Goal: Contribute content: Contribute content

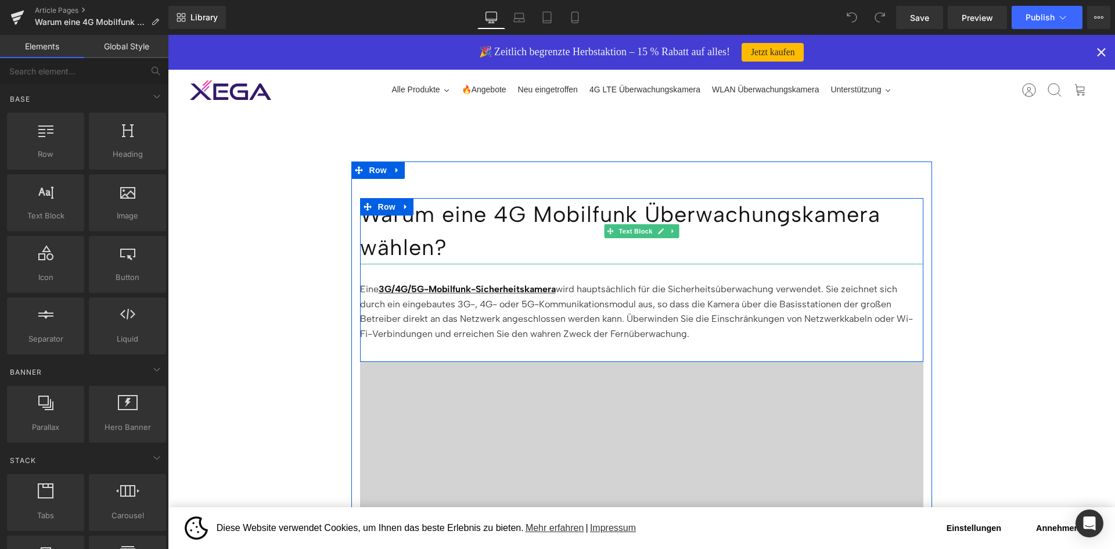
click at [436, 228] on p "Warum eine 4G Mobilfunk Überwachungskamera wählen?" at bounding box center [641, 231] width 563 height 66
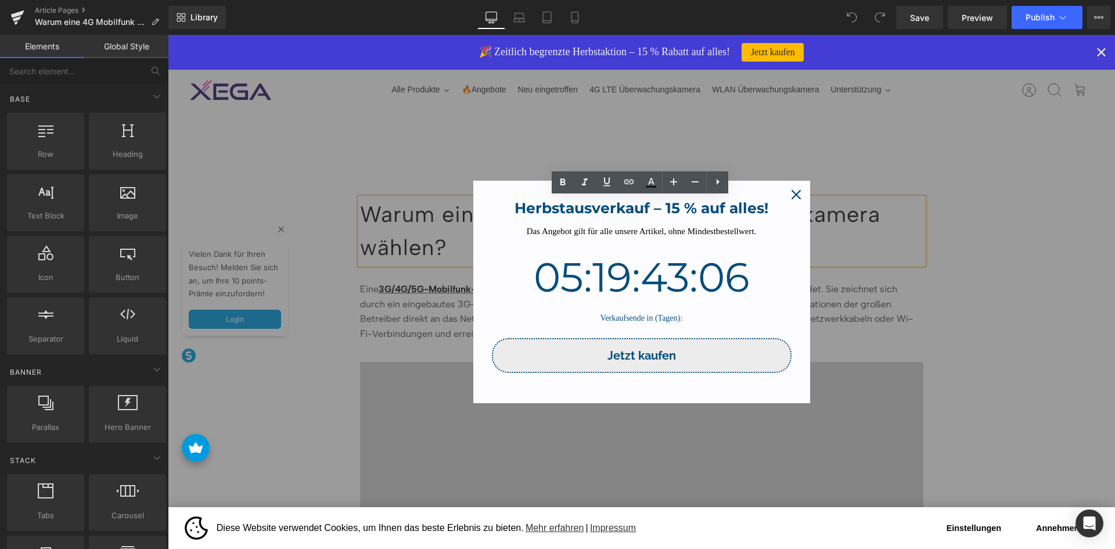
click at [793, 199] on icon "close icon" at bounding box center [795, 194] width 9 height 9
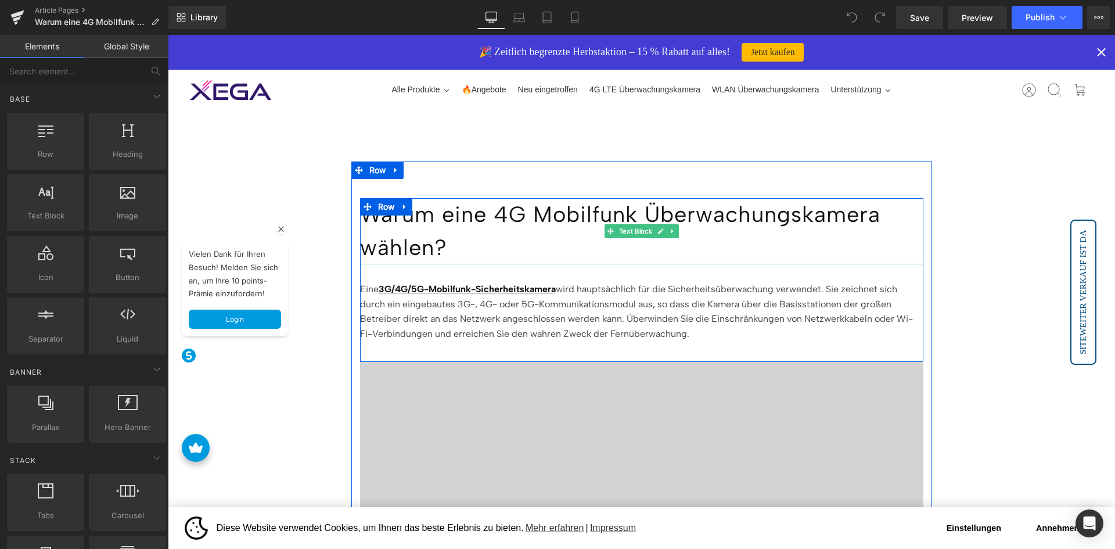
click at [448, 225] on p "Warum eine 4G Mobilfunk Überwachungskamera wählen?" at bounding box center [641, 231] width 563 height 66
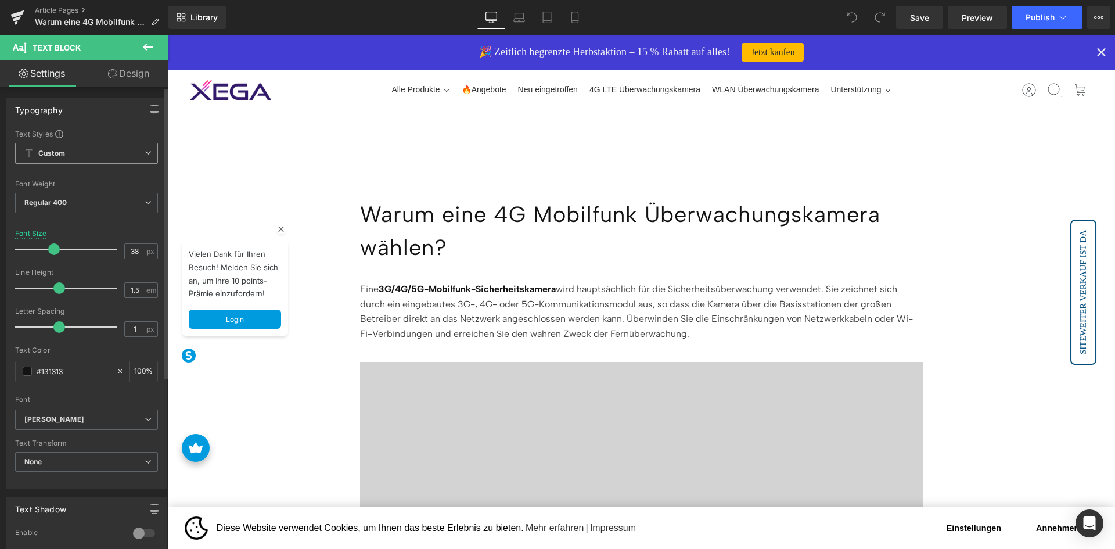
click at [105, 149] on span "Custom Setup Global Style" at bounding box center [86, 153] width 143 height 21
click at [105, 149] on span "Custom Setup Global Style" at bounding box center [84, 153] width 138 height 21
drag, startPoint x: 121, startPoint y: 64, endPoint x: 100, endPoint y: 68, distance: 21.8
click at [121, 64] on link "Design" at bounding box center [129, 73] width 84 height 26
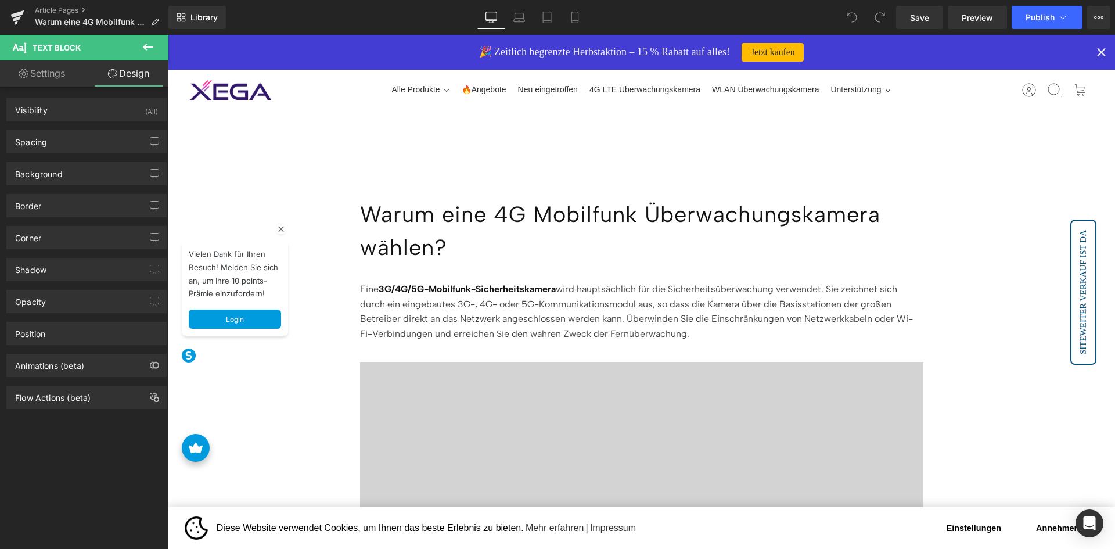
click at [52, 72] on link "Settings" at bounding box center [42, 73] width 84 height 26
type input "100"
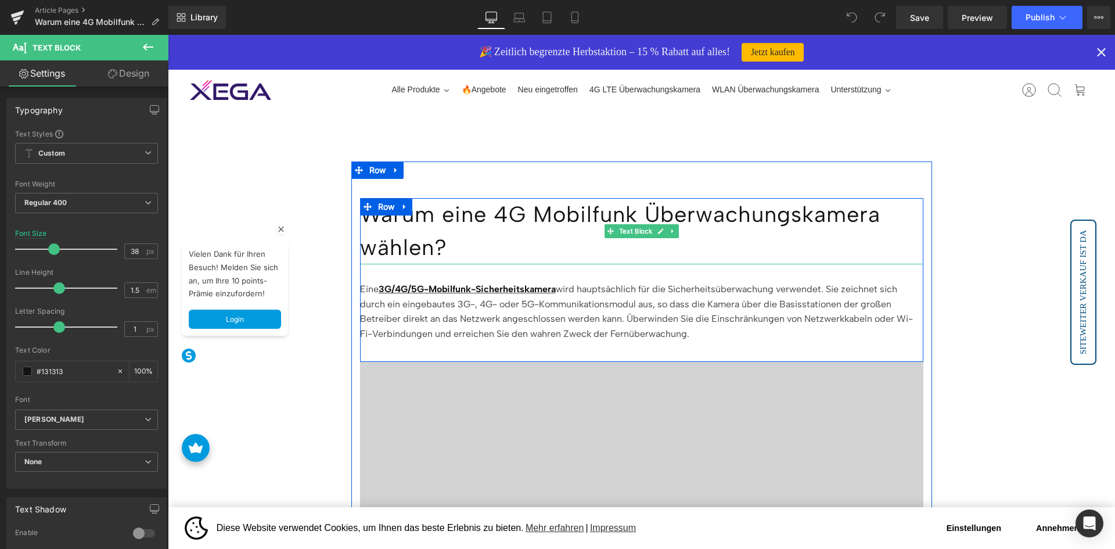
click at [445, 229] on p "Warum eine 4G Mobilfunk Überwachungskamera wählen?" at bounding box center [641, 231] width 563 height 66
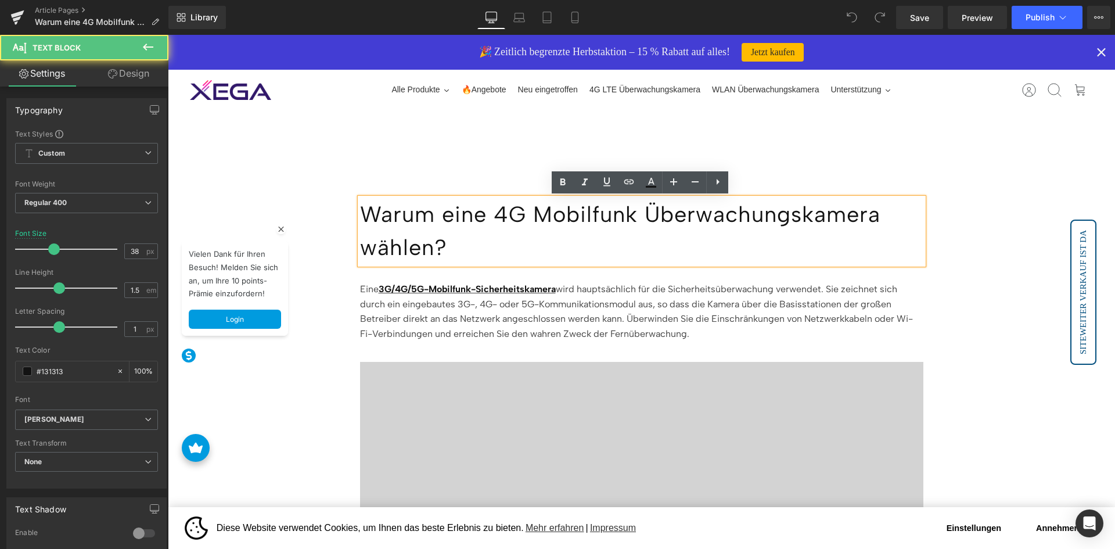
click at [445, 229] on p "Warum eine 4G Mobilfunk Überwachungskamera wählen?" at bounding box center [641, 231] width 563 height 66
click at [507, 232] on p "Warum eine 4G Mobilfunk Überwachungskamera wählen?" at bounding box center [641, 231] width 563 height 66
click at [510, 244] on p "Warum eine 4G Mobilfunk Überwachungskamera wählen?" at bounding box center [641, 231] width 563 height 66
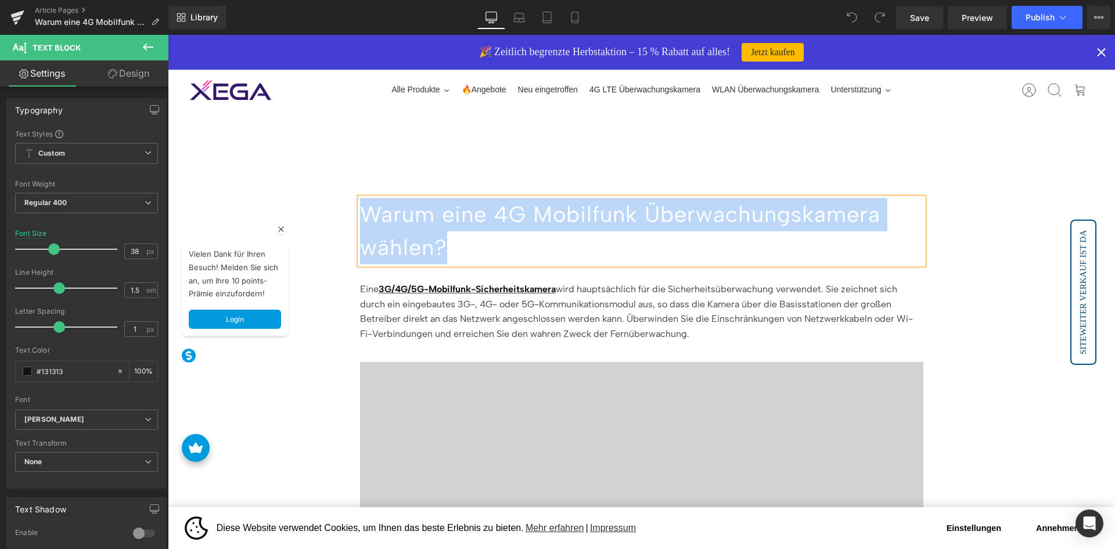
copy p "Warum eine 4G Mobilfunk Überwachungskamera wählen?"
click at [653, 295] on p "Eine 3G/4G/5G-Mobilfunk-Sicherheitskamera wird hauptsächlich für die Sicherheit…" at bounding box center [641, 311] width 563 height 59
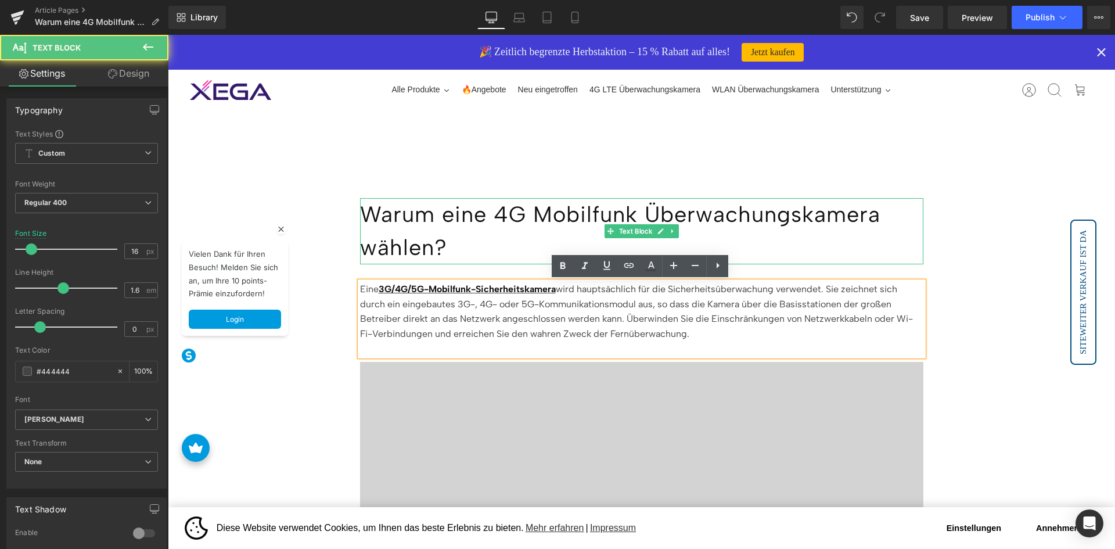
click at [553, 225] on p "Warum eine 4G Mobilfunk Überwachungskamera wählen?" at bounding box center [641, 231] width 563 height 66
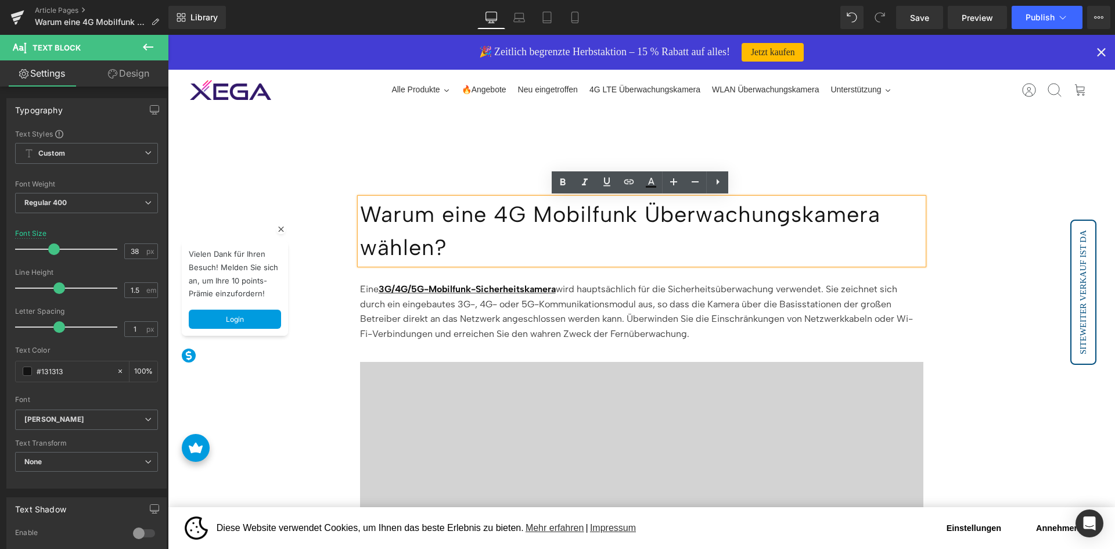
click at [513, 198] on div "Warum eine 4G Mobilfunk Überwachungskamera wählen?" at bounding box center [641, 231] width 563 height 66
click at [360, 198] on div "Warum eine 4G Mobilfunk Überwachungskamera wählen?" at bounding box center [641, 231] width 563 height 66
click at [712, 189] on link at bounding box center [717, 182] width 22 height 22
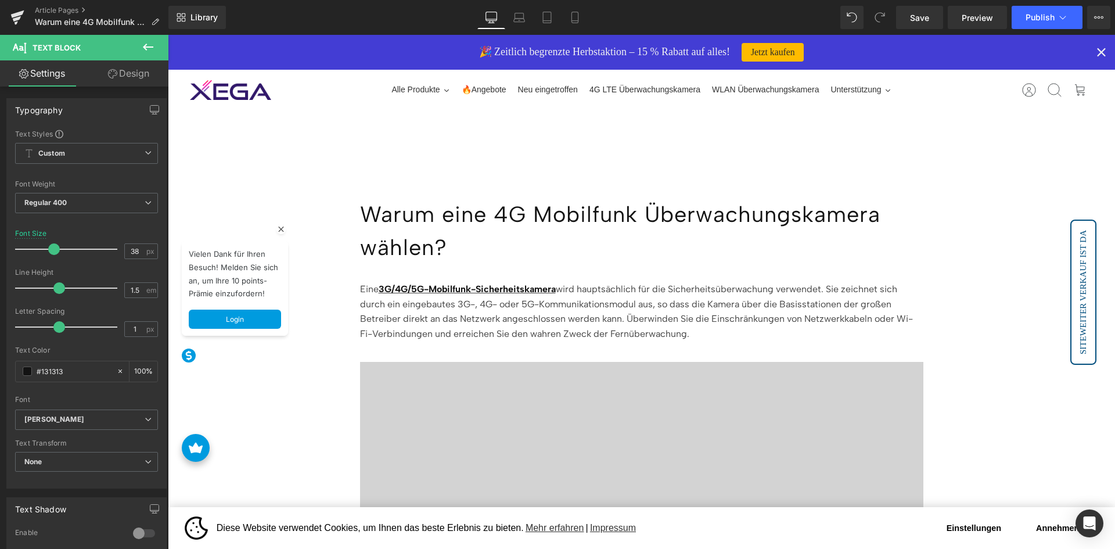
click at [147, 48] on icon at bounding box center [148, 47] width 14 height 14
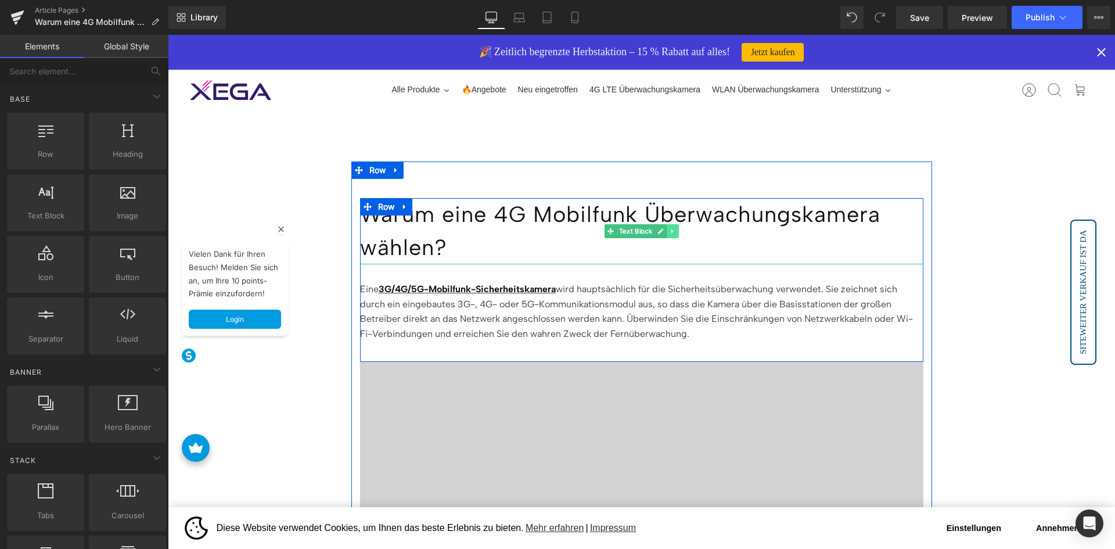
click at [671, 231] on icon at bounding box center [672, 231] width 2 height 4
click at [677, 231] on icon at bounding box center [678, 231] width 6 height 7
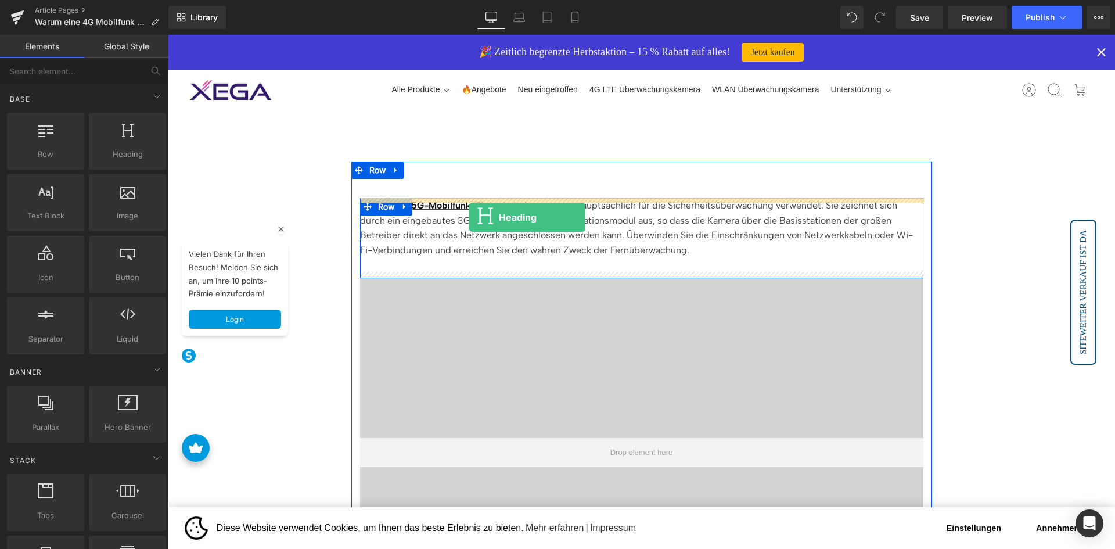
drag, startPoint x: 295, startPoint y: 180, endPoint x: 469, endPoint y: 217, distance: 178.1
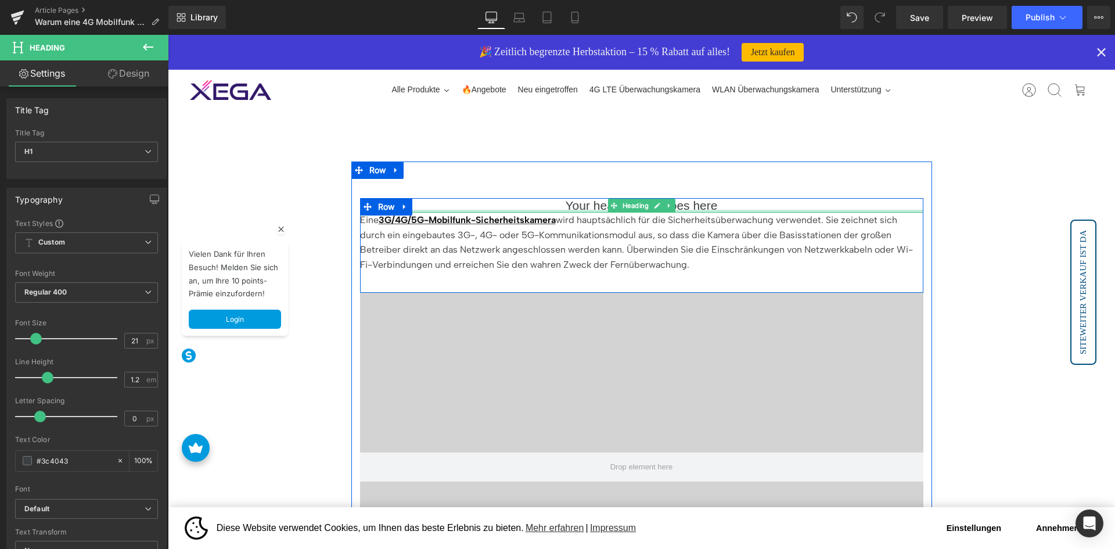
click at [713, 210] on div at bounding box center [641, 211] width 563 height 3
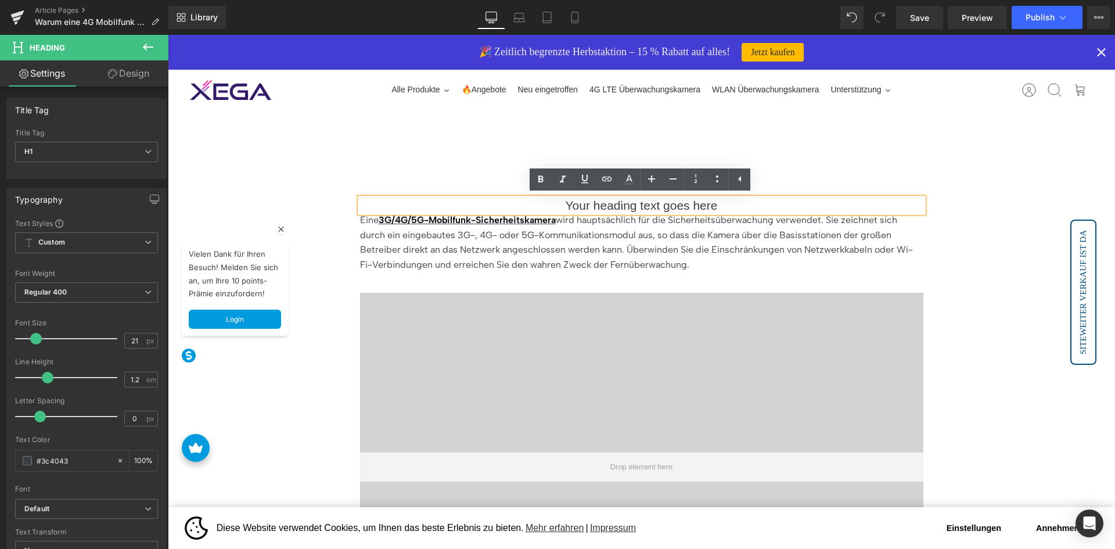
click at [707, 205] on h1 "Your heading text goes here" at bounding box center [641, 205] width 563 height 15
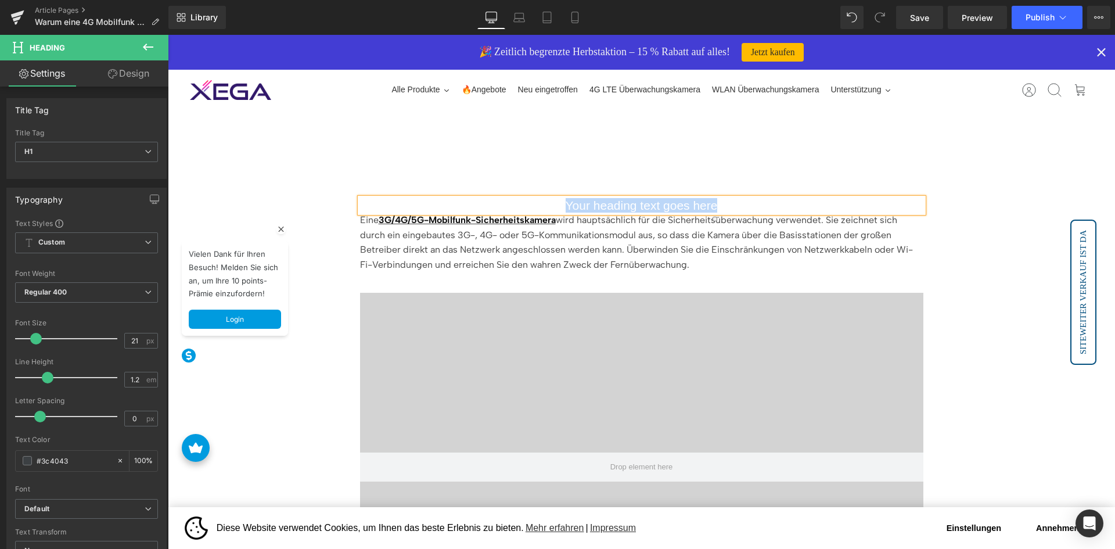
paste div
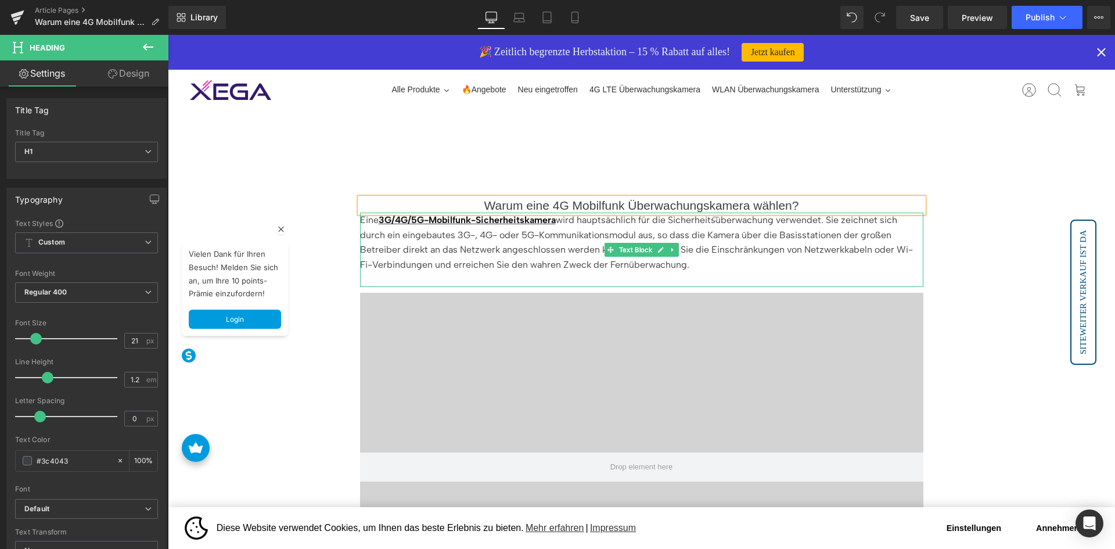
click at [744, 247] on p "Eine 3G/4G/5G-Mobilfunk-Sicherheitskamera wird hauptsächlich für die Sicherheit…" at bounding box center [641, 242] width 563 height 59
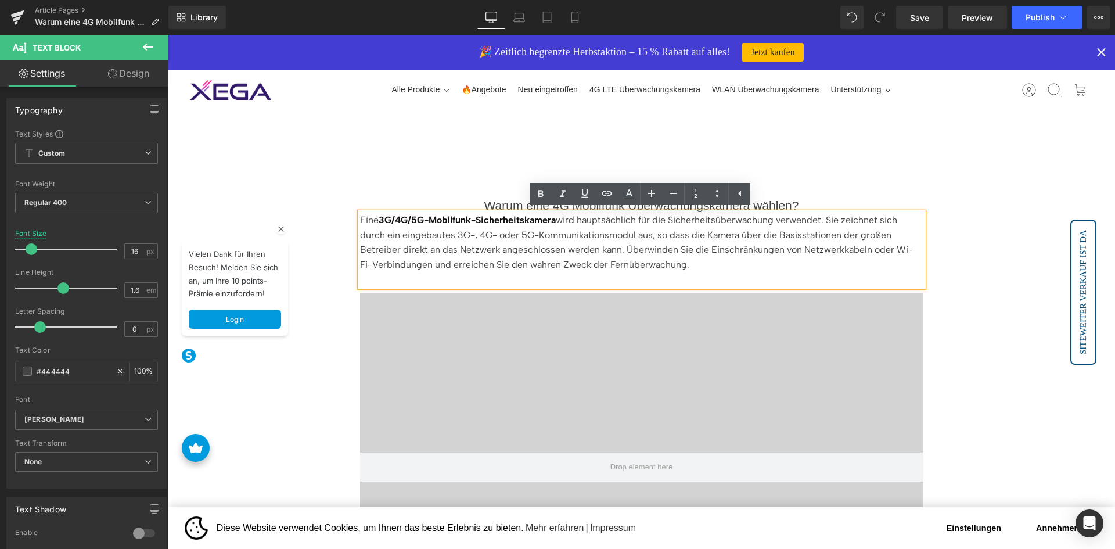
click at [809, 201] on h1 "Warum eine 4G Mobilfunk Überwachungskamera wählen?" at bounding box center [641, 205] width 563 height 15
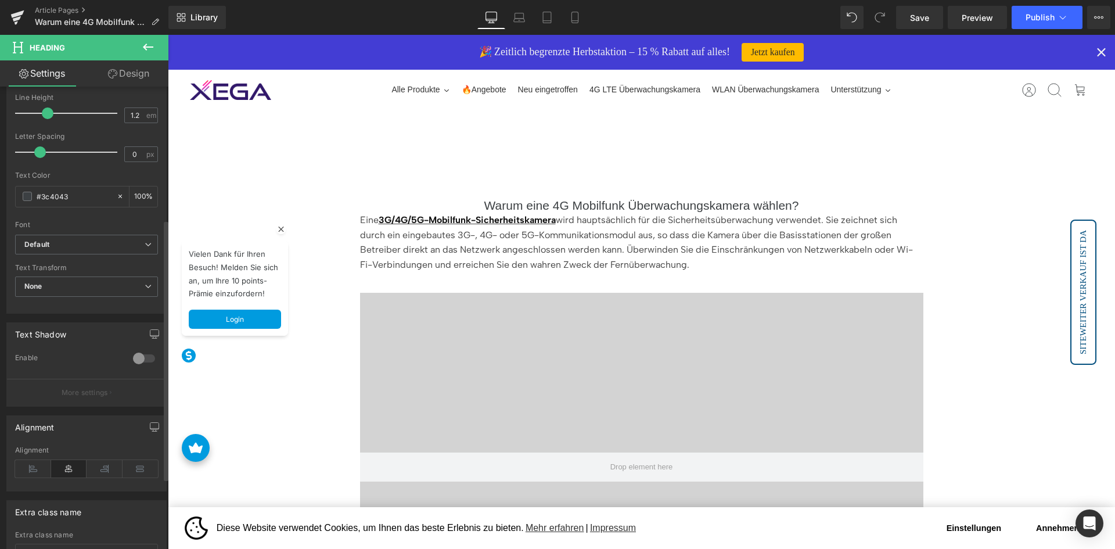
scroll to position [290, 0]
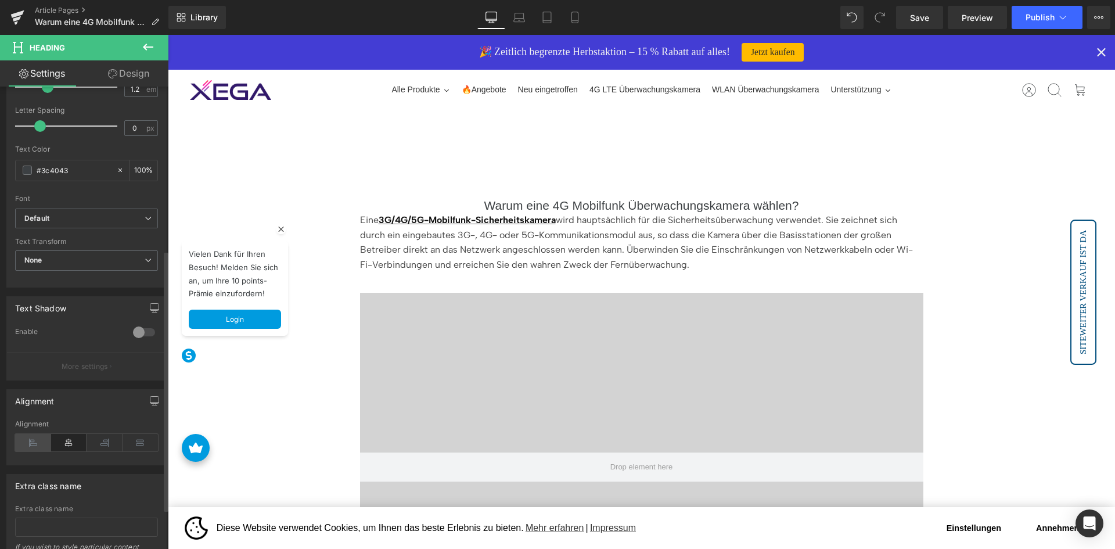
click at [31, 442] on icon at bounding box center [33, 442] width 36 height 17
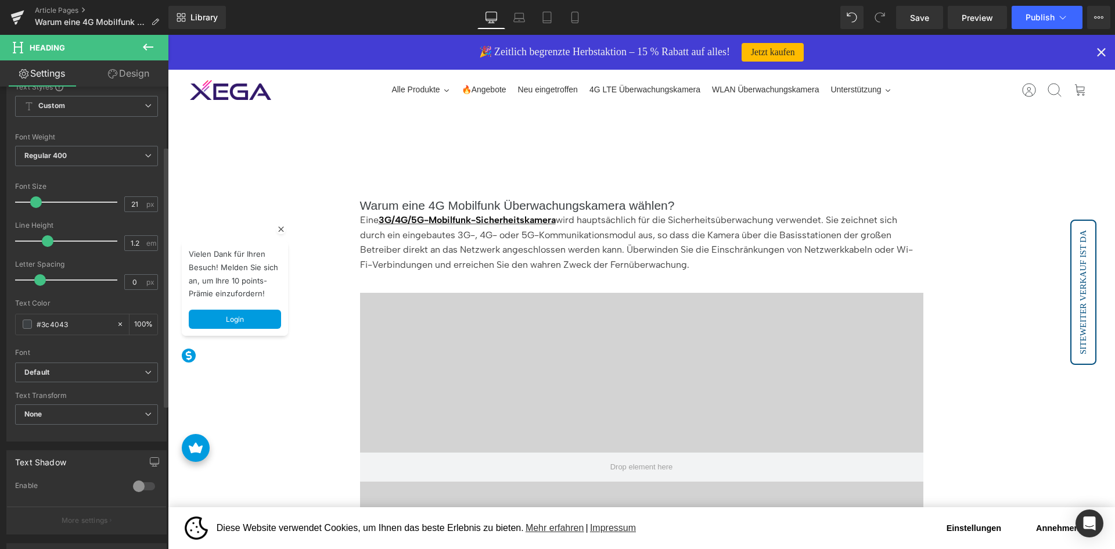
scroll to position [58, 0]
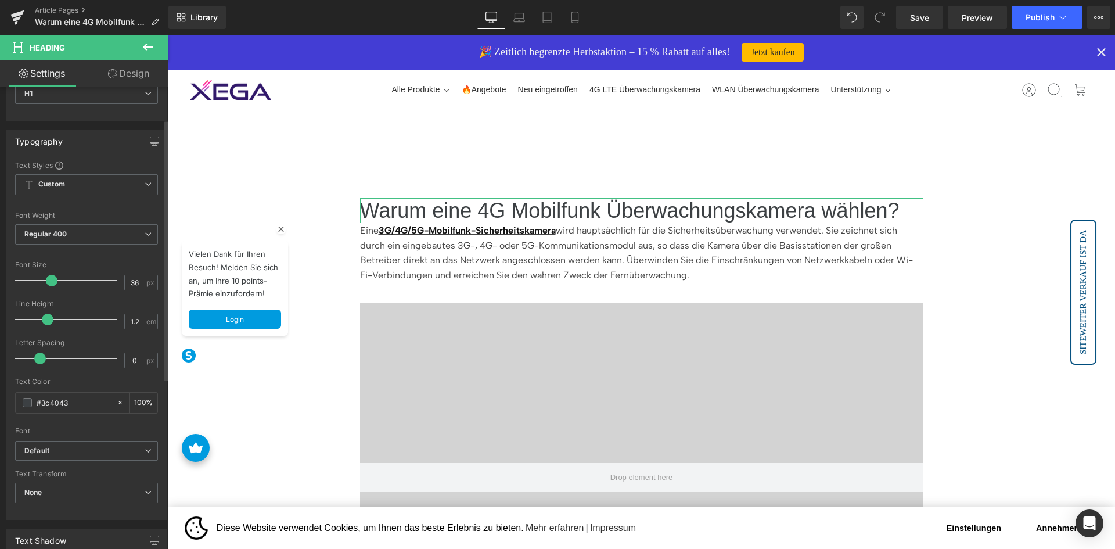
drag, startPoint x: 39, startPoint y: 280, endPoint x: 53, endPoint y: 281, distance: 14.5
click at [53, 281] on span at bounding box center [52, 281] width 12 height 12
click at [129, 280] on input "36" at bounding box center [135, 282] width 20 height 15
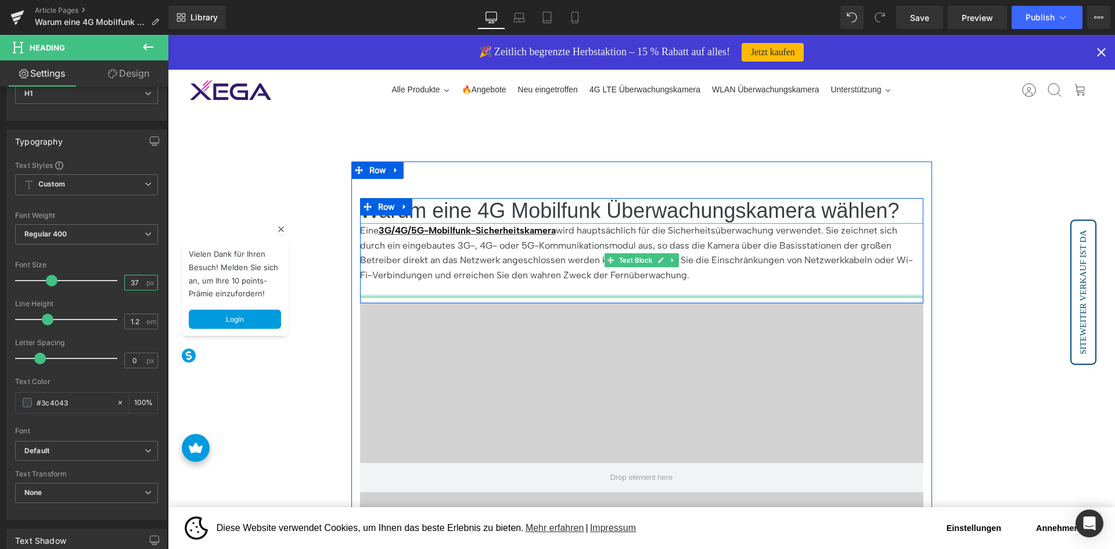
type input "38"
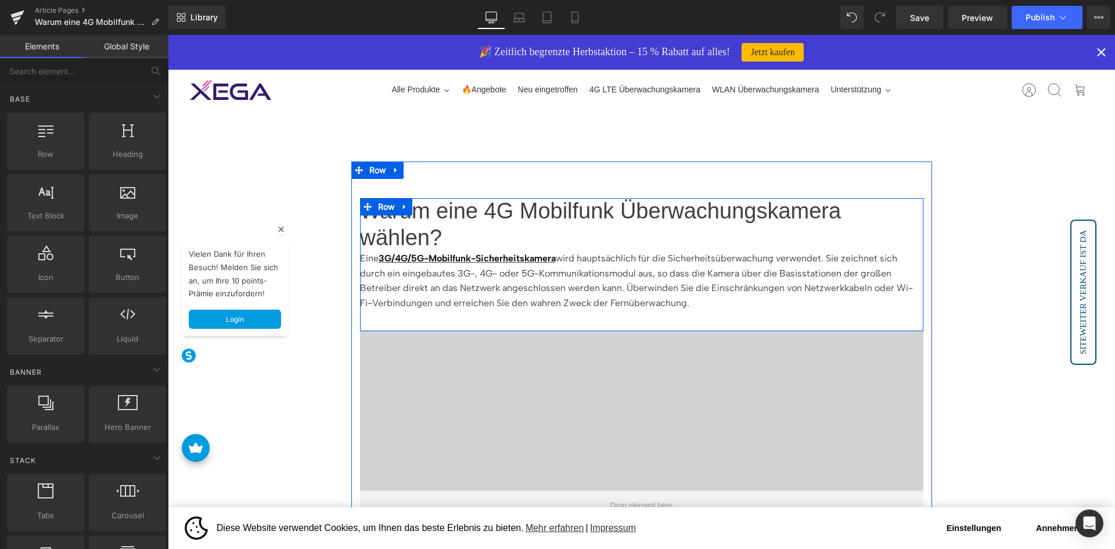
click at [796, 217] on h1 "Warum eine 4G Mobilfunk Überwachungskamera wählen?" at bounding box center [641, 224] width 563 height 53
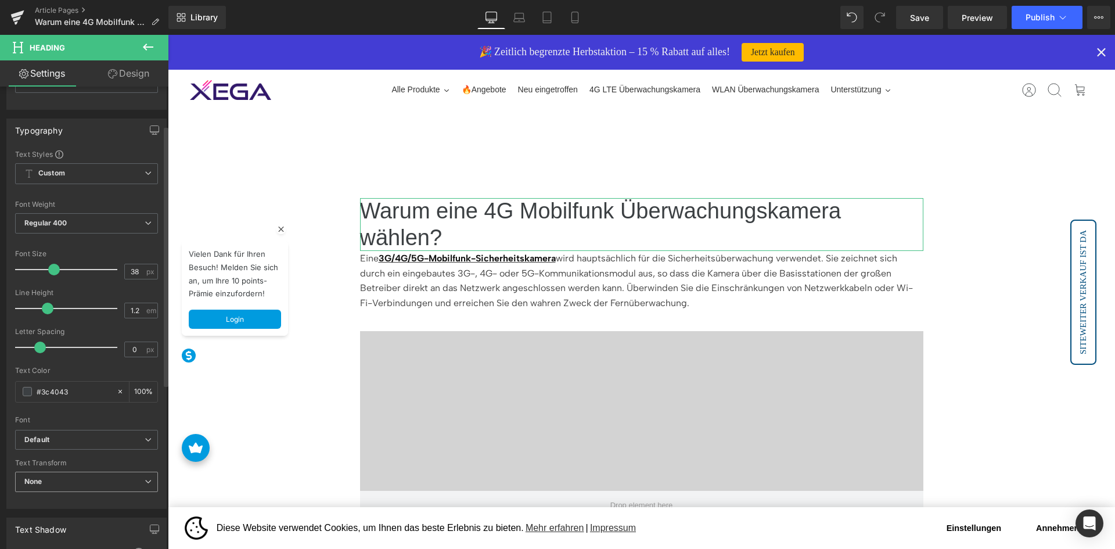
scroll to position [0, 0]
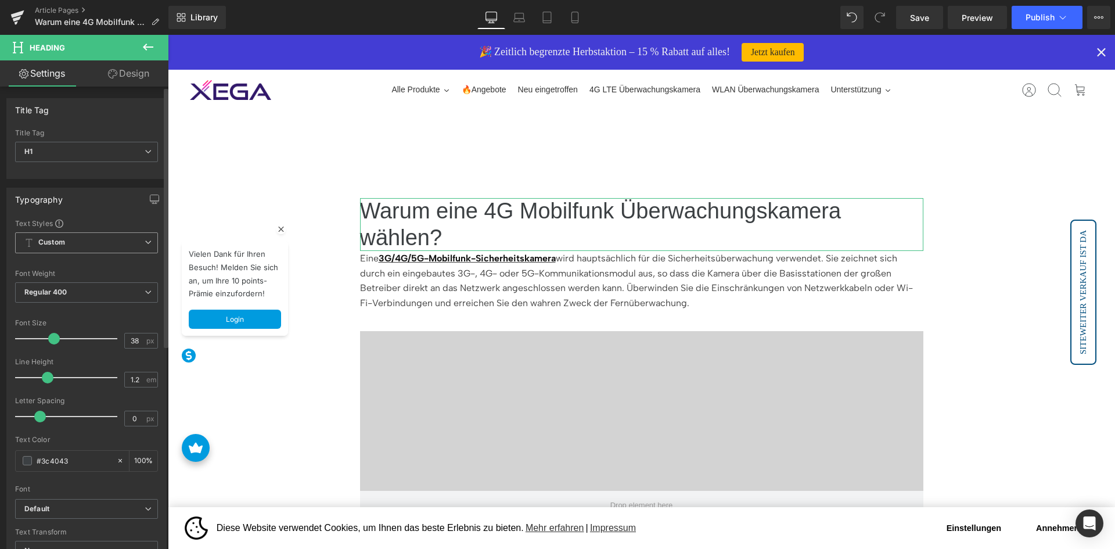
click at [127, 243] on span "Custom Setup Global Style" at bounding box center [86, 242] width 143 height 21
click at [127, 243] on span "Custom Setup Global Style" at bounding box center [84, 242] width 138 height 21
click at [136, 283] on span "Regular 400" at bounding box center [86, 292] width 143 height 20
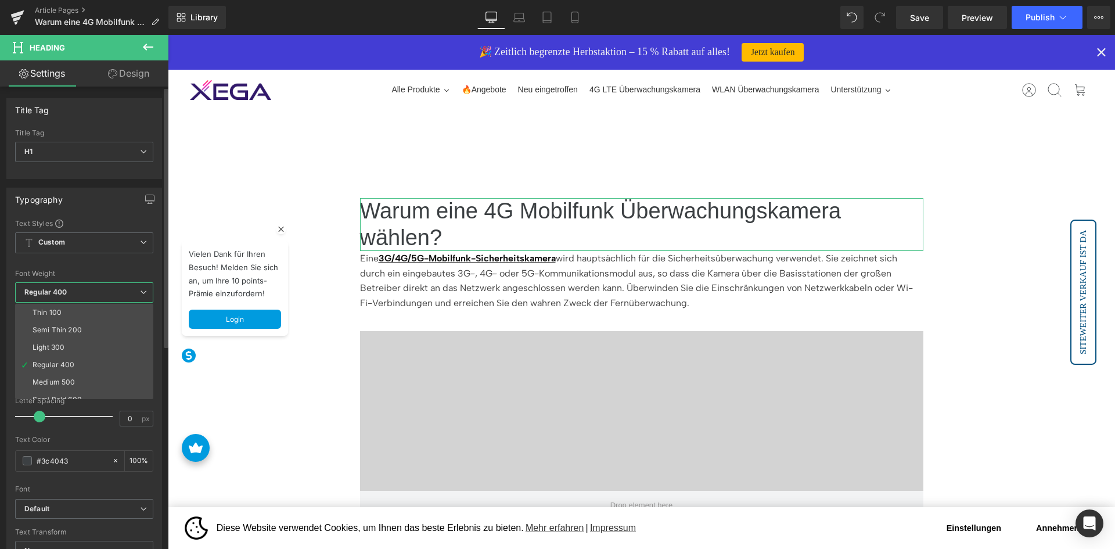
click at [136, 283] on span "Regular 400" at bounding box center [84, 292] width 138 height 20
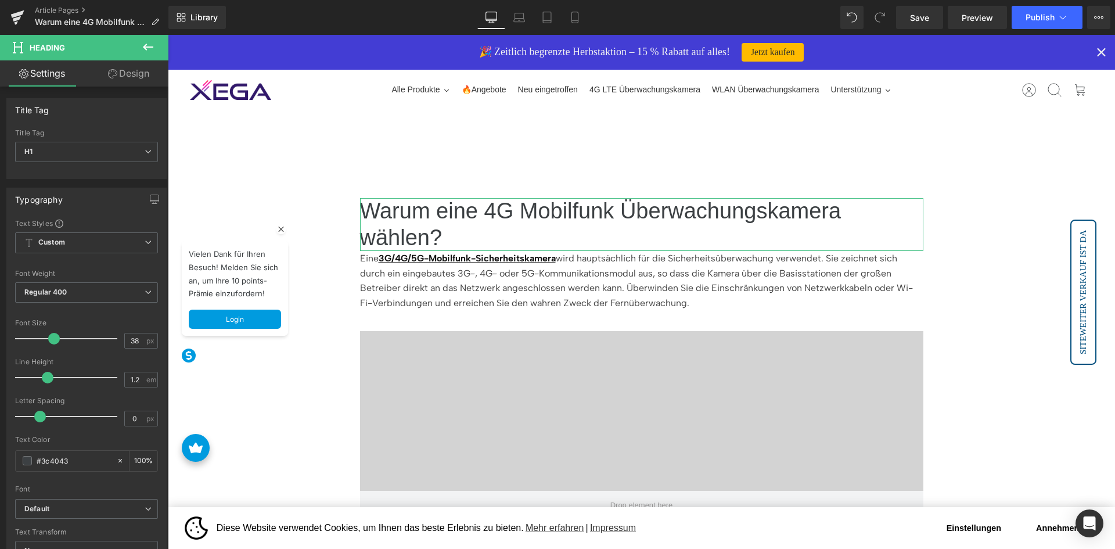
click at [132, 85] on link "Design" at bounding box center [129, 73] width 84 height 26
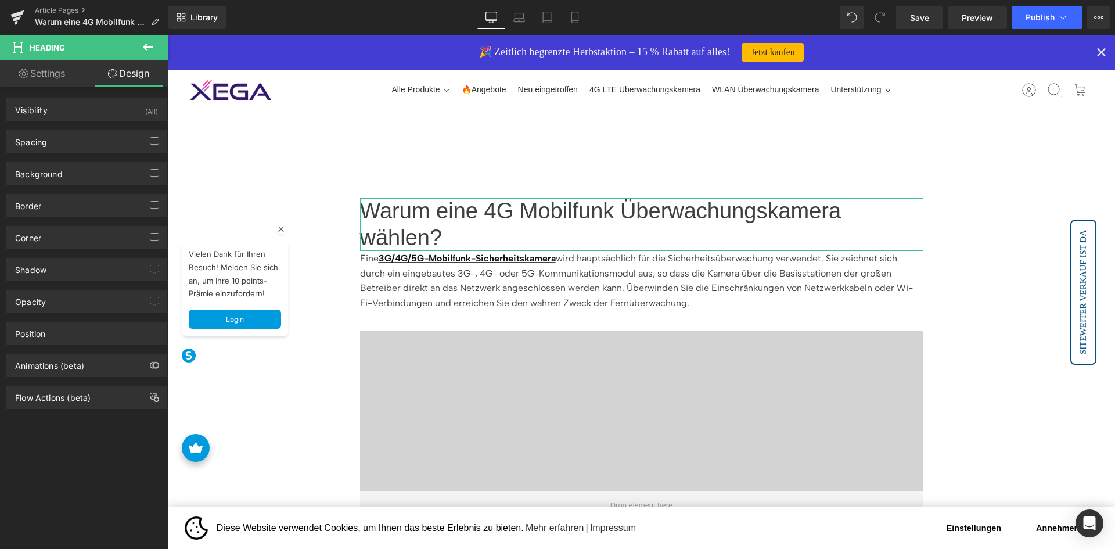
click at [45, 73] on link "Settings" at bounding box center [42, 73] width 84 height 26
type input "100"
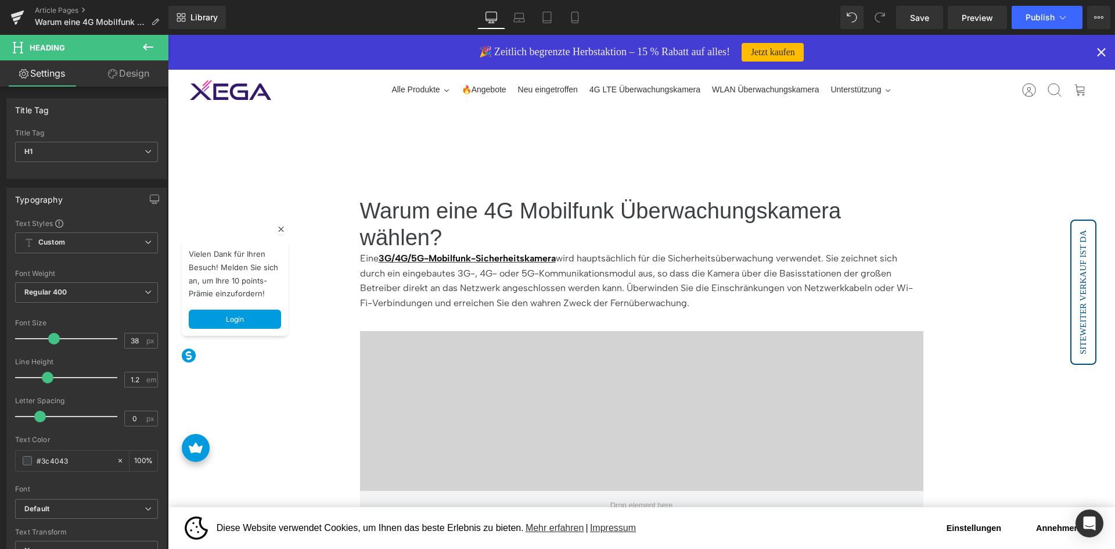
click at [1099, 46] on icon "Close" at bounding box center [1101, 52] width 16 height 16
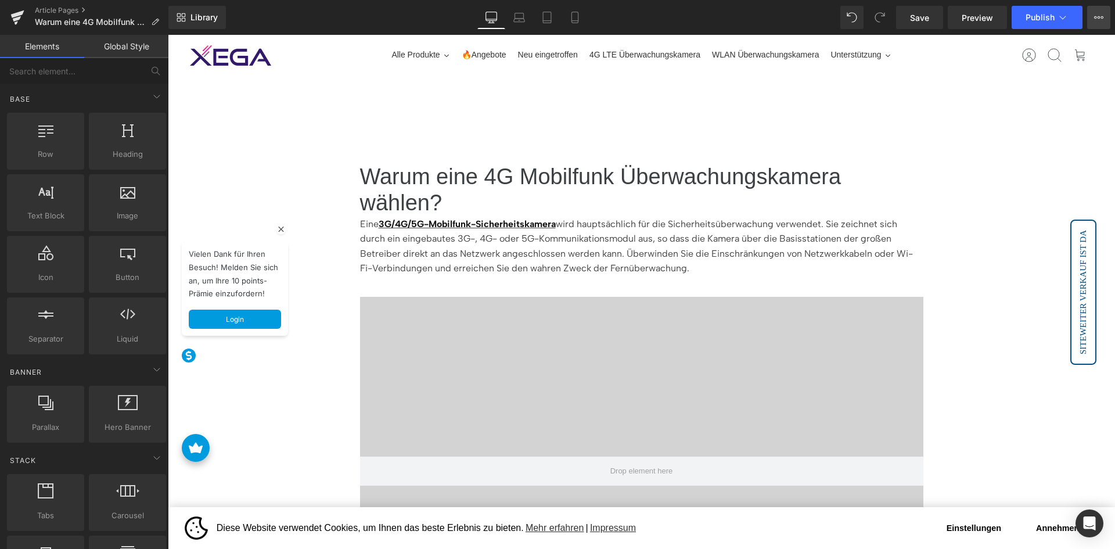
click at [1098, 17] on icon at bounding box center [1098, 17] width 9 height 9
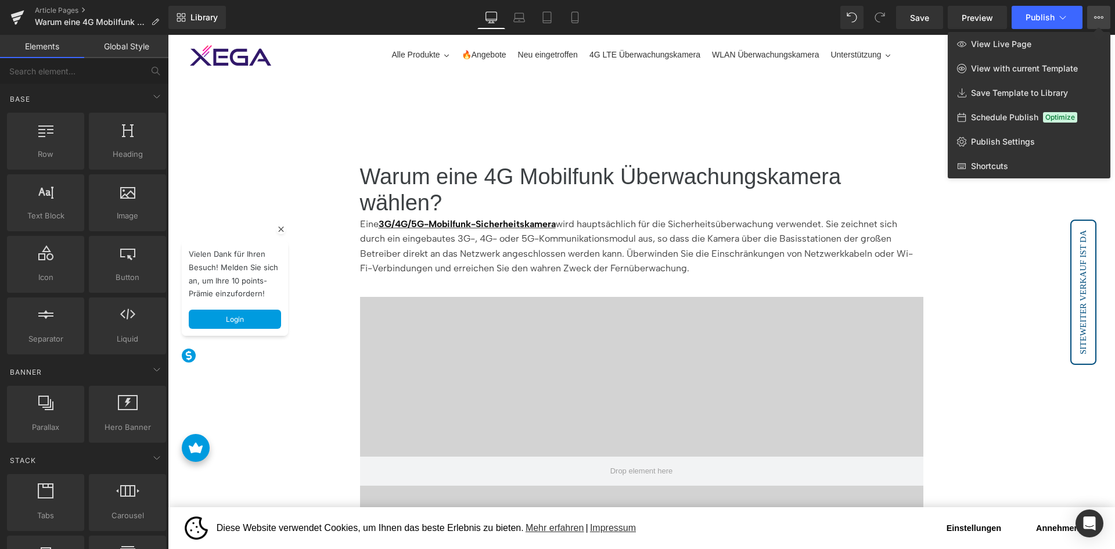
click at [59, 4] on div "Article Pages Warum eine 4G Mobilfunk Überwachungskamera wählen?" at bounding box center [84, 17] width 168 height 35
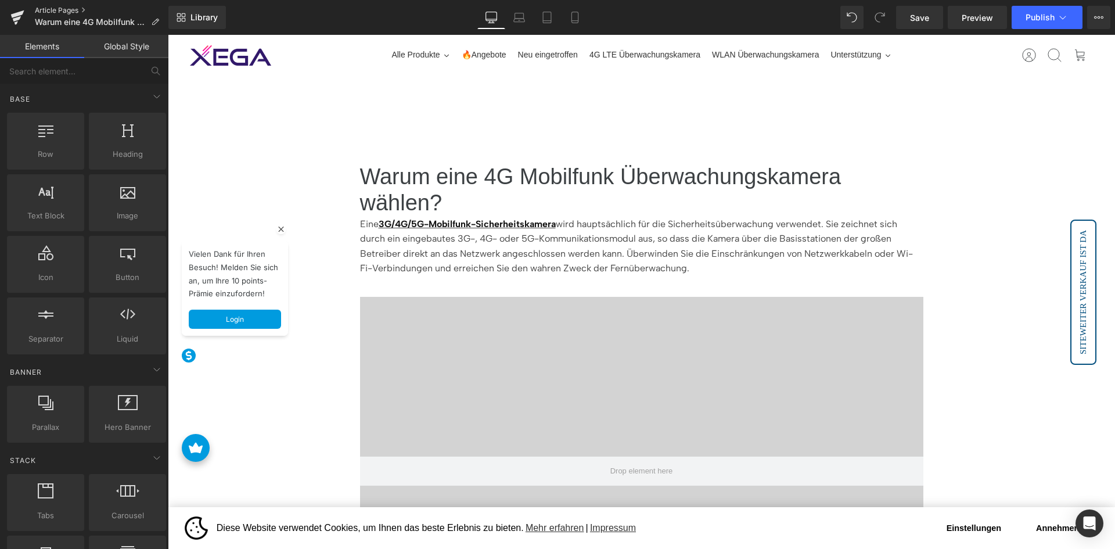
click at [57, 7] on link "Article Pages" at bounding box center [102, 10] width 134 height 9
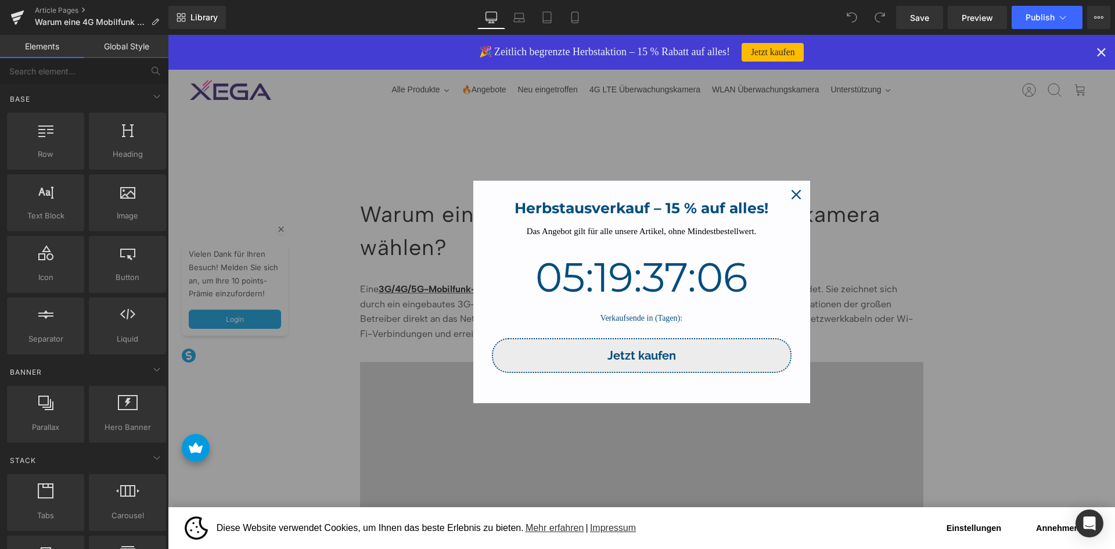
click at [793, 187] on div "Close" at bounding box center [796, 194] width 19 height 19
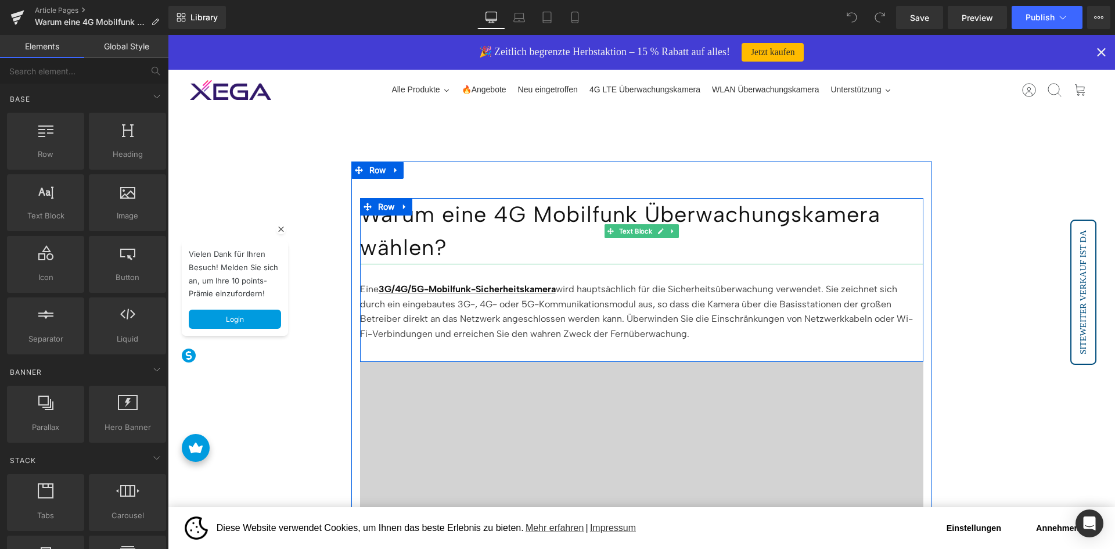
click at [455, 228] on p "Warum eine 4G Mobilfunk Überwachungskamera wählen?" at bounding box center [641, 231] width 563 height 66
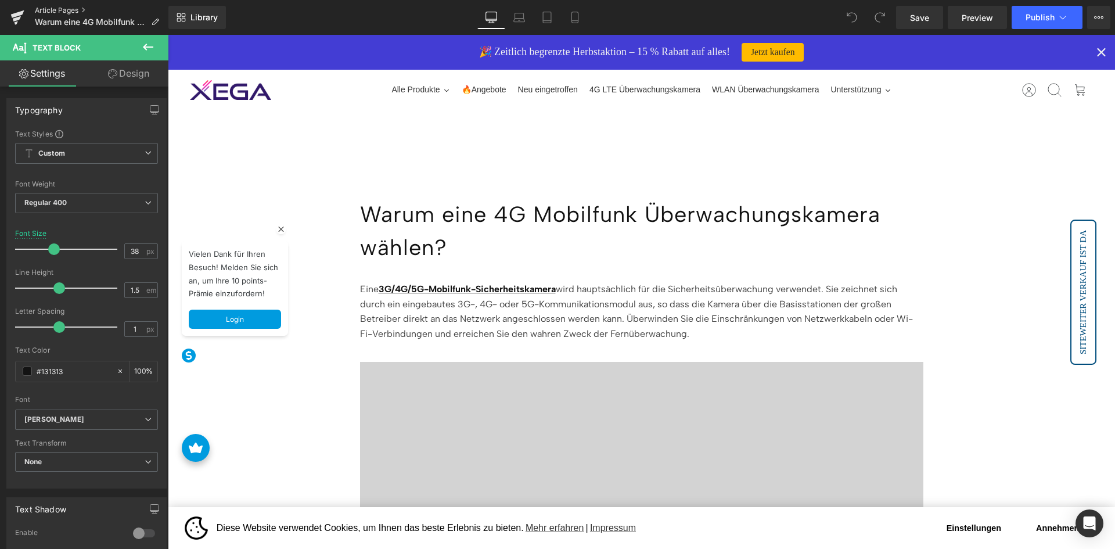
click at [61, 10] on link "Article Pages" at bounding box center [102, 10] width 134 height 9
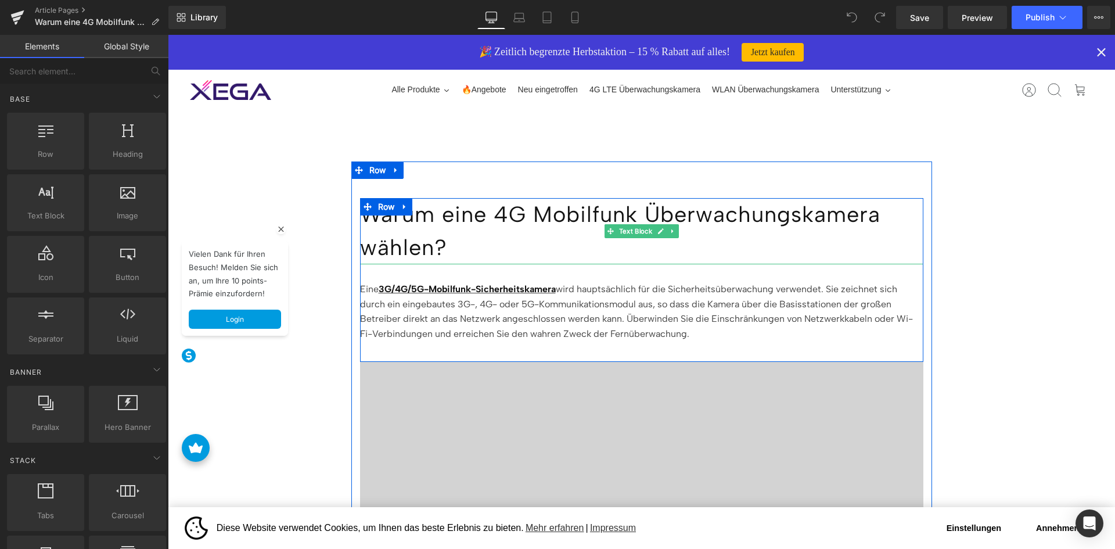
click at [439, 226] on p "Warum eine 4G Mobilfunk Überwachungskamera wählen?" at bounding box center [641, 231] width 563 height 66
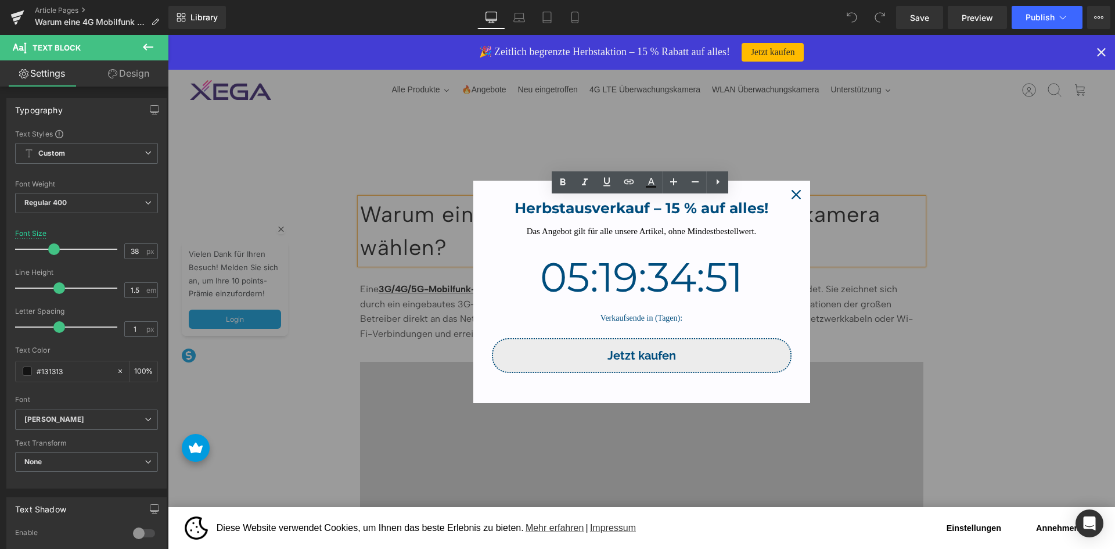
click at [794, 193] on icon "close icon" at bounding box center [795, 194] width 9 height 9
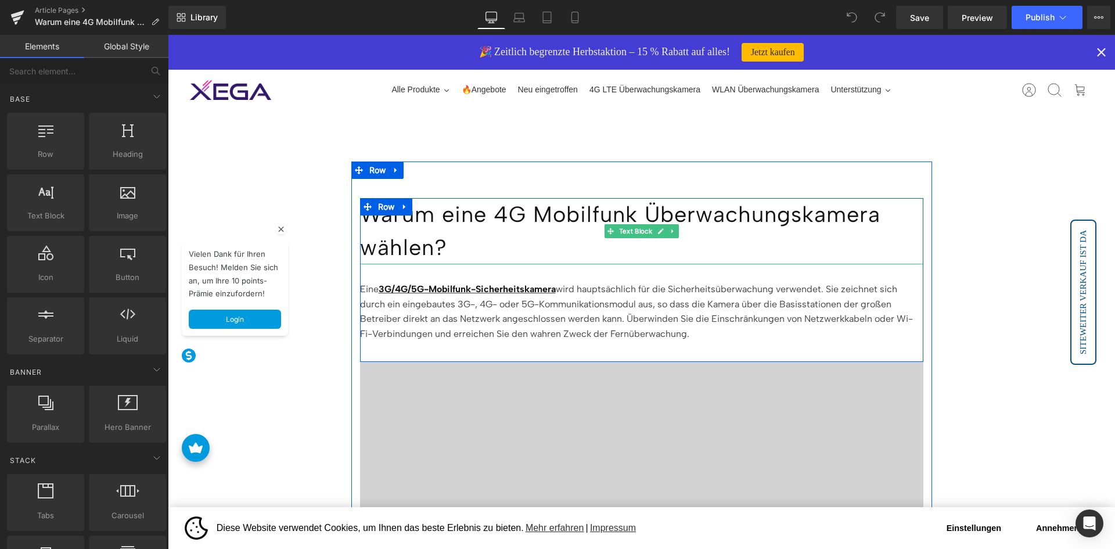
click at [411, 226] on p "Warum eine 4G Mobilfunk Überwachungskamera wählen?" at bounding box center [641, 231] width 563 height 66
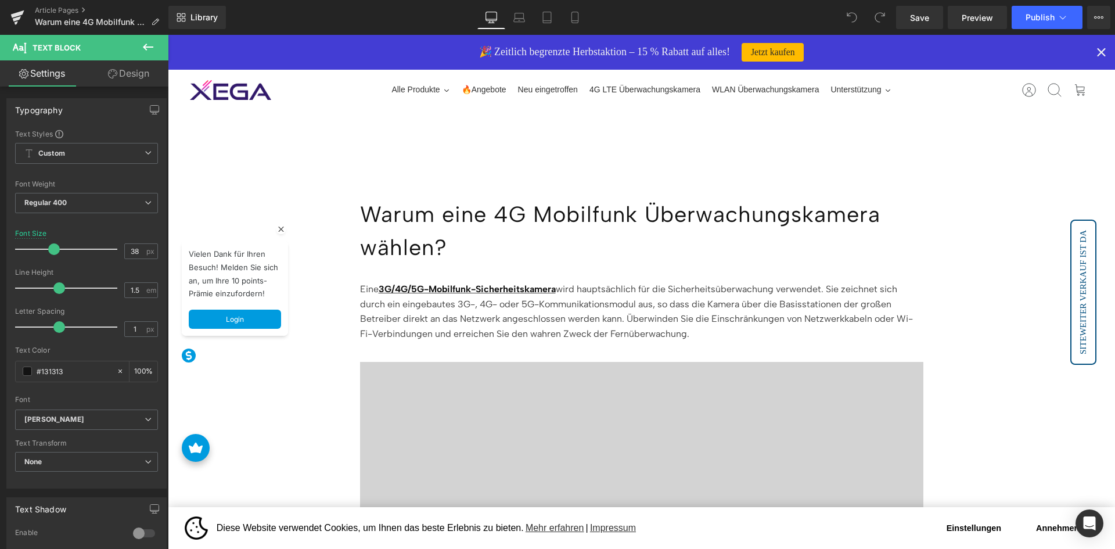
click at [145, 47] on icon at bounding box center [148, 47] width 10 height 7
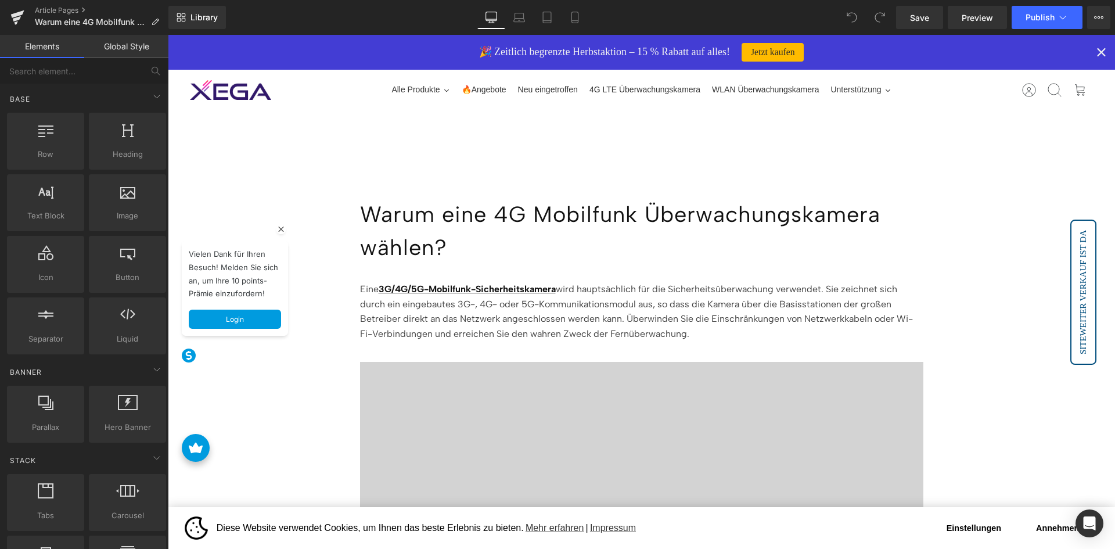
click at [136, 49] on link "Global Style" at bounding box center [126, 46] width 84 height 23
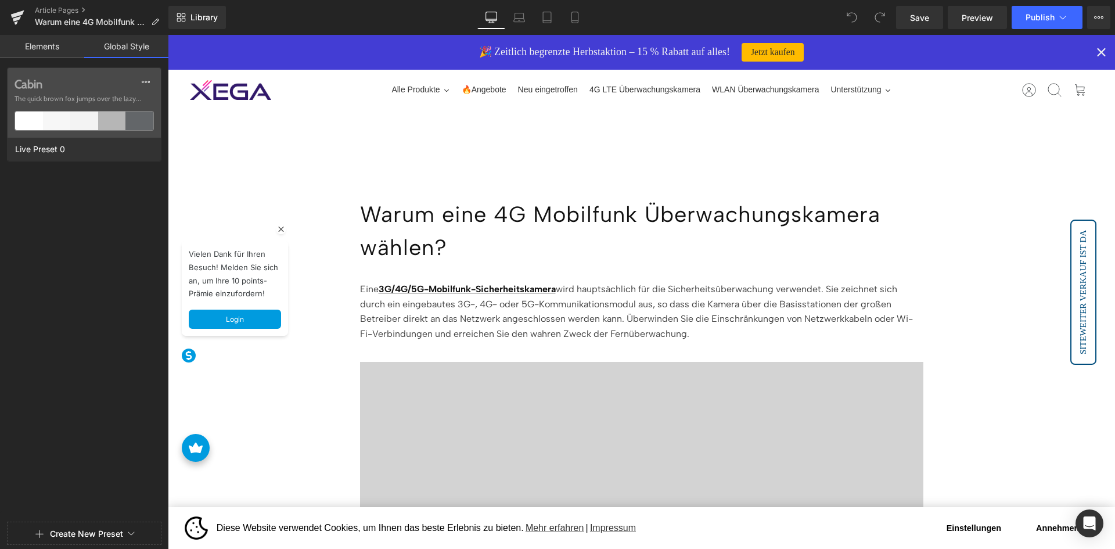
click at [43, 48] on link "Elements" at bounding box center [42, 46] width 84 height 23
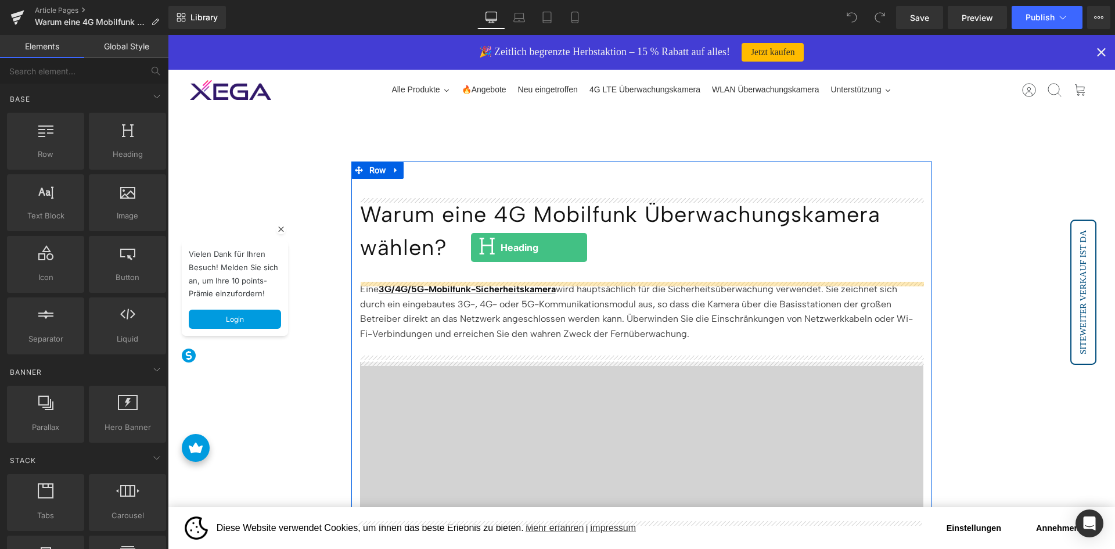
drag, startPoint x: 300, startPoint y: 183, endPoint x: 471, endPoint y: 247, distance: 182.3
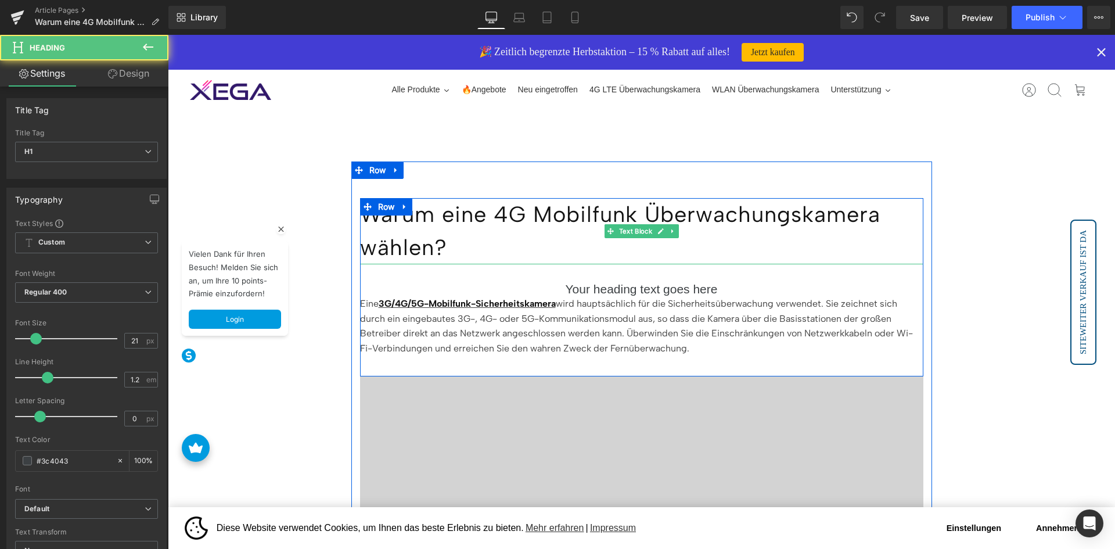
click at [443, 236] on p "Warum eine 4G Mobilfunk Überwachungskamera wählen?" at bounding box center [641, 231] width 563 height 66
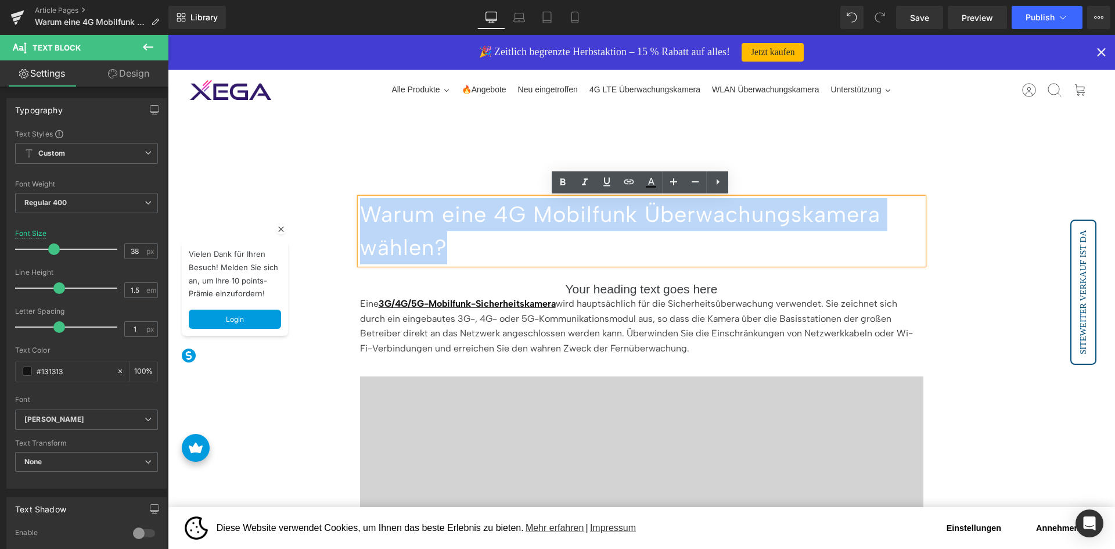
copy p "Warum eine 4G Mobilfunk Überwachungskamera wählen?"
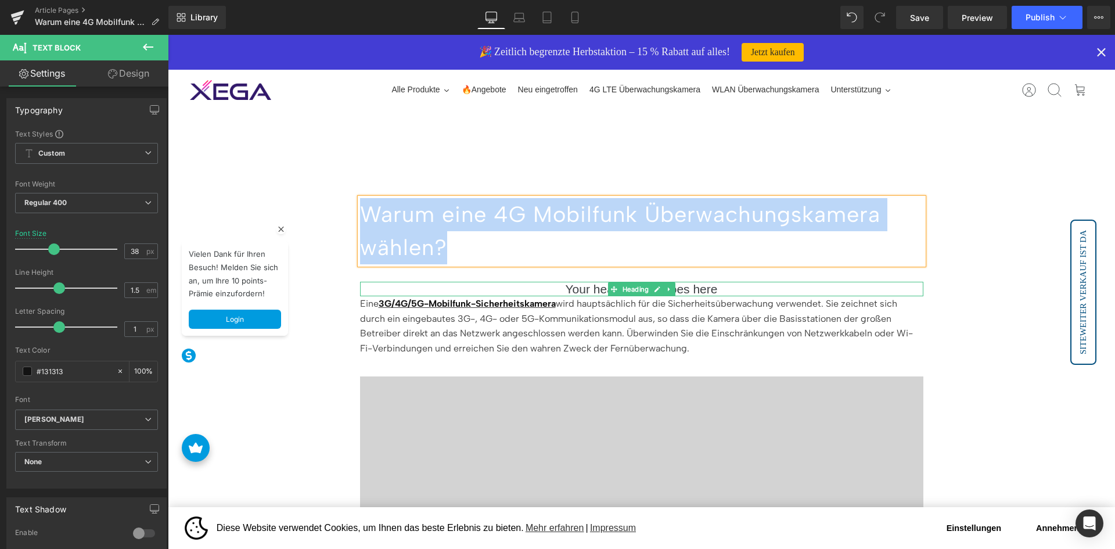
click at [603, 282] on div at bounding box center [641, 283] width 563 height 3
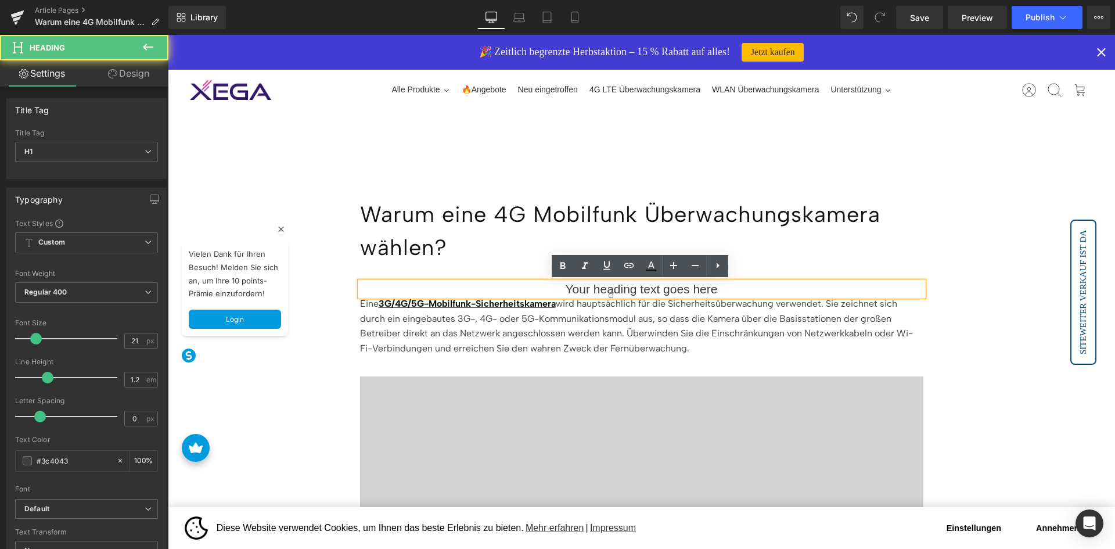
click at [582, 289] on h1 "Your heading text goes here" at bounding box center [641, 289] width 563 height 15
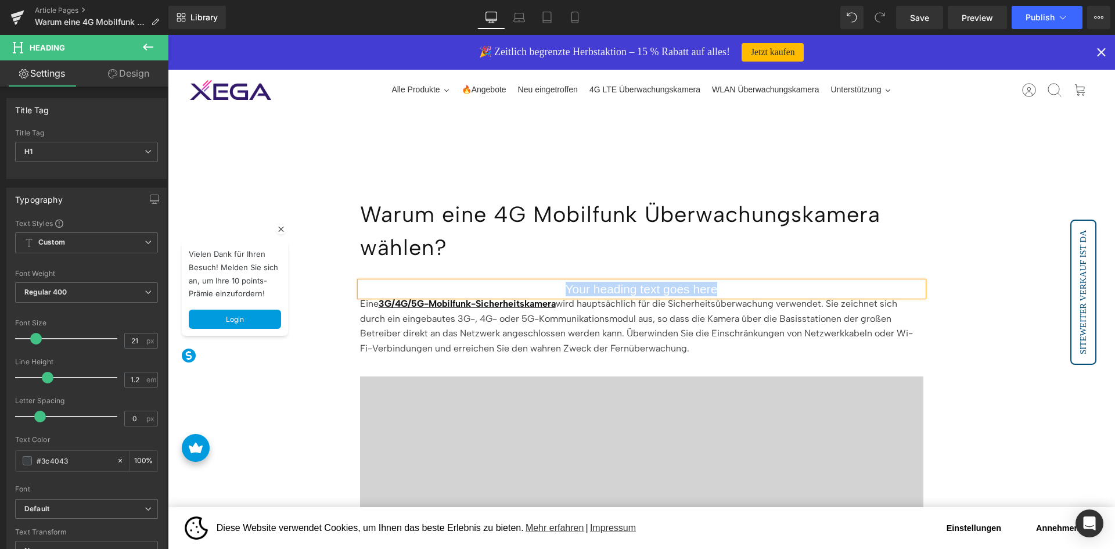
paste div
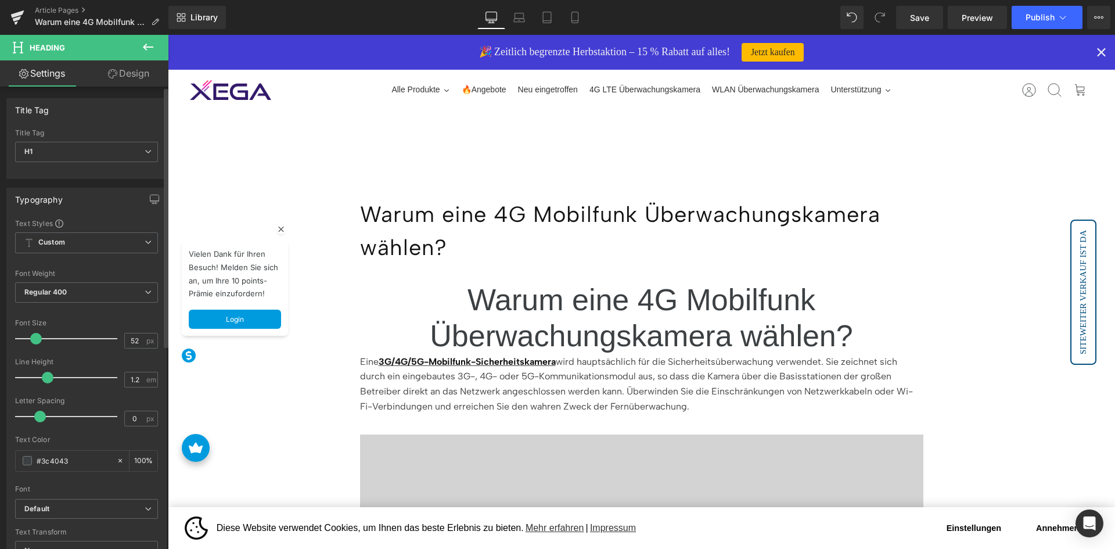
click at [66, 340] on div at bounding box center [69, 338] width 96 height 23
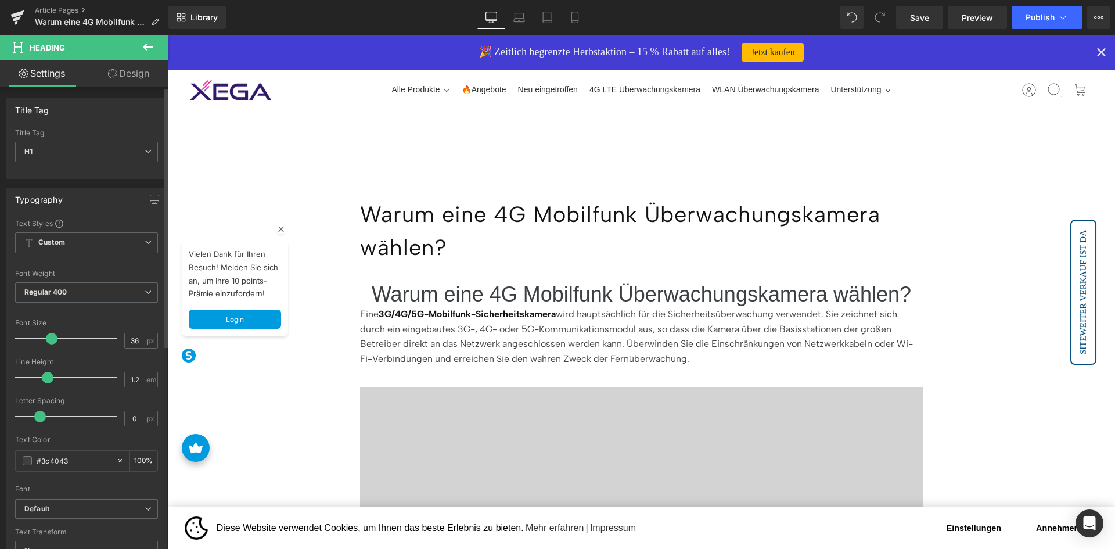
type input "37"
drag, startPoint x: 66, startPoint y: 338, endPoint x: 51, endPoint y: 337, distance: 15.1
click at [51, 337] on span at bounding box center [53, 339] width 12 height 12
click at [140, 338] on input "37" at bounding box center [135, 340] width 20 height 15
type input "20"
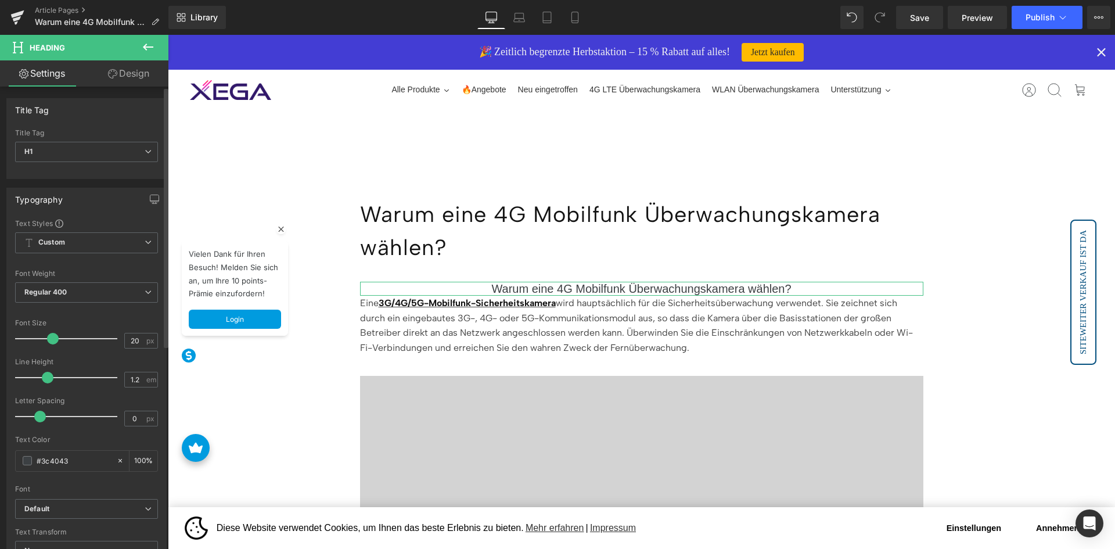
click at [99, 319] on div "Font Size" at bounding box center [86, 323] width 143 height 8
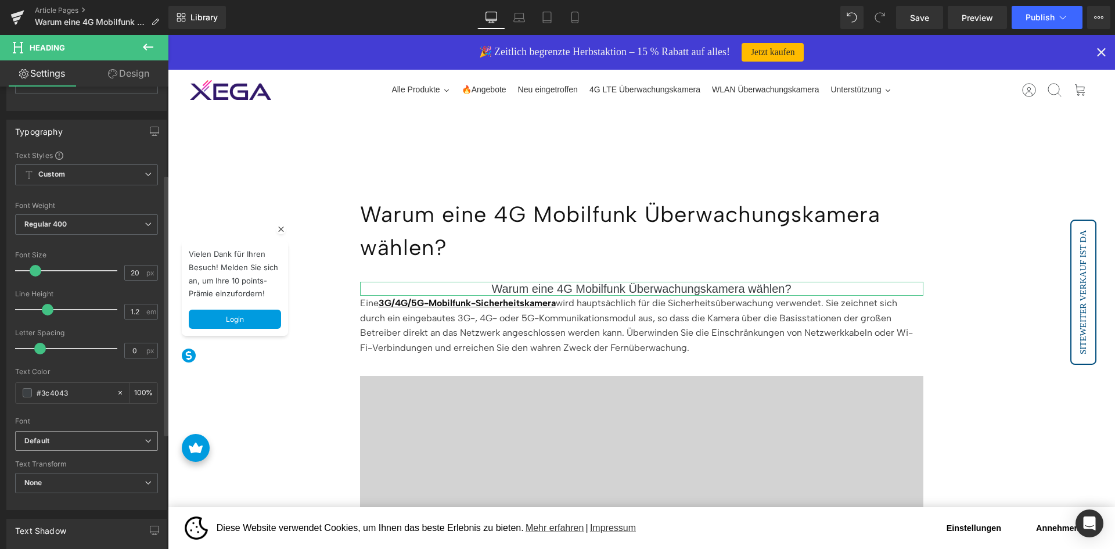
scroll to position [232, 0]
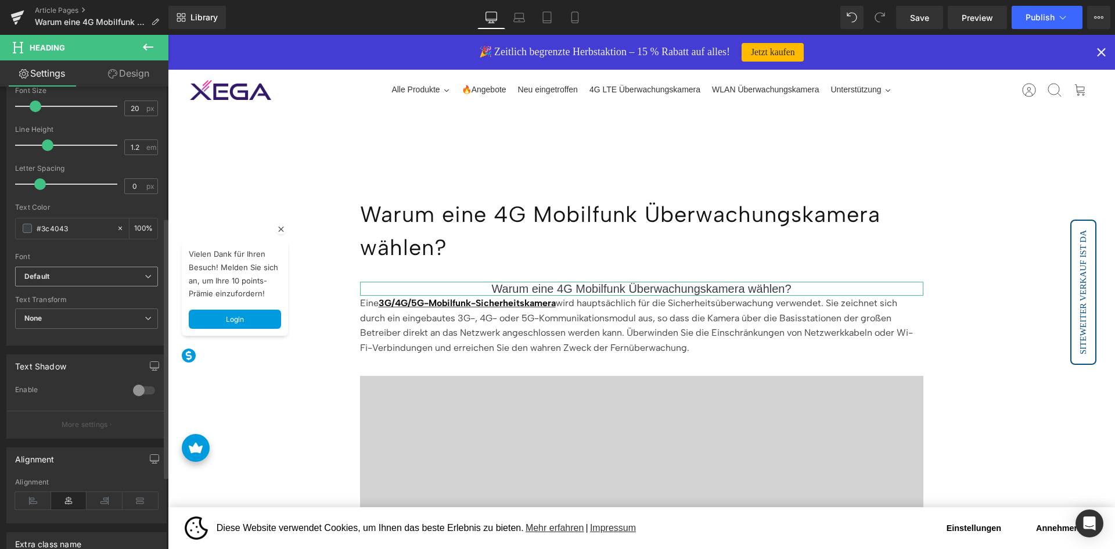
click at [111, 272] on b "Default" at bounding box center [84, 277] width 120 height 10
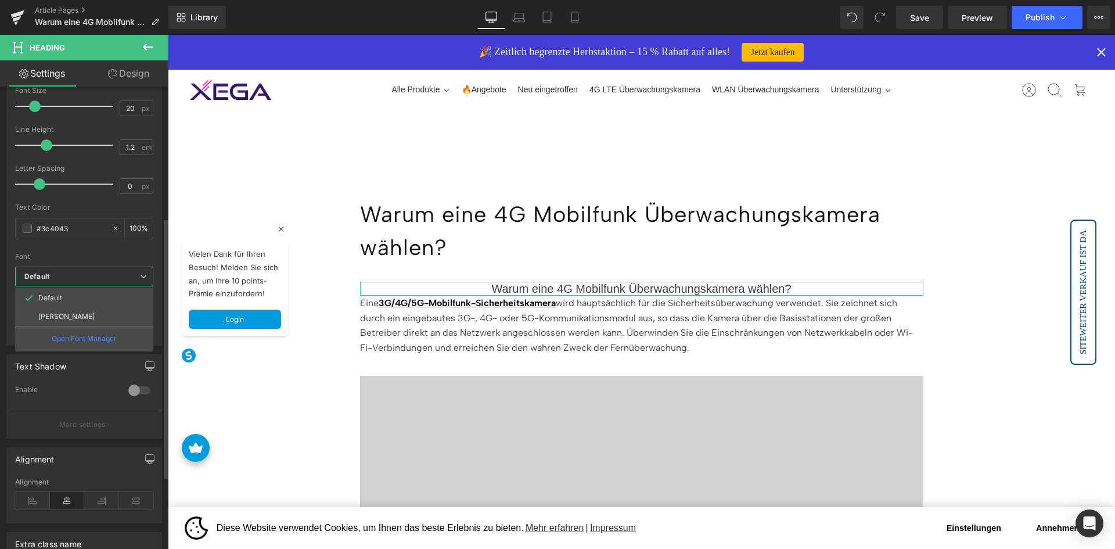
click at [98, 276] on b "Default" at bounding box center [82, 277] width 116 height 10
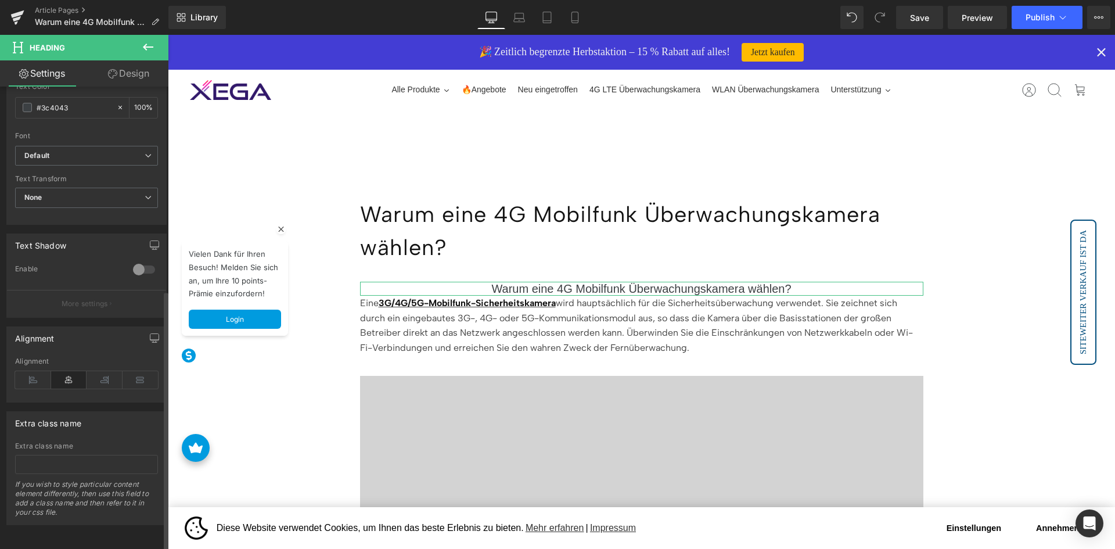
scroll to position [362, 0]
click at [28, 371] on icon at bounding box center [33, 379] width 36 height 17
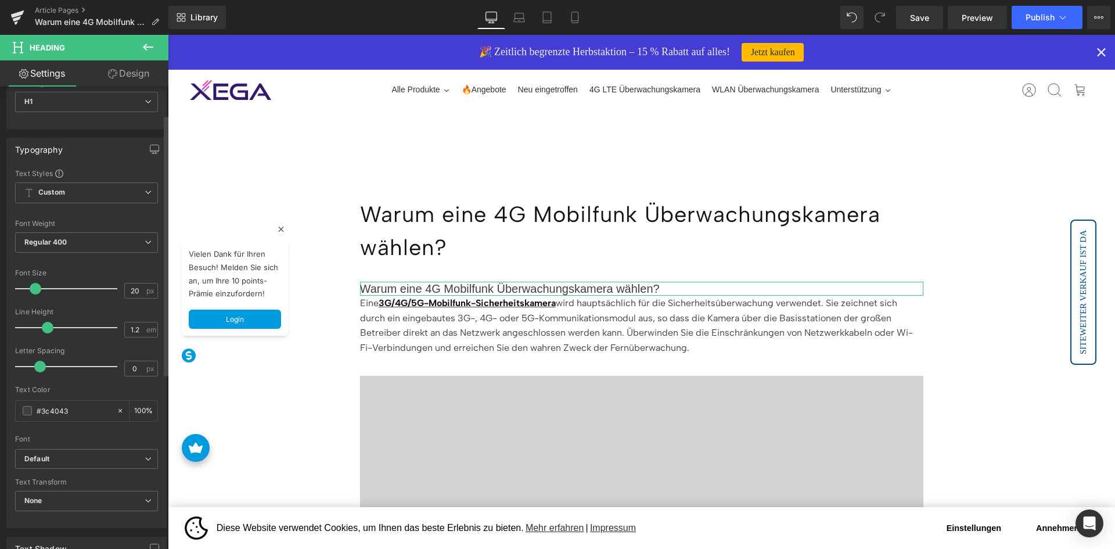
scroll to position [0, 0]
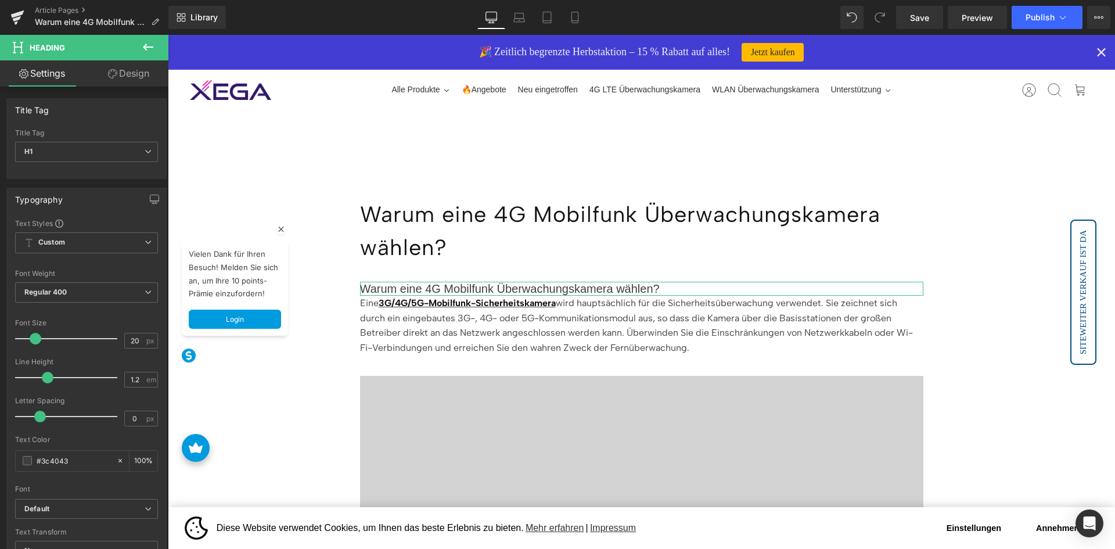
click at [124, 79] on link "Design" at bounding box center [129, 73] width 84 height 26
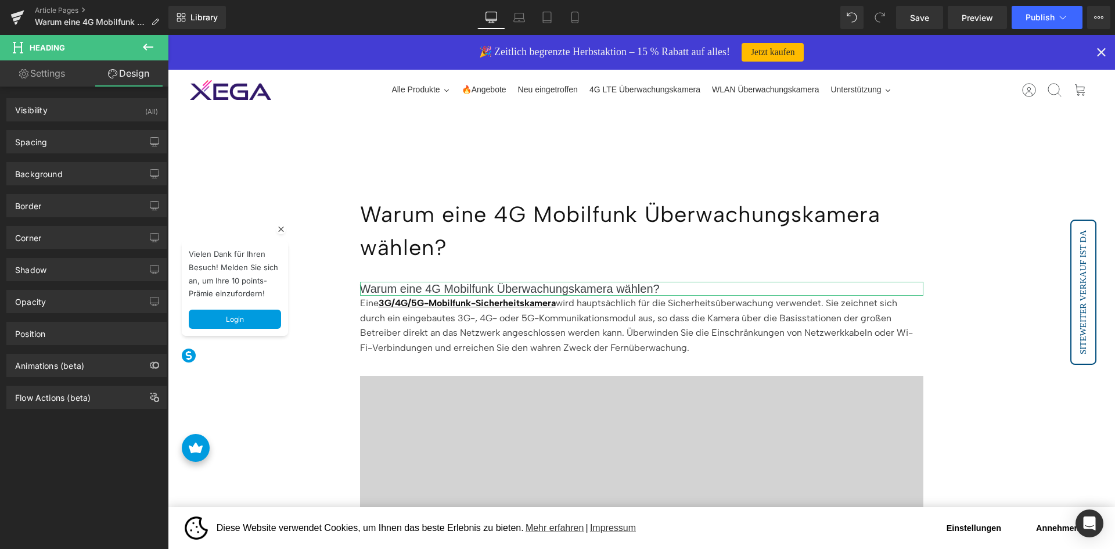
click at [44, 66] on link "Settings" at bounding box center [42, 73] width 84 height 26
type input "100"
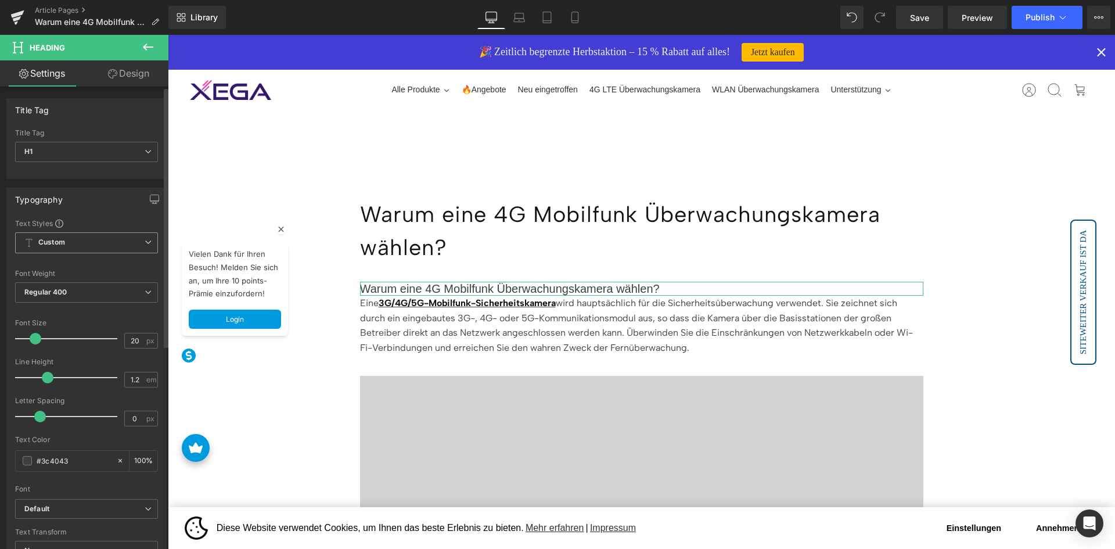
click at [132, 243] on span "Custom Setup Global Style" at bounding box center [86, 242] width 143 height 21
click at [101, 290] on div "Setup Global Style" at bounding box center [84, 289] width 138 height 27
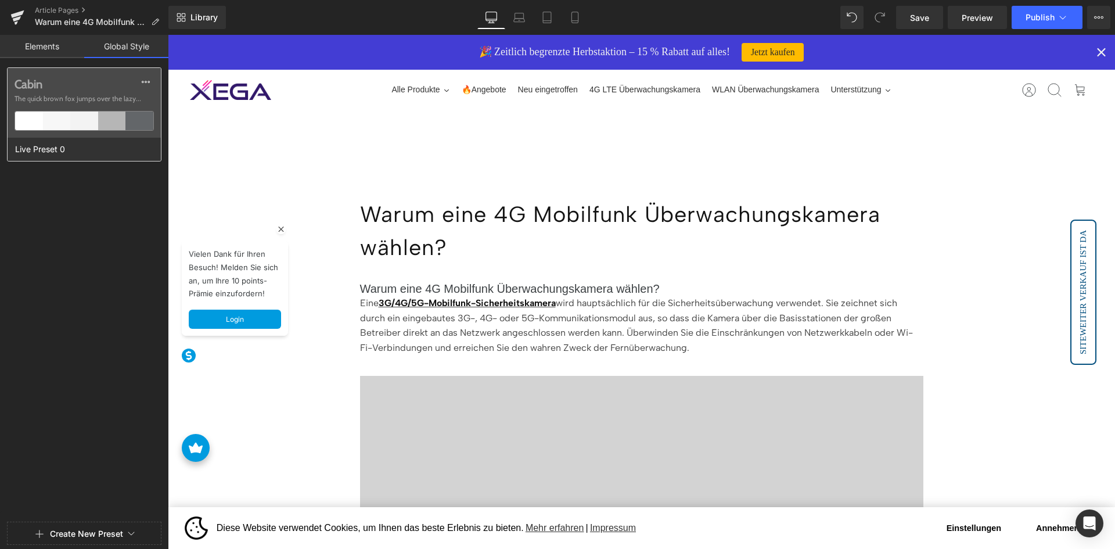
drag, startPoint x: 114, startPoint y: 121, endPoint x: 74, endPoint y: 123, distance: 39.5
click at [74, 123] on ul at bounding box center [84, 121] width 139 height 20
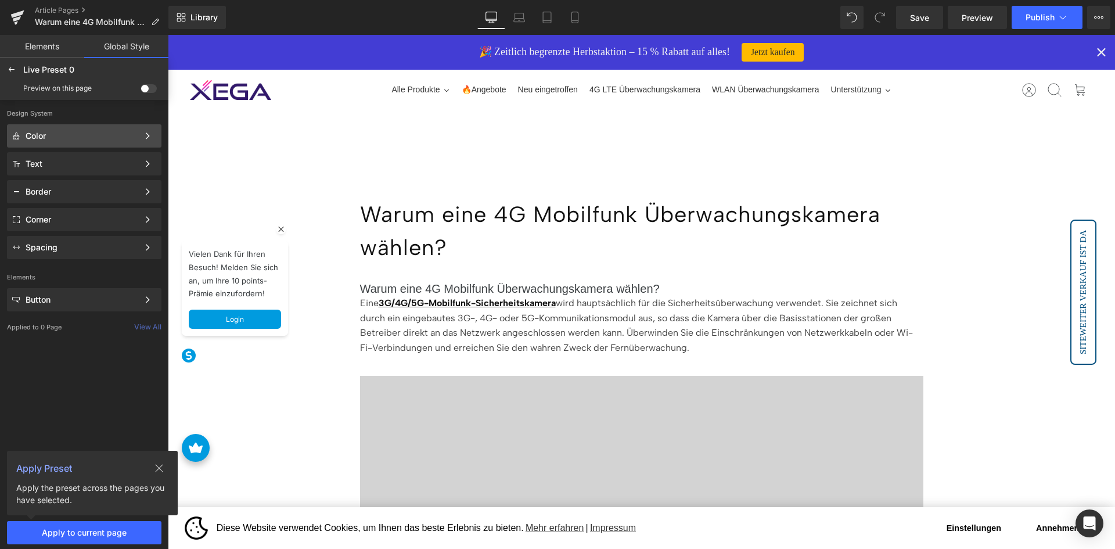
click at [41, 124] on div "Color Color Style Define a color palette and apply it to your pages 1 of 3 Next" at bounding box center [84, 135] width 154 height 23
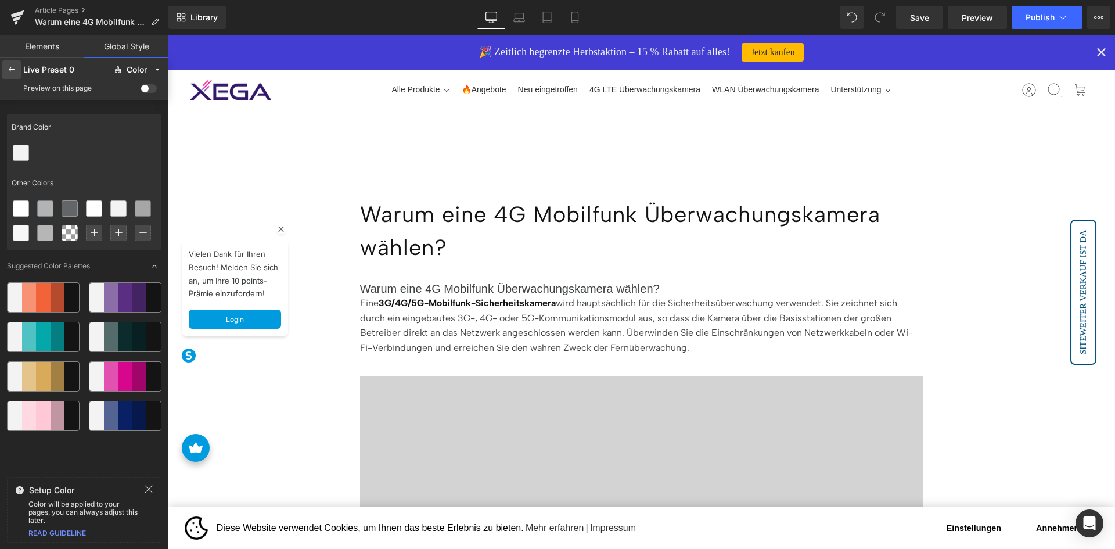
click at [3, 73] on div at bounding box center [11, 69] width 19 height 19
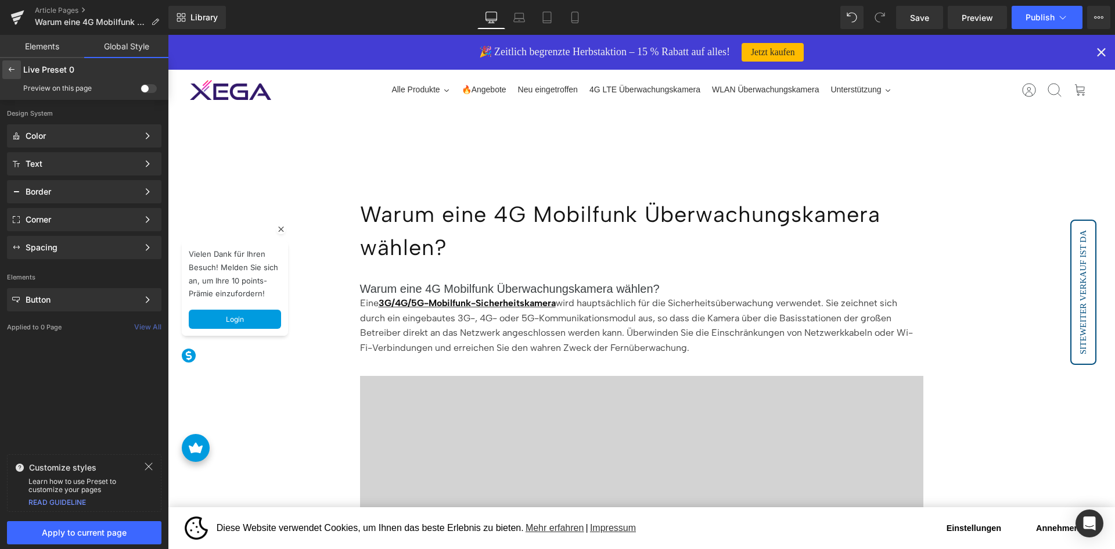
click at [10, 73] on icon at bounding box center [11, 69] width 9 height 9
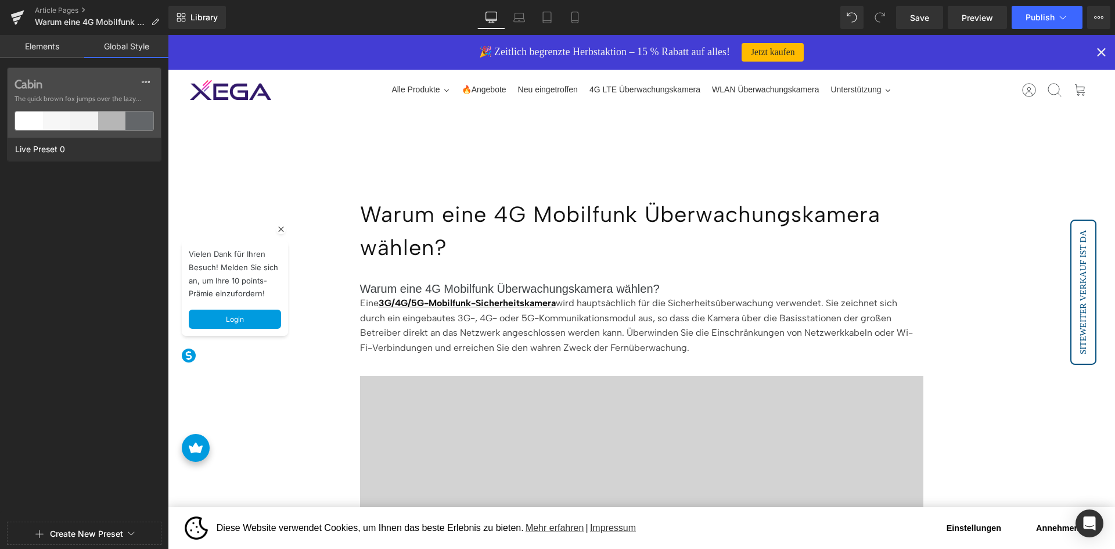
click at [58, 42] on link "Elements" at bounding box center [42, 46] width 84 height 23
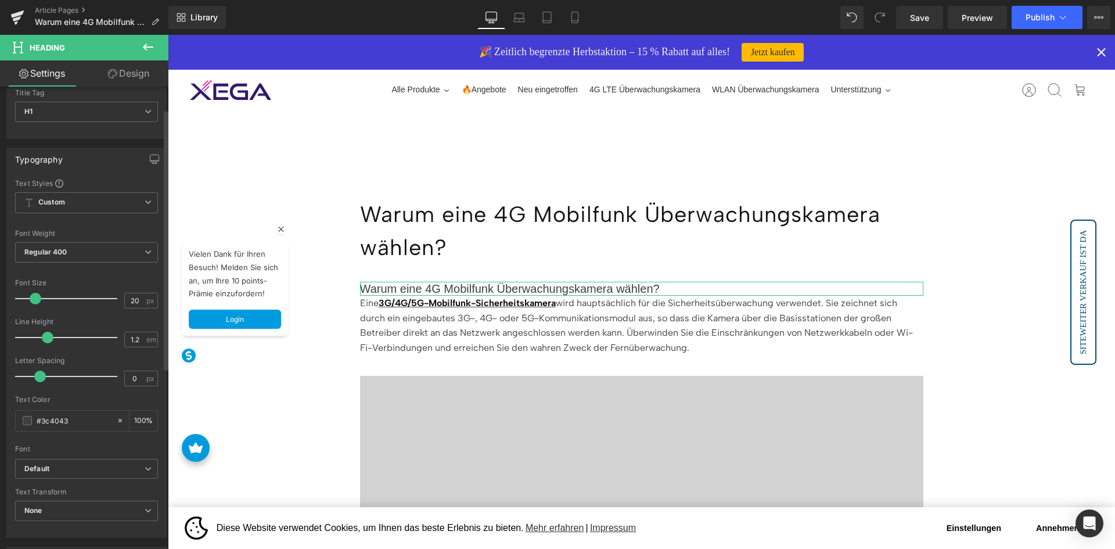
scroll to position [58, 0]
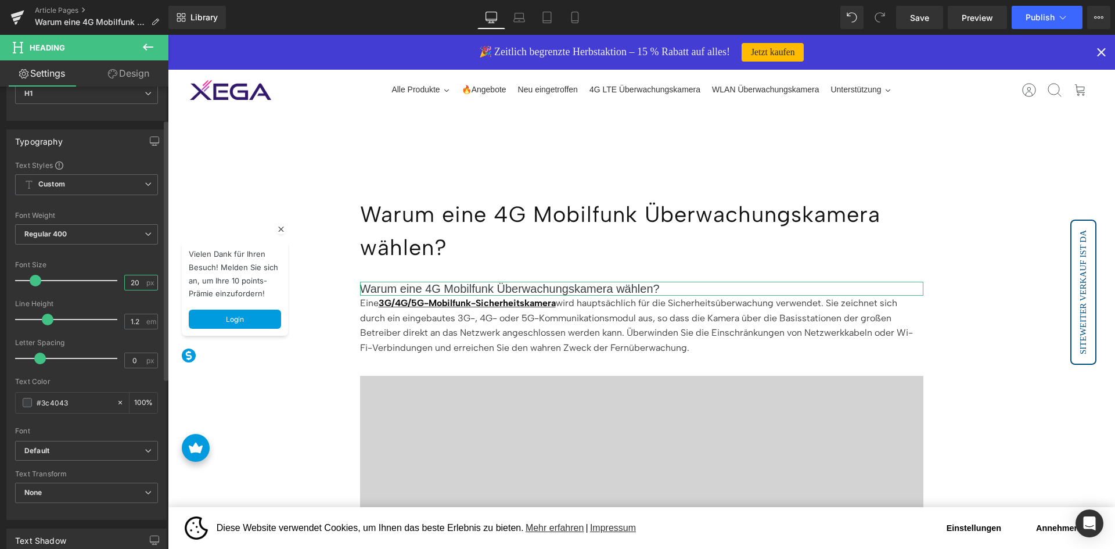
click at [125, 280] on input "20" at bounding box center [135, 282] width 20 height 15
type input "20"
click at [108, 373] on div at bounding box center [86, 374] width 143 height 8
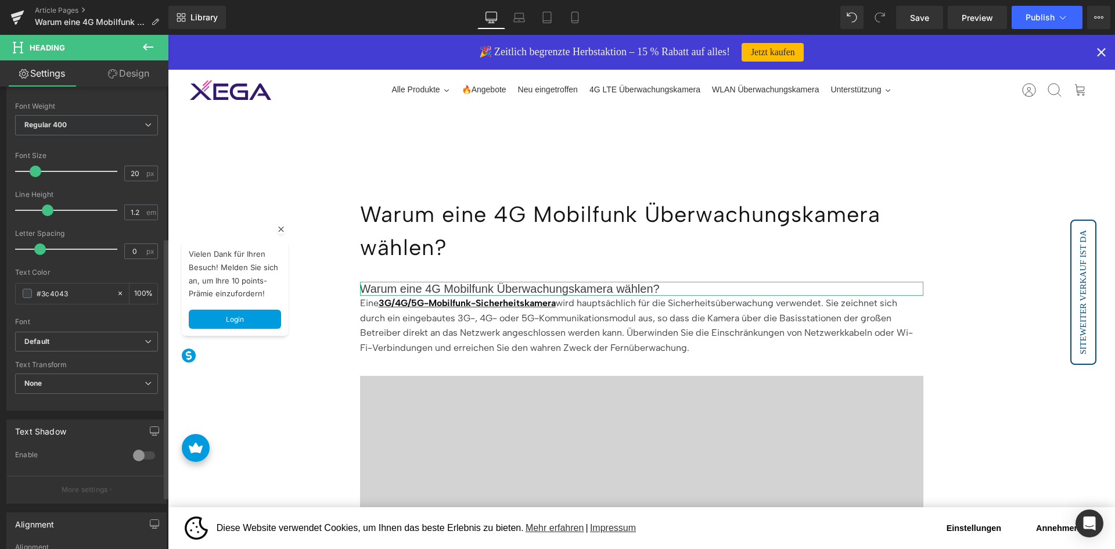
scroll to position [362, 0]
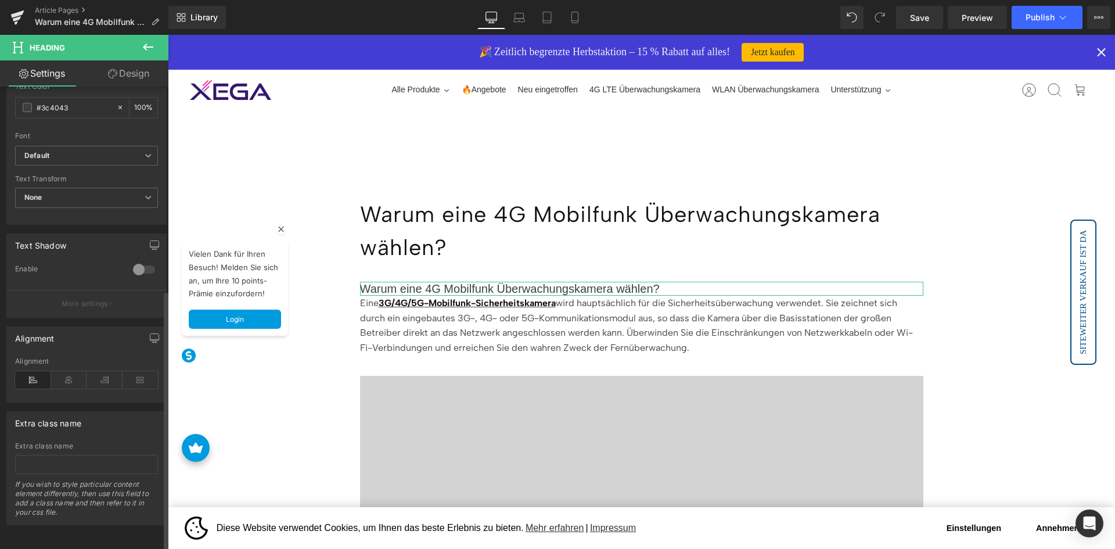
click at [140, 264] on div at bounding box center [144, 269] width 28 height 19
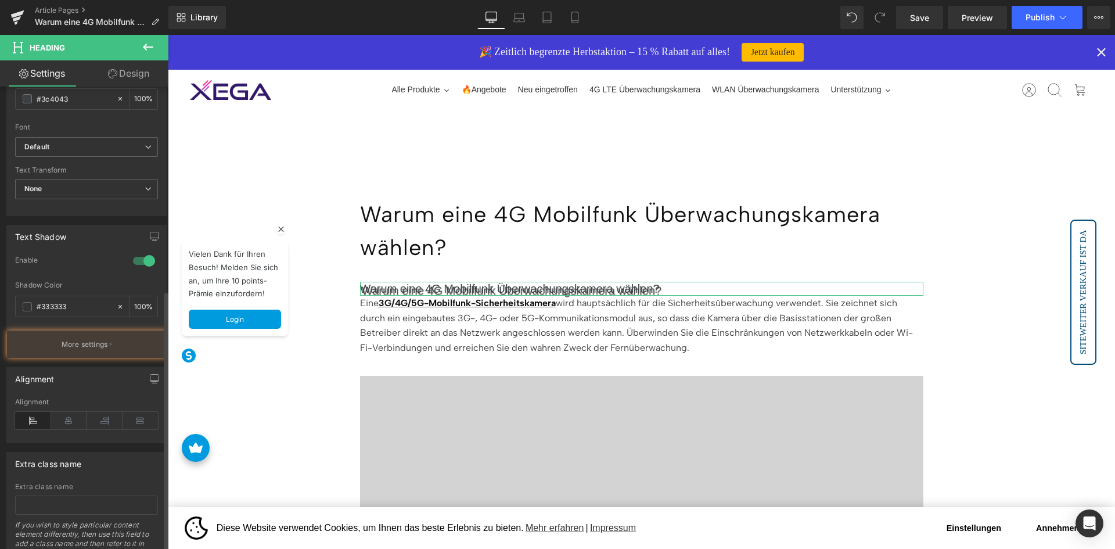
click at [140, 264] on div at bounding box center [144, 260] width 28 height 19
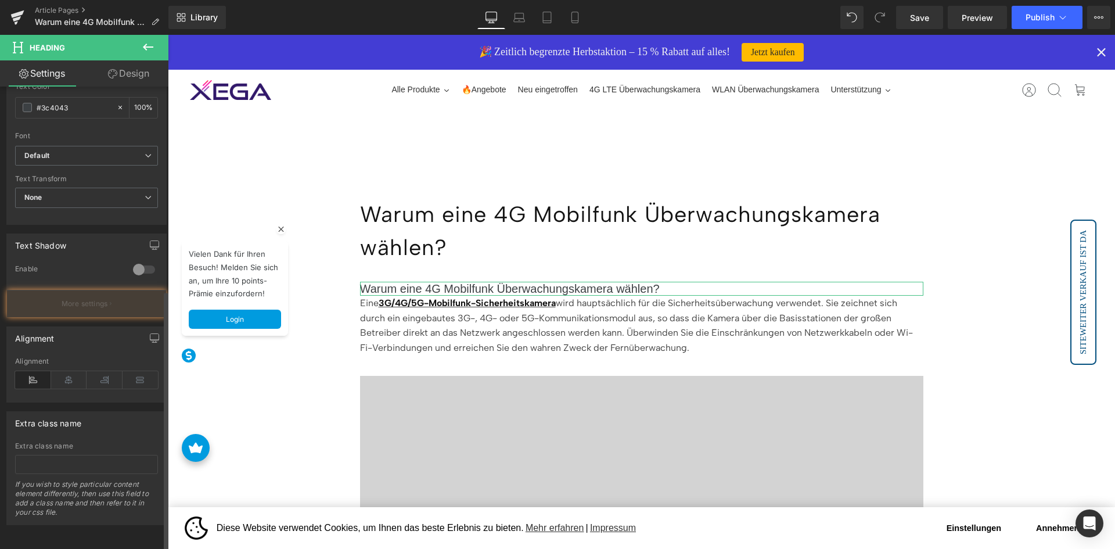
click at [140, 264] on div at bounding box center [144, 269] width 28 height 19
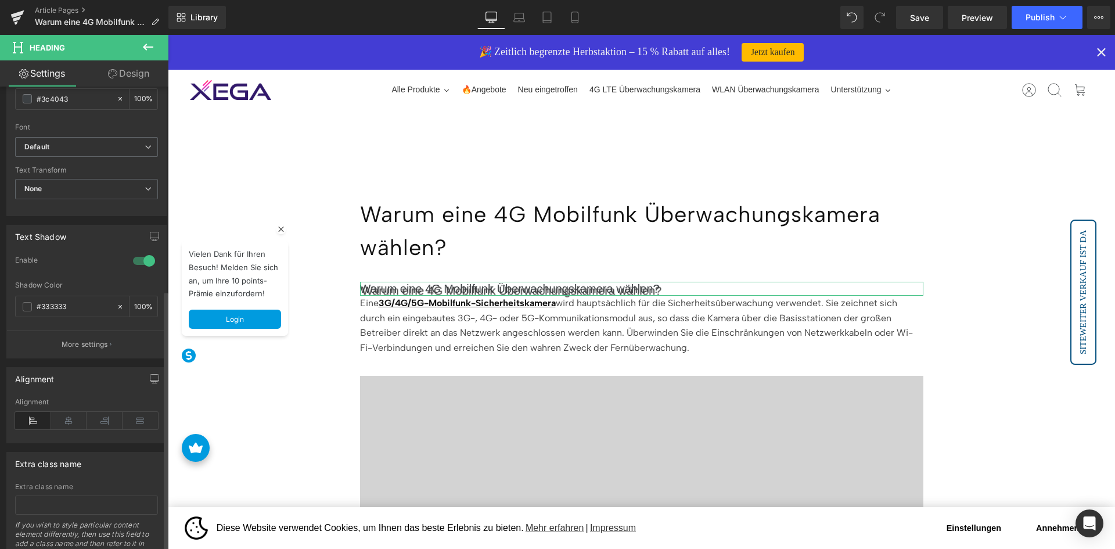
click at [140, 264] on div at bounding box center [144, 260] width 28 height 19
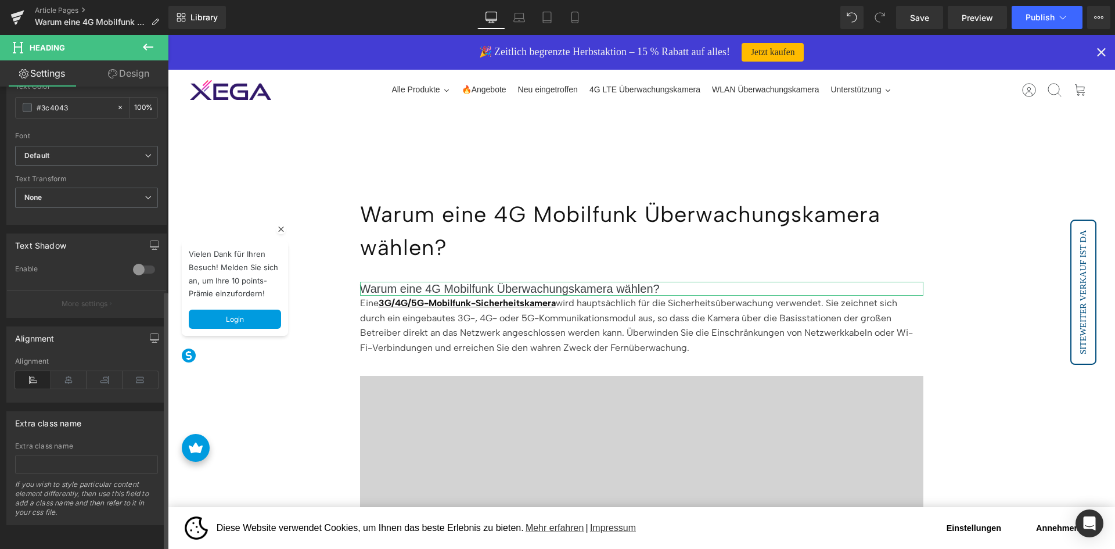
click at [140, 264] on div at bounding box center [144, 269] width 28 height 19
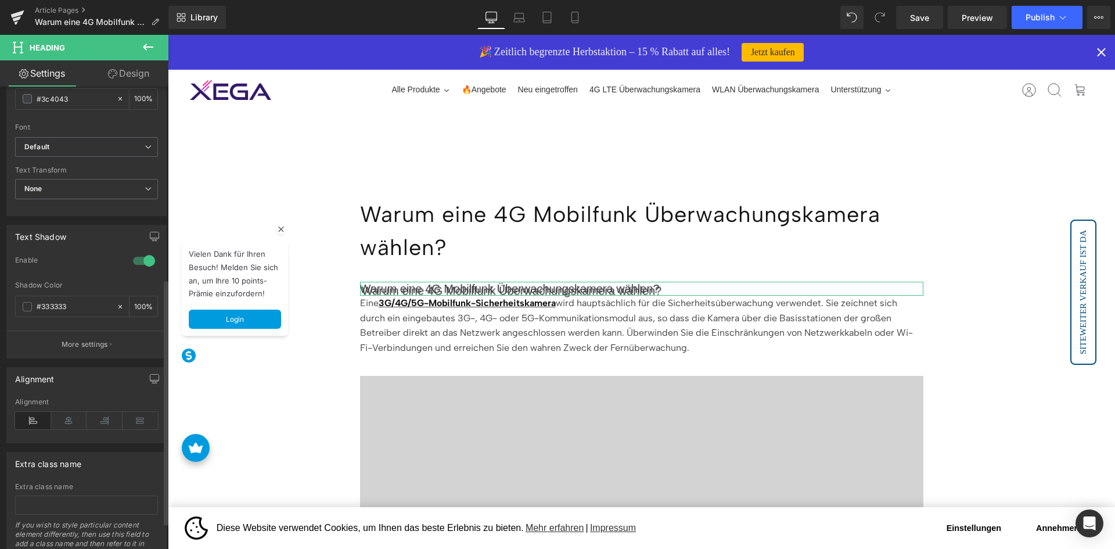
click at [140, 264] on div at bounding box center [144, 260] width 28 height 19
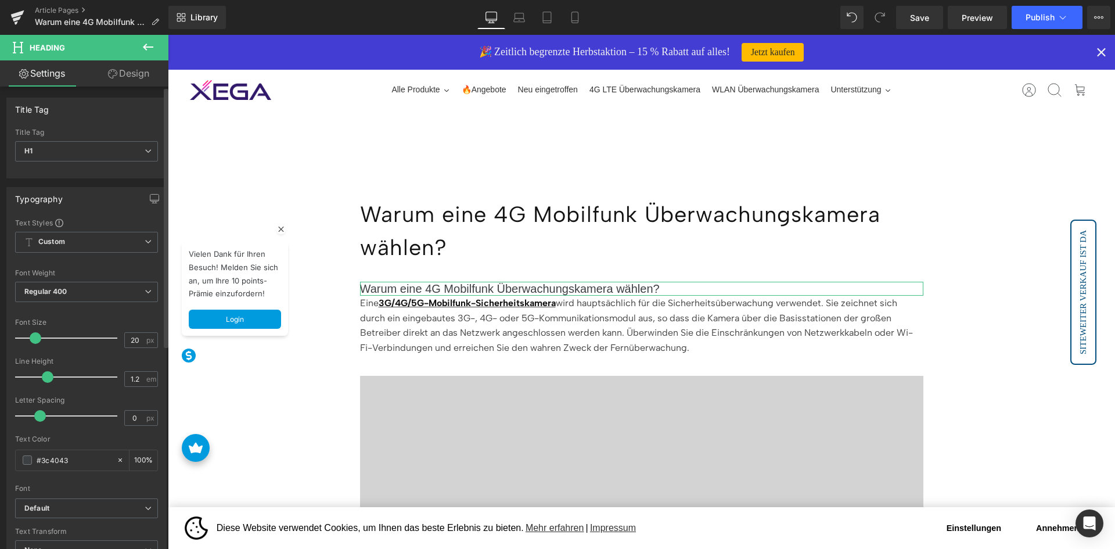
scroll to position [0, 0]
click at [118, 77] on link "Design" at bounding box center [129, 73] width 84 height 26
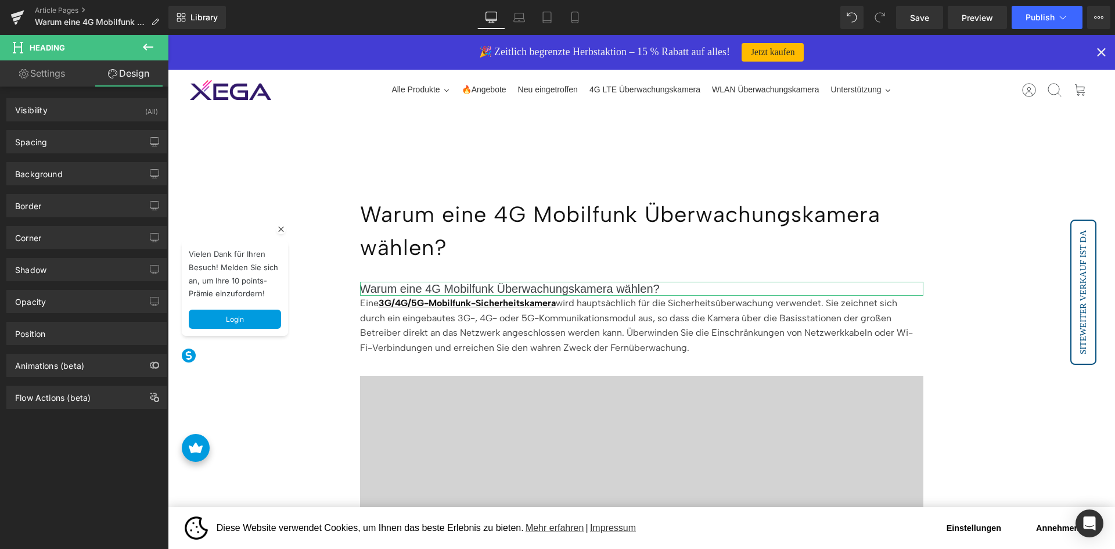
click at [41, 78] on link "Settings" at bounding box center [42, 73] width 84 height 26
type input "100"
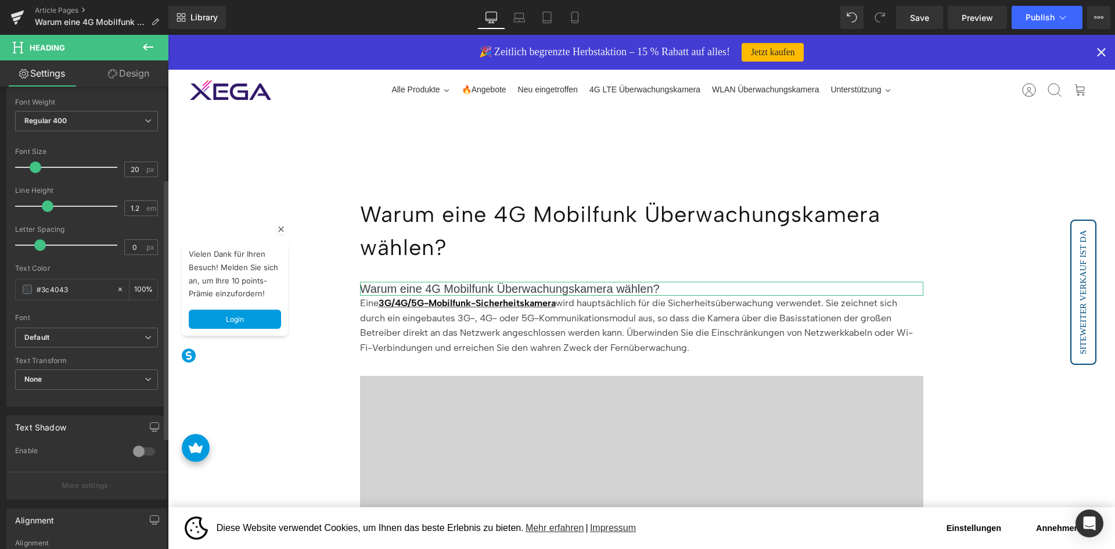
scroll to position [174, 0]
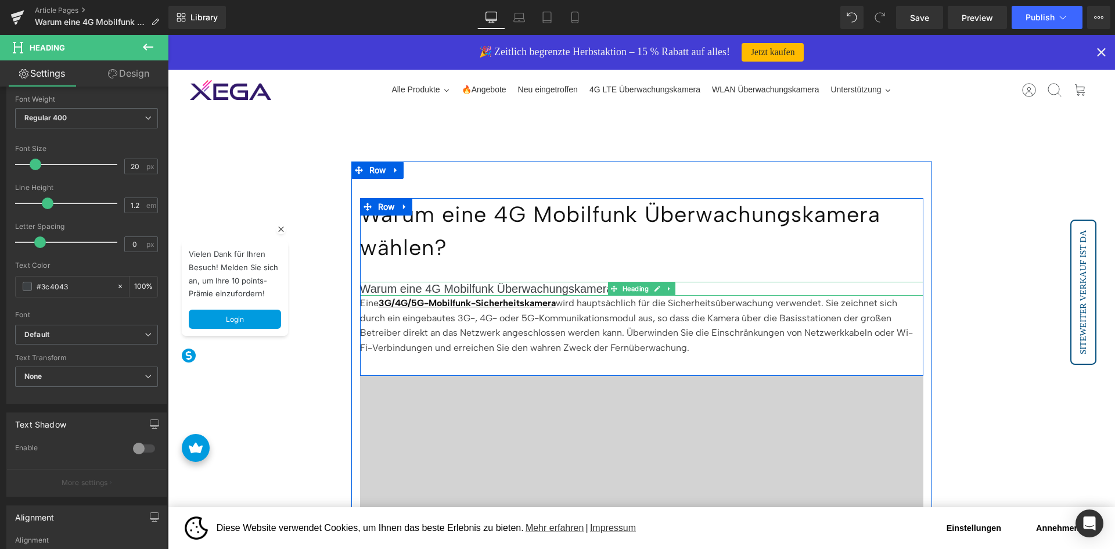
click at [474, 292] on h1 "Warum eine 4G Mobilfunk Überwachungskamera wählen?" at bounding box center [641, 289] width 563 height 14
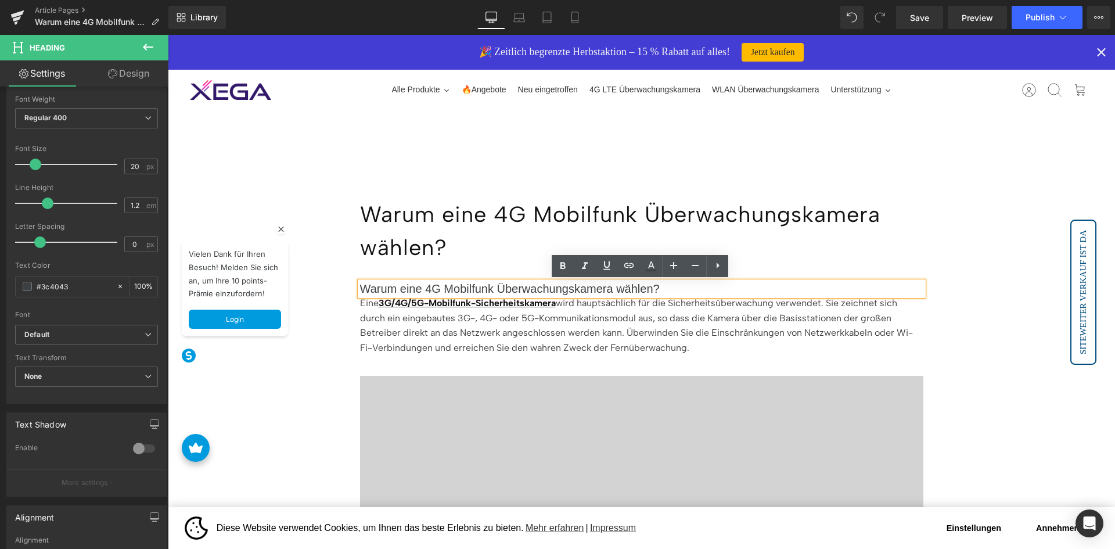
click at [707, 283] on h1 "Warum eine 4G Mobilfunk Überwachungskamera wählen?" at bounding box center [641, 289] width 563 height 14
drag, startPoint x: 693, startPoint y: 289, endPoint x: 361, endPoint y: 294, distance: 332.2
click at [361, 294] on h1 "Warum eine 4G Mobilfunk Überwachungskamera wählen?" at bounding box center [641, 289] width 563 height 14
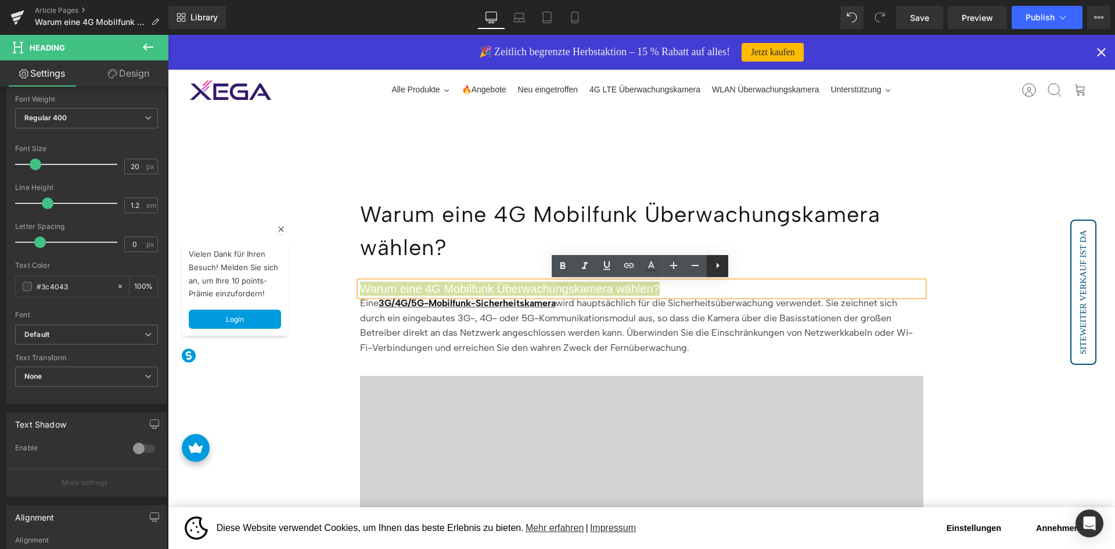
click at [722, 266] on icon at bounding box center [718, 265] width 14 height 14
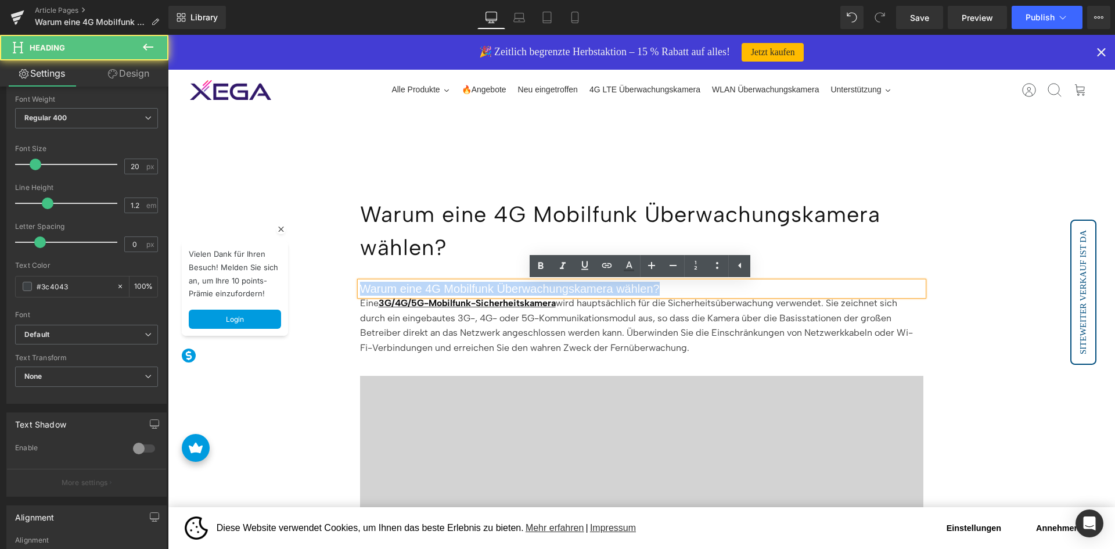
click at [696, 290] on h1 "Warum eine 4G Mobilfunk Überwachungskamera wählen?" at bounding box center [641, 289] width 563 height 14
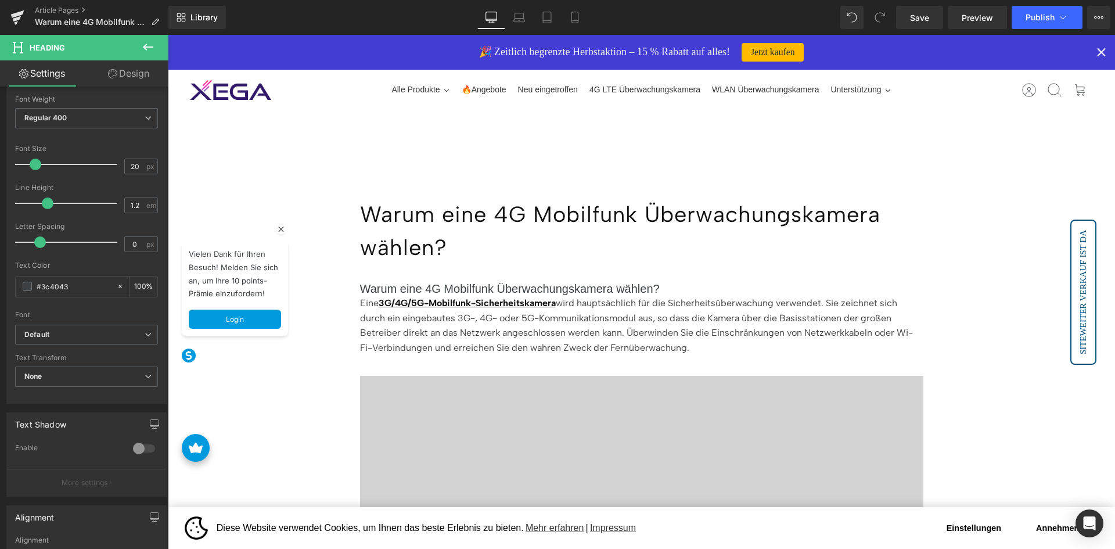
click at [64, 48] on span "Heading" at bounding box center [70, 48] width 116 height 26
click at [149, 50] on icon at bounding box center [148, 47] width 14 height 14
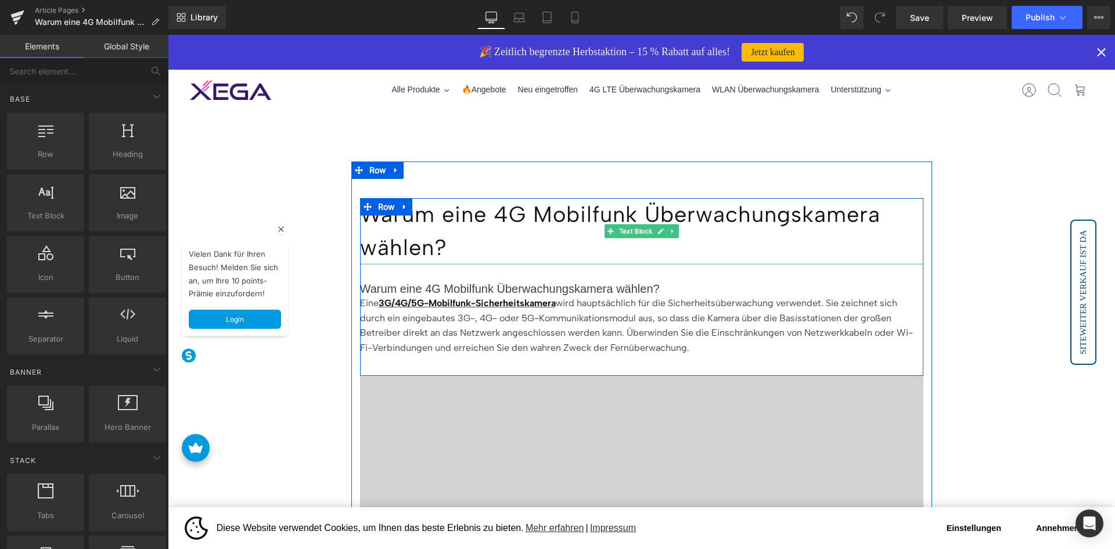
click at [431, 230] on p "Warum eine 4G Mobilfunk Überwachungskamera wählen?" at bounding box center [641, 231] width 563 height 66
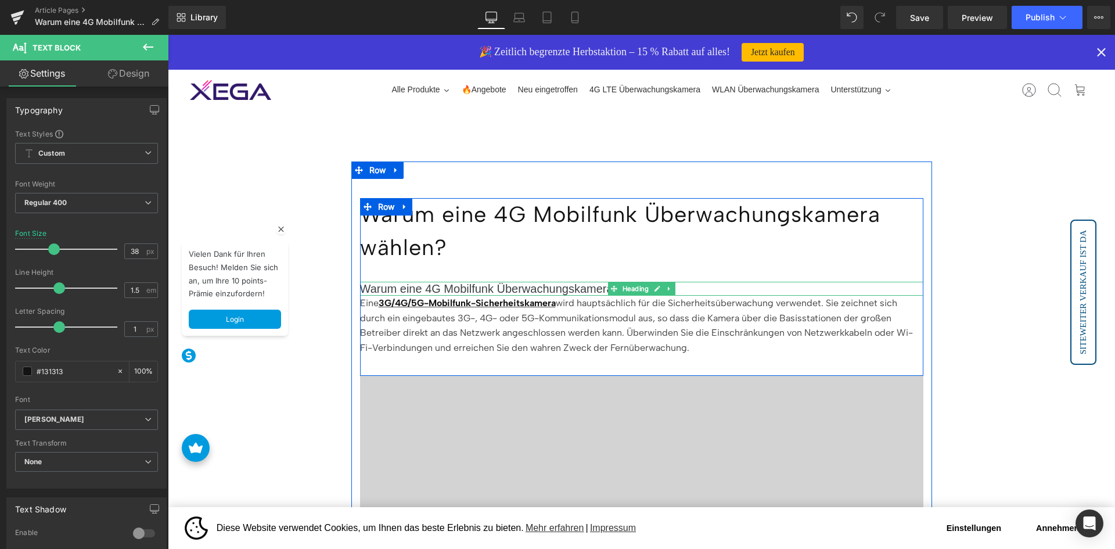
click at [480, 285] on h1 "Warum eine 4G Mobilfunk Überwachungskamera wählen?" at bounding box center [641, 289] width 563 height 14
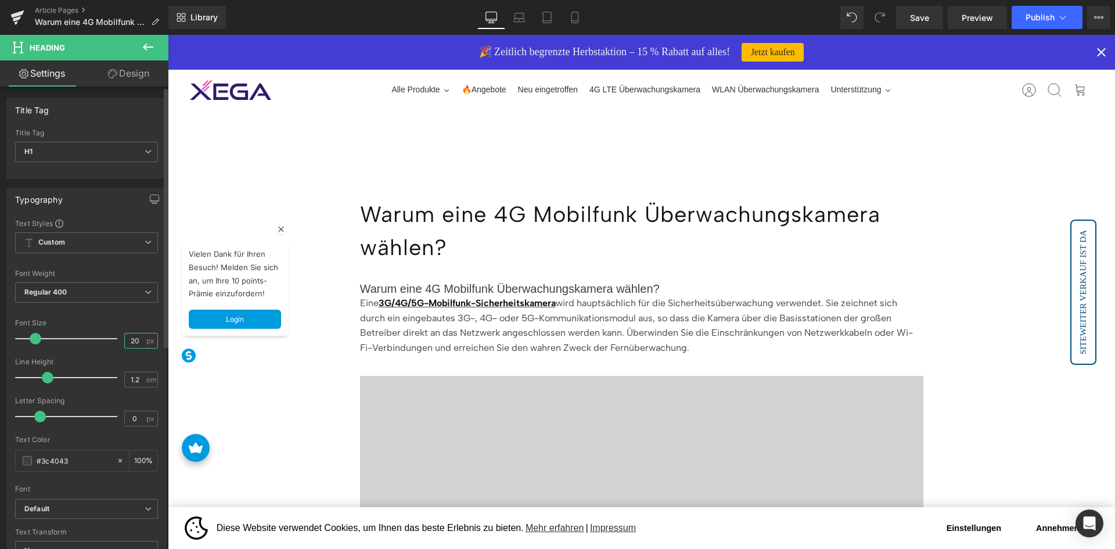
click at [132, 336] on input "20" at bounding box center [135, 340] width 20 height 15
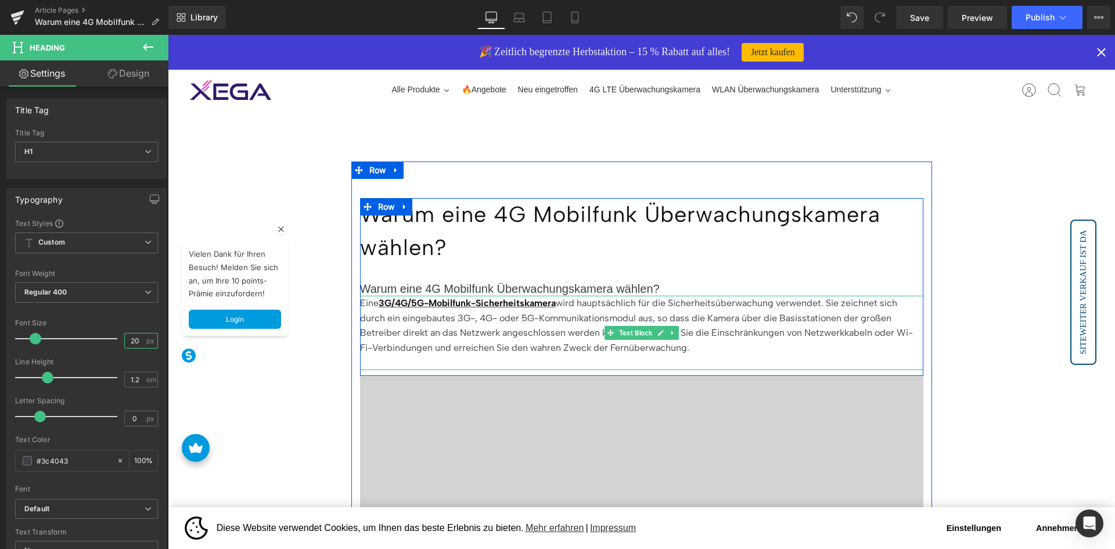
type input "2"
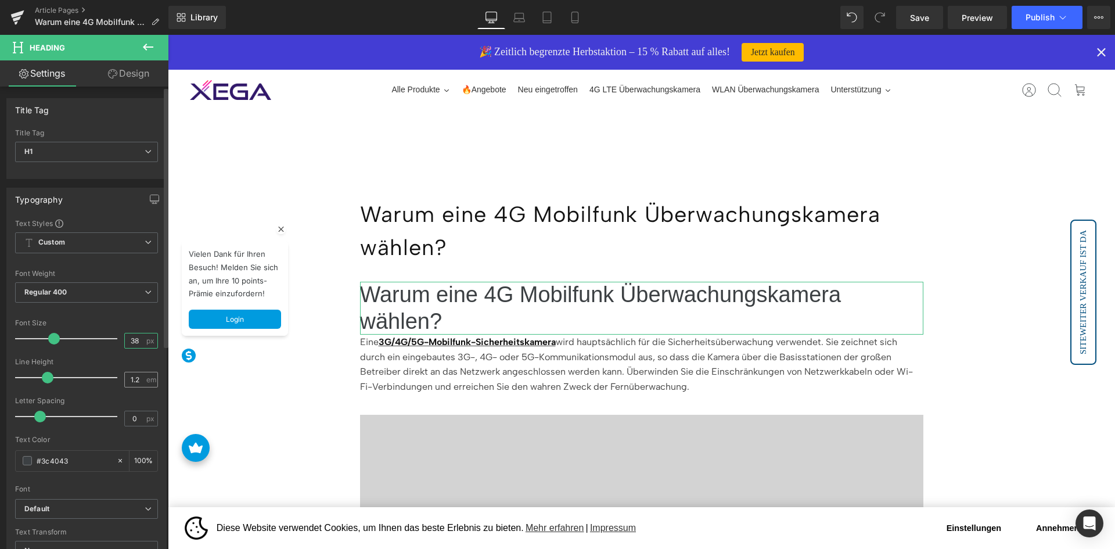
type input "38"
click at [135, 379] on input "1.2" at bounding box center [135, 379] width 20 height 15
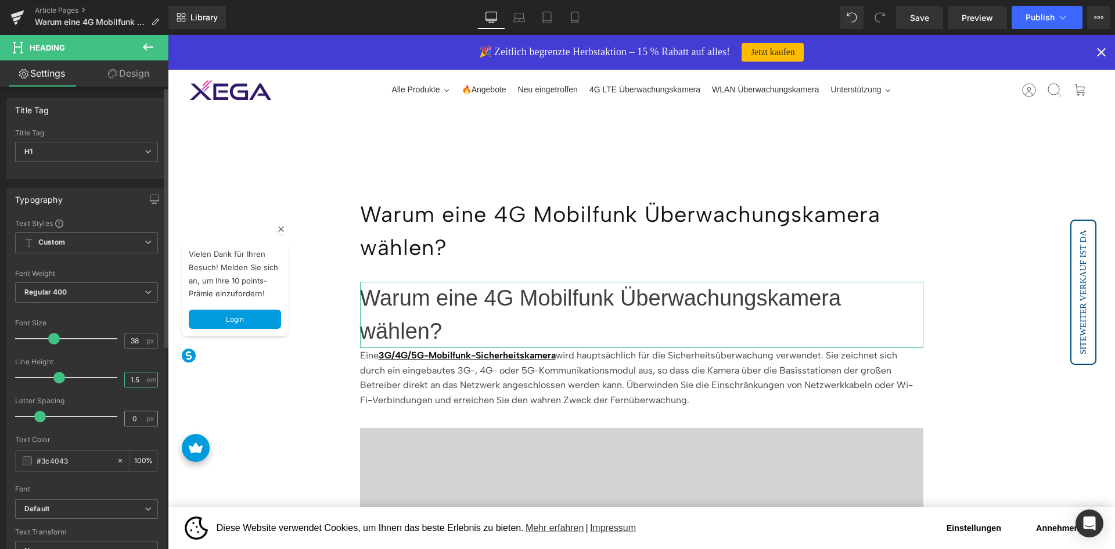
type input "1.5"
click at [136, 417] on input "0" at bounding box center [135, 418] width 20 height 15
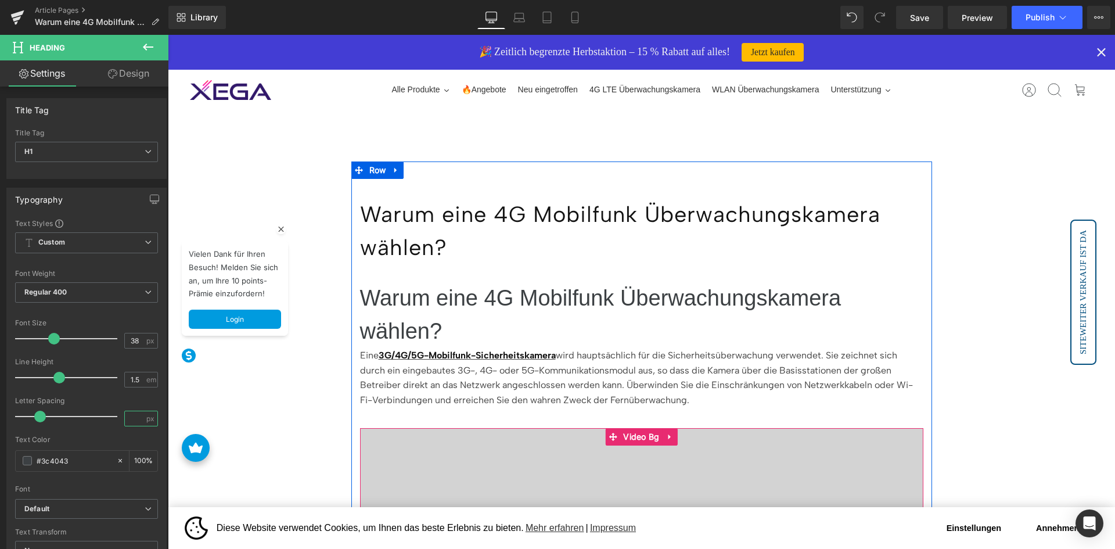
type input "1"
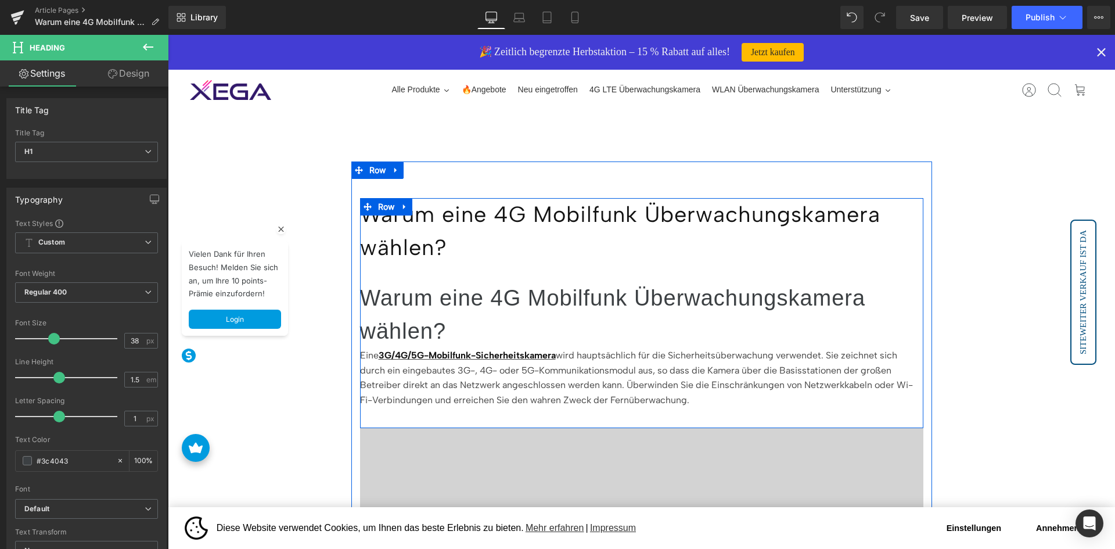
click at [433, 253] on p "Warum eine 4G Mobilfunk Überwachungskamera wählen?" at bounding box center [641, 231] width 563 height 66
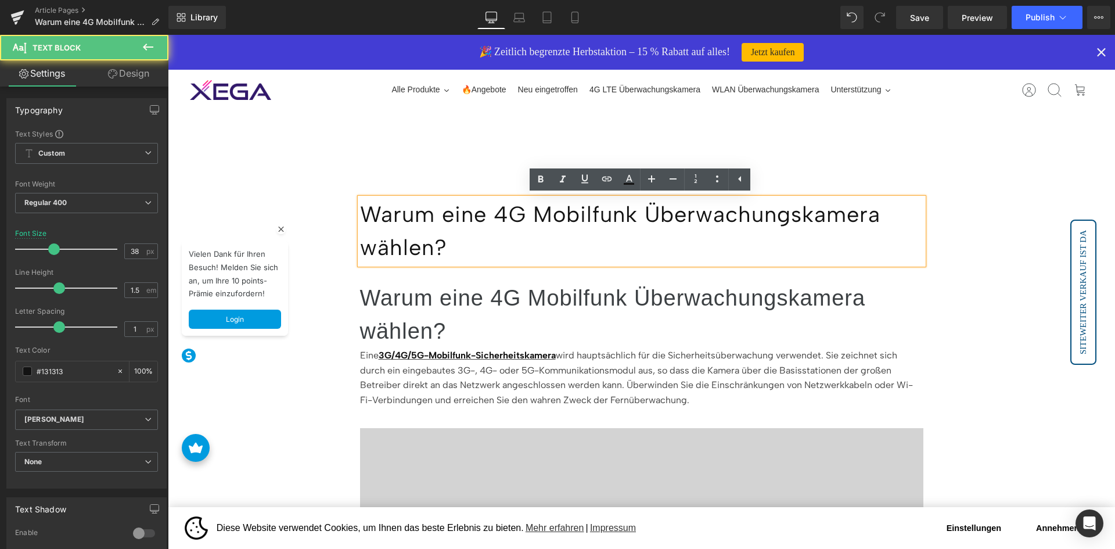
click at [426, 222] on p "Warum eine 4G Mobilfunk Überwachungskamera wählen?" at bounding box center [641, 231] width 563 height 66
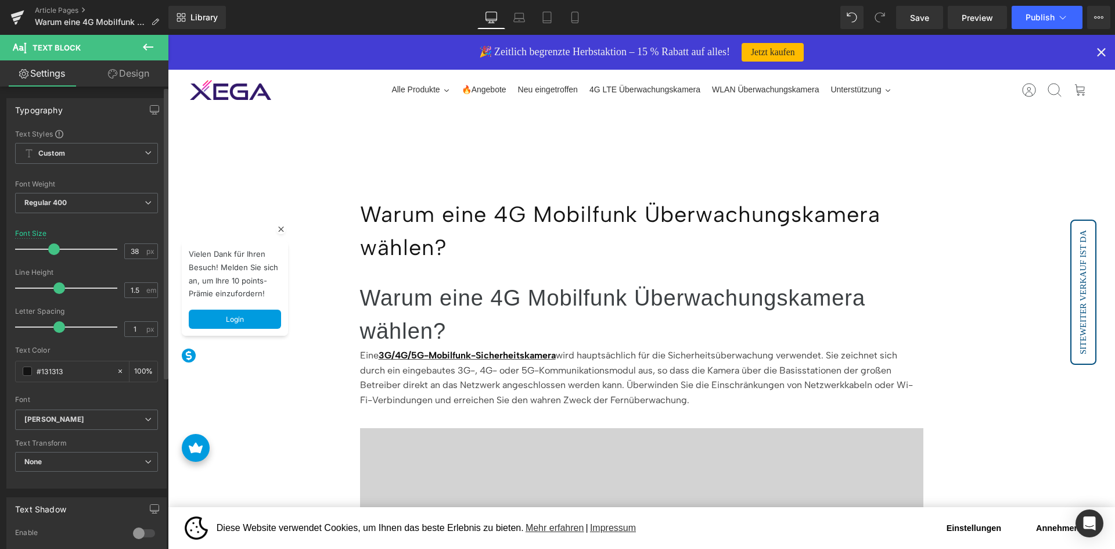
drag, startPoint x: 86, startPoint y: 374, endPoint x: 6, endPoint y: 366, distance: 80.5
click at [6, 366] on div "Typography Text Styles Custom Custom Setup Global Style Custom Setup Global Sty…" at bounding box center [87, 288] width 174 height 399
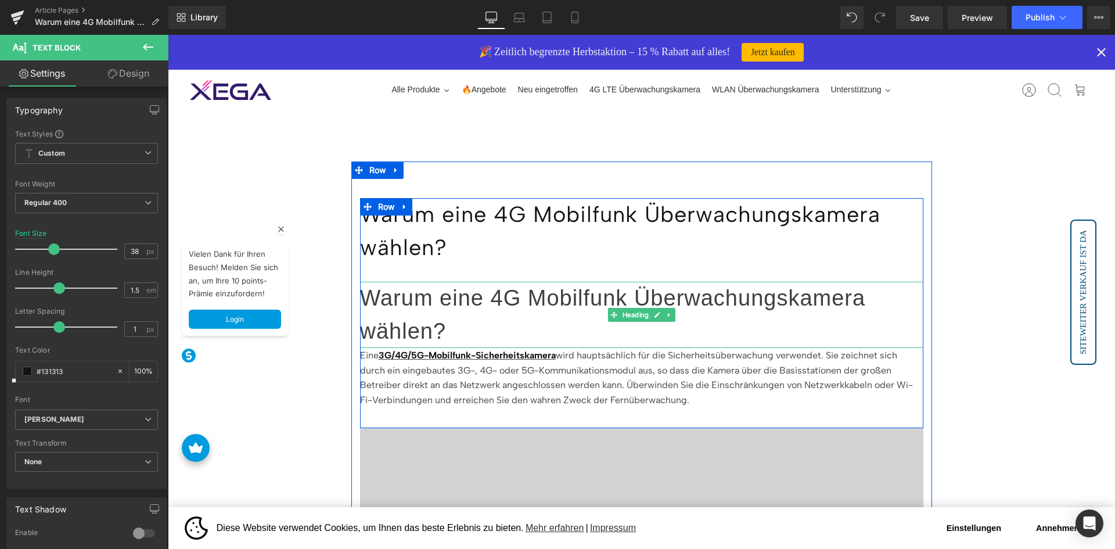
click at [424, 281] on div "Warum eine 4G Mobilfunk Überwachungskamera wählen? Text Block Warum eine 4G Mob…" at bounding box center [641, 310] width 563 height 224
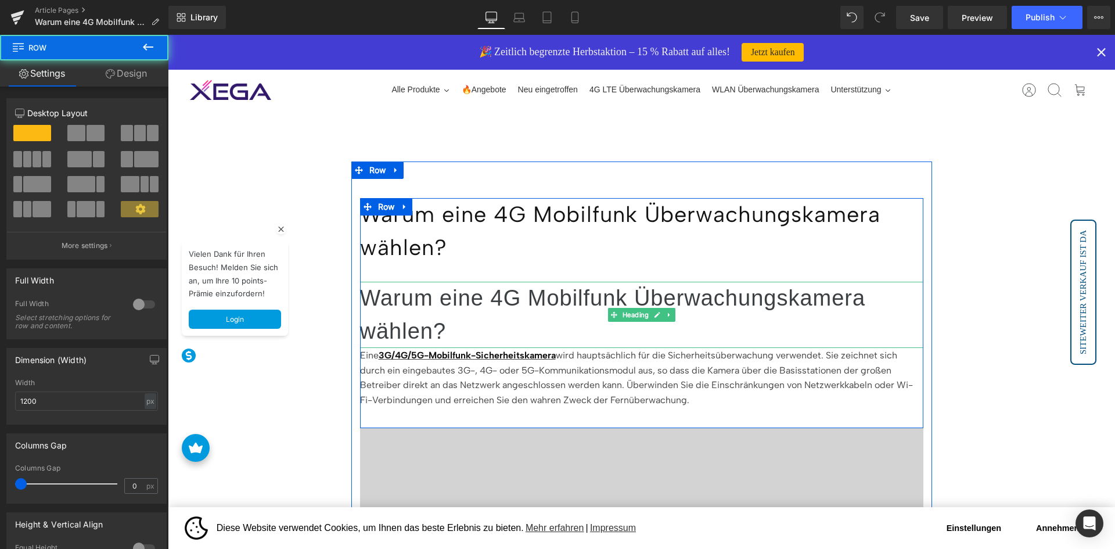
click at [422, 303] on h1 "Warum eine 4G Mobilfunk Überwachungskamera wählen?" at bounding box center [641, 315] width 563 height 66
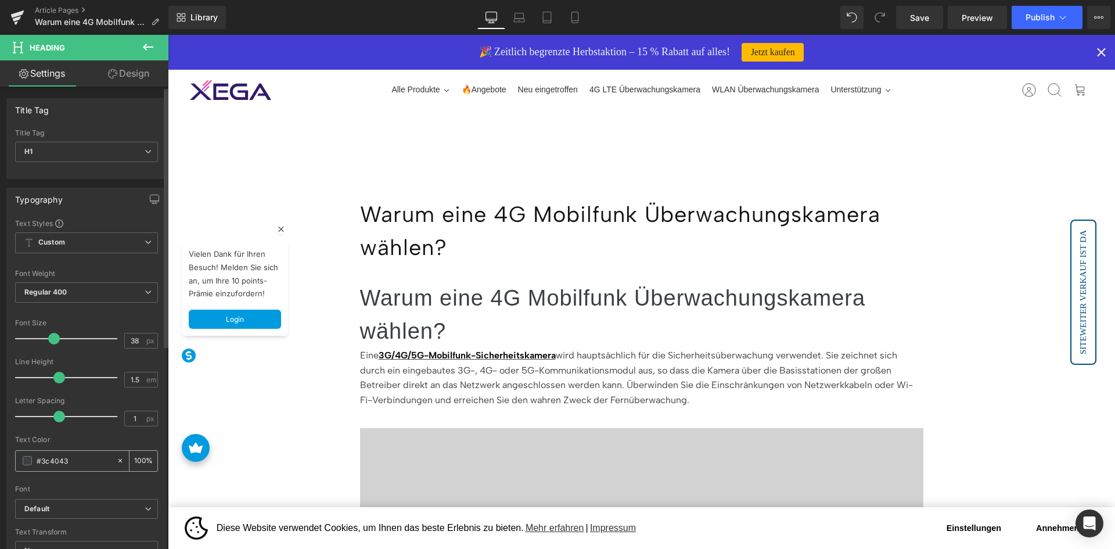
click at [72, 463] on input "#3c4043" at bounding box center [74, 460] width 74 height 13
paste input "13131"
type input "#131313"
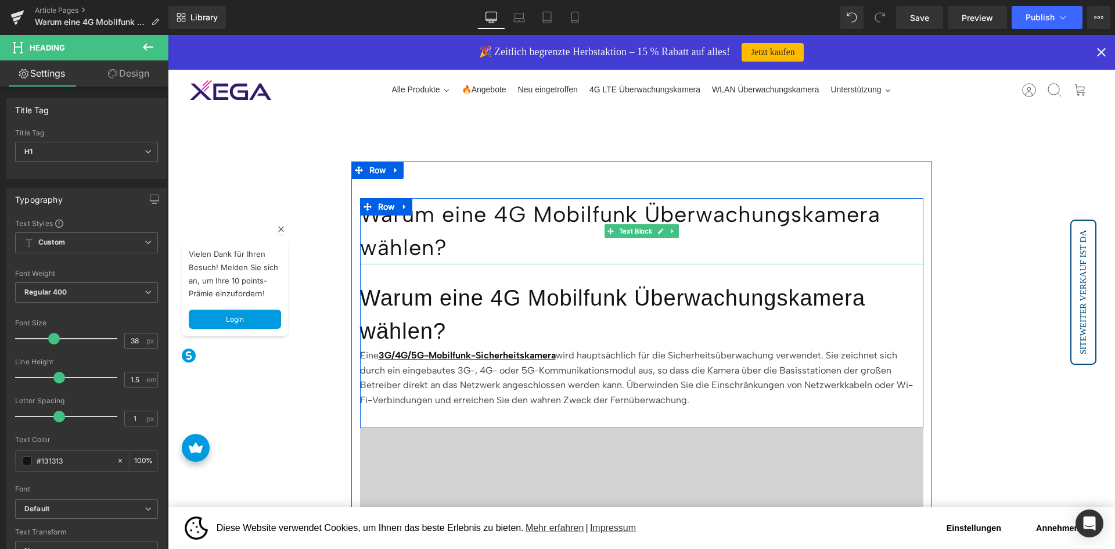
click at [429, 247] on p "Warum eine 4G Mobilfunk Überwachungskamera wählen?" at bounding box center [641, 231] width 563 height 66
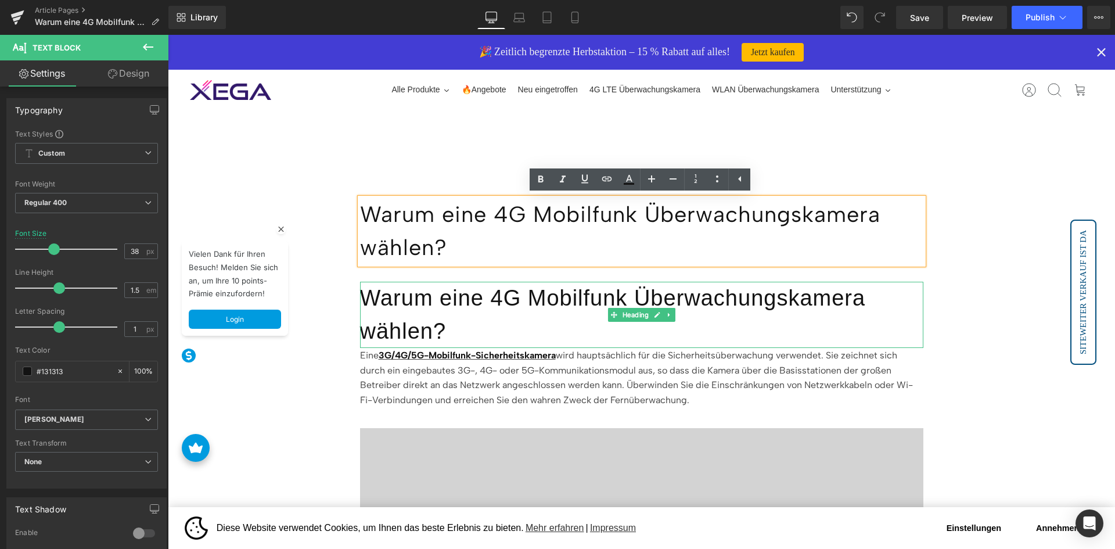
click at [460, 322] on h1 "Warum eine 4G Mobilfunk Überwachungskamera wählen?" at bounding box center [641, 315] width 563 height 66
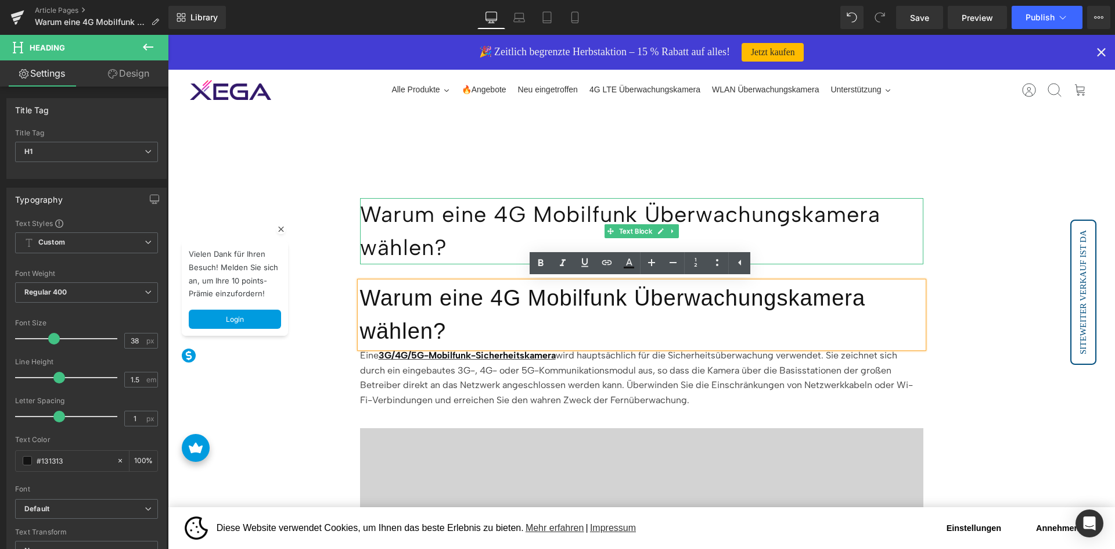
click at [459, 250] on p "Warum eine 4G Mobilfunk Überwachungskamera wählen?" at bounding box center [641, 231] width 563 height 66
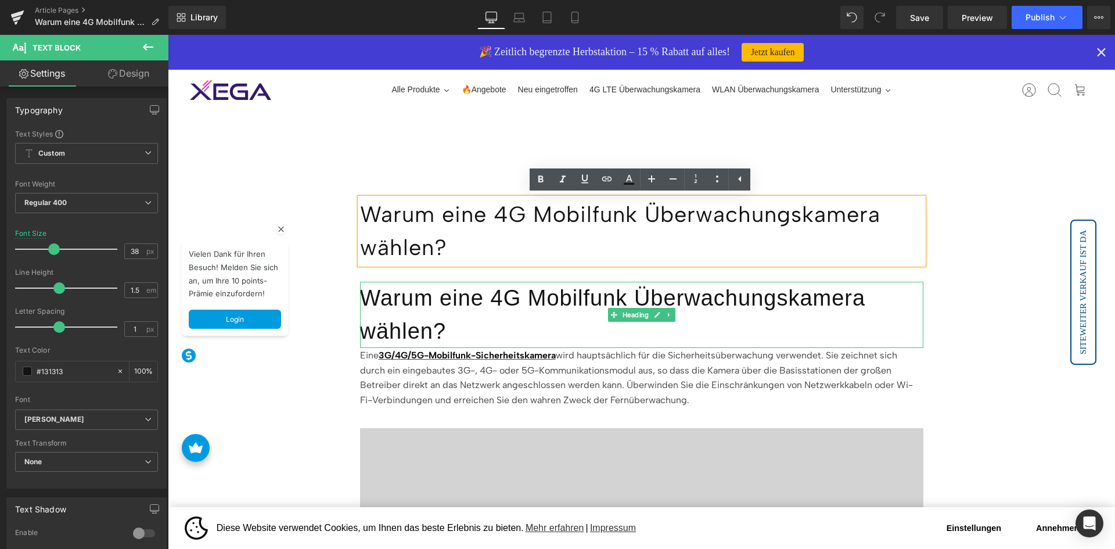
click at [440, 322] on h1 "Warum eine 4G Mobilfunk Überwachungskamera wählen?" at bounding box center [641, 315] width 563 height 66
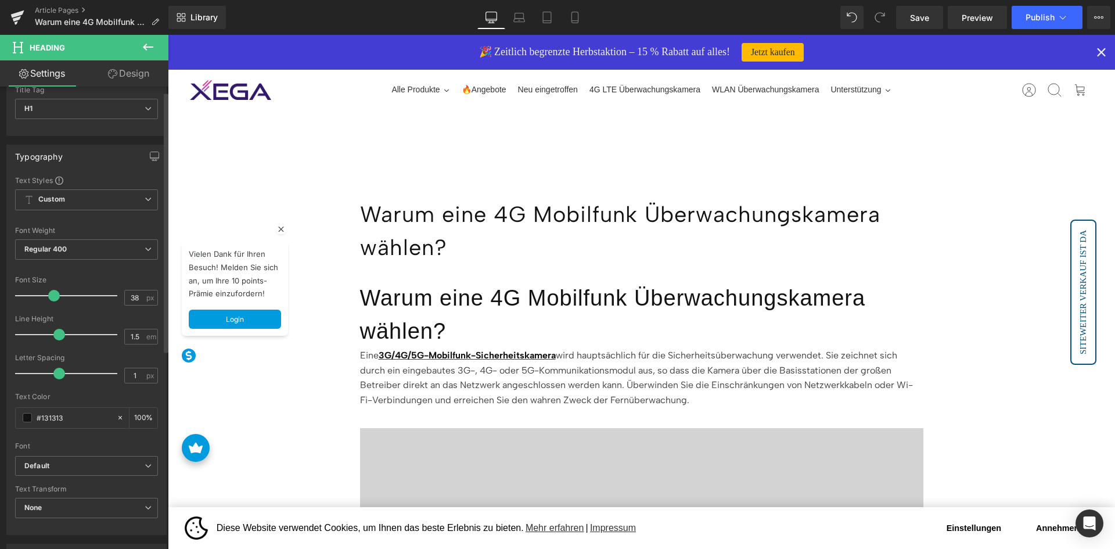
scroll to position [116, 0]
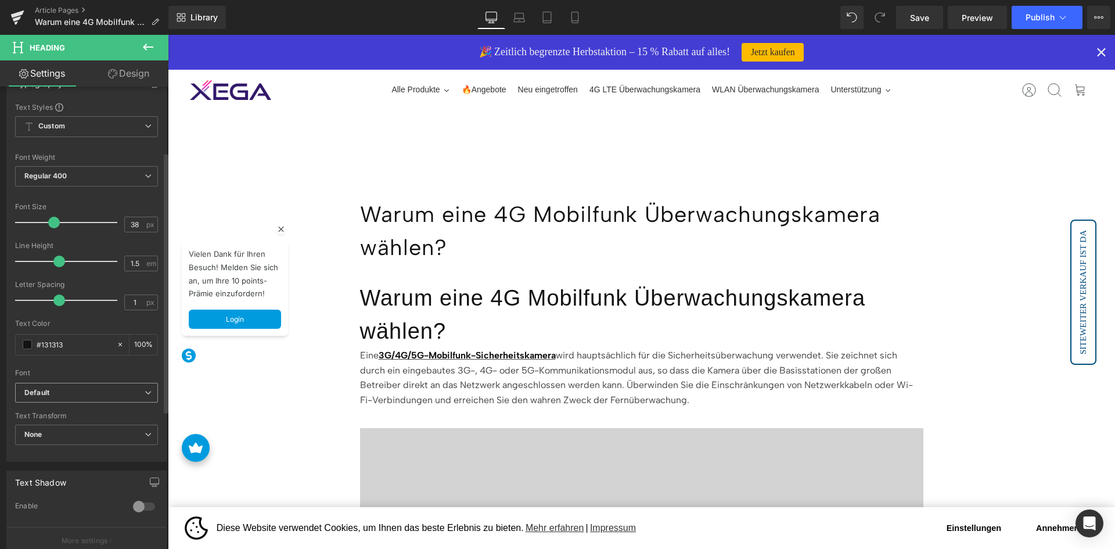
click at [104, 393] on b "Default" at bounding box center [84, 393] width 120 height 10
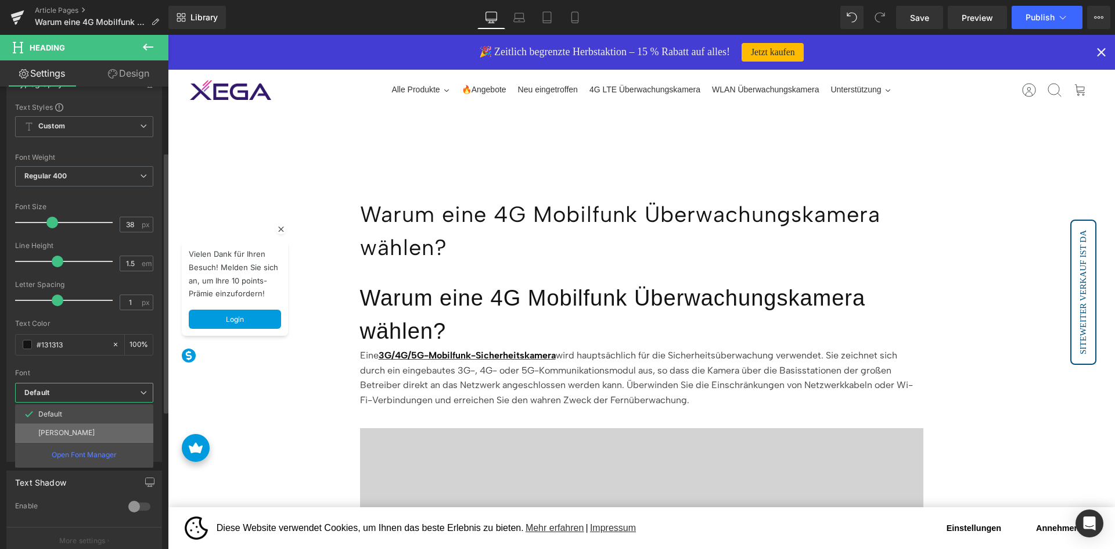
click at [81, 431] on li "[PERSON_NAME]" at bounding box center [84, 432] width 138 height 19
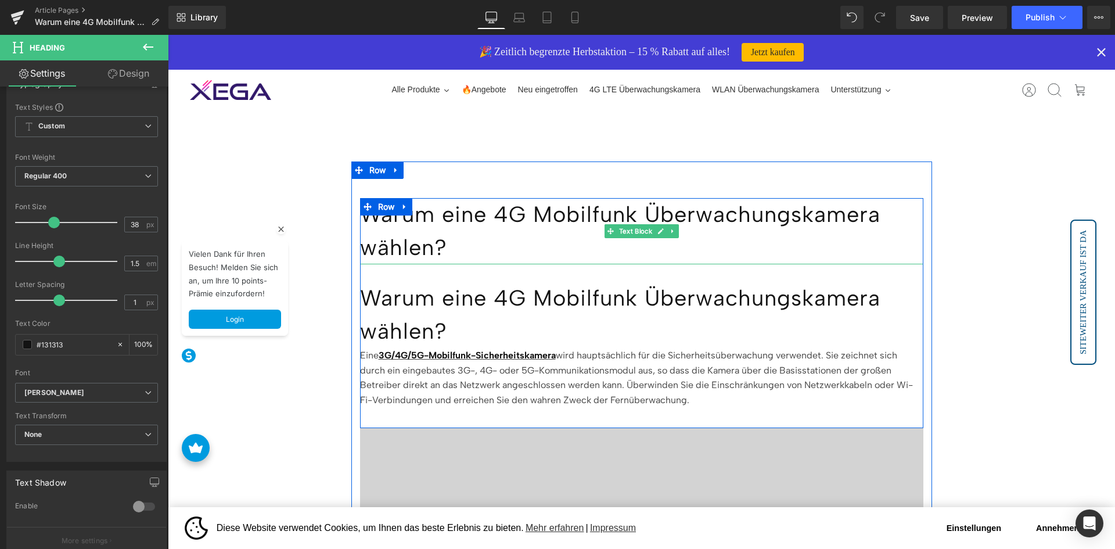
click at [462, 223] on p "Warum eine 4G Mobilfunk Überwachungskamera wählen?" at bounding box center [641, 231] width 563 height 66
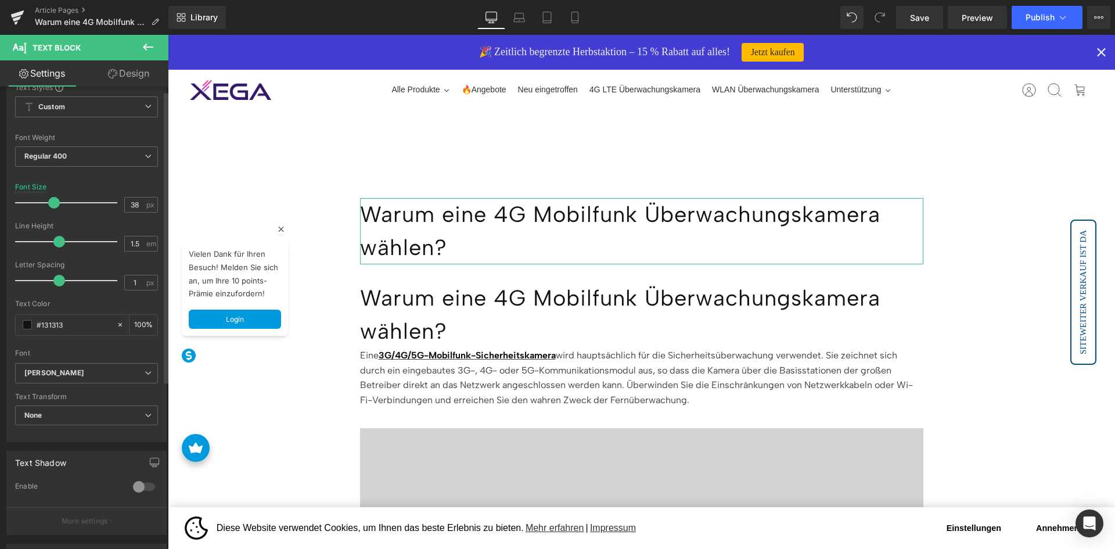
scroll to position [0, 0]
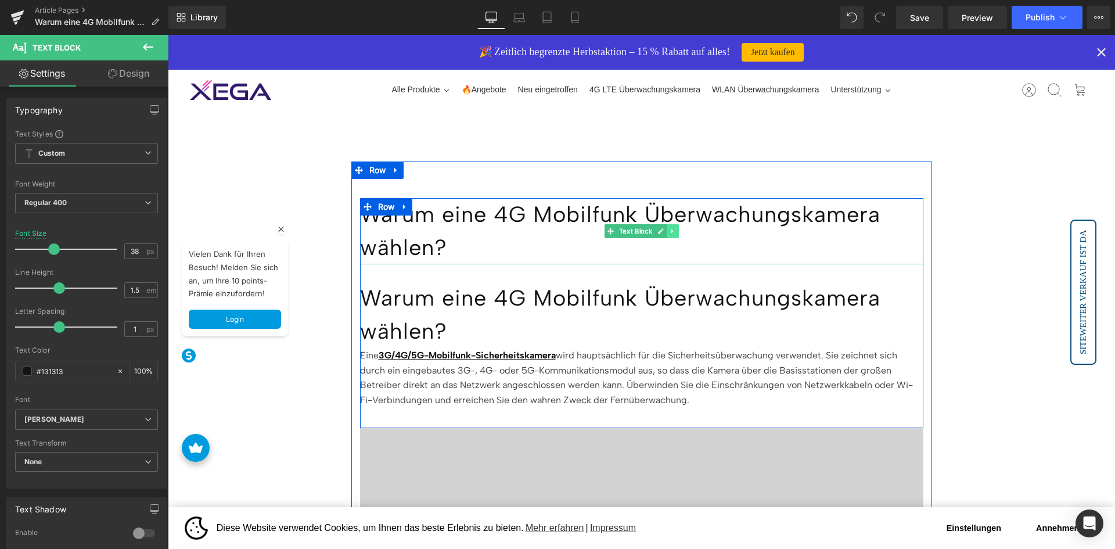
click at [673, 228] on icon at bounding box center [672, 231] width 6 height 7
click at [678, 231] on icon at bounding box center [678, 231] width 6 height 6
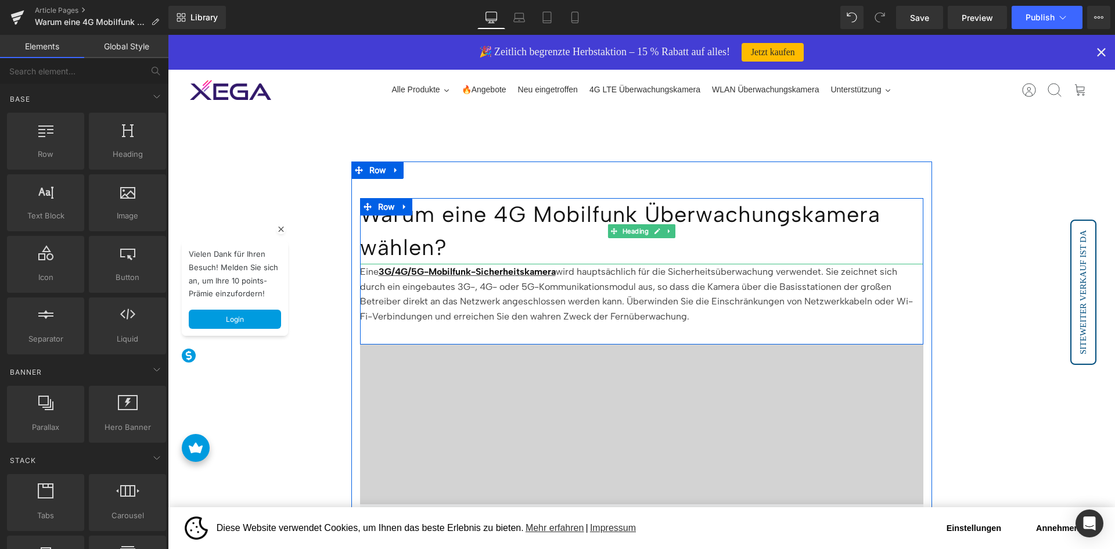
click at [483, 240] on h1 "Warum eine 4G Mobilfunk Überwachungskamera wählen?" at bounding box center [641, 231] width 563 height 66
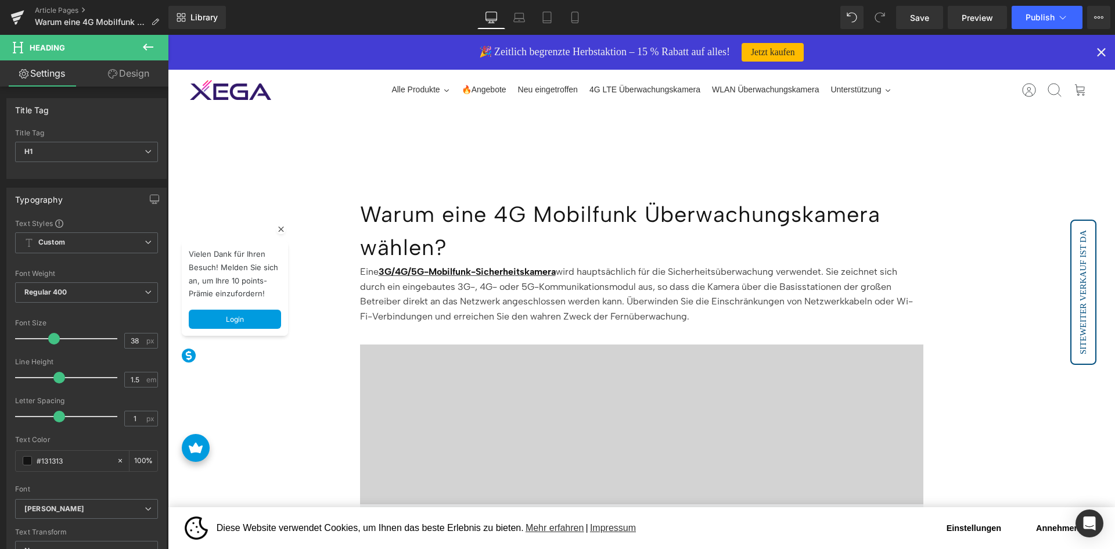
click at [120, 76] on link "Design" at bounding box center [129, 73] width 84 height 26
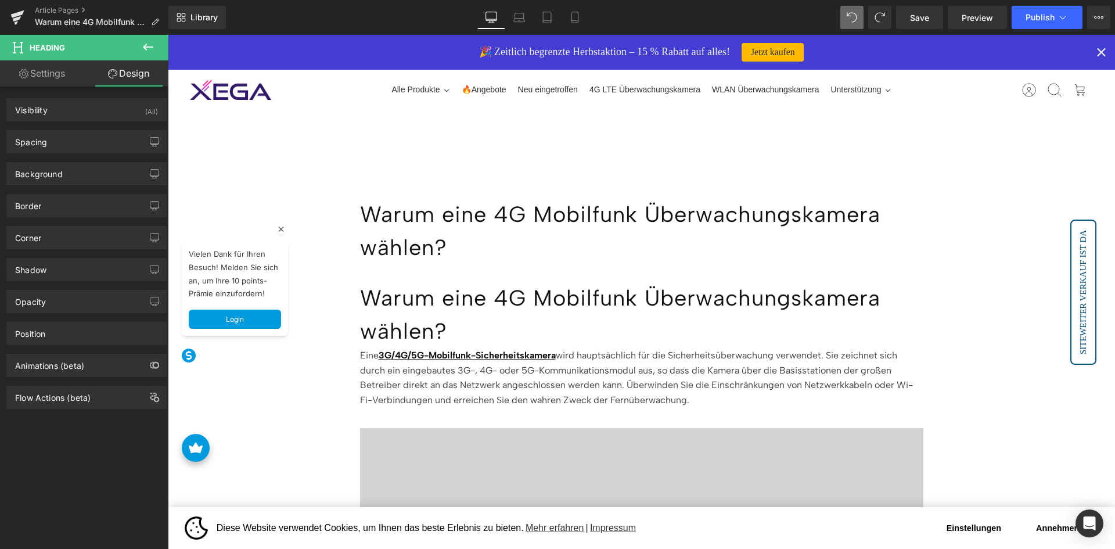
click at [370, 207] on span at bounding box center [371, 207] width 12 height 14
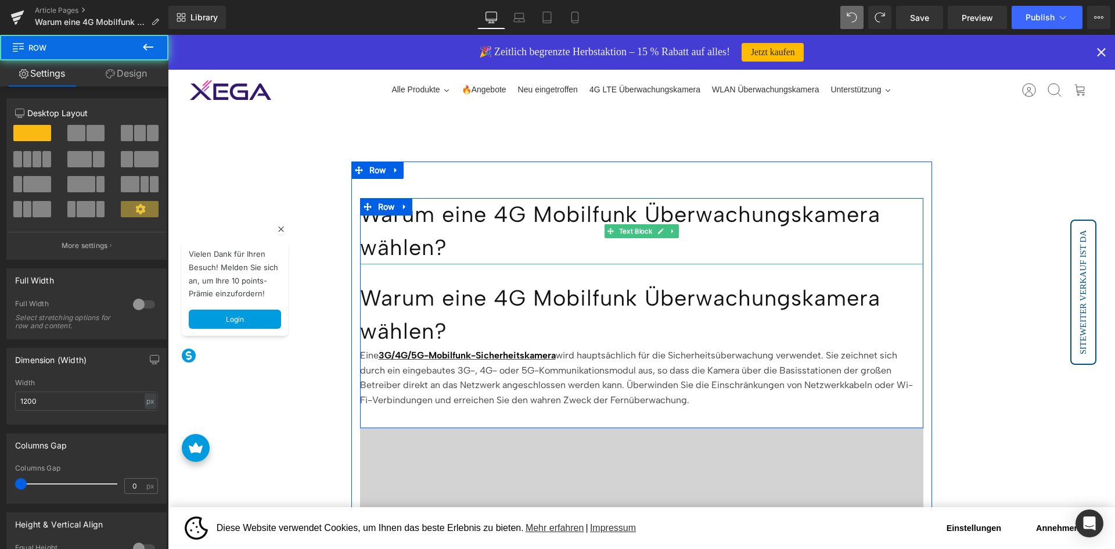
click at [473, 221] on p "Warum eine 4G Mobilfunk Überwachungskamera wählen?" at bounding box center [641, 231] width 563 height 66
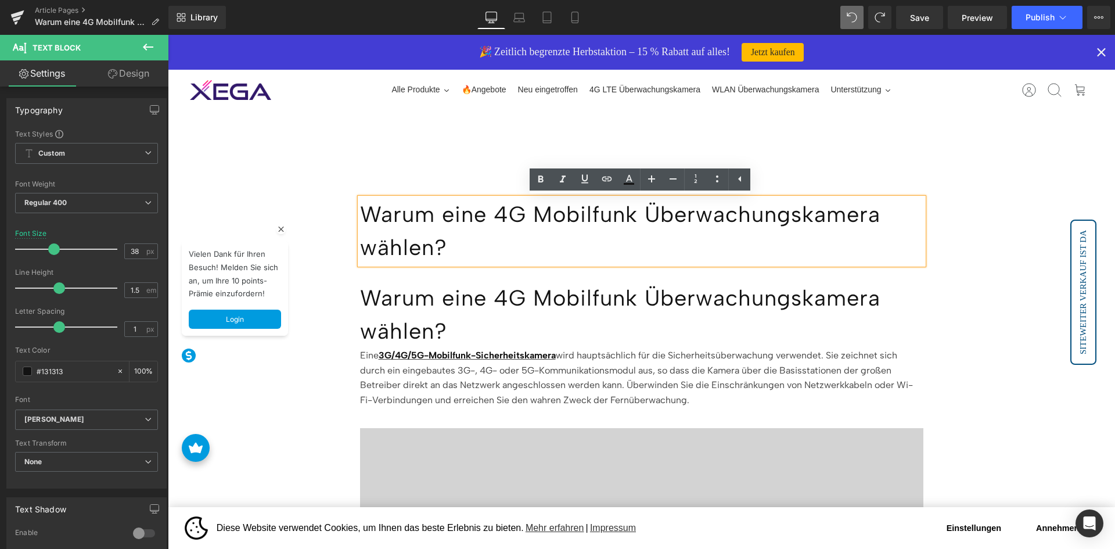
click at [473, 221] on p "Warum eine 4G Mobilfunk Überwachungskamera wählen?" at bounding box center [641, 231] width 563 height 66
click at [396, 213] on p "Warum eine 4G Mobilfunk Überwachungskamera wählen?" at bounding box center [641, 231] width 563 height 66
click at [135, 73] on link "Design" at bounding box center [129, 73] width 84 height 26
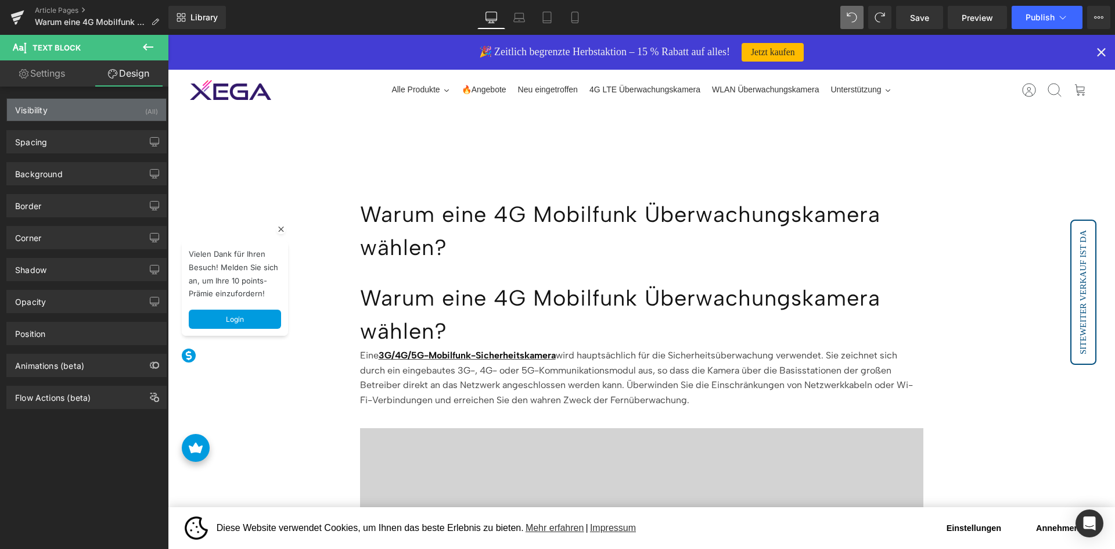
type input "transparent"
type input "0"
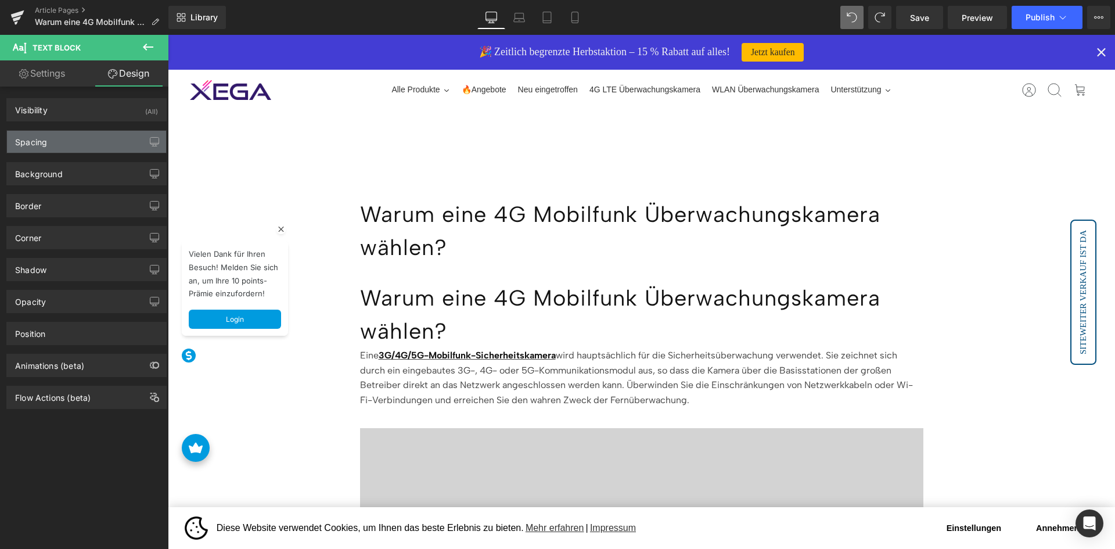
click at [83, 142] on div "Spacing" at bounding box center [86, 142] width 159 height 22
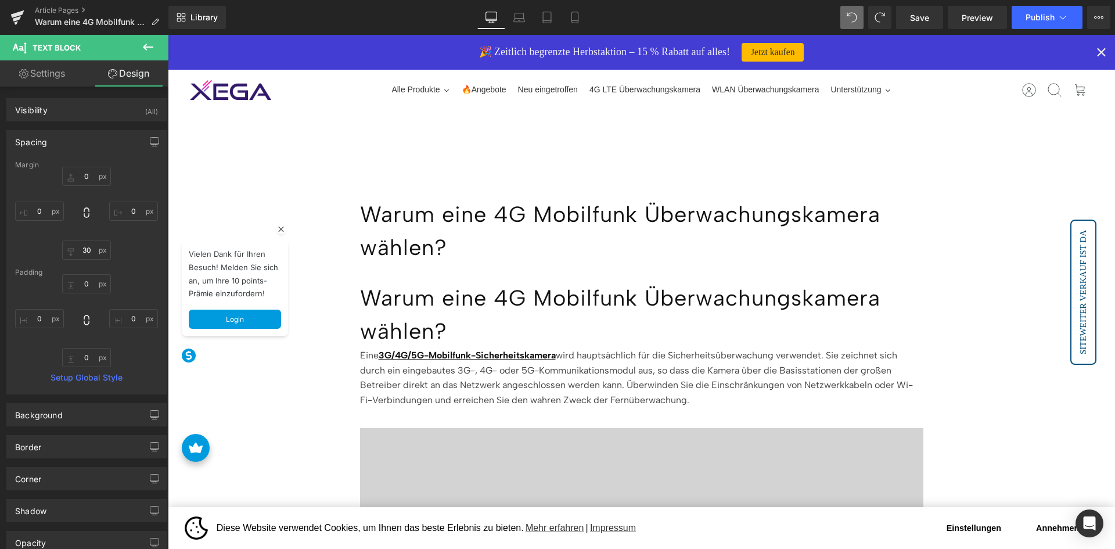
click at [83, 142] on div "Spacing" at bounding box center [86, 142] width 159 height 22
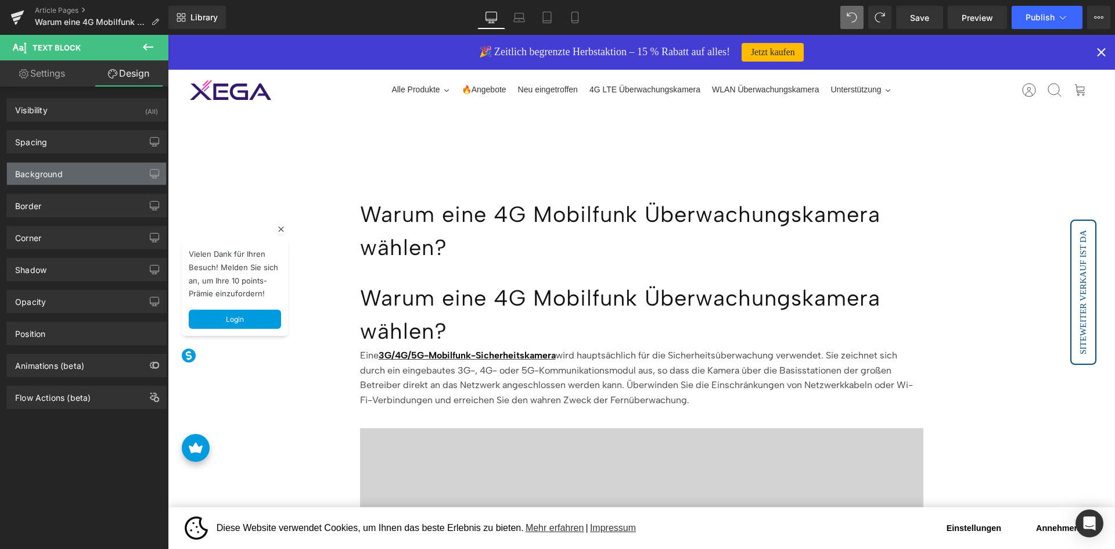
click at [87, 176] on div "Background" at bounding box center [86, 174] width 159 height 22
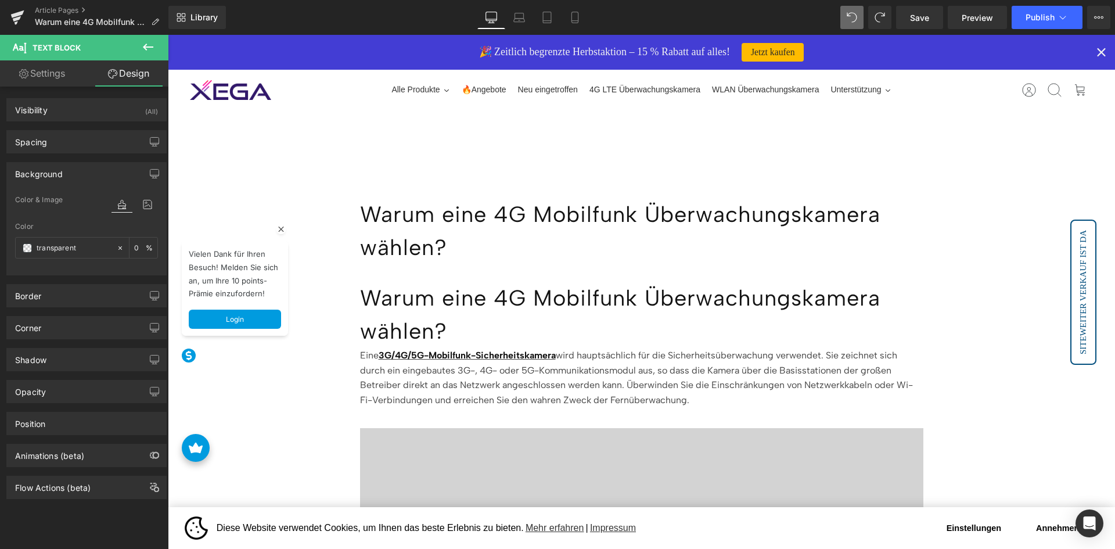
click at [87, 176] on div "Background" at bounding box center [86, 174] width 159 height 22
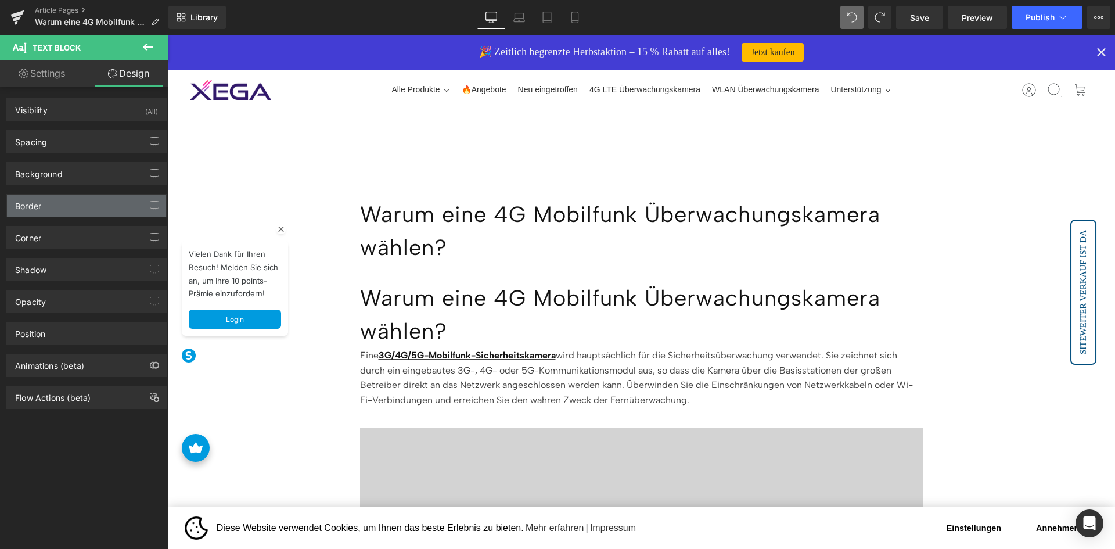
click at [88, 209] on div "Border" at bounding box center [86, 206] width 159 height 22
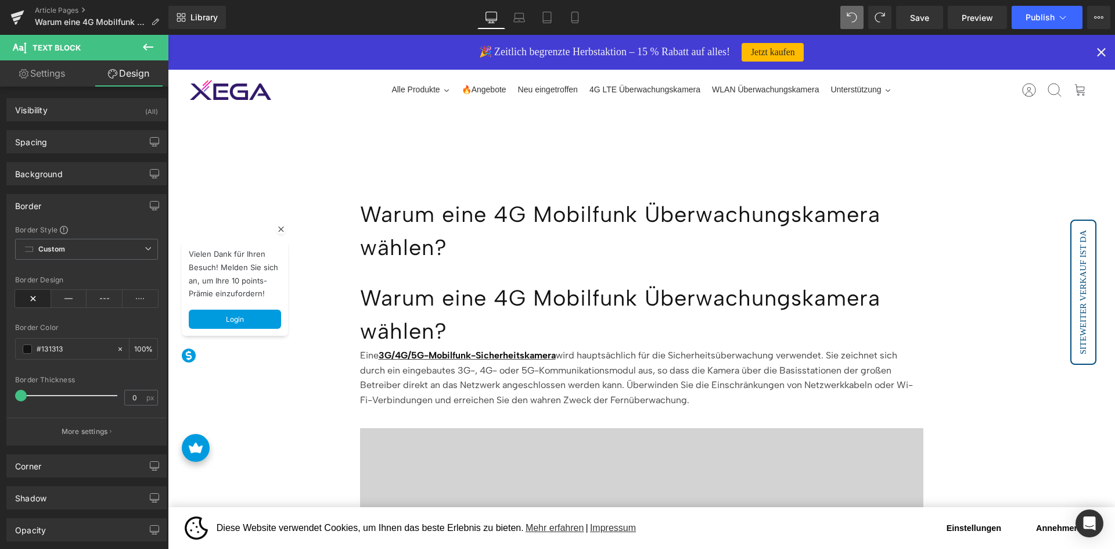
click at [88, 209] on div "Border" at bounding box center [86, 206] width 159 height 22
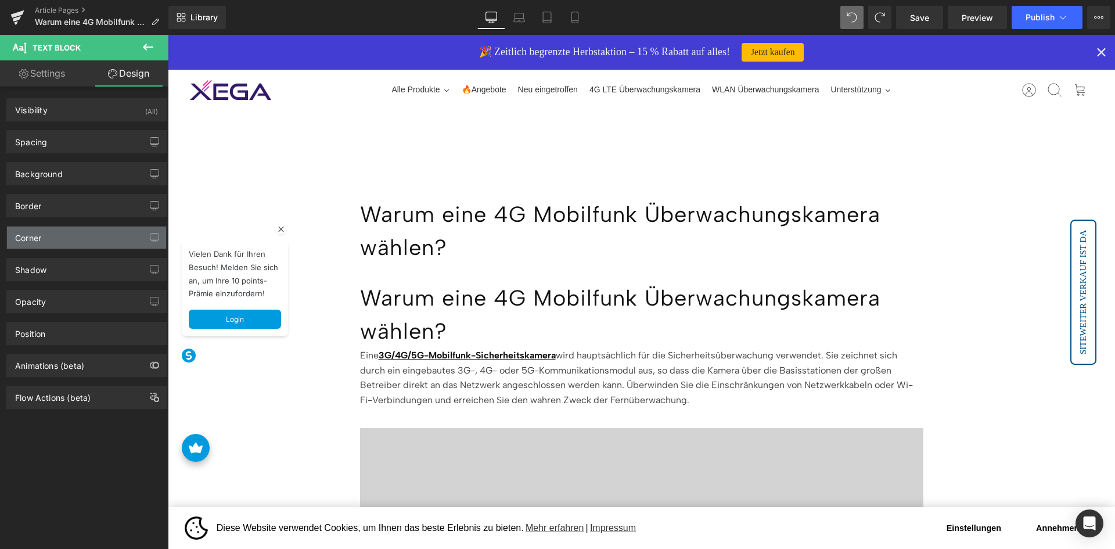
click at [93, 237] on div "Corner" at bounding box center [86, 237] width 159 height 22
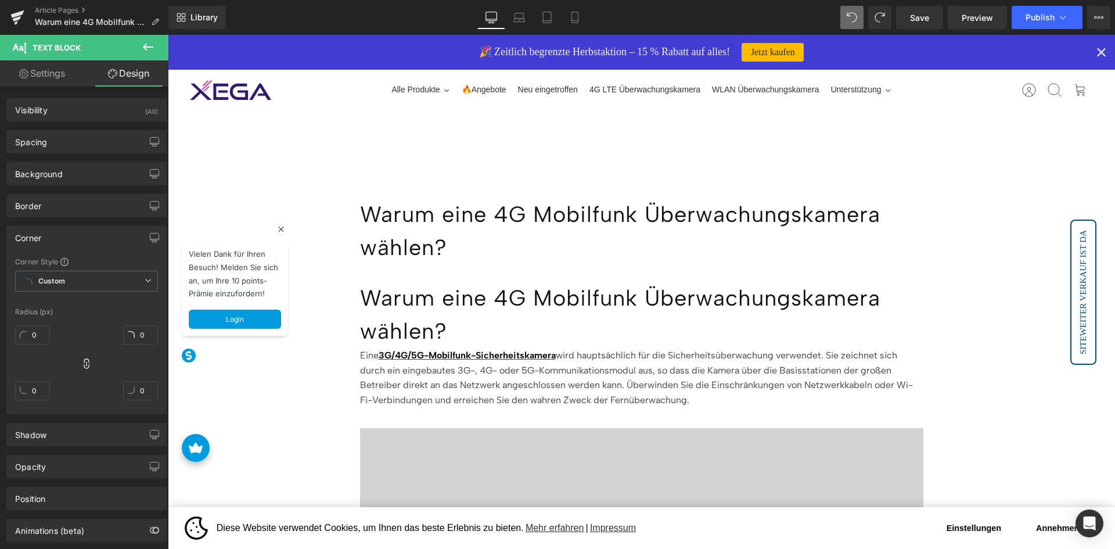
click at [93, 237] on div "Corner" at bounding box center [86, 237] width 159 height 22
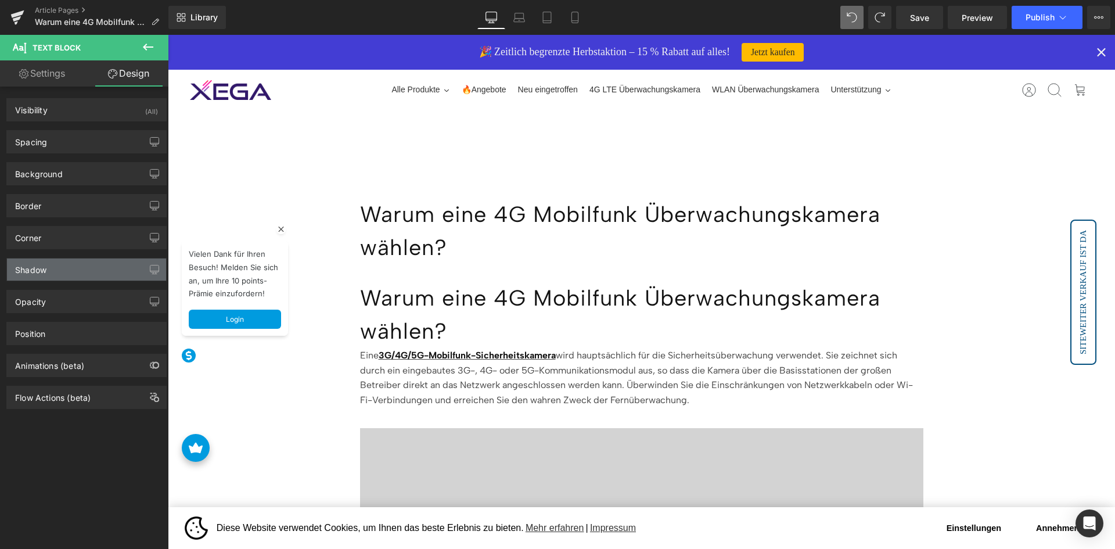
click at [92, 276] on div "Shadow" at bounding box center [86, 269] width 159 height 22
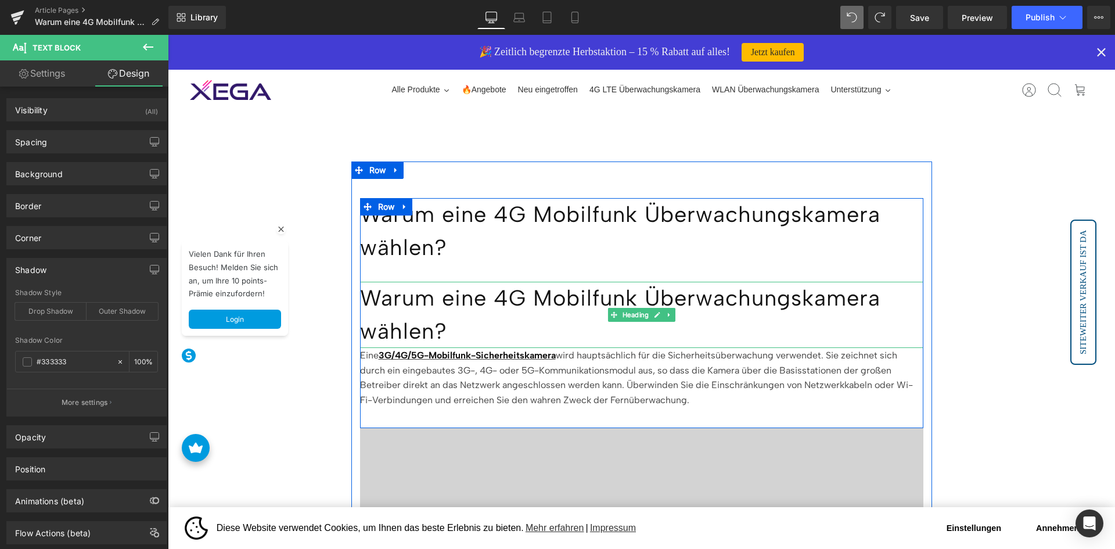
click at [467, 294] on h1 "Warum eine 4G Mobilfunk Überwachungskamera wählen?" at bounding box center [641, 315] width 563 height 66
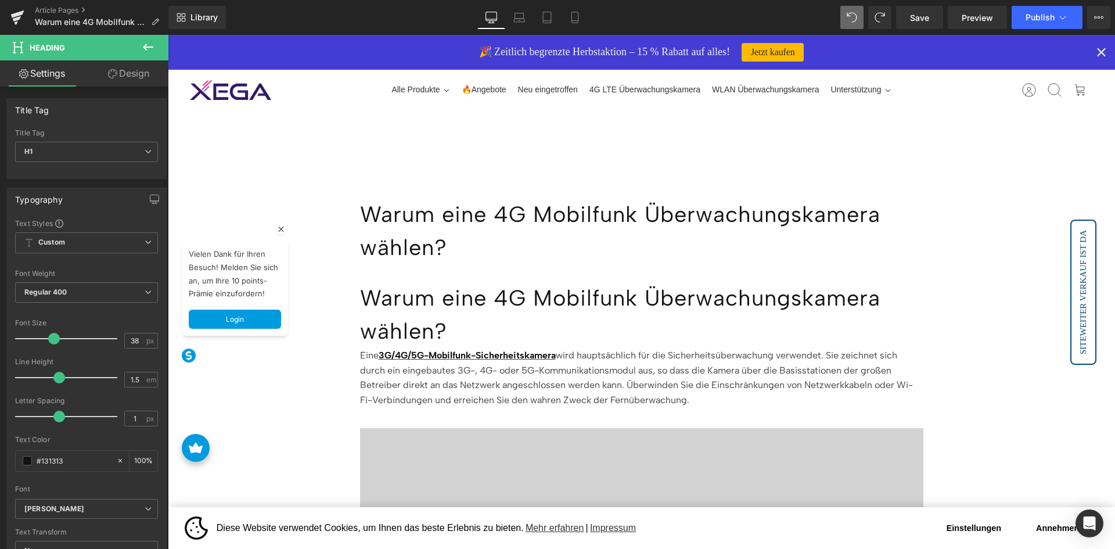
click at [131, 77] on link "Design" at bounding box center [129, 73] width 84 height 26
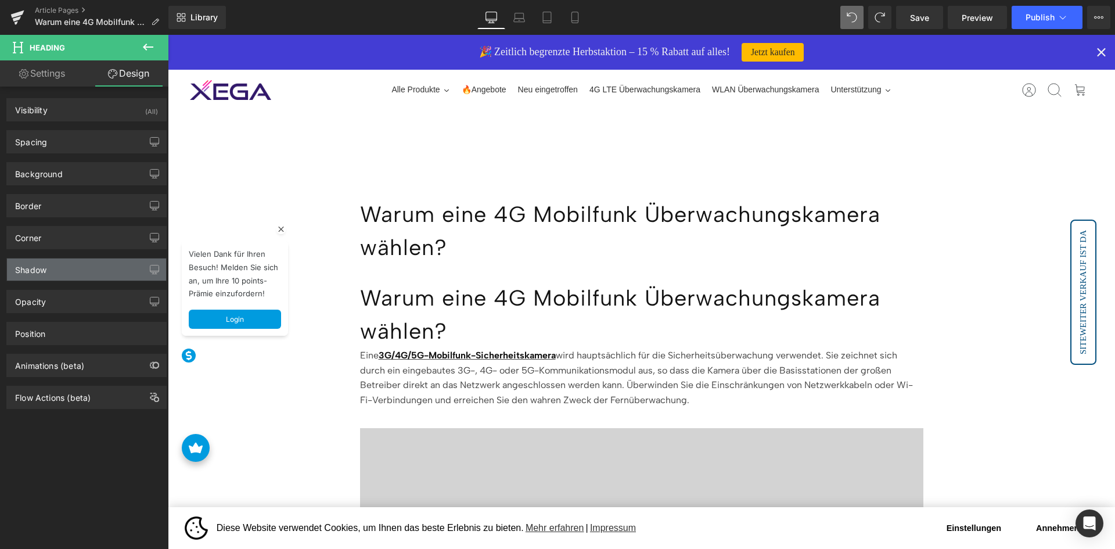
click at [82, 272] on div "Shadow" at bounding box center [86, 269] width 159 height 22
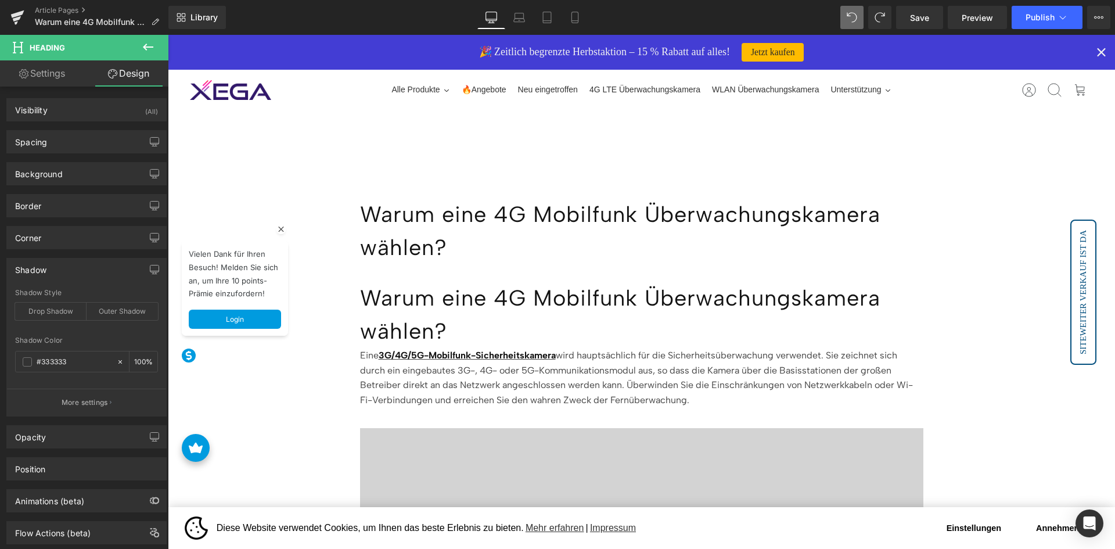
click at [82, 272] on div "Shadow" at bounding box center [86, 269] width 159 height 22
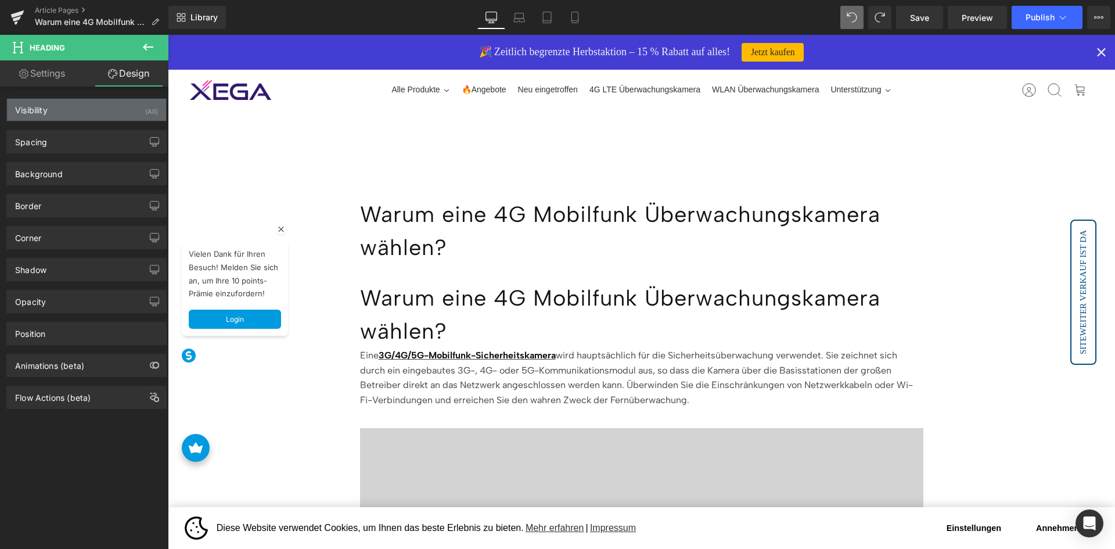
click at [109, 120] on div "Visibility (All)" at bounding box center [86, 110] width 159 height 22
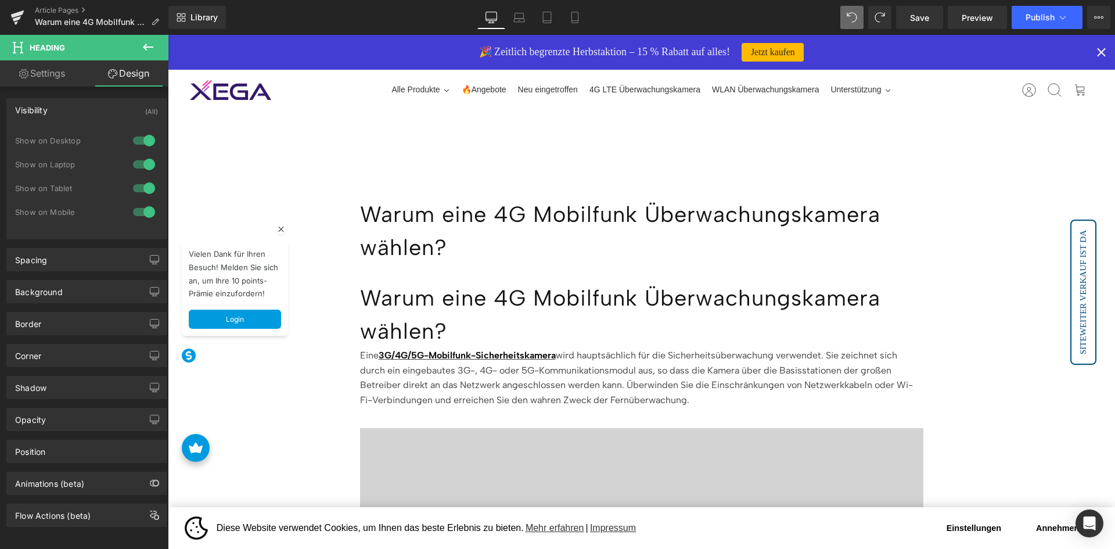
click at [101, 103] on div "Visibility (All)" at bounding box center [86, 110] width 159 height 22
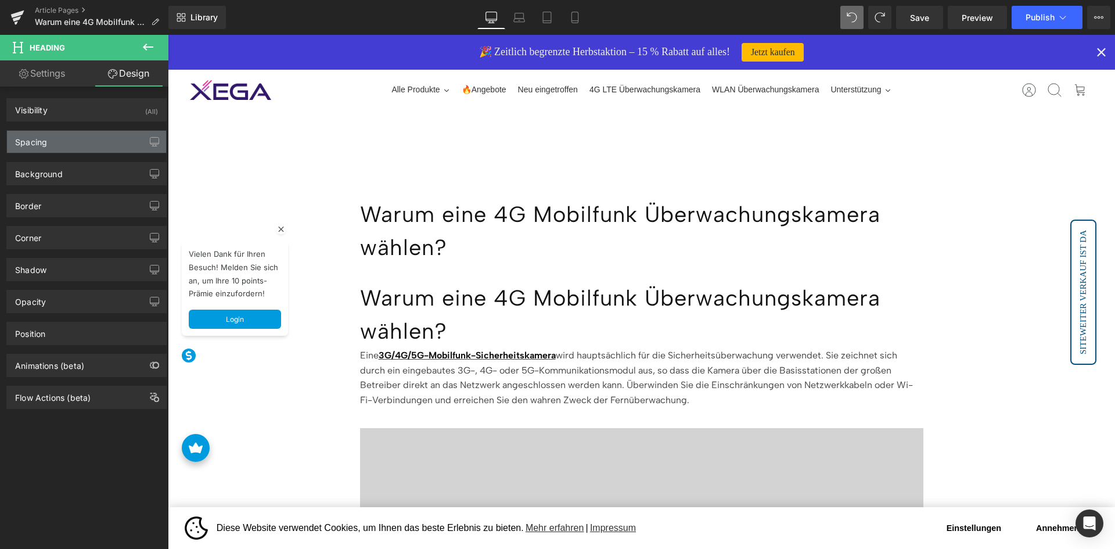
click at [93, 148] on div "Spacing" at bounding box center [86, 142] width 159 height 22
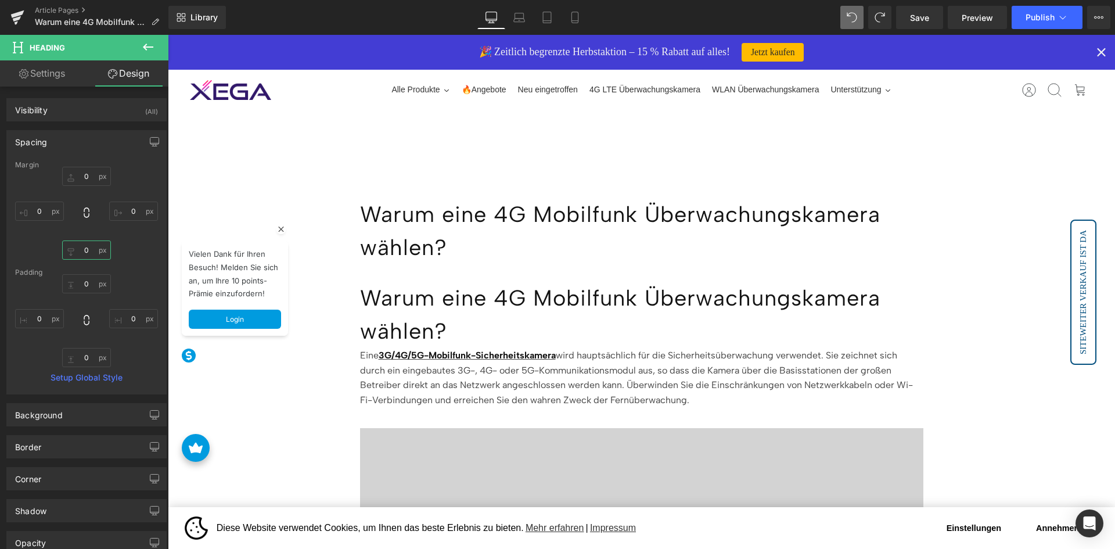
click at [88, 250] on input "0" at bounding box center [86, 249] width 49 height 19
type input "30"
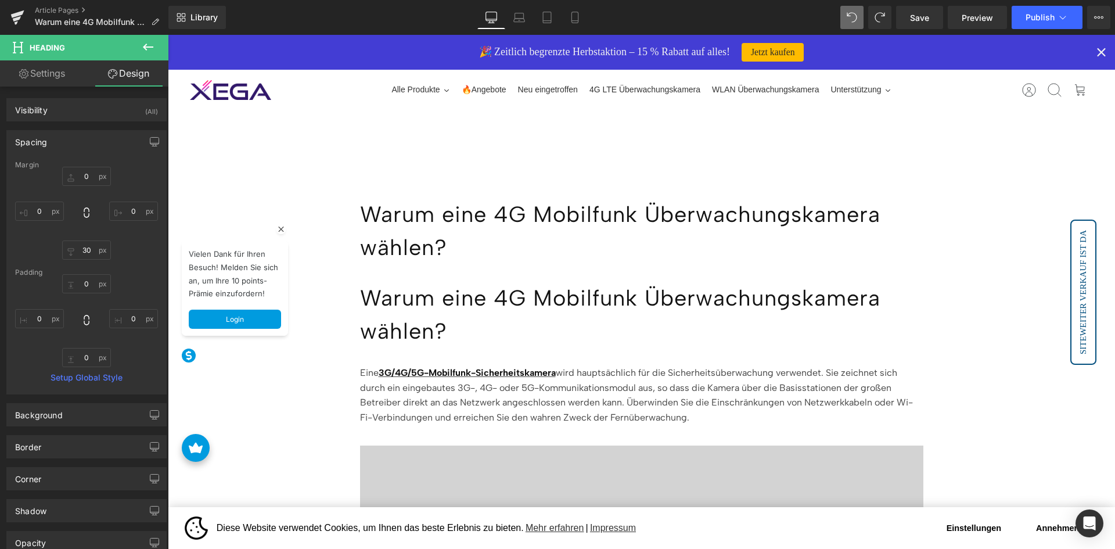
click at [479, 316] on h1 "Warum eine 4G Mobilfunk Überwachungskamera wählen?" at bounding box center [641, 315] width 563 height 66
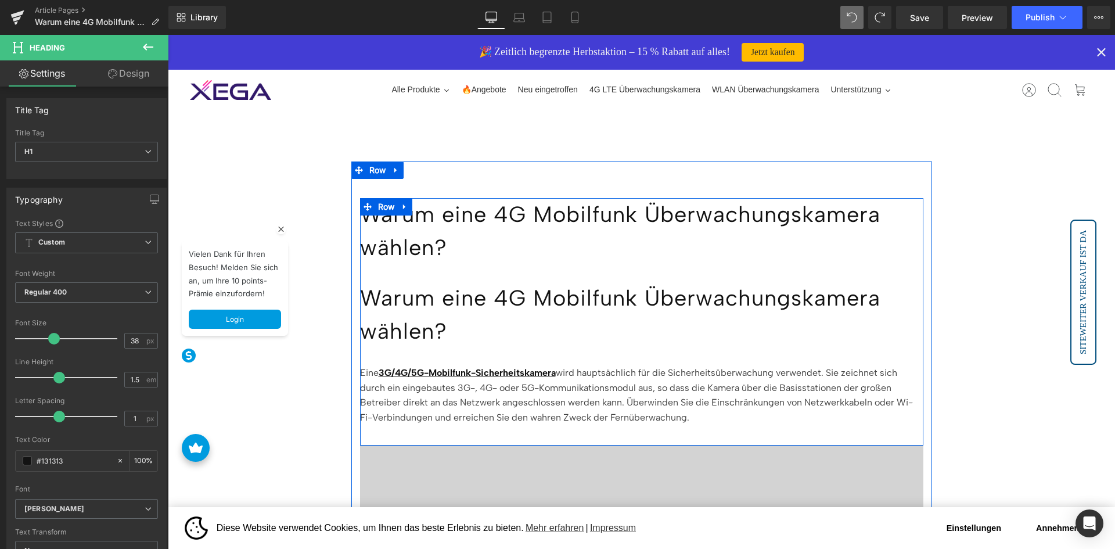
click at [495, 251] on p "Warum eine 4G Mobilfunk Überwachungskamera wählen?" at bounding box center [641, 231] width 563 height 66
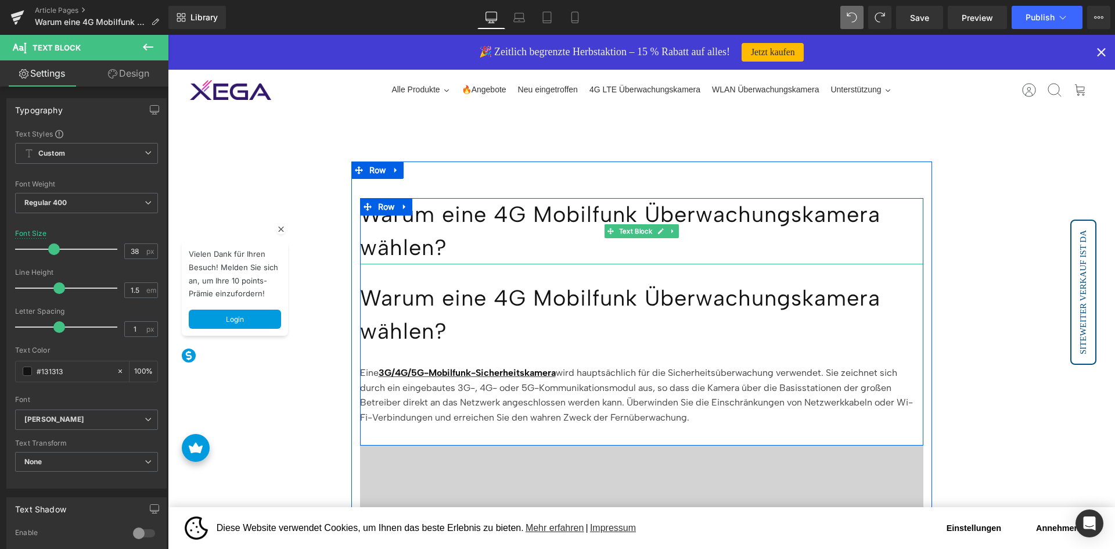
click at [407, 242] on p "Warum eine 4G Mobilfunk Überwachungskamera wählen?" at bounding box center [641, 231] width 563 height 66
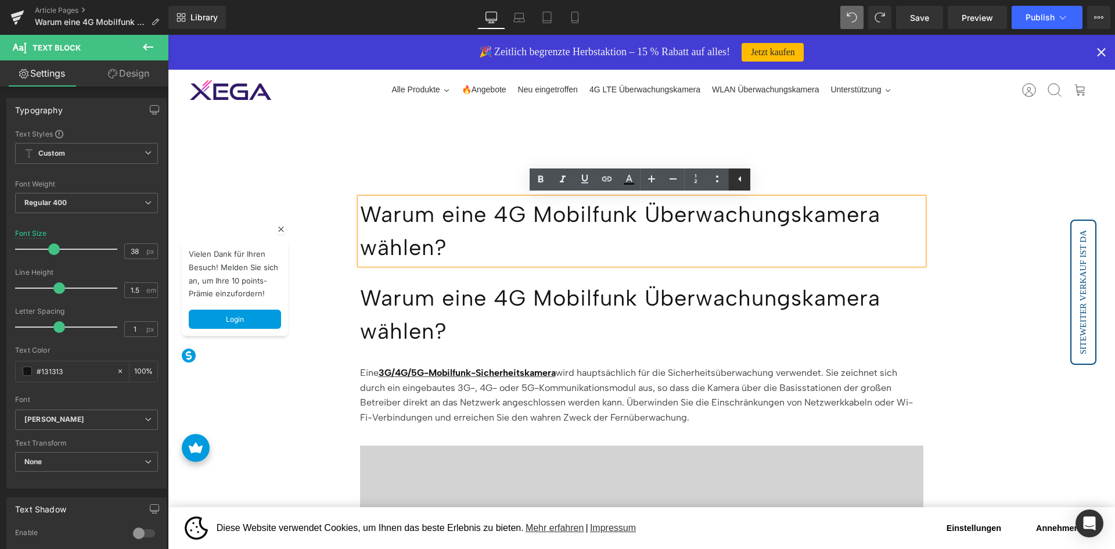
click at [739, 180] on icon at bounding box center [739, 179] width 3 height 6
click at [414, 202] on p "Warum eine 4G Mobilfunk Überwachungskamera wählen?" at bounding box center [641, 231] width 563 height 66
click at [394, 169] on div "Warum eine 4G Mobilfunk Überwachungskamera wählen? Text Block Warum eine 4G Mob…" at bounding box center [641, 495] width 581 height 669
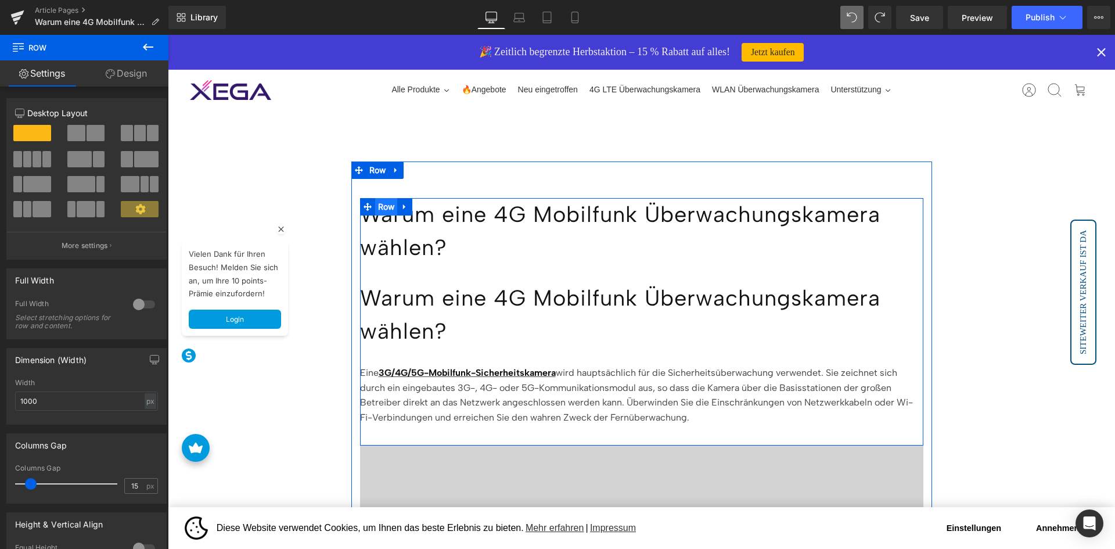
click at [387, 209] on span "Row" at bounding box center [386, 206] width 23 height 17
click at [401, 258] on p "Warum eine 4G Mobilfunk Überwachungskamera wählen?" at bounding box center [641, 231] width 563 height 66
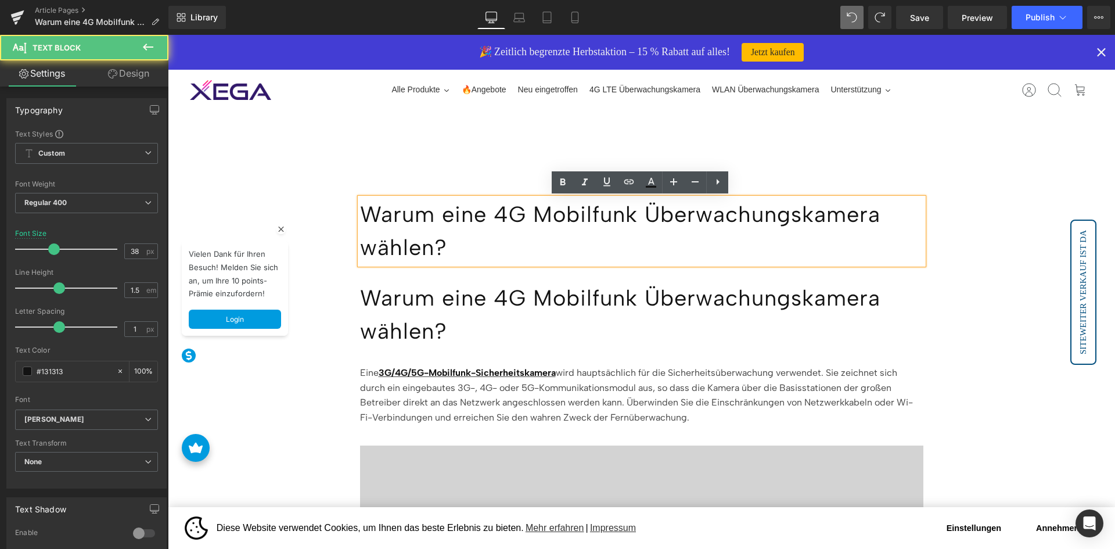
click at [474, 289] on h1 "Warum eine 4G Mobilfunk Überwachungskamera wählen?" at bounding box center [641, 315] width 563 height 66
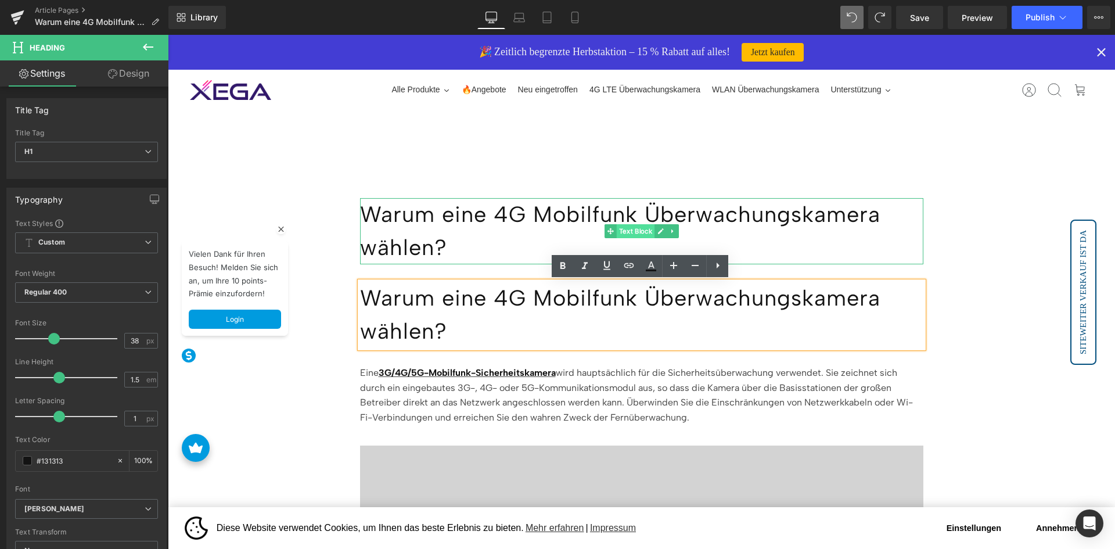
click at [646, 231] on span "Text Block" at bounding box center [635, 231] width 38 height 14
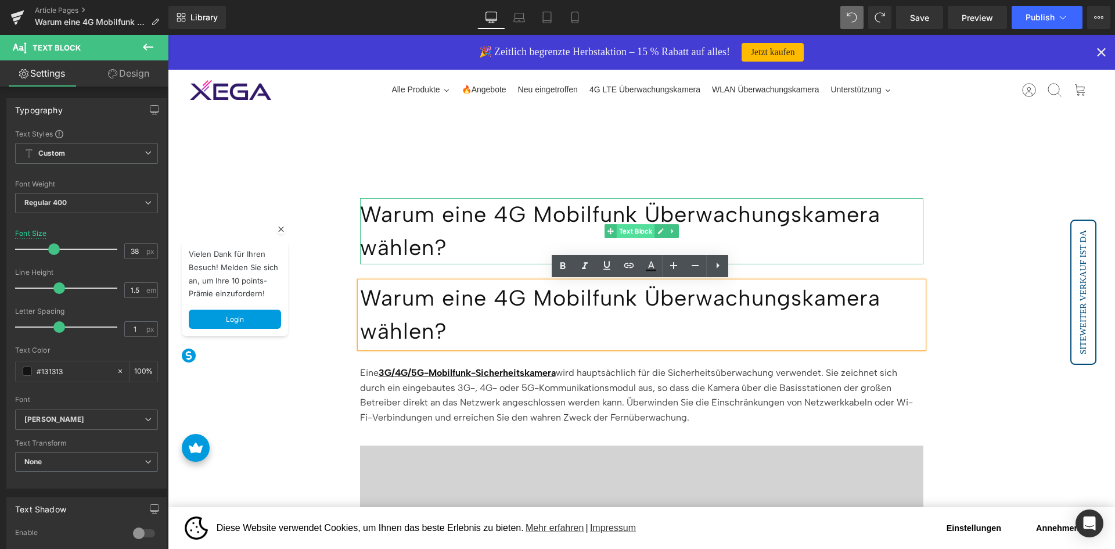
click at [646, 231] on span "Text Block" at bounding box center [635, 231] width 38 height 14
click at [657, 231] on icon at bounding box center [660, 231] width 6 height 7
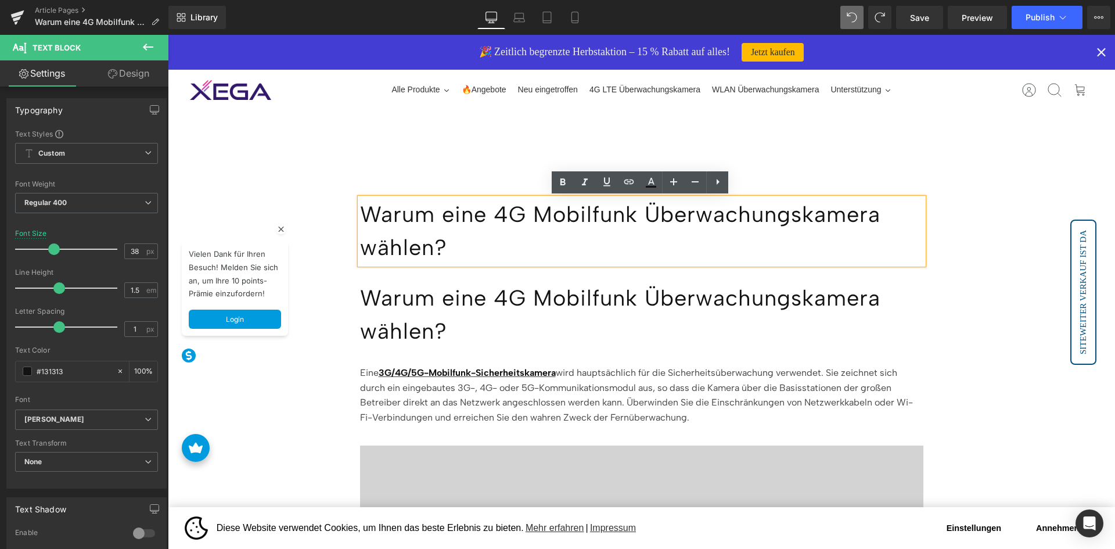
click at [638, 301] on h1 "Warum eine 4G Mobilfunk Überwachungskamera wählen?" at bounding box center [641, 315] width 563 height 66
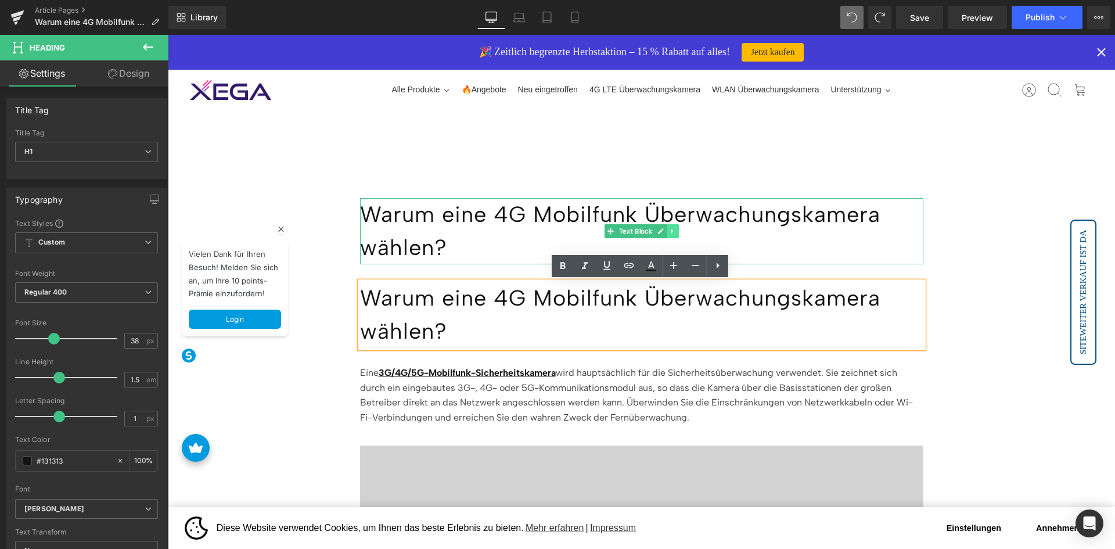
click at [669, 231] on icon at bounding box center [672, 231] width 6 height 7
click at [677, 230] on icon at bounding box center [678, 231] width 6 height 6
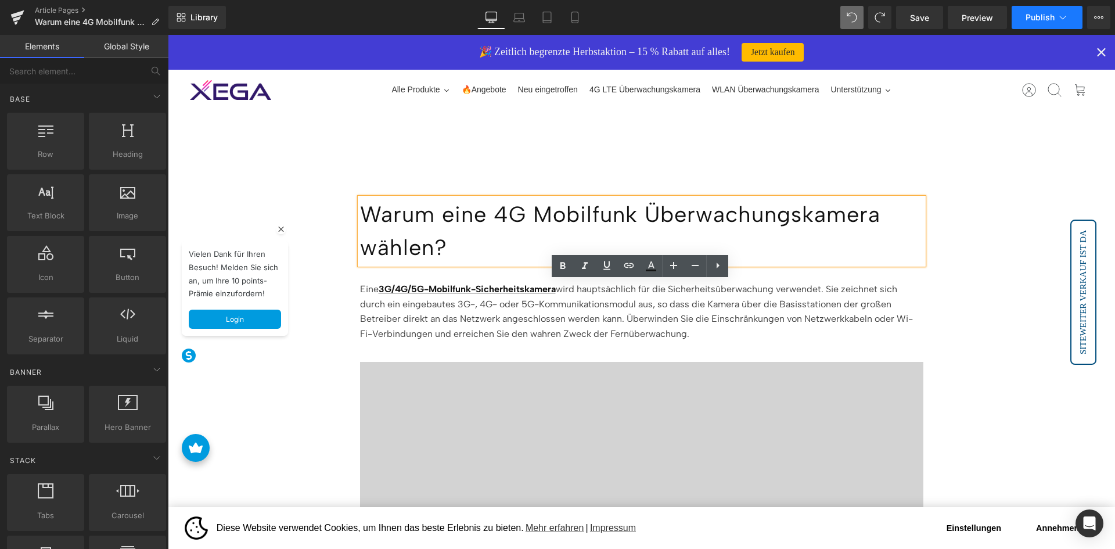
click at [1039, 17] on span "Publish" at bounding box center [1039, 17] width 29 height 9
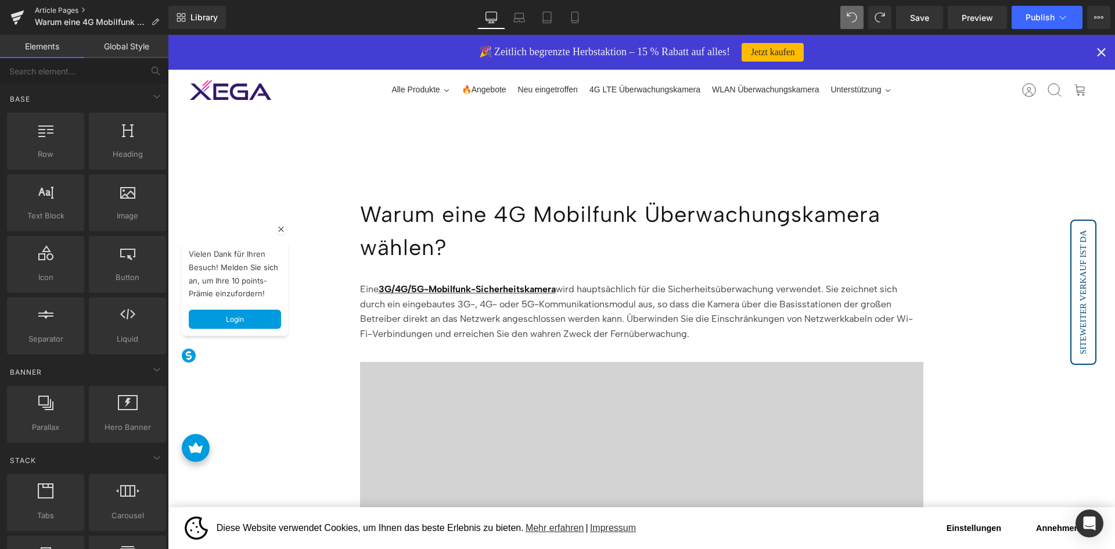
click at [77, 10] on link "Article Pages" at bounding box center [102, 10] width 134 height 9
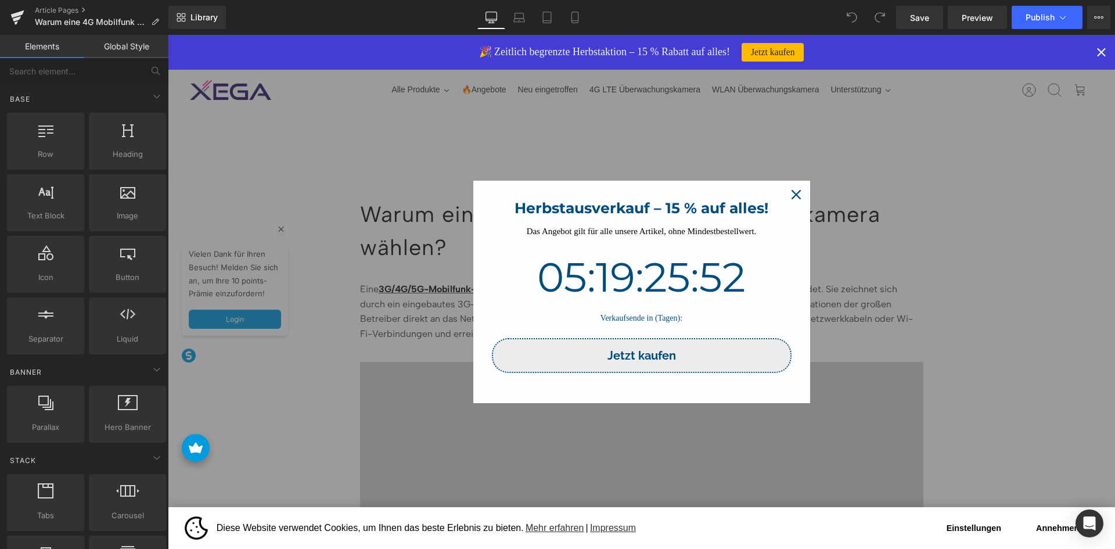
click at [804, 191] on button "Close" at bounding box center [796, 195] width 28 height 28
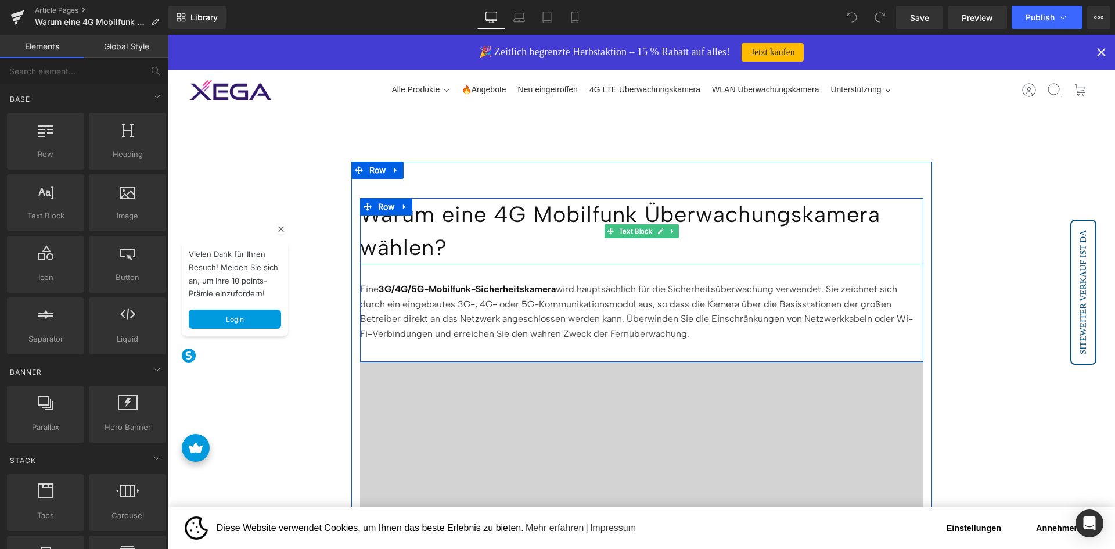
click at [525, 221] on p "Warum eine 4G Mobilfunk Überwachungskamera wählen?" at bounding box center [641, 231] width 563 height 66
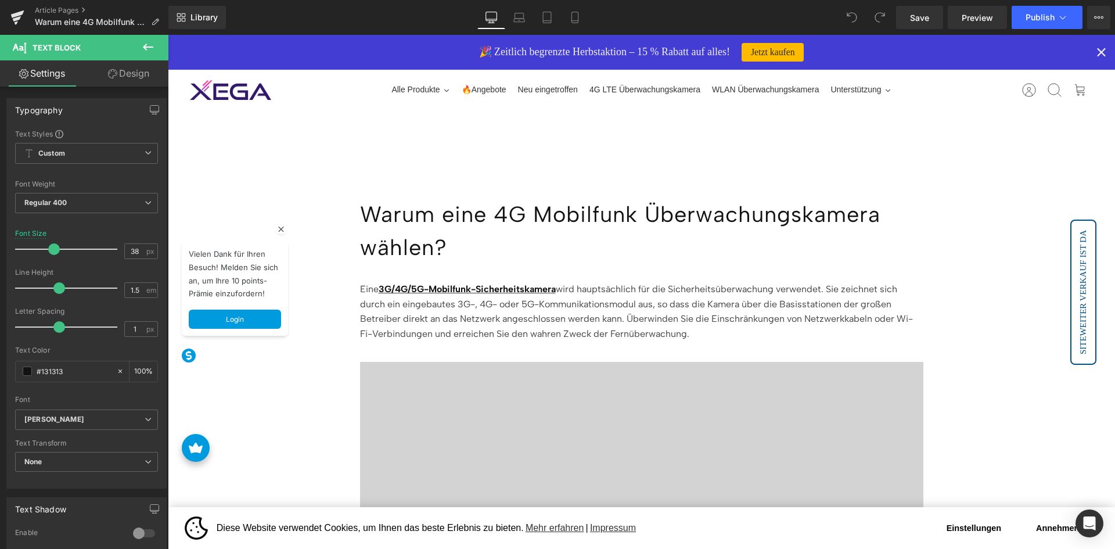
click at [132, 51] on button at bounding box center [148, 48] width 41 height 26
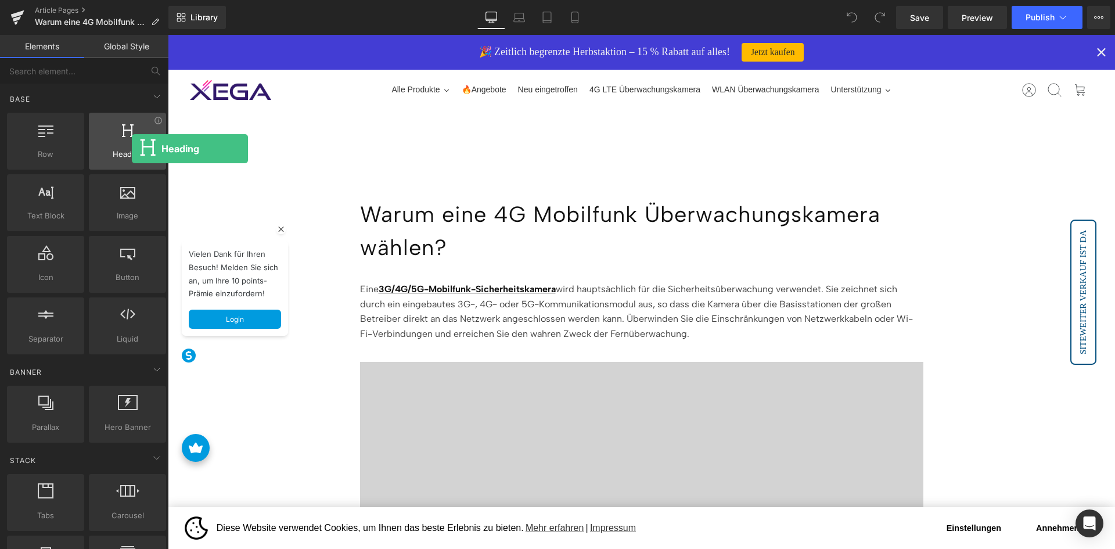
click at [132, 149] on span "Heading" at bounding box center [127, 154] width 70 height 12
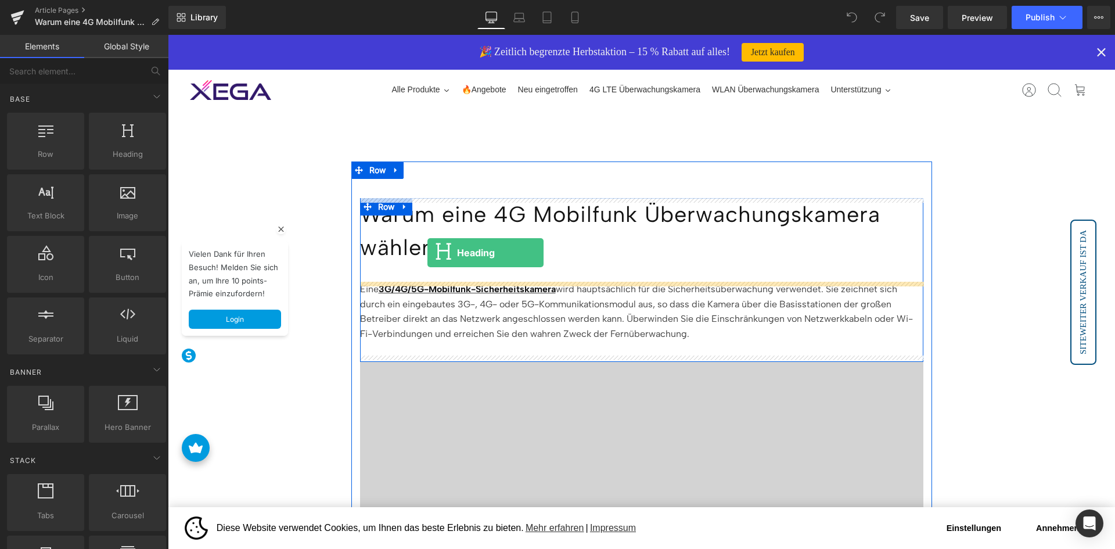
drag, startPoint x: 288, startPoint y: 182, endPoint x: 427, endPoint y: 253, distance: 156.1
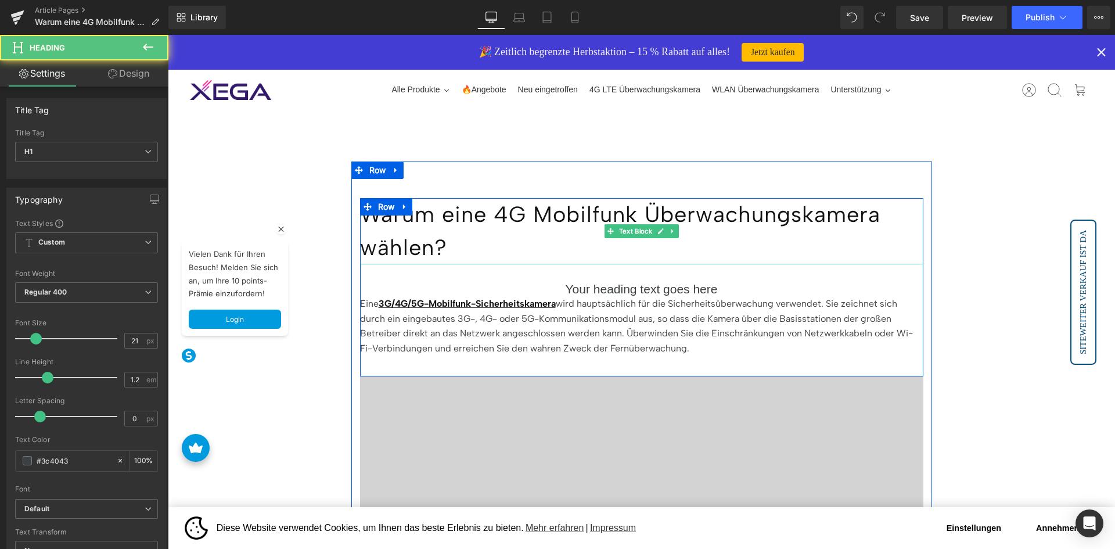
click at [465, 243] on p "Warum eine 4G Mobilfunk Überwachungskamera wählen?" at bounding box center [641, 231] width 563 height 66
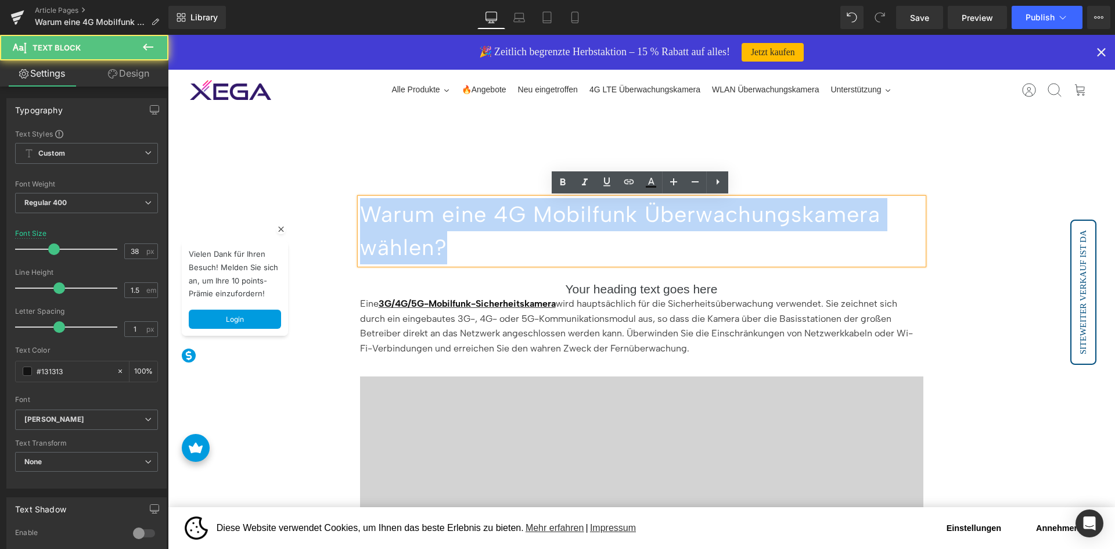
copy p "Warum eine 4G Mobilfunk Überwachungskamera wählen?"
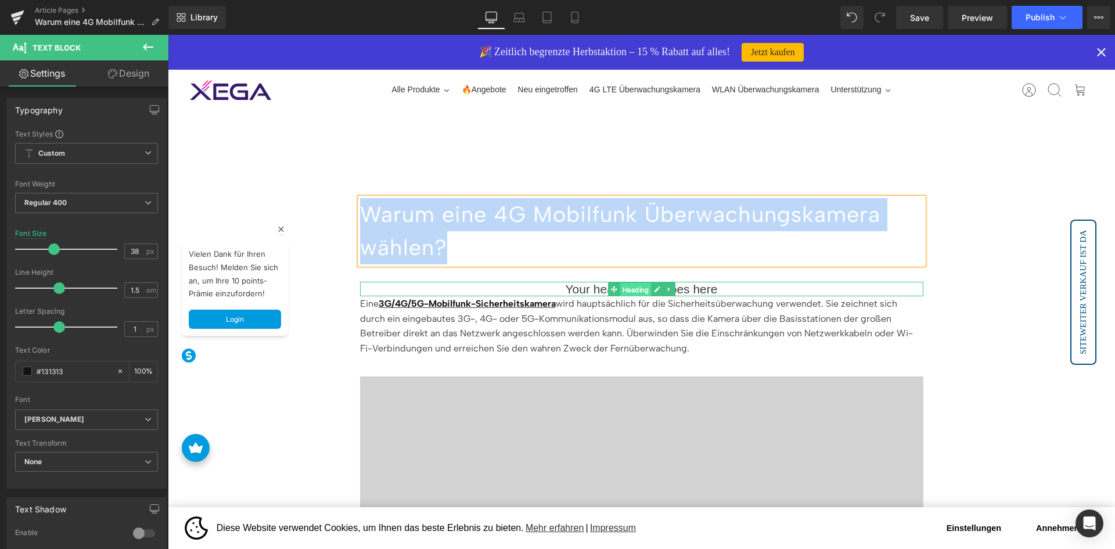
click at [620, 291] on span "Heading" at bounding box center [635, 289] width 31 height 14
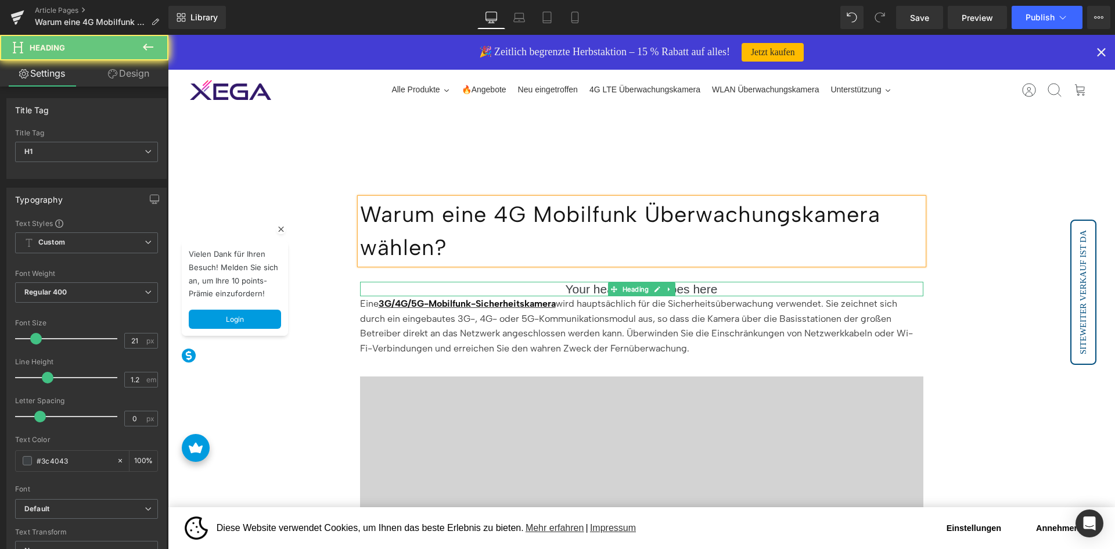
click at [569, 290] on h1 "Your heading text goes here" at bounding box center [641, 289] width 563 height 15
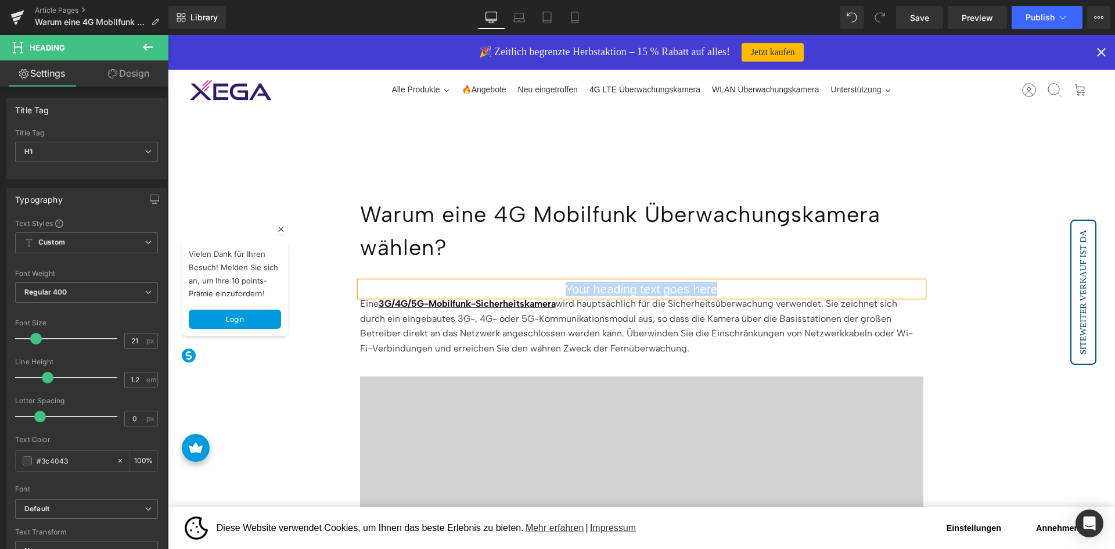
paste div
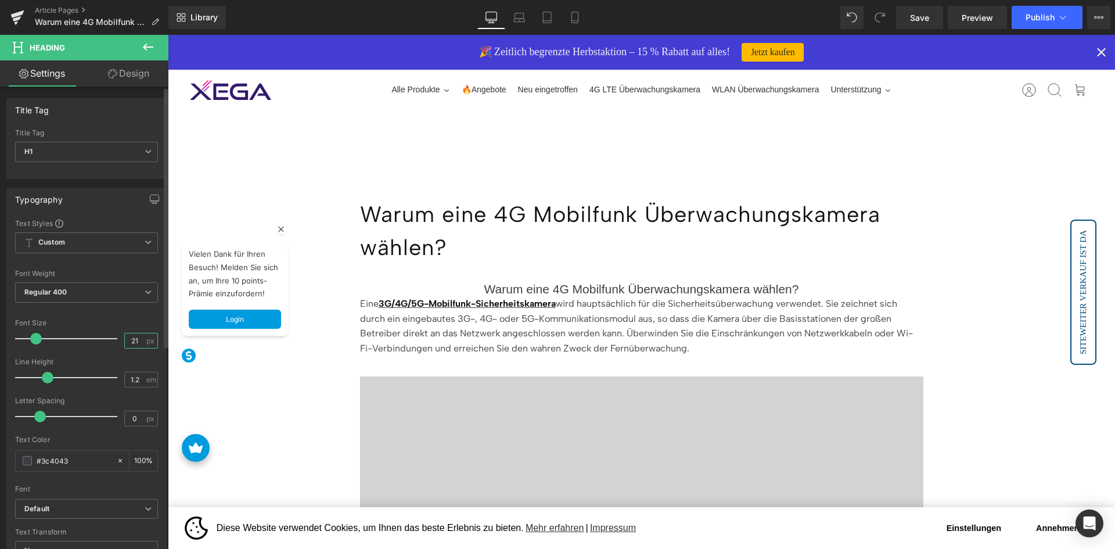
click at [127, 339] on input "21" at bounding box center [135, 340] width 20 height 15
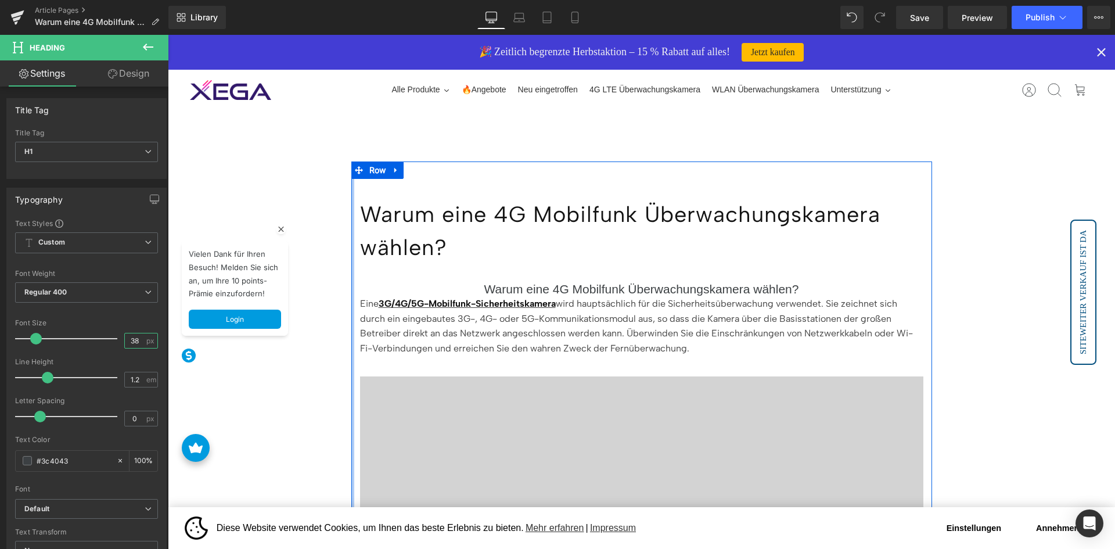
type input "38"
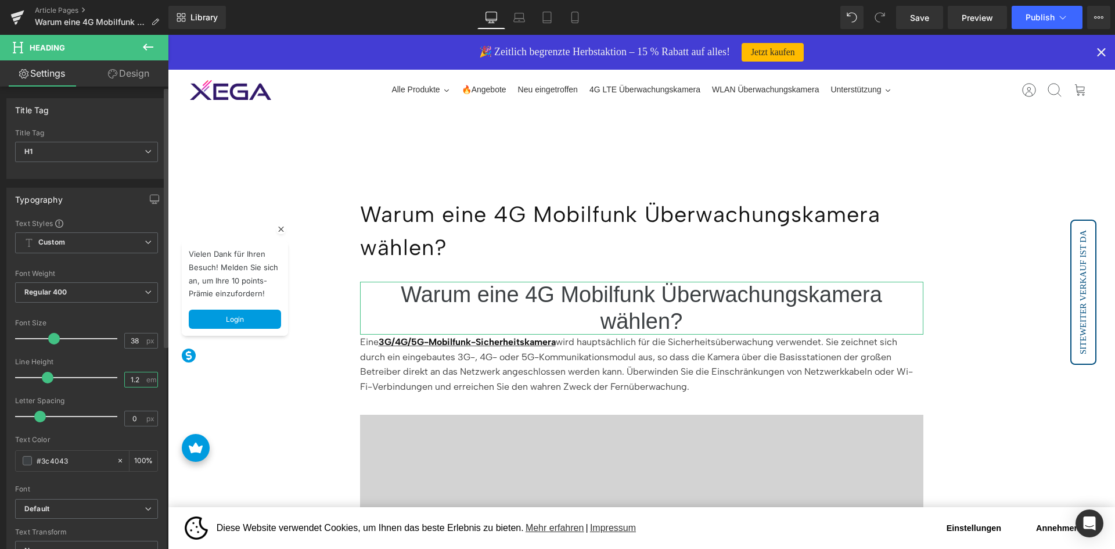
click at [134, 376] on input "1.2" at bounding box center [135, 379] width 20 height 15
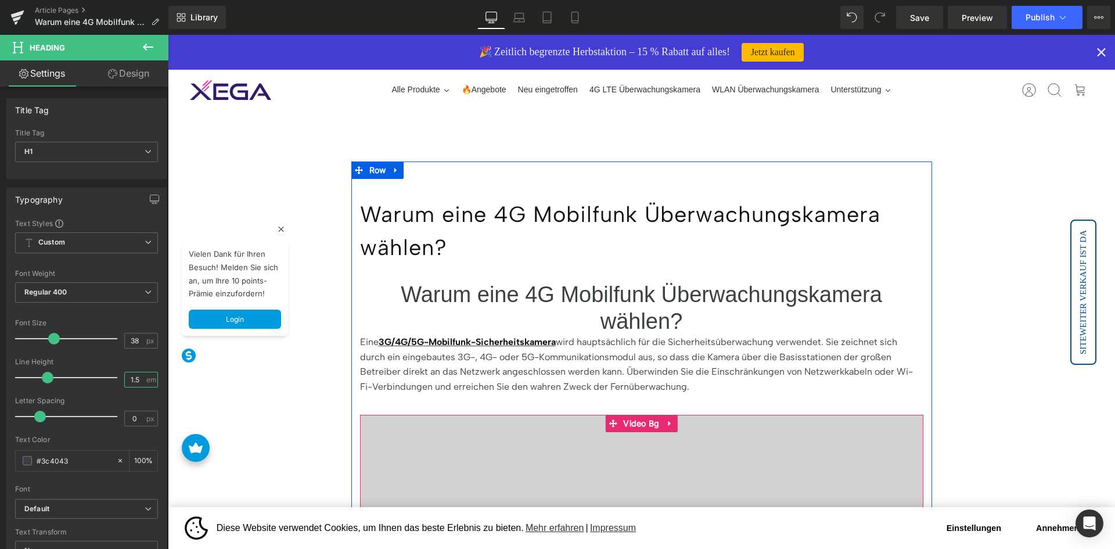
type input "1.5"
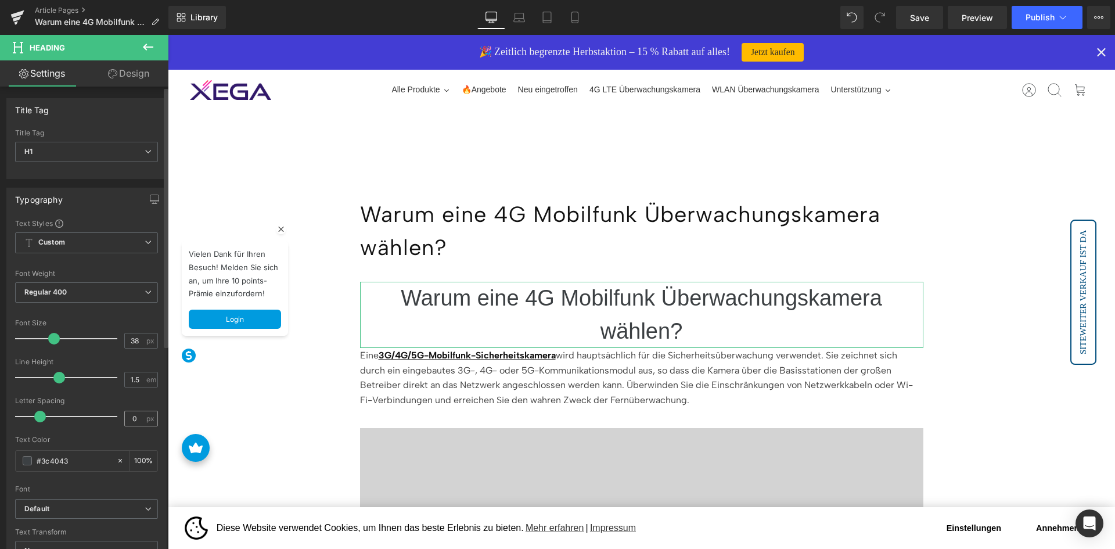
click at [139, 411] on div "0 px" at bounding box center [141, 419] width 34 height 16
click at [135, 418] on input "0" at bounding box center [135, 418] width 20 height 15
type input "1"
click at [132, 81] on link "Design" at bounding box center [129, 73] width 84 height 26
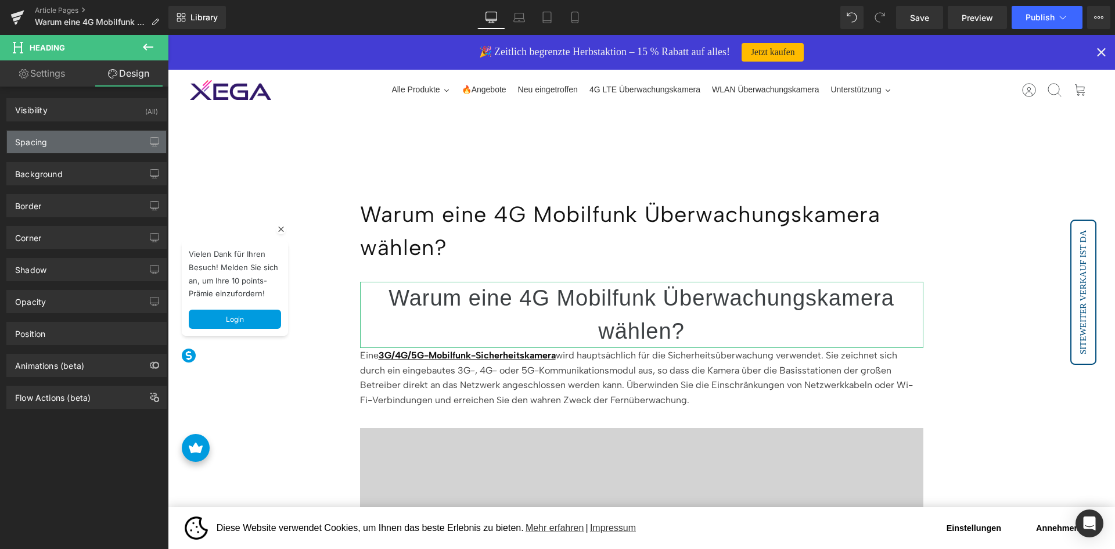
click at [112, 145] on div "Spacing" at bounding box center [86, 142] width 159 height 22
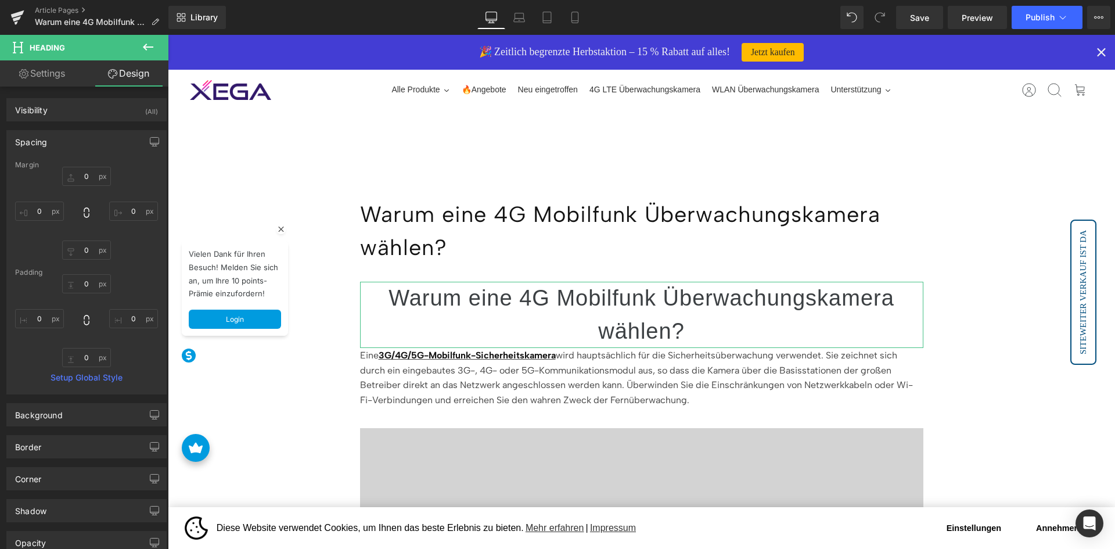
click at [84, 260] on div "Margin 0px 0 0px 0 0px 0 0px 0 Padding 0px 0 0px 0 0px 0 0px 0 Setup Global Sty…" at bounding box center [86, 277] width 159 height 233
click at [83, 250] on input "0" at bounding box center [86, 249] width 49 height 19
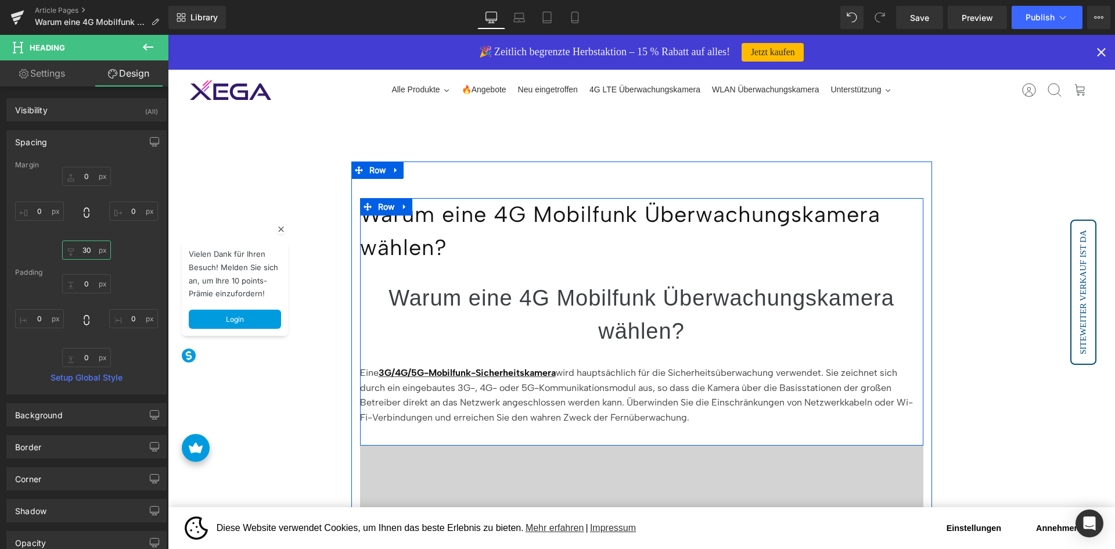
type input "30"
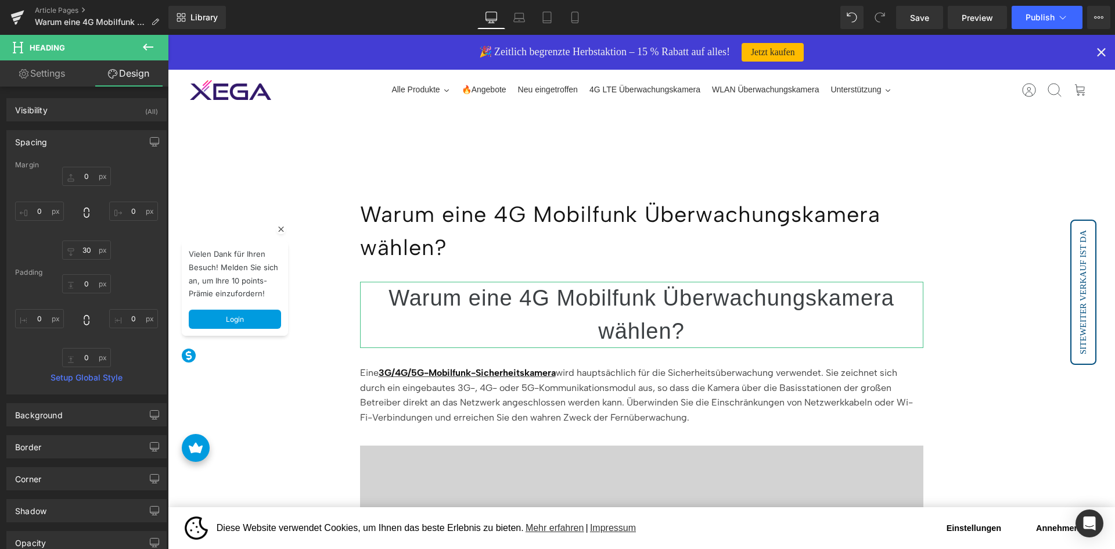
click at [39, 64] on link "Settings" at bounding box center [42, 73] width 84 height 26
type input "100"
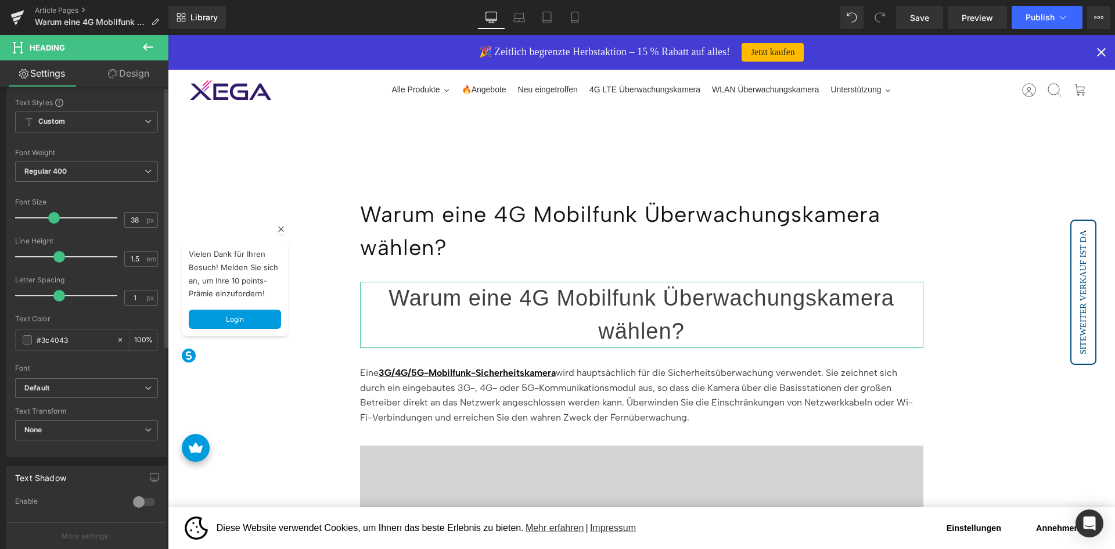
scroll to position [290, 0]
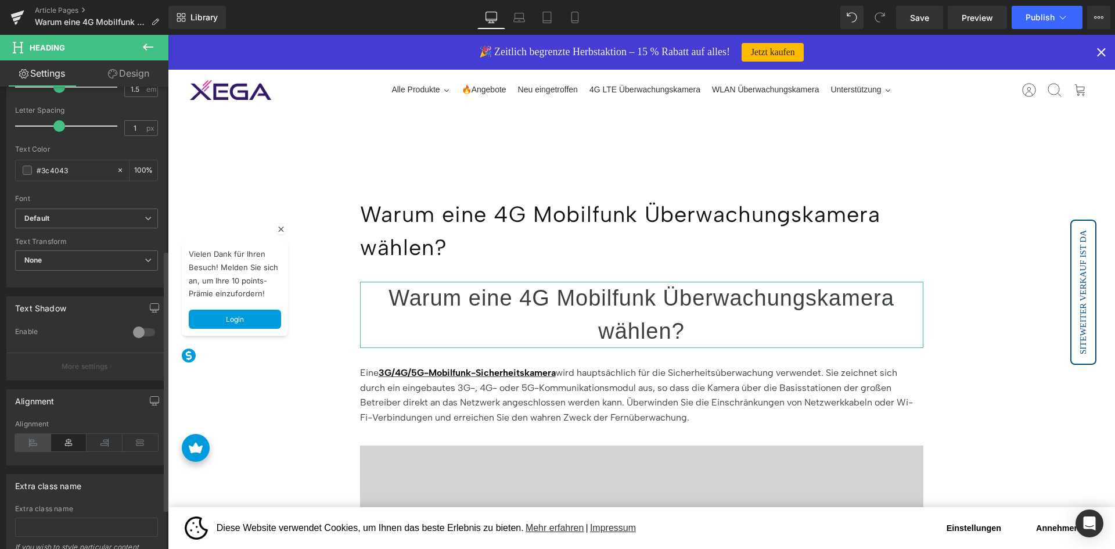
click at [26, 442] on icon at bounding box center [33, 442] width 36 height 17
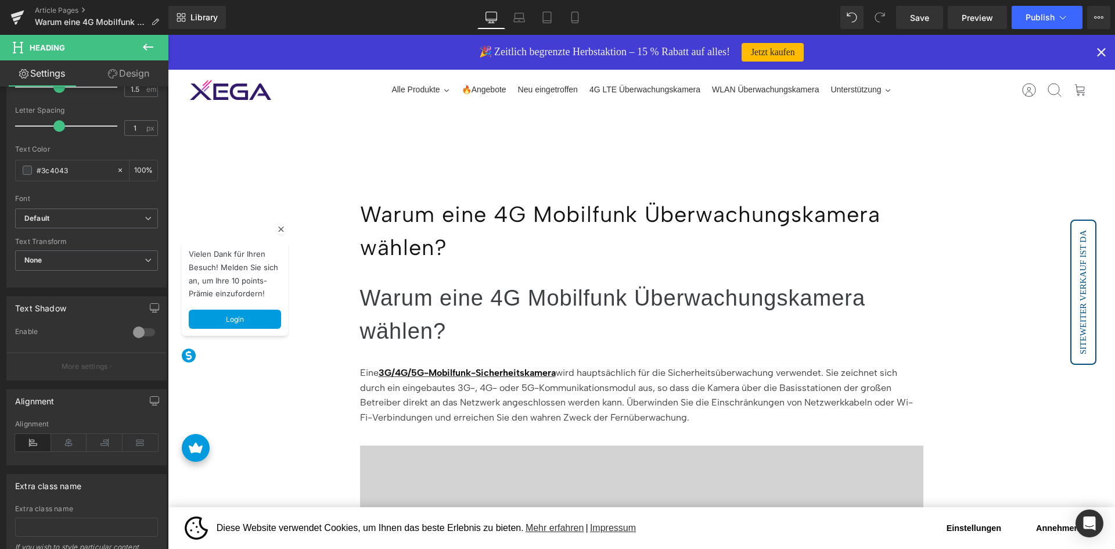
click at [499, 225] on p "Warum eine 4G Mobilfunk Überwachungskamera wählen?" at bounding box center [641, 231] width 563 height 66
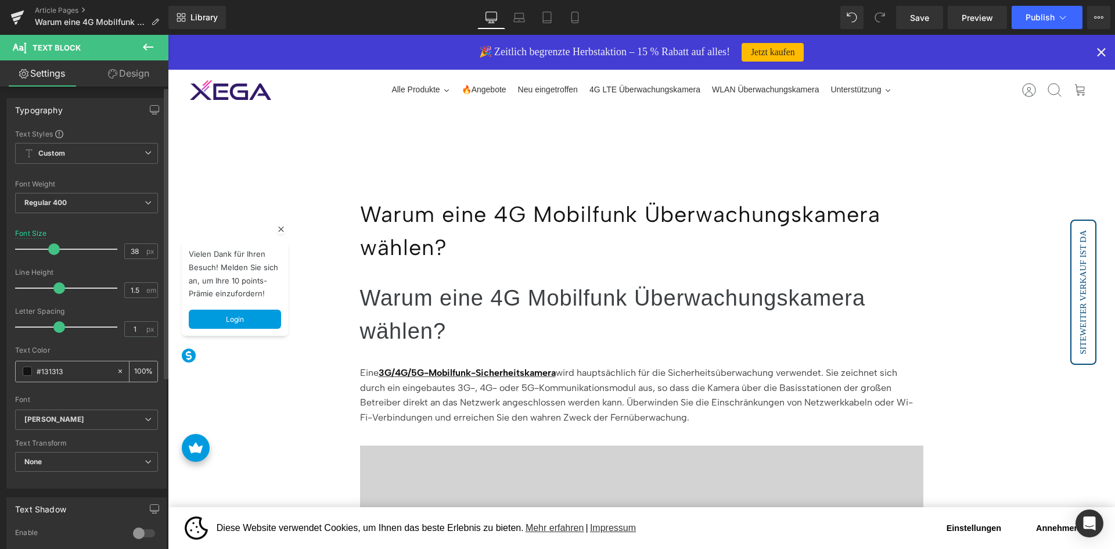
drag, startPoint x: 72, startPoint y: 375, endPoint x: 21, endPoint y: 375, distance: 51.1
click at [21, 375] on div "#131313" at bounding box center [66, 371] width 100 height 20
click at [498, 316] on h1 "Warum eine 4G Mobilfunk Überwachungskamera wählen?" at bounding box center [641, 315] width 563 height 66
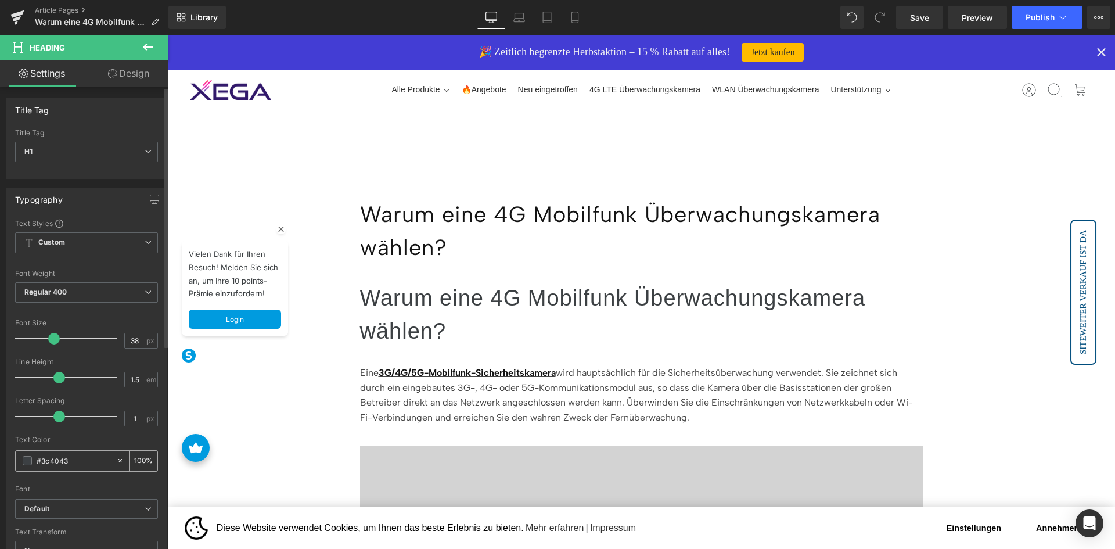
click at [79, 450] on div "#3c4043 100 %" at bounding box center [86, 460] width 143 height 21
click at [82, 460] on input "#3c4043" at bounding box center [74, 460] width 74 height 13
paste input "13131"
type input "#131313"
click at [84, 442] on div "Text Color" at bounding box center [86, 439] width 143 height 8
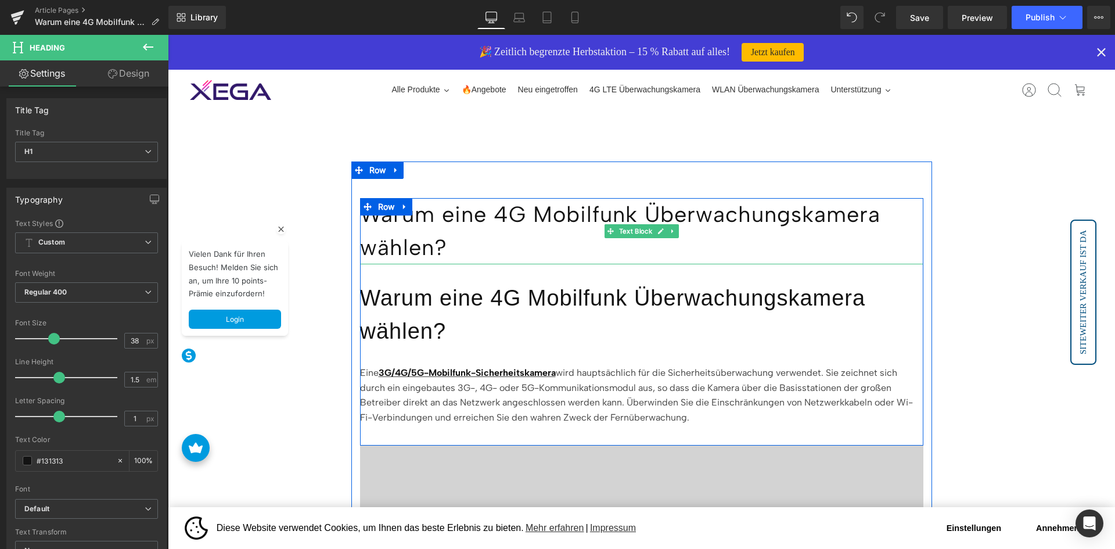
click at [505, 235] on p "Warum eine 4G Mobilfunk Überwachungskamera wählen?" at bounding box center [641, 231] width 563 height 66
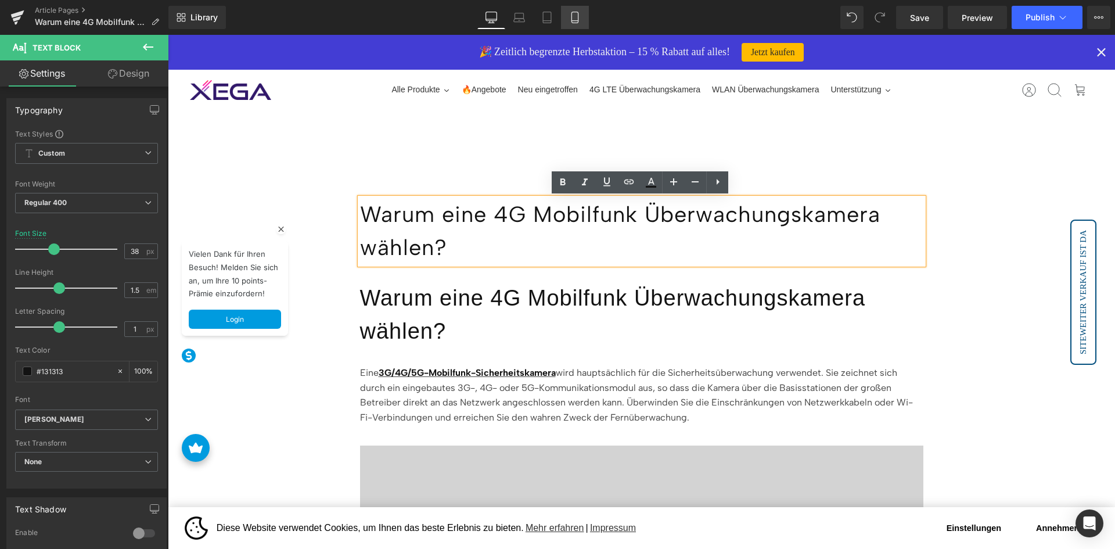
click at [581, 19] on icon at bounding box center [575, 18] width 12 height 12
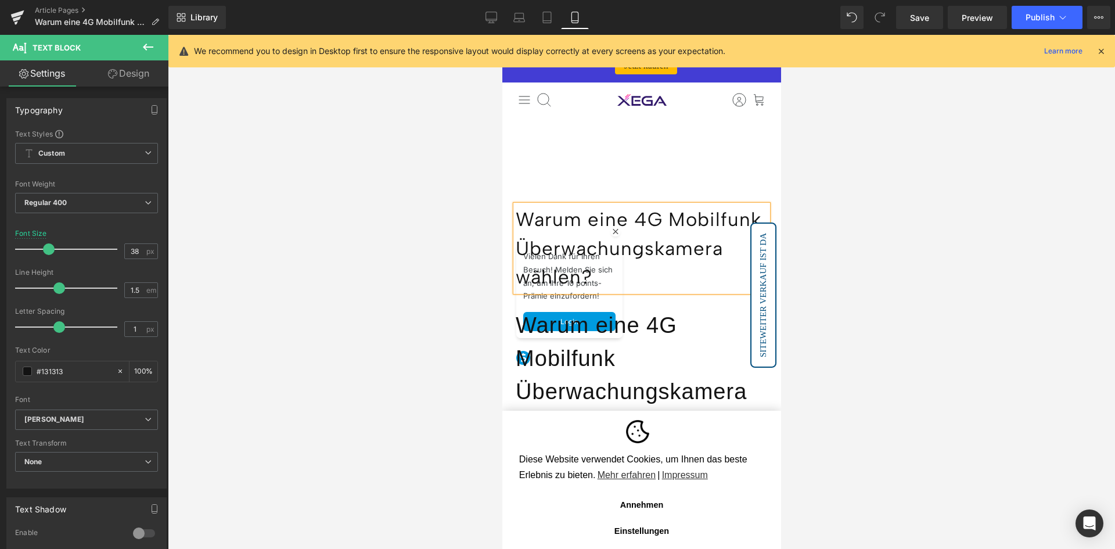
type input "33"
type input "100"
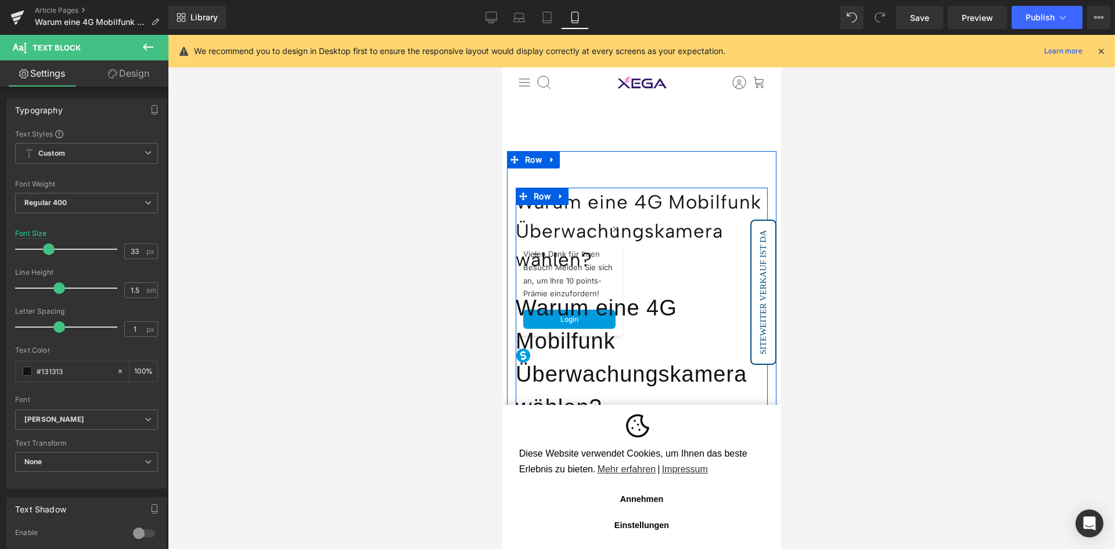
scroll to position [0, 0]
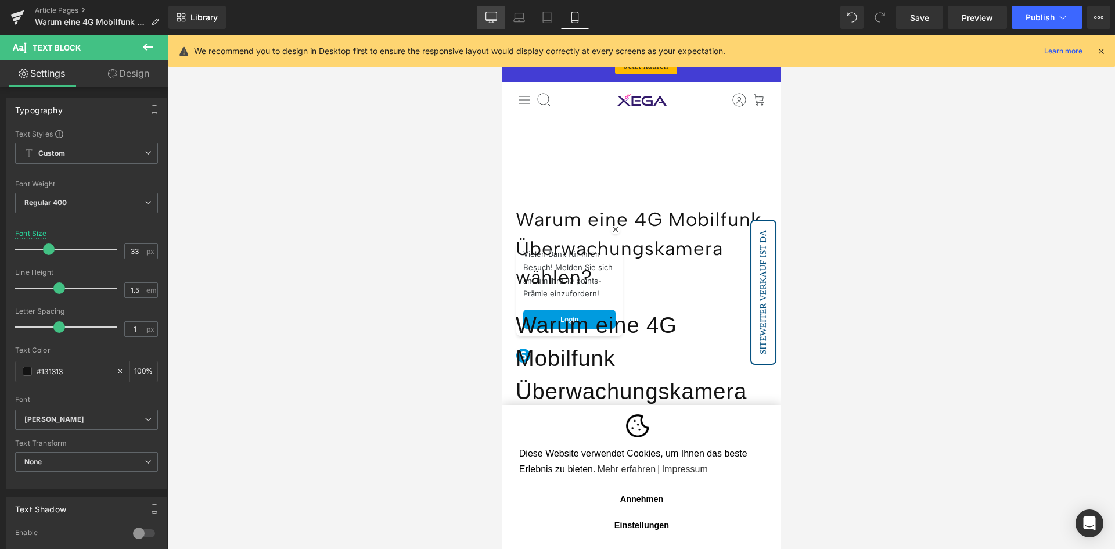
click at [485, 13] on link "Desktop" at bounding box center [491, 17] width 28 height 23
type input "38"
type input "100"
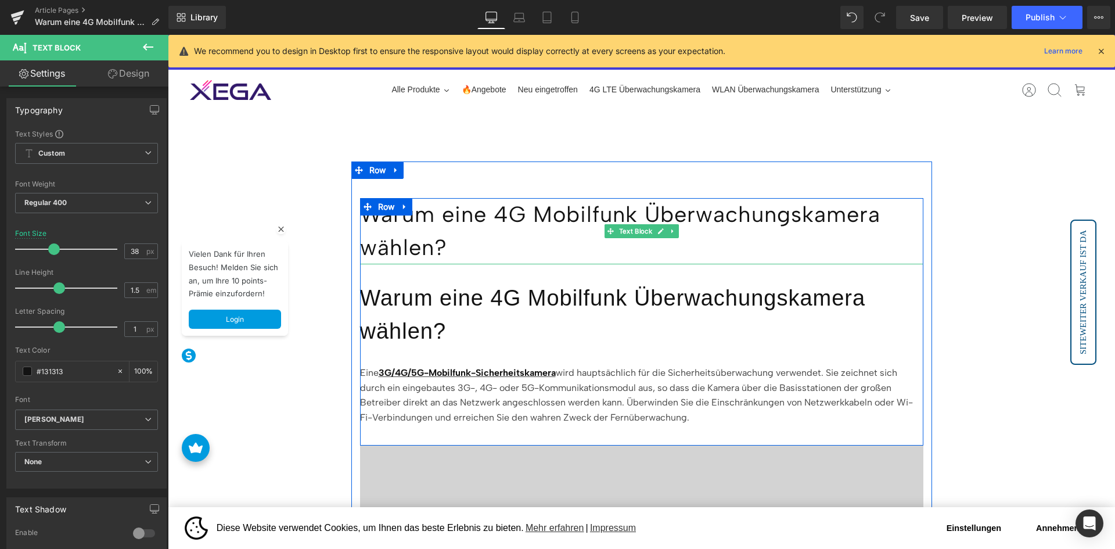
click at [649, 218] on p "Warum eine 4G Mobilfunk Überwachungskamera wählen?" at bounding box center [641, 231] width 563 height 66
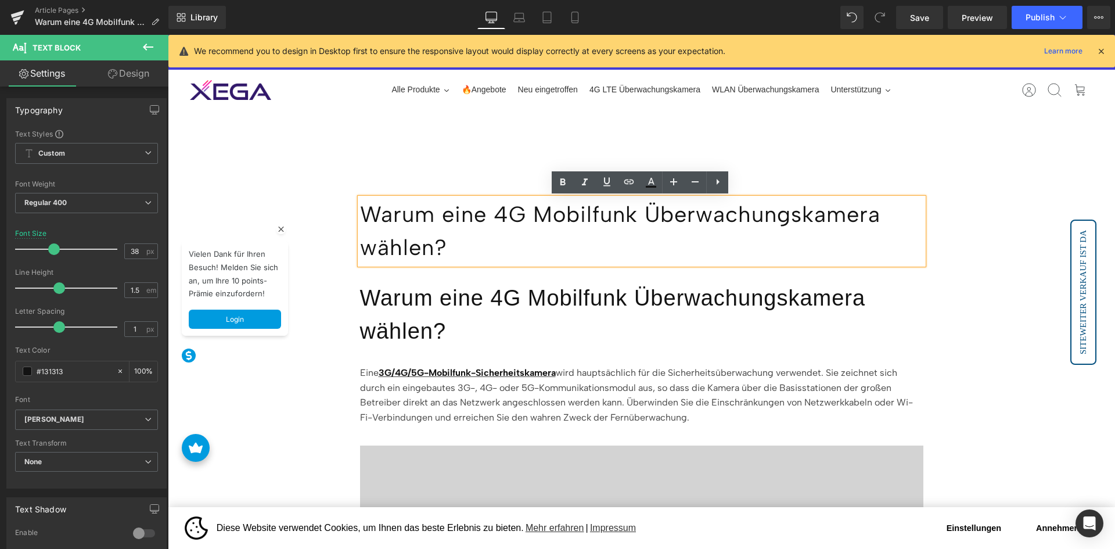
click at [595, 264] on div "Warum eine 4G Mobilfunk Überwachungskamera wählen?" at bounding box center [641, 231] width 563 height 66
click at [463, 315] on span at bounding box center [457, 315] width 12 height 14
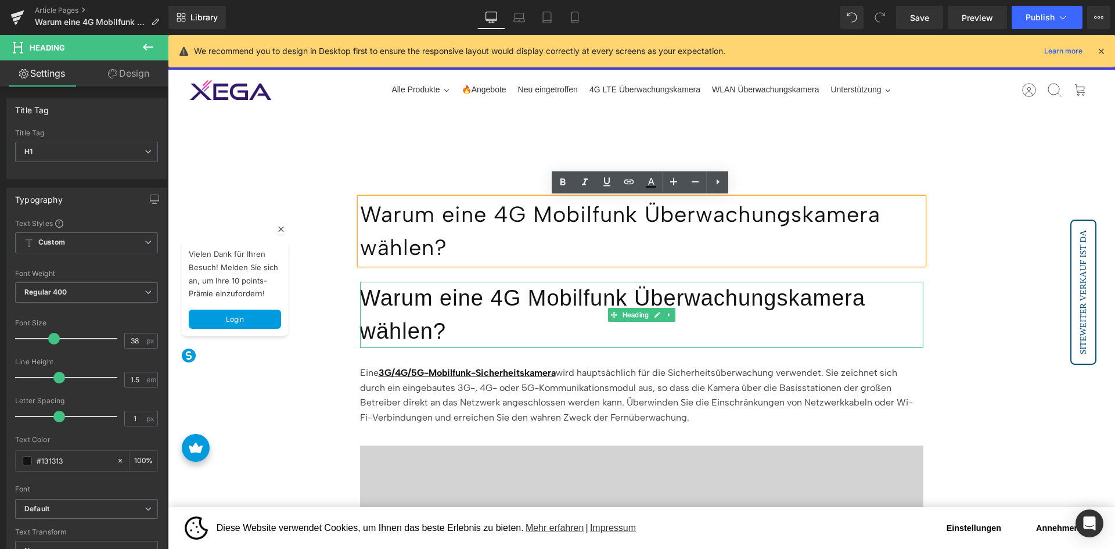
click at [599, 307] on h1 "Warum eine 4G Mobilfunk Überwachungskamera wählen?" at bounding box center [641, 315] width 563 height 66
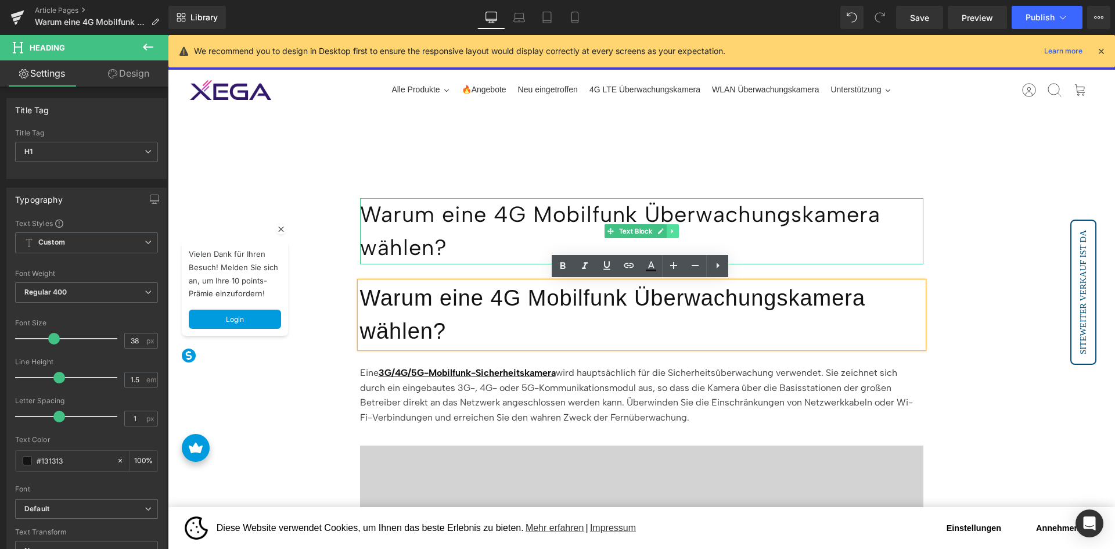
click at [673, 231] on icon at bounding box center [672, 231] width 6 height 7
drag, startPoint x: 675, startPoint y: 230, endPoint x: 743, endPoint y: 300, distance: 97.7
click at [675, 230] on icon at bounding box center [678, 231] width 6 height 6
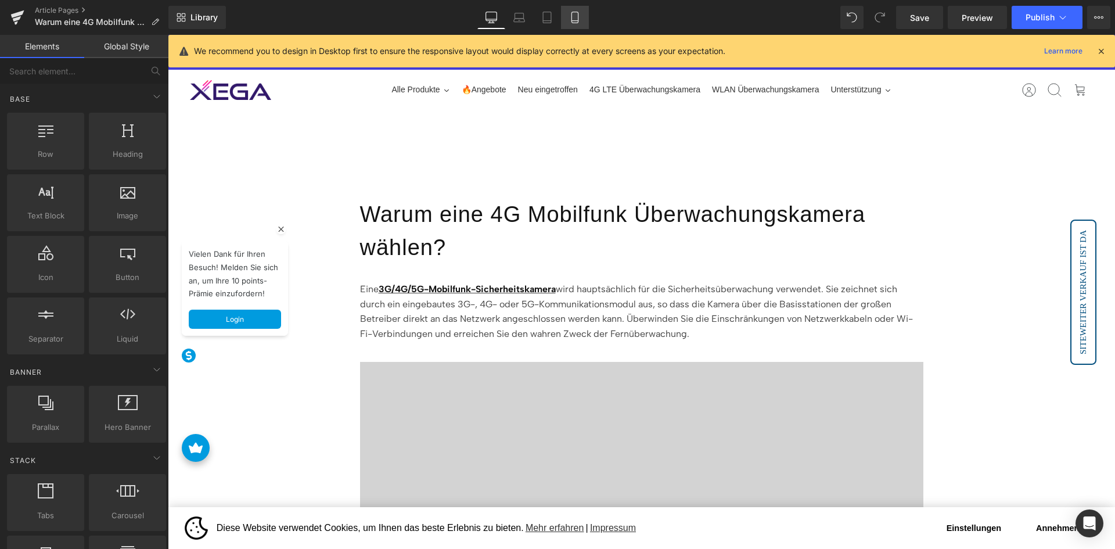
click at [572, 9] on link "Mobile" at bounding box center [575, 17] width 28 height 23
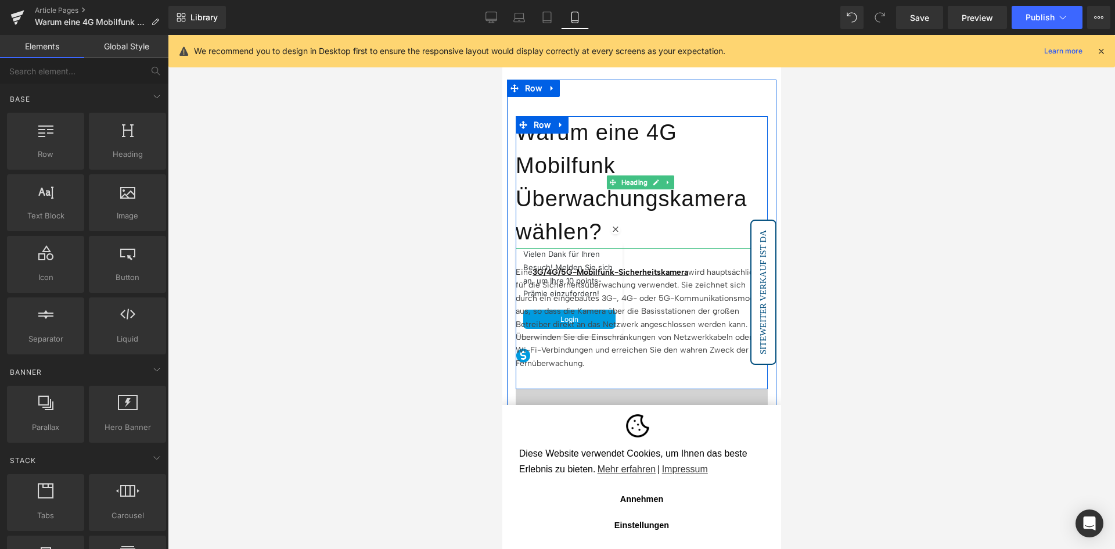
scroll to position [75, 0]
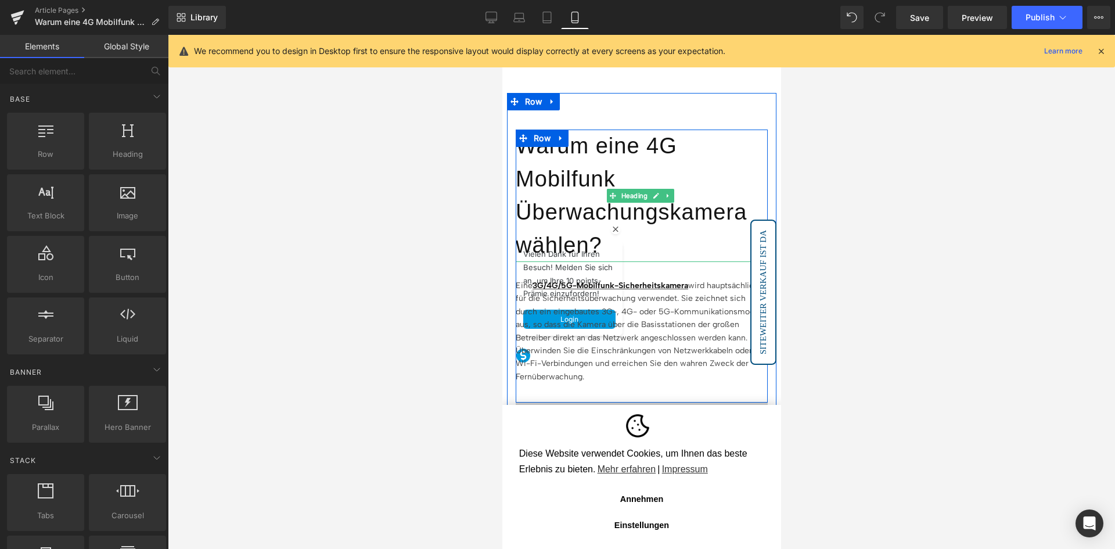
click at [581, 186] on h1 "Warum eine 4G Mobilfunk Überwachungskamera wählen?" at bounding box center [641, 195] width 252 height 132
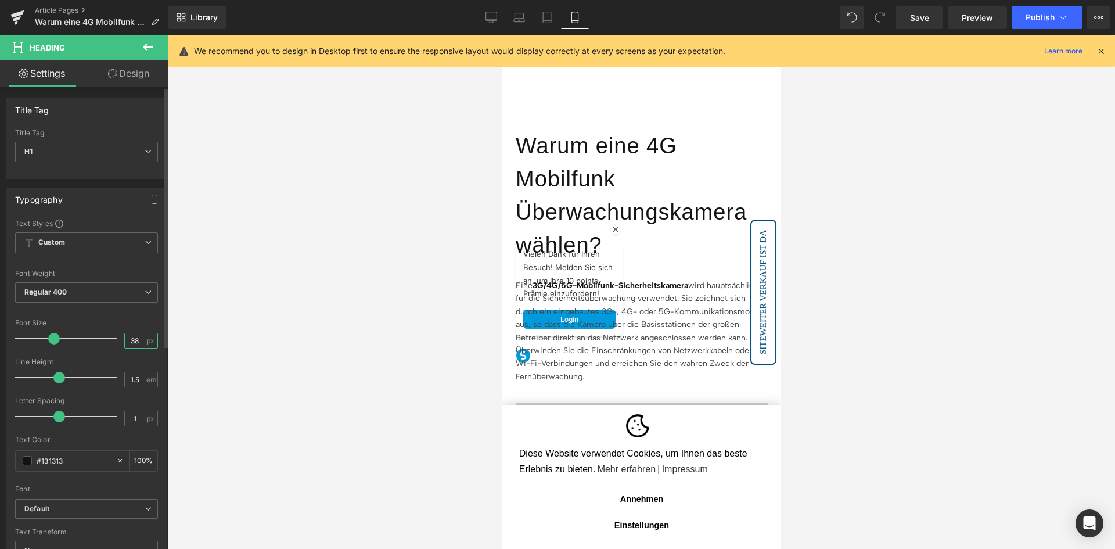
click at [137, 340] on input "38" at bounding box center [135, 340] width 20 height 15
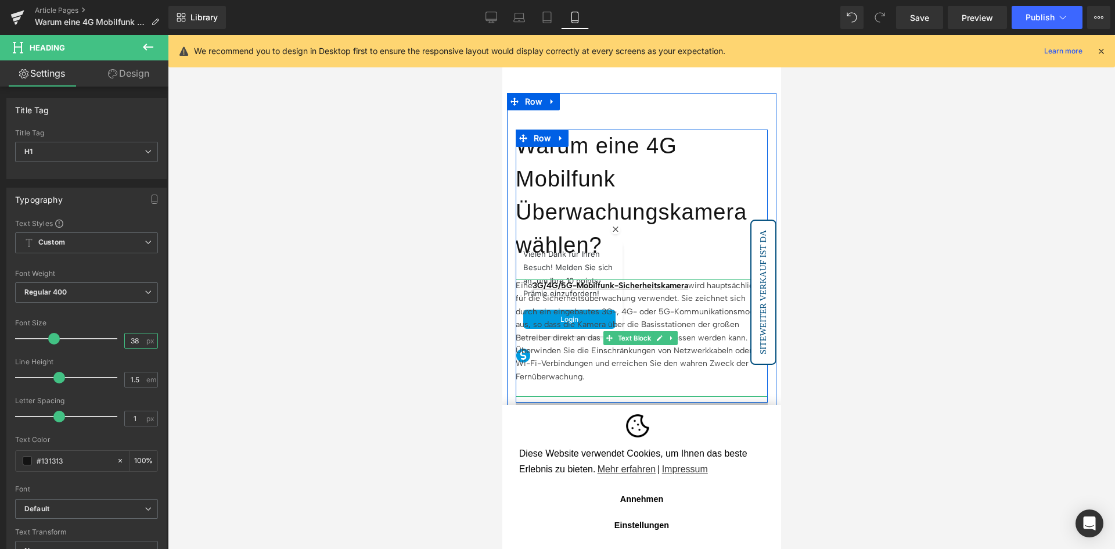
type input "3"
type input "24"
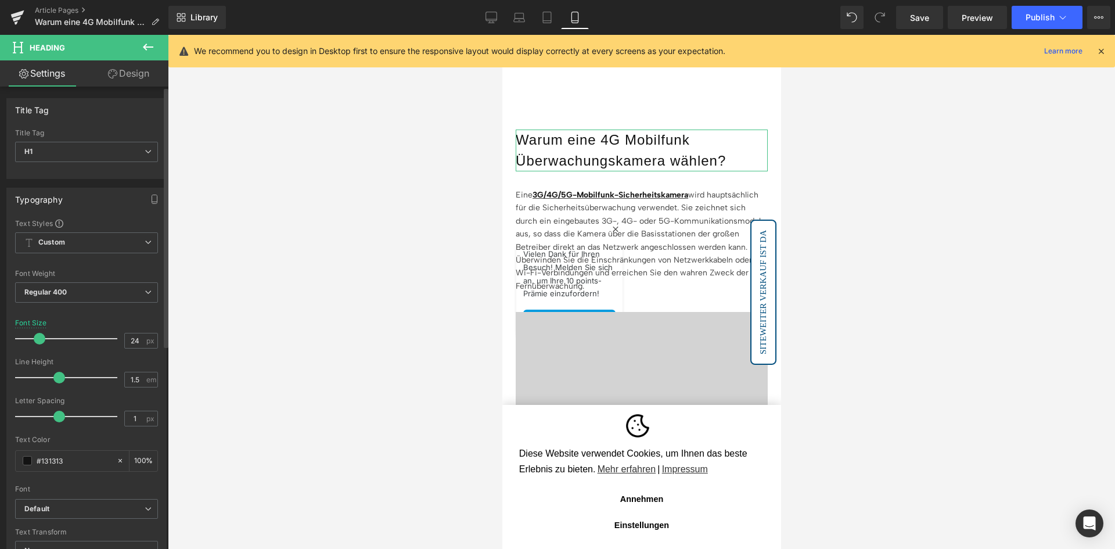
click at [93, 314] on div at bounding box center [86, 312] width 143 height 8
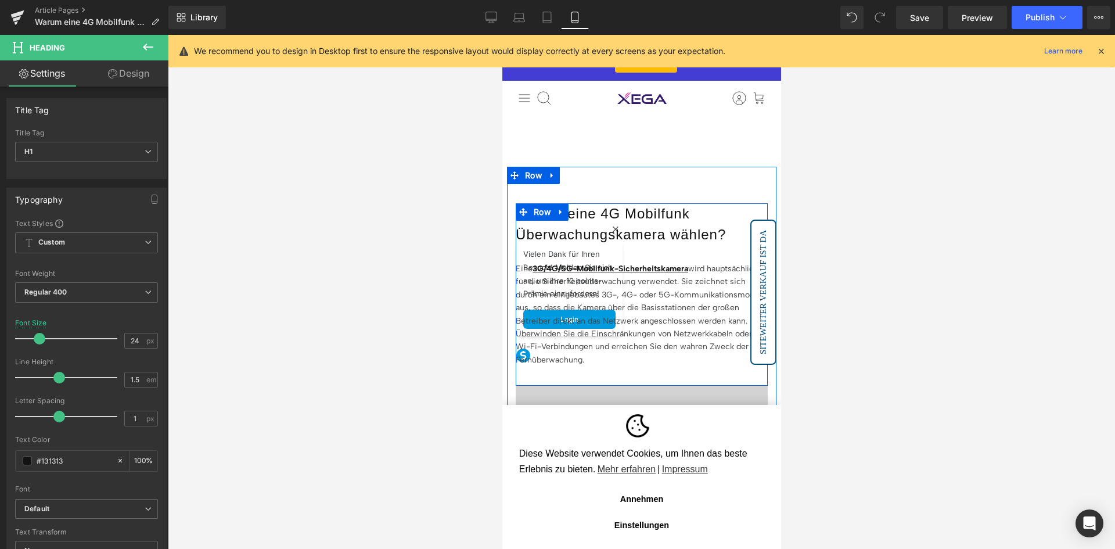
scroll to position [0, 0]
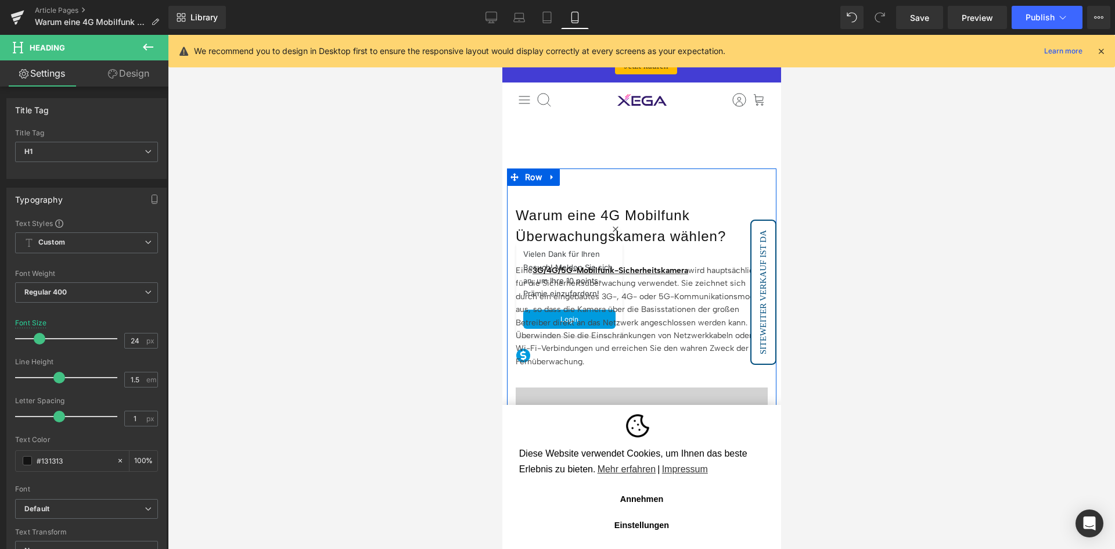
click at [631, 179] on div "Warum eine 4G Mobilfunk Überwachungskamera wählen? Heading Eine 3G/4G/5G-Mobilf…" at bounding box center [640, 412] width 269 height 488
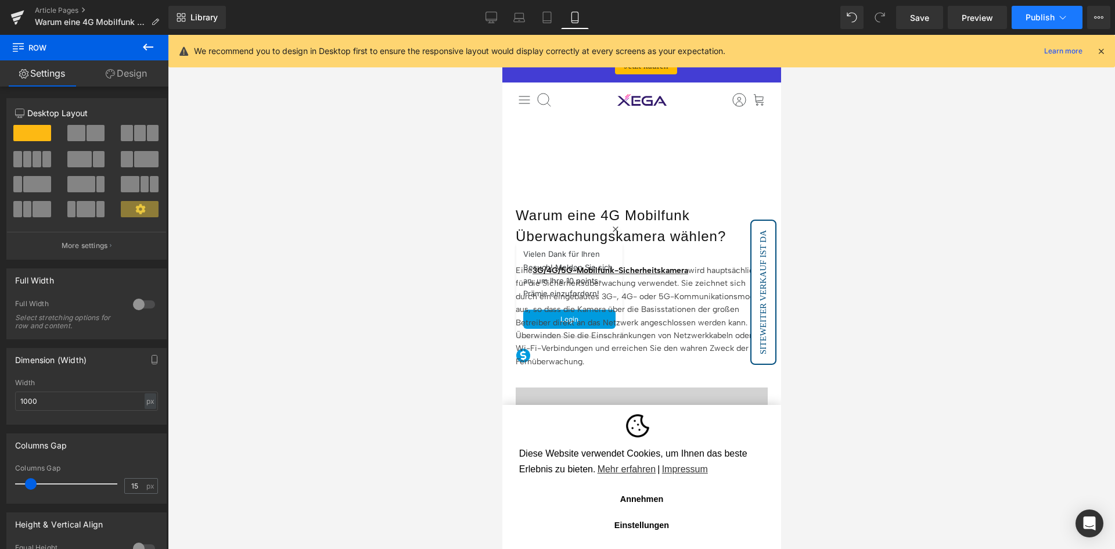
click at [1038, 13] on span "Publish" at bounding box center [1039, 17] width 29 height 9
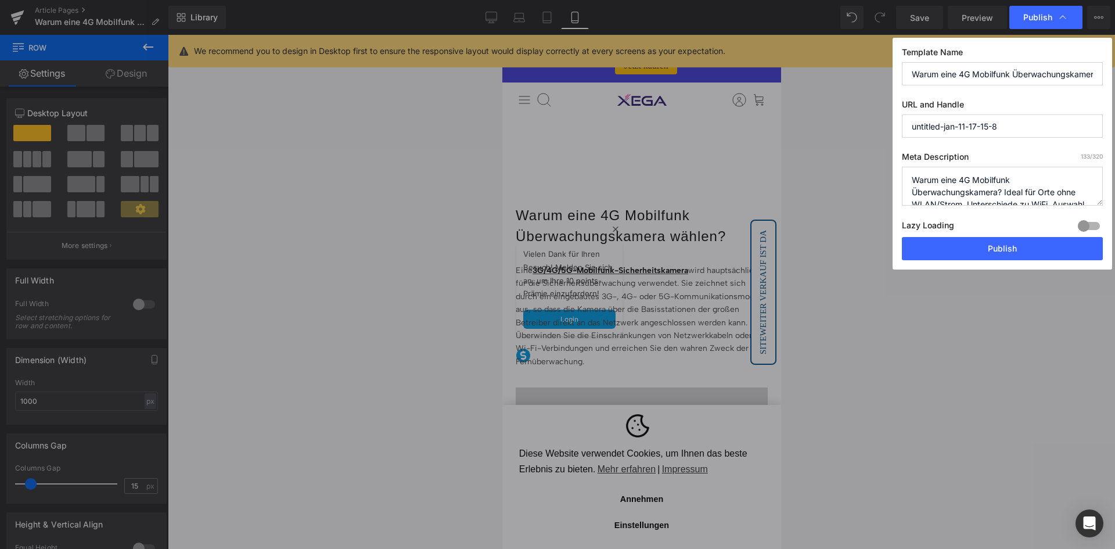
click at [995, 233] on div "Lazy Loading Build Upgrade plan to unlock" at bounding box center [1002, 227] width 201 height 19
click at [995, 242] on button "Publish" at bounding box center [1002, 248] width 201 height 23
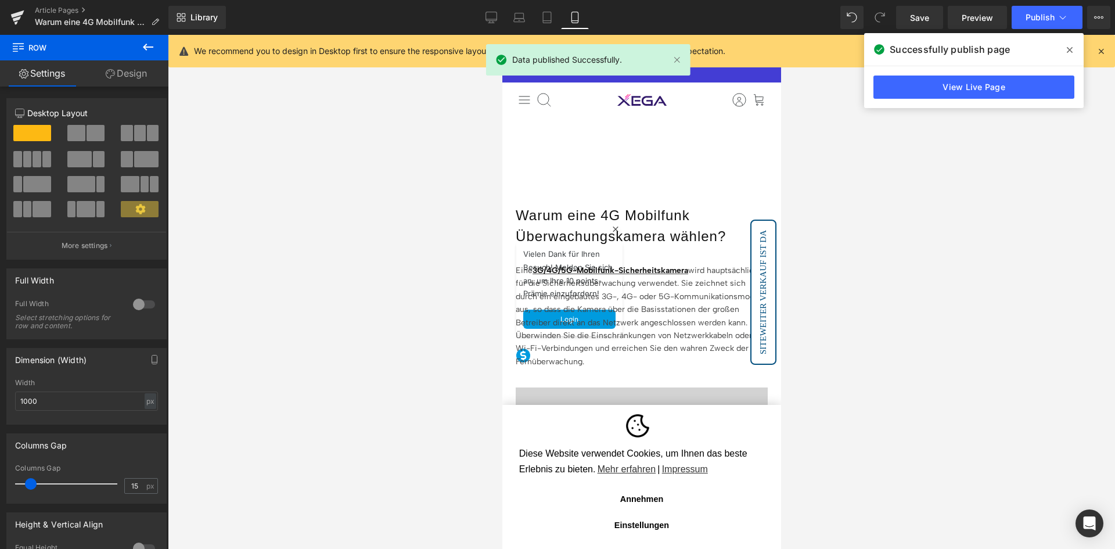
click at [147, 45] on icon at bounding box center [148, 47] width 14 height 14
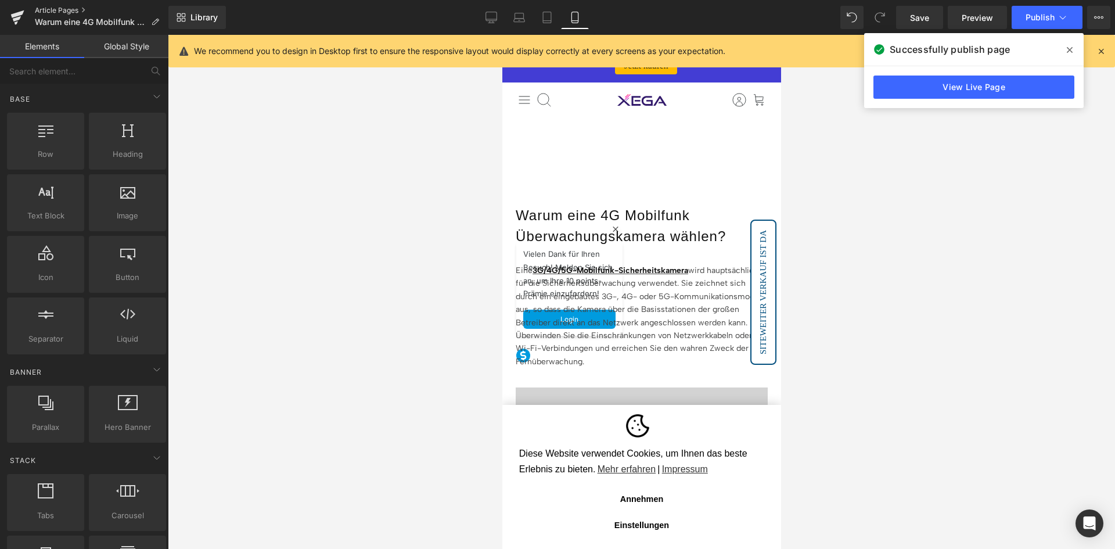
click at [66, 11] on link "Article Pages" at bounding box center [102, 10] width 134 height 9
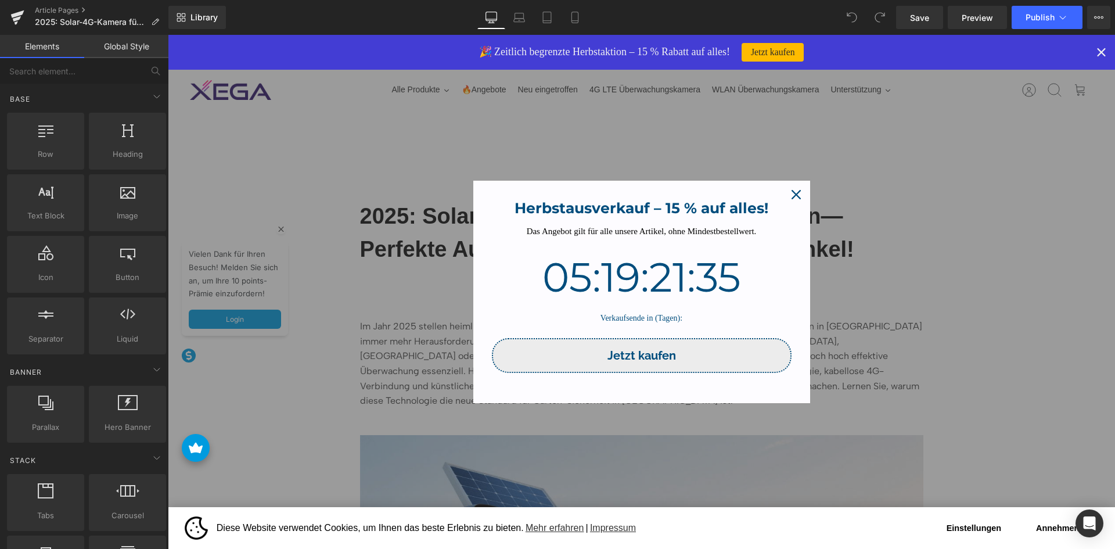
click at [796, 197] on icon "close icon" at bounding box center [795, 194] width 9 height 9
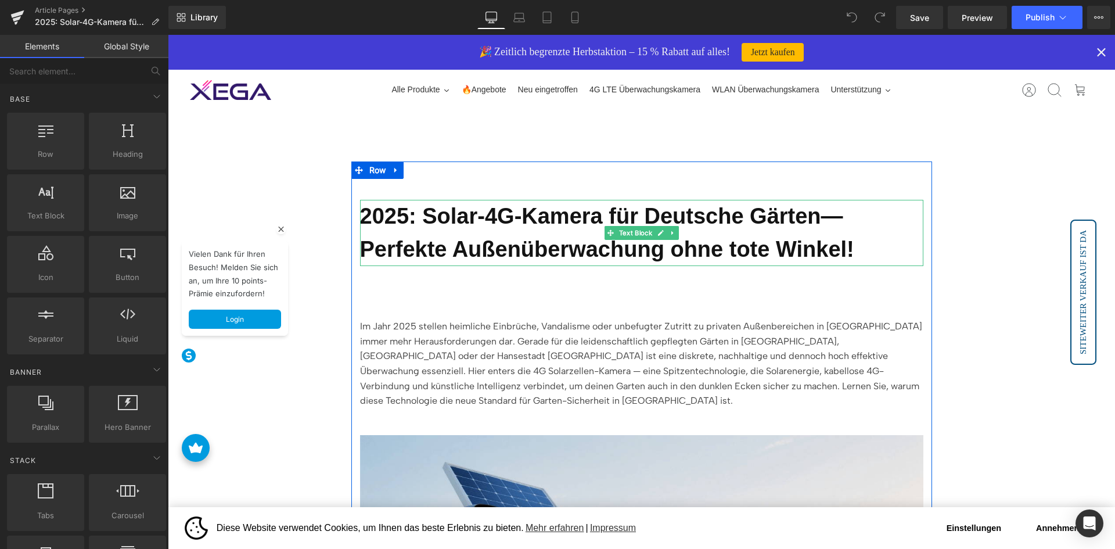
click at [524, 241] on b "2025: Solar-4G-Kamera für Deutsche Gärten—Perfekte Außenüberwachung ohne tote W…" at bounding box center [607, 232] width 494 height 57
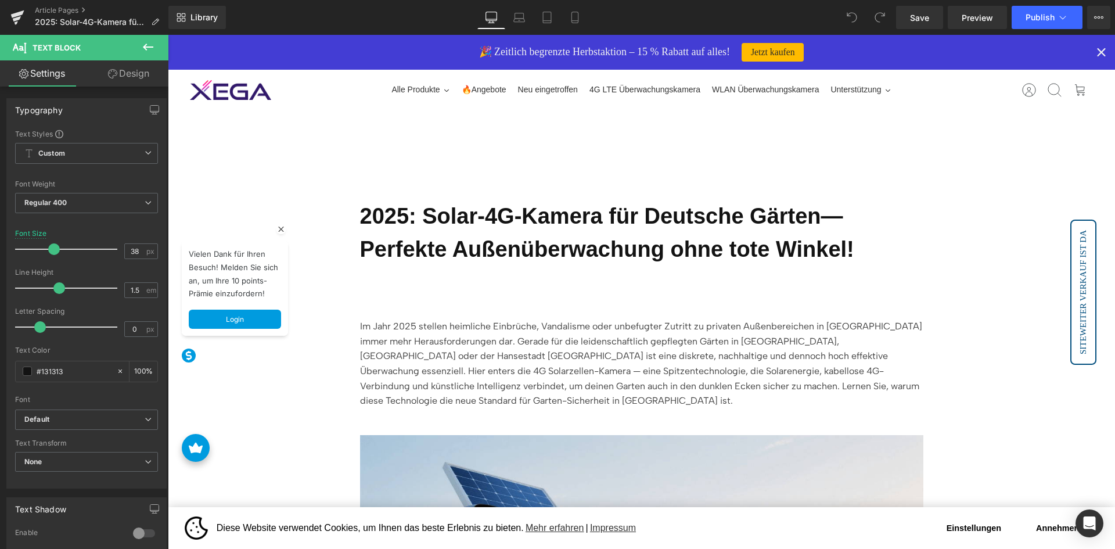
click at [144, 48] on icon at bounding box center [148, 47] width 10 height 7
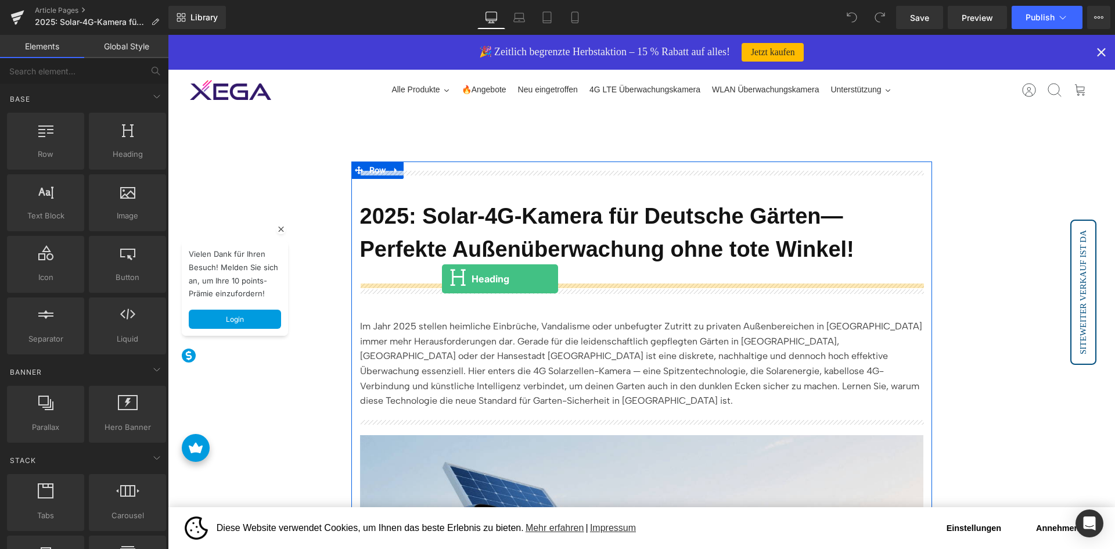
drag, startPoint x: 290, startPoint y: 181, endPoint x: 442, endPoint y: 279, distance: 180.2
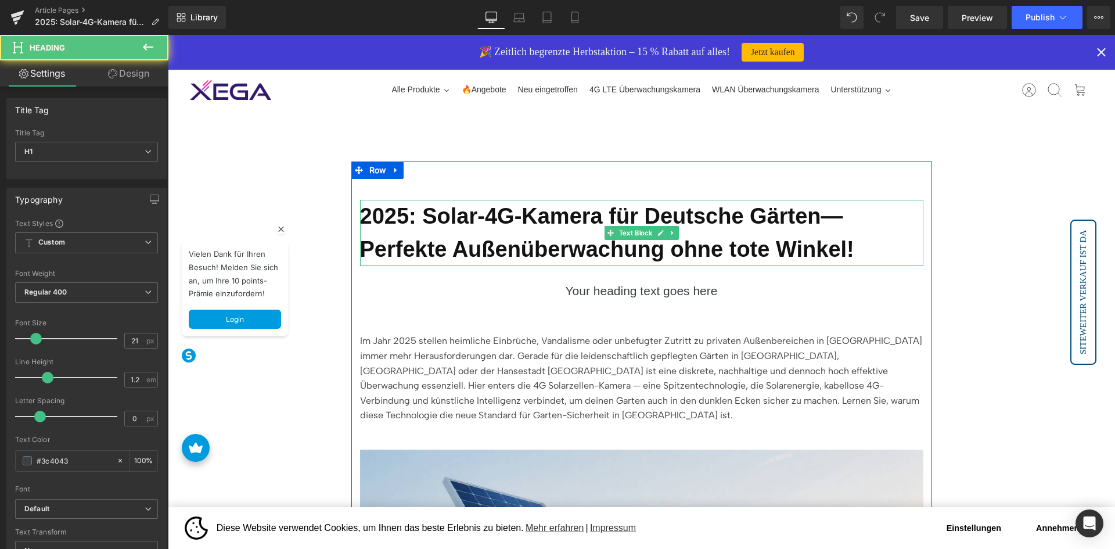
click at [537, 247] on b "2025: Solar-4G-Kamera für Deutsche Gärten—Perfekte Außenüberwachung ohne tote W…" at bounding box center [607, 232] width 494 height 57
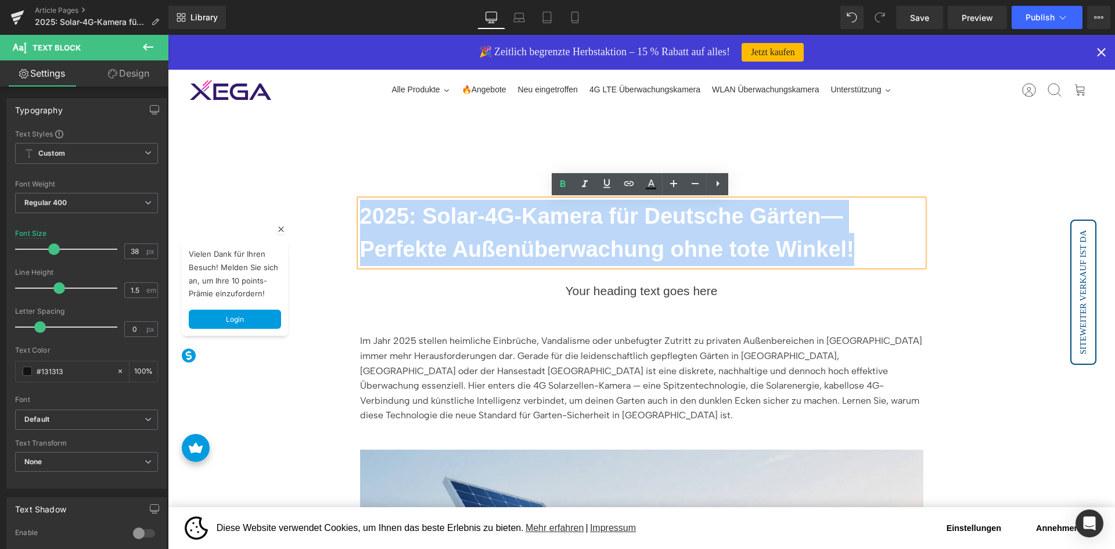
copy b "2025: Solar-4G-Kamera für Deutsche Gärten—Perfekte Außenüberwachung ohne tote W…"
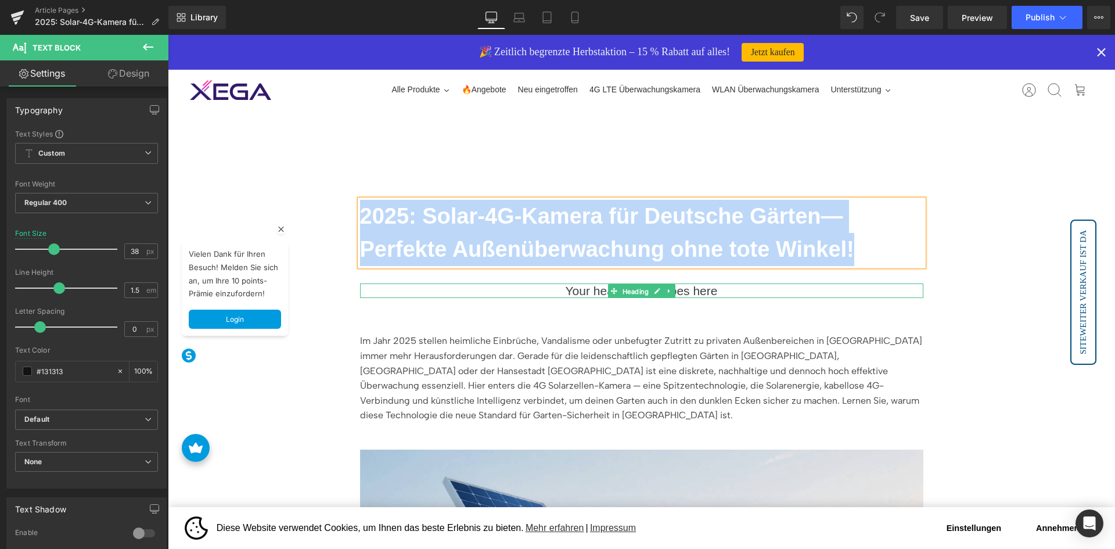
click at [645, 294] on span "Heading" at bounding box center [635, 291] width 31 height 14
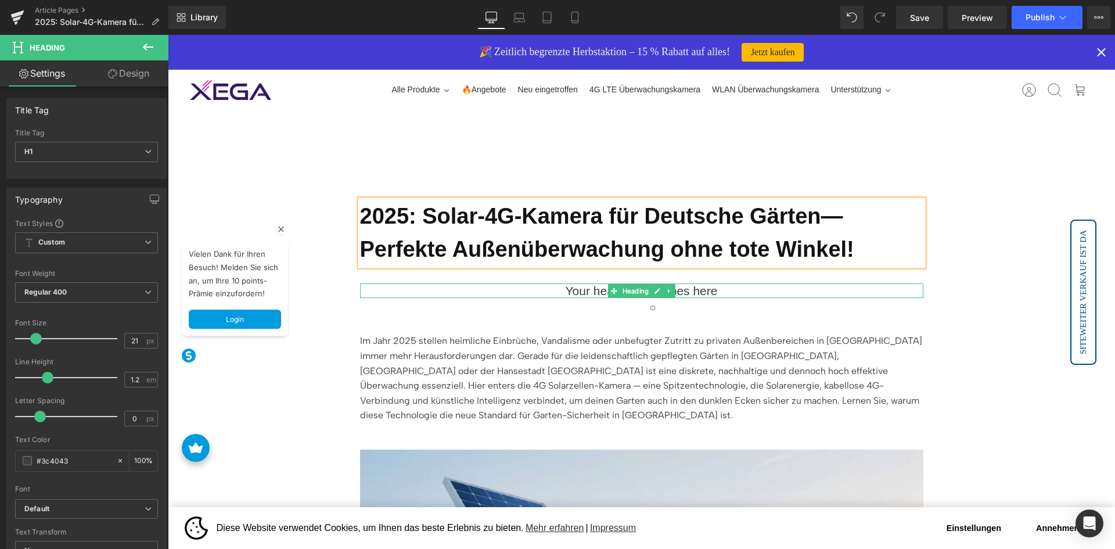
click at [741, 290] on h1 "Your heading text goes here" at bounding box center [641, 290] width 563 height 15
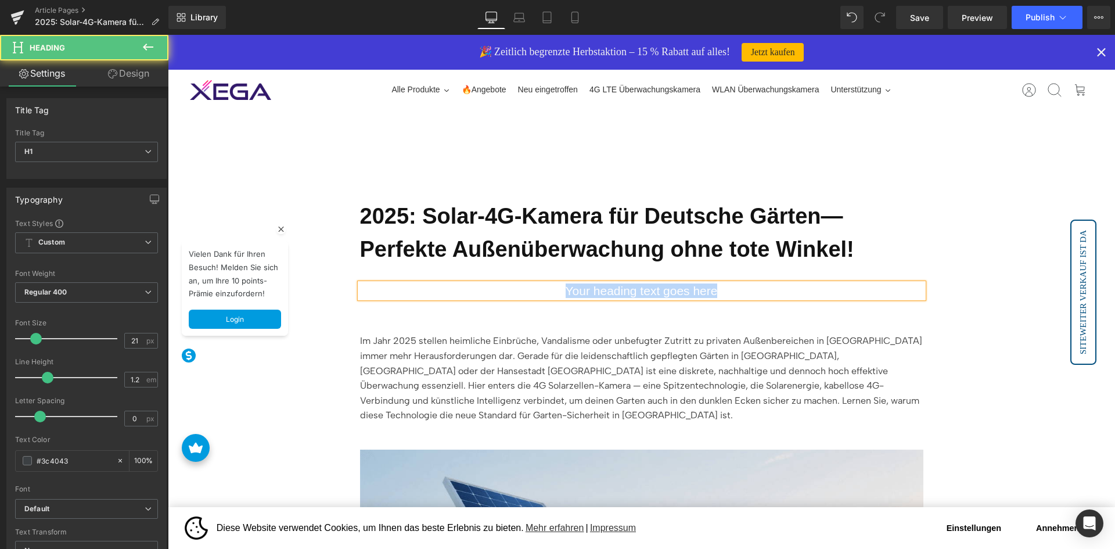
paste div
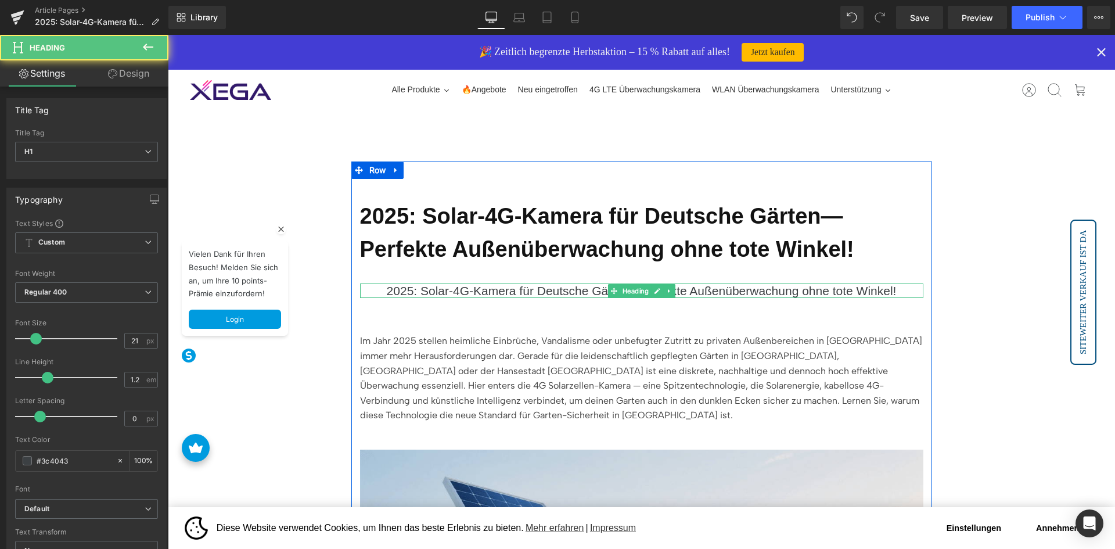
click at [556, 287] on h1 "2025: Solar-4G-Kamera für Deutsche Gärten—Perfekte Außenüberwachung ohne tote W…" at bounding box center [641, 290] width 563 height 15
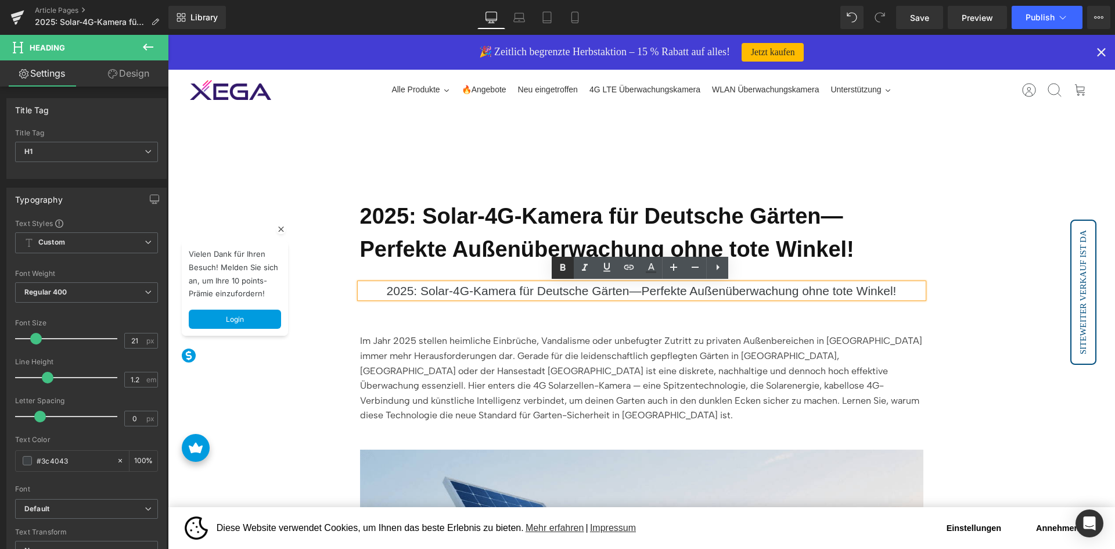
click at [563, 269] on icon at bounding box center [562, 267] width 5 height 7
click at [566, 265] on icon at bounding box center [563, 268] width 14 height 14
click at [566, 264] on icon at bounding box center [563, 268] width 14 height 14
click at [497, 237] on b "2025: Solar-4G-Kamera für Deutsche Gärten—Perfekte Außenüberwachung ohne tote W…" at bounding box center [607, 232] width 494 height 57
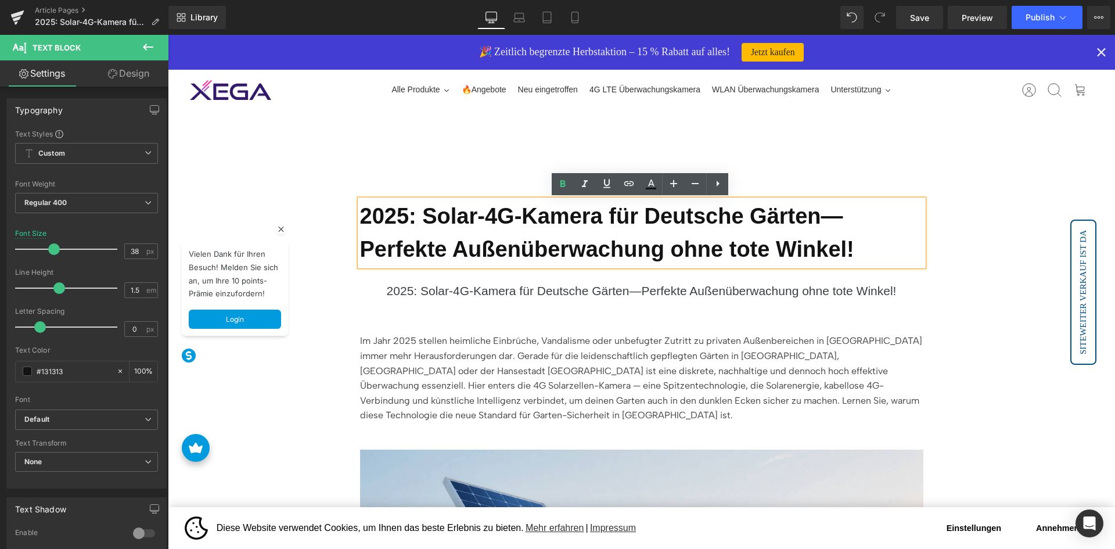
click at [476, 290] on h1 "2025: Solar-4G-Kamera für Deutsche Gärten—Perfekte Außenüberwachung ohne tote W…" at bounding box center [641, 290] width 563 height 15
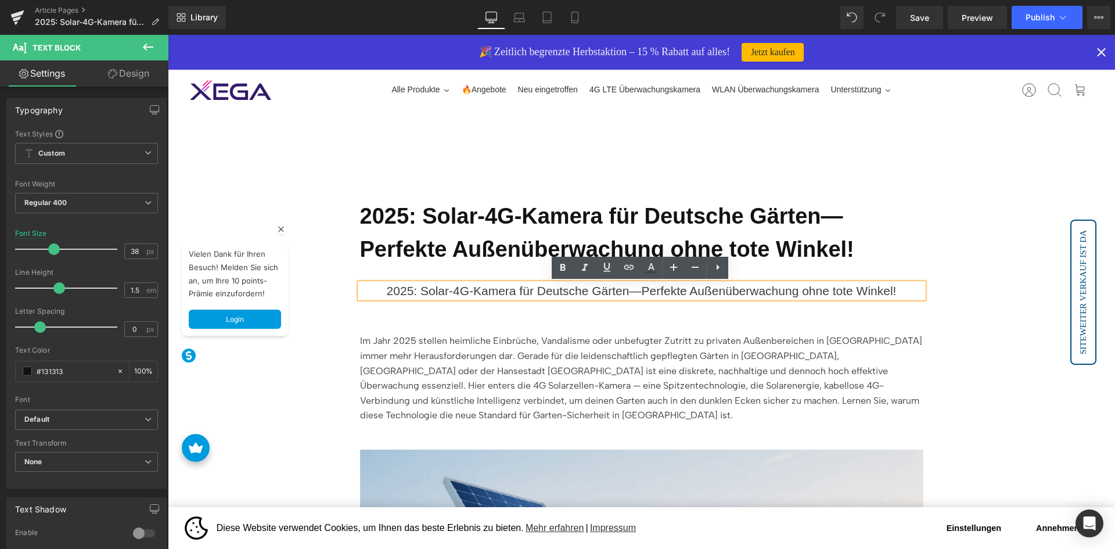
click at [476, 290] on h1 "2025: Solar-4G-Kamera für Deutsche Gärten—Perfekte Außenüberwachung ohne tote W…" at bounding box center [641, 290] width 563 height 15
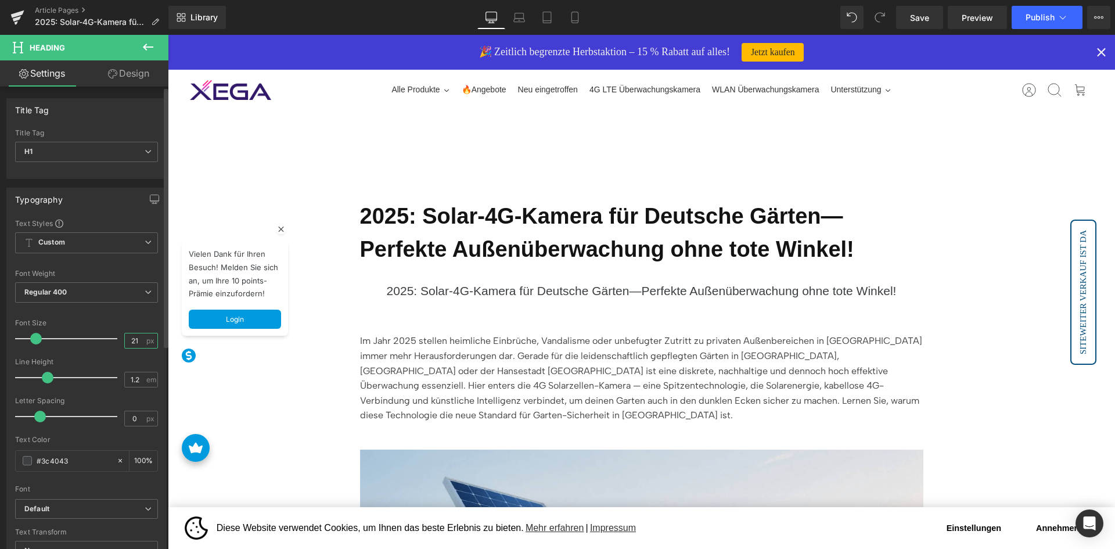
click at [135, 333] on input "21" at bounding box center [135, 340] width 20 height 15
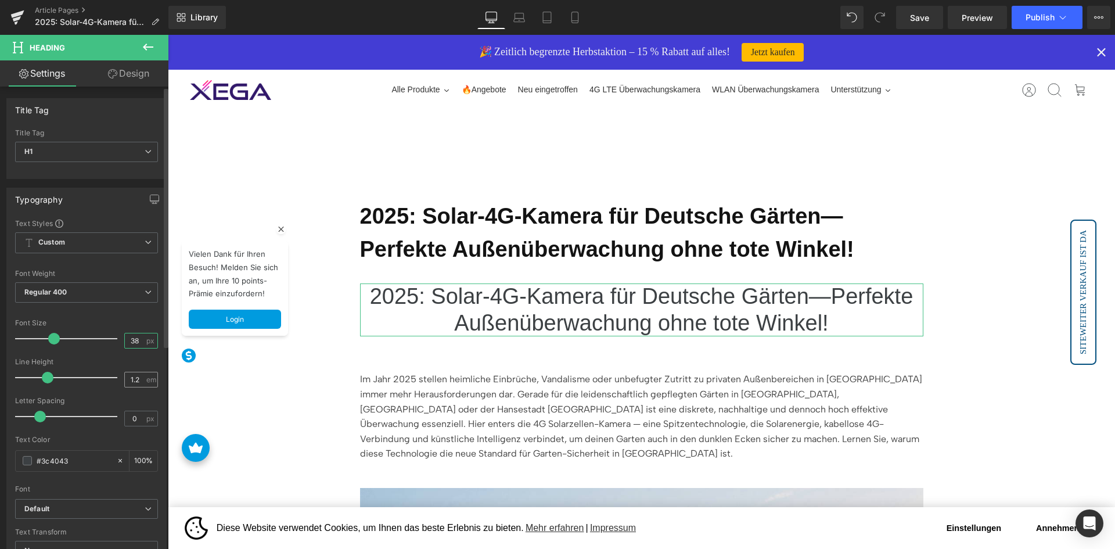
type input "38"
click at [134, 377] on input "1.2" at bounding box center [135, 379] width 20 height 15
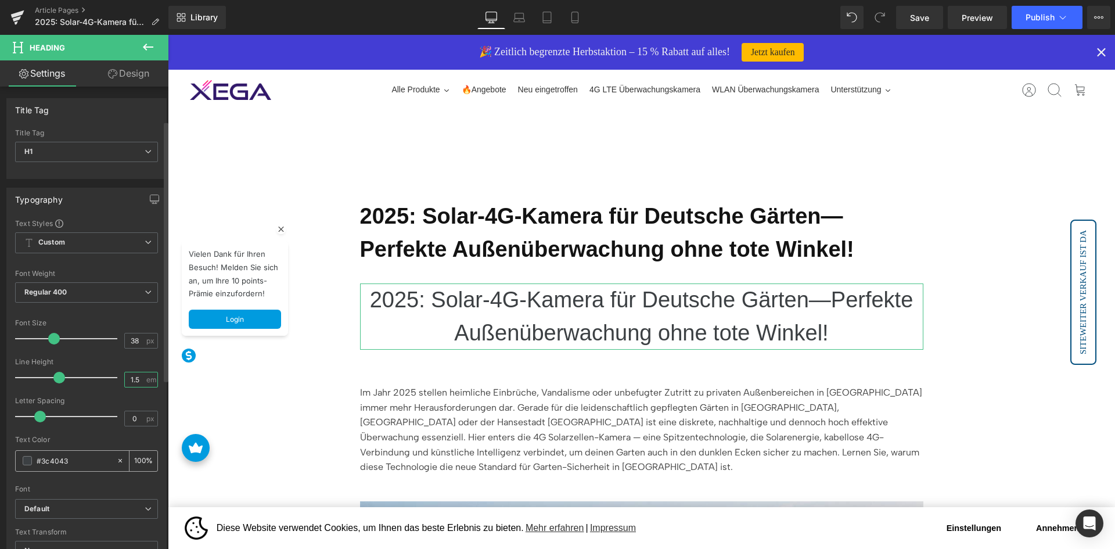
scroll to position [290, 0]
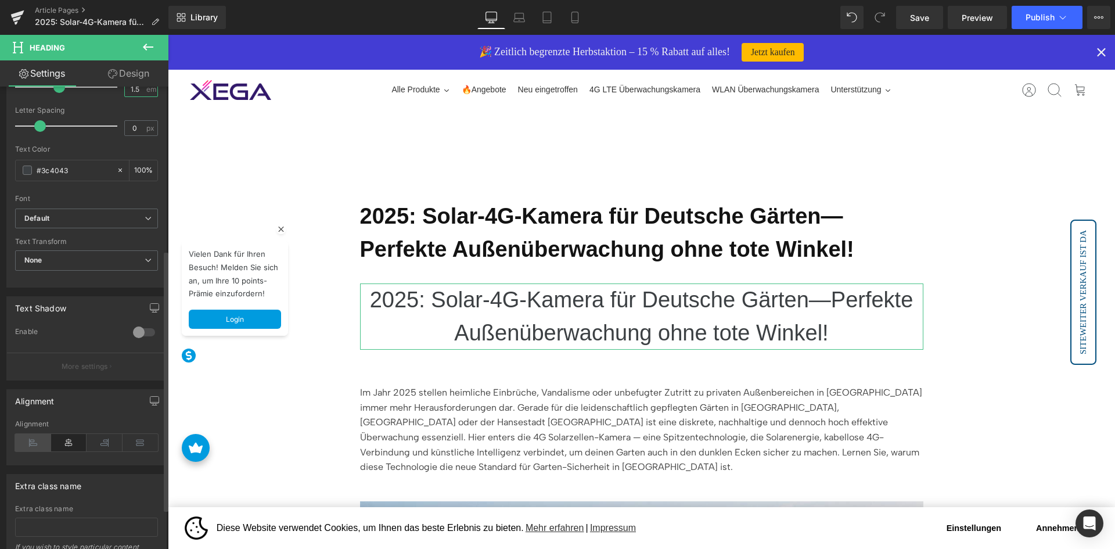
type input "1.5"
click at [31, 445] on icon at bounding box center [33, 442] width 36 height 17
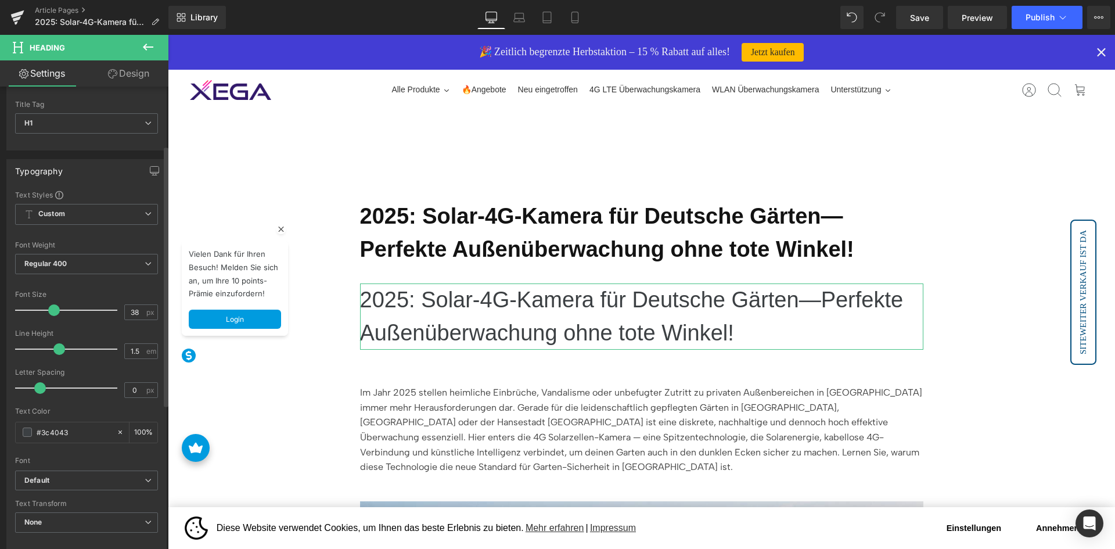
scroll to position [0, 0]
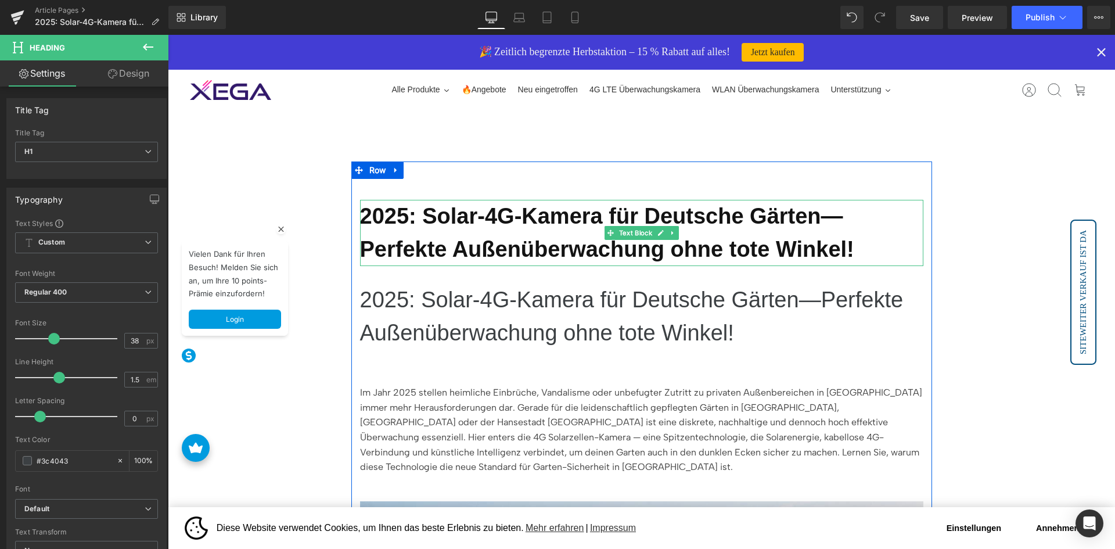
click at [465, 235] on b "2025: Solar-4G-Kamera für Deutsche Gärten—Perfekte Außenüberwachung ohne tote W…" at bounding box center [607, 232] width 494 height 57
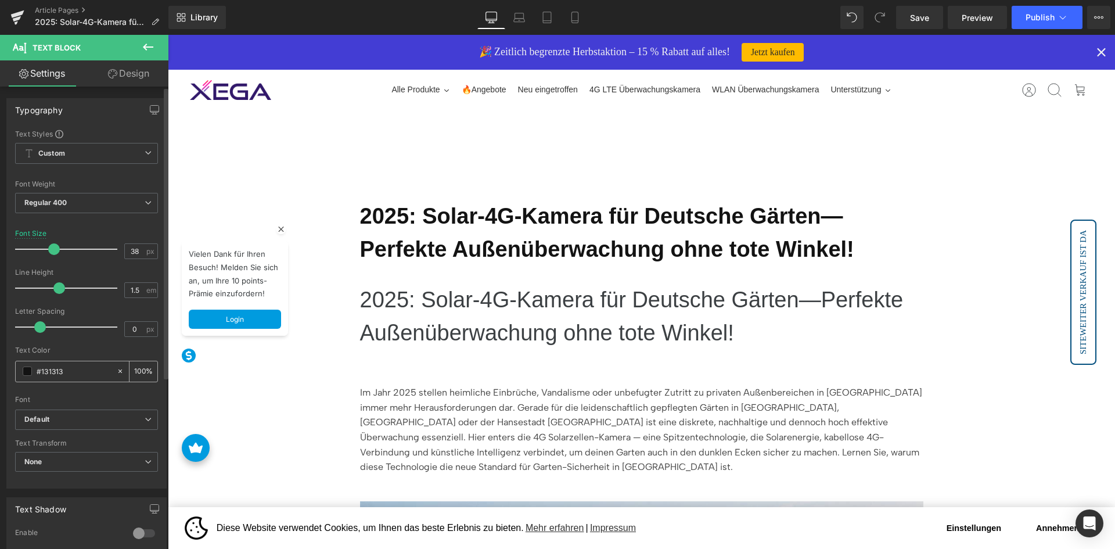
click at [70, 366] on input "#131313" at bounding box center [74, 371] width 74 height 13
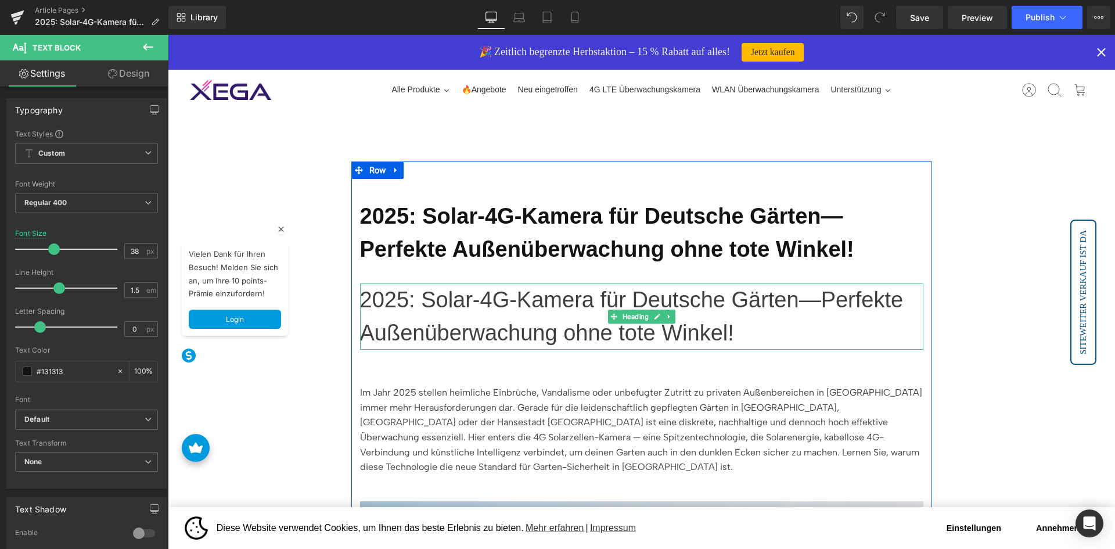
click at [506, 335] on h1 "2025: Solar-4G-Kamera für Deutsche Gärten—Perfekte Außenüberwachung ohne tote W…" at bounding box center [641, 316] width 563 height 66
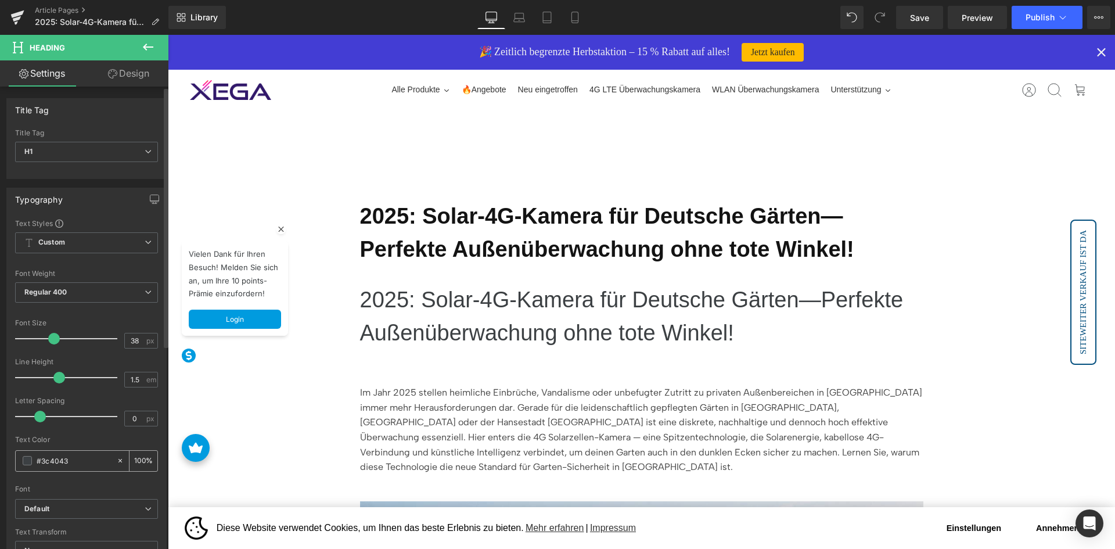
click at [75, 464] on input "#3c4043" at bounding box center [74, 460] width 74 height 13
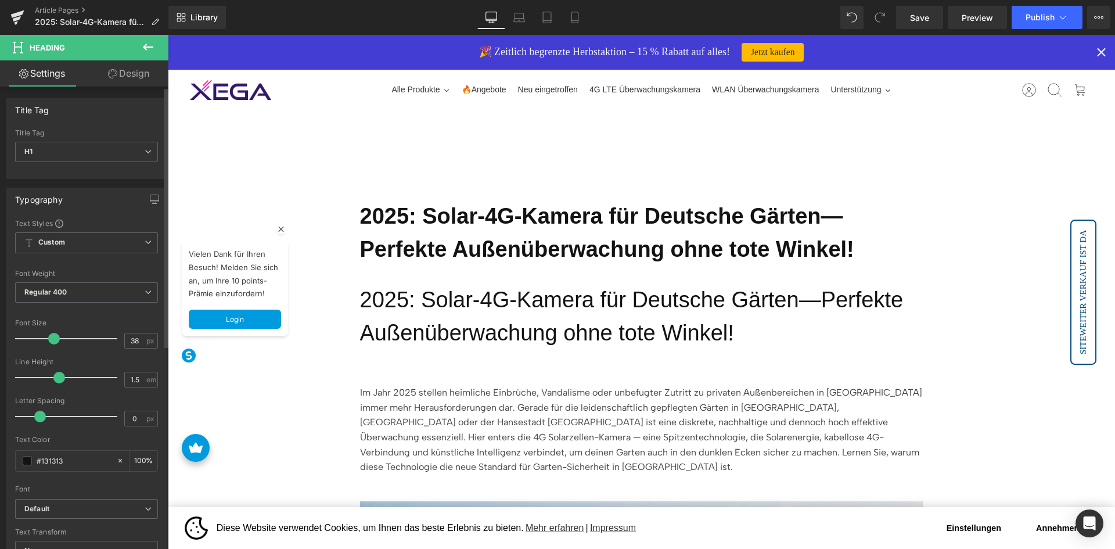
type input "#131313"
click at [82, 481] on div at bounding box center [86, 481] width 143 height 8
click at [81, 504] on b "Default" at bounding box center [84, 509] width 120 height 10
click at [149, 476] on div "Text Color #131313 100 %" at bounding box center [86, 459] width 143 height 49
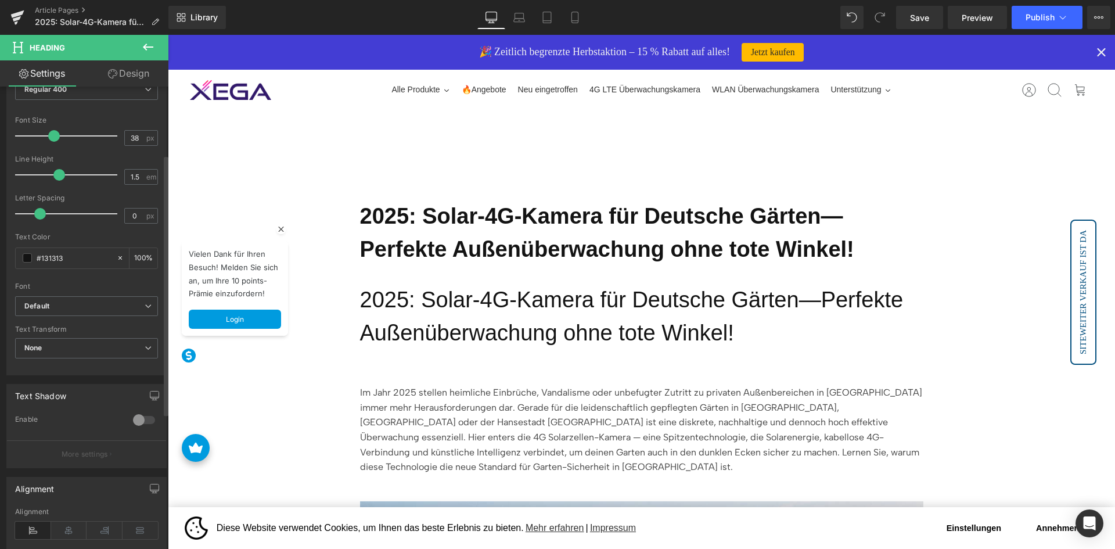
scroll to position [232, 0]
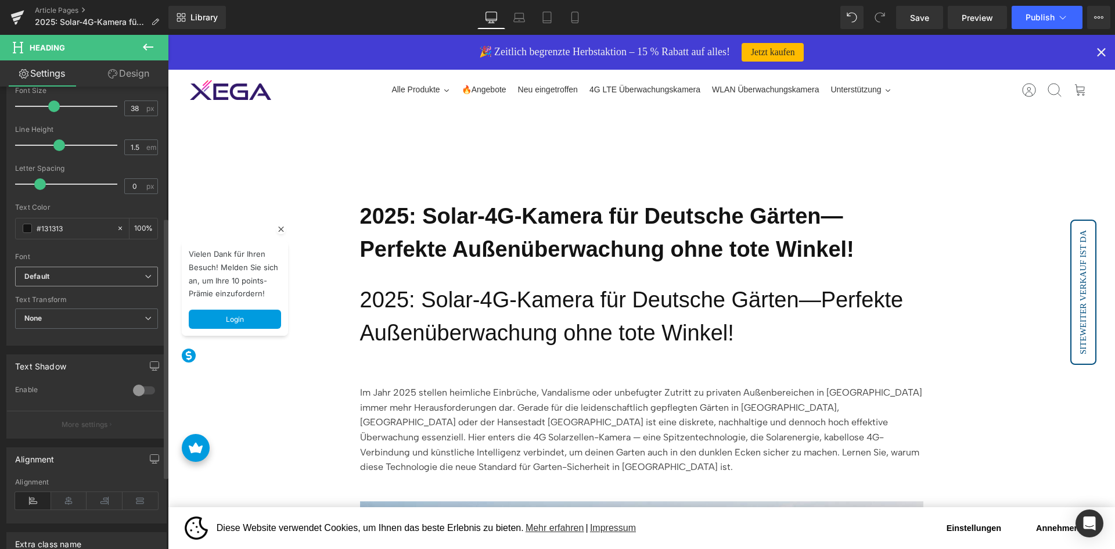
click at [74, 273] on b "Default" at bounding box center [84, 277] width 120 height 10
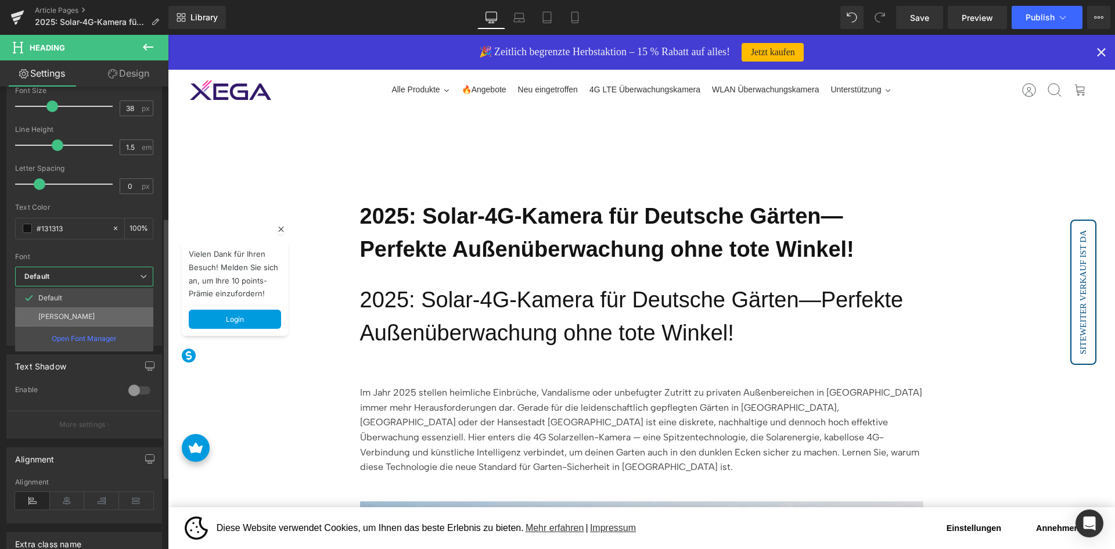
click at [63, 312] on p "[PERSON_NAME]" at bounding box center [66, 316] width 56 height 8
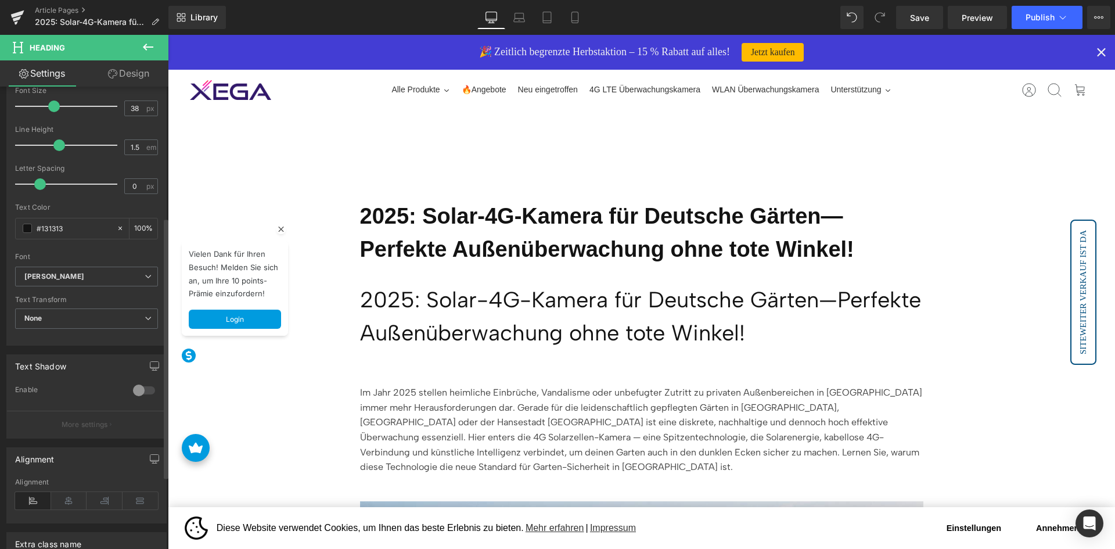
click at [123, 251] on div at bounding box center [86, 249] width 143 height 8
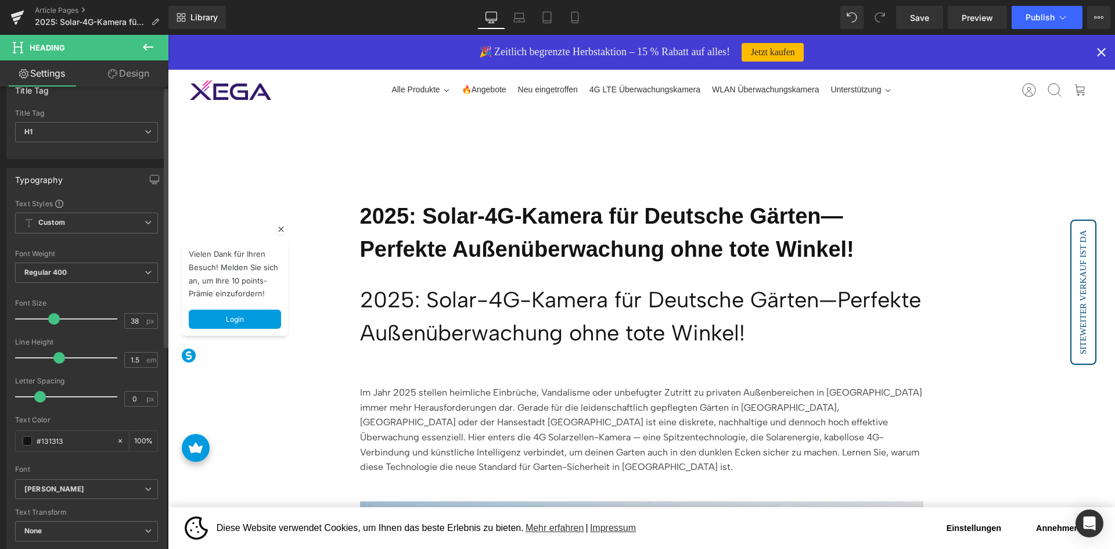
scroll to position [0, 0]
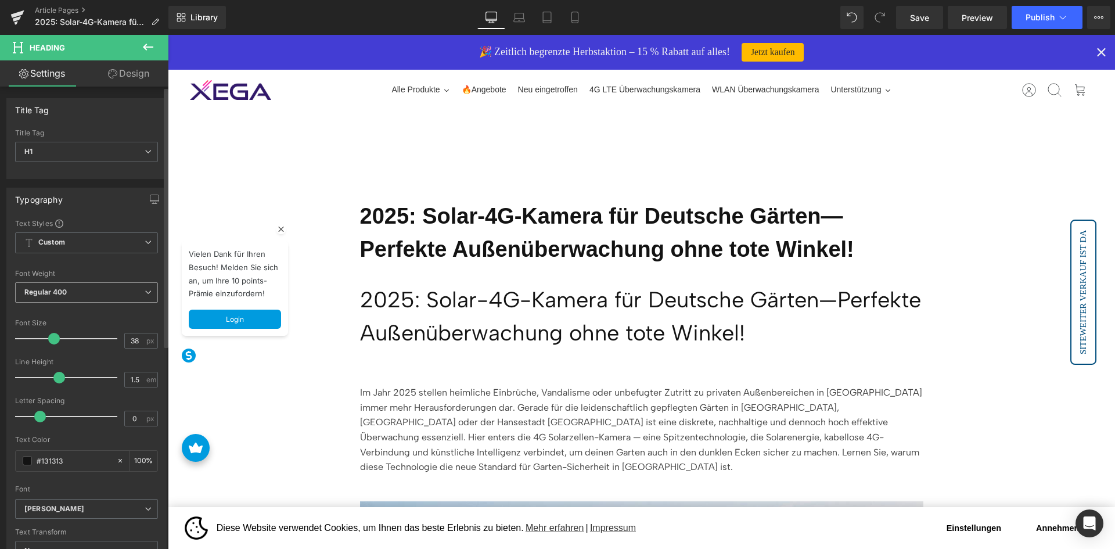
click at [84, 294] on span "Regular 400" at bounding box center [86, 292] width 143 height 20
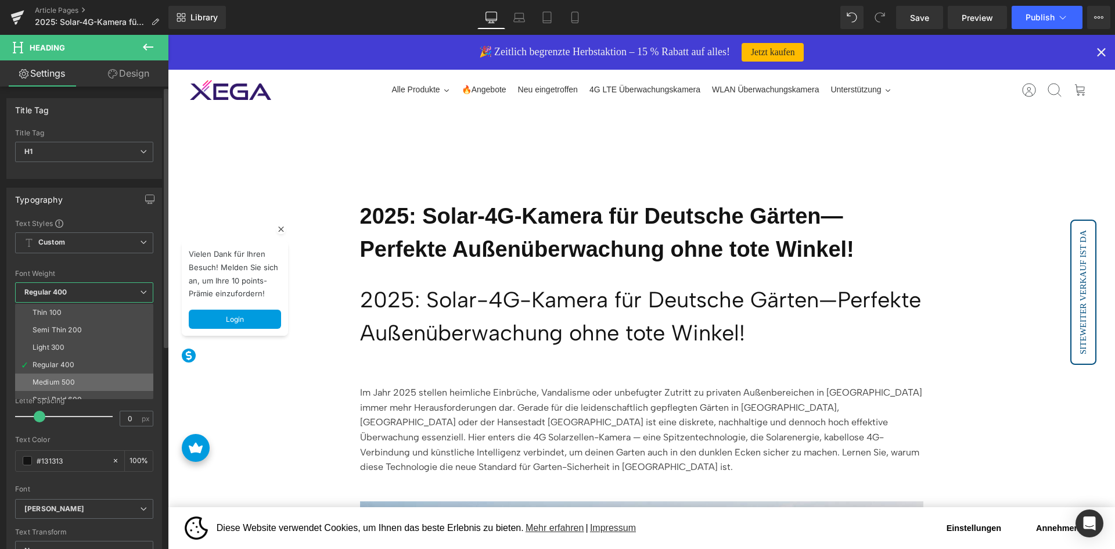
scroll to position [58, 0]
click at [82, 341] on li "Semi Bold 600" at bounding box center [86, 341] width 143 height 17
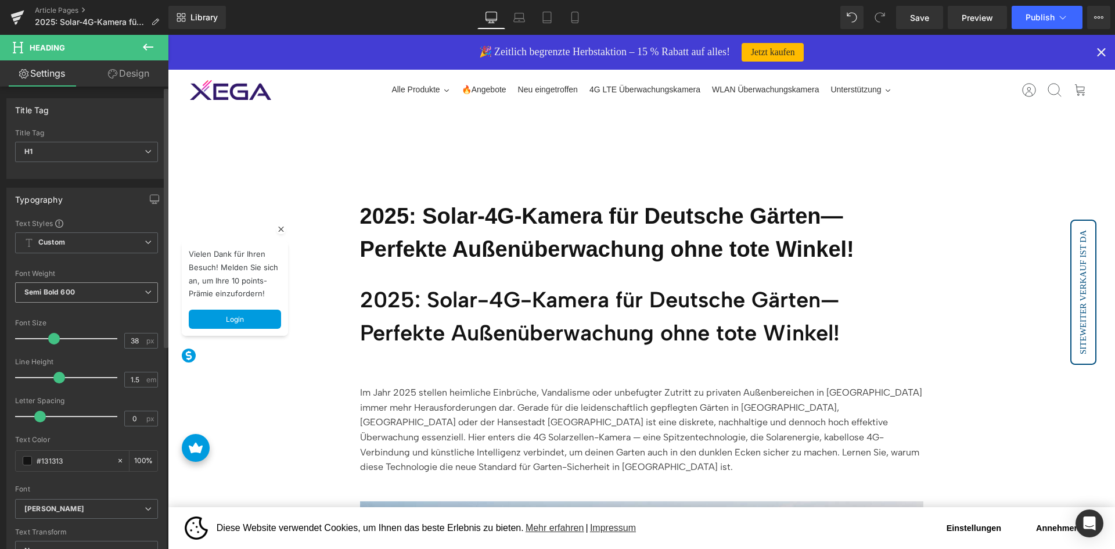
click at [118, 284] on span "Semi Bold 600" at bounding box center [86, 292] width 143 height 20
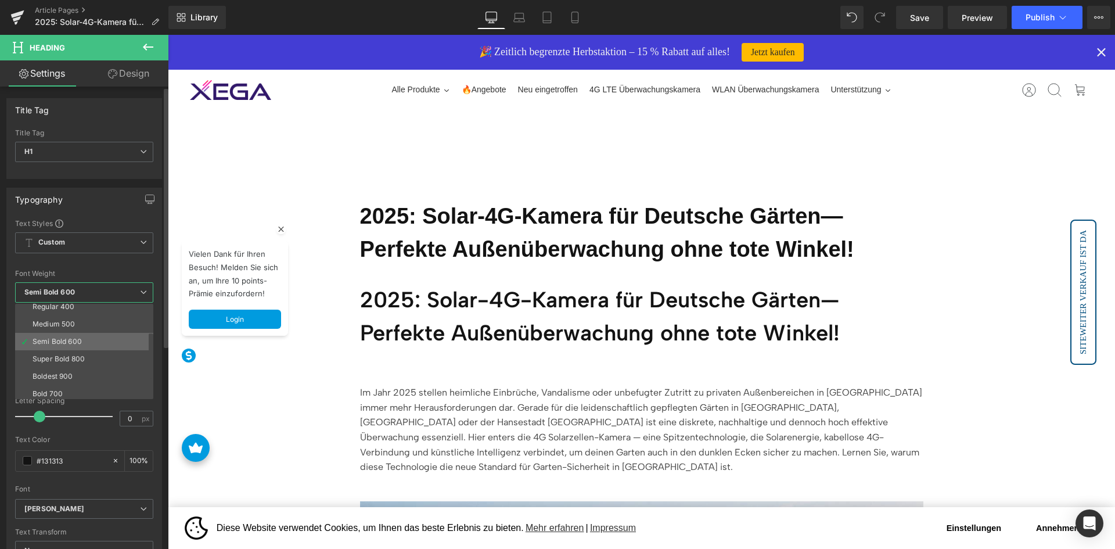
scroll to position [96, 0]
click at [96, 320] on li "Super Bold 800" at bounding box center [86, 320] width 143 height 17
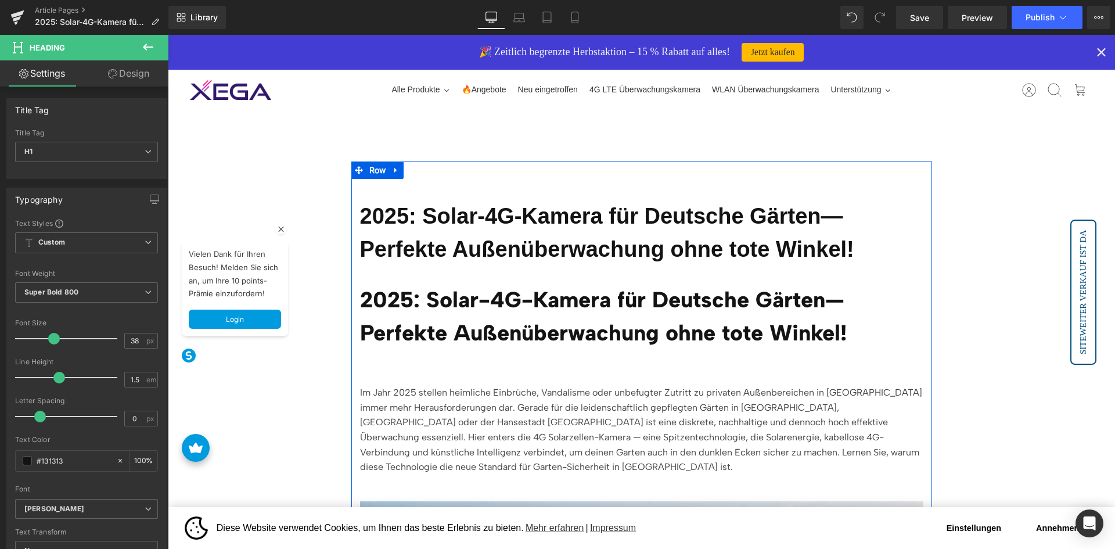
click at [567, 249] on b "2025: Solar-4G-Kamera für Deutsche Gärten—Perfekte Außenüberwachung ohne tote W…" at bounding box center [607, 232] width 494 height 57
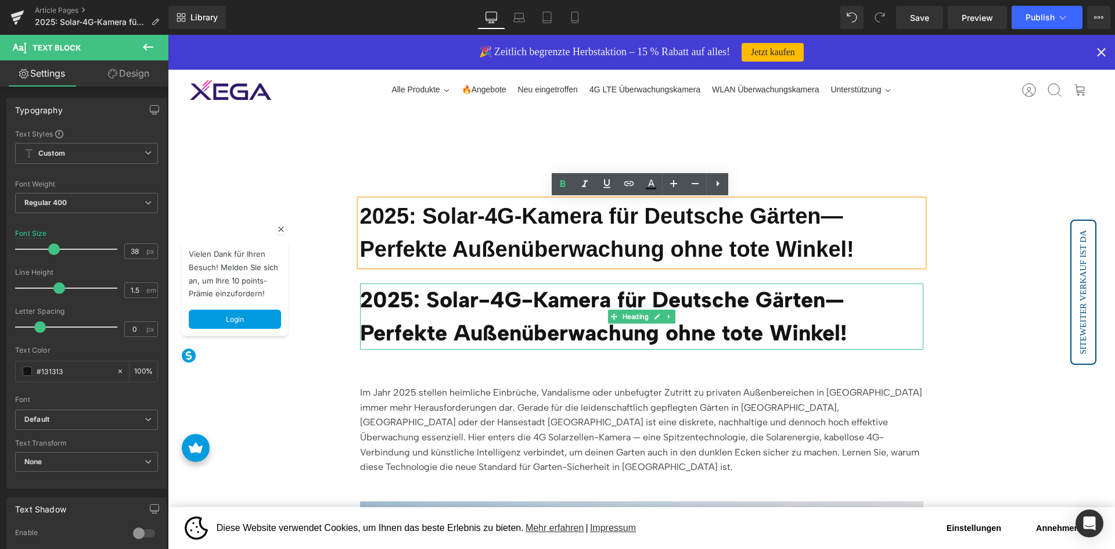
click at [443, 330] on h1 "2025: Solar-4G-Kamera für Deutsche Gärten—Perfekte Außenüberwachung ohne tote W…" at bounding box center [641, 316] width 563 height 66
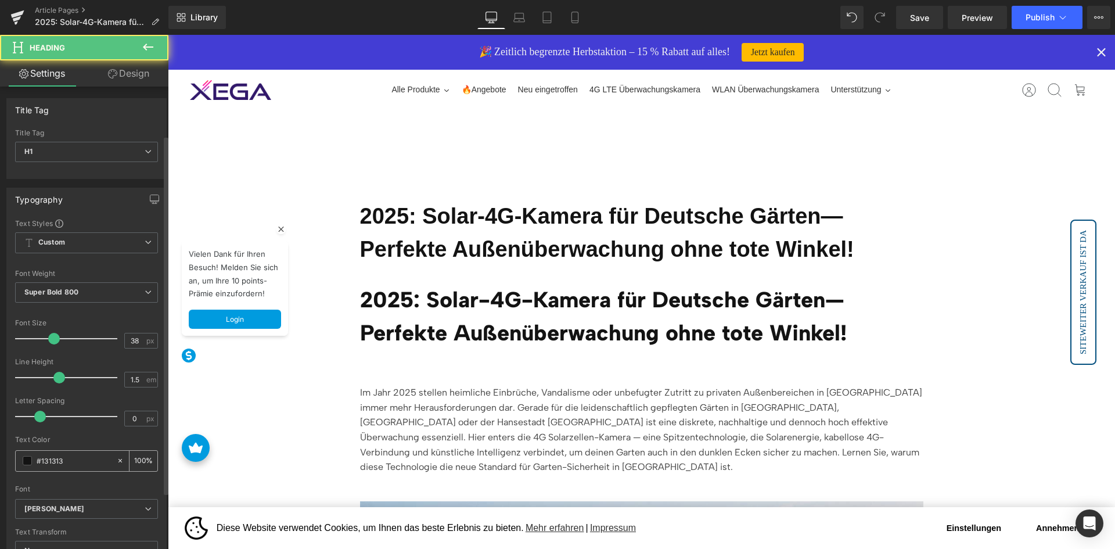
scroll to position [232, 0]
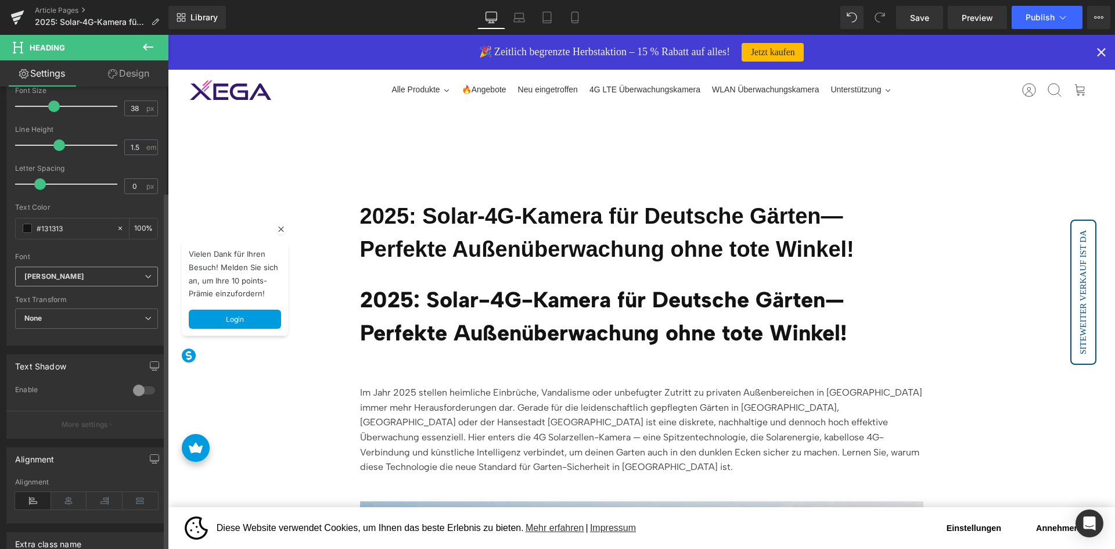
click at [103, 285] on span "[PERSON_NAME]" at bounding box center [86, 277] width 143 height 20
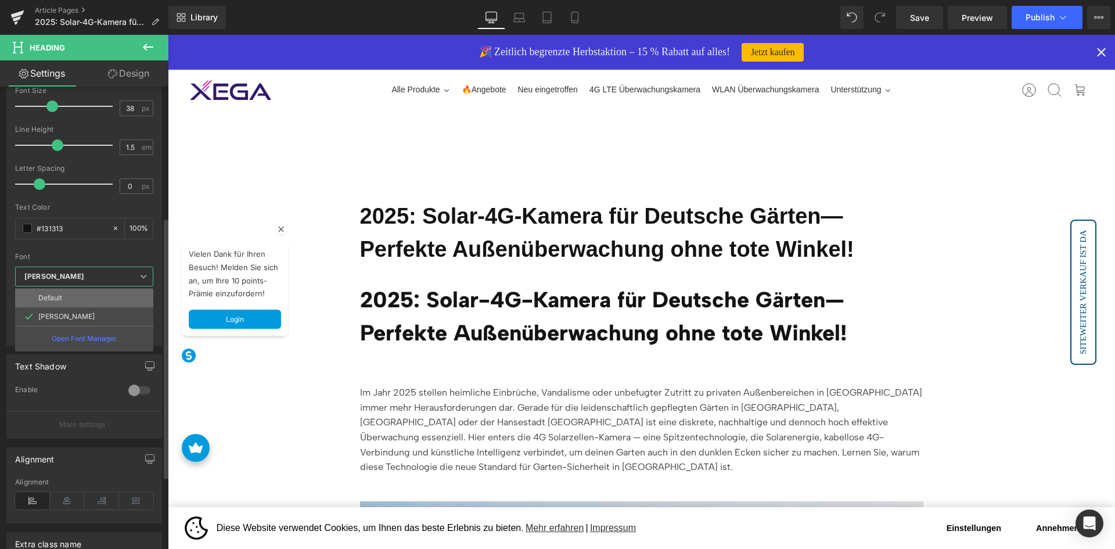
click at [96, 298] on li "Default" at bounding box center [84, 298] width 138 height 19
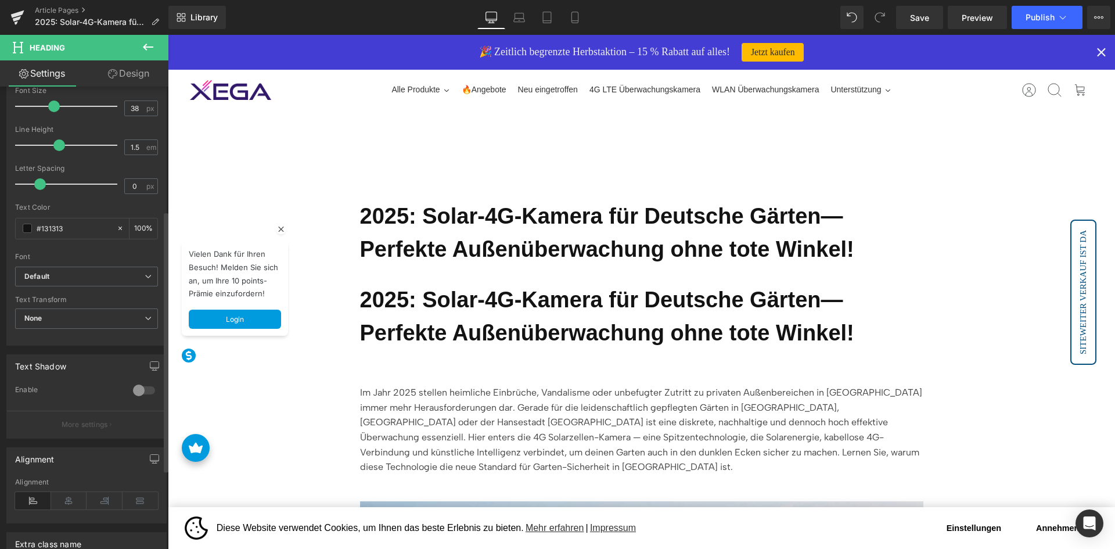
scroll to position [0, 0]
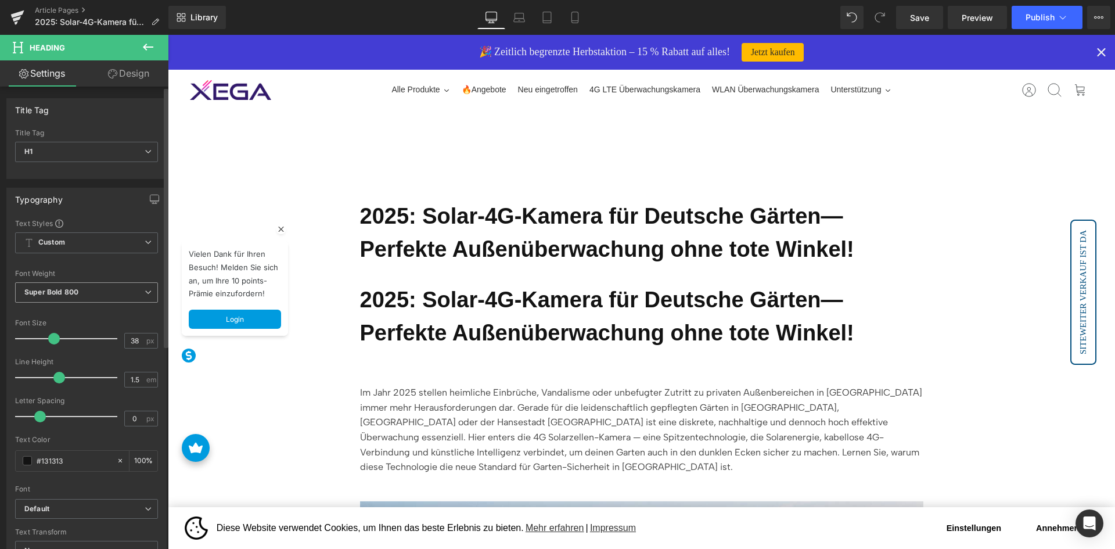
click at [74, 301] on span "Super Bold 800" at bounding box center [86, 292] width 143 height 20
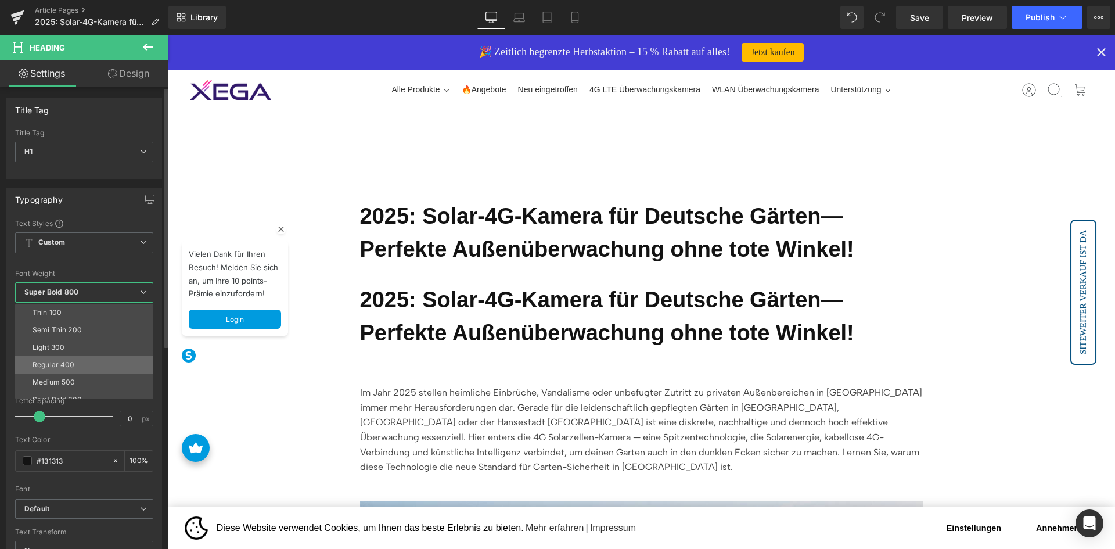
scroll to position [58, 0]
click at [91, 339] on li "Semi Bold 600" at bounding box center [86, 341] width 143 height 17
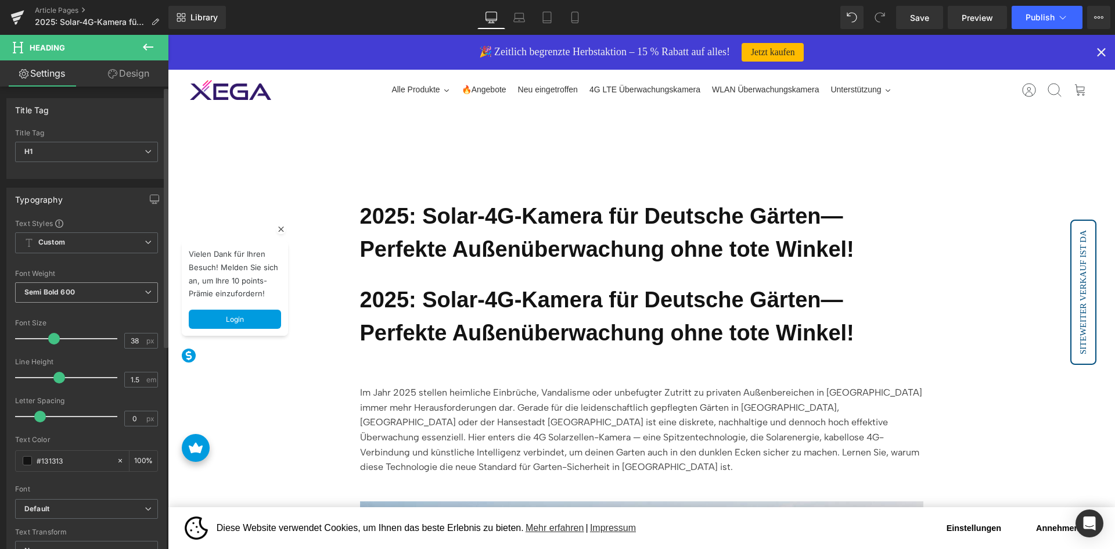
click at [116, 282] on span "Semi Bold 600" at bounding box center [86, 292] width 143 height 20
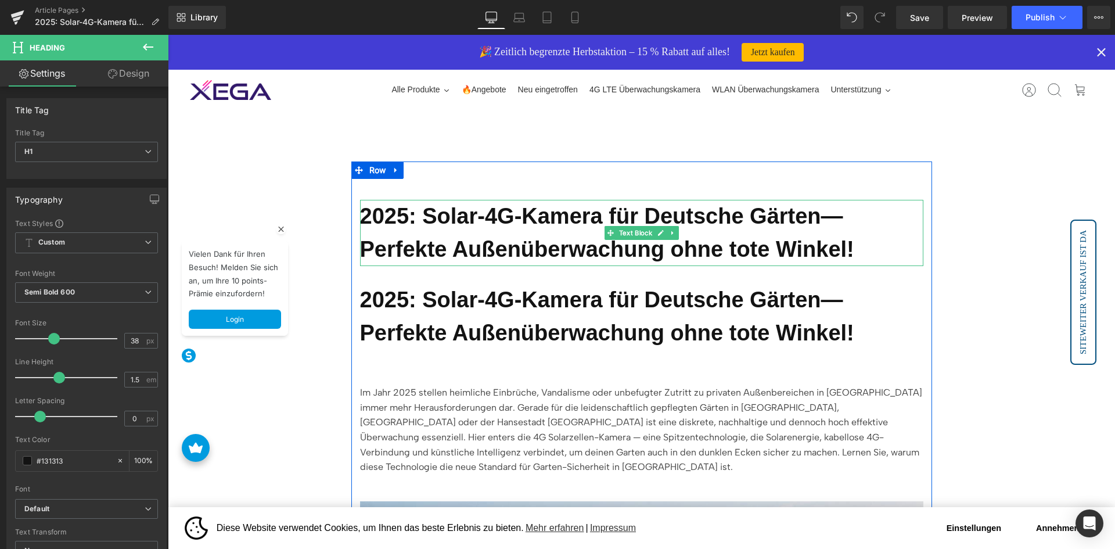
click at [404, 243] on b "2025: Solar-4G-Kamera für Deutsche Gärten—Perfekte Außenüberwachung ohne tote W…" at bounding box center [607, 232] width 494 height 57
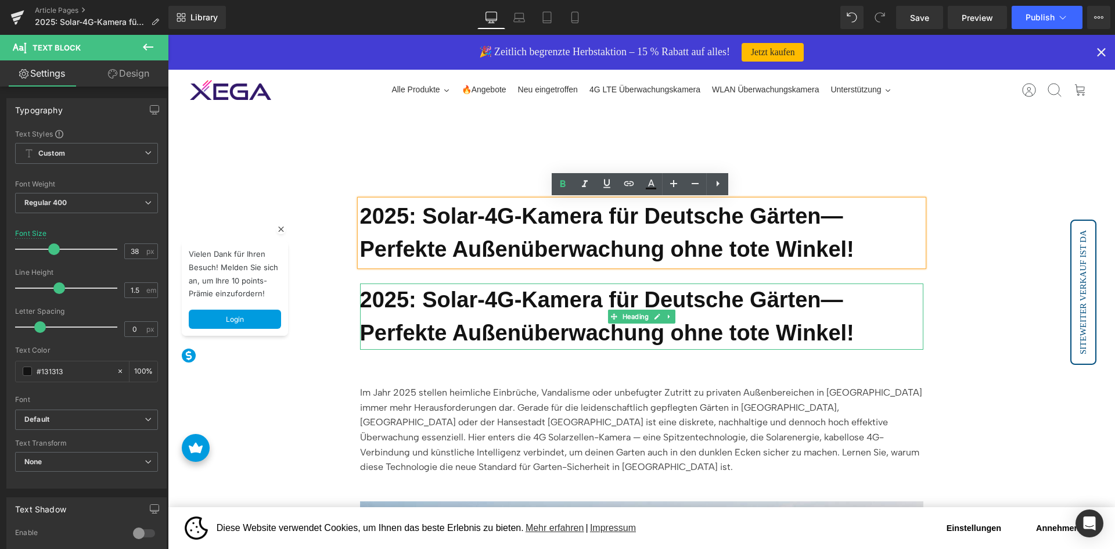
click at [433, 311] on h1 "2025: Solar-4G-Kamera für Deutsche Gärten—Perfekte Außenüberwachung ohne tote W…" at bounding box center [641, 316] width 563 height 66
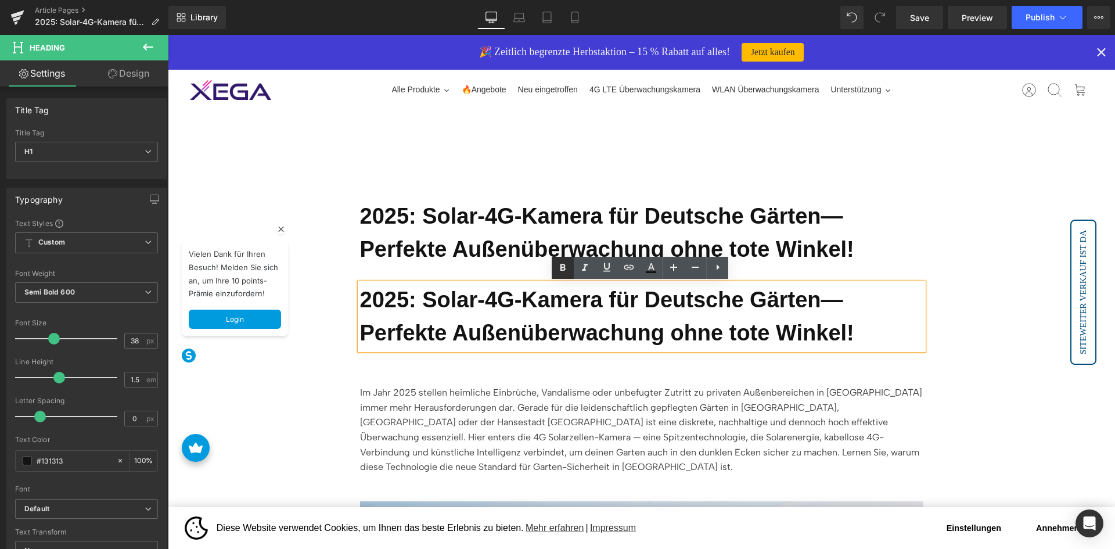
click at [567, 273] on icon at bounding box center [563, 268] width 14 height 14
click at [561, 300] on h1 "2025: Solar-4G-Kamera für Deutsche Gärten—Perfekte Außenüberwachung ohne tote W…" at bounding box center [641, 316] width 563 height 66
click at [570, 304] on h1 "2025: Solar-4G-Kamera für Deutsche Gärten—Perfekte Außenüberwachung ohne tote W…" at bounding box center [641, 316] width 563 height 66
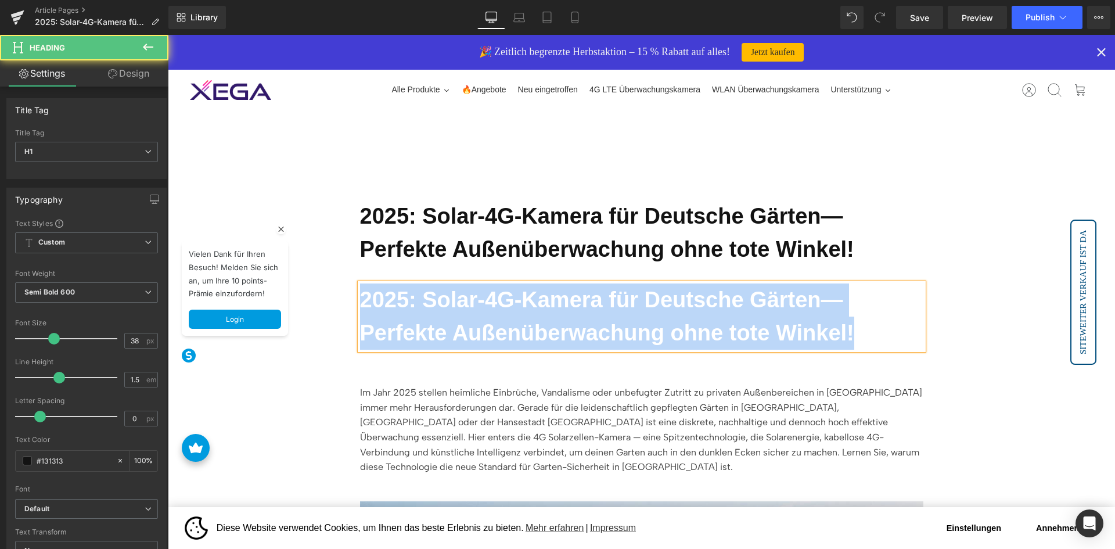
click at [561, 310] on h1 "2025: Solar-4G-Kamera für Deutsche Gärten—Perfekte Außenüberwachung ohne tote W…" at bounding box center [641, 316] width 563 height 66
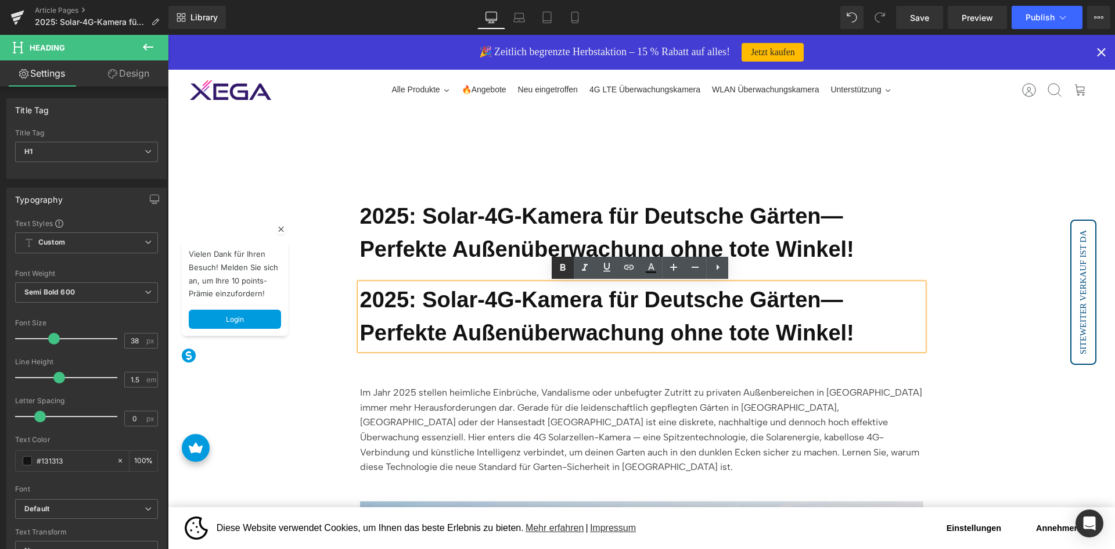
click at [560, 264] on icon at bounding box center [563, 268] width 14 height 14
click at [460, 255] on b "2025: Solar-4G-Kamera für Deutsche Gärten—Perfekte Außenüberwachung ohne tote W…" at bounding box center [607, 232] width 494 height 57
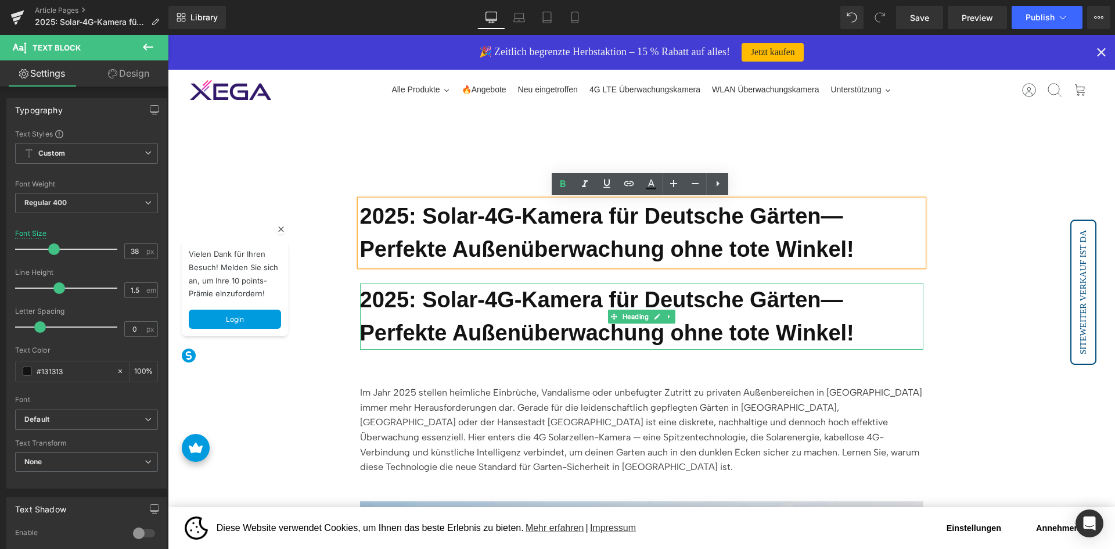
click at [431, 311] on h1 "2025: Solar-4G-Kamera für Deutsche Gärten—Perfekte Außenüberwachung ohne tote W…" at bounding box center [641, 316] width 563 height 66
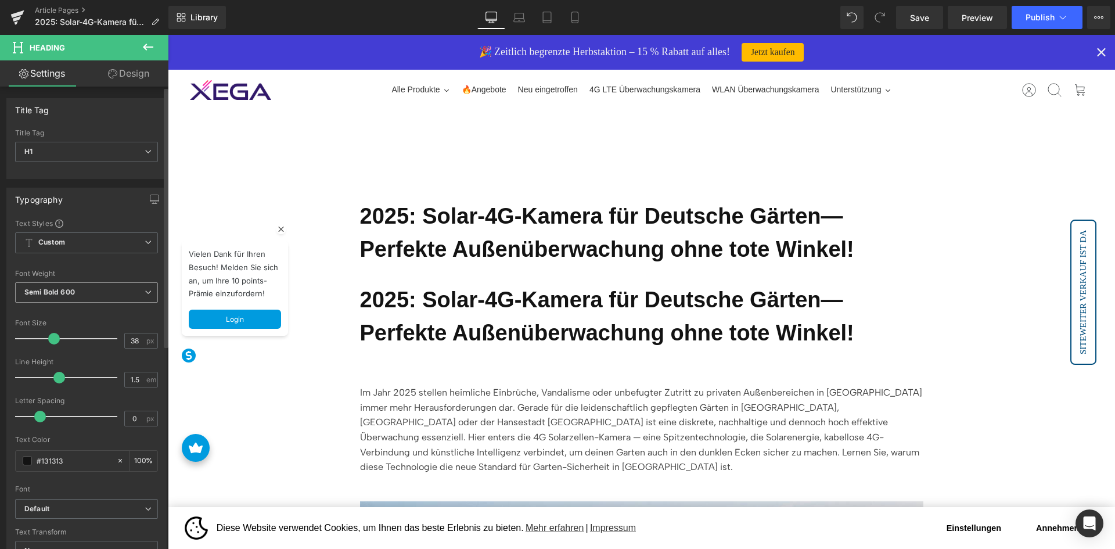
click at [92, 295] on span "Semi Bold 600" at bounding box center [86, 292] width 143 height 20
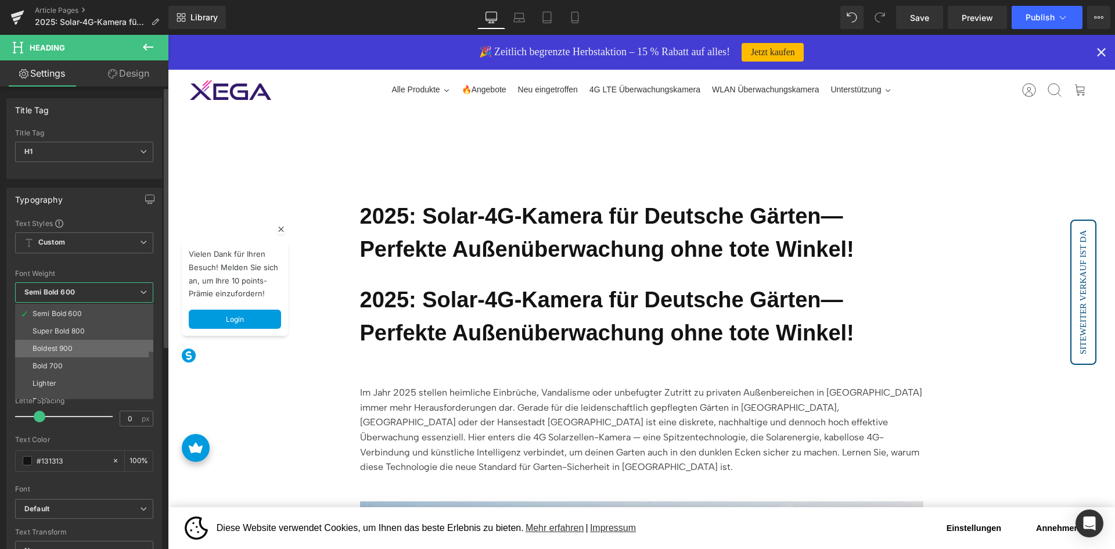
scroll to position [96, 0]
click at [76, 348] on li "Bold 700" at bounding box center [86, 355] width 143 height 17
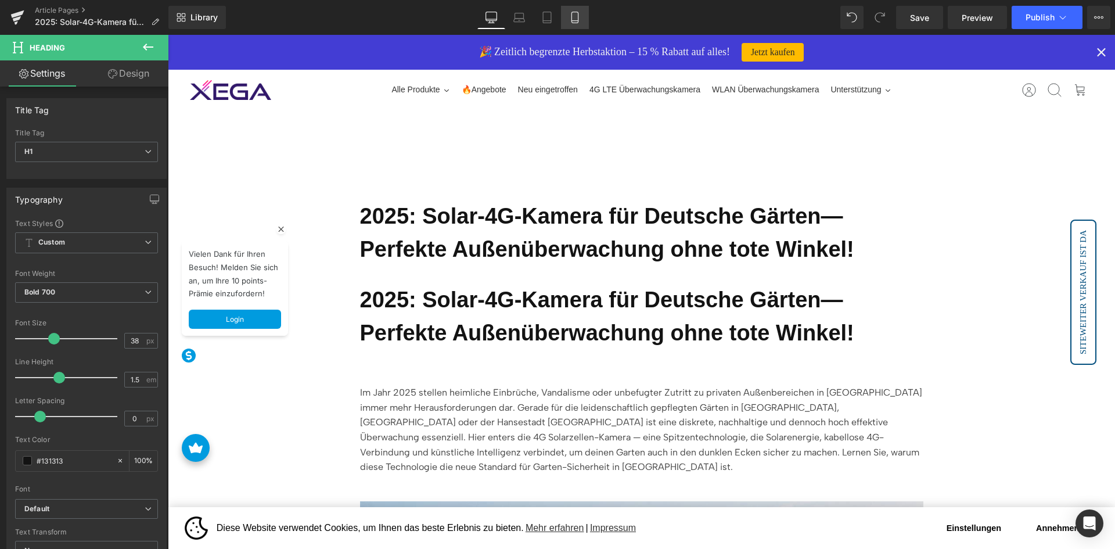
click at [571, 15] on icon at bounding box center [575, 18] width 12 height 12
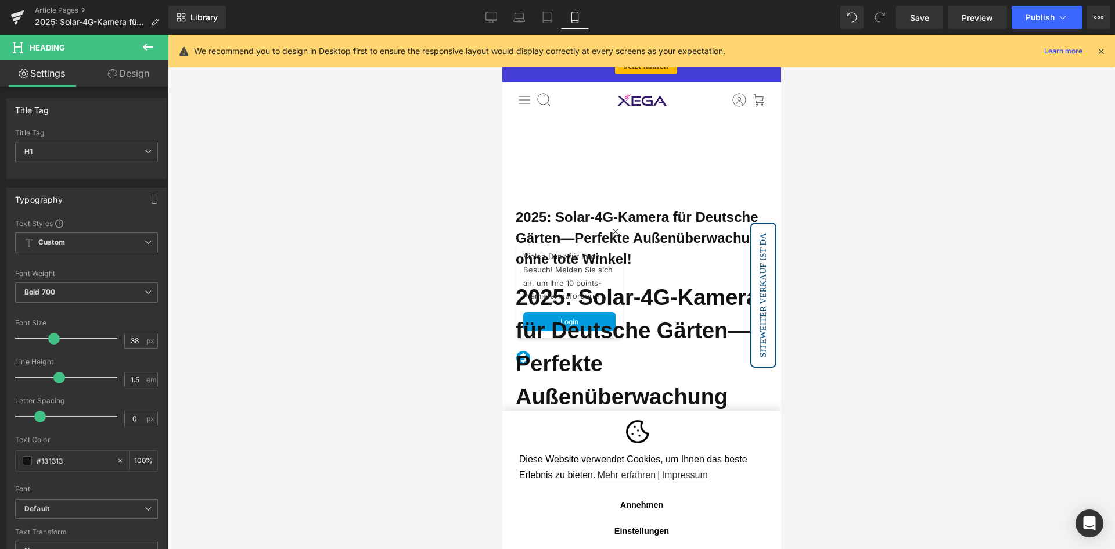
type input "100"
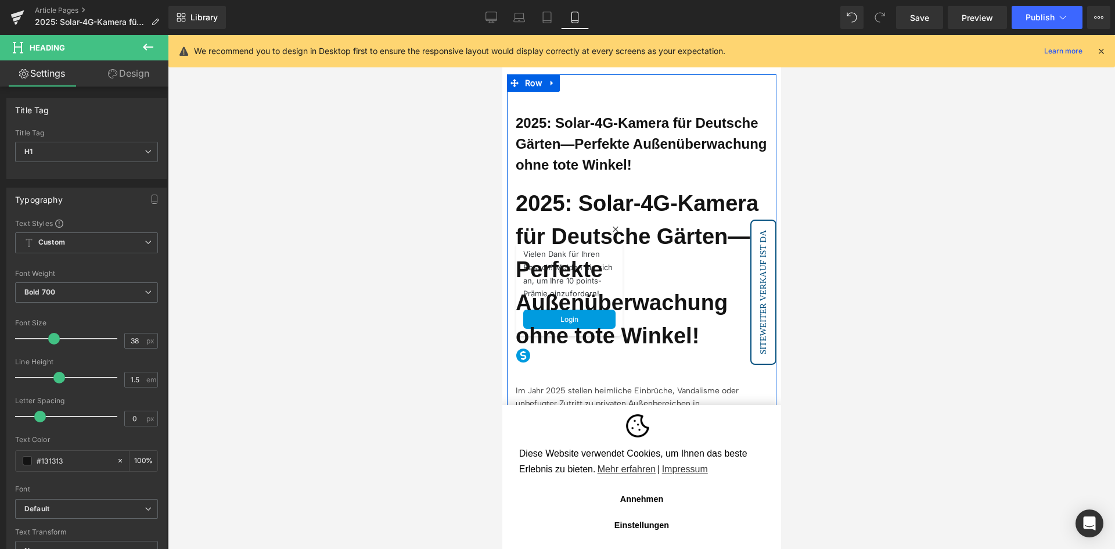
click at [583, 156] on b "2025: Solar-4G-Kamera für Deutsche Gärten—Perfekte Außenüberwachung ohne tote W…" at bounding box center [640, 143] width 251 height 57
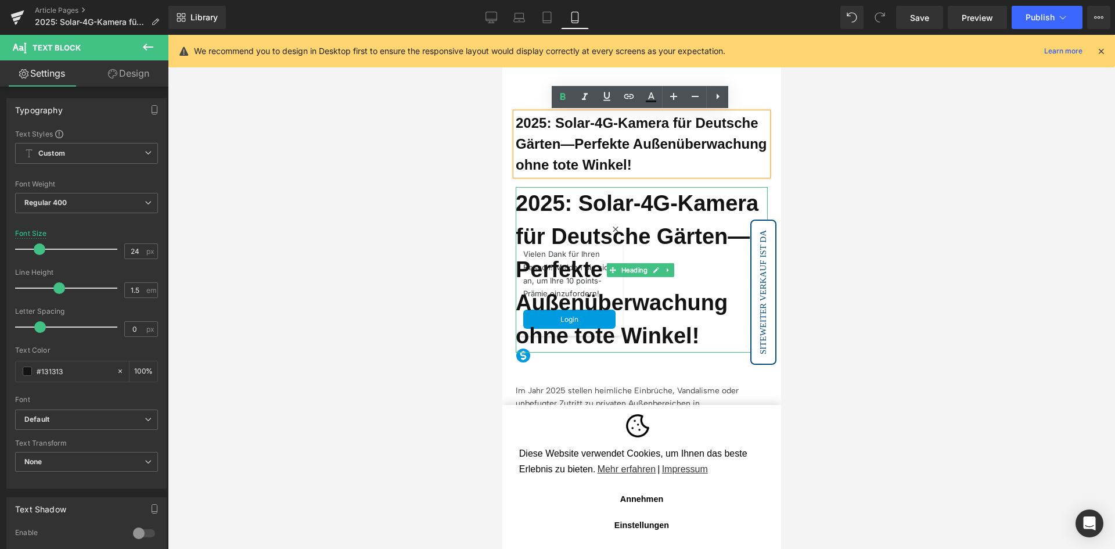
click at [582, 264] on h1 "2025: Solar-4G-Kamera für Deutsche Gärten—Perfekte Außenüberwachung ohne tote W…" at bounding box center [641, 269] width 252 height 165
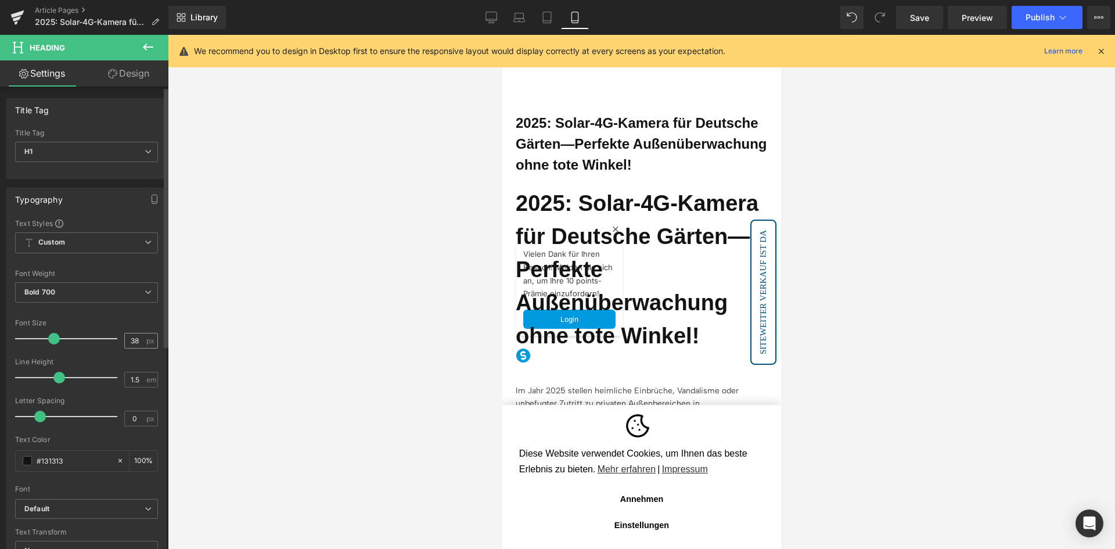
click at [141, 336] on div "38 px" at bounding box center [141, 341] width 34 height 16
click at [134, 337] on input "38" at bounding box center [135, 340] width 20 height 15
type input "24"
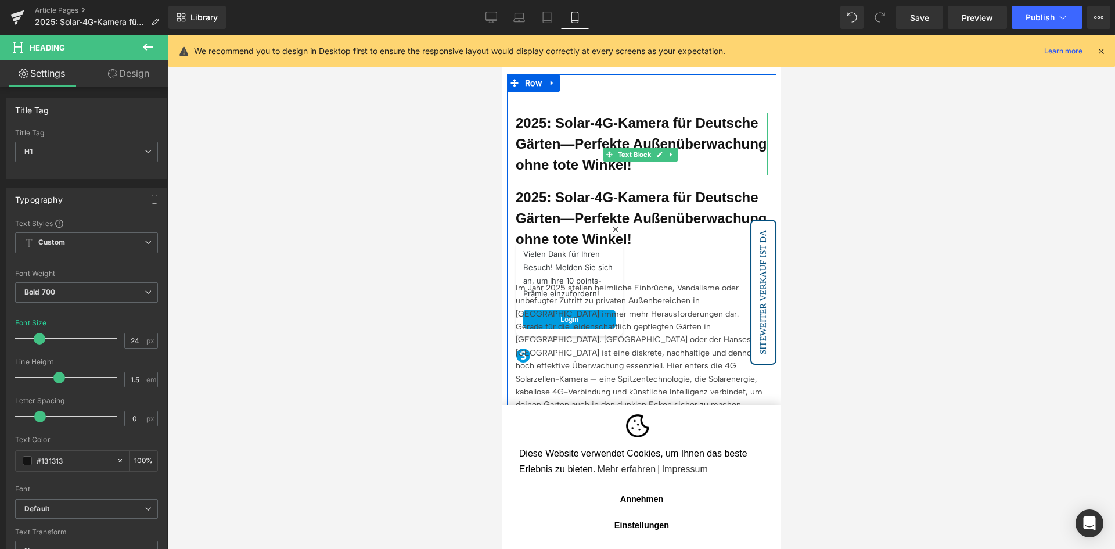
click at [599, 164] on b "2025: Solar-4G-Kamera für Deutsche Gärten—Perfekte Außenüberwachung ohne tote W…" at bounding box center [640, 143] width 251 height 57
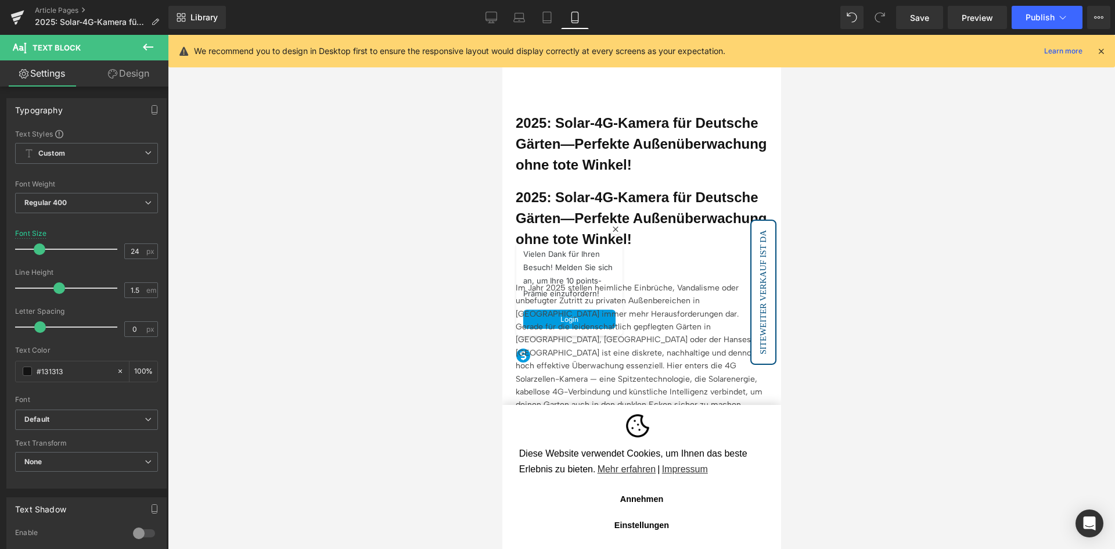
click at [139, 81] on link "Design" at bounding box center [129, 73] width 84 height 26
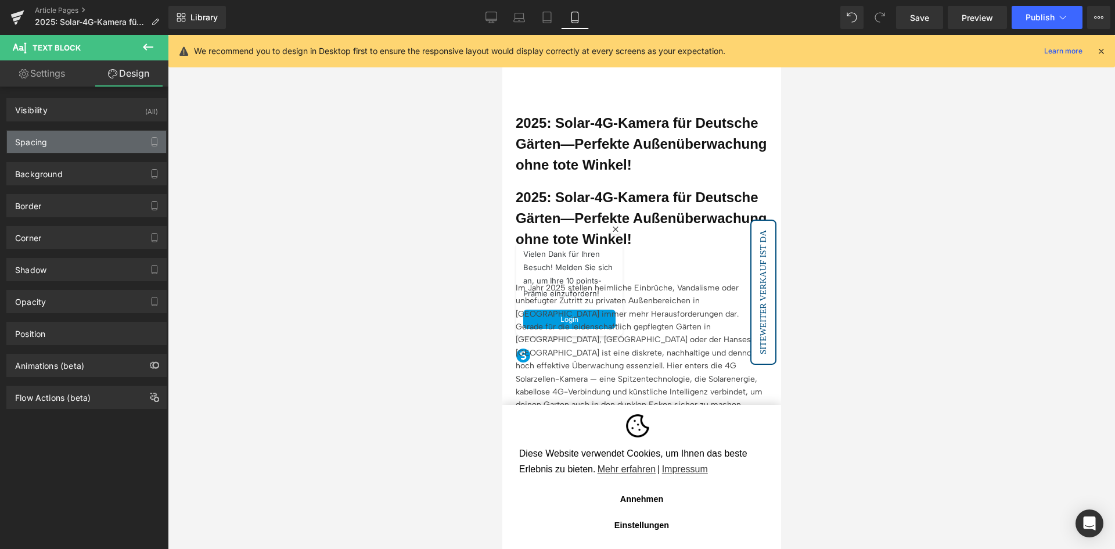
click at [94, 143] on div "Spacing" at bounding box center [86, 142] width 159 height 22
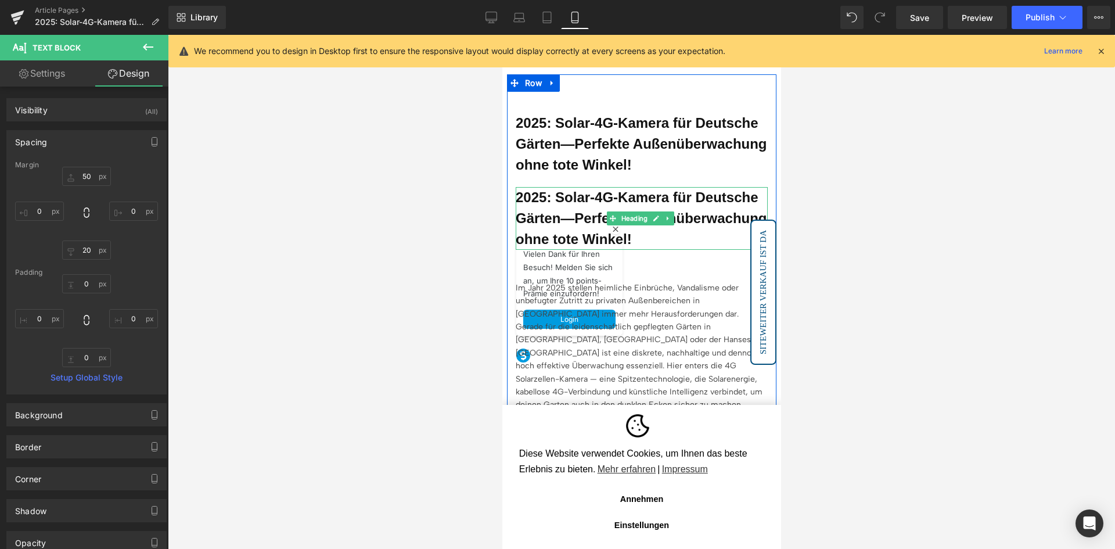
click at [602, 224] on h1 "2025: Solar-4G-Kamera für Deutsche Gärten—Perfekte Außenüberwachung ohne tote W…" at bounding box center [641, 218] width 252 height 63
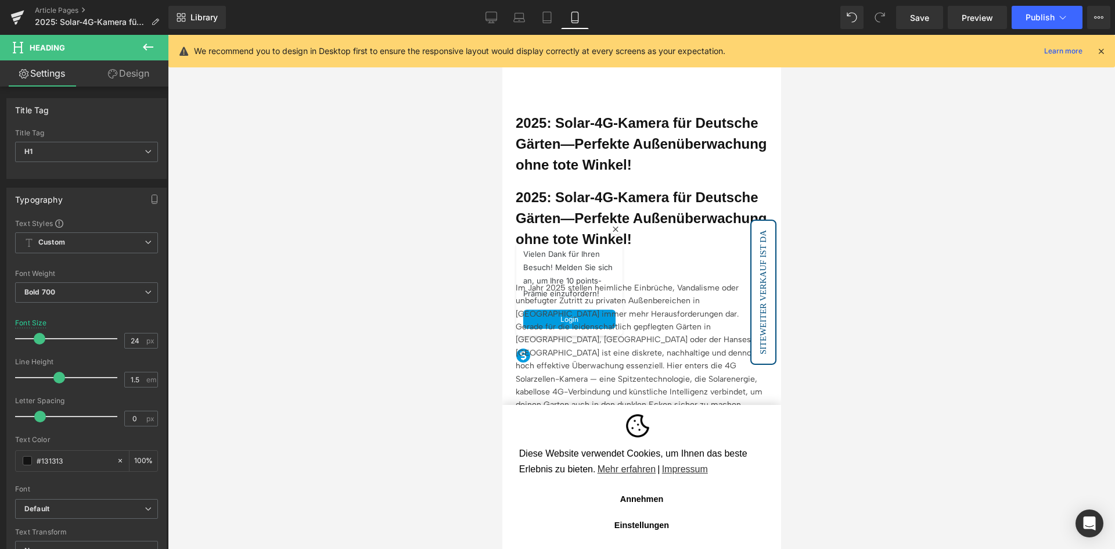
click at [134, 78] on link "Design" at bounding box center [129, 73] width 84 height 26
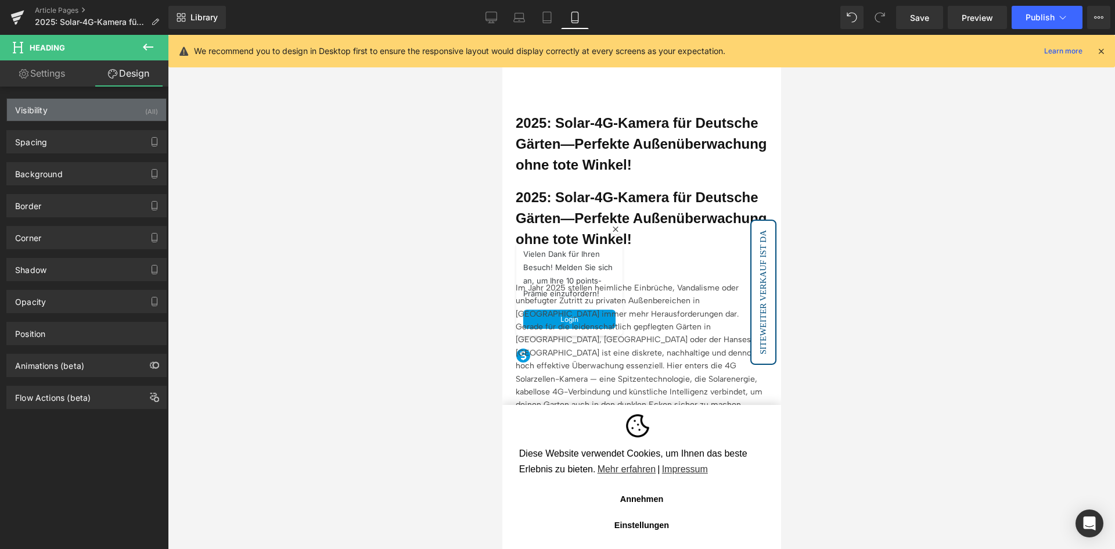
click at [91, 102] on div "Visibility (All)" at bounding box center [86, 110] width 159 height 22
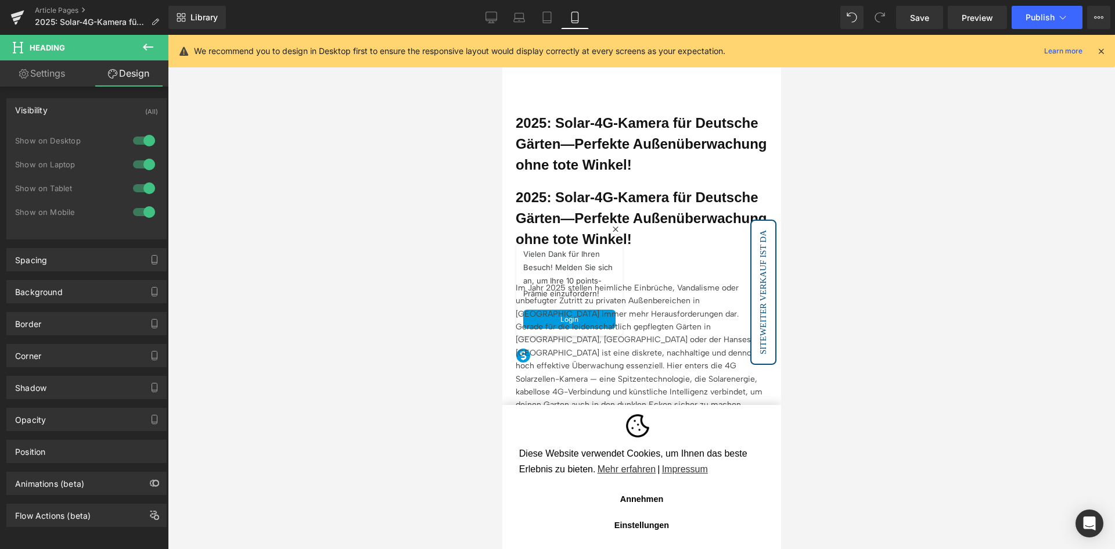
click at [92, 102] on div "Visibility (All)" at bounding box center [86, 110] width 159 height 22
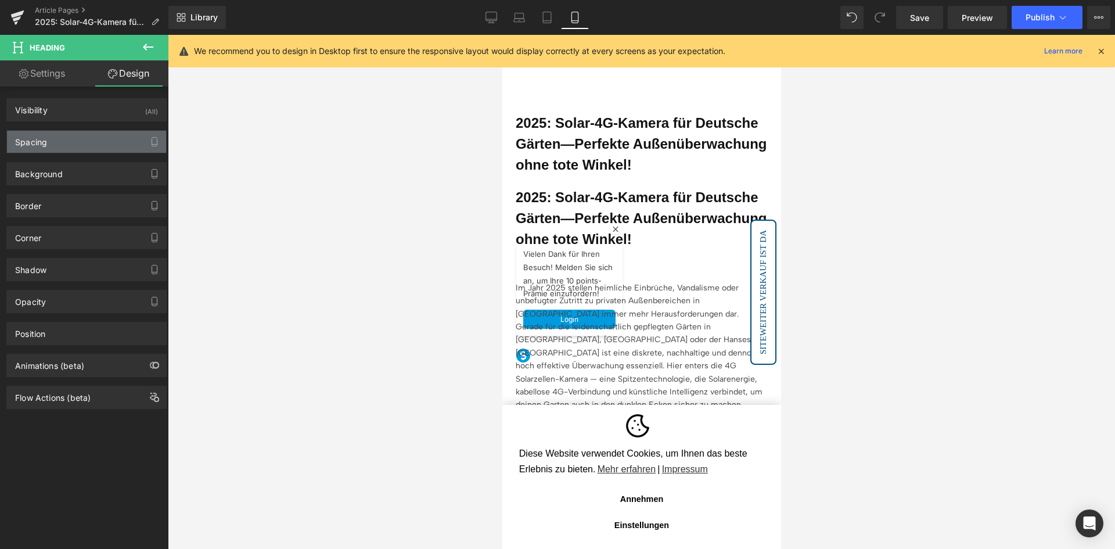
click at [96, 132] on div "Spacing" at bounding box center [86, 142] width 159 height 22
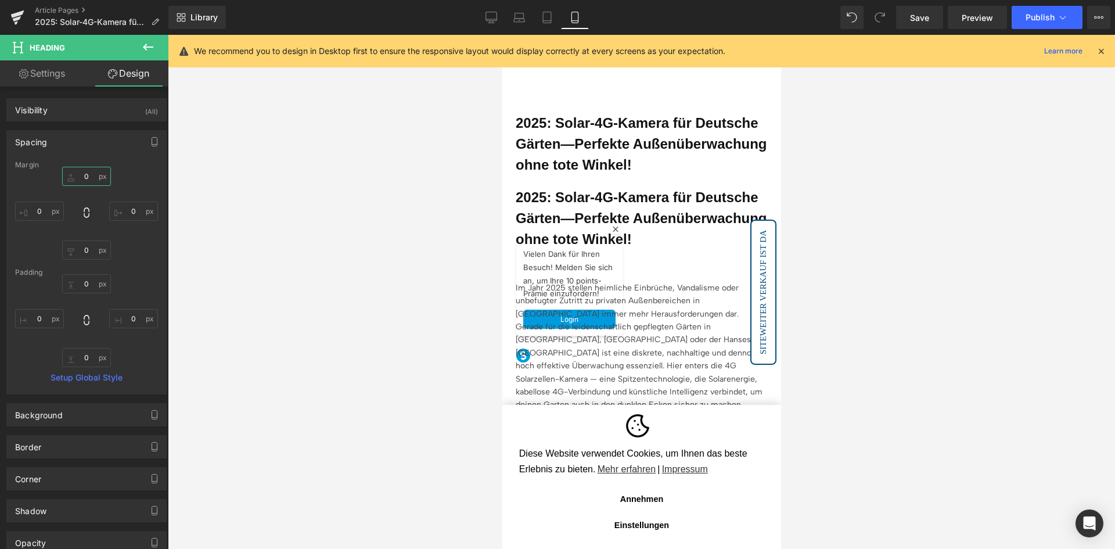
click at [92, 176] on input "0" at bounding box center [86, 176] width 49 height 19
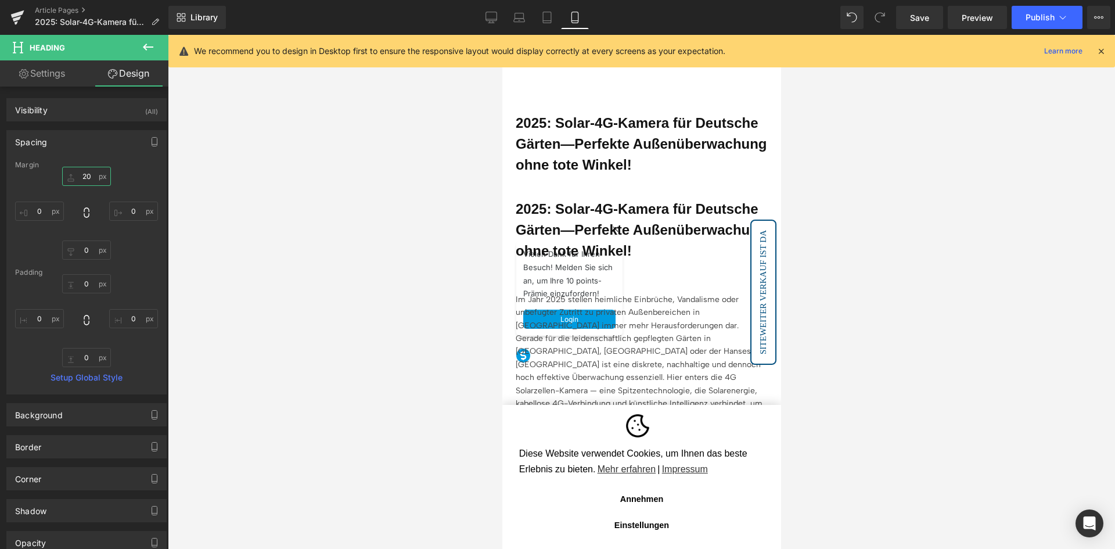
type input "2"
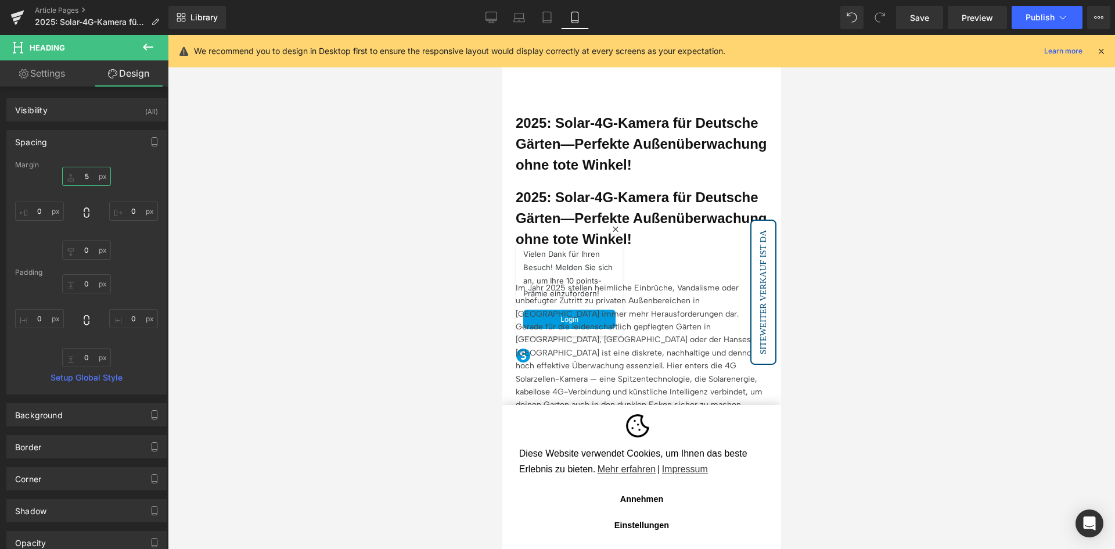
type input "5-"
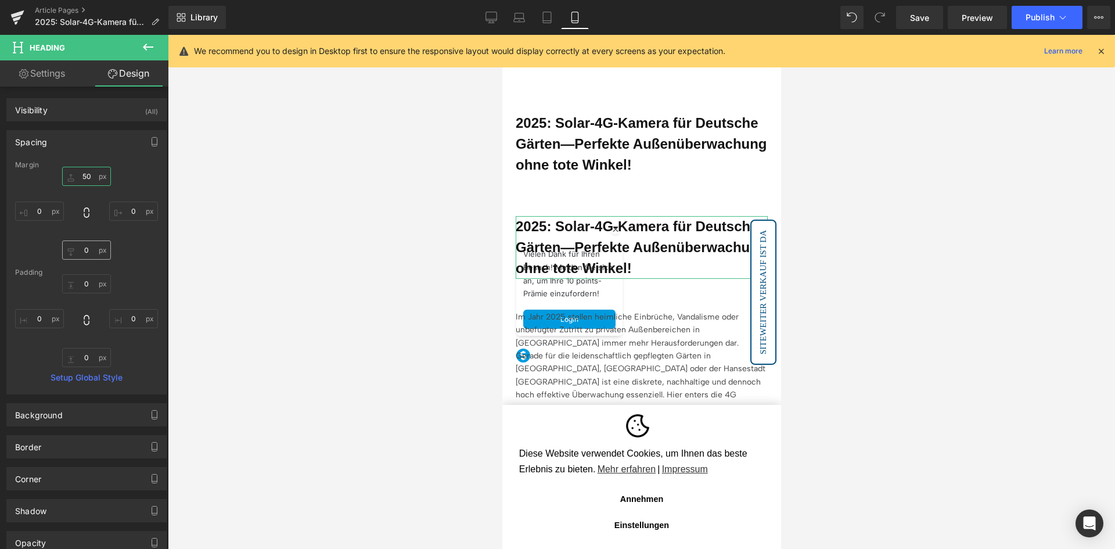
type input "50"
click at [91, 246] on input "0" at bounding box center [86, 249] width 49 height 19
type input "20"
click at [492, 25] on link "Desktop" at bounding box center [491, 17] width 28 height 23
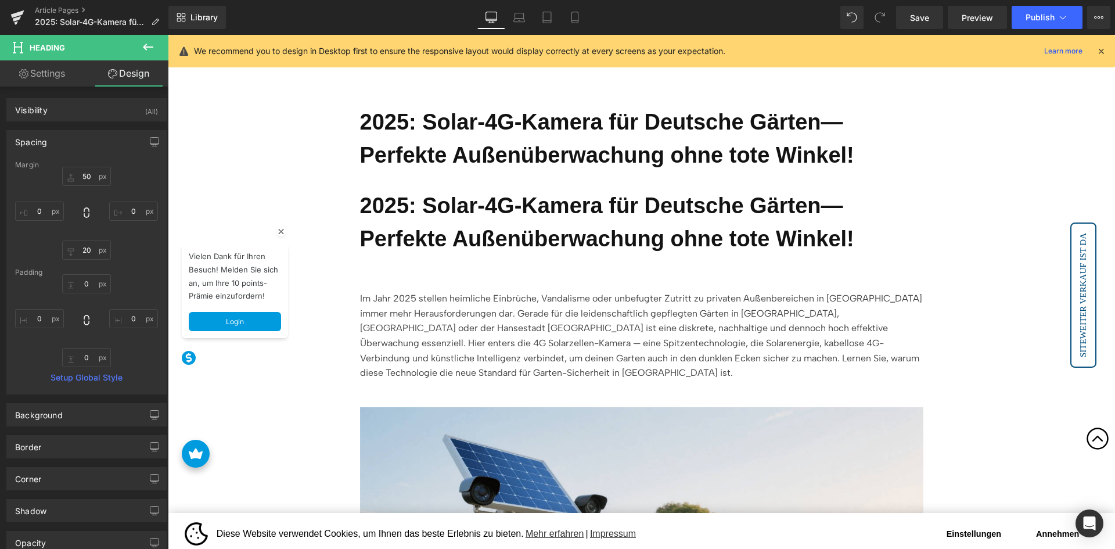
type input "0"
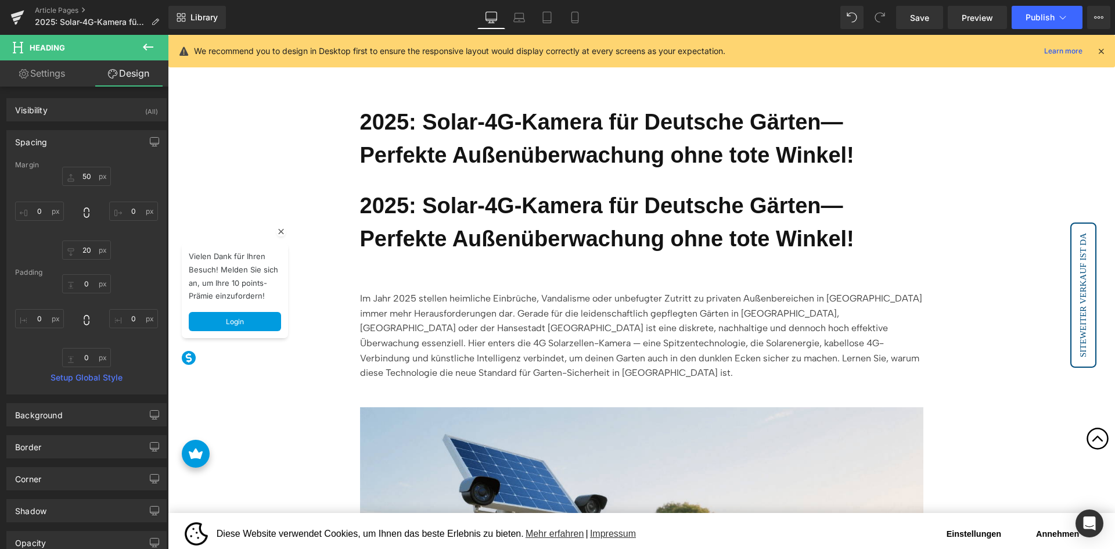
type input "0"
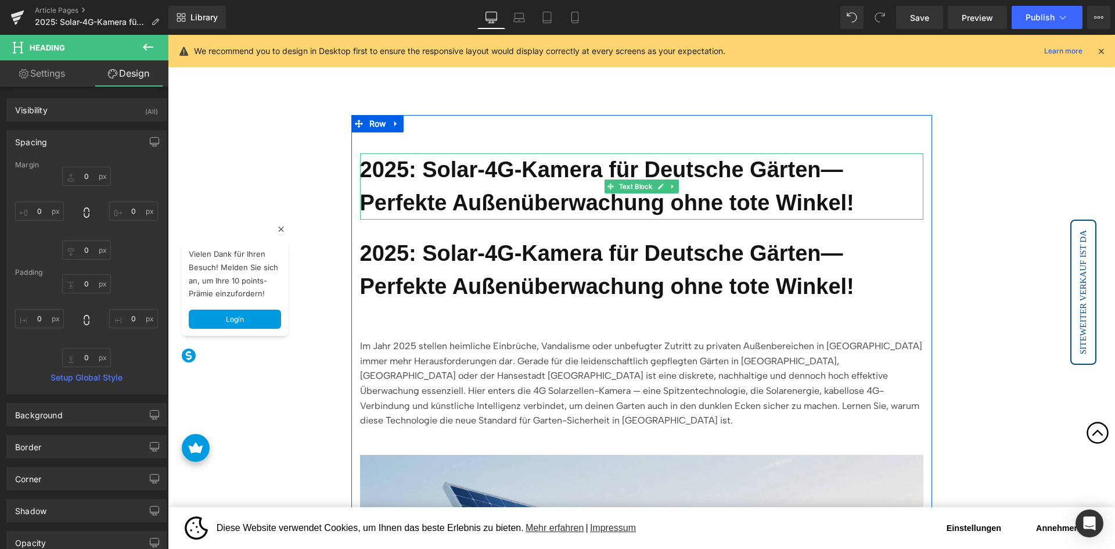
click at [410, 178] on b "2025: Solar-4G-Kamera für Deutsche Gärten—Perfekte Außenüberwachung ohne tote W…" at bounding box center [607, 185] width 494 height 57
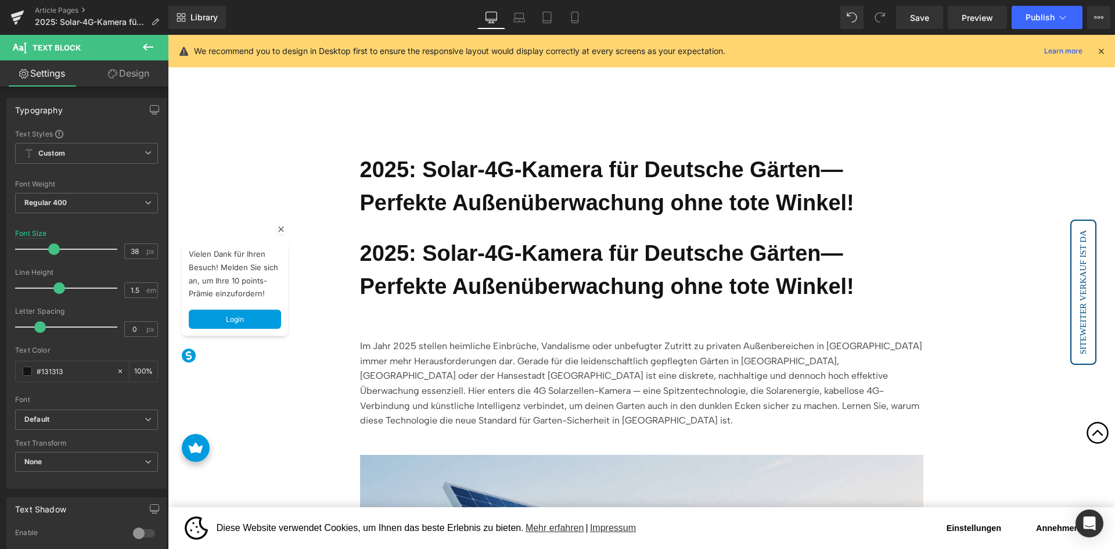
click at [142, 77] on link "Design" at bounding box center [129, 73] width 84 height 26
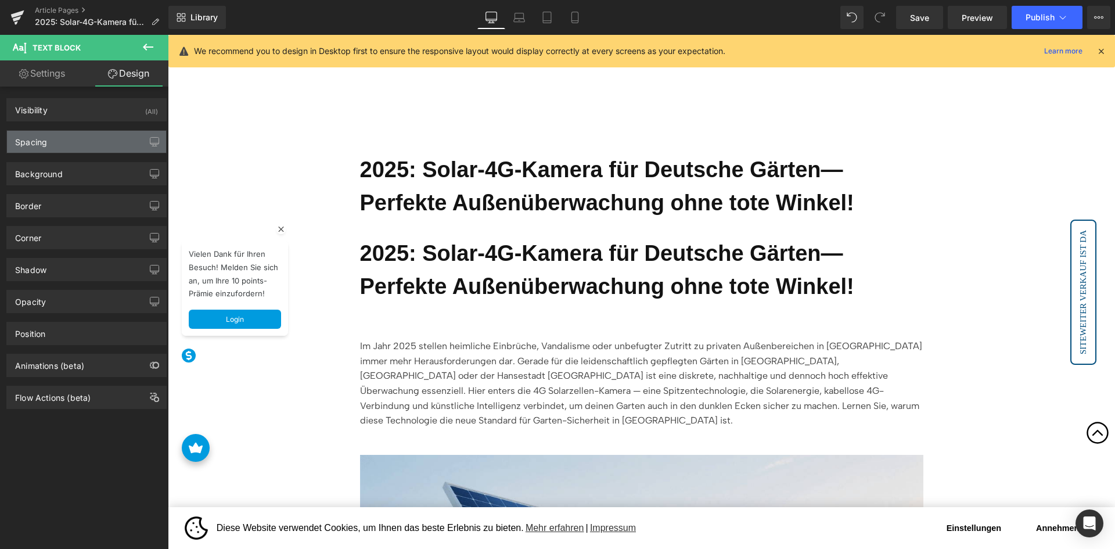
click at [105, 141] on div "Spacing" at bounding box center [86, 142] width 159 height 22
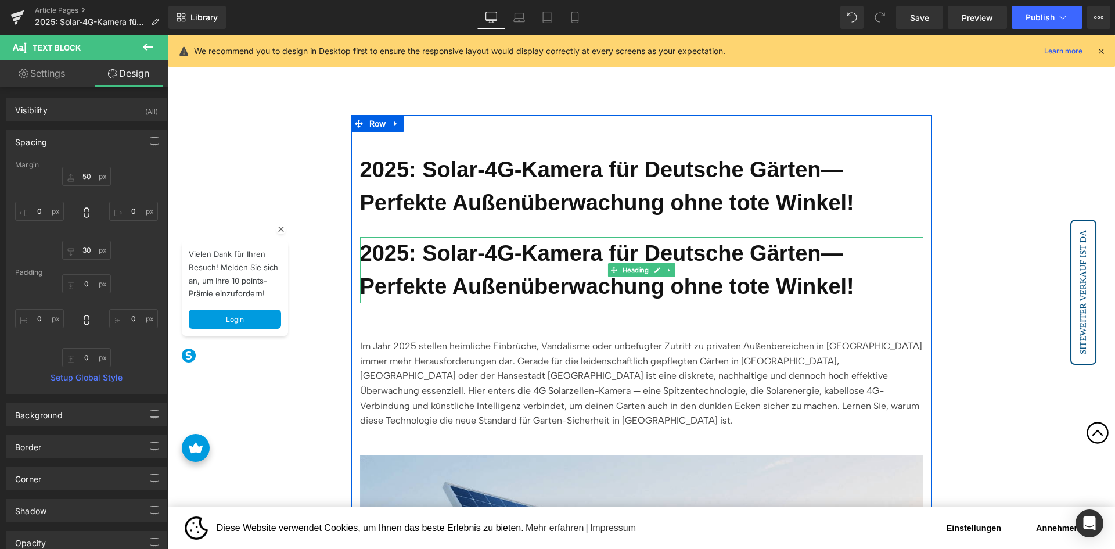
click at [435, 269] on h1 "2025: Solar-4G-Kamera für Deutsche Gärten—Perfekte Außenüberwachung ohne tote W…" at bounding box center [641, 270] width 563 height 66
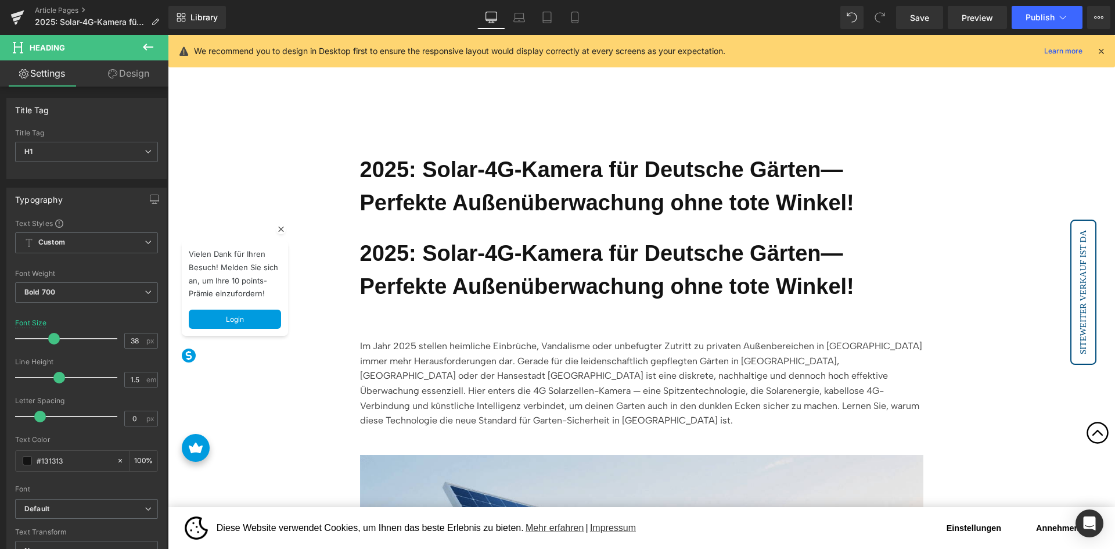
click at [116, 80] on link "Design" at bounding box center [129, 73] width 84 height 26
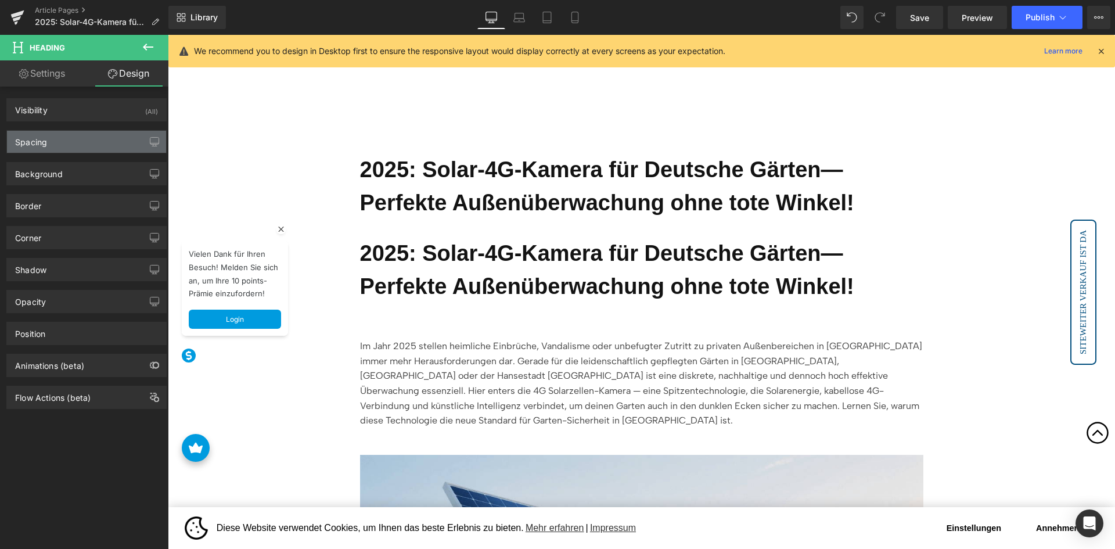
click at [85, 145] on div "Spacing" at bounding box center [86, 142] width 159 height 22
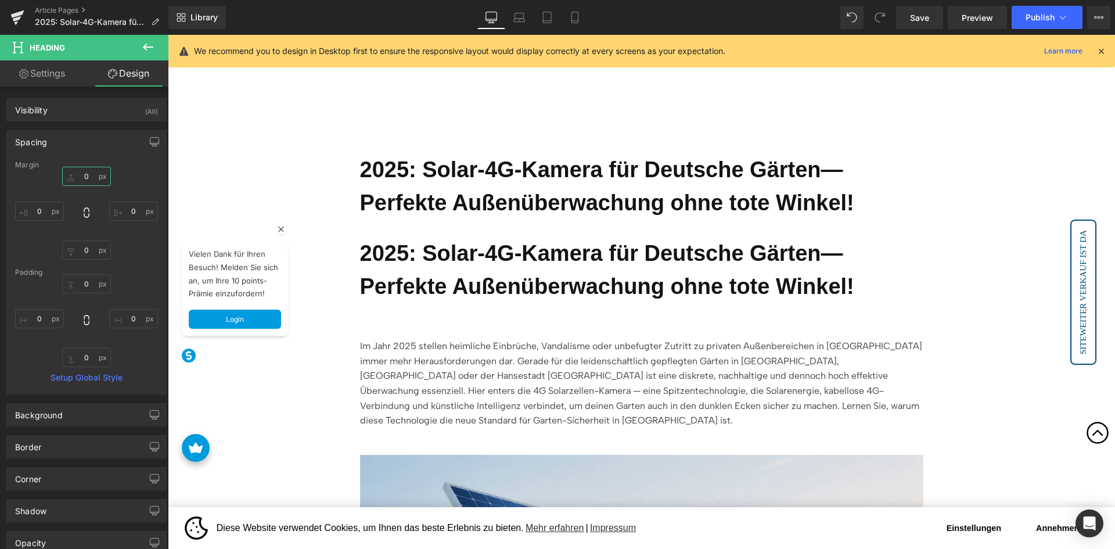
click at [88, 181] on input "0" at bounding box center [86, 176] width 49 height 19
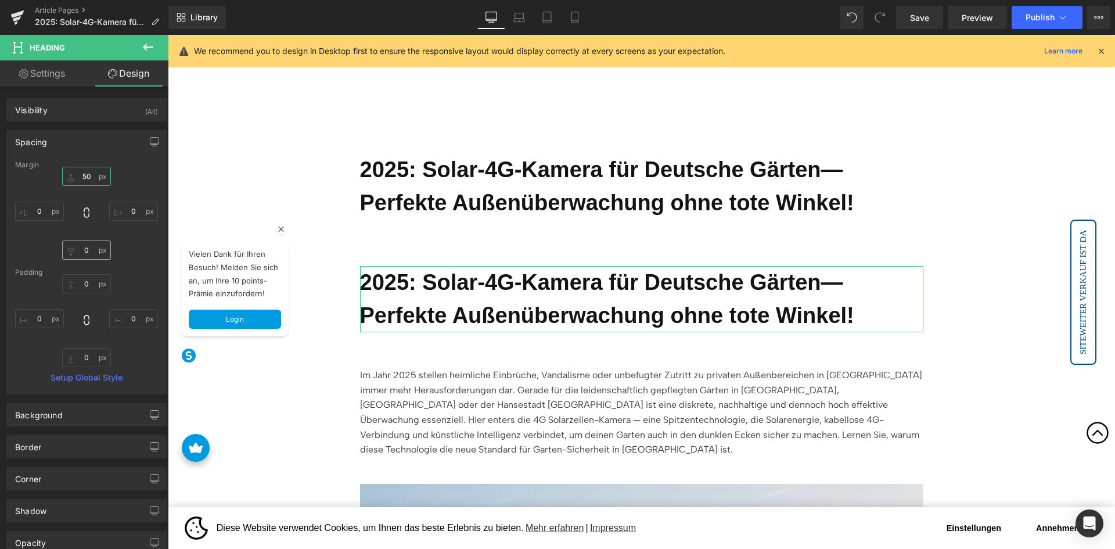
type input "50"
click at [88, 253] on input "0" at bounding box center [86, 249] width 49 height 19
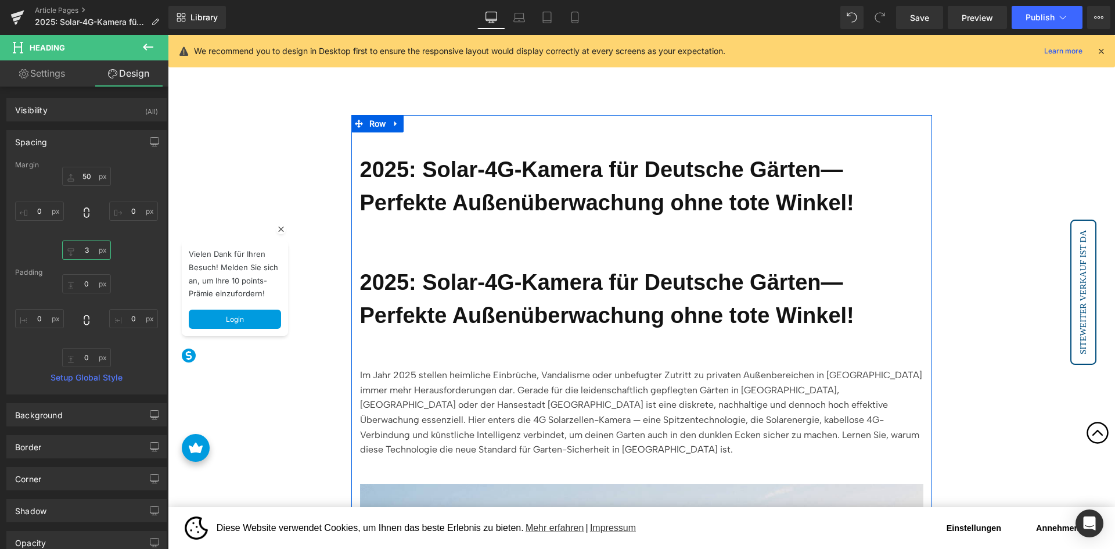
type input "30"
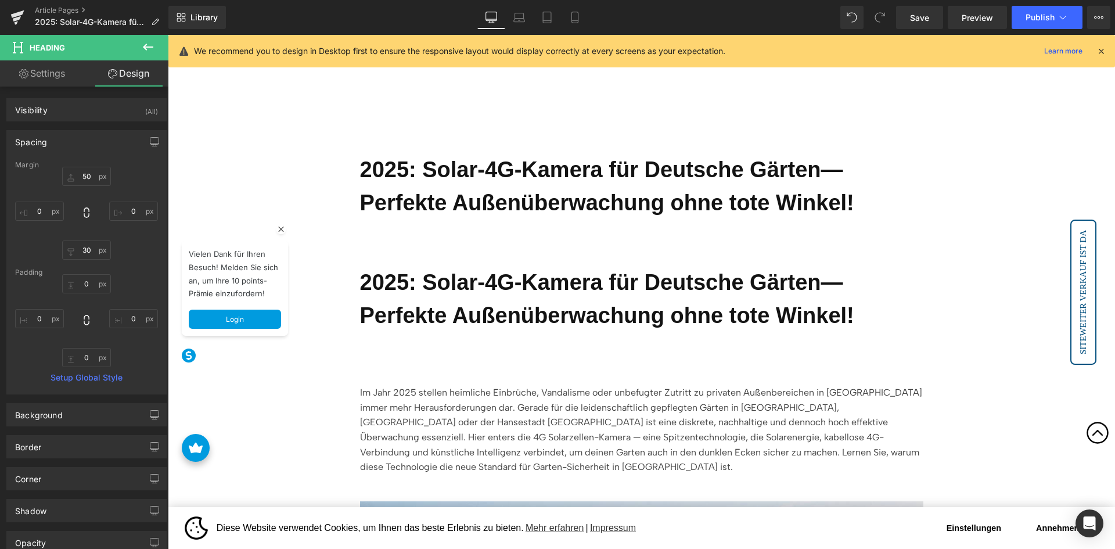
click at [535, 179] on b "2025: Solar-4G-Kamera für Deutsche Gärten—Perfekte Außenüberwachung ohne tote W…" at bounding box center [607, 185] width 494 height 57
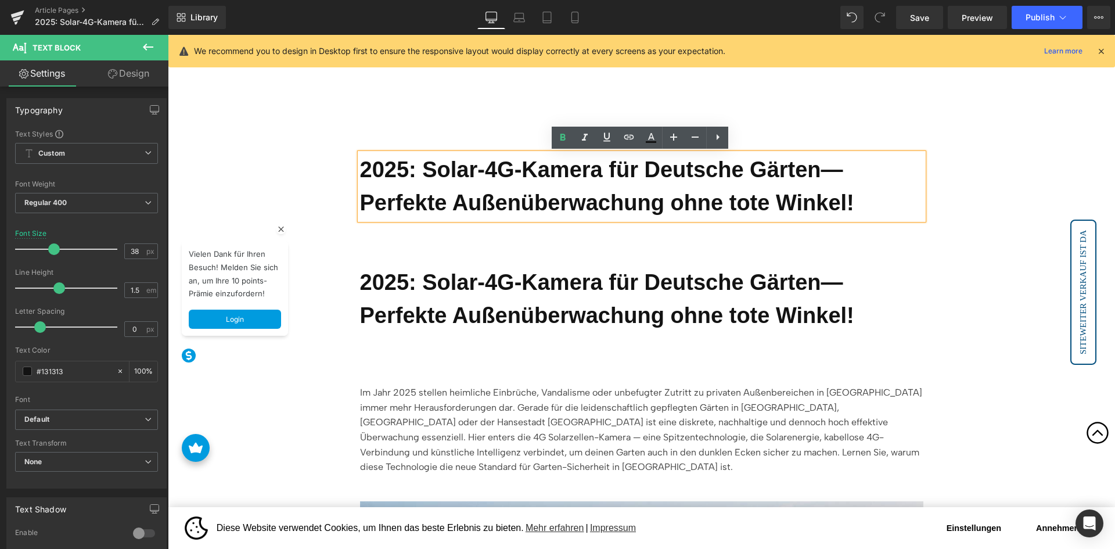
click at [665, 266] on div "2025: Solar-4G-Kamera für Deutsche Gärten—Perfekte Außenüberwachung ohne tote W…" at bounding box center [641, 299] width 563 height 66
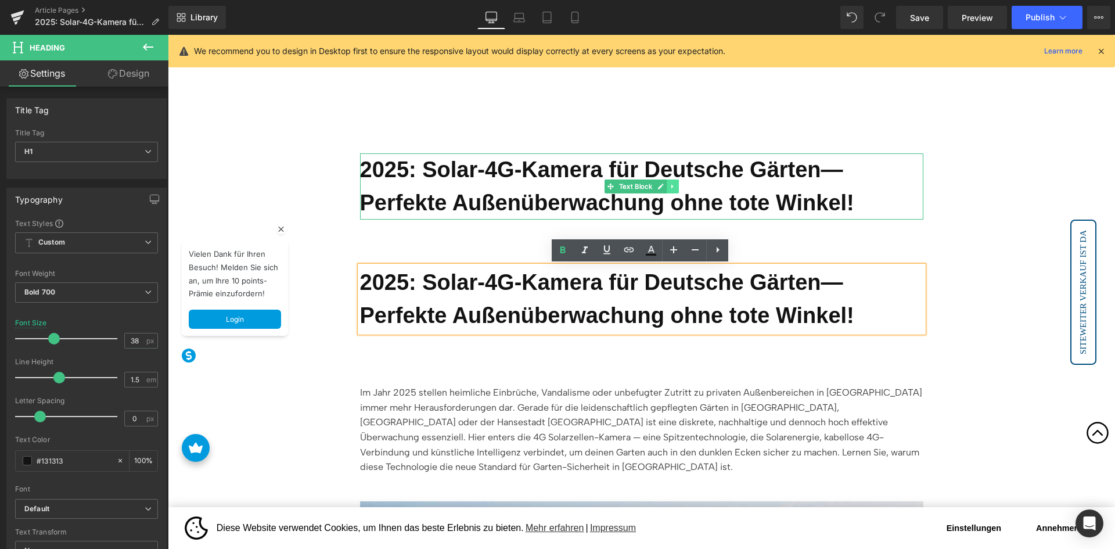
click at [671, 186] on icon at bounding box center [672, 187] width 2 height 4
click at [678, 189] on icon at bounding box center [678, 186] width 6 height 6
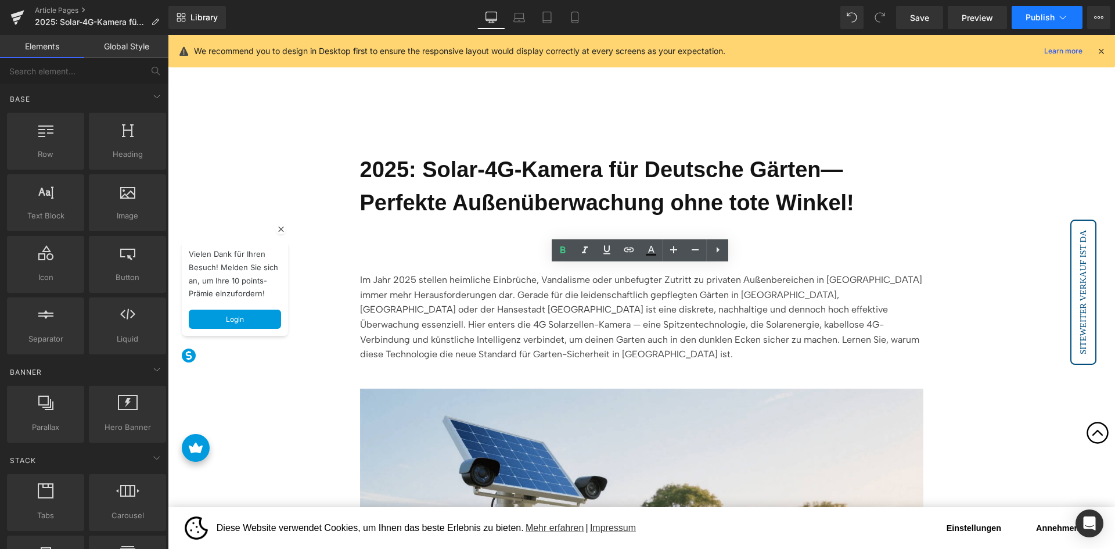
click at [1050, 17] on span "Publish" at bounding box center [1039, 17] width 29 height 9
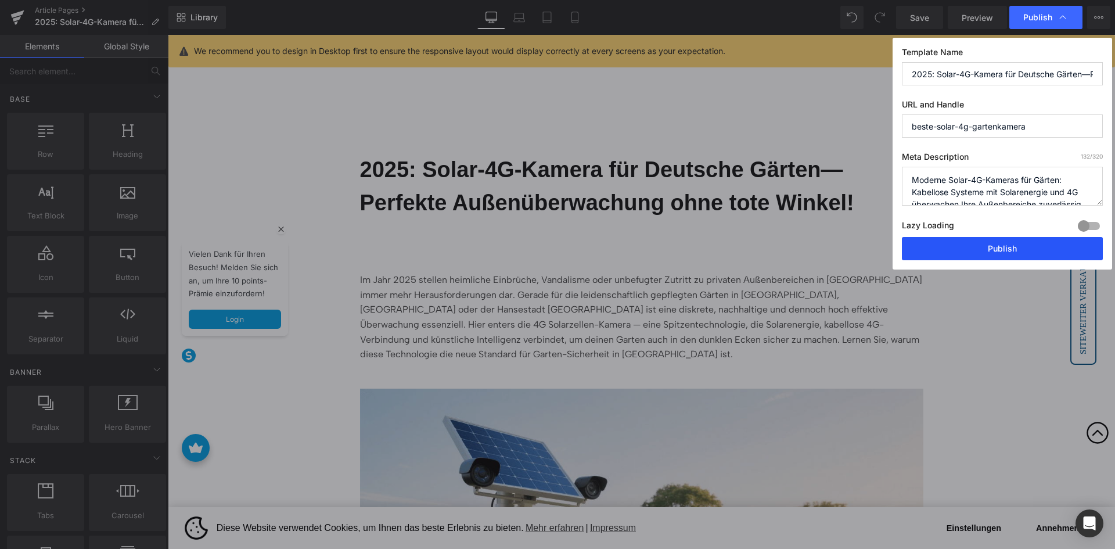
click at [992, 244] on button "Publish" at bounding box center [1002, 248] width 201 height 23
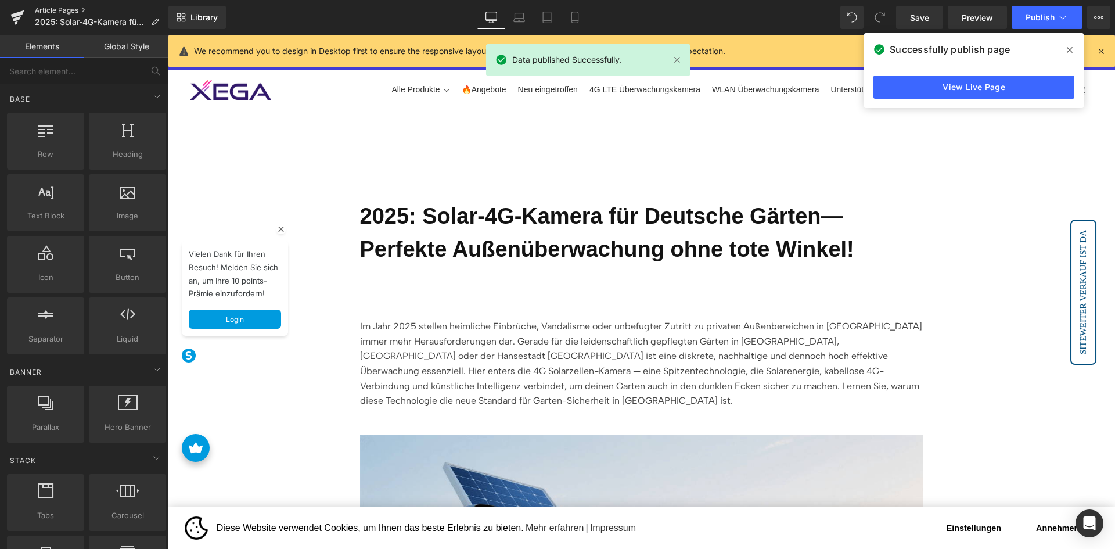
click at [64, 12] on link "Article Pages" at bounding box center [102, 10] width 134 height 9
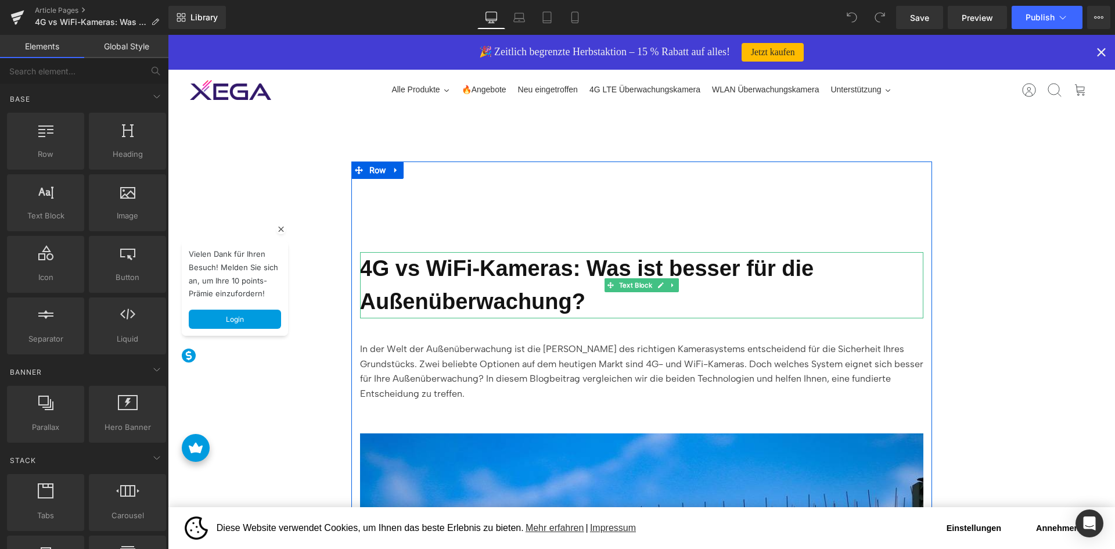
click at [520, 280] on b "4G vs WiFi-Kameras: Was ist besser für die Außenüberwachung?" at bounding box center [587, 284] width 454 height 57
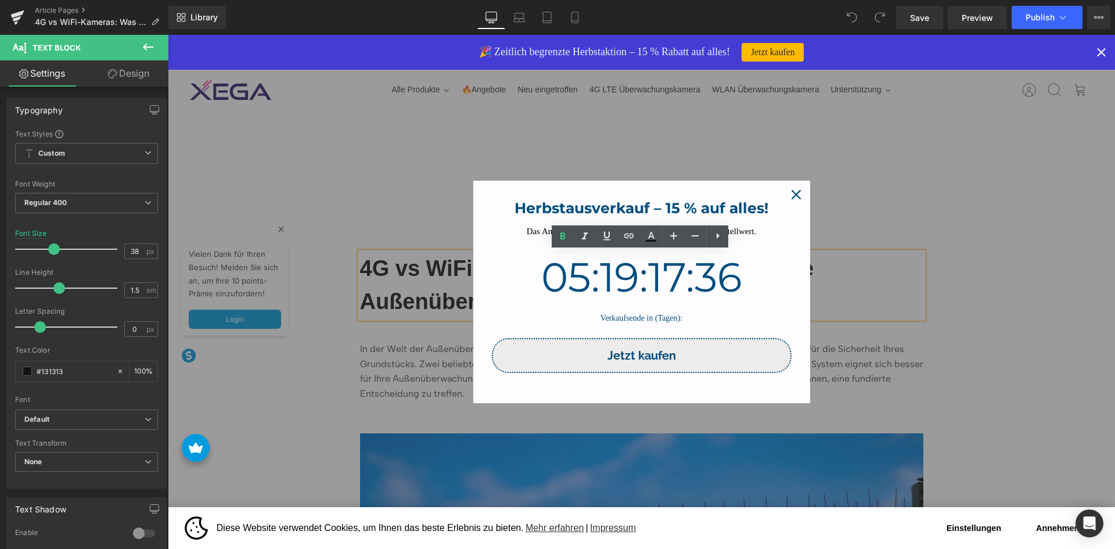
click at [798, 193] on icon "close icon" at bounding box center [795, 194] width 9 height 9
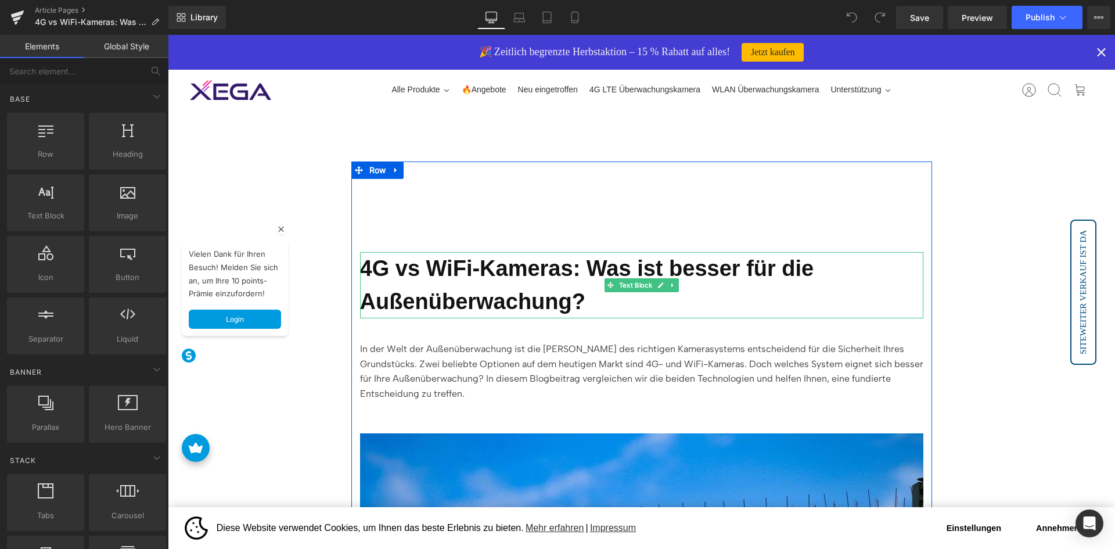
click at [470, 258] on b "4G vs WiFi-Kameras: Was ist besser für die Außenüberwachung?" at bounding box center [587, 284] width 454 height 57
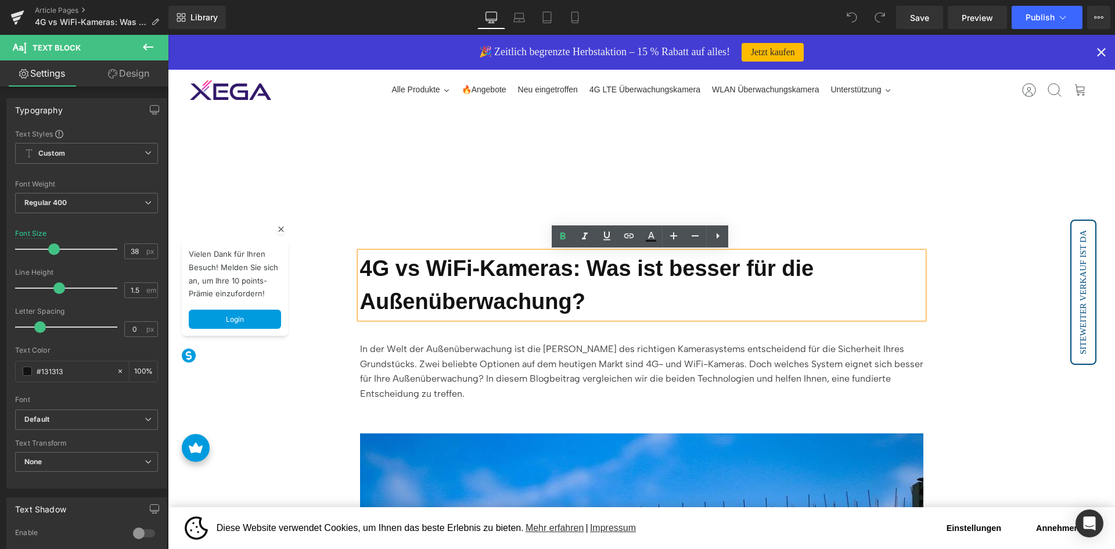
click at [463, 247] on div "4G vs WiFi-Kameras: Was ist besser für die Außenüberwachung? Text Block In der …" at bounding box center [641, 516] width 581 height 586
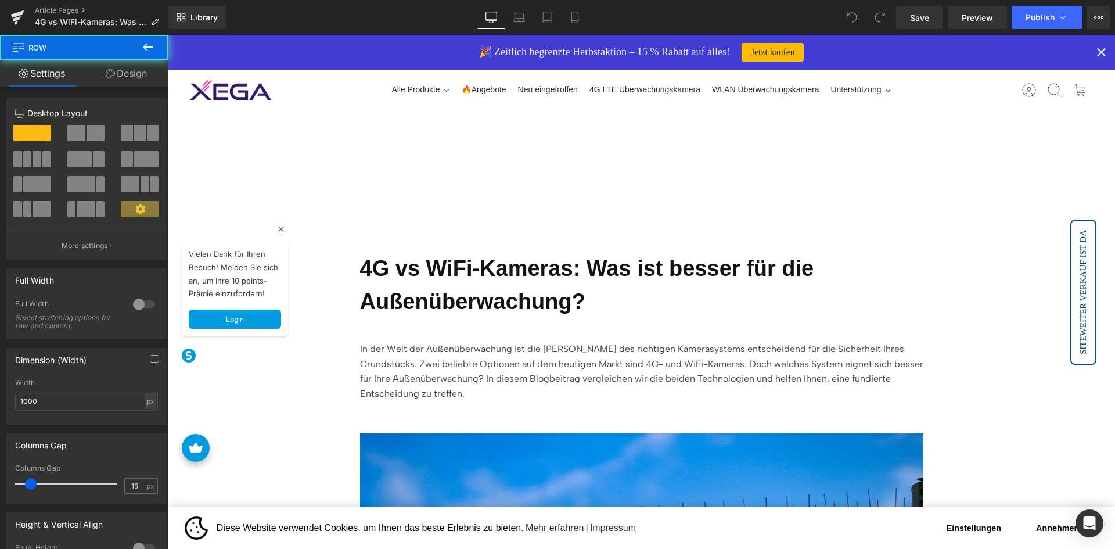
click at [456, 269] on b "4G vs WiFi-Kameras: Was ist besser für die Außenüberwachung?" at bounding box center [587, 284] width 454 height 57
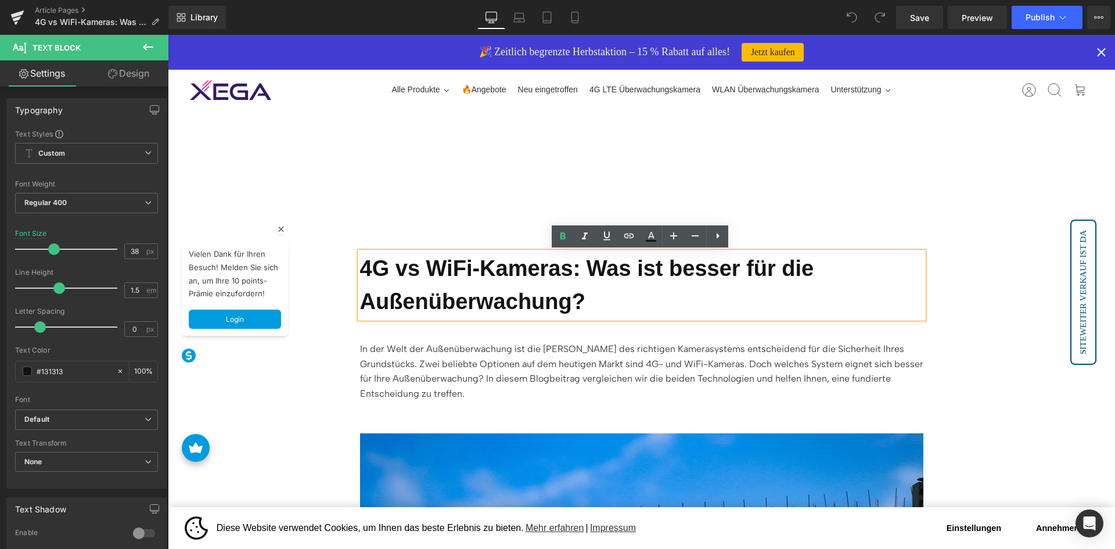
click at [364, 314] on b "4G vs WiFi-Kameras: Was ist besser für die Außenüberwachung?" at bounding box center [587, 284] width 454 height 57
click at [548, 252] on div "4G vs WiFi-Kameras: Was ist besser für die Außenüberwachung?" at bounding box center [641, 285] width 563 height 66
click at [530, 252] on div "4G vs WiFi-Kameras: Was ist besser für die Außenüberwachung?" at bounding box center [641, 285] width 563 height 66
click at [613, 363] on p "In der Welt der Außenüberwachung ist die Wahl des richtigen Kamerasystems entsc…" at bounding box center [641, 370] width 563 height 59
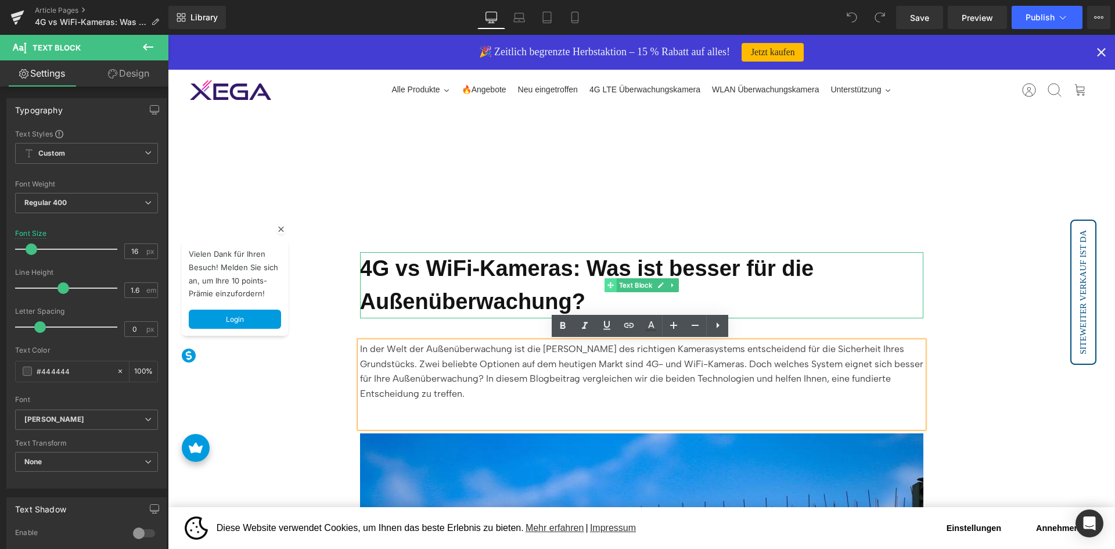
click at [610, 281] on span at bounding box center [610, 285] width 12 height 14
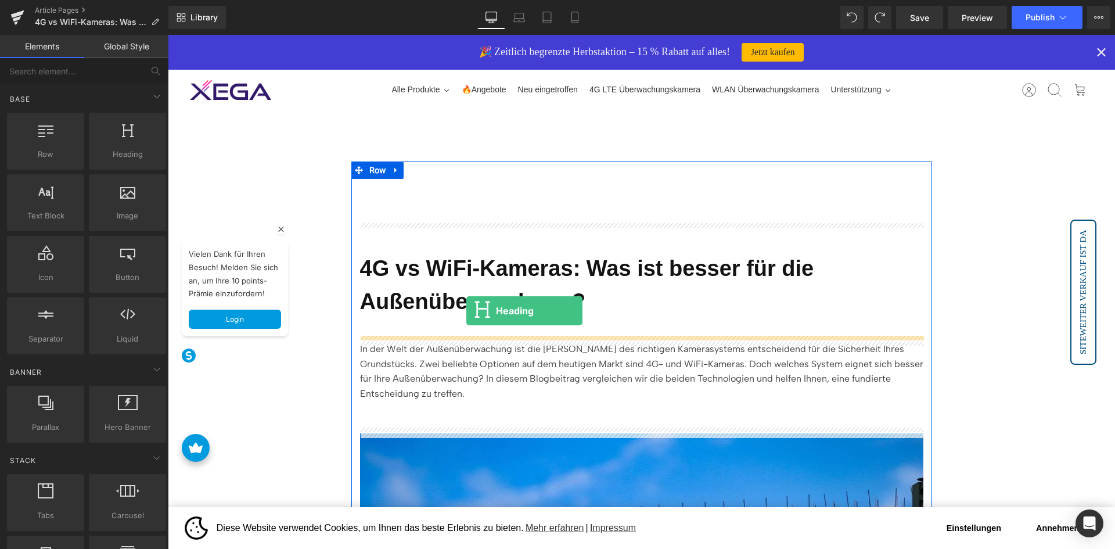
drag, startPoint x: 289, startPoint y: 175, endPoint x: 466, endPoint y: 311, distance: 223.7
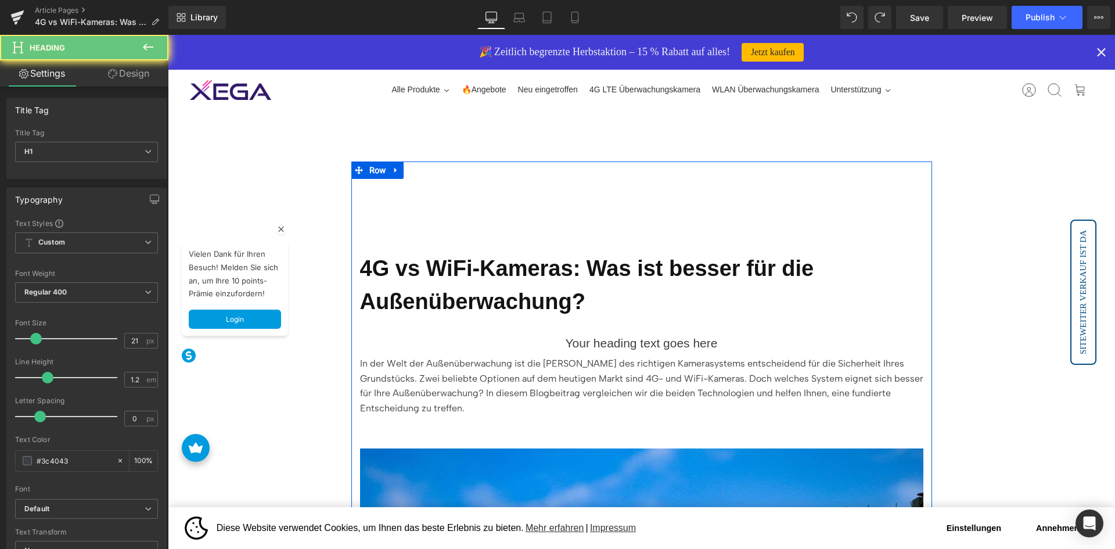
click at [603, 342] on h1 "Your heading text goes here" at bounding box center [641, 343] width 563 height 15
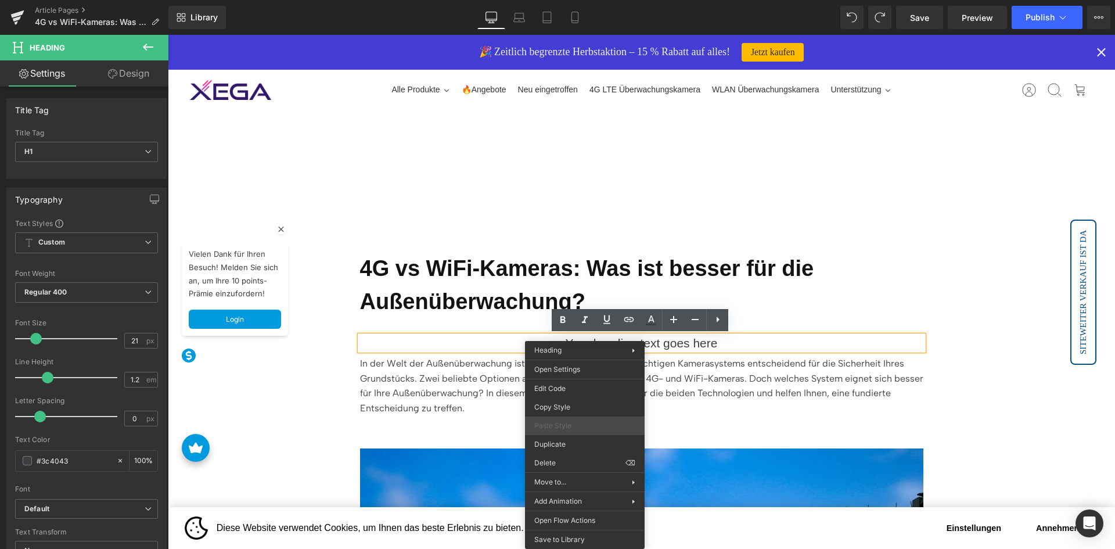
click at [581, 419] on div "Paste Style" at bounding box center [585, 425] width 120 height 19
click at [505, 286] on p "4G vs WiFi-Kameras: Was ist besser für die Außenüberwachung?" at bounding box center [641, 285] width 563 height 66
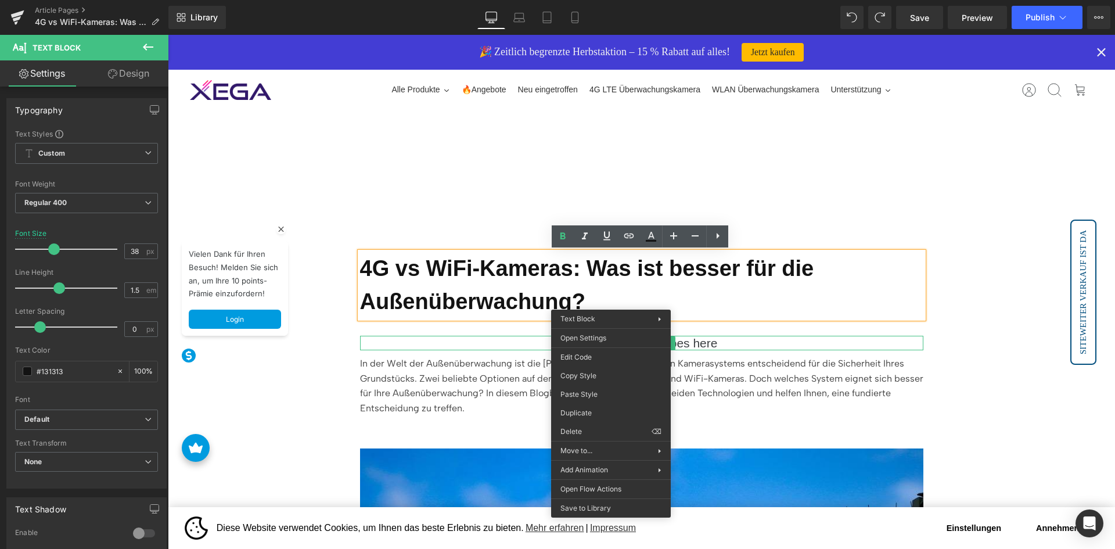
click at [477, 340] on h1 "Your heading text goes here" at bounding box center [641, 343] width 563 height 15
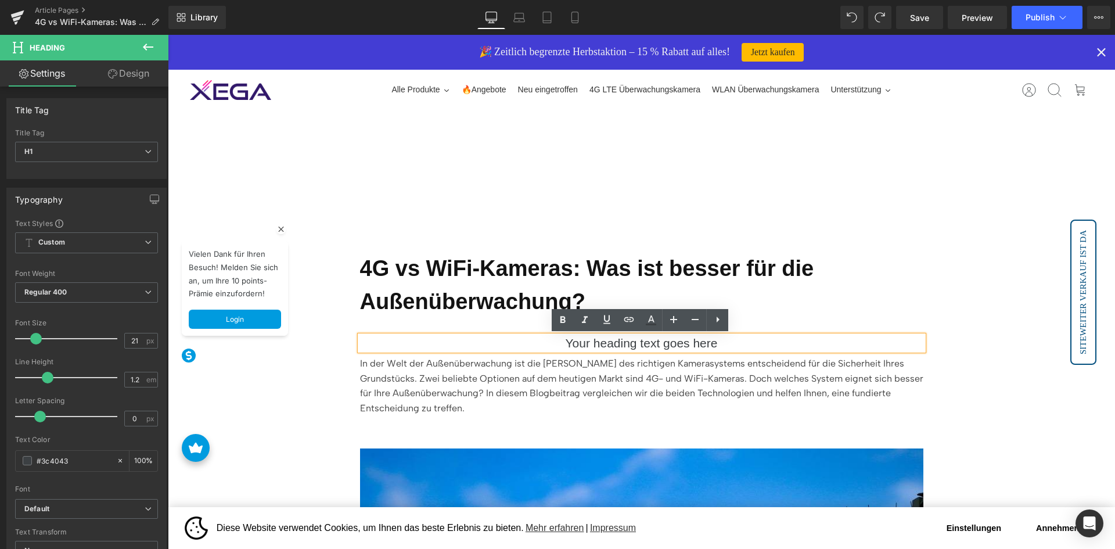
click at [703, 348] on h1 "Your heading text goes here" at bounding box center [641, 343] width 563 height 15
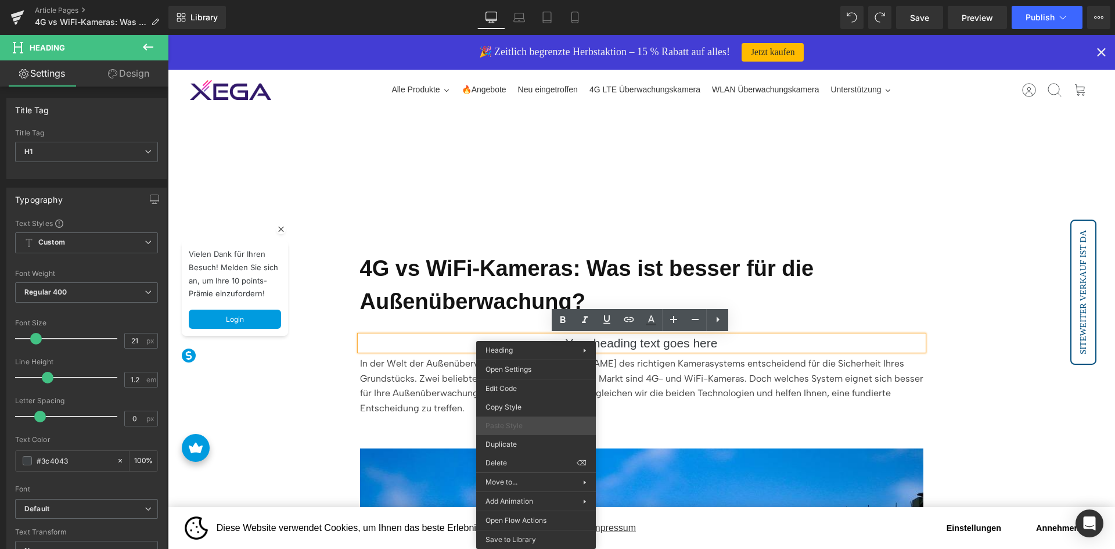
click at [545, 424] on span "Paste Style" at bounding box center [535, 425] width 101 height 10
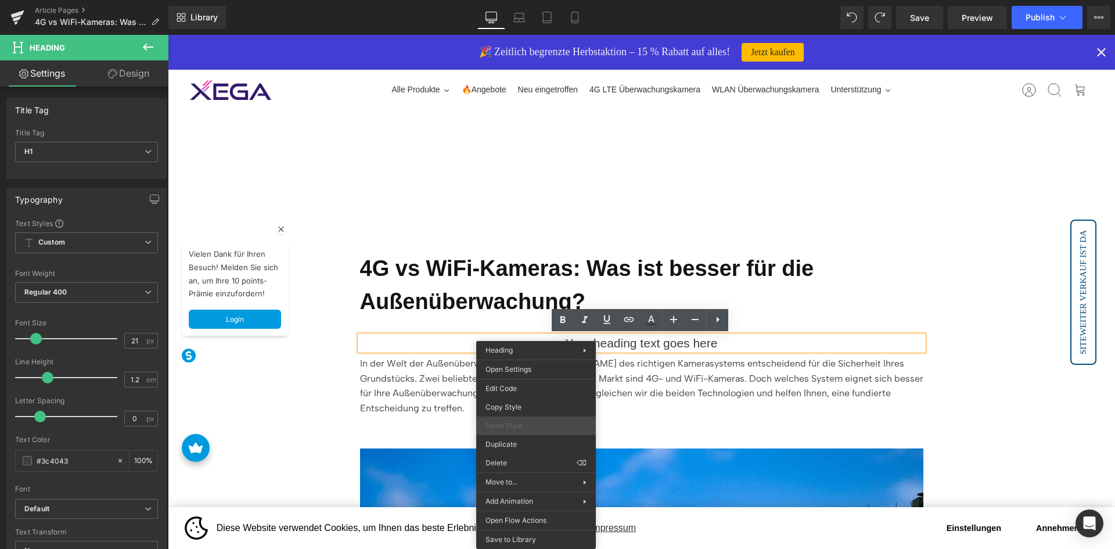
click at [545, 424] on span "Paste Style" at bounding box center [535, 425] width 101 height 10
click at [447, 346] on h1 "Your heading text goes here" at bounding box center [641, 343] width 563 height 15
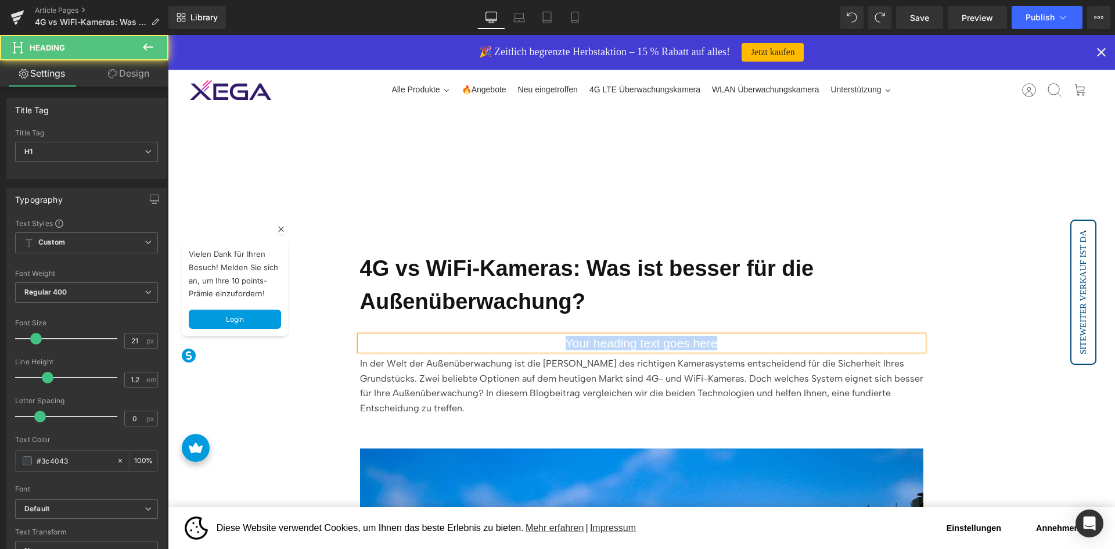
paste div
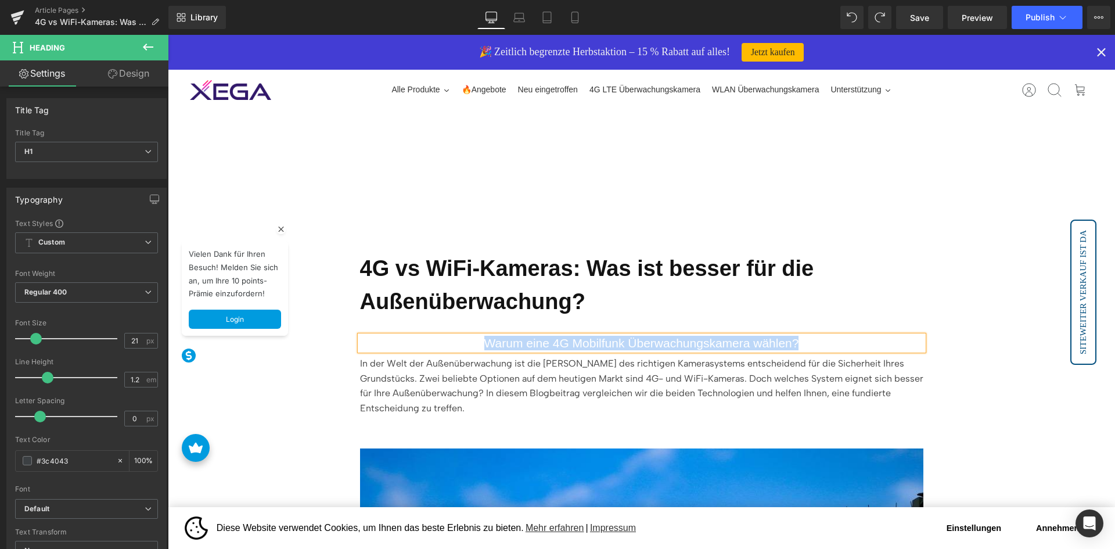
click at [545, 300] on b "4G vs WiFi-Kameras: Was ist besser für die Außenüberwachung?" at bounding box center [587, 284] width 454 height 57
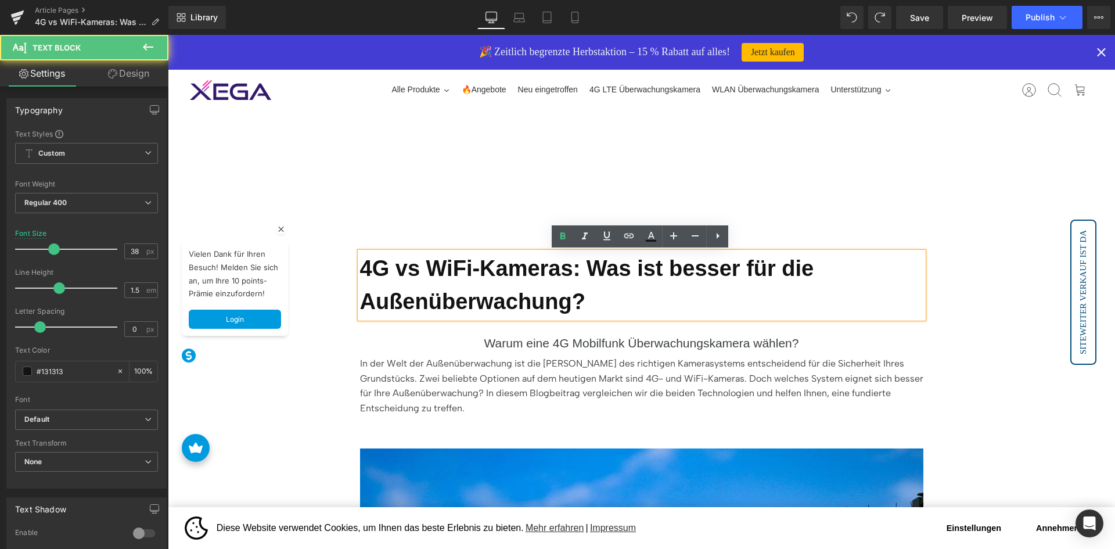
click at [596, 301] on p "4G vs WiFi-Kameras: Was ist besser für die Außenüberwachung?" at bounding box center [641, 285] width 563 height 66
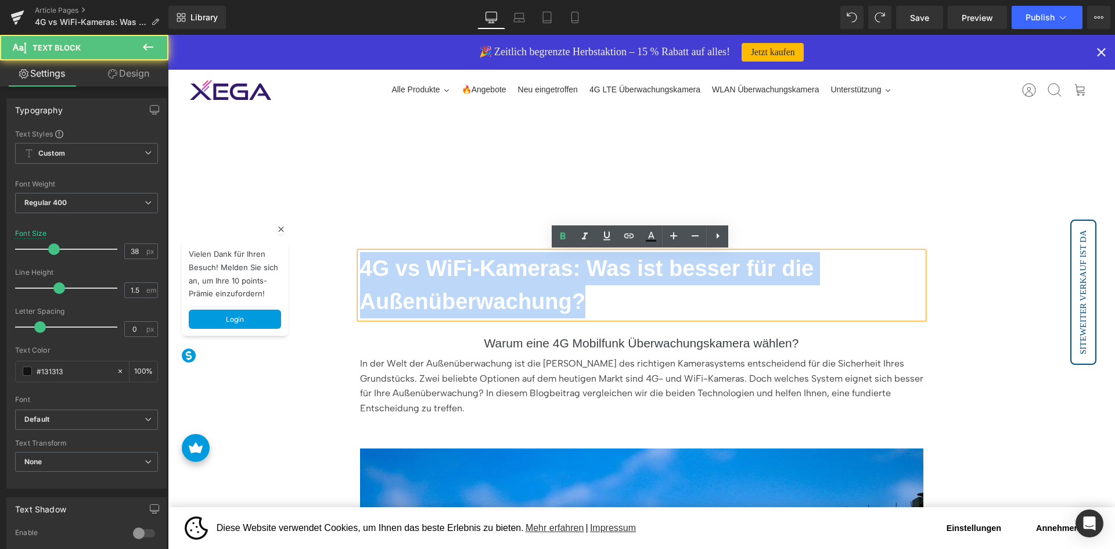
copy b "4G vs WiFi-Kameras: Was ist besser für die Außenüberwachung?"
click at [586, 334] on div "4G vs WiFi-Kameras: Was ist besser für die Außenüberwachung? Text Block Warum e…" at bounding box center [641, 523] width 581 height 600
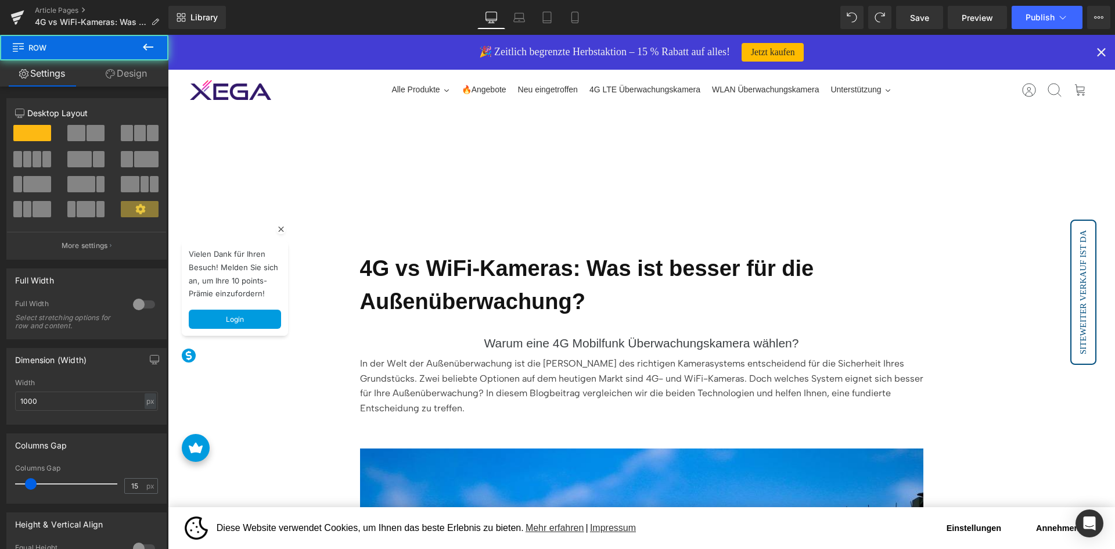
click at [586, 340] on h1 "Warum eine 4G Mobilfunk Überwachungskamera wählen?" at bounding box center [641, 343] width 563 height 15
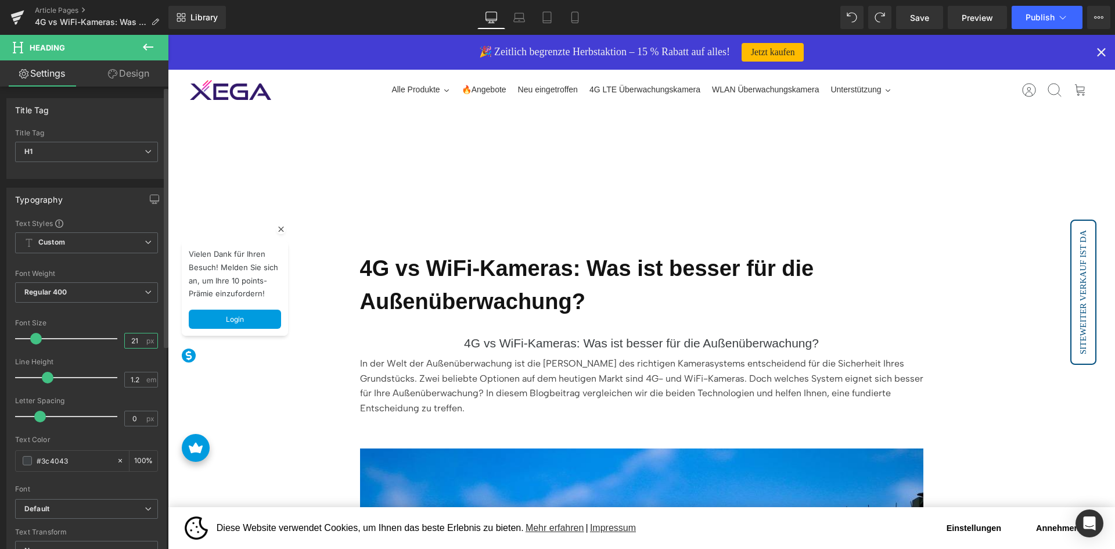
click at [140, 334] on input "21" at bounding box center [135, 340] width 20 height 15
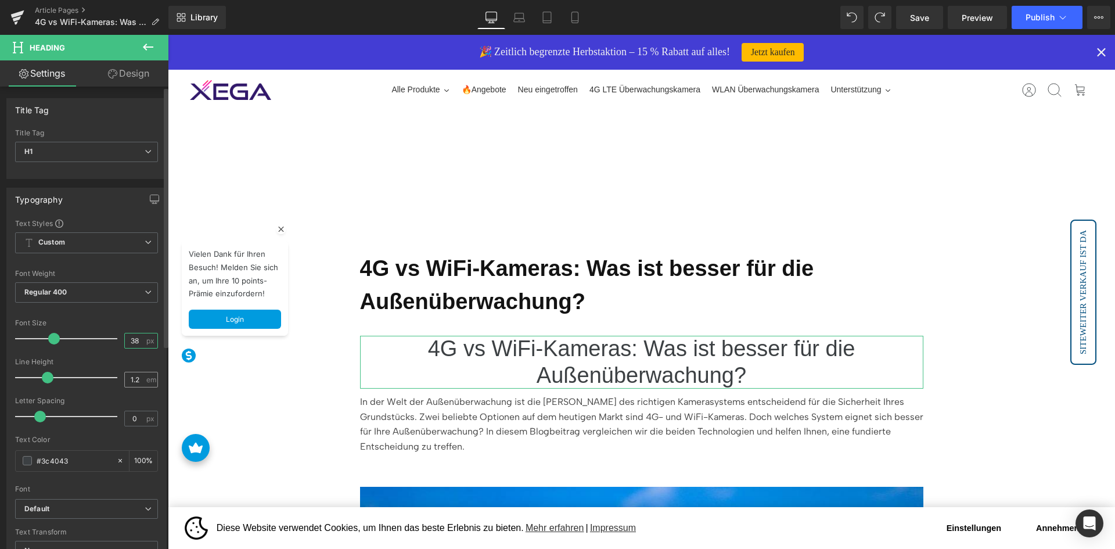
type input "38"
click at [135, 381] on input "1.2" at bounding box center [135, 379] width 20 height 15
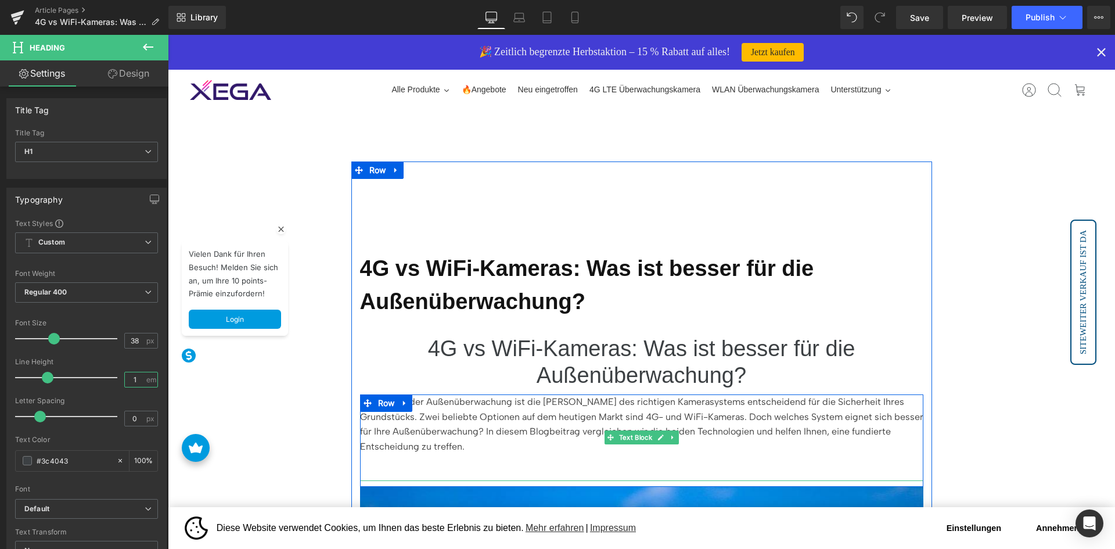
type input "1.5"
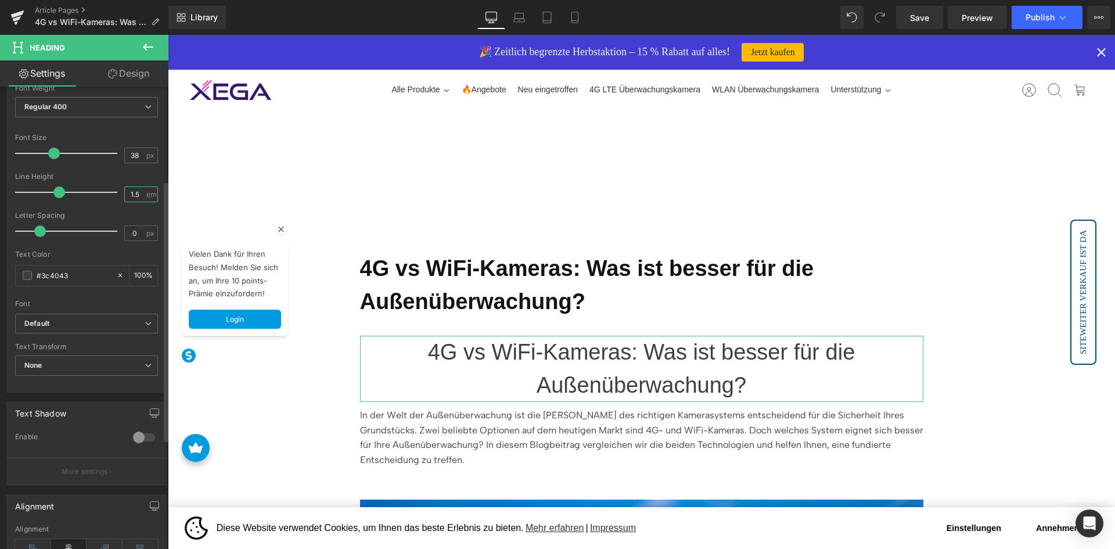
scroll to position [232, 0]
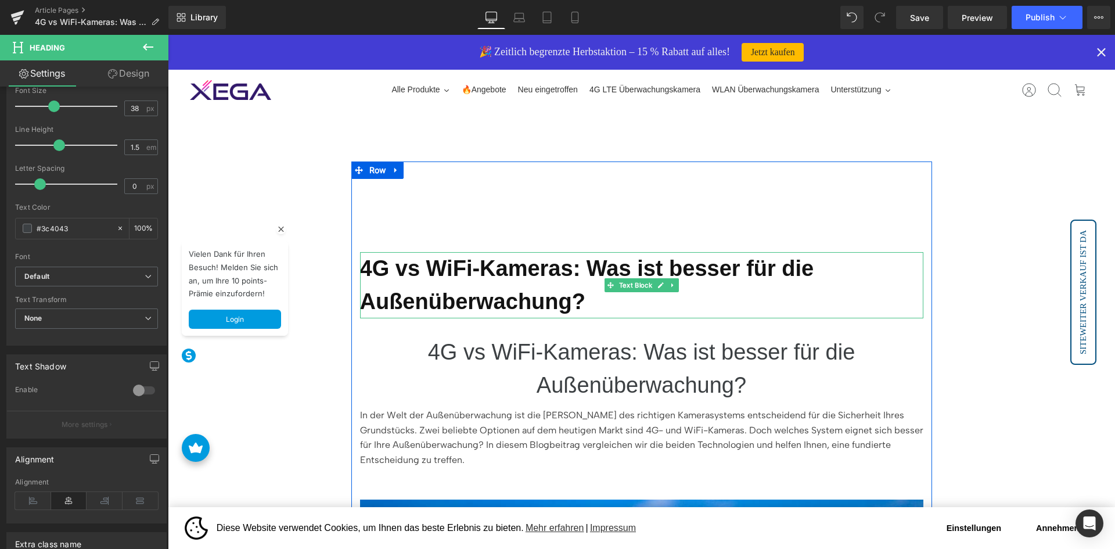
click at [496, 272] on b "4G vs WiFi-Kameras: Was ist besser für die Außenüberwachung?" at bounding box center [587, 284] width 454 height 57
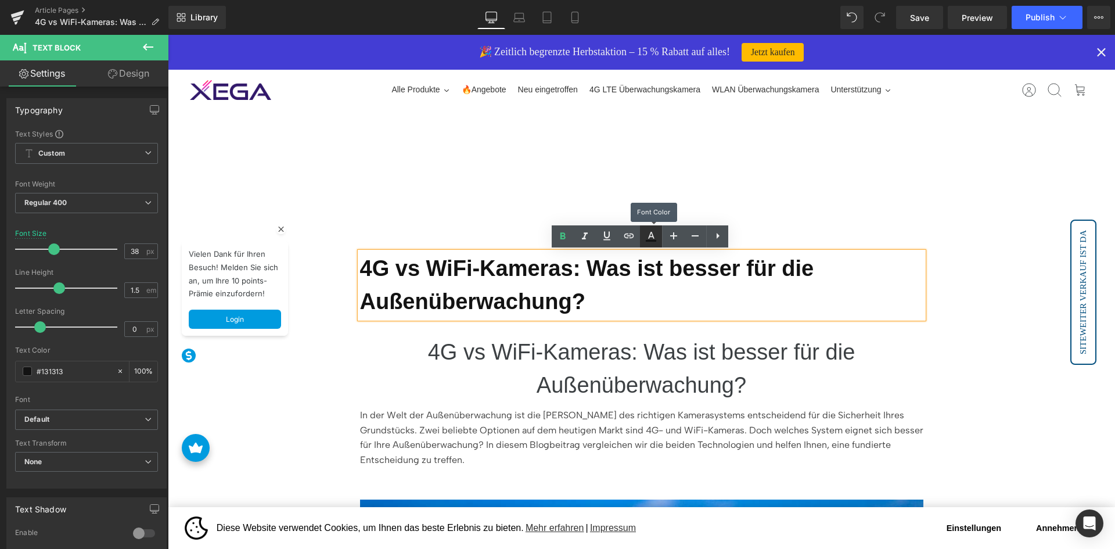
click at [649, 241] on icon at bounding box center [651, 241] width 10 height 2
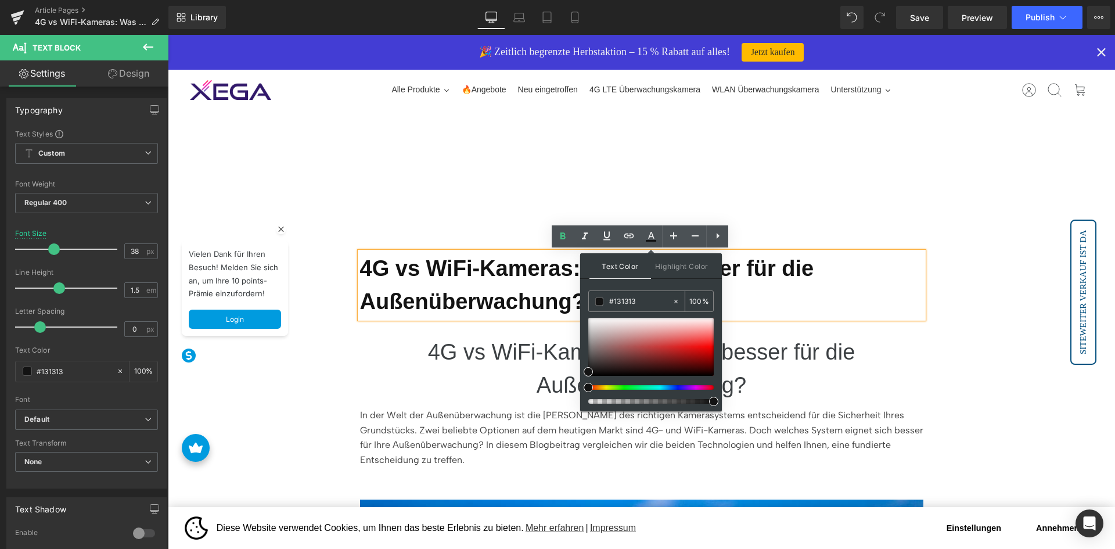
click at [645, 303] on input "#131313" at bounding box center [640, 301] width 63 height 13
click at [459, 287] on b "4G vs WiFi-Kameras: Was ist besser für die Außenüberwachung?" at bounding box center [587, 284] width 454 height 57
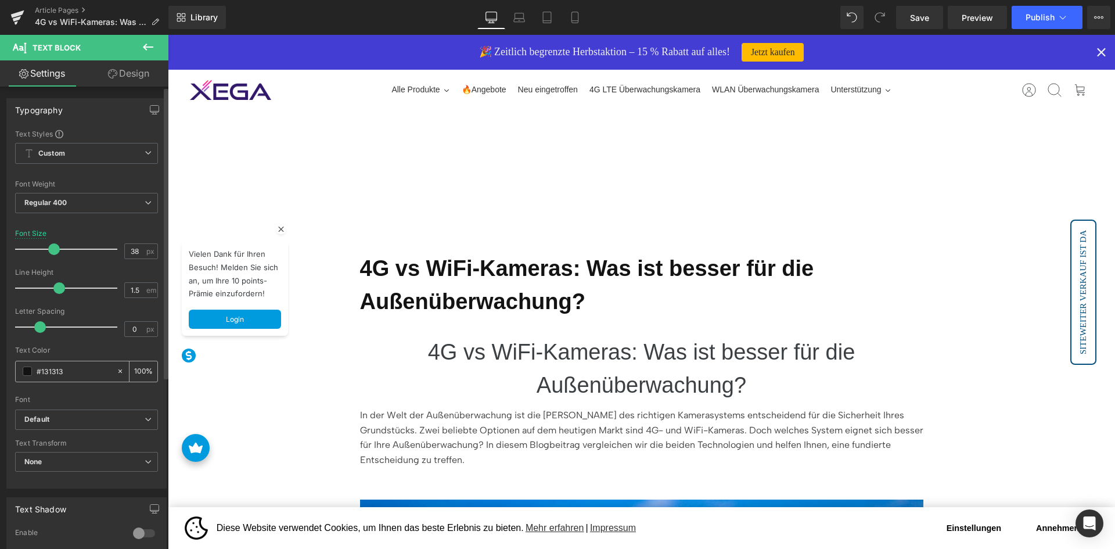
click at [71, 375] on input "#131313" at bounding box center [74, 371] width 74 height 13
click at [573, 373] on h1 "4G vs WiFi-Kameras: Was ist besser für die Außenüberwachung?" at bounding box center [641, 369] width 563 height 66
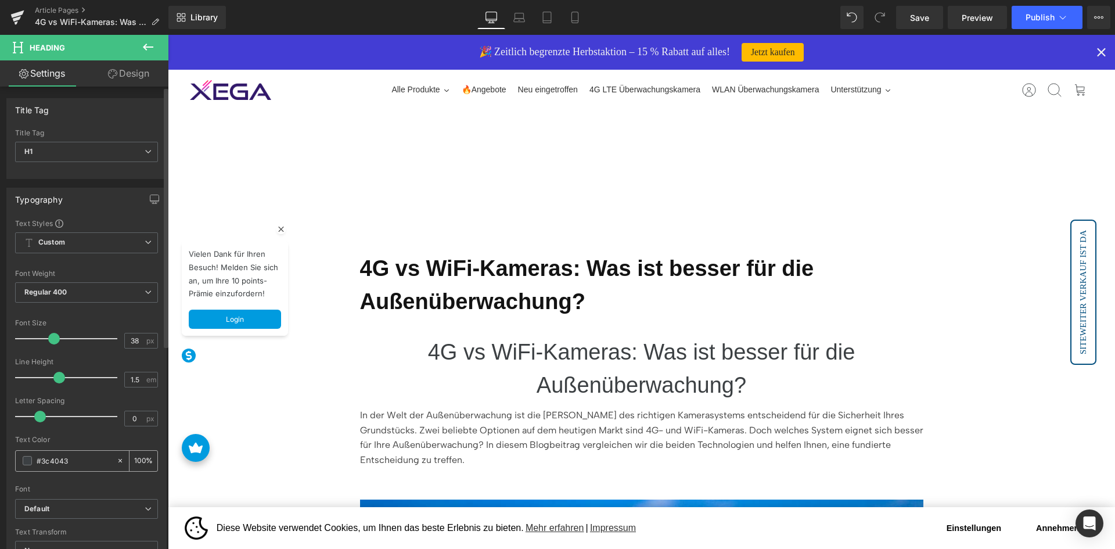
click at [95, 461] on input "#3c4043" at bounding box center [74, 460] width 74 height 13
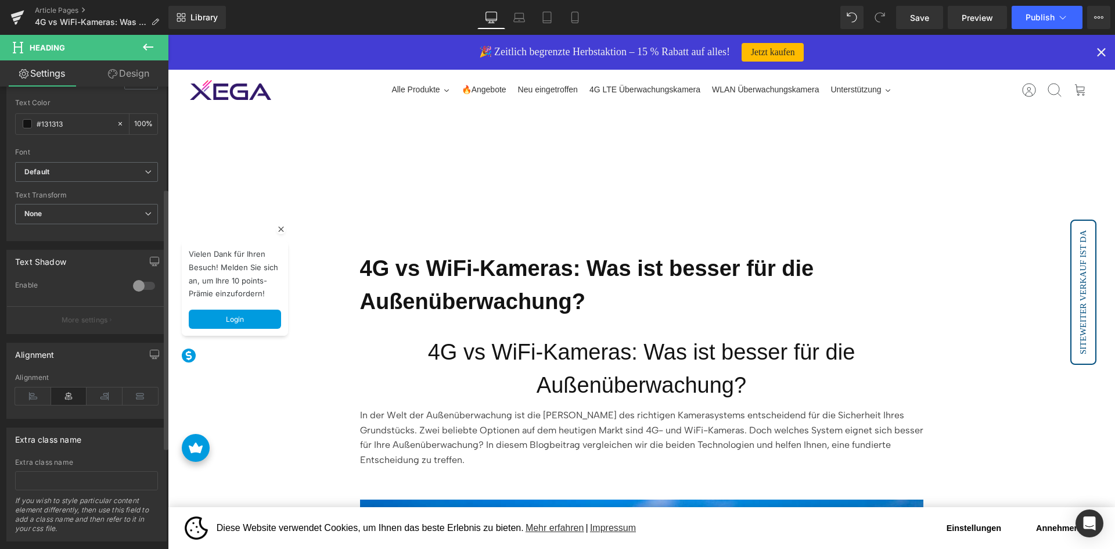
scroll to position [348, 0]
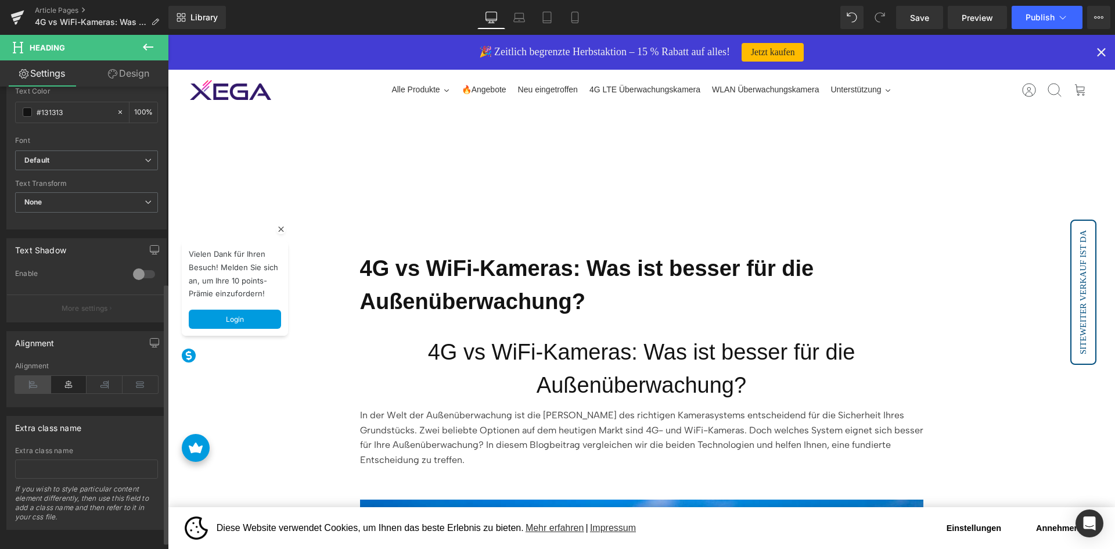
type input "#131313"
click at [16, 376] on icon at bounding box center [33, 384] width 36 height 17
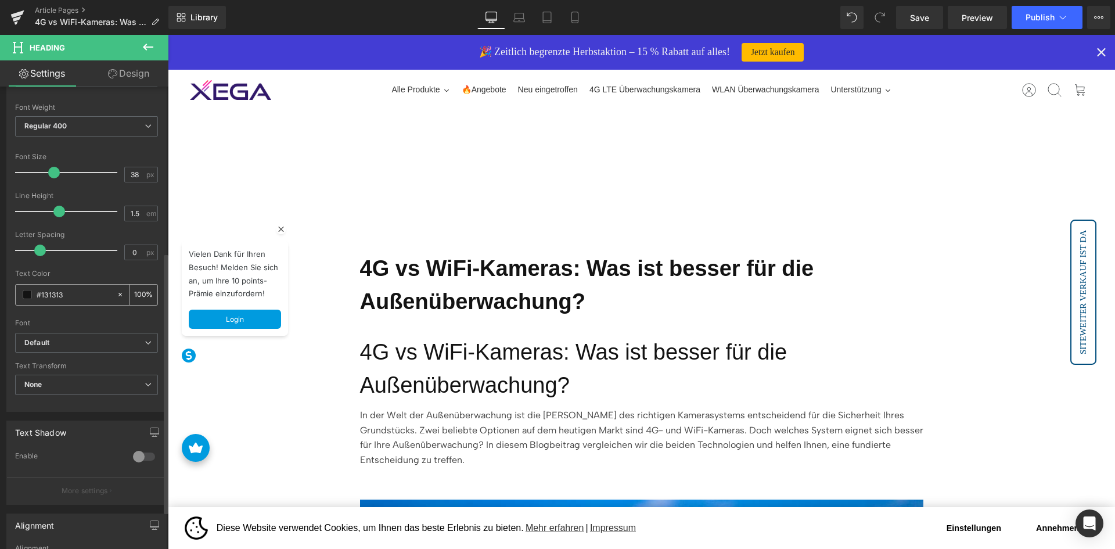
scroll to position [58, 0]
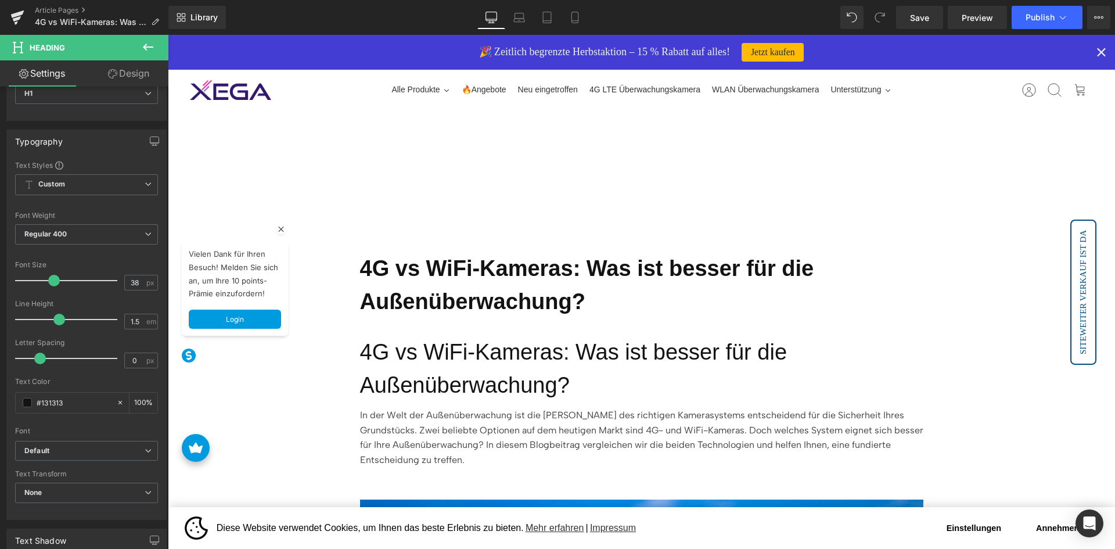
click at [117, 72] on link "Design" at bounding box center [129, 73] width 84 height 26
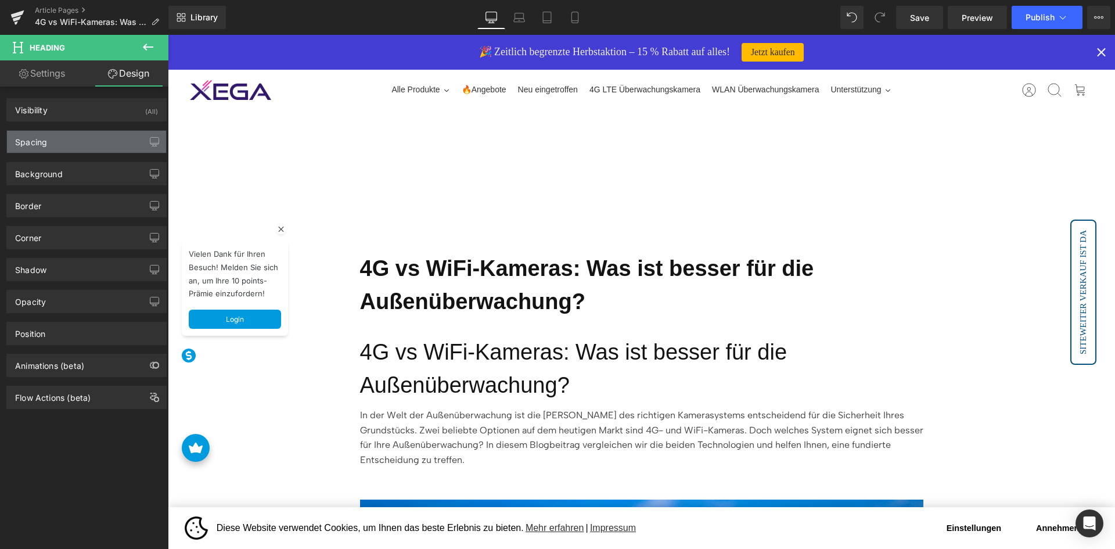
click at [117, 138] on div "Spacing" at bounding box center [86, 142] width 159 height 22
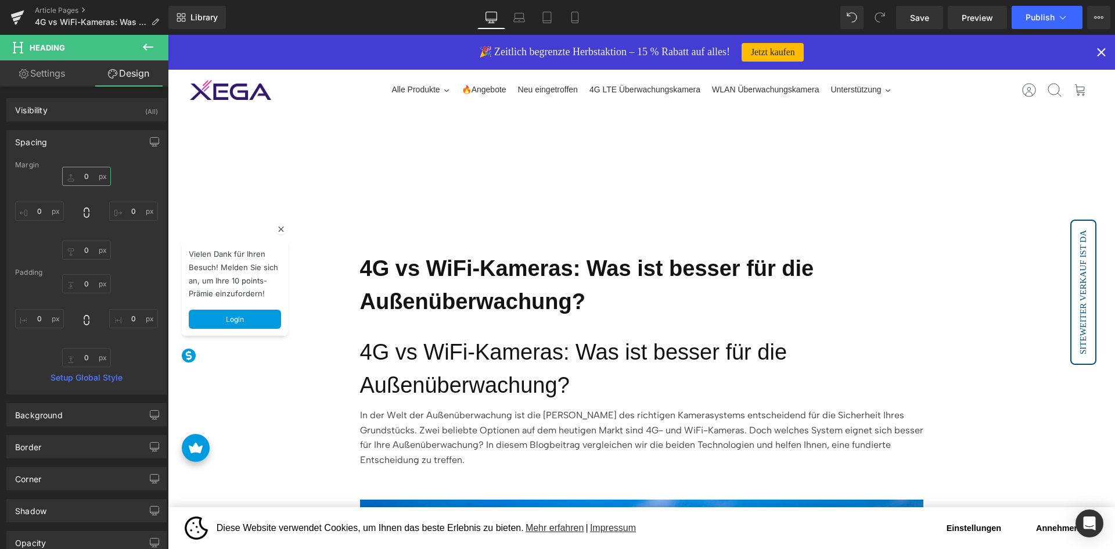
drag, startPoint x: 92, startPoint y: 181, endPoint x: 107, endPoint y: 182, distance: 14.5
click at [92, 181] on input "0" at bounding box center [86, 176] width 49 height 19
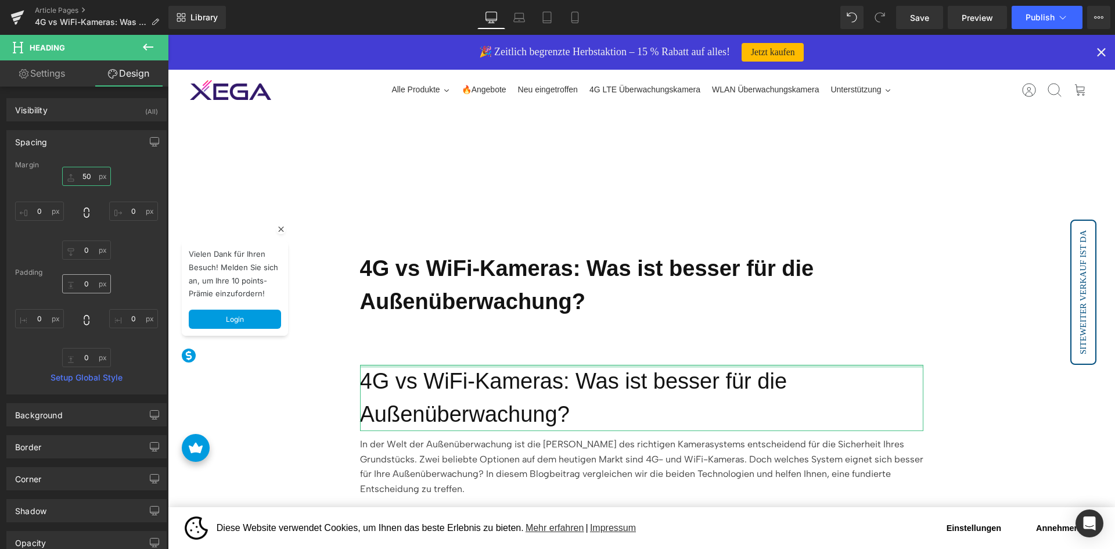
type input "50"
click at [85, 285] on input "0" at bounding box center [86, 283] width 49 height 19
click at [76, 250] on input "0" at bounding box center [86, 249] width 49 height 19
type input "2"
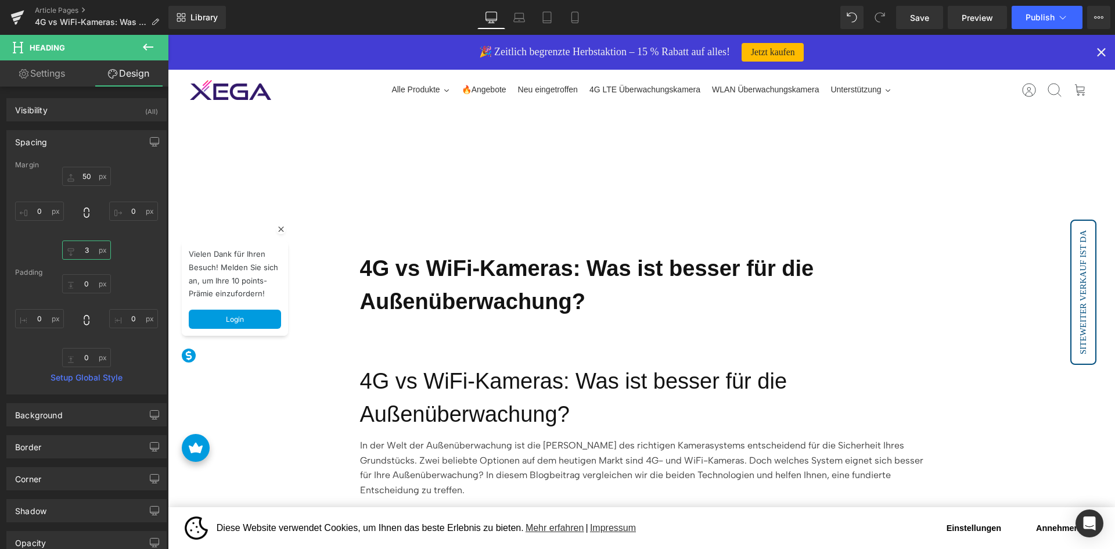
type input "30"
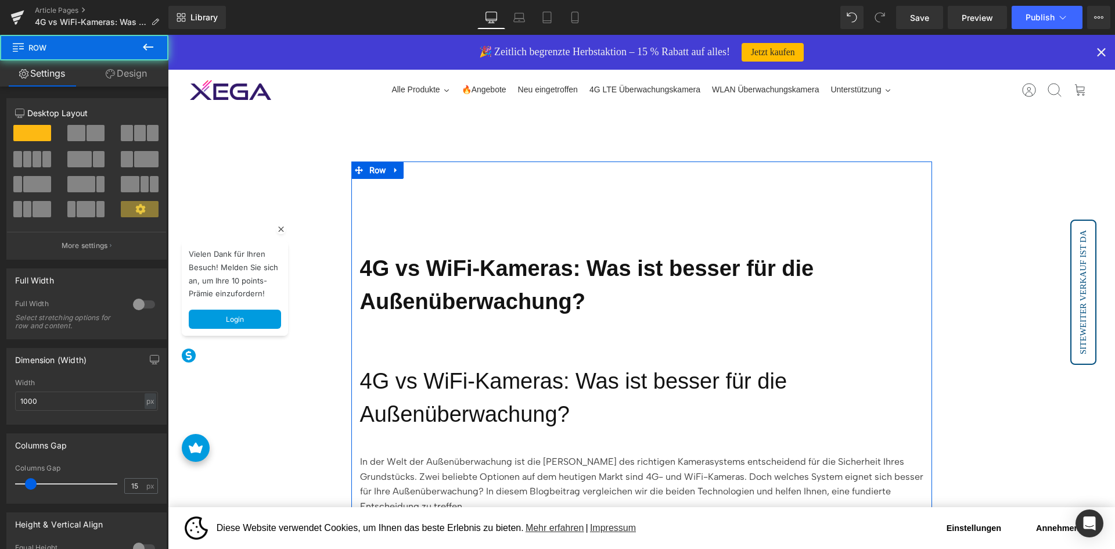
drag, startPoint x: 452, startPoint y: 406, endPoint x: 414, endPoint y: 387, distance: 42.8
click at [452, 406] on h1 "4G vs WiFi-Kameras: Was ist besser für die Außenüberwachung?" at bounding box center [641, 398] width 563 height 66
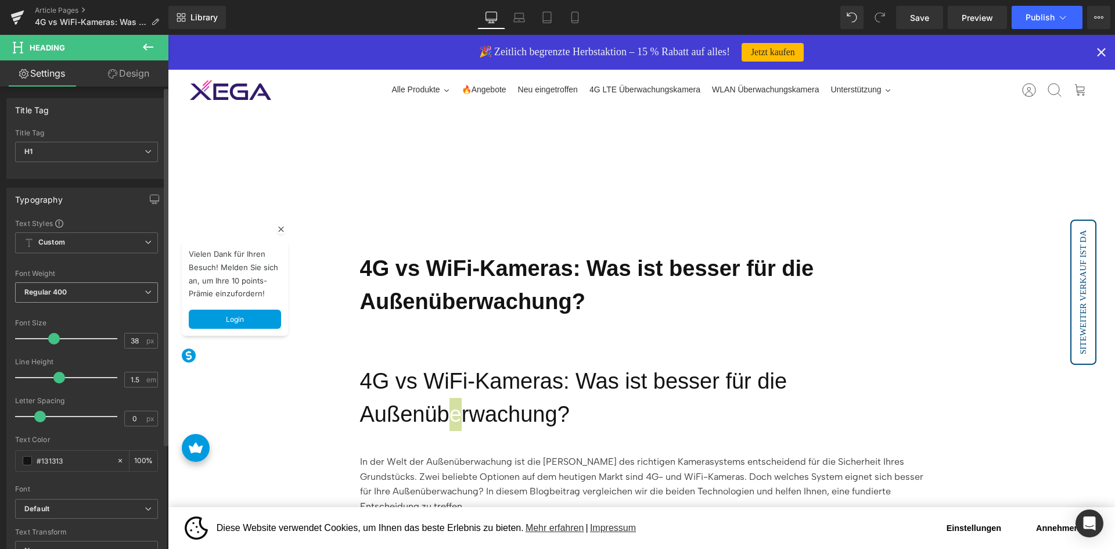
click at [71, 294] on span "Regular 400" at bounding box center [86, 292] width 143 height 20
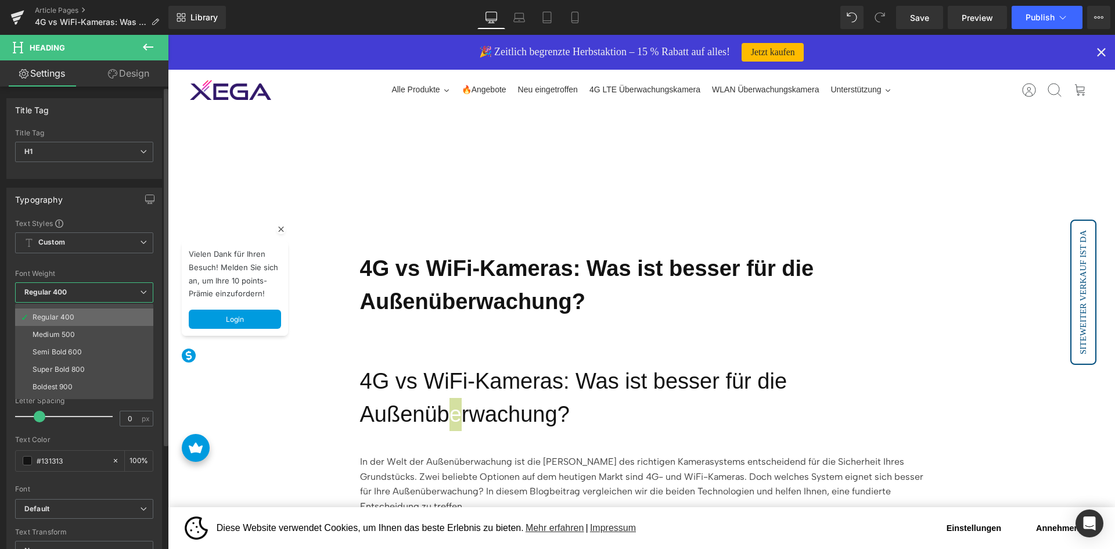
scroll to position [96, 0]
click at [75, 348] on li "Bold 700" at bounding box center [86, 355] width 143 height 17
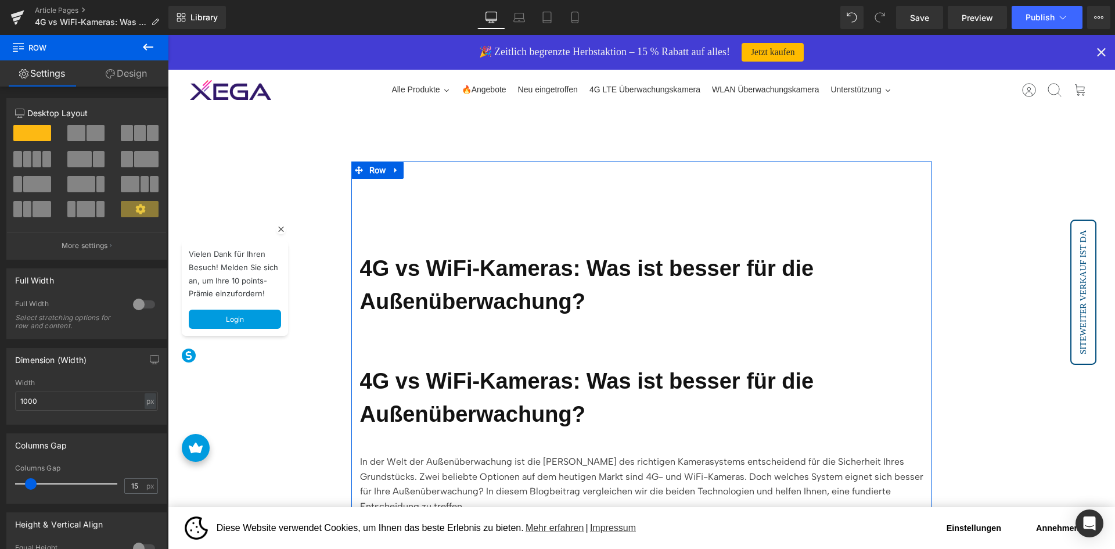
click at [524, 287] on b "4G vs WiFi-Kameras: Was ist besser für die Außenüberwachung?" at bounding box center [587, 284] width 454 height 57
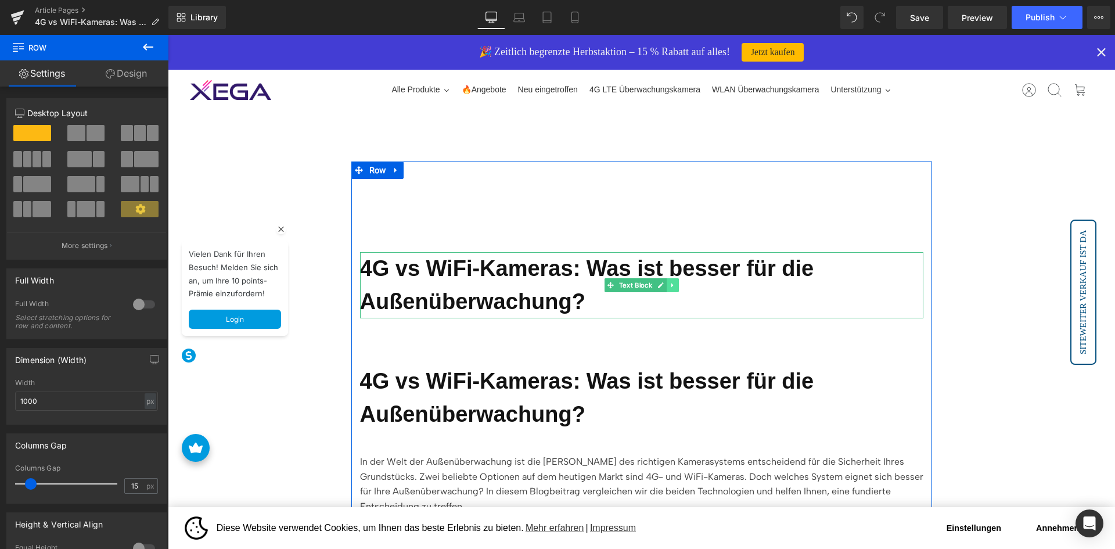
click at [667, 286] on link at bounding box center [673, 285] width 12 height 14
click at [675, 286] on icon at bounding box center [678, 285] width 6 height 6
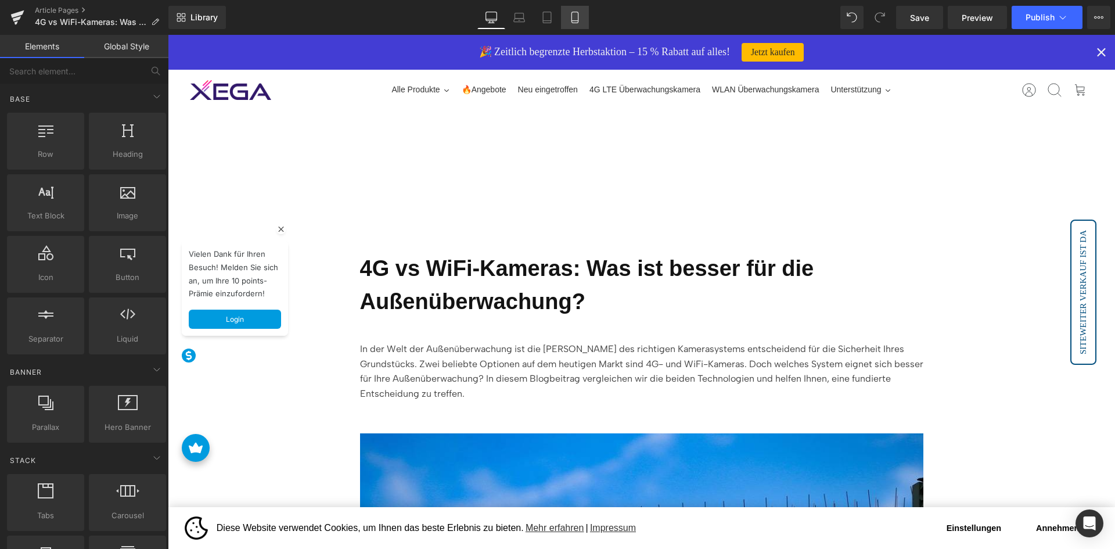
click at [583, 12] on link "Mobile" at bounding box center [575, 17] width 28 height 23
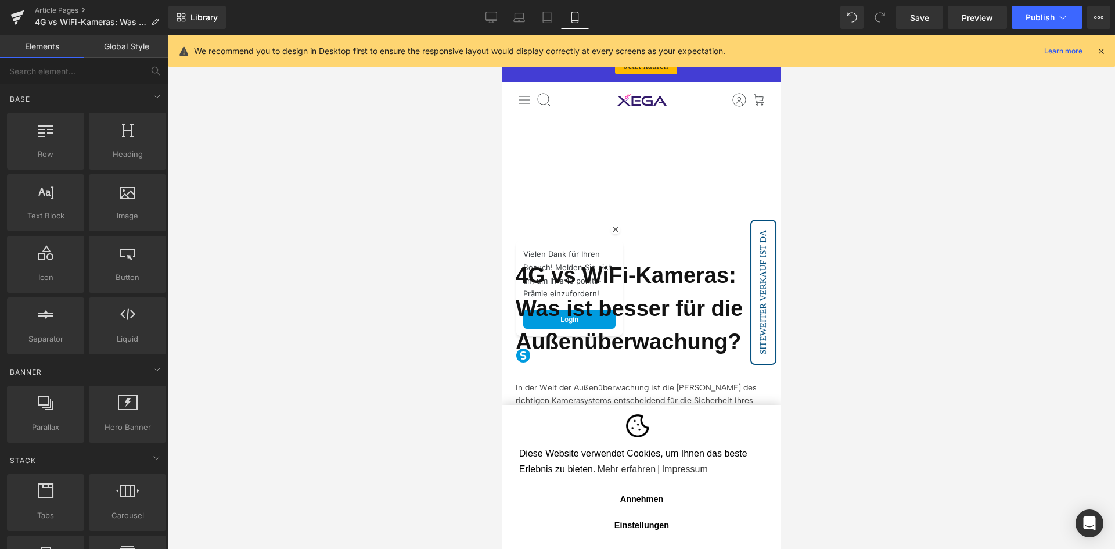
click at [116, 44] on link "Global Style" at bounding box center [126, 46] width 84 height 23
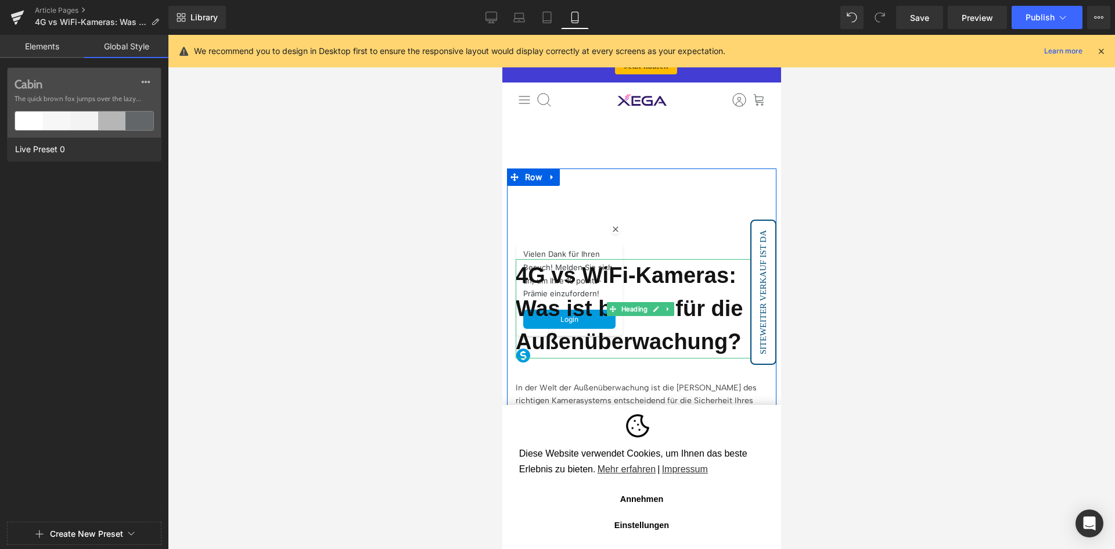
click at [584, 310] on h1 "4G vs WiFi-Kameras: Was ist besser für die Außenüberwachung?" at bounding box center [641, 308] width 252 height 99
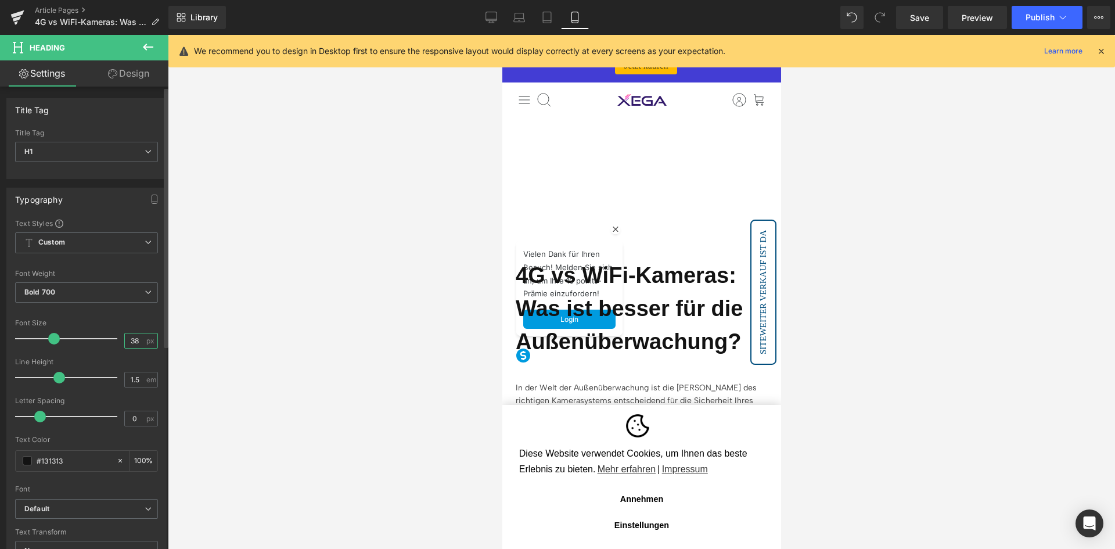
click at [138, 345] on input "38" at bounding box center [135, 340] width 20 height 15
type input "24"
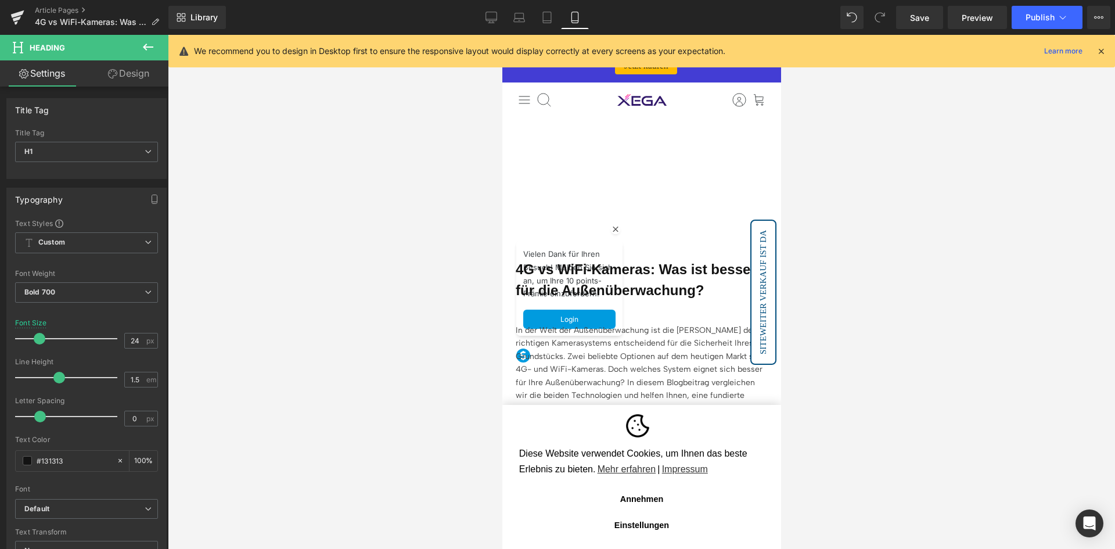
click at [343, 354] on div at bounding box center [641, 292] width 947 height 514
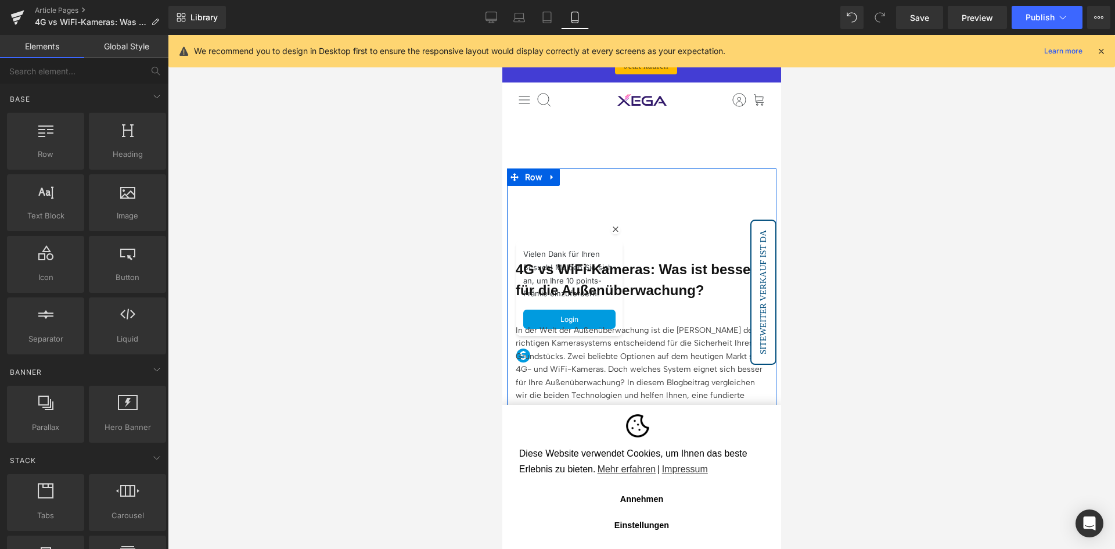
click at [645, 271] on h1 "4G vs WiFi-Kameras: Was ist besser für die Außenüberwachung?" at bounding box center [641, 280] width 252 height 42
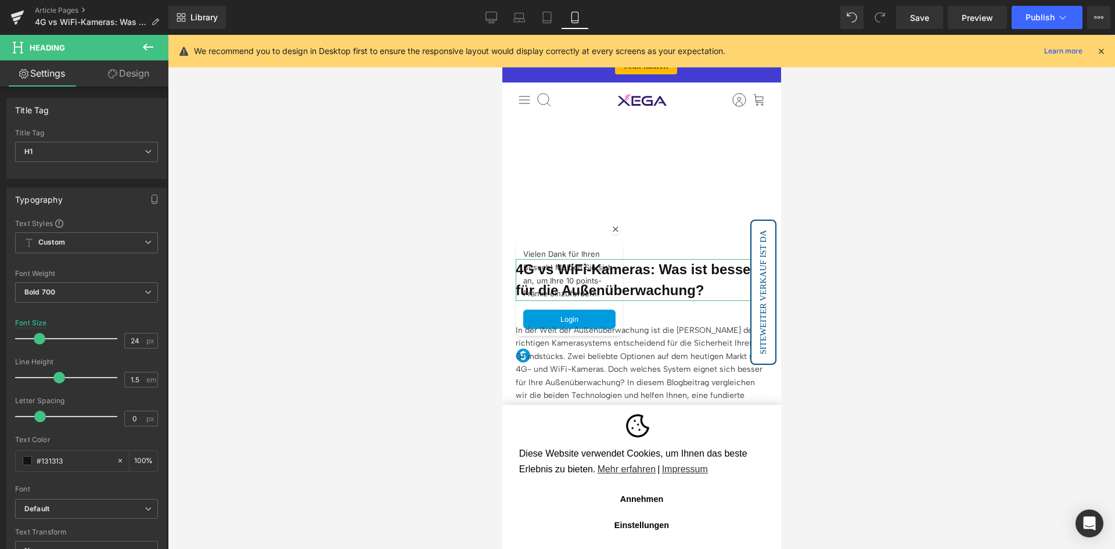
click at [130, 74] on link "Design" at bounding box center [129, 73] width 84 height 26
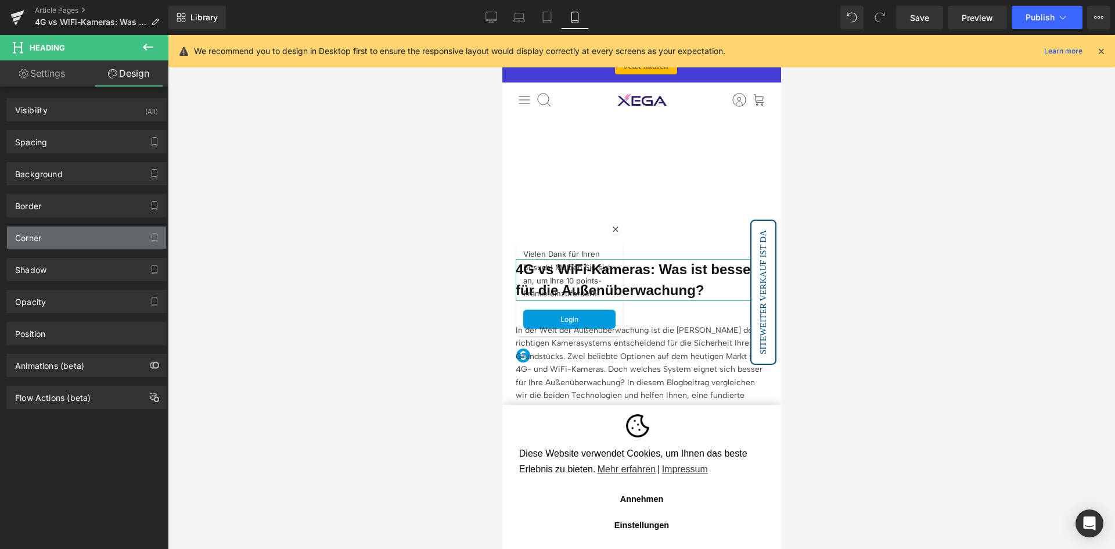
type input "50"
type input "0"
type input "30"
type input "0"
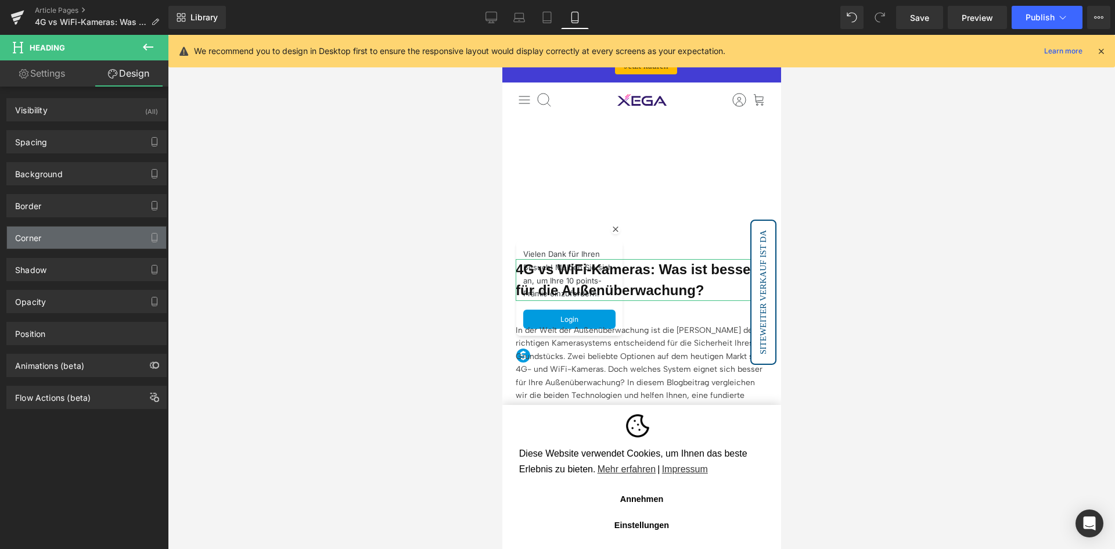
type input "0"
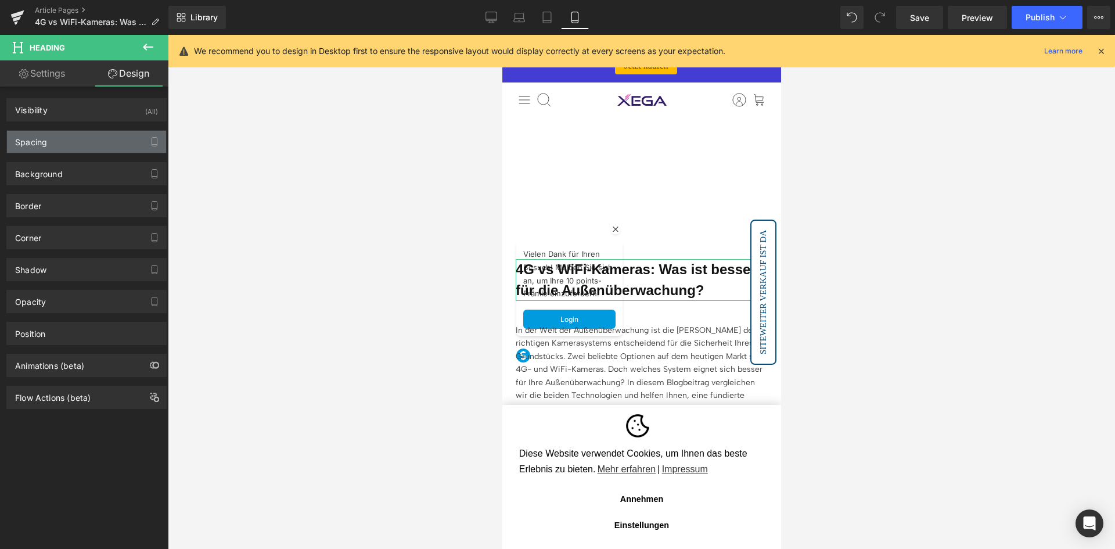
click at [93, 146] on div "Spacing" at bounding box center [86, 142] width 159 height 22
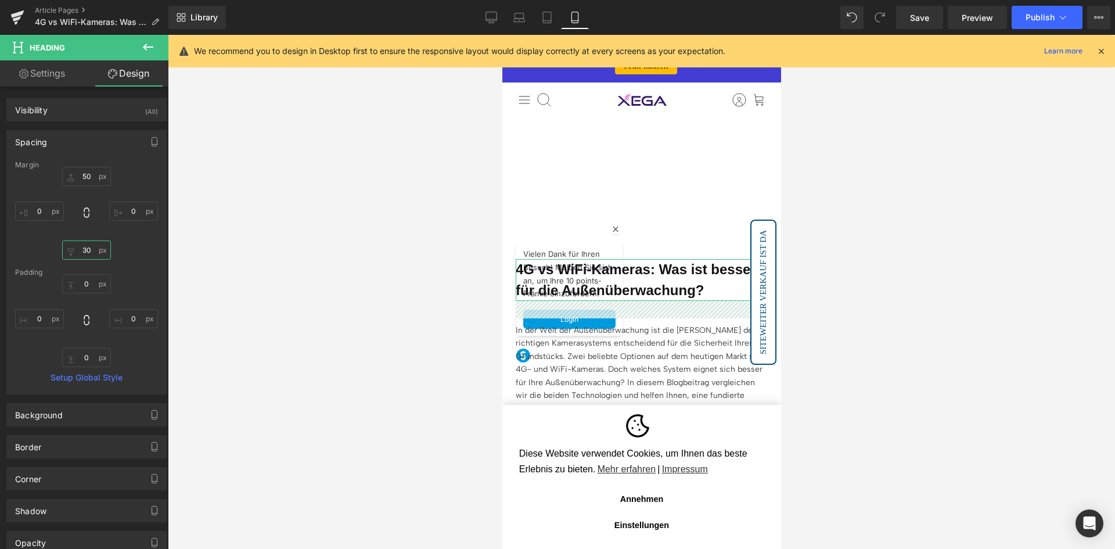
click at [88, 247] on input "30" at bounding box center [86, 249] width 49 height 19
type input "20"
click at [214, 262] on div at bounding box center [641, 292] width 947 height 514
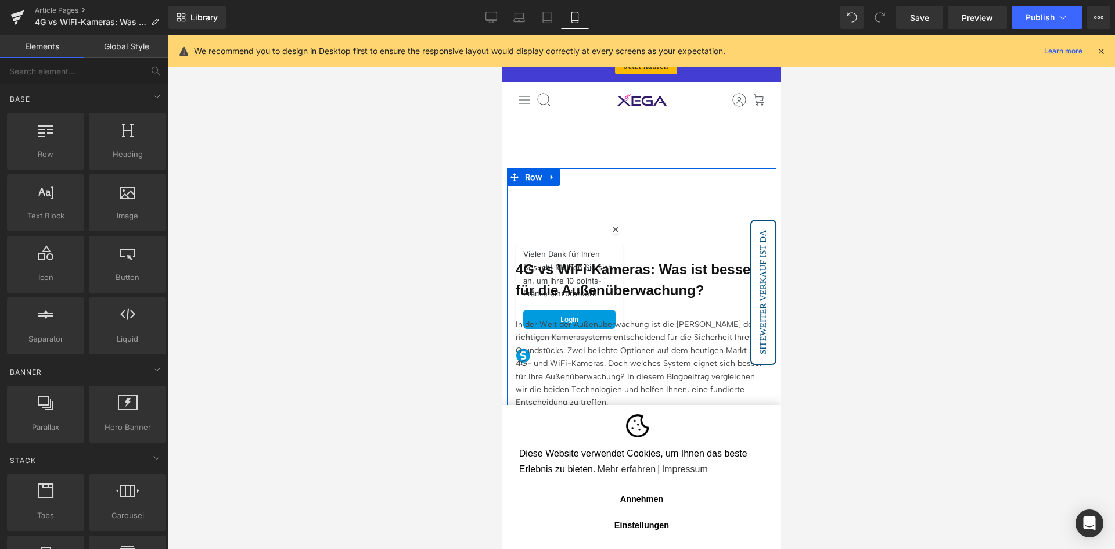
click at [686, 243] on div "4G vs WiFi-Kameras: Was ist besser für die Außenüberwachung? Heading In der Wel…" at bounding box center [640, 420] width 269 height 380
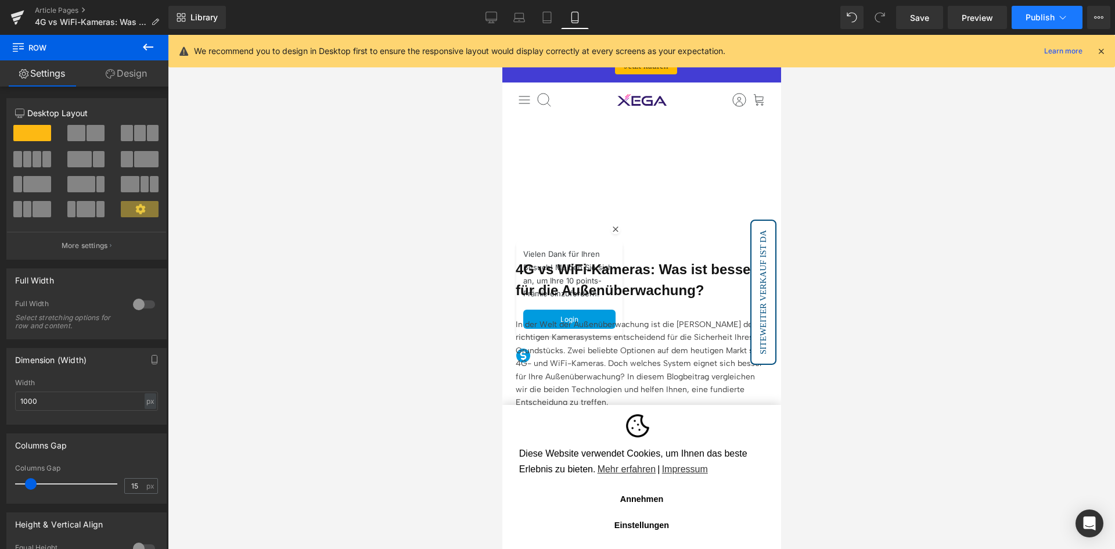
click at [1047, 13] on span "Publish" at bounding box center [1039, 17] width 29 height 9
click at [1101, 14] on icon at bounding box center [1098, 17] width 9 height 9
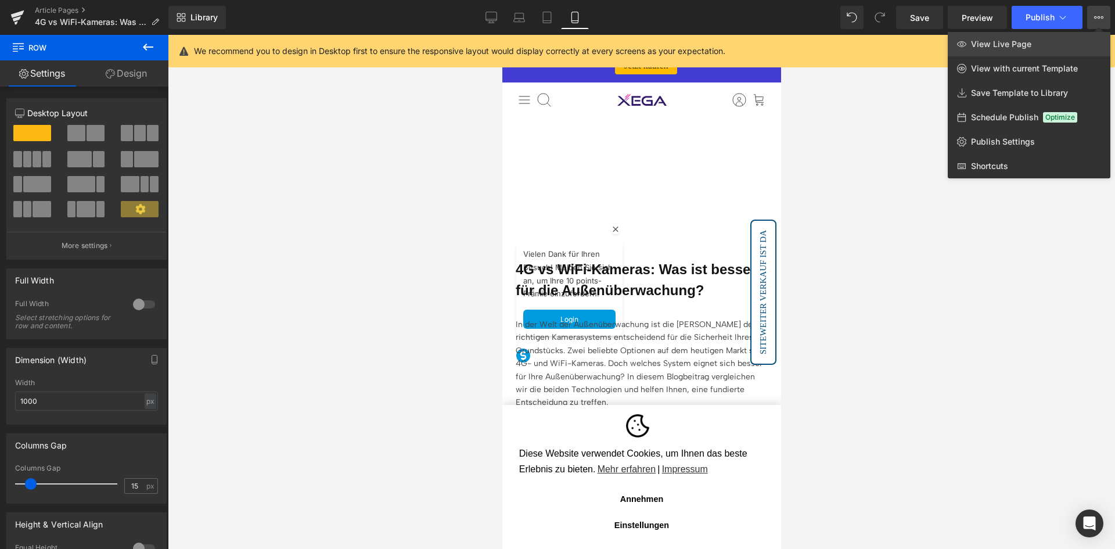
click at [995, 48] on span "View Live Page" at bounding box center [1001, 44] width 60 height 10
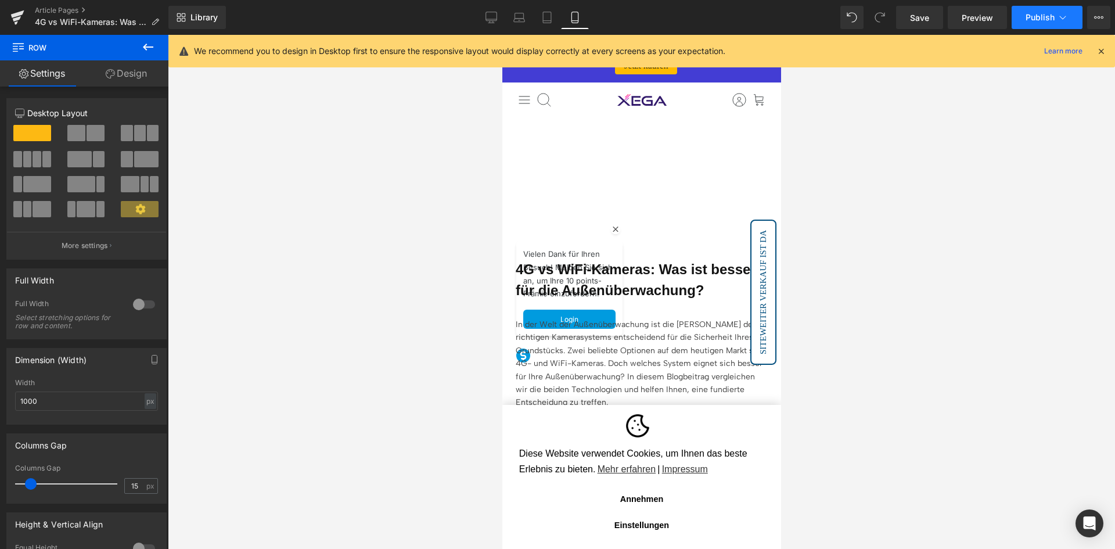
click at [1043, 12] on button "Publish" at bounding box center [1046, 17] width 71 height 23
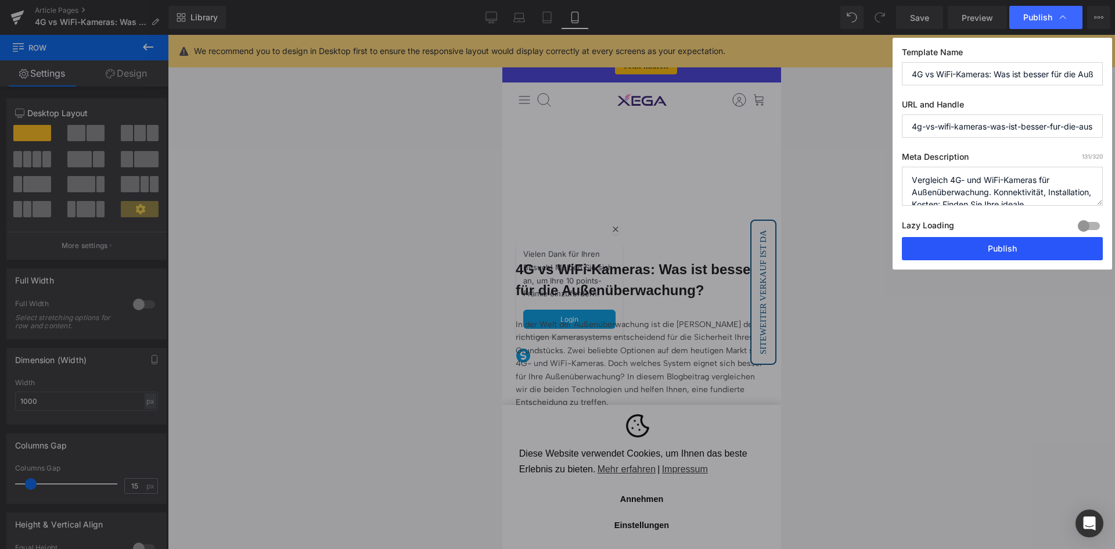
click at [971, 251] on button "Publish" at bounding box center [1002, 248] width 201 height 23
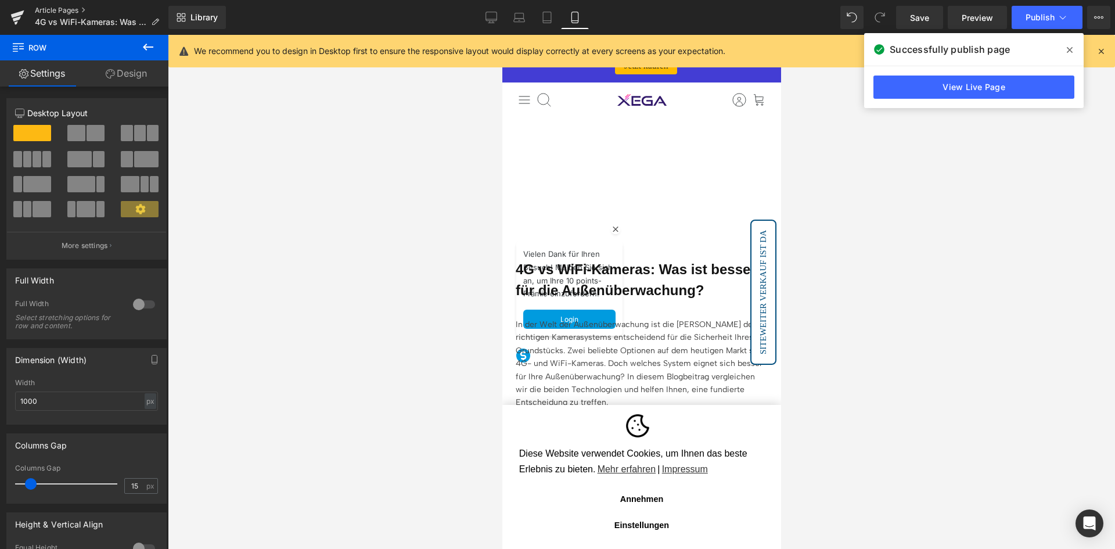
click at [70, 12] on link "Article Pages" at bounding box center [102, 10] width 134 height 9
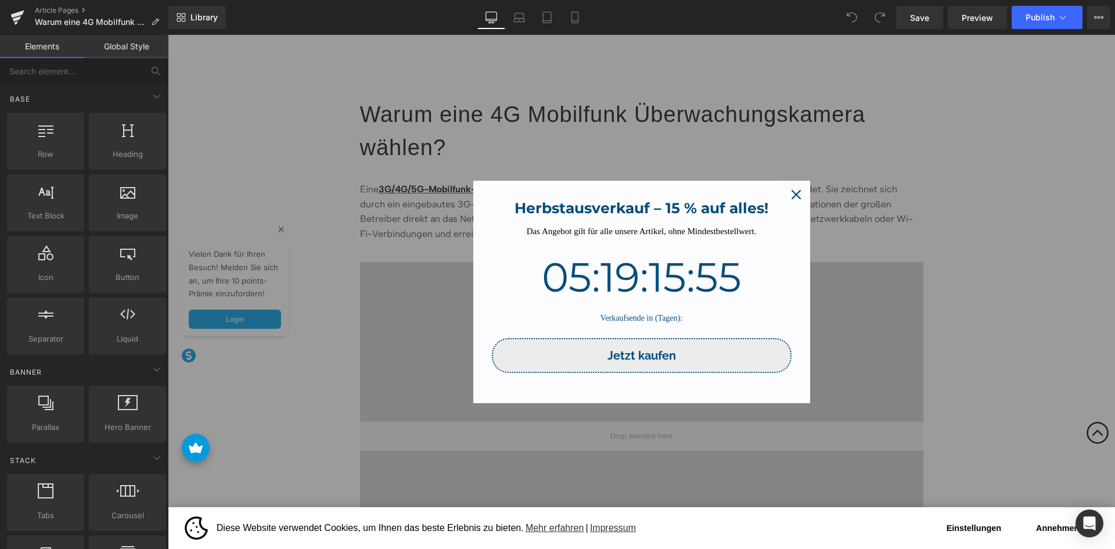
scroll to position [116, 0]
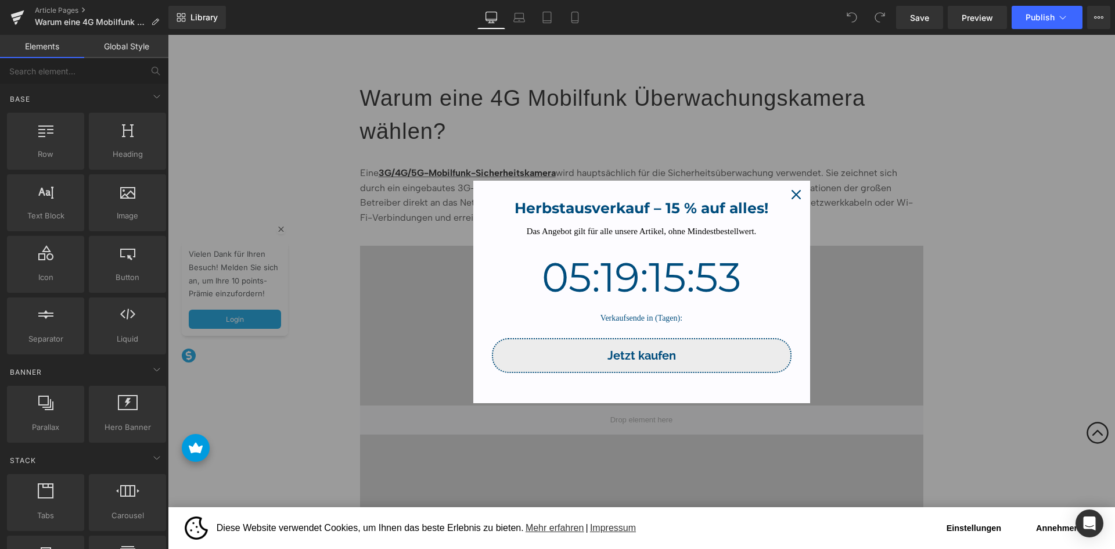
click at [789, 193] on div "Close" at bounding box center [796, 194] width 19 height 19
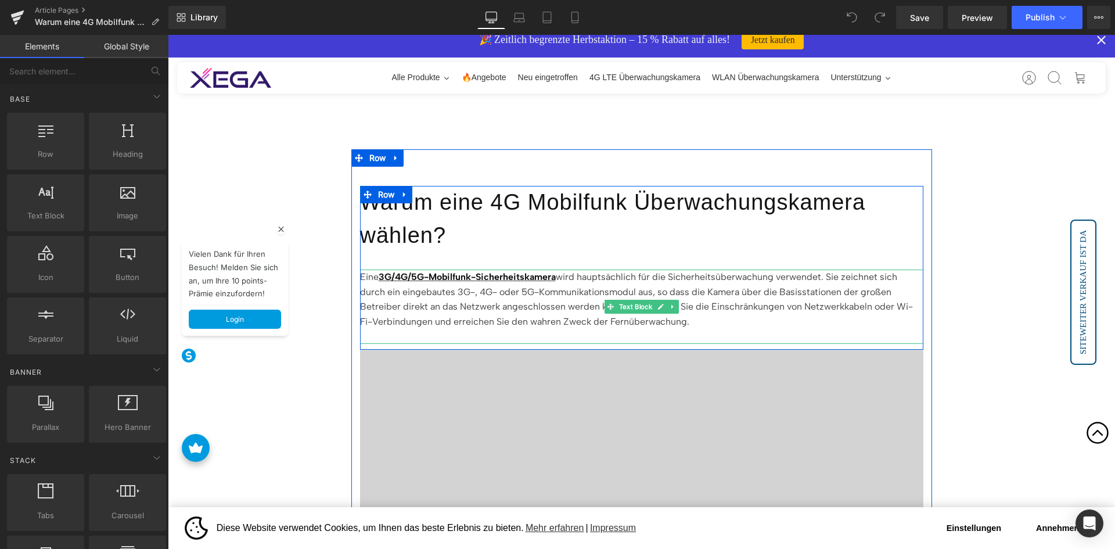
scroll to position [0, 0]
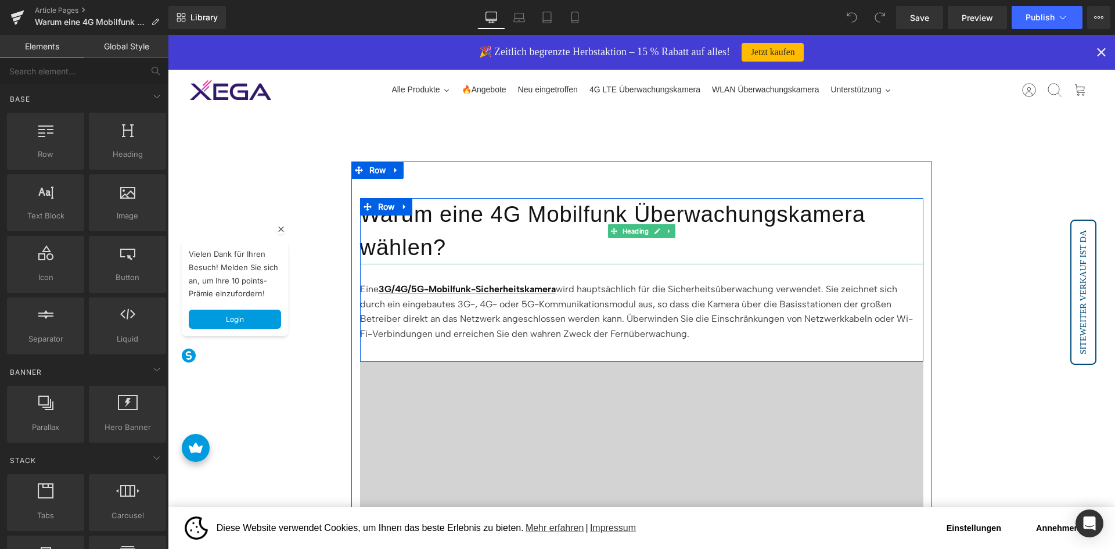
click at [743, 223] on h1 "Warum eine 4G Mobilfunk Überwachungskamera wählen?" at bounding box center [641, 231] width 563 height 66
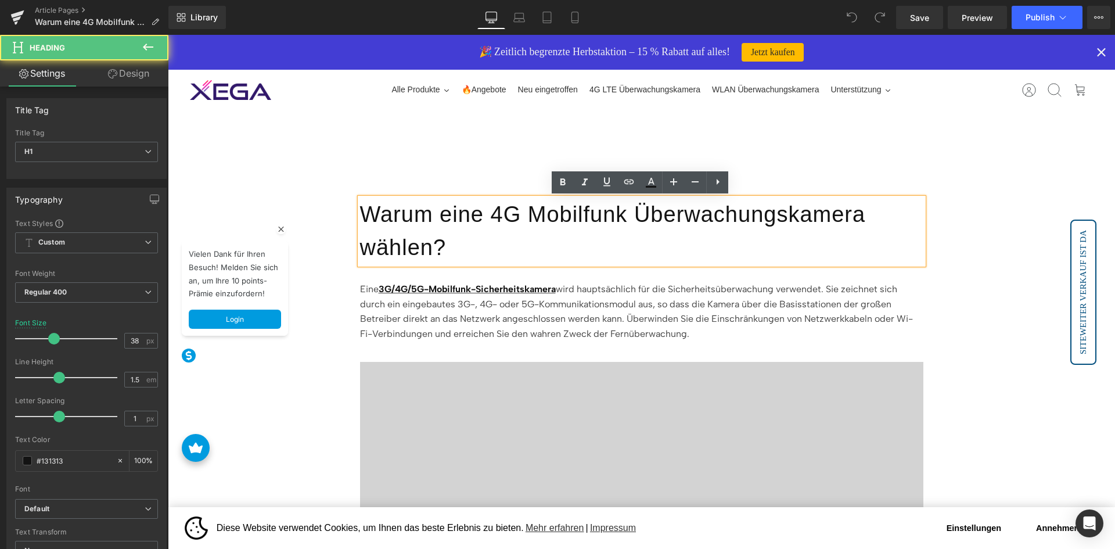
click at [594, 235] on h1 "Warum eine 4G Mobilfunk Überwachungskamera wählen?" at bounding box center [641, 231] width 563 height 66
click at [618, 248] on h1 "Warum eine 4G Mobilfunk Überwachungskamera wählen?" at bounding box center [641, 231] width 563 height 66
click at [610, 247] on h1 "Warum eine 4G Mobilfunk Überwachungskamera wählen?" at bounding box center [641, 231] width 563 height 66
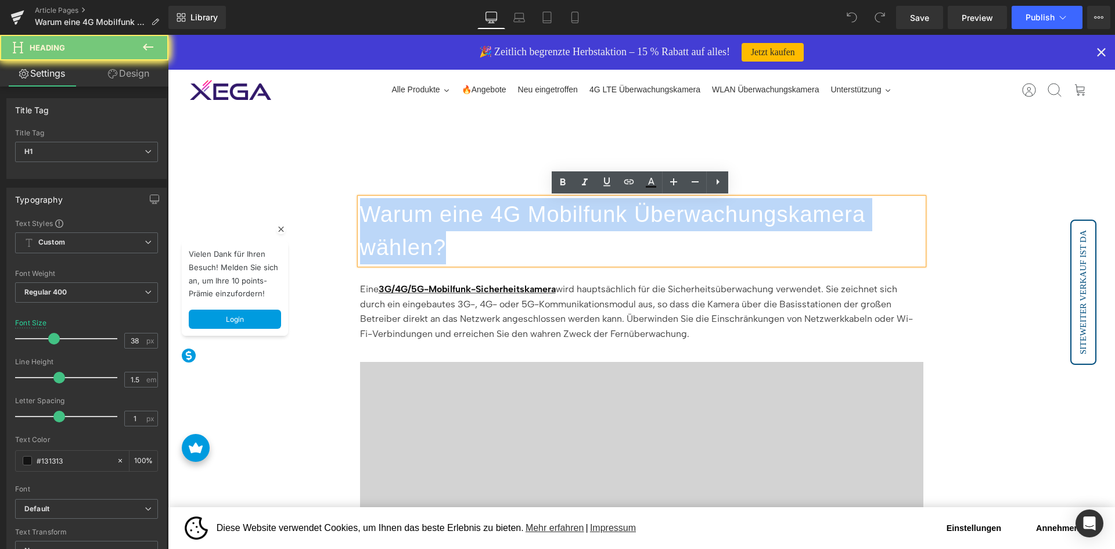
click at [610, 247] on h1 "Warum eine 4G Mobilfunk Überwachungskamera wählen?" at bounding box center [641, 231] width 563 height 66
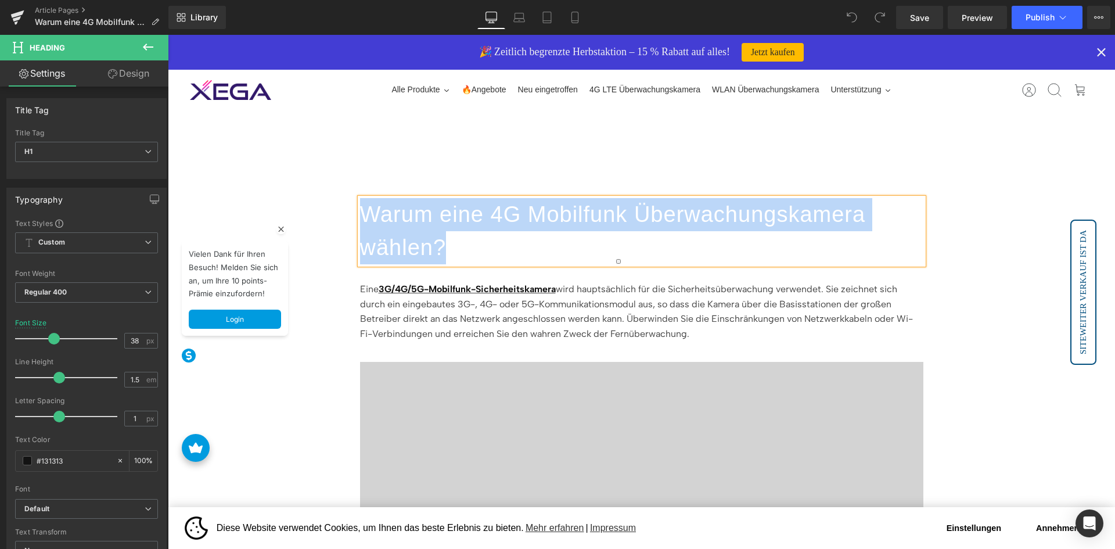
copy h1 "Warum eine 4G Mobilfunk Überwachungskamera wählen?"
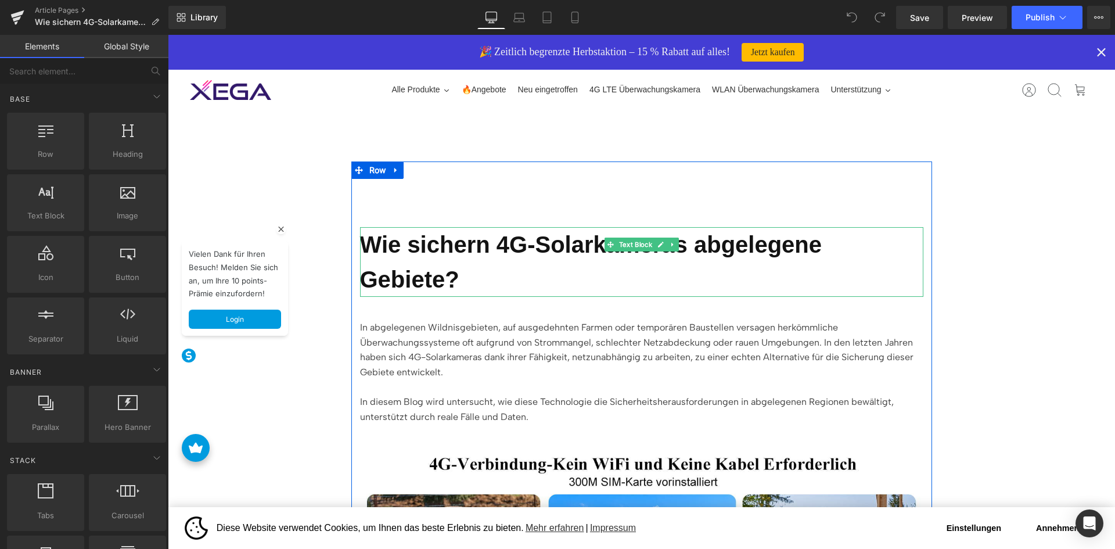
click at [525, 236] on strong "Wie sichern 4G-Solarkameras abgelegene Gebiete?" at bounding box center [591, 262] width 462 height 60
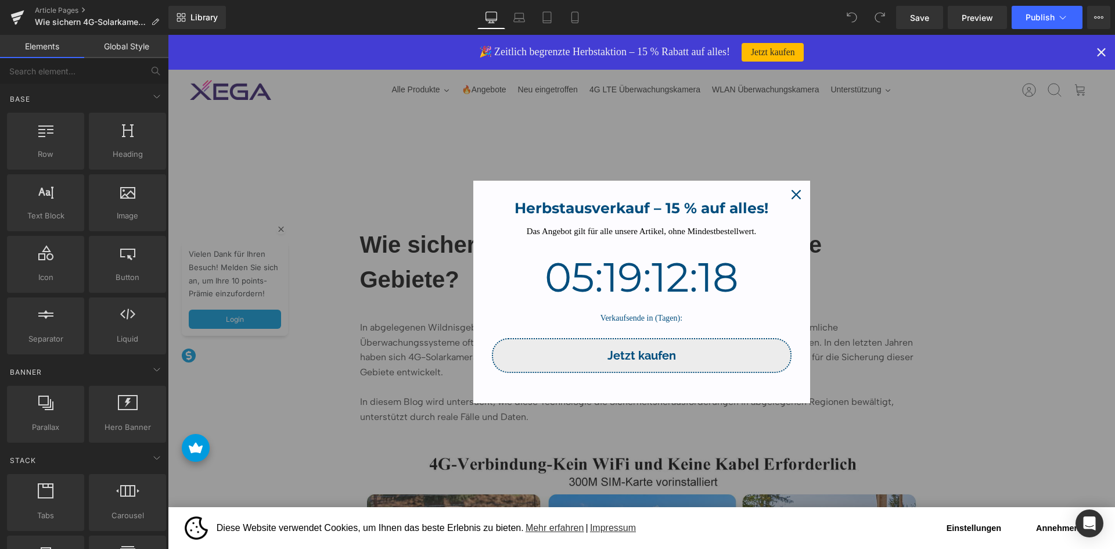
click at [790, 187] on div "Close" at bounding box center [796, 194] width 19 height 19
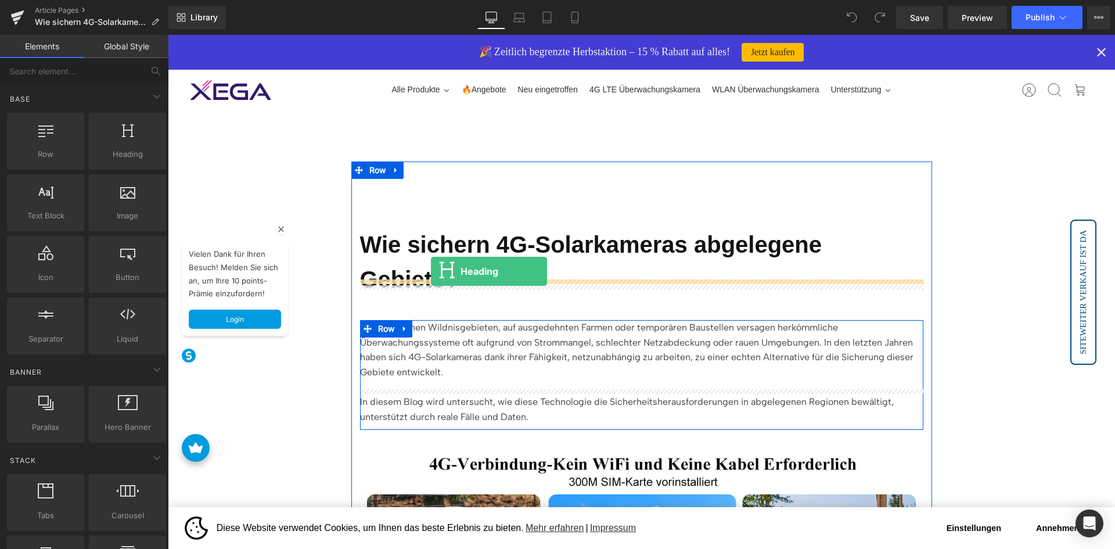
drag, startPoint x: 298, startPoint y: 178, endPoint x: 431, endPoint y: 271, distance: 162.5
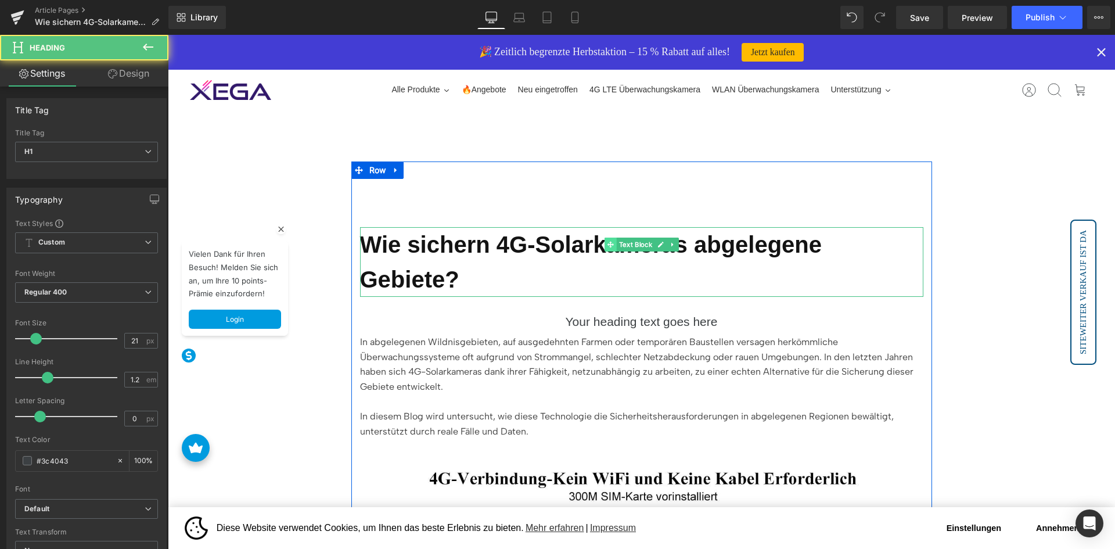
click at [607, 242] on icon at bounding box center [610, 244] width 6 height 7
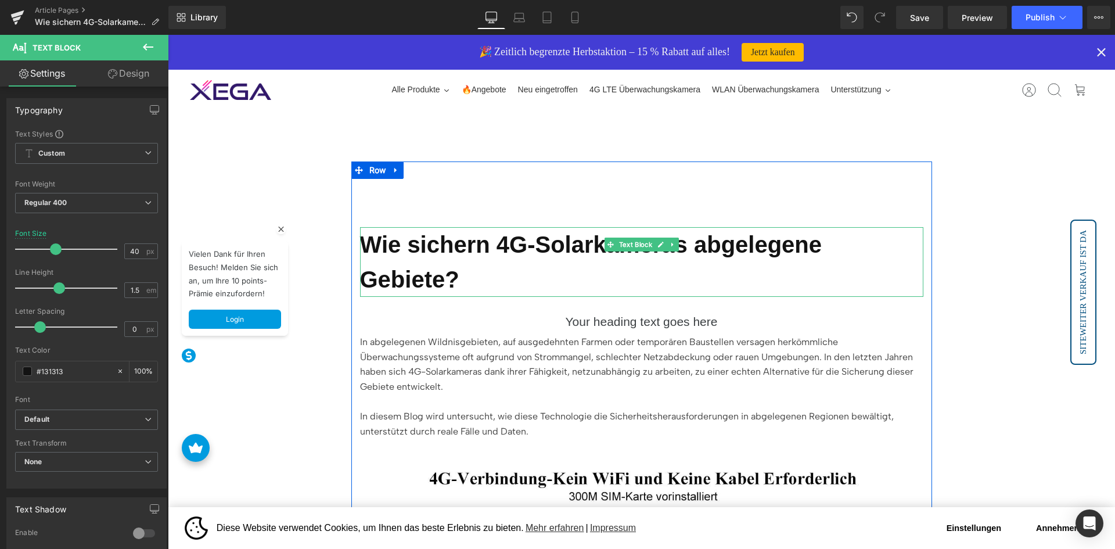
click at [551, 249] on strong "Wie sichern 4G-Solarkameras abgelegene Gebiete?" at bounding box center [591, 262] width 462 height 60
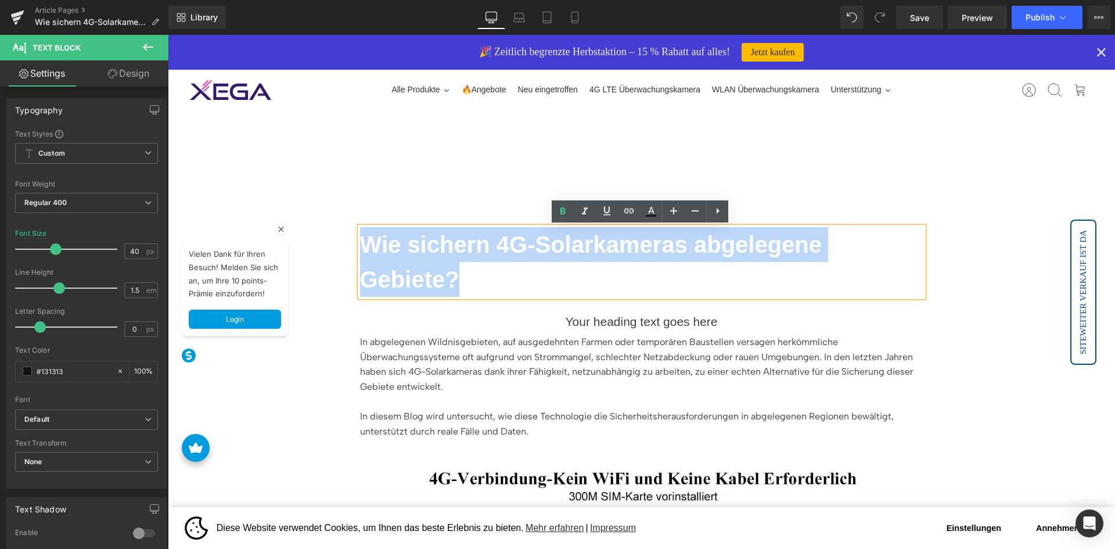
copy strong "Wie sichern 4G-Solarkameras abgelegene Gebiete?"
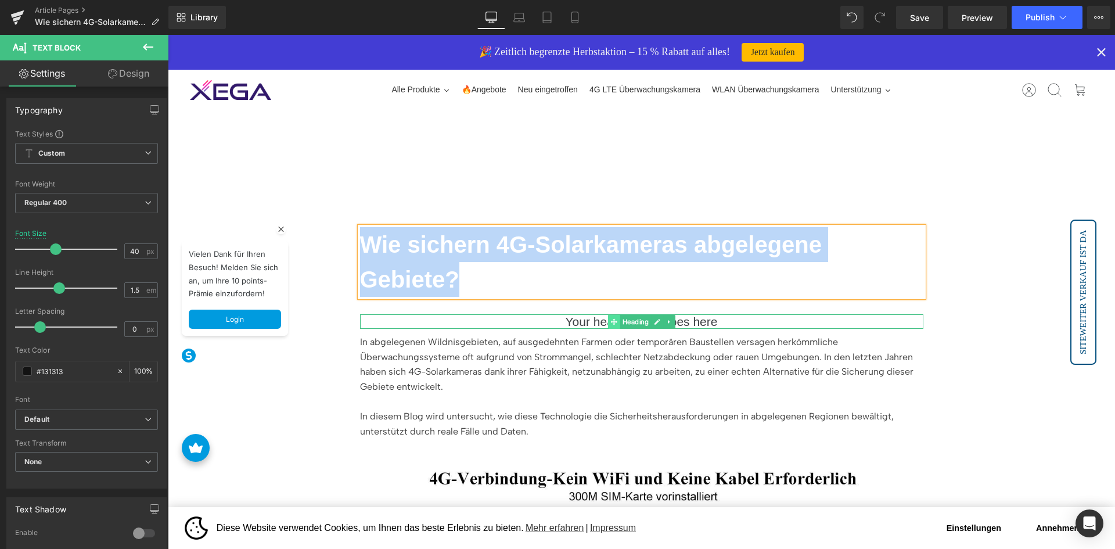
click at [609, 315] on span at bounding box center [613, 322] width 12 height 14
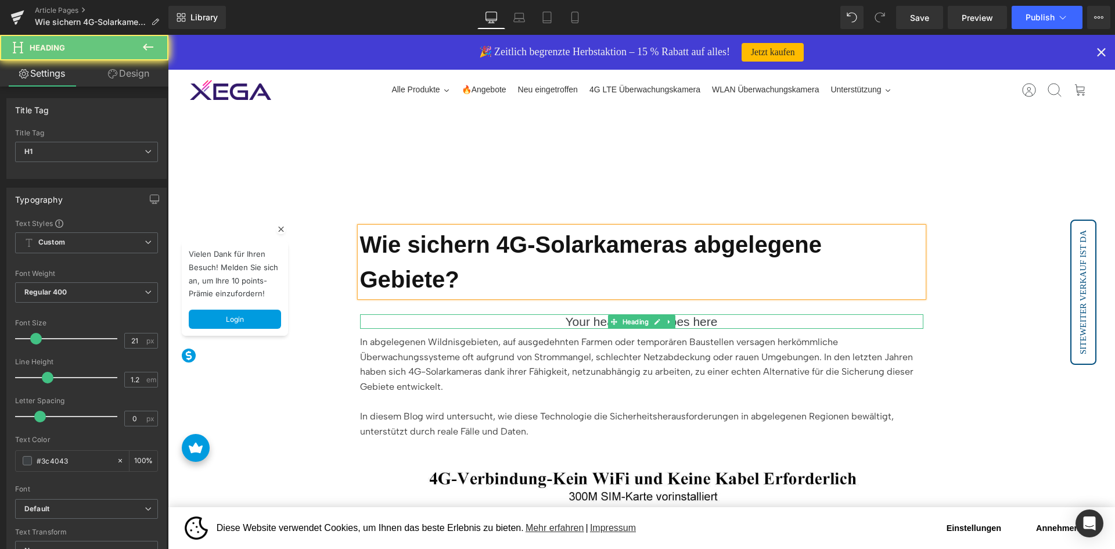
click at [578, 314] on h1 "Your heading text goes here" at bounding box center [641, 321] width 563 height 15
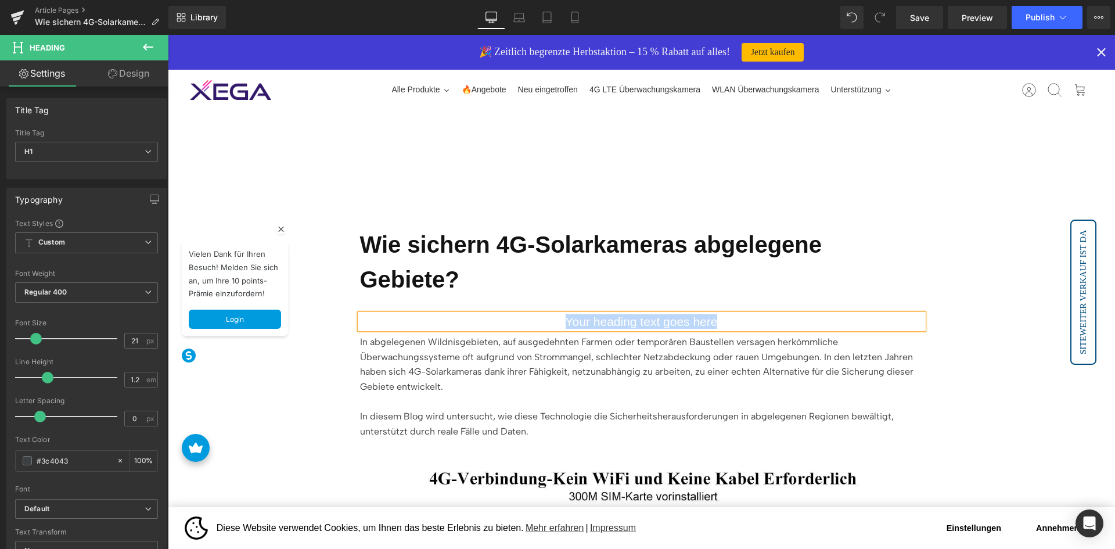
paste div
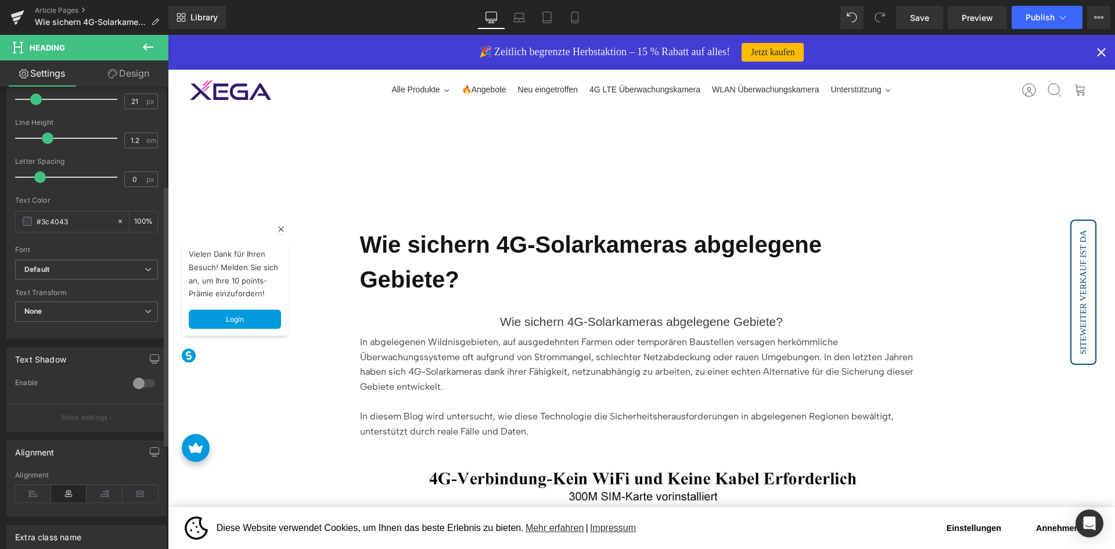
scroll to position [362, 0]
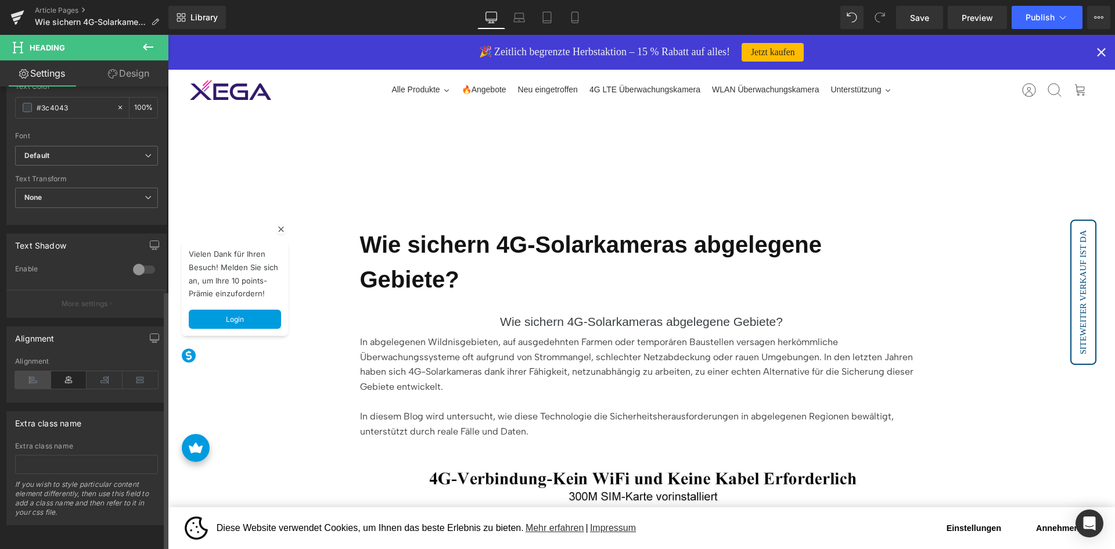
click at [39, 371] on icon at bounding box center [33, 379] width 36 height 17
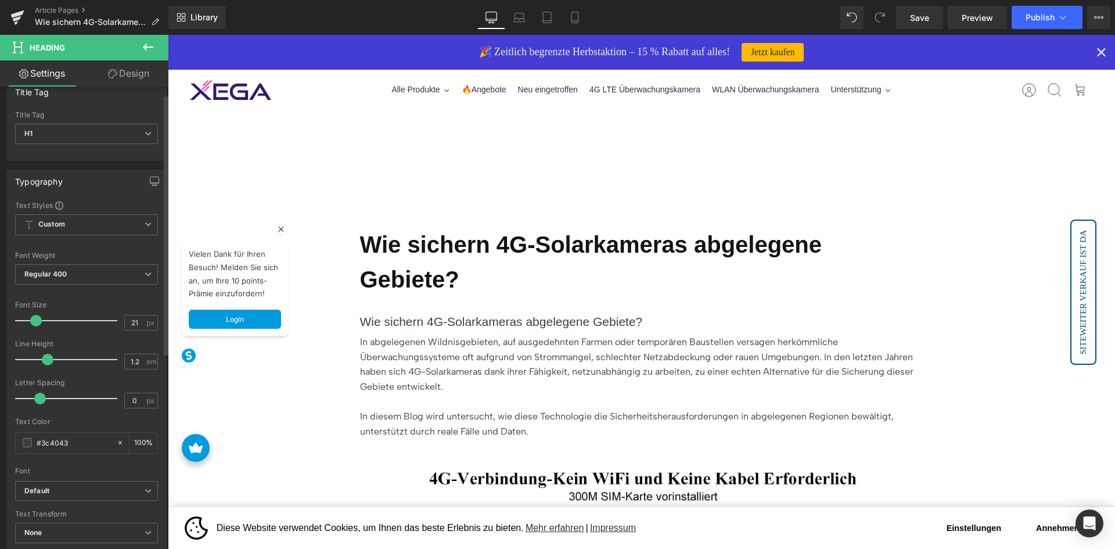
scroll to position [13, 0]
click at [143, 332] on div "21 px" at bounding box center [141, 327] width 34 height 16
click at [135, 326] on input "21" at bounding box center [135, 327] width 20 height 15
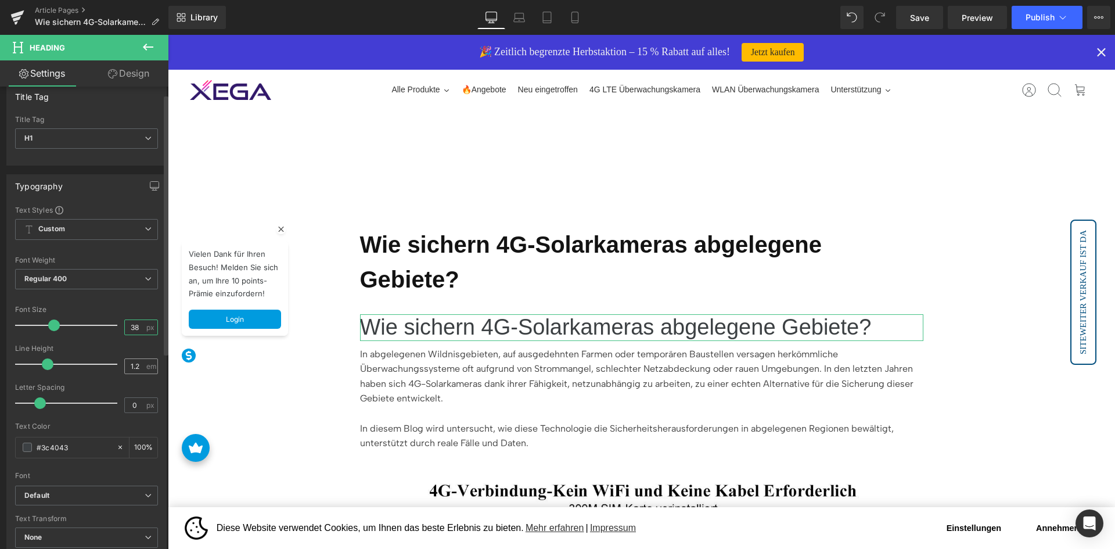
type input "38"
click at [137, 366] on input "1.2" at bounding box center [135, 366] width 20 height 15
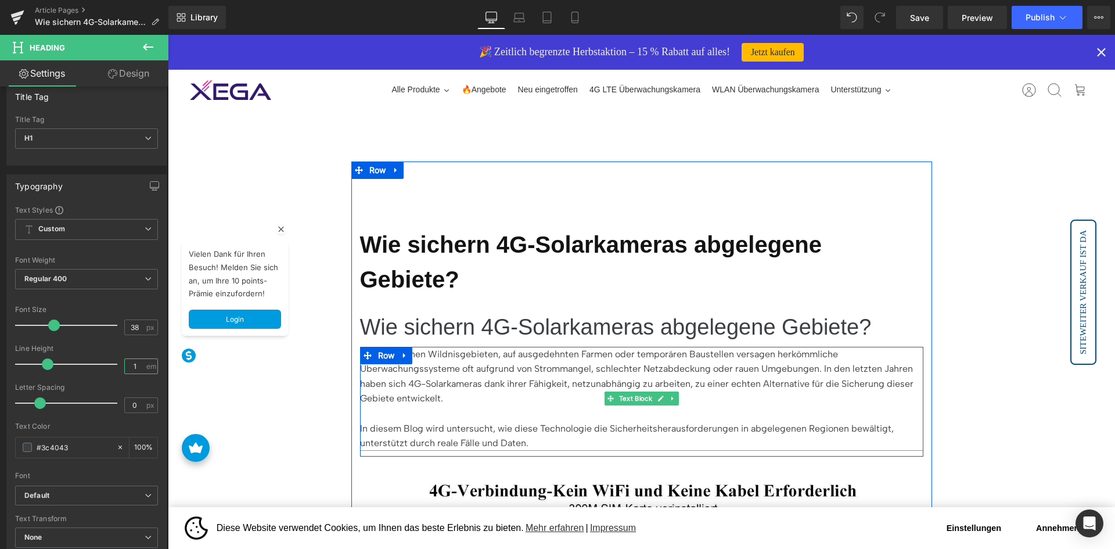
type input "1.5"
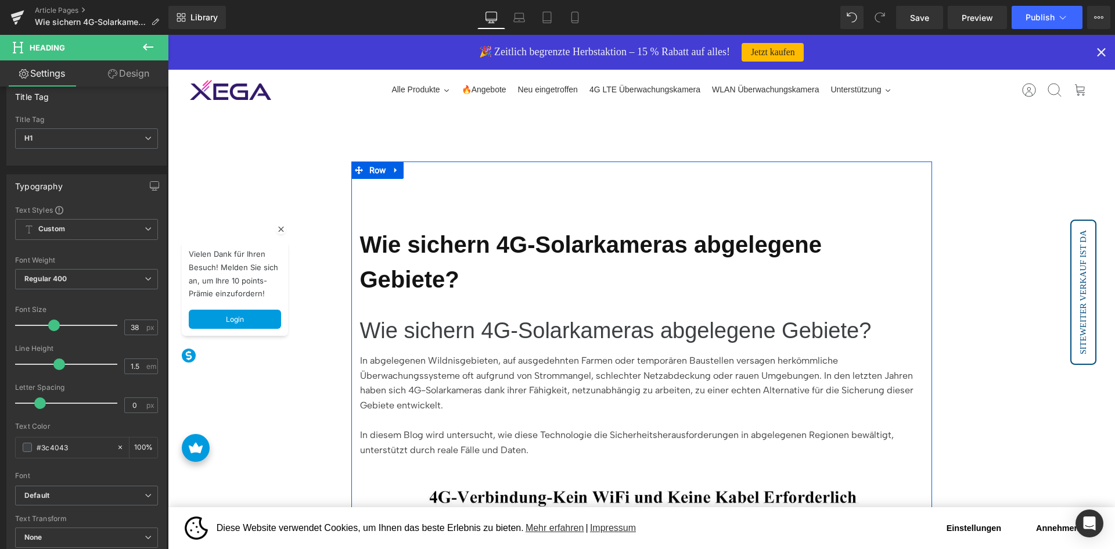
click at [542, 240] on strong "Wie sichern 4G-Solarkameras abgelegene Gebiete?" at bounding box center [591, 262] width 462 height 60
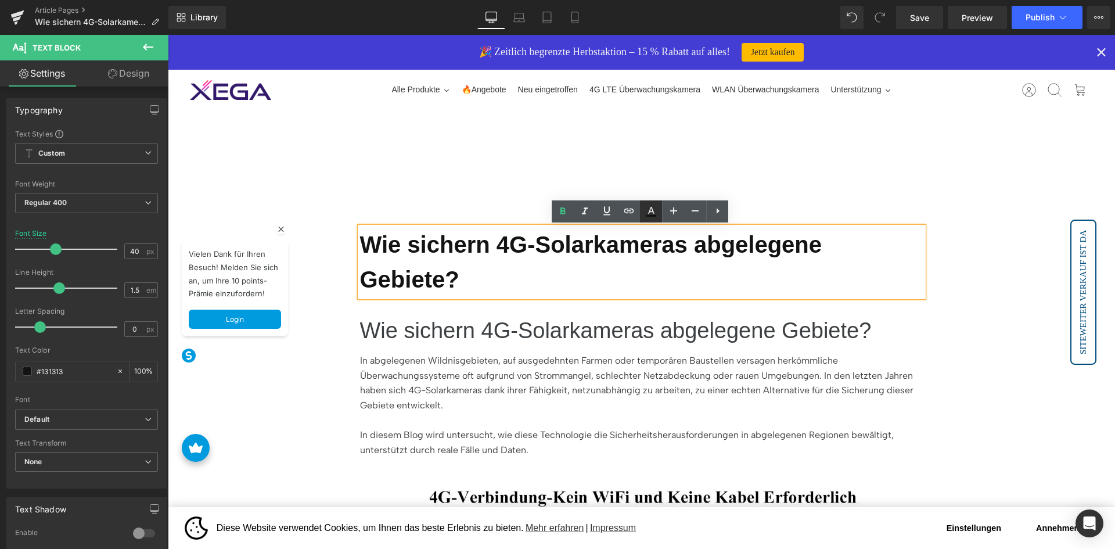
click at [649, 205] on icon at bounding box center [651, 211] width 14 height 14
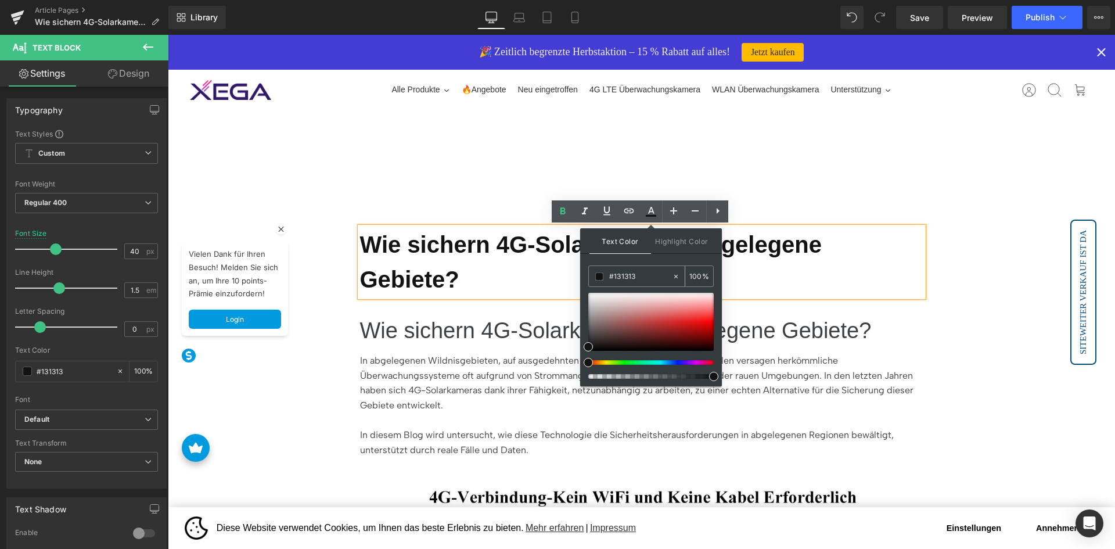
click at [649, 276] on input "#131313" at bounding box center [640, 276] width 63 height 13
click at [443, 353] on p "In abgelegenen Wildnisgebieten, auf ausgedehnten Farmen oder temporären Baustel…" at bounding box center [641, 382] width 563 height 59
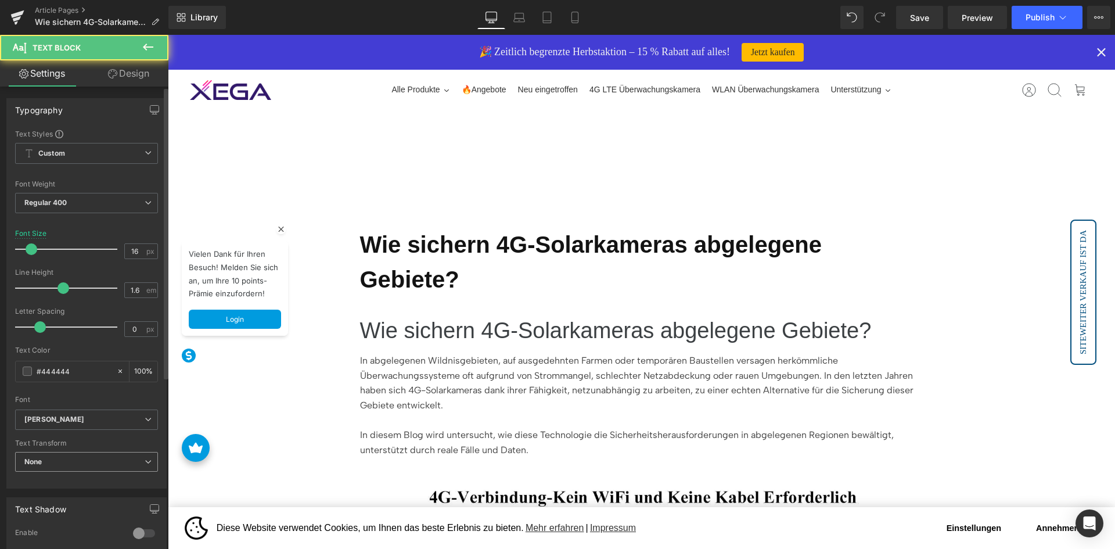
click at [84, 461] on span "None" at bounding box center [86, 462] width 143 height 20
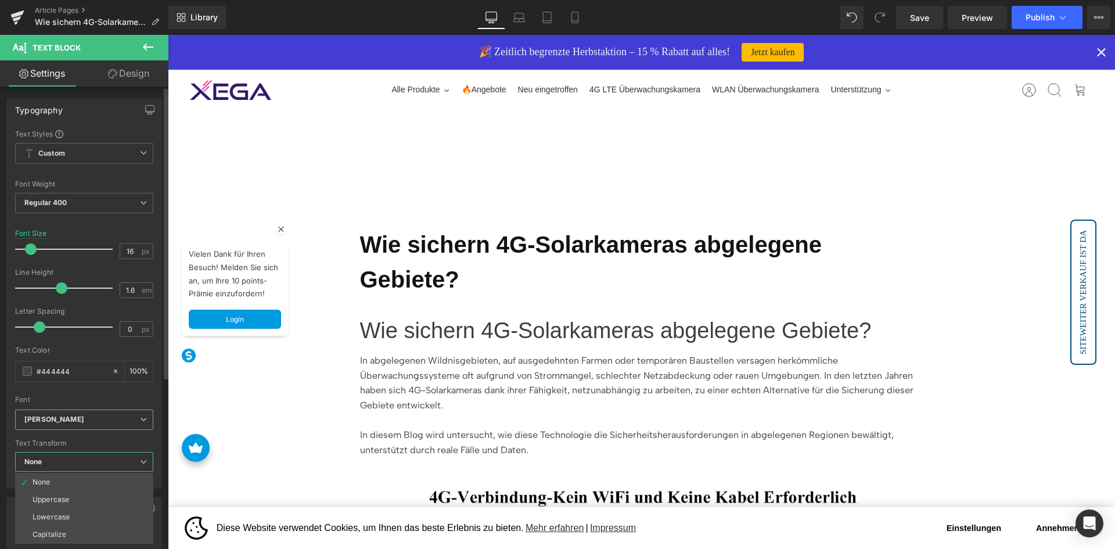
click at [94, 420] on b "[PERSON_NAME]" at bounding box center [82, 420] width 116 height 10
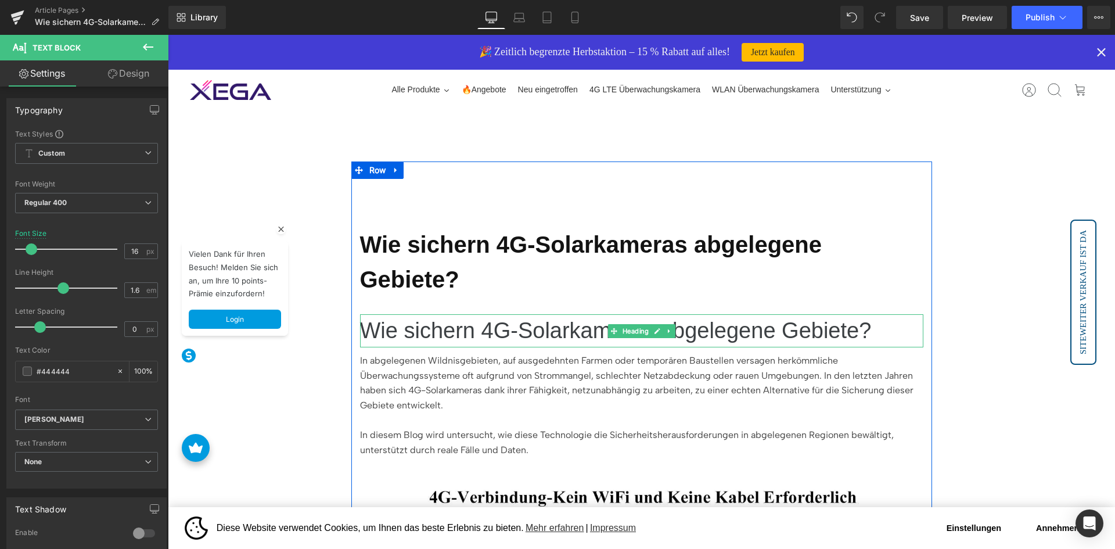
click at [575, 314] on h1 "Wie sichern 4G-Solarkameras abgelegene Gebiete?" at bounding box center [641, 330] width 563 height 33
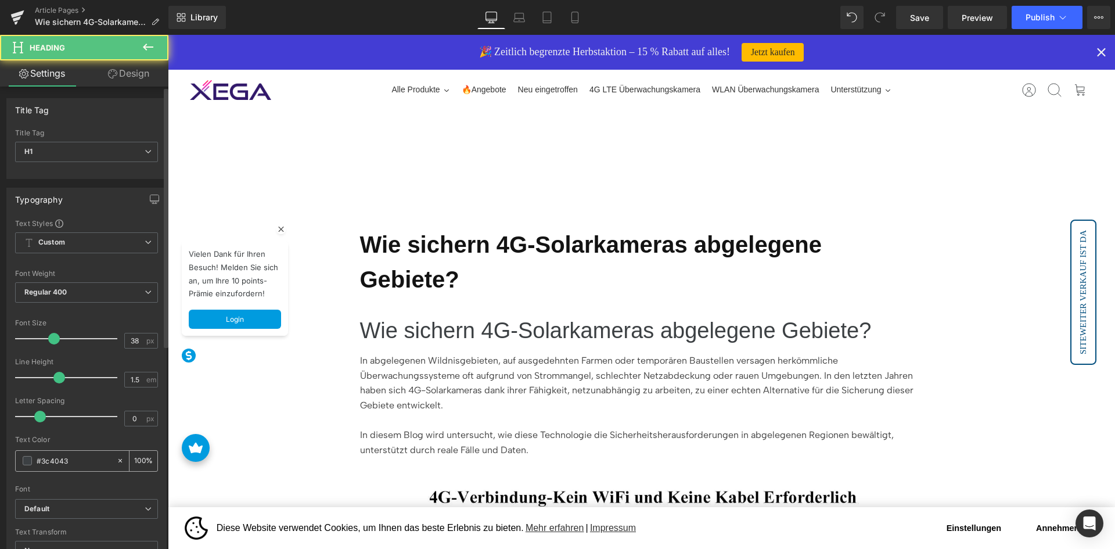
click at [90, 460] on input "#3c4043" at bounding box center [74, 460] width 74 height 13
paste input "13131"
type input "#131313"
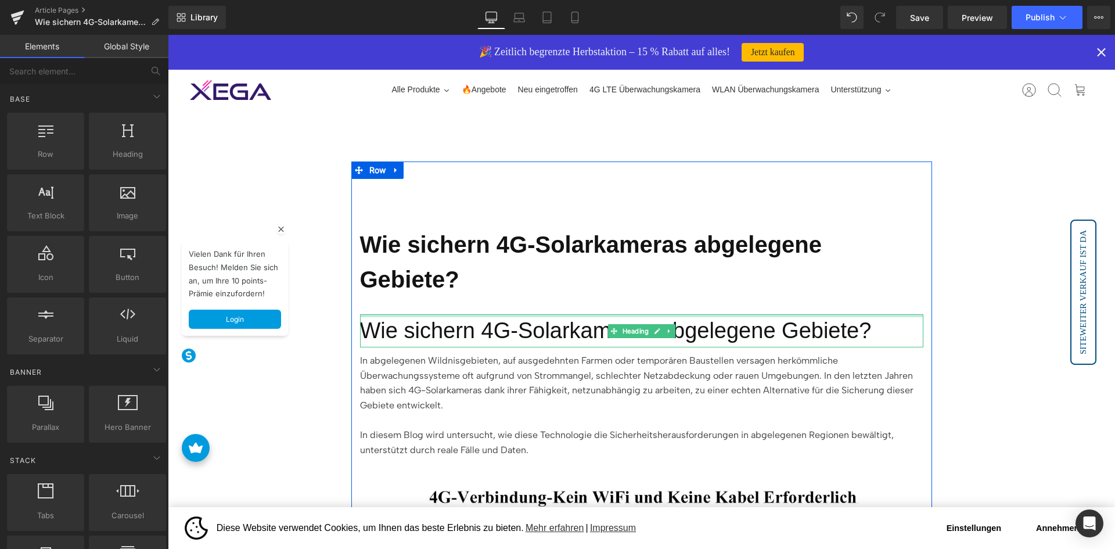
click at [503, 314] on h1 "Wie sichern 4G-Solarkameras abgelegene Gebiete?" at bounding box center [641, 330] width 563 height 33
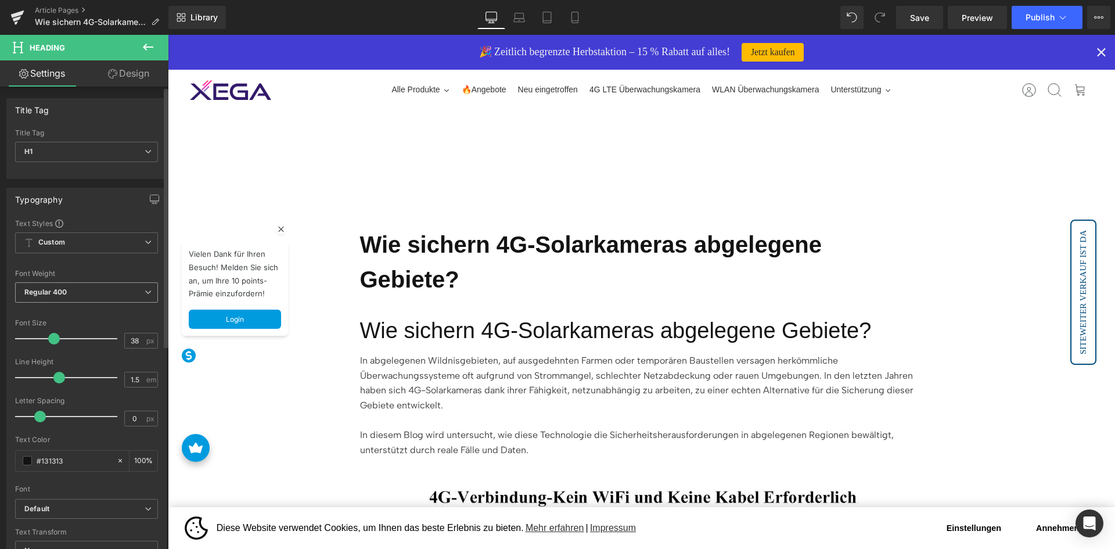
click at [98, 288] on span "Regular 400" at bounding box center [86, 292] width 143 height 20
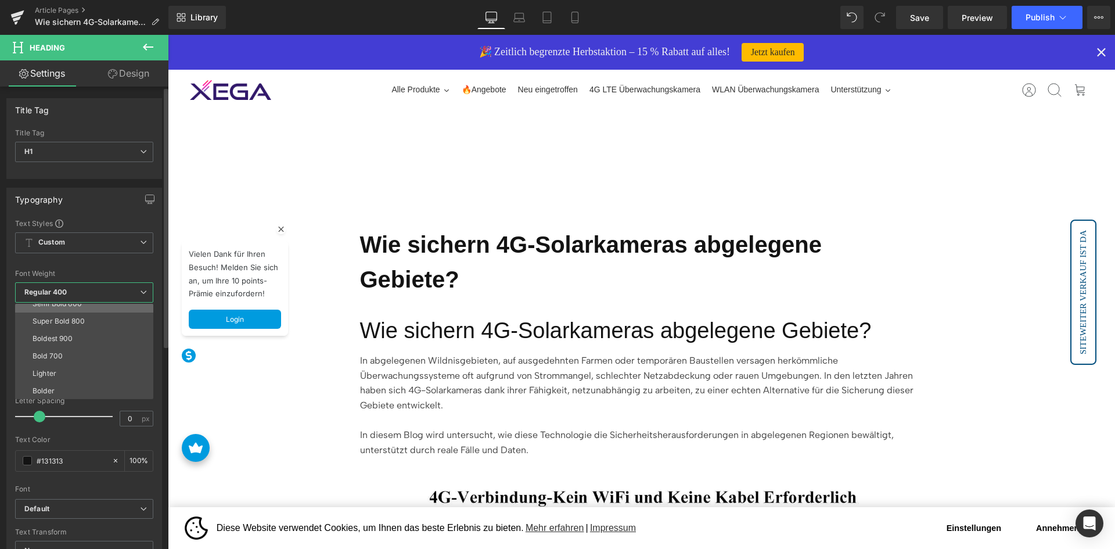
scroll to position [96, 0]
click at [75, 352] on li "Bold 700" at bounding box center [86, 355] width 143 height 17
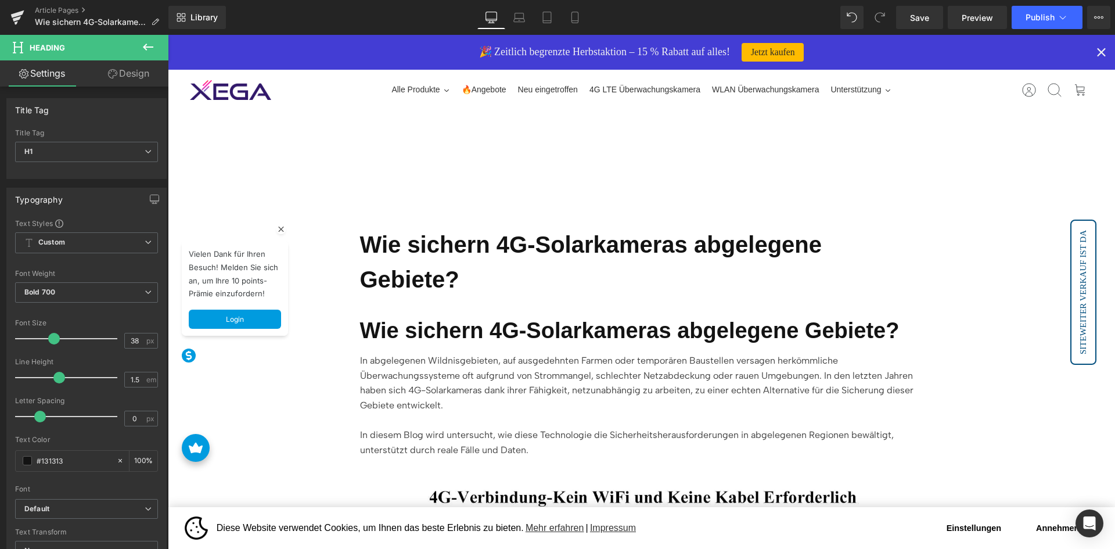
click at [125, 80] on link "Design" at bounding box center [129, 73] width 84 height 26
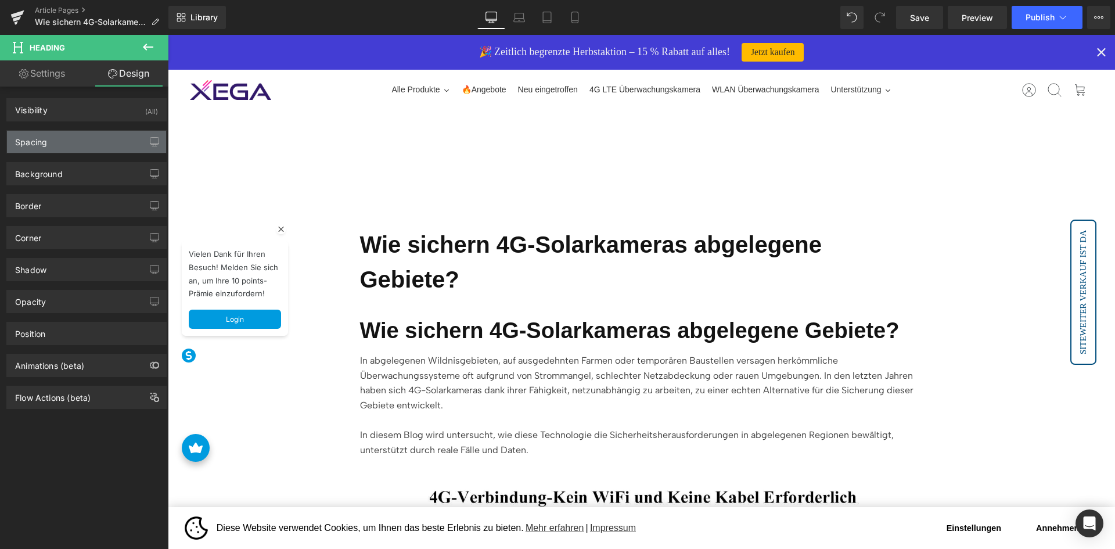
click at [99, 133] on div "Spacing" at bounding box center [86, 142] width 159 height 22
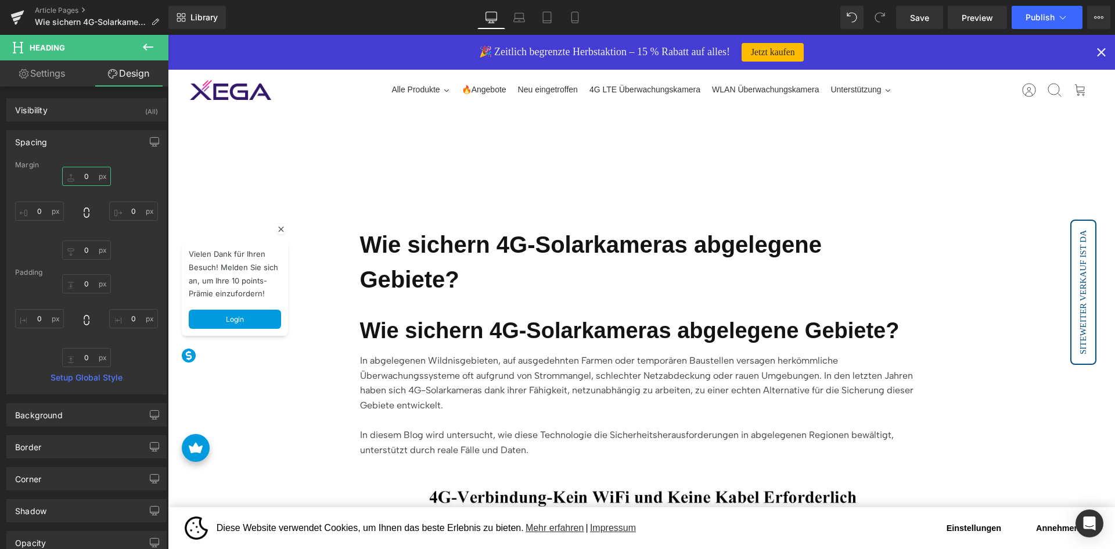
click at [87, 178] on input "0" at bounding box center [86, 176] width 49 height 19
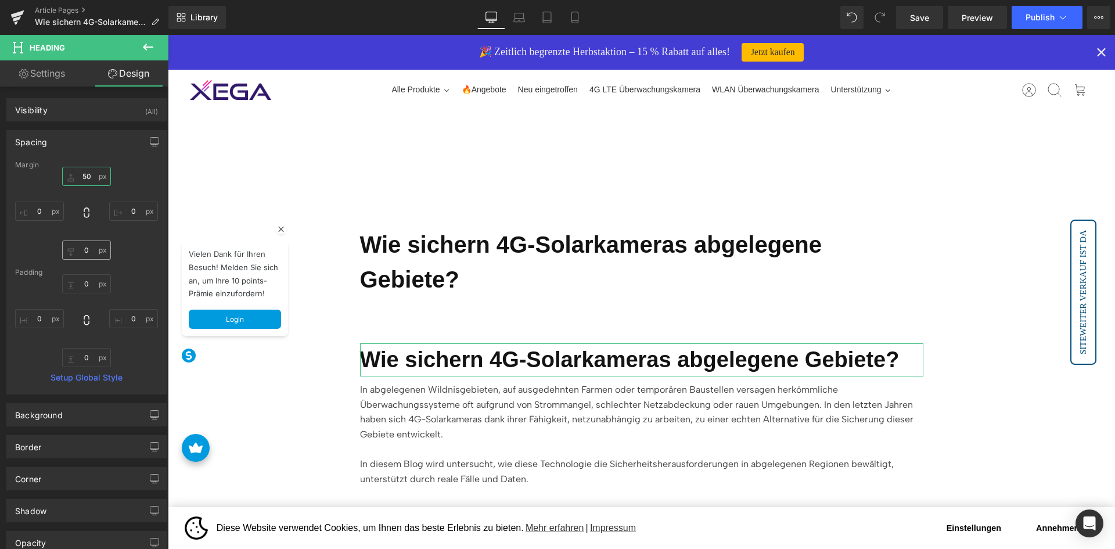
type input "50"
click at [91, 253] on input "0" at bounding box center [86, 249] width 49 height 19
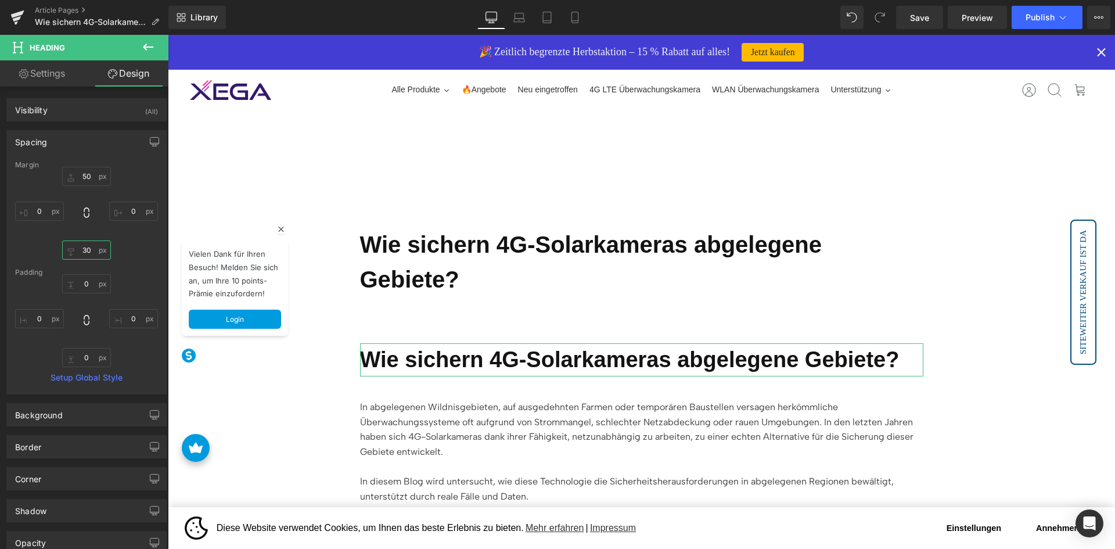
type input "30"
click at [139, 279] on div "0px 0 0px 0 0px 0 0px 0" at bounding box center [86, 320] width 143 height 93
click at [44, 72] on link "Settings" at bounding box center [42, 73] width 84 height 26
type input "100"
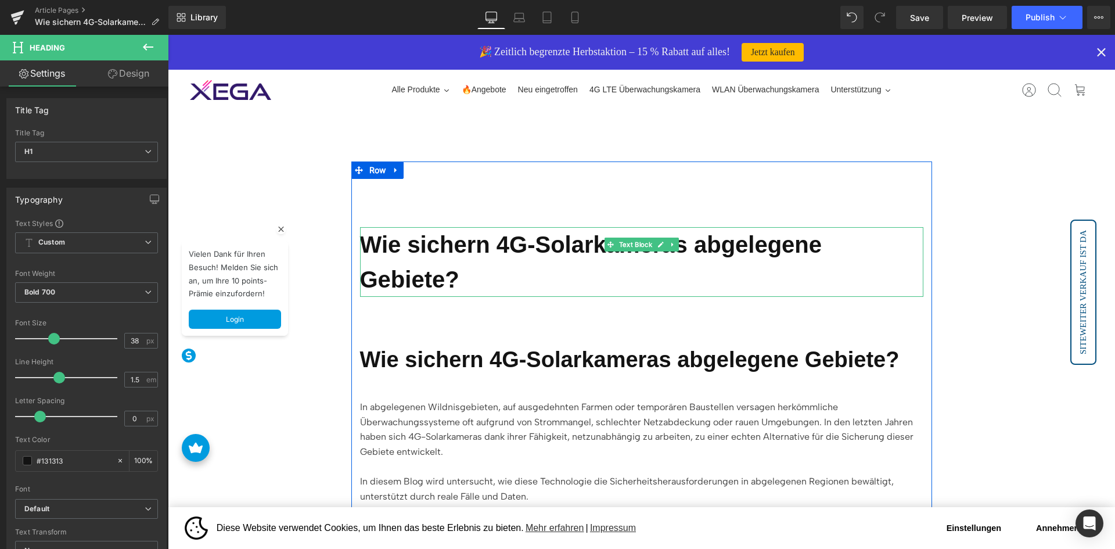
click at [494, 247] on strong "Wie sichern 4G-Solarkameras abgelegene Gebiete?" at bounding box center [591, 262] width 462 height 60
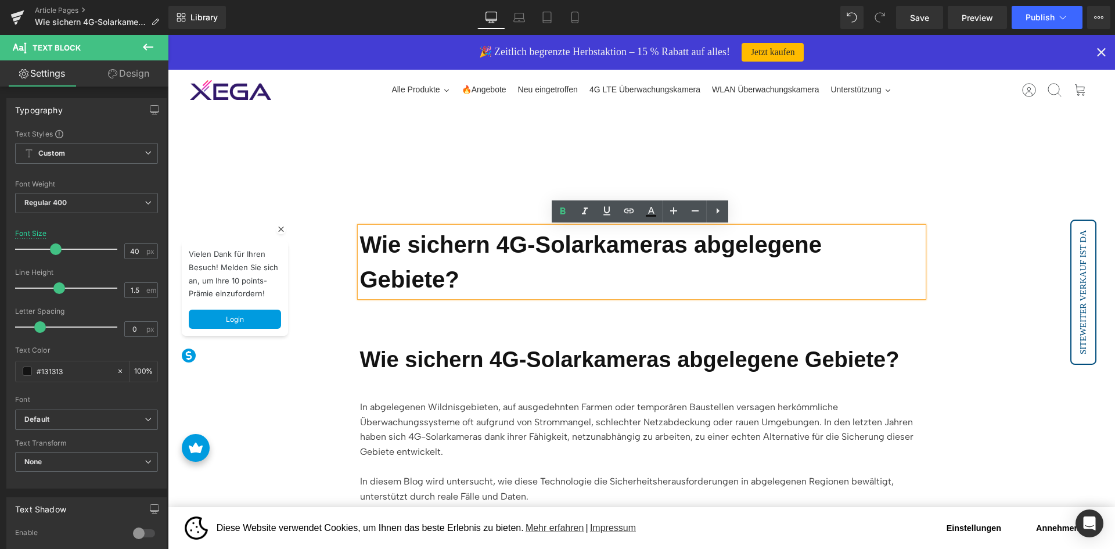
click at [470, 343] on h1 "Wie sichern 4G-Solarkameras abgelegene Gebiete?" at bounding box center [641, 359] width 563 height 33
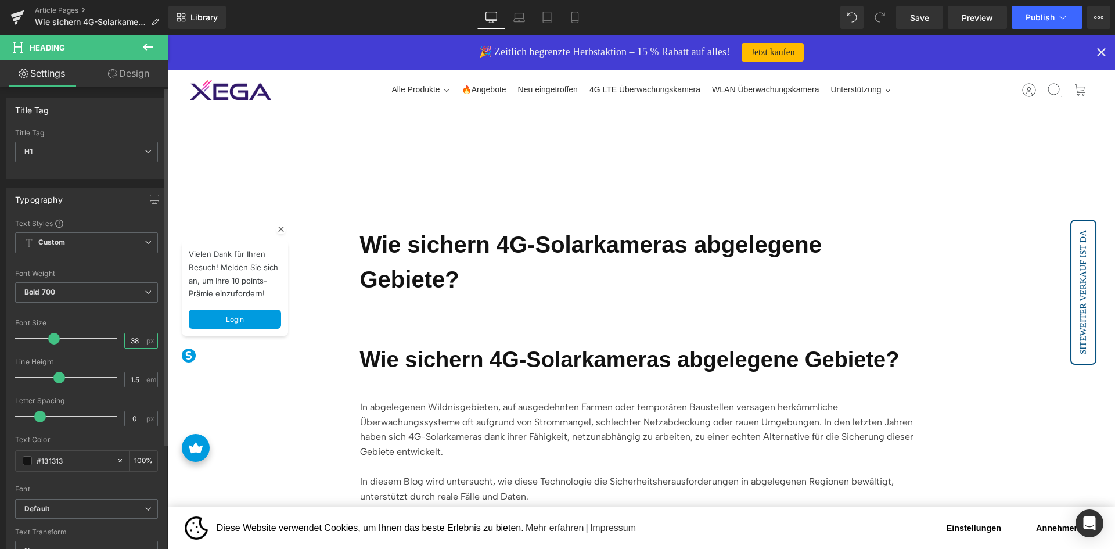
drag, startPoint x: 131, startPoint y: 341, endPoint x: 138, endPoint y: 340, distance: 7.2
click at [131, 341] on input "38" at bounding box center [135, 340] width 20 height 15
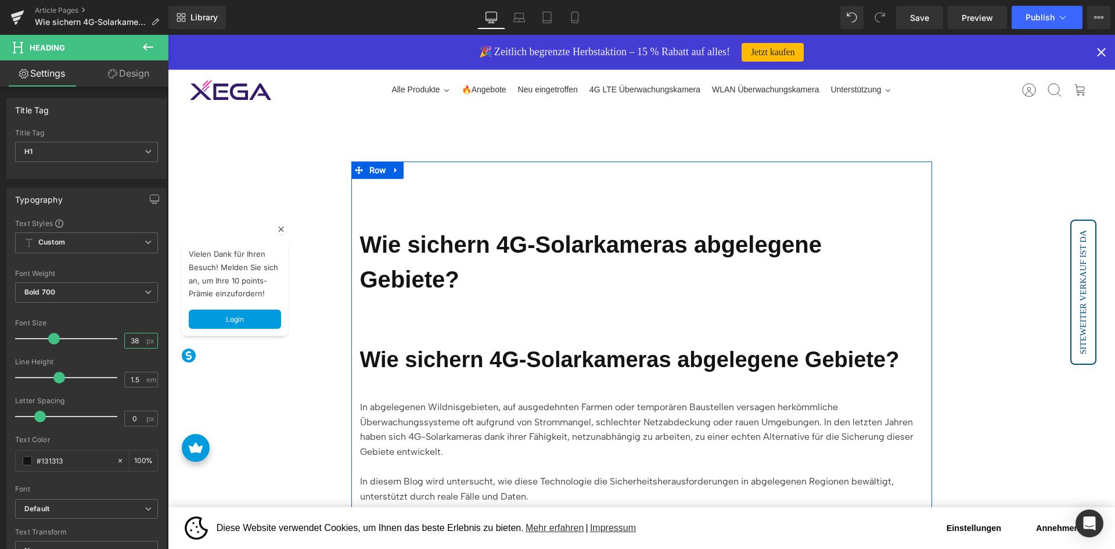
type input "3"
type input "40"
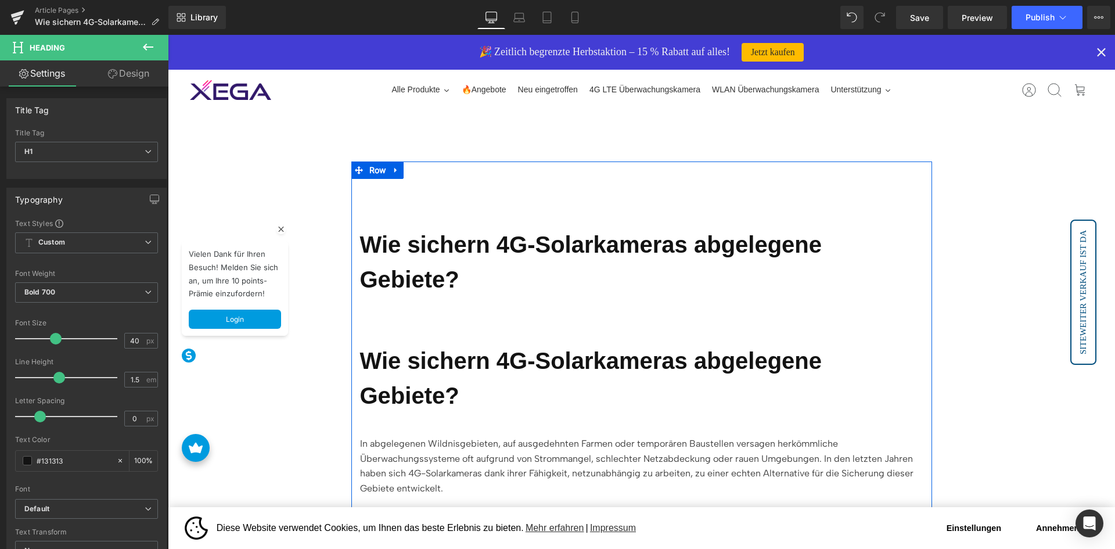
click at [582, 291] on div "Wie sichern 4G-Solarkameras abgelegene Gebiete? Text Block Wie sichern 4G-Solar…" at bounding box center [641, 496] width 581 height 596
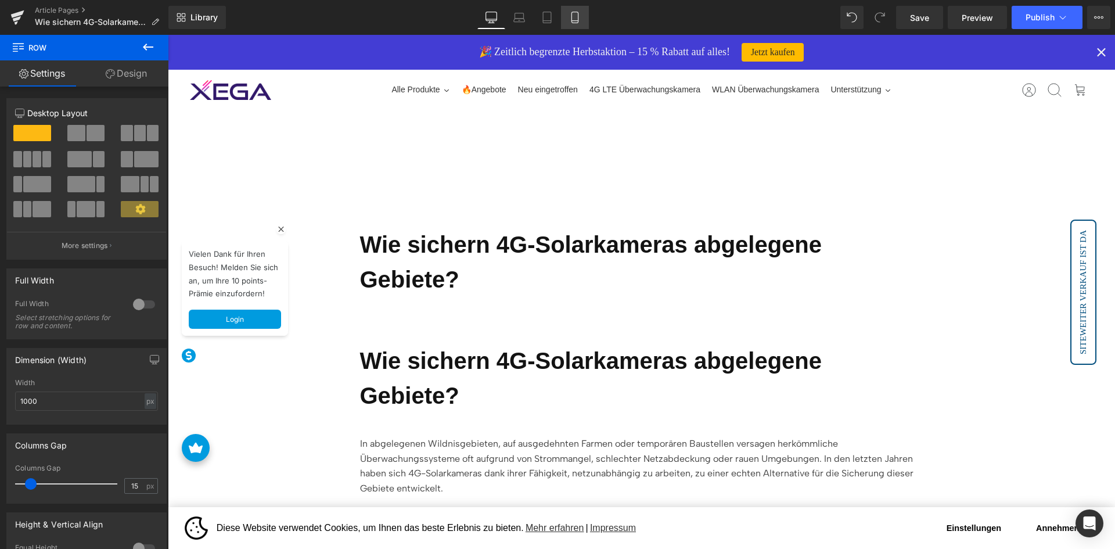
click at [577, 21] on icon at bounding box center [574, 21] width 6 height 0
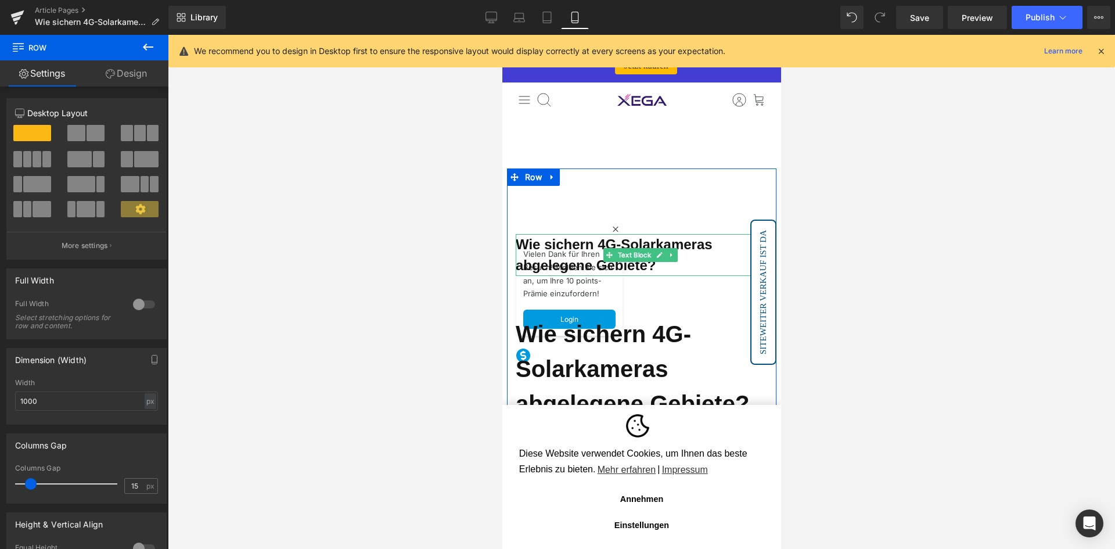
click at [704, 249] on strong "Wie sichern 4G-Solarkameras abgelegene Gebiete?" at bounding box center [613, 254] width 197 height 37
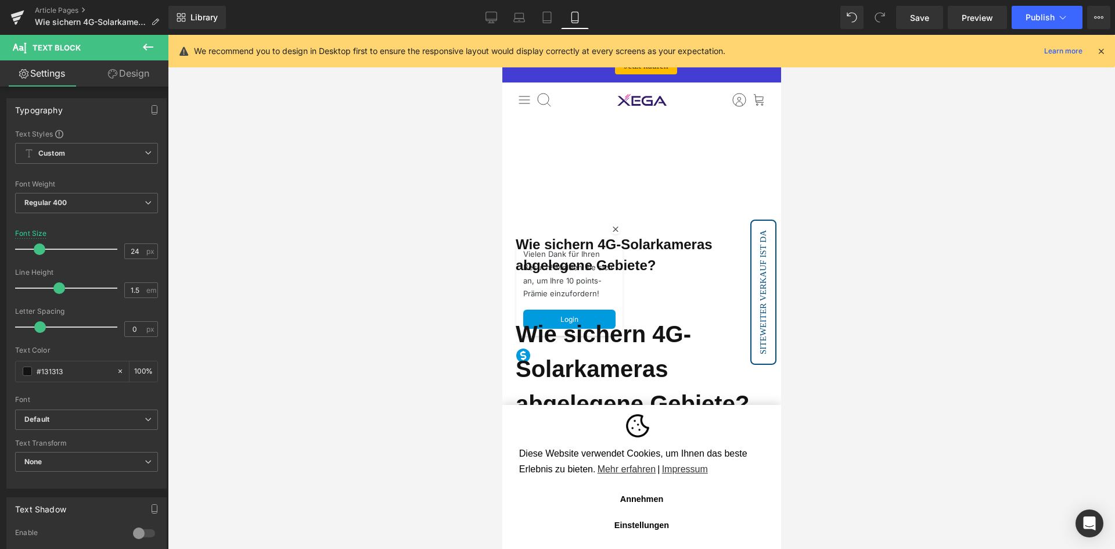
click at [701, 345] on h1 "Wie sichern 4G-Solarkameras abgelegene Gebiete?" at bounding box center [641, 368] width 252 height 105
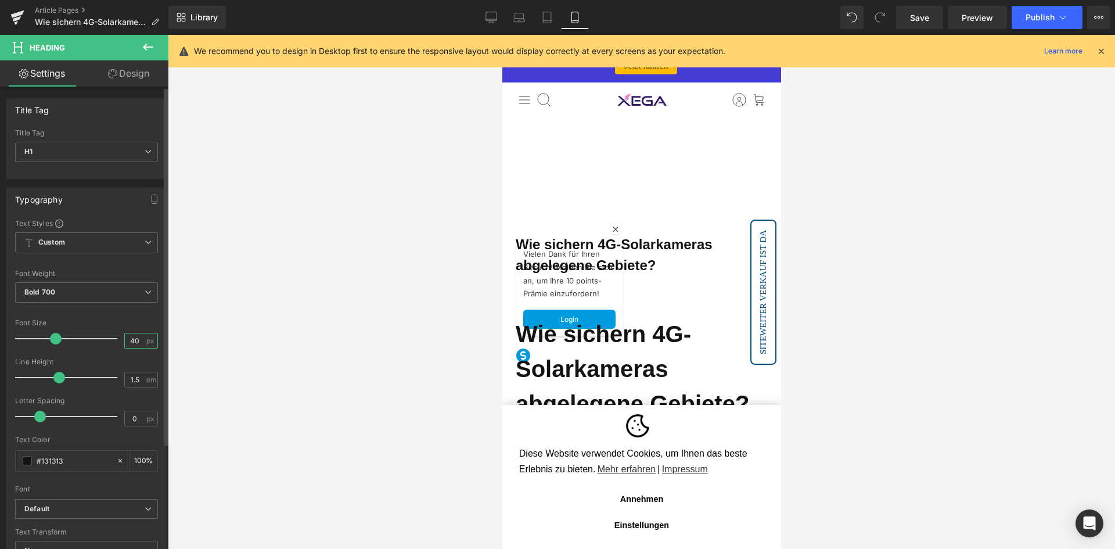
click at [134, 338] on input "40" at bounding box center [135, 340] width 20 height 15
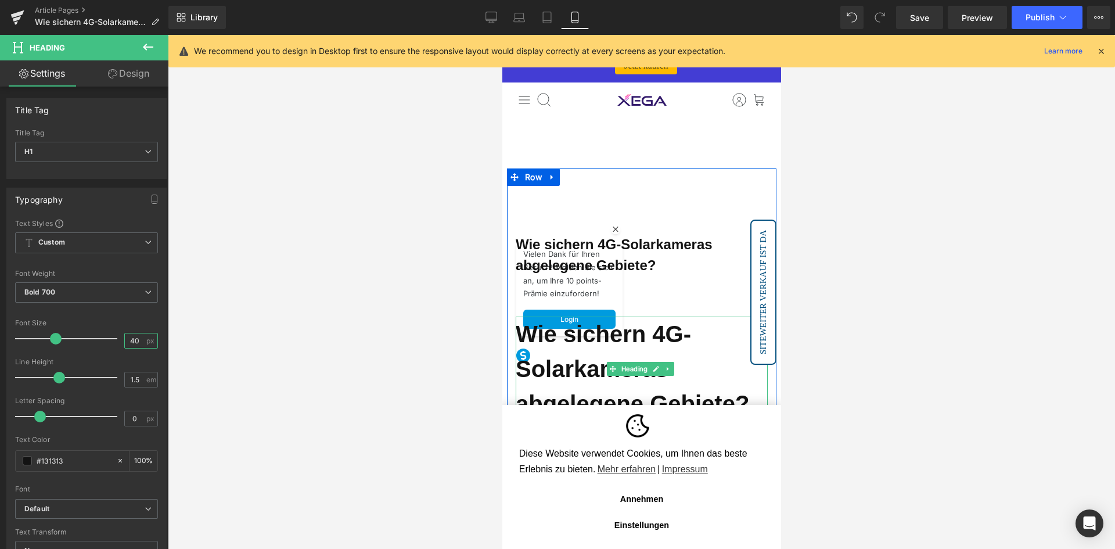
type input "4"
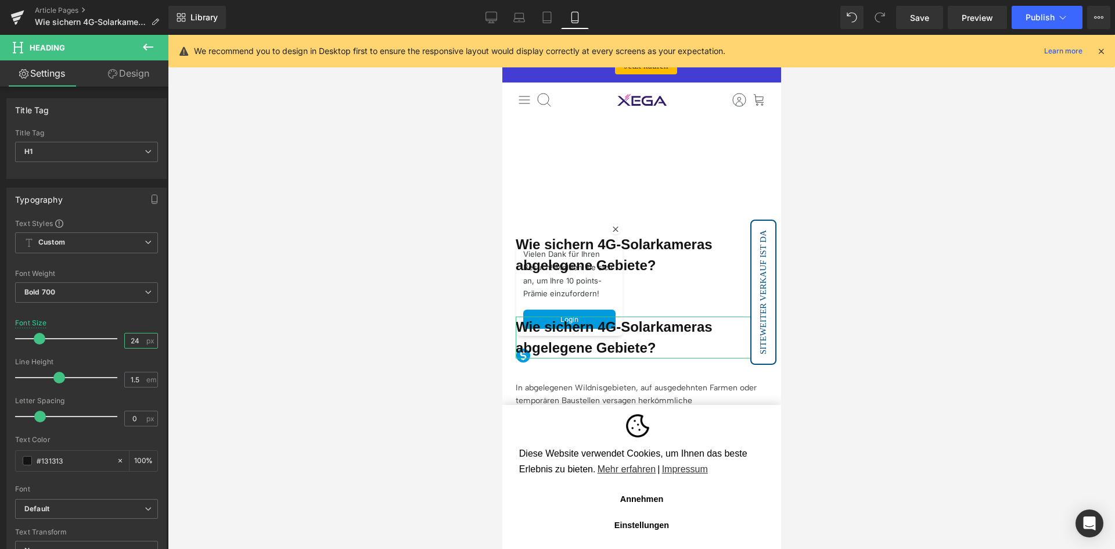
type input "24"
click at [147, 69] on link "Design" at bounding box center [129, 73] width 84 height 26
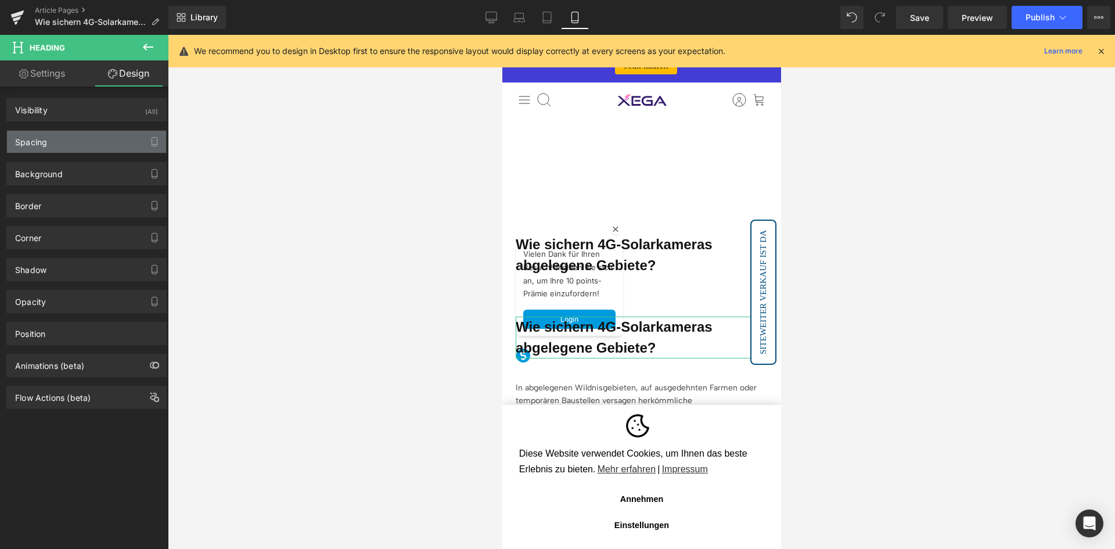
click at [105, 145] on div "Spacing" at bounding box center [86, 142] width 159 height 22
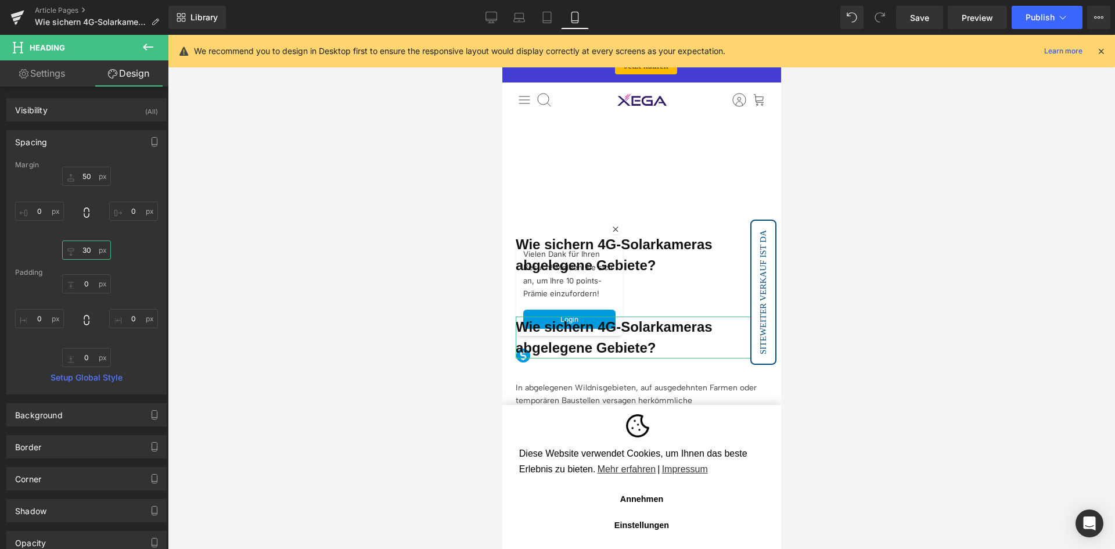
click at [85, 251] on input "30" at bounding box center [86, 249] width 49 height 19
type input "20"
click at [631, 242] on strong "Wie sichern 4G-Solarkameras abgelegene Gebiete?" at bounding box center [613, 254] width 197 height 37
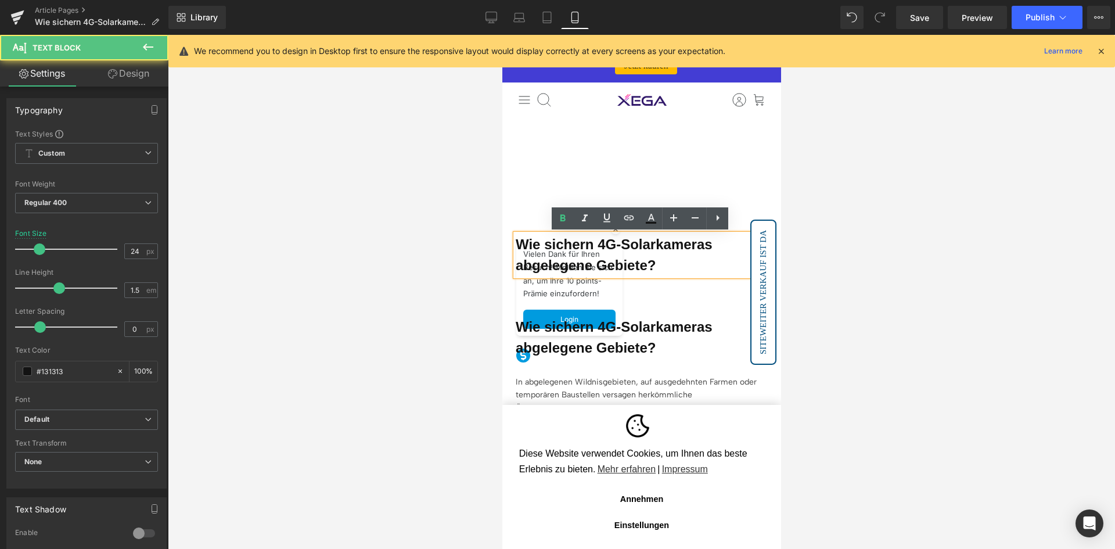
click at [672, 264] on p "Wie sichern 4G-Solarkameras abgelegene Gebiete?" at bounding box center [641, 255] width 252 height 42
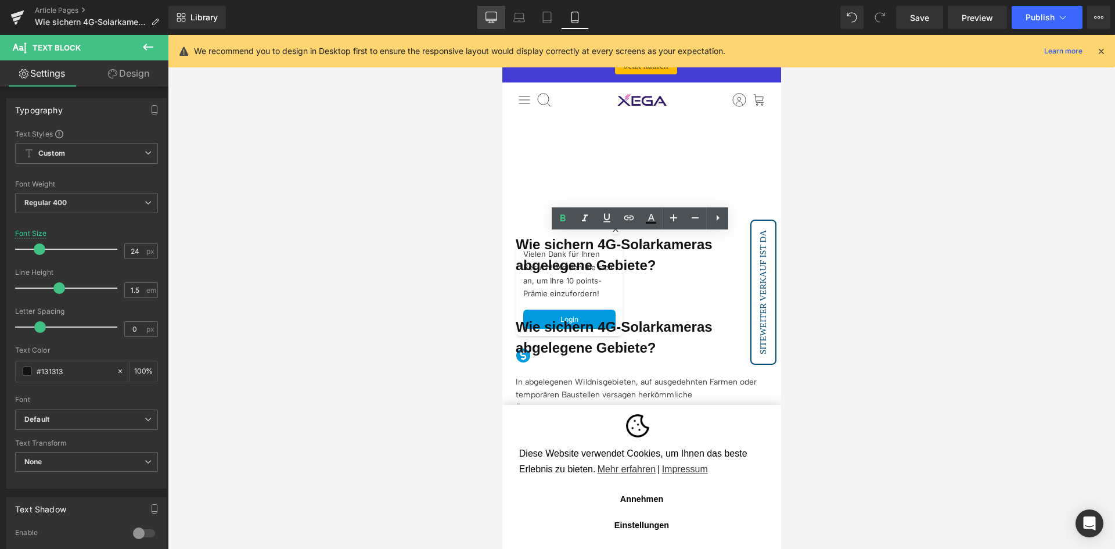
click at [487, 23] on icon at bounding box center [491, 18] width 12 height 12
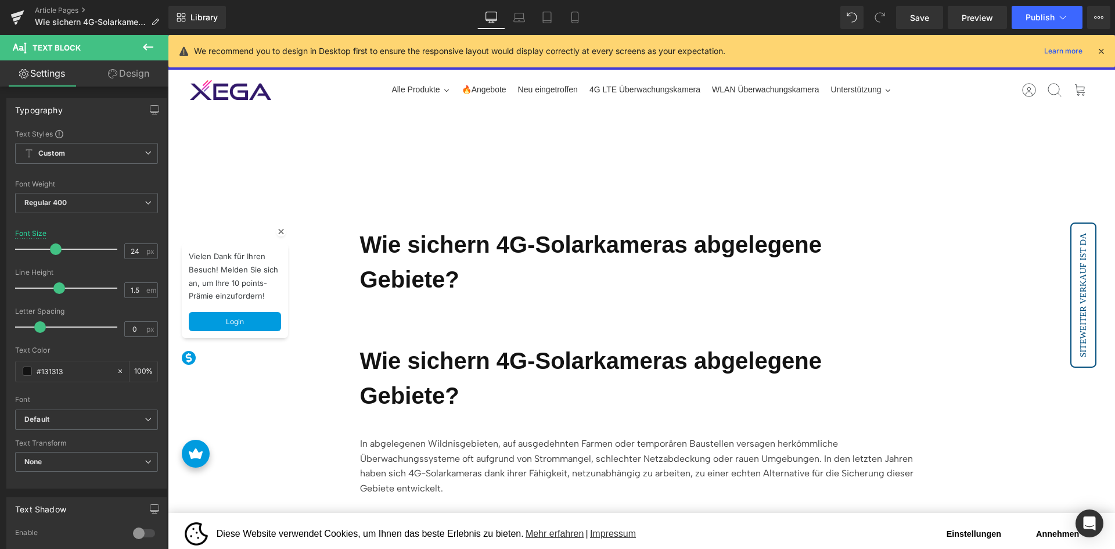
type input "40"
type input "100"
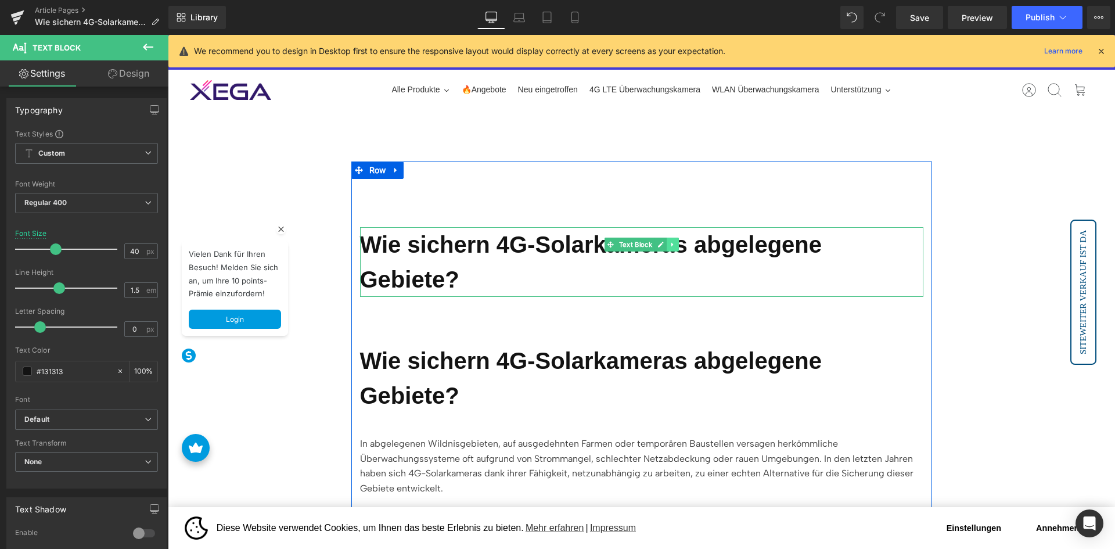
click at [667, 246] on link at bounding box center [673, 244] width 12 height 14
click at [673, 244] on link at bounding box center [678, 244] width 12 height 14
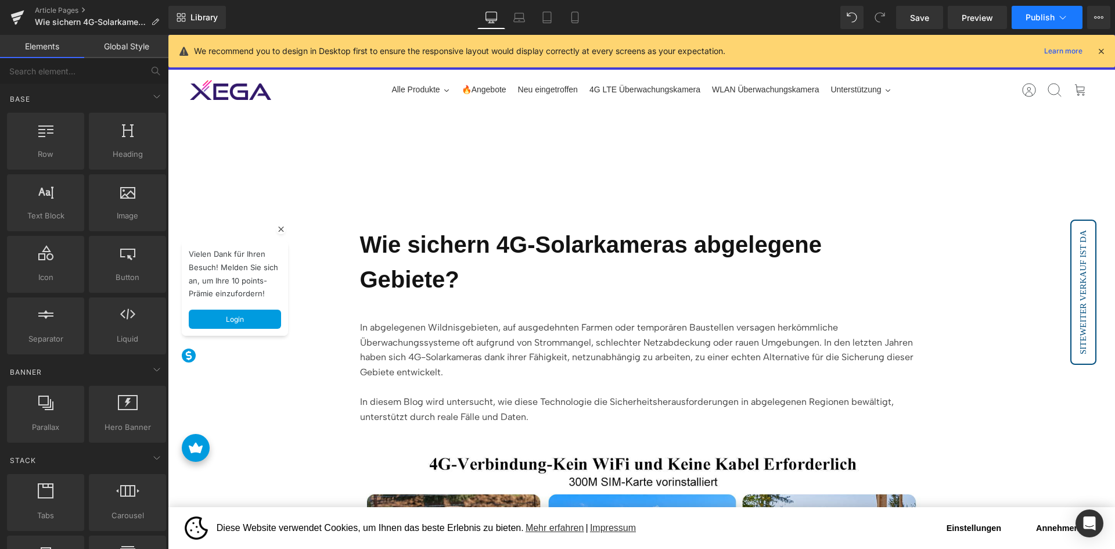
click at [1046, 21] on span "Publish" at bounding box center [1039, 17] width 29 height 9
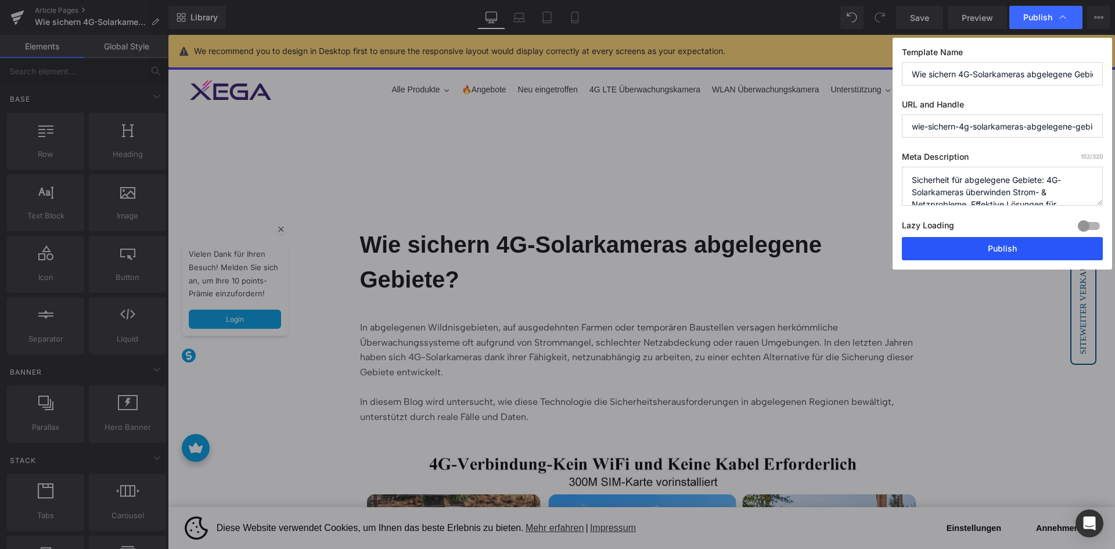
drag, startPoint x: 977, startPoint y: 246, endPoint x: 834, endPoint y: 243, distance: 143.4
click at [977, 246] on button "Publish" at bounding box center [1002, 248] width 201 height 23
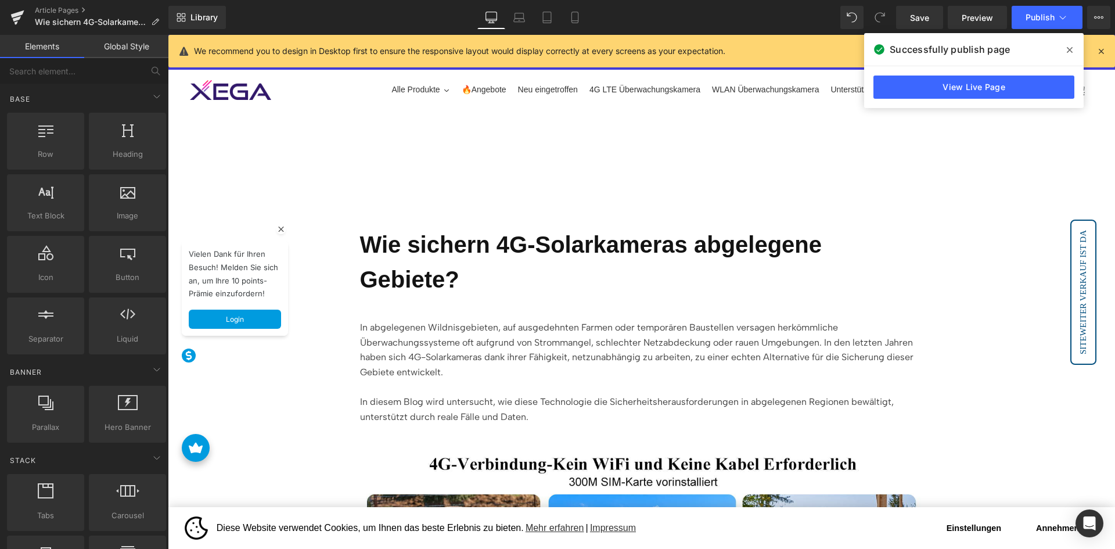
click at [1068, 53] on icon at bounding box center [1070, 49] width 6 height 9
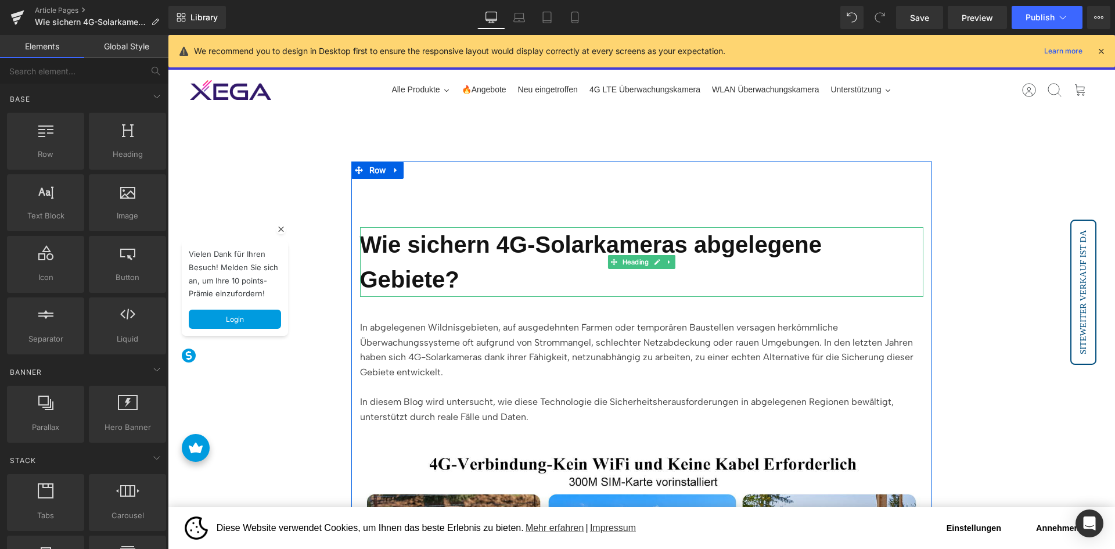
click at [510, 251] on h1 "Wie sichern 4G-Solarkameras abgelegene Gebiete?" at bounding box center [641, 262] width 563 height 70
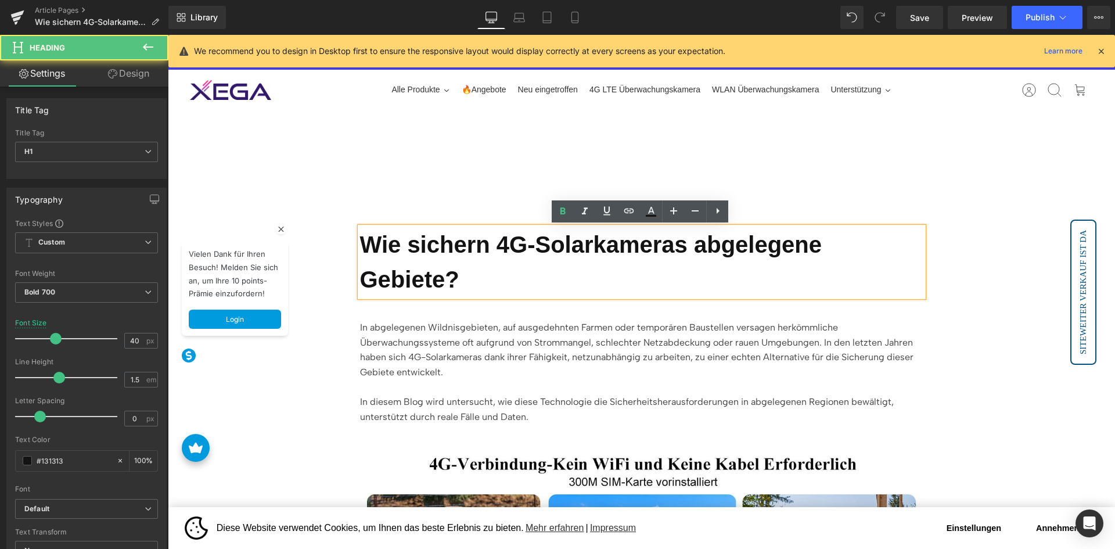
click at [513, 185] on div "Wie sichern 4G-Solarkameras abgelegene Gebiete? Heading In abgelegenen Wildnisg…" at bounding box center [641, 438] width 581 height 554
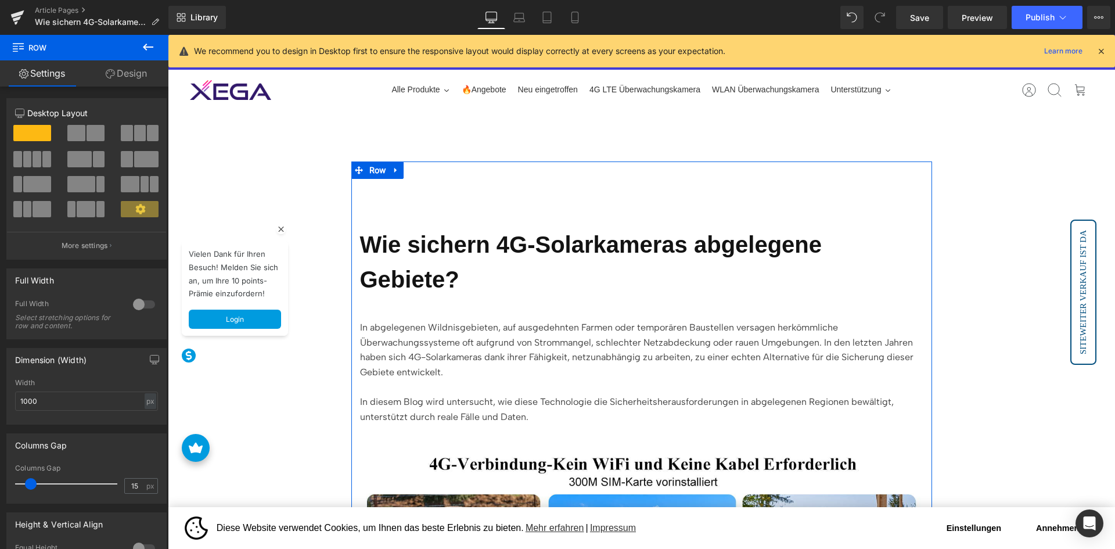
drag, startPoint x: 141, startPoint y: 73, endPoint x: 126, endPoint y: 92, distance: 23.9
click at [141, 73] on link "Design" at bounding box center [126, 73] width 84 height 26
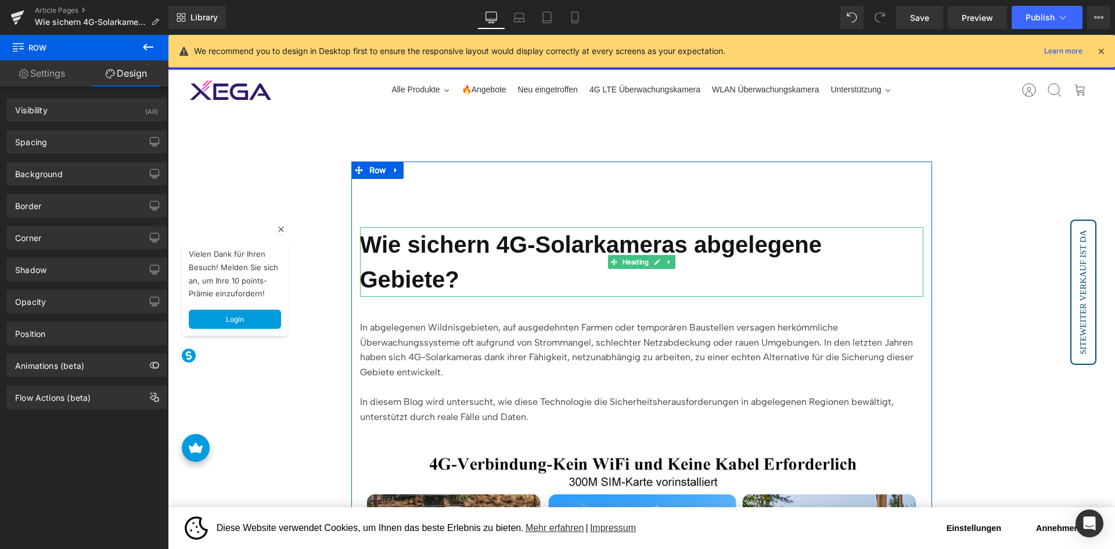
click at [525, 251] on h1 "Wie sichern 4G-Solarkameras abgelegene Gebiete?" at bounding box center [641, 262] width 563 height 70
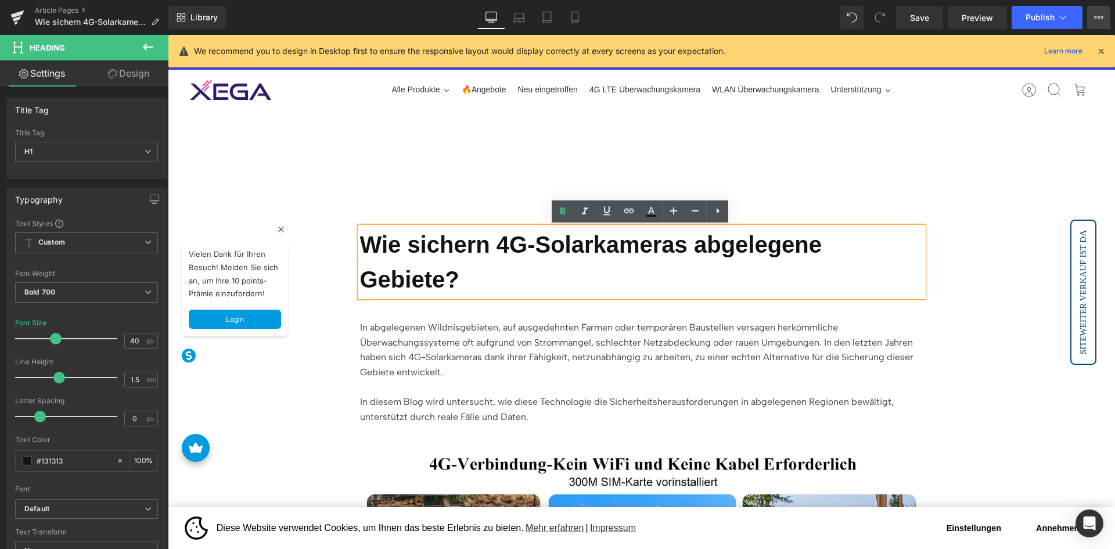
click at [1093, 15] on button "View Live Page View with current Template Save Template to Library Schedule Pub…" at bounding box center [1098, 17] width 23 height 23
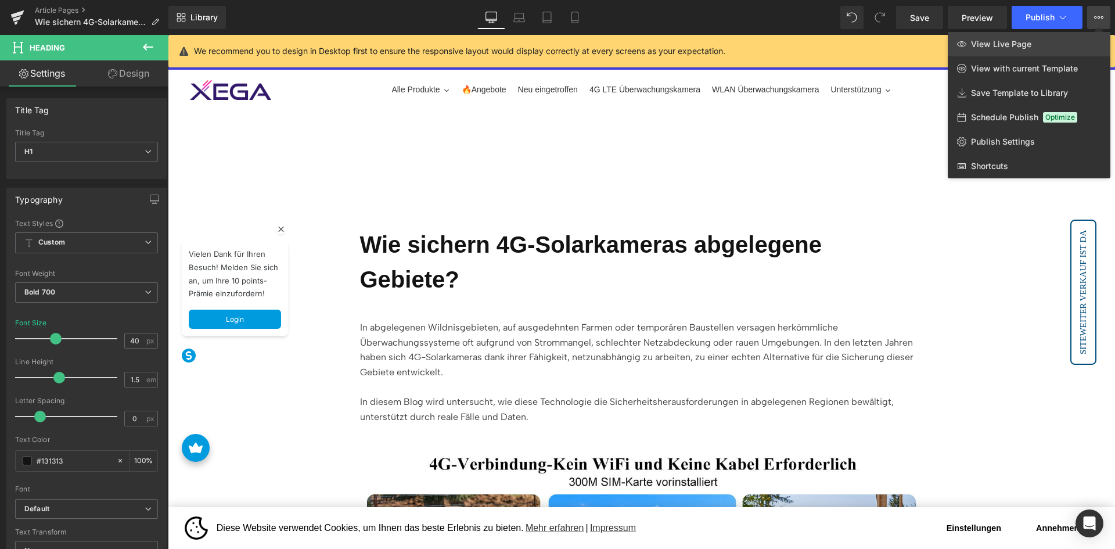
click at [1034, 49] on link "View Live Page" at bounding box center [1029, 44] width 163 height 24
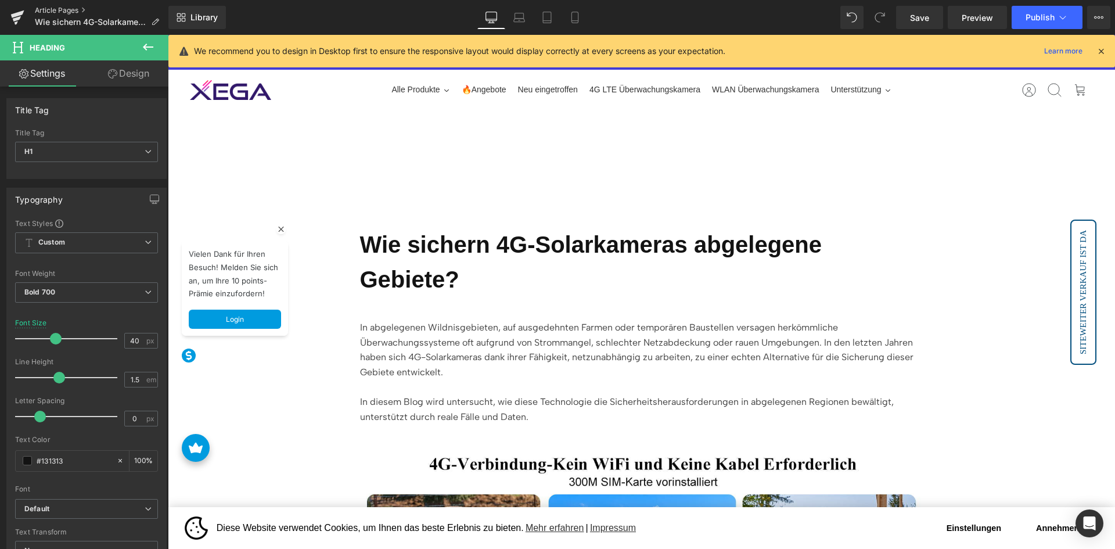
click at [80, 7] on link "Article Pages" at bounding box center [102, 10] width 134 height 9
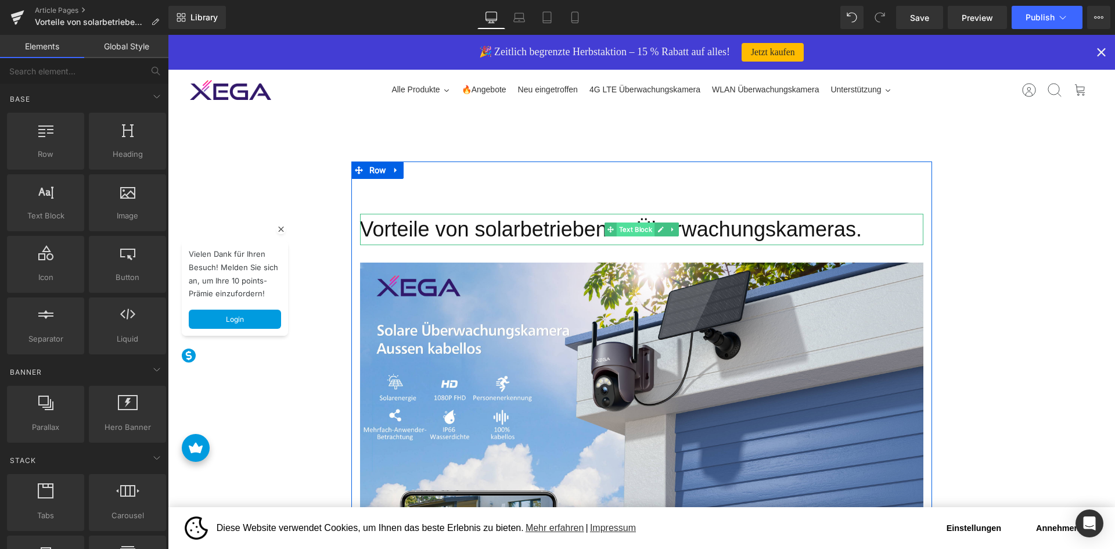
click at [625, 234] on span "Text Block" at bounding box center [635, 229] width 38 height 14
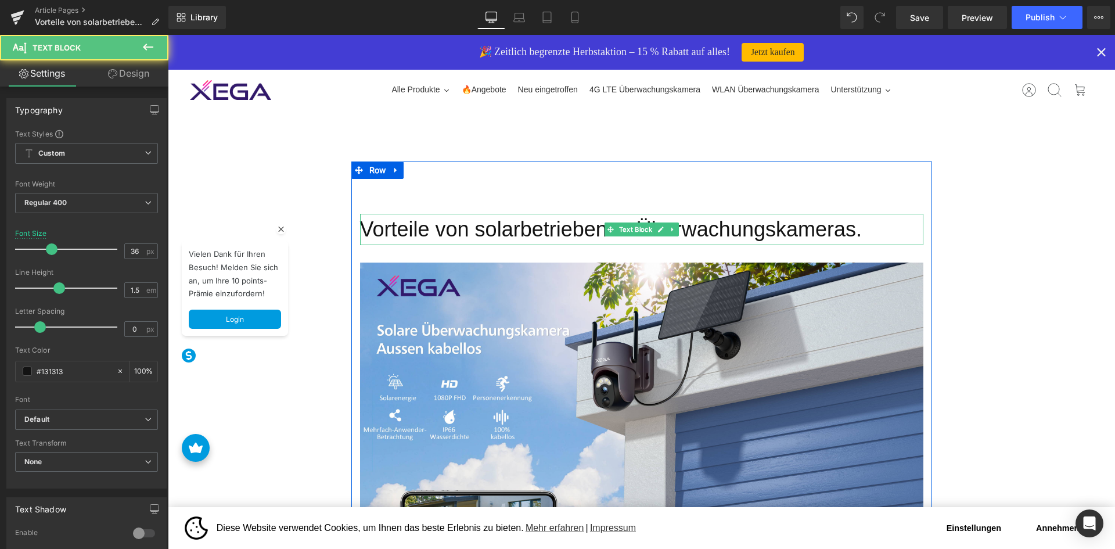
click at [551, 233] on p "Vorteile von solarbetriebenen Überwachungskameras." at bounding box center [641, 229] width 563 height 31
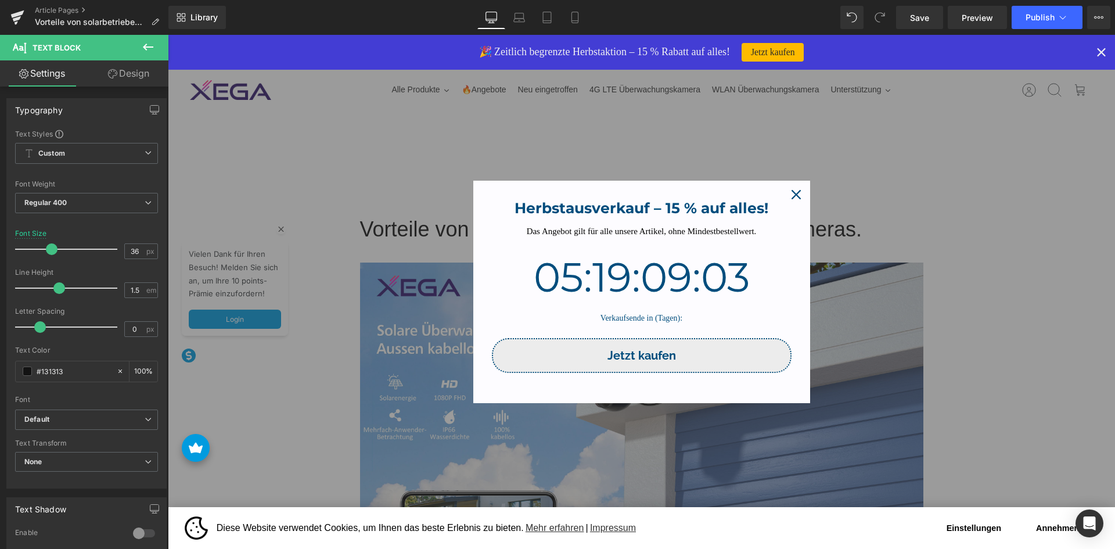
drag, startPoint x: 799, startPoint y: 191, endPoint x: 740, endPoint y: 186, distance: 58.9
click at [799, 191] on div "Close" at bounding box center [796, 194] width 19 height 19
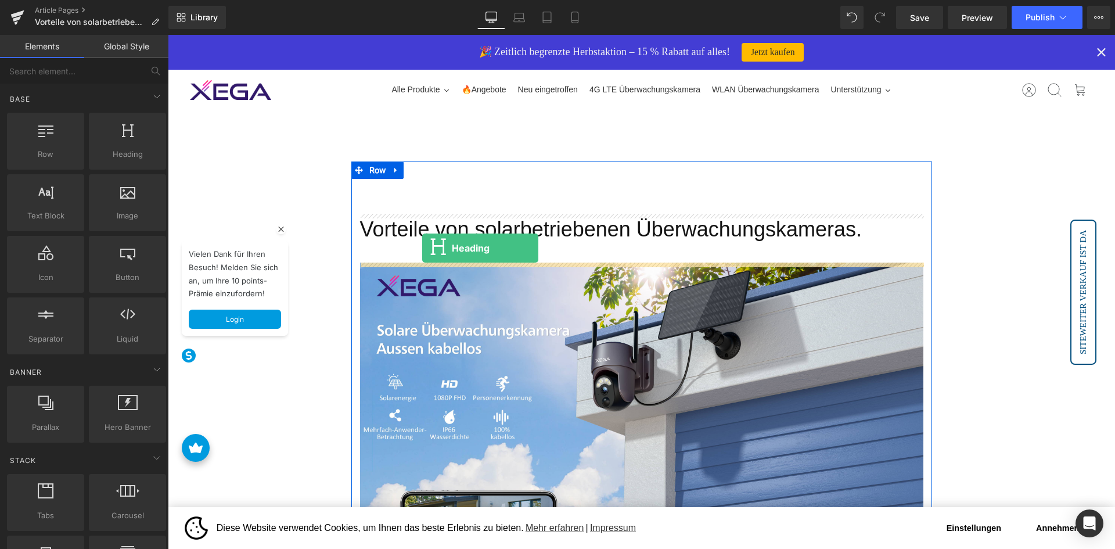
drag, startPoint x: 283, startPoint y: 174, endPoint x: 422, endPoint y: 248, distance: 157.4
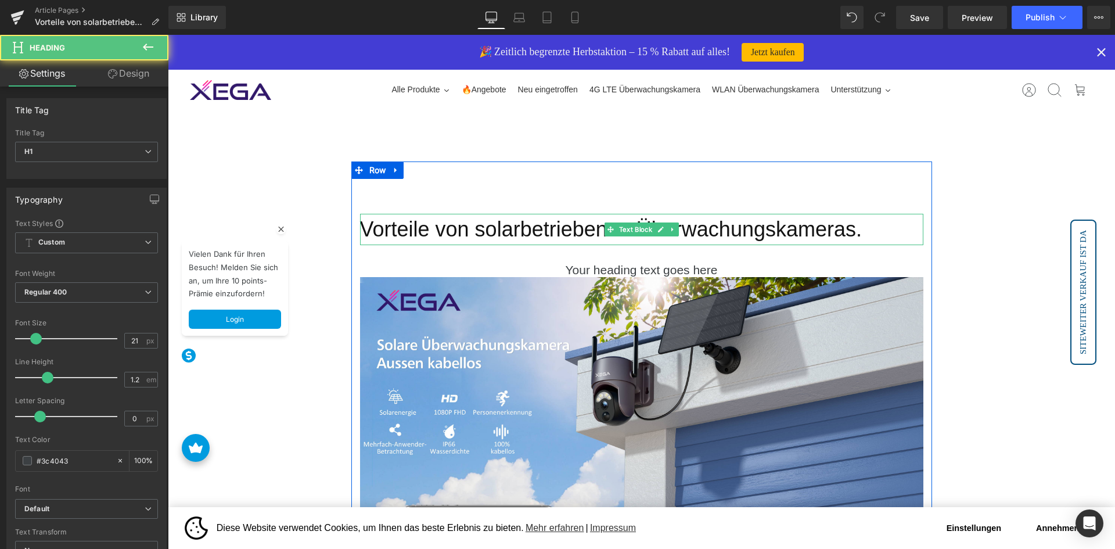
click at [480, 236] on p "Vorteile von solarbetriebenen Überwachungskameras." at bounding box center [641, 229] width 563 height 31
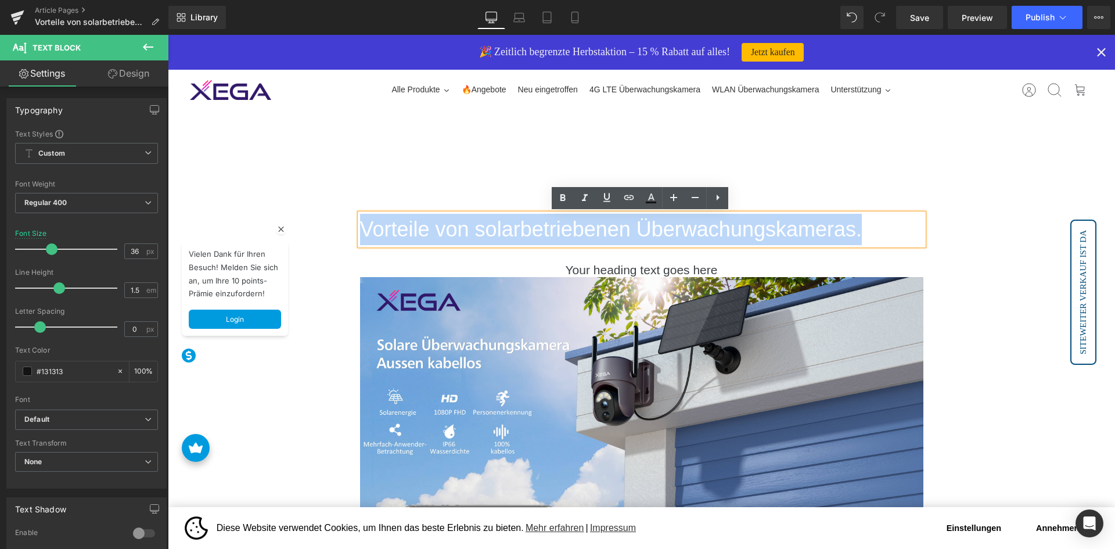
copy p "Vorteile von solarbetriebenen Überwachungskameras."
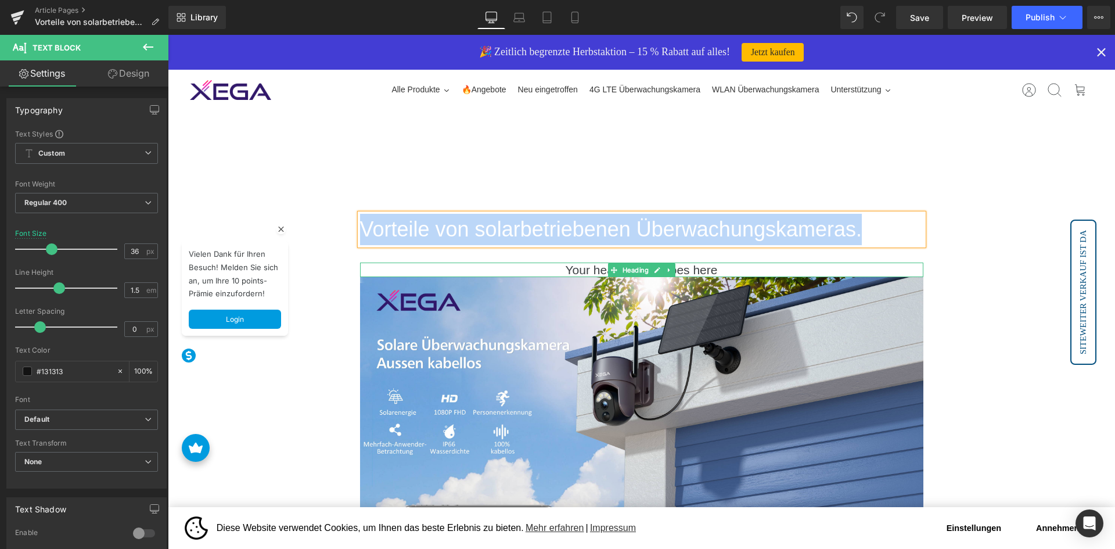
click at [543, 268] on h1 "Your heading text goes here" at bounding box center [641, 269] width 563 height 15
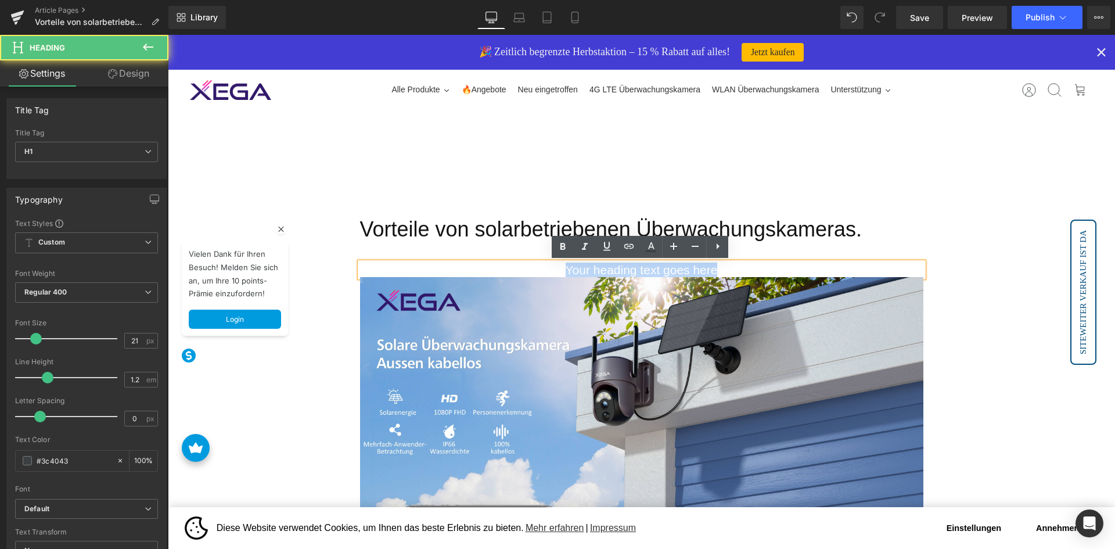
paste div
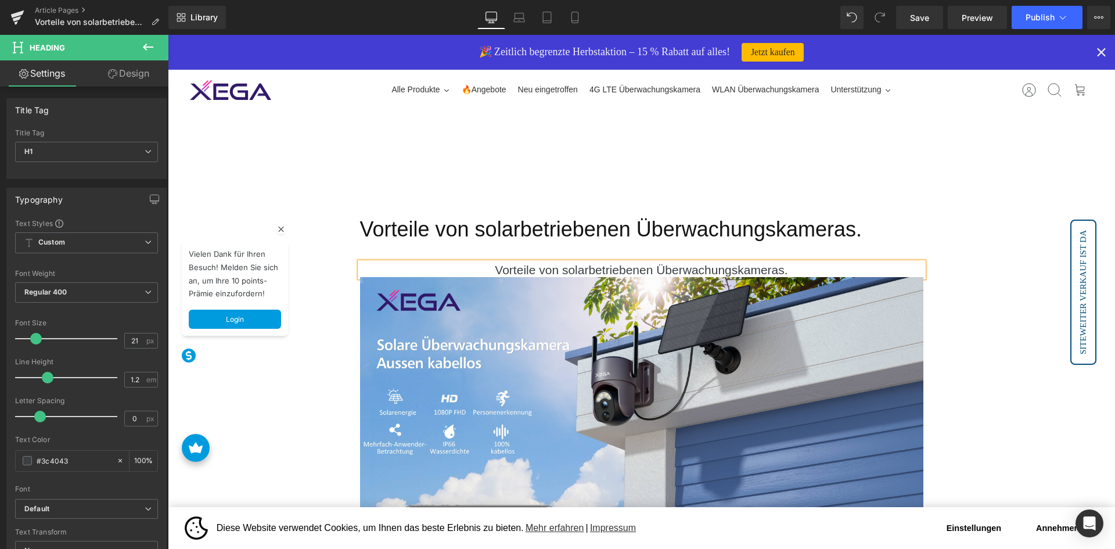
click at [490, 231] on p "Vorteile von solarbetriebenen Überwachungskameras." at bounding box center [641, 229] width 563 height 31
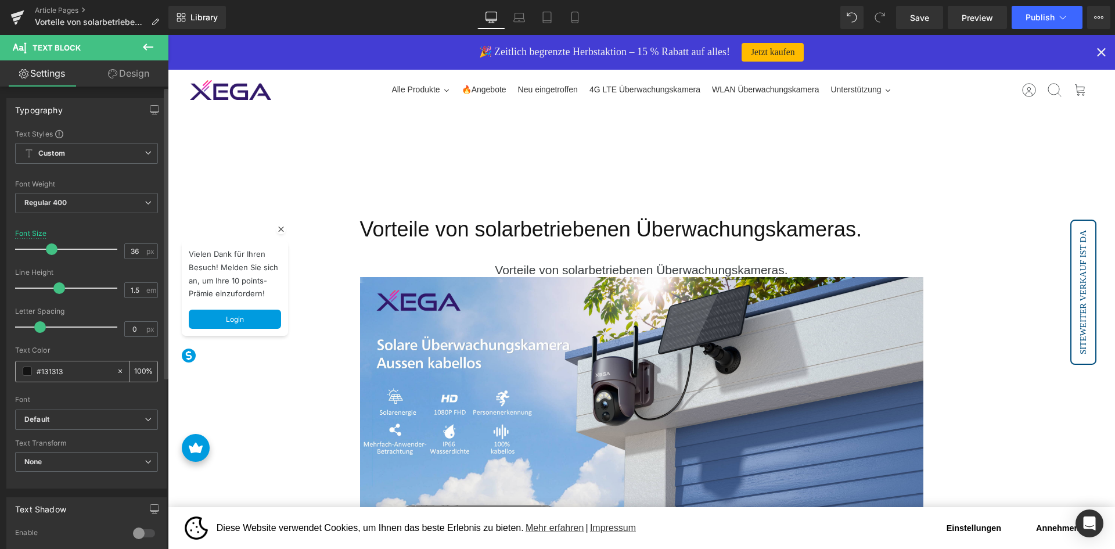
click at [77, 370] on input "#131313" at bounding box center [74, 371] width 74 height 13
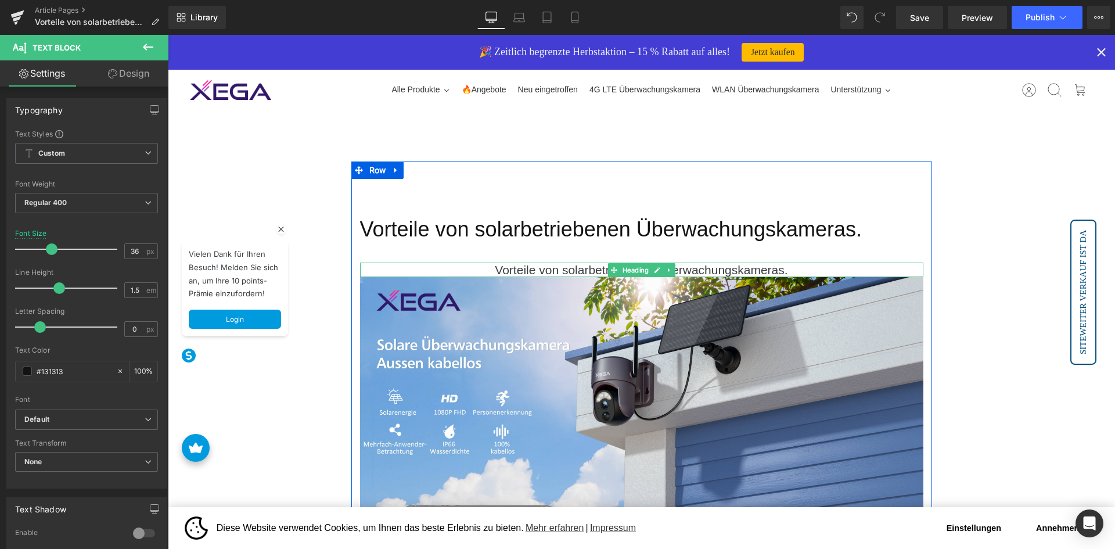
click at [496, 271] on h1 "Vorteile von solarbetriebenen Überwachungskameras." at bounding box center [641, 269] width 563 height 15
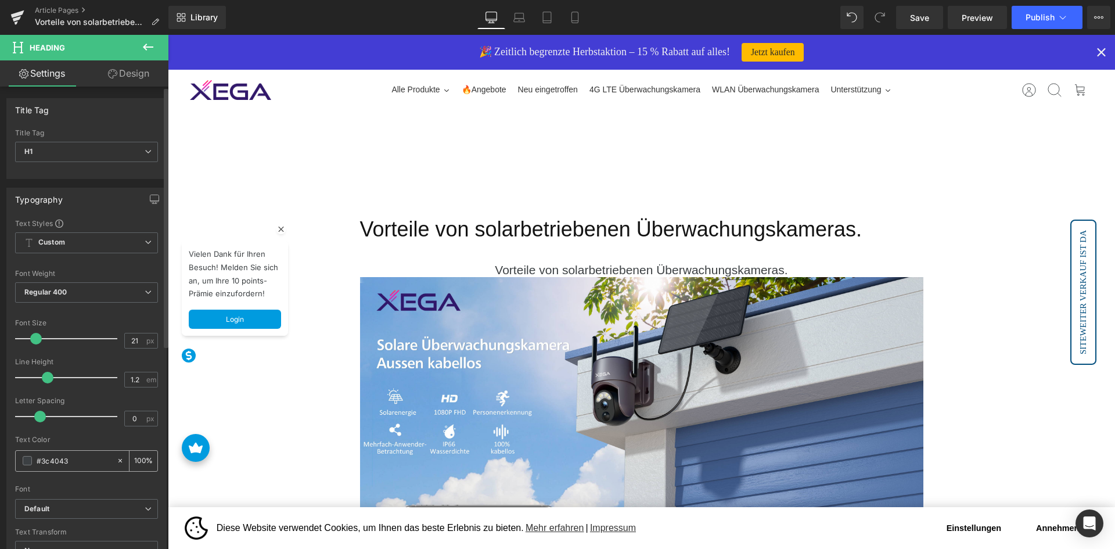
scroll to position [174, 0]
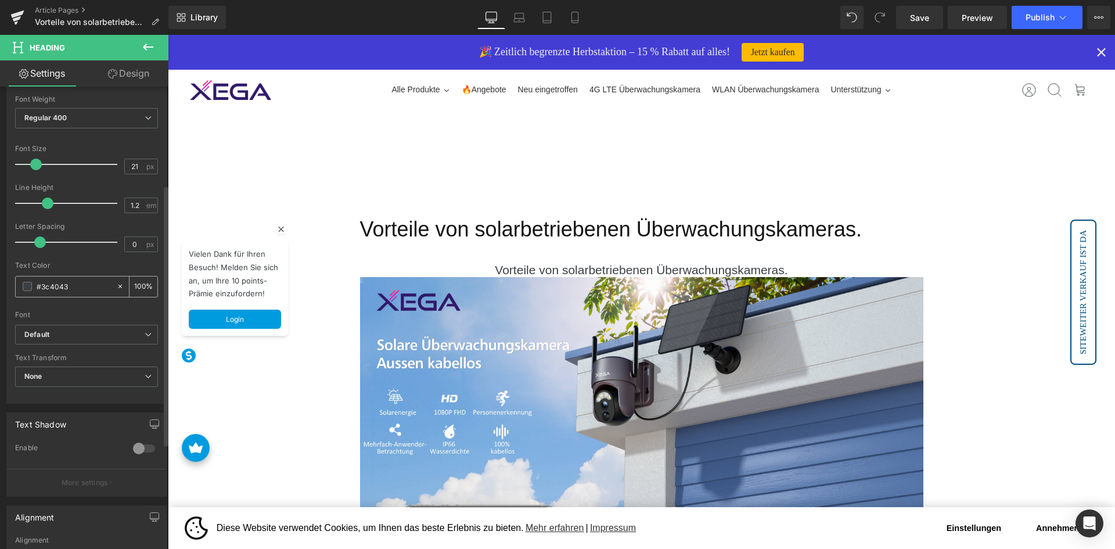
click at [79, 290] on input "#3c4043" at bounding box center [74, 286] width 74 height 13
paste input "13131"
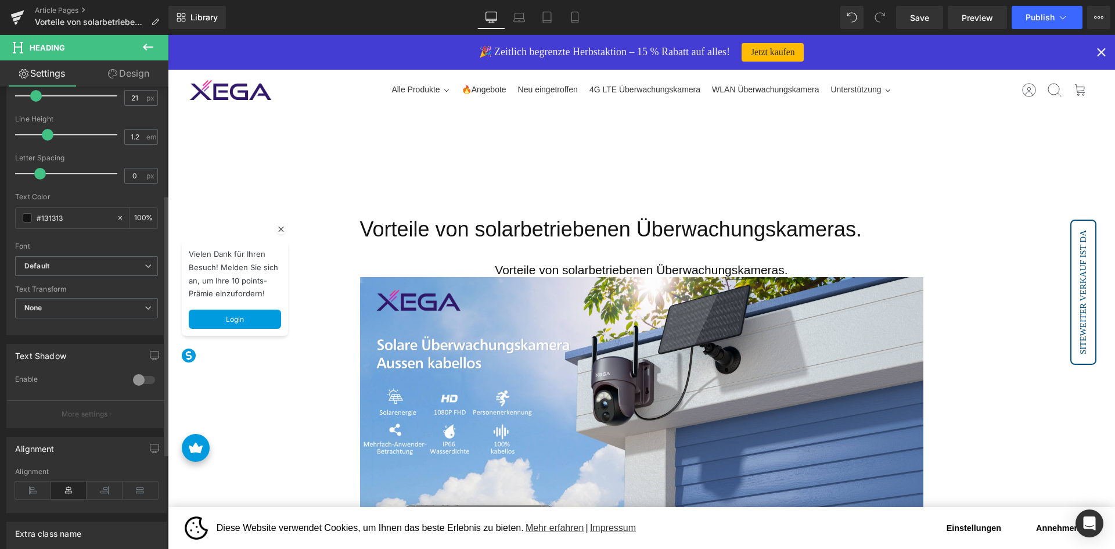
scroll to position [362, 0]
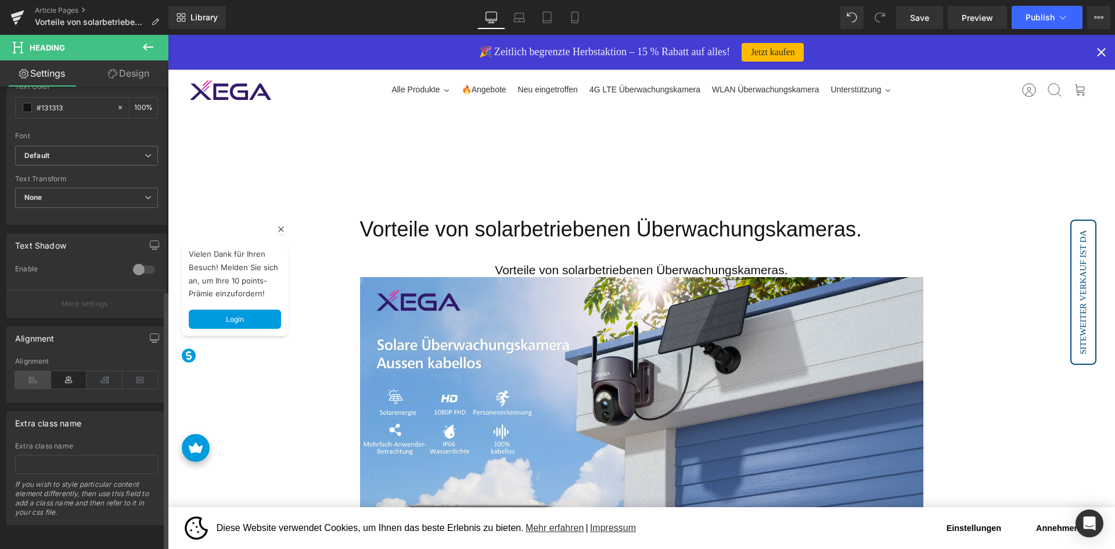
type input "#131313"
click at [31, 371] on icon at bounding box center [33, 379] width 36 height 17
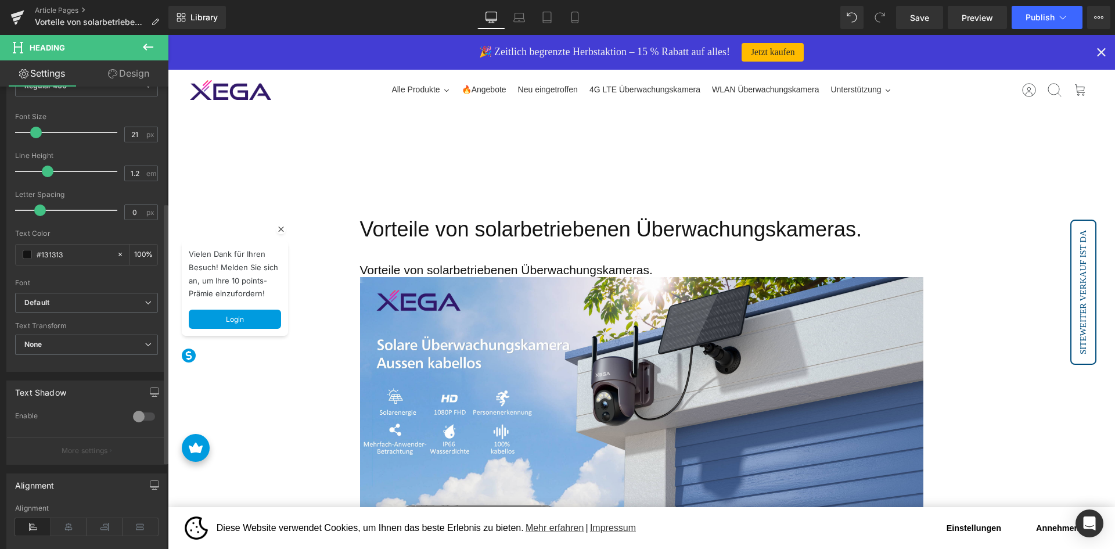
scroll to position [13, 0]
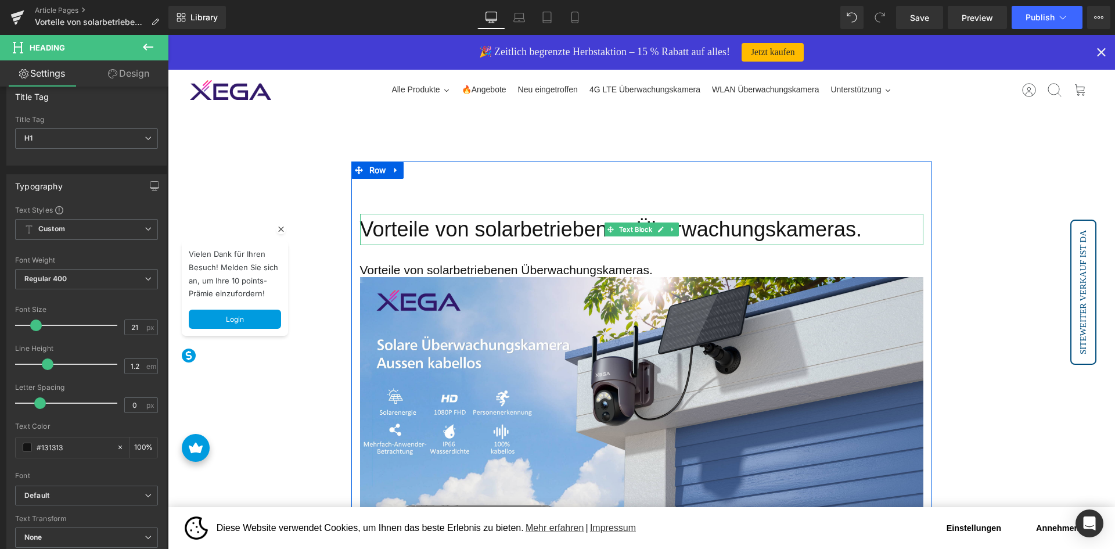
click at [532, 237] on p "Vorteile von solarbetriebenen Überwachungskameras." at bounding box center [641, 229] width 563 height 31
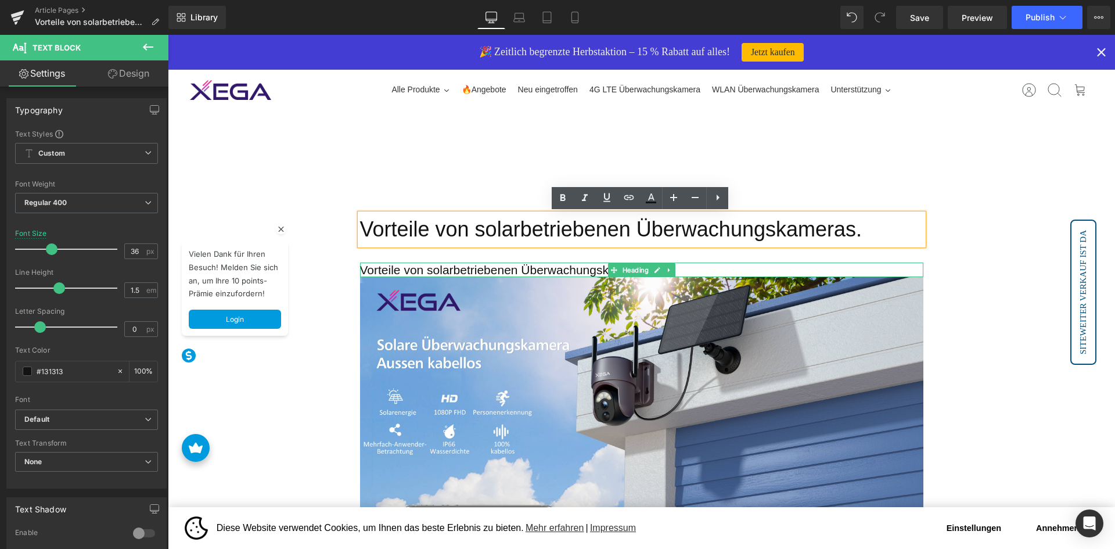
click at [441, 267] on h1 "Vorteile von solarbetriebenen Überwachungskameras." at bounding box center [641, 269] width 563 height 15
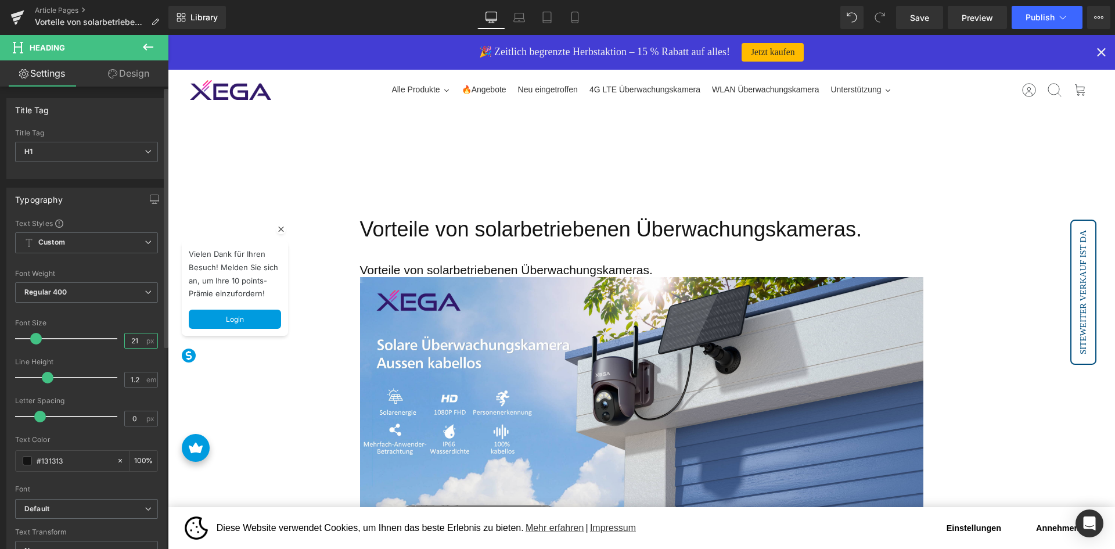
click at [131, 336] on input "21" at bounding box center [135, 340] width 20 height 15
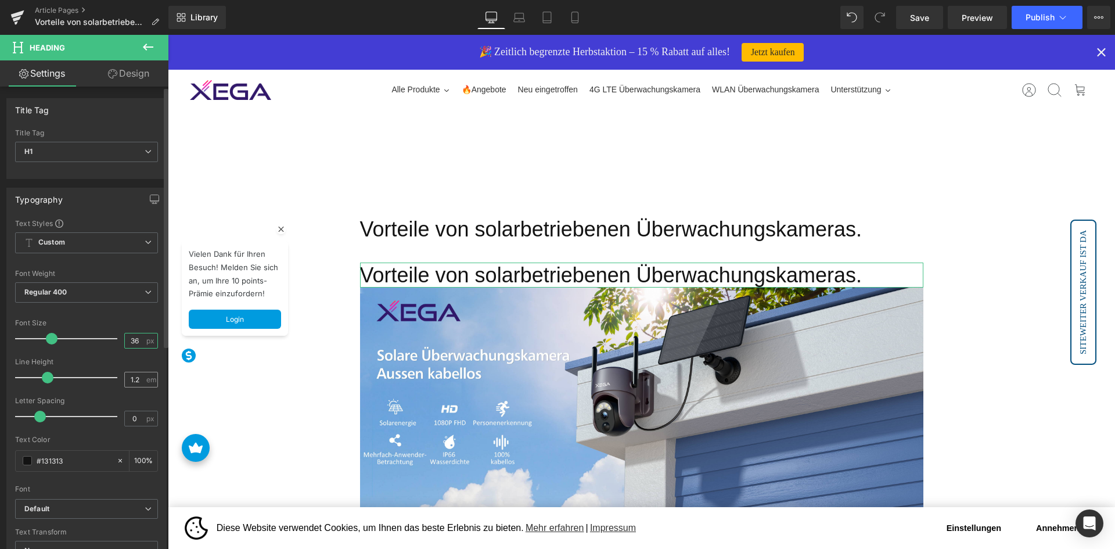
type input "36"
click at [140, 377] on input "1.2" at bounding box center [135, 379] width 20 height 15
type input "1.5"
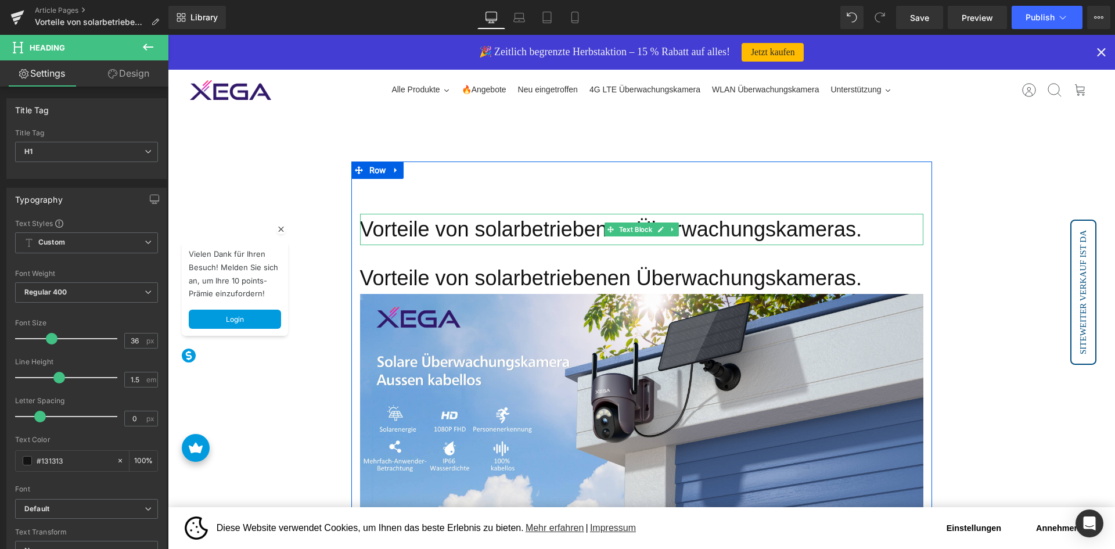
click at [471, 240] on p "Vorteile von solarbetriebenen Überwachungskameras." at bounding box center [641, 229] width 563 height 31
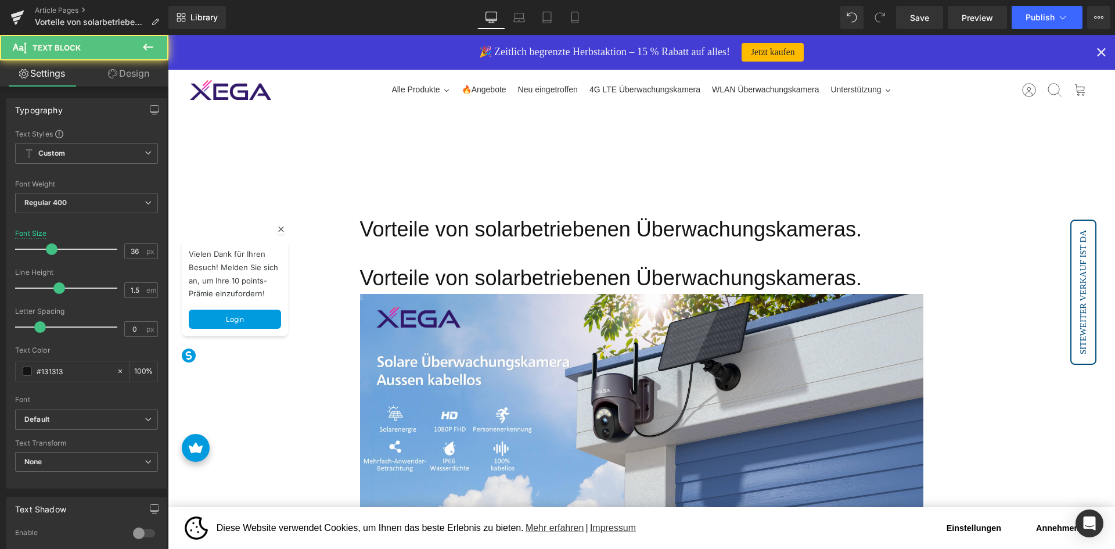
drag, startPoint x: 125, startPoint y: 82, endPoint x: 110, endPoint y: 120, distance: 41.2
click at [125, 82] on link "Design" at bounding box center [129, 73] width 84 height 26
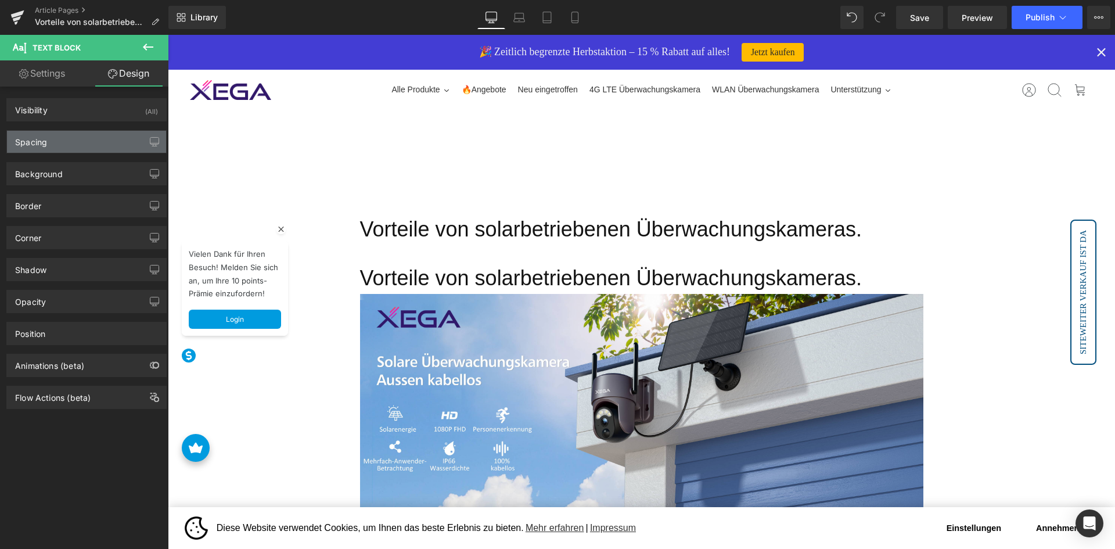
click at [105, 131] on div "Spacing" at bounding box center [86, 142] width 159 height 22
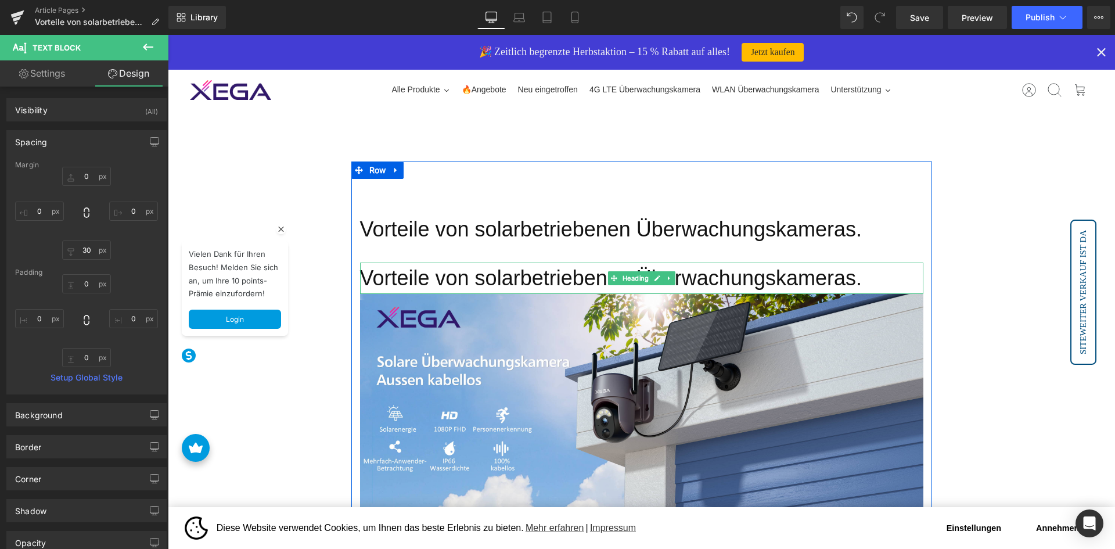
click at [443, 275] on h1 "Vorteile von solarbetriebenen Überwachungskameras." at bounding box center [641, 277] width 563 height 31
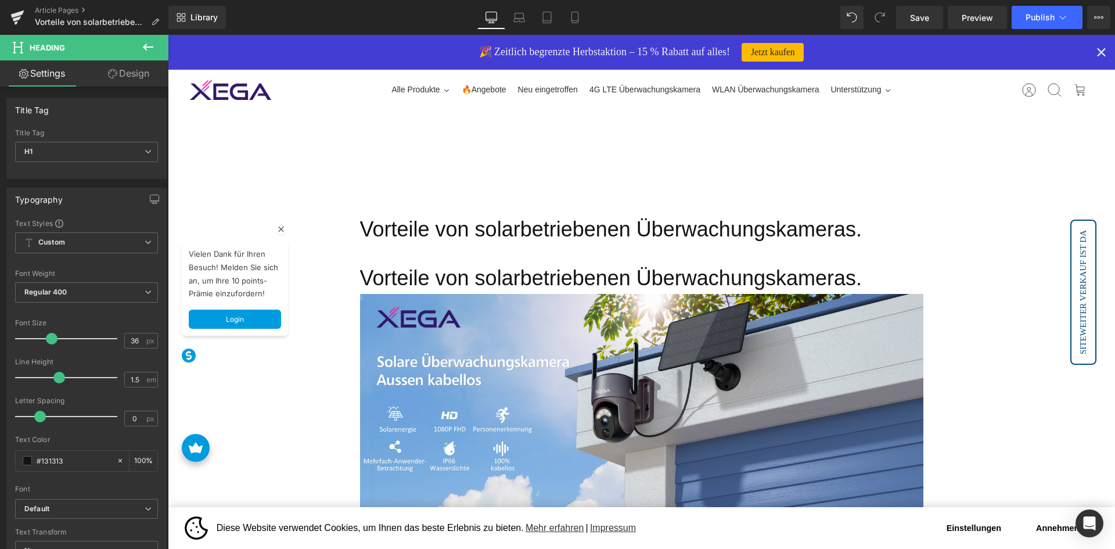
click at [140, 74] on link "Design" at bounding box center [129, 73] width 84 height 26
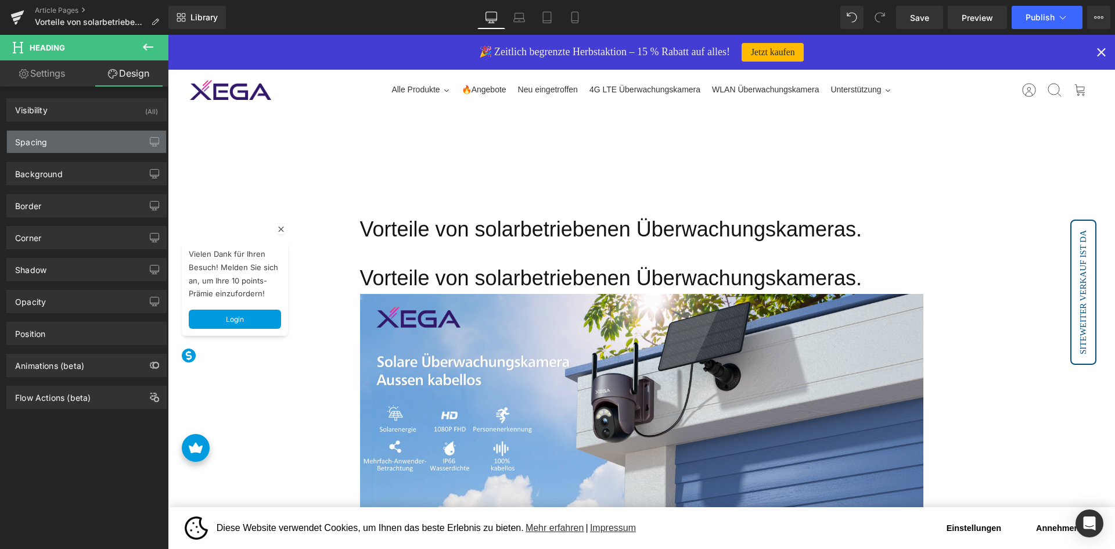
click at [106, 150] on div "Spacing" at bounding box center [86, 142] width 159 height 22
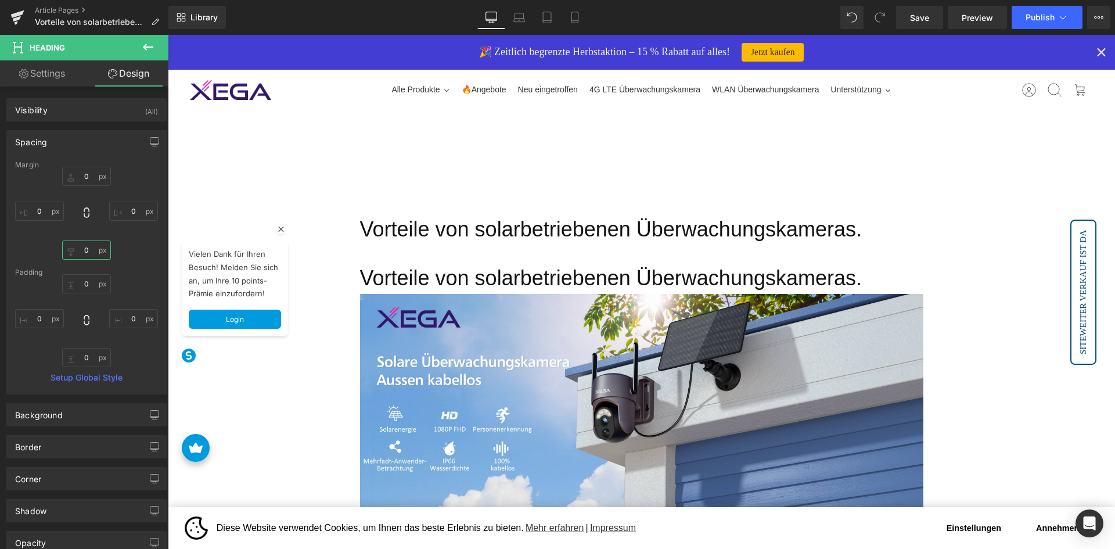
click at [89, 251] on input "0" at bounding box center [86, 249] width 49 height 19
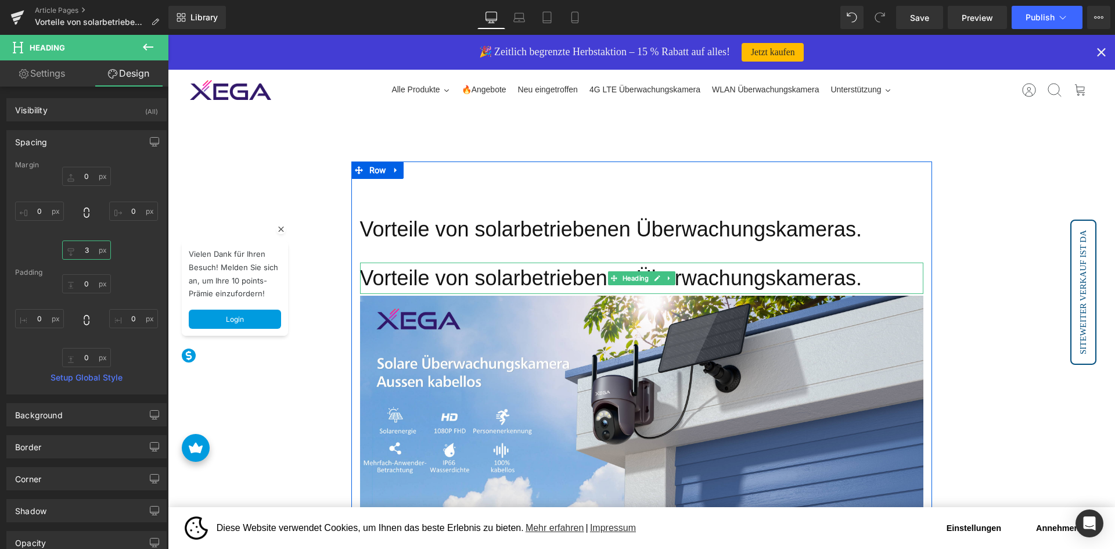
type input "30"
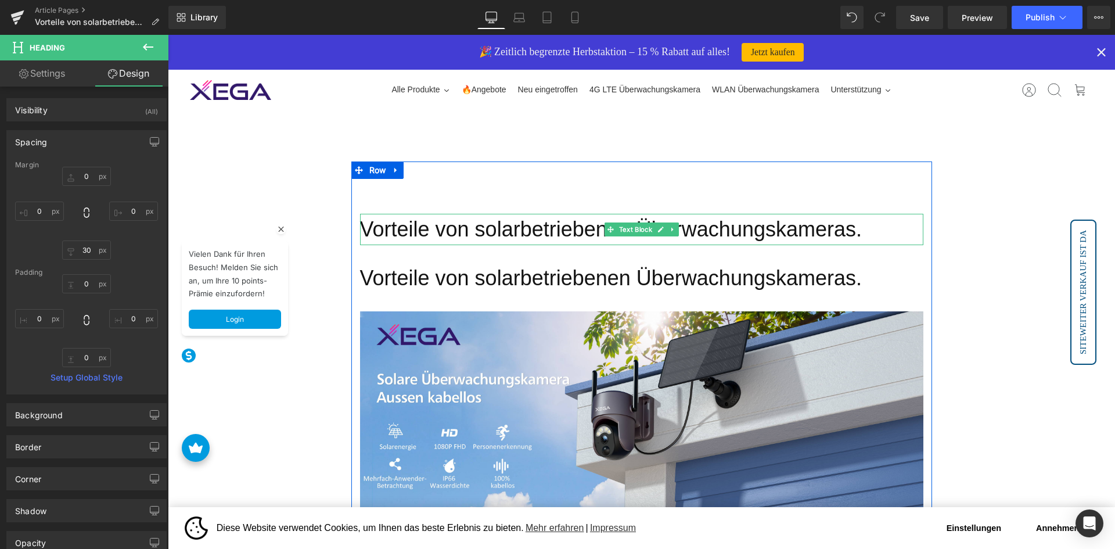
click at [453, 217] on p "Vorteile von solarbetriebenen Überwachungskameras." at bounding box center [641, 229] width 563 height 31
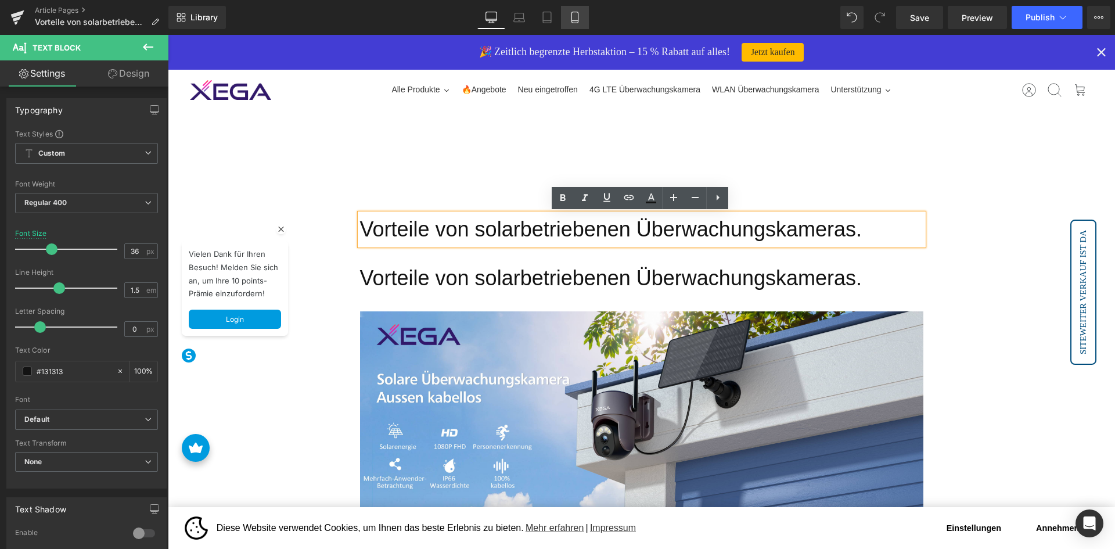
click at [573, 24] on link "Mobile" at bounding box center [575, 17] width 28 height 23
type input "24"
type input "100"
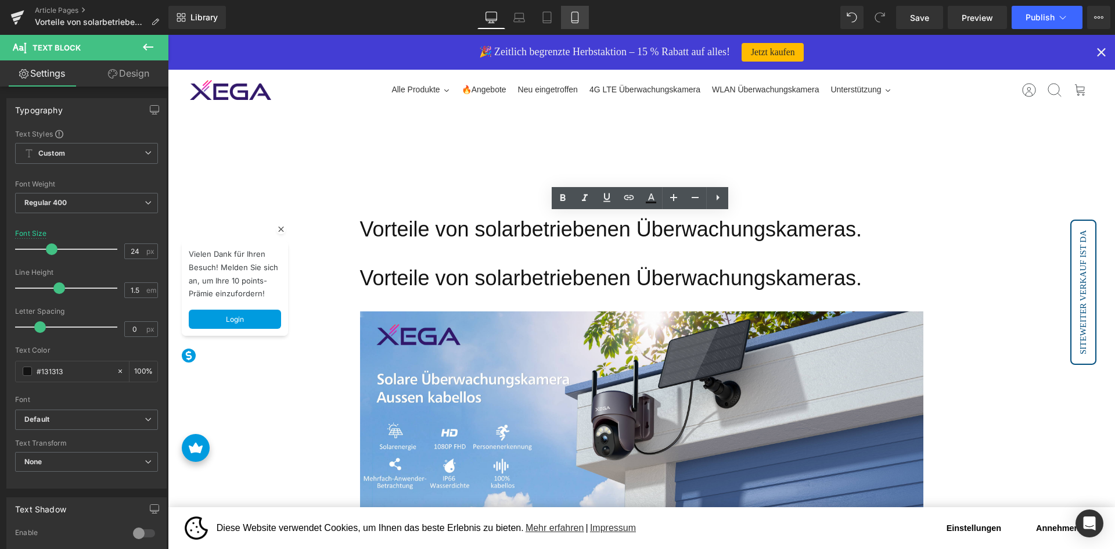
scroll to position [13, 0]
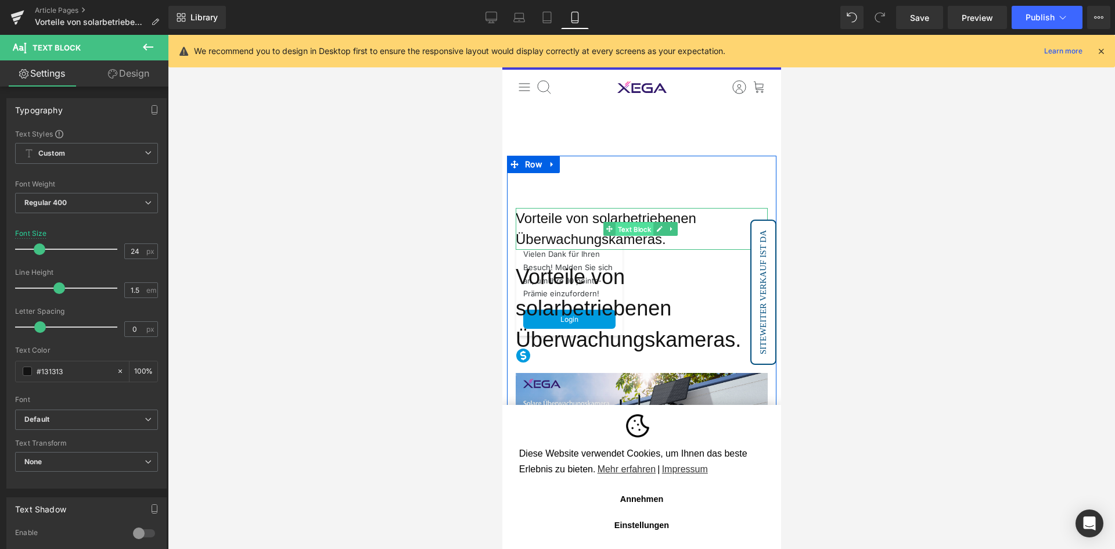
click at [615, 223] on span "Text Block" at bounding box center [633, 229] width 38 height 14
click at [562, 222] on p "Vorteile von solarbetriebenen Überwachungskameras." at bounding box center [641, 229] width 252 height 42
click at [605, 332] on h1 "Vorteile von solarbetriebenen Überwachungskameras." at bounding box center [641, 308] width 252 height 94
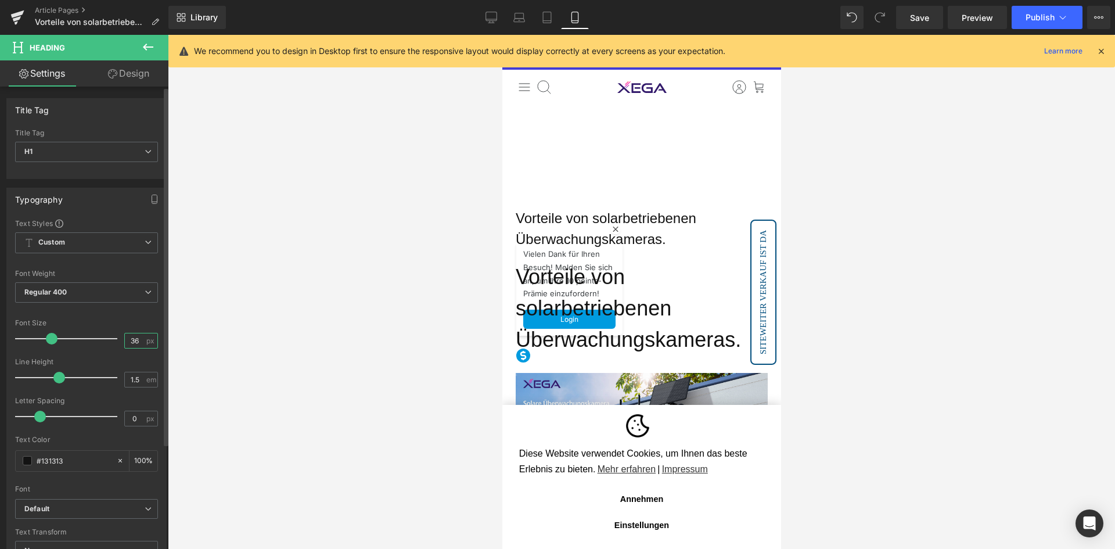
click at [132, 334] on input "36" at bounding box center [135, 340] width 20 height 15
type input "24"
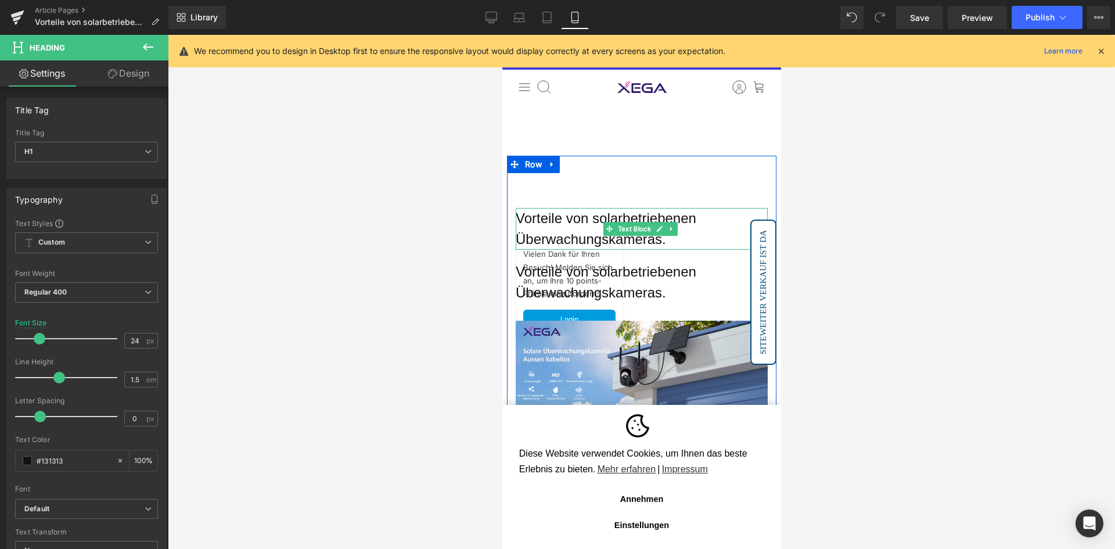
click at [578, 225] on p "Vorteile von solarbetriebenen Überwachungskameras." at bounding box center [641, 229] width 252 height 42
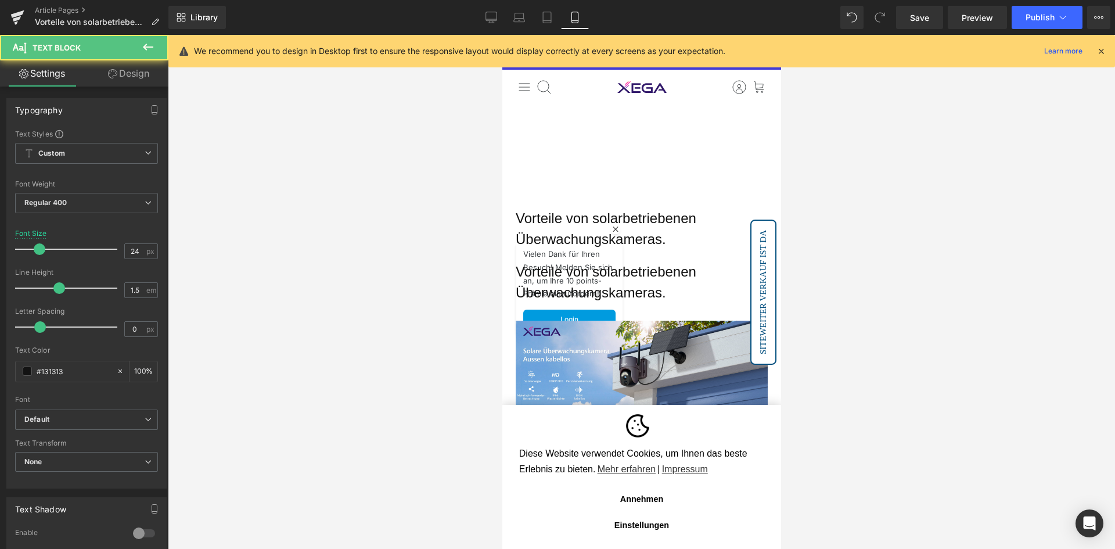
click at [131, 76] on link "Design" at bounding box center [129, 73] width 84 height 26
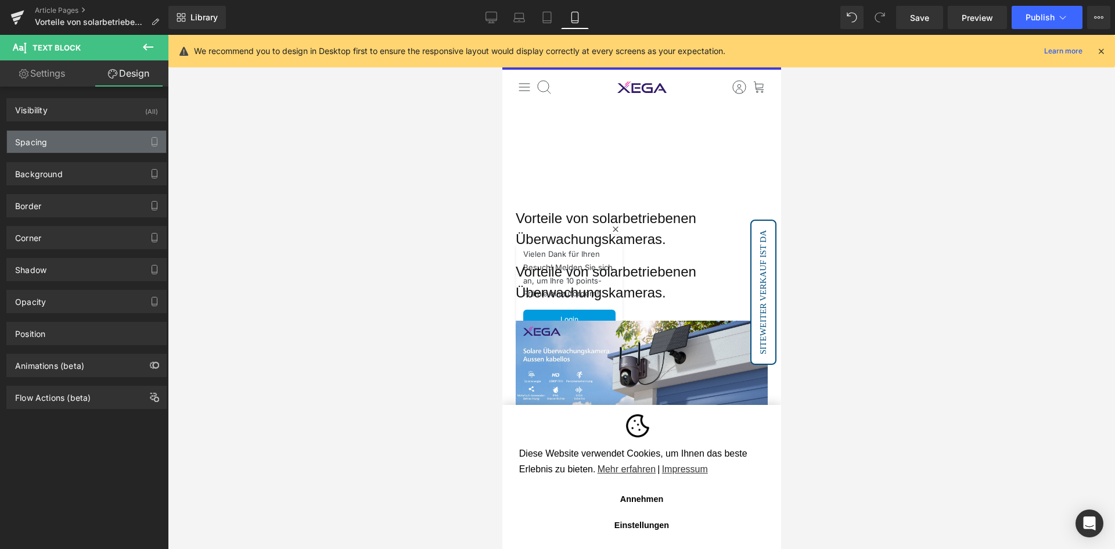
click at [108, 141] on div "Spacing" at bounding box center [86, 142] width 159 height 22
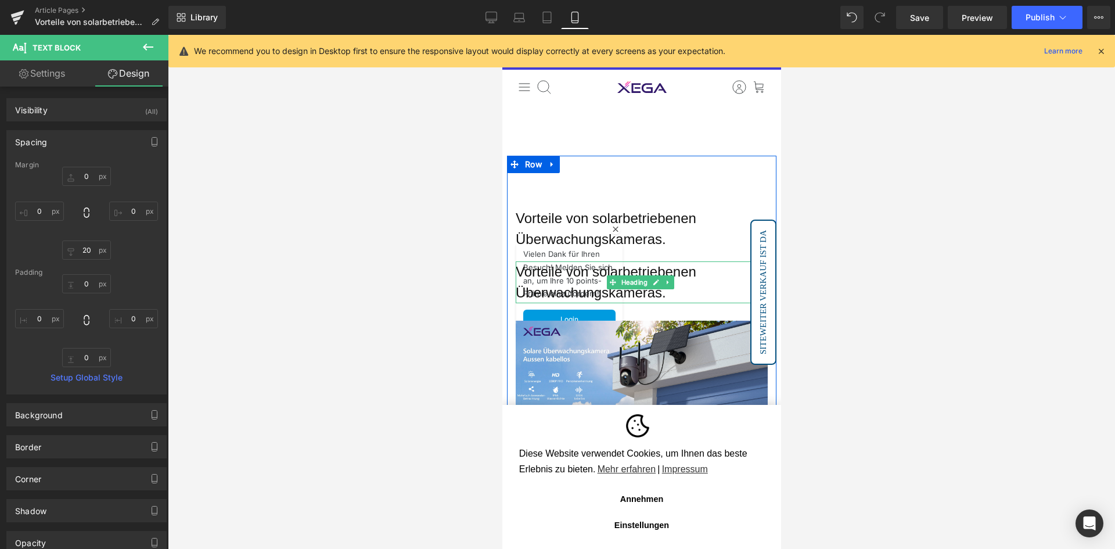
click at [574, 276] on h1 "Vorteile von solarbetriebenen Überwachungskameras." at bounding box center [641, 282] width 252 height 42
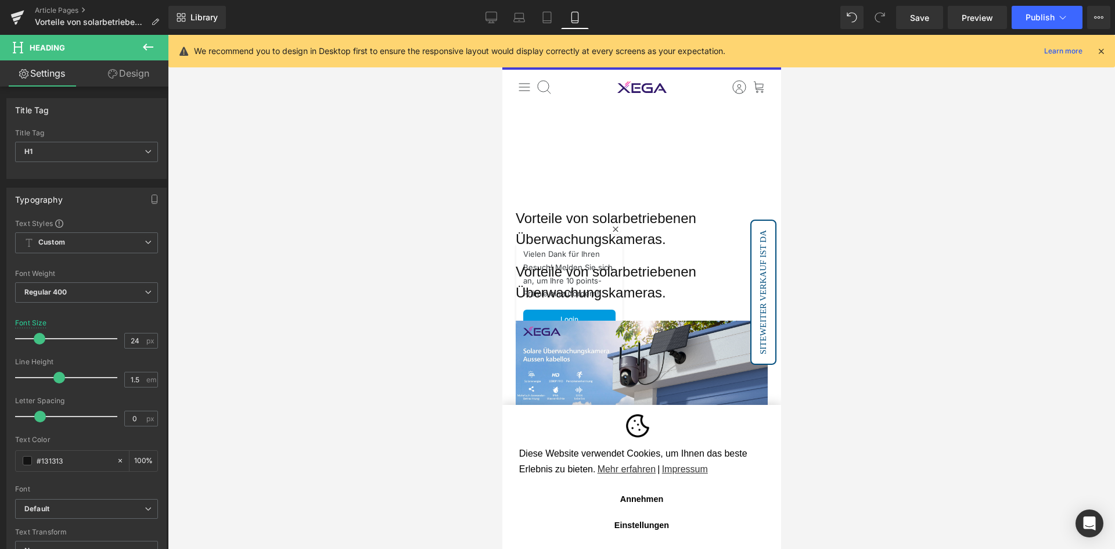
click at [137, 78] on link "Design" at bounding box center [129, 73] width 84 height 26
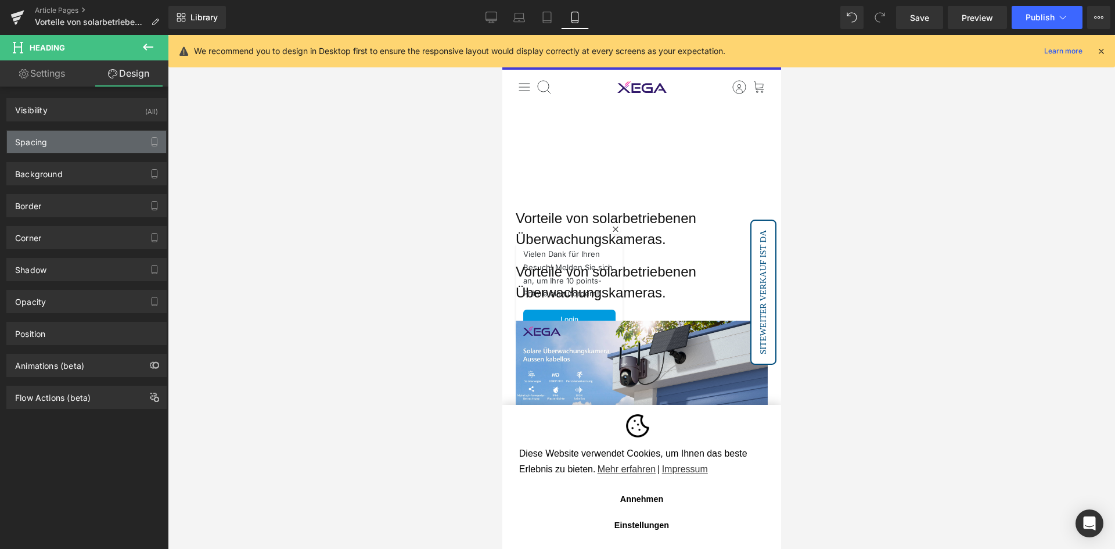
type input "0"
type input "30"
type input "0"
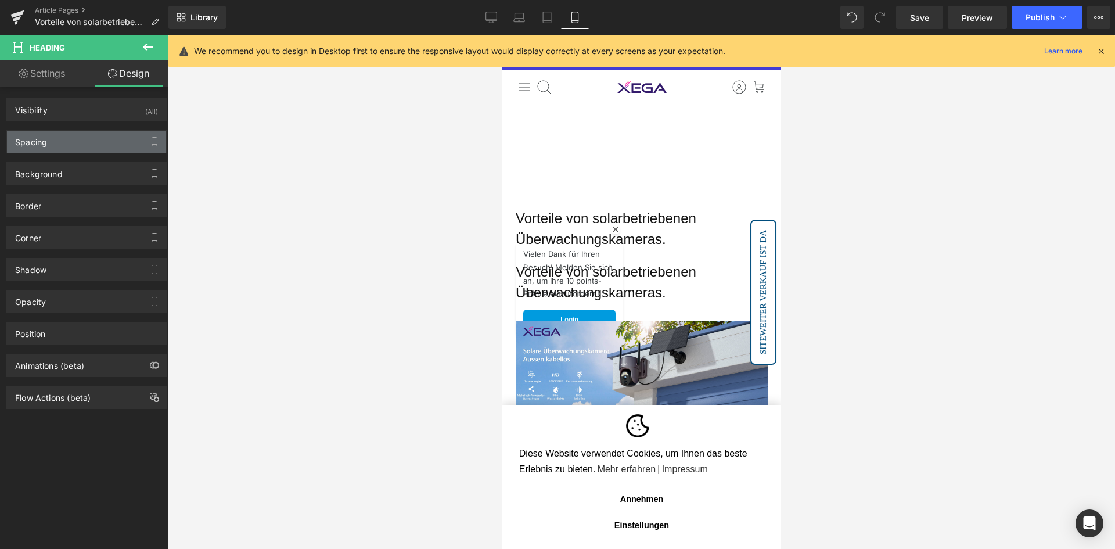
type input "0"
click at [121, 134] on div "Spacing" at bounding box center [86, 142] width 159 height 22
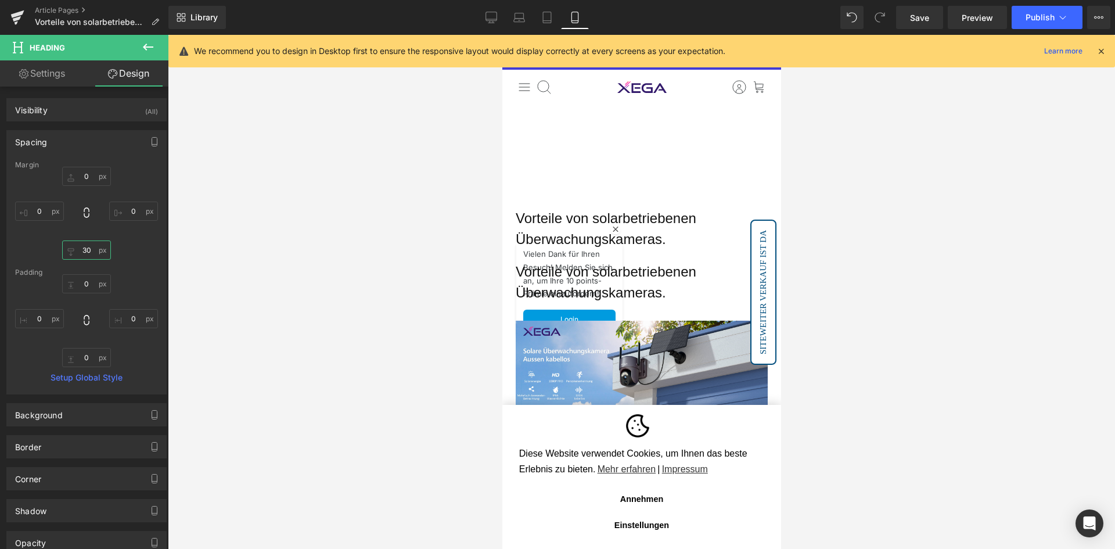
click at [81, 251] on input "30" at bounding box center [86, 249] width 49 height 19
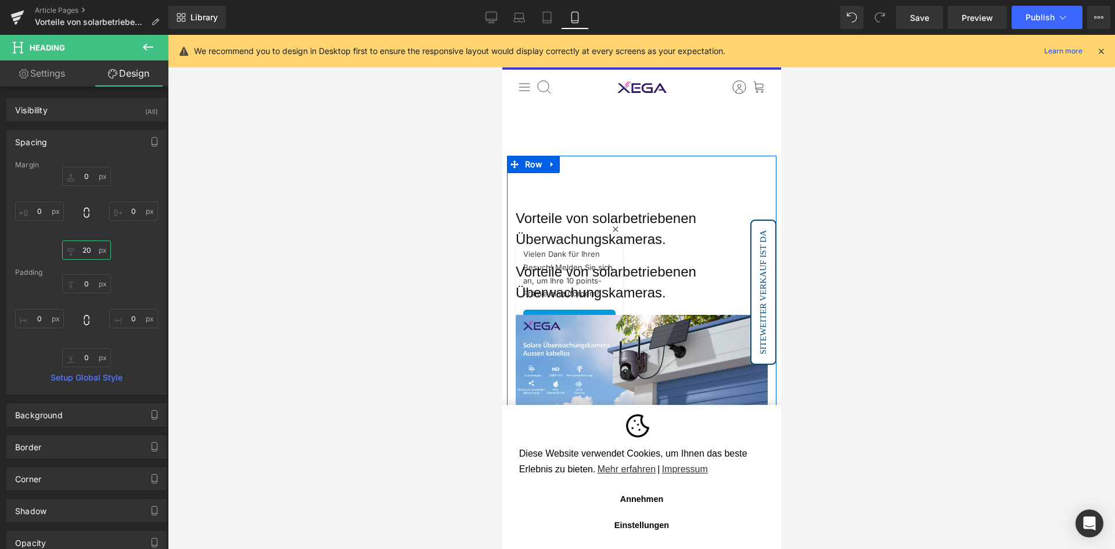
type input "20"
click at [657, 223] on link at bounding box center [659, 229] width 12 height 14
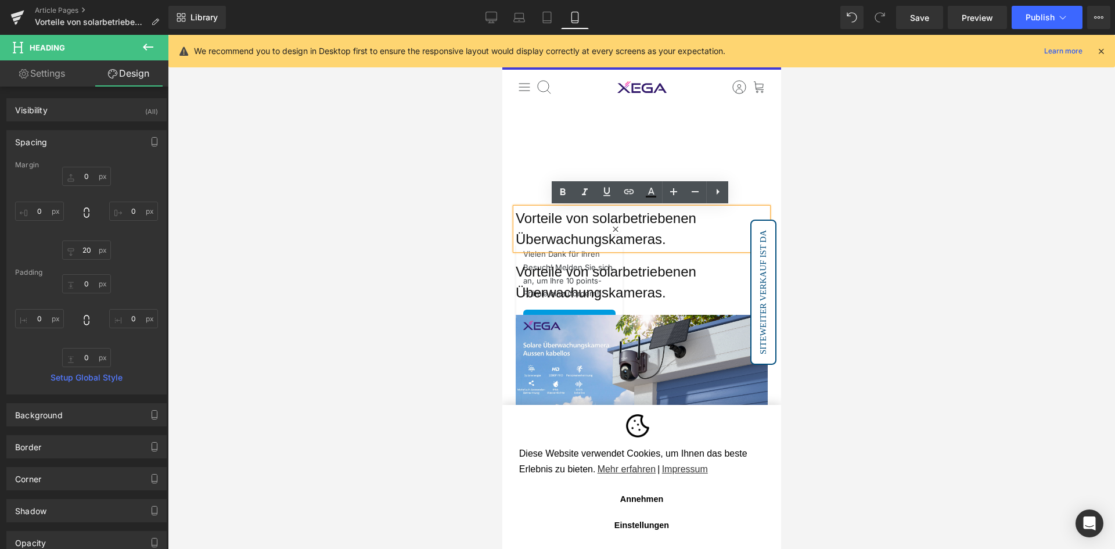
click at [676, 226] on p "Vorteile von solarbetriebenen Überwachungskameras." at bounding box center [641, 229] width 252 height 42
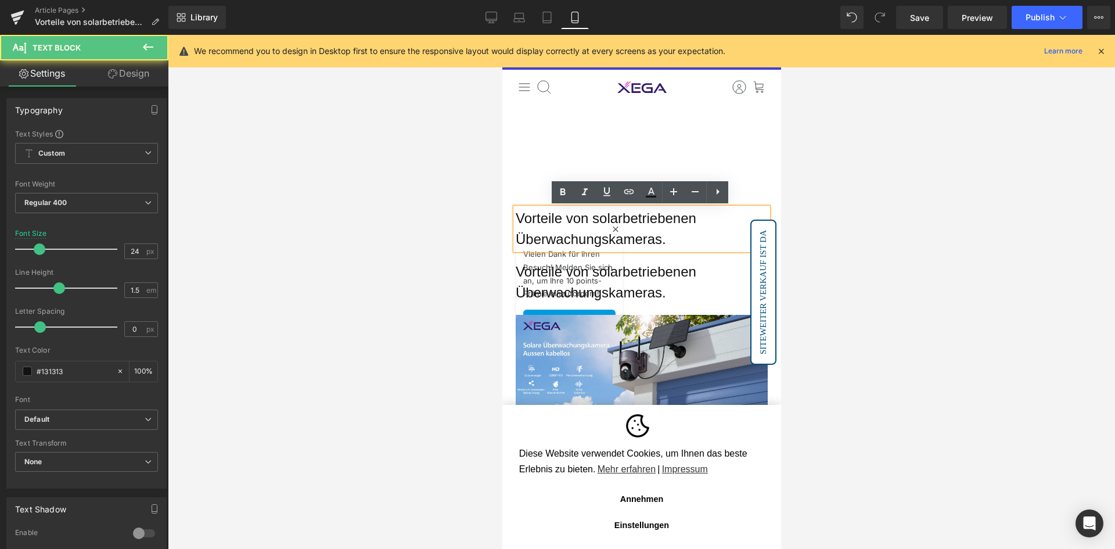
click at [677, 265] on h1 "Vorteile von solarbetriebenen Überwachungskameras." at bounding box center [641, 282] width 252 height 42
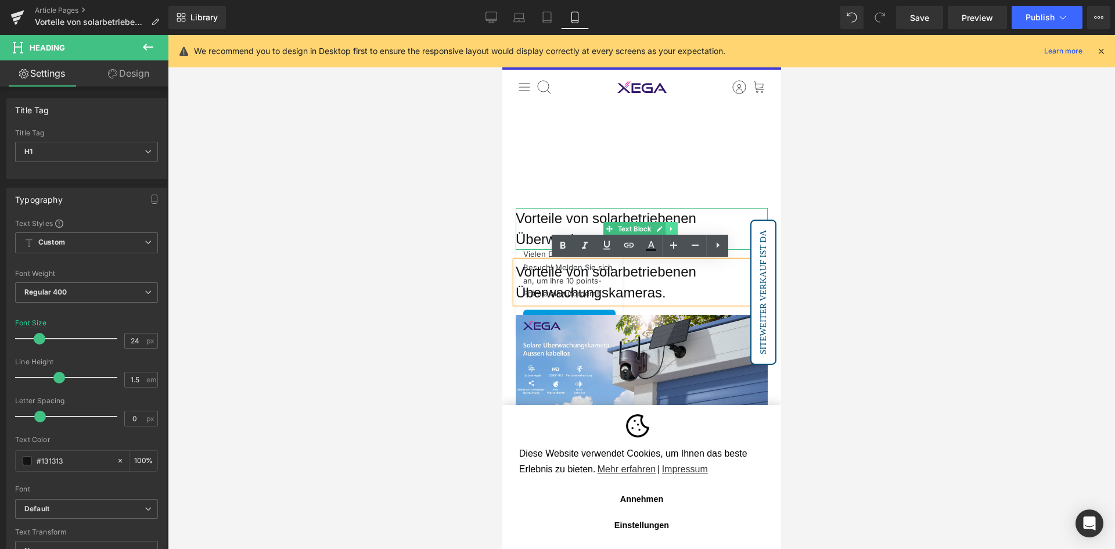
click at [672, 231] on icon at bounding box center [671, 228] width 6 height 7
click at [678, 227] on icon at bounding box center [677, 228] width 6 height 6
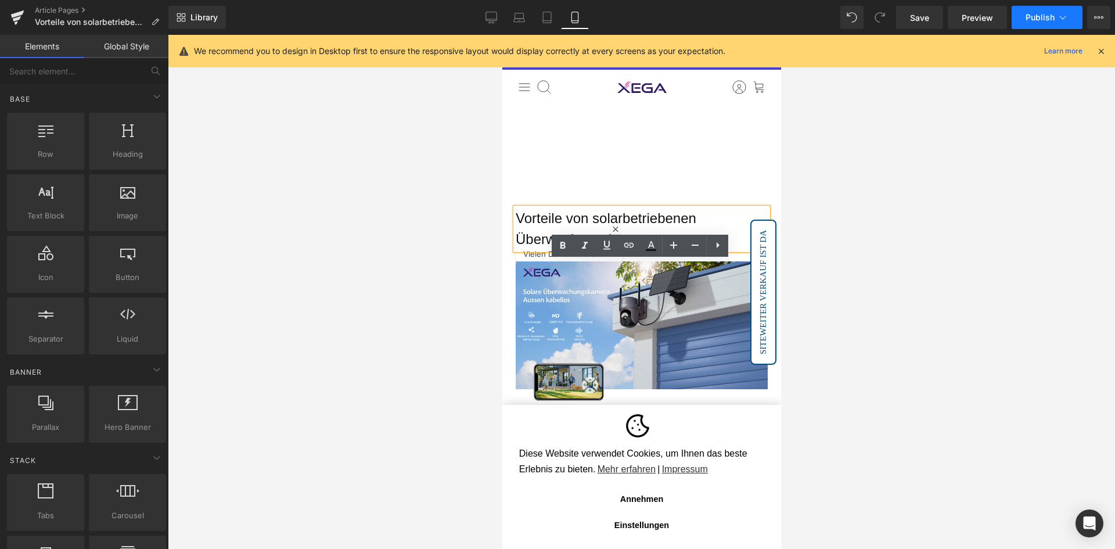
click at [1037, 10] on button "Publish" at bounding box center [1046, 17] width 71 height 23
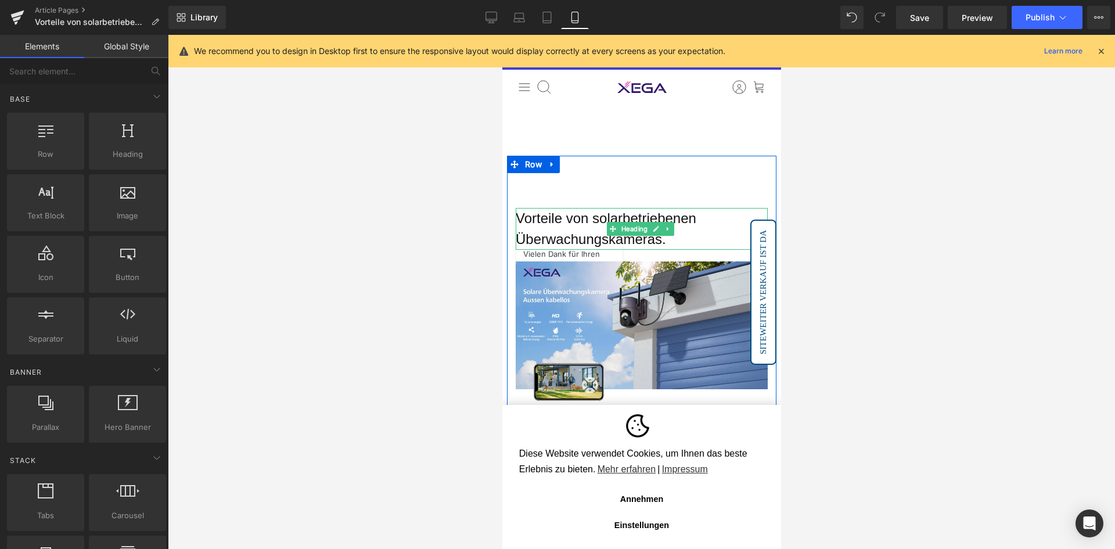
click at [650, 225] on link at bounding box center [655, 229] width 12 height 14
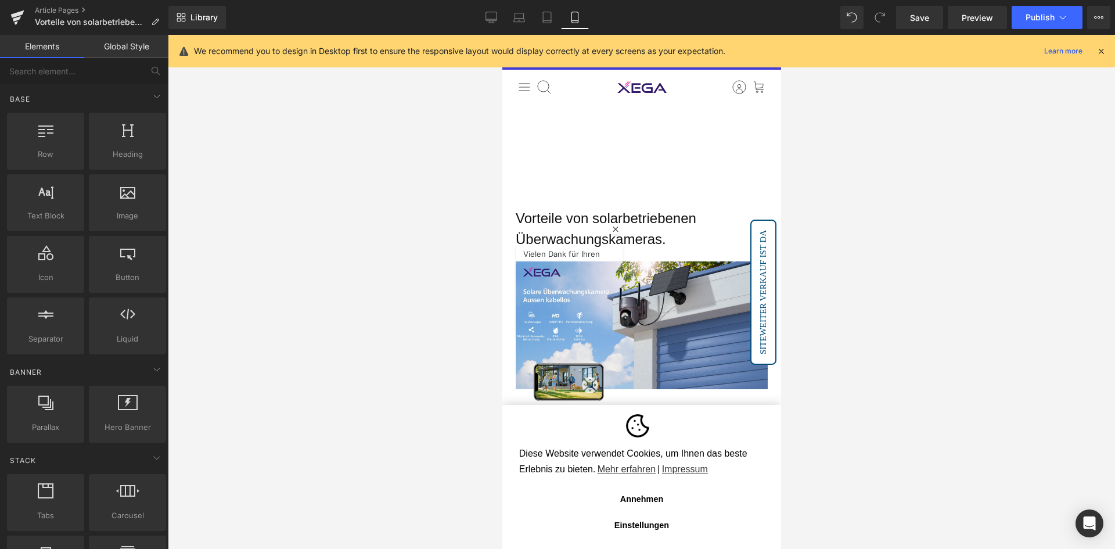
click at [103, 52] on link "Global Style" at bounding box center [126, 46] width 84 height 23
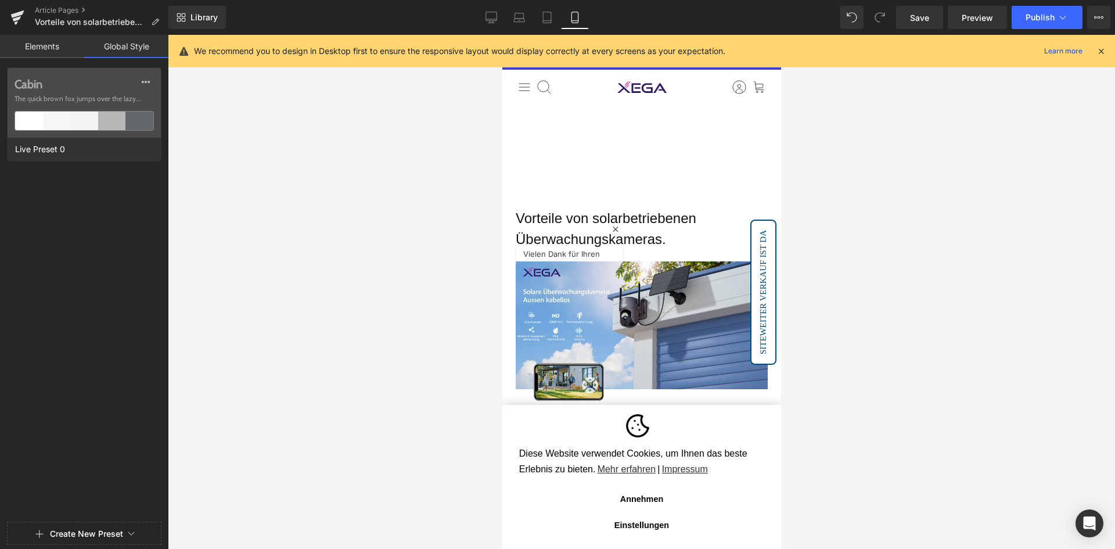
drag, startPoint x: 51, startPoint y: 38, endPoint x: 226, endPoint y: 38, distance: 174.8
click at [226, 38] on div "Text Block You are previewing how the will restyle your page. You can not edit …" at bounding box center [557, 284] width 1115 height 568
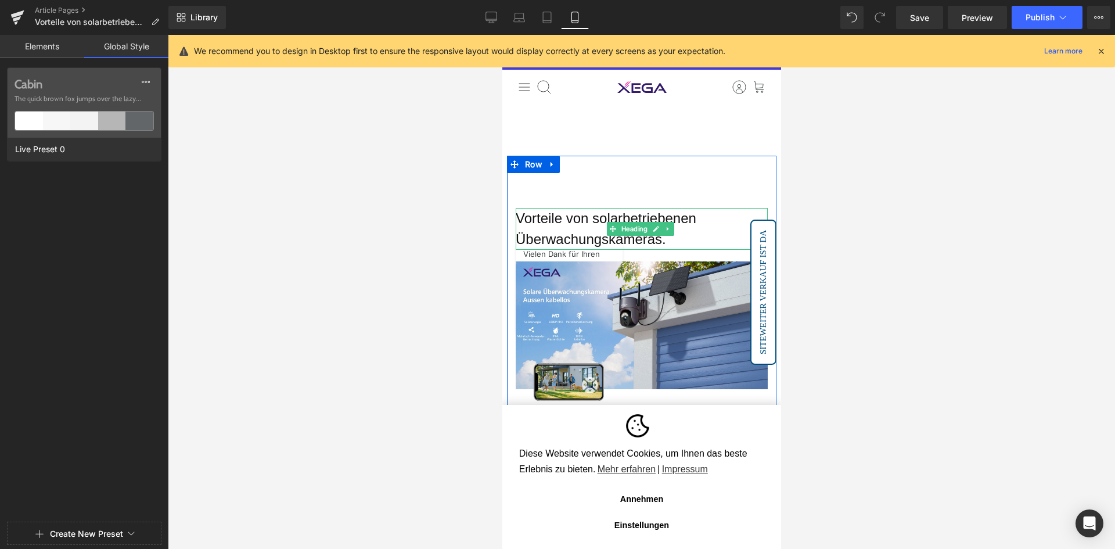
click at [718, 224] on h1 "Vorteile von solarbetriebenen Überwachungskameras." at bounding box center [641, 229] width 252 height 42
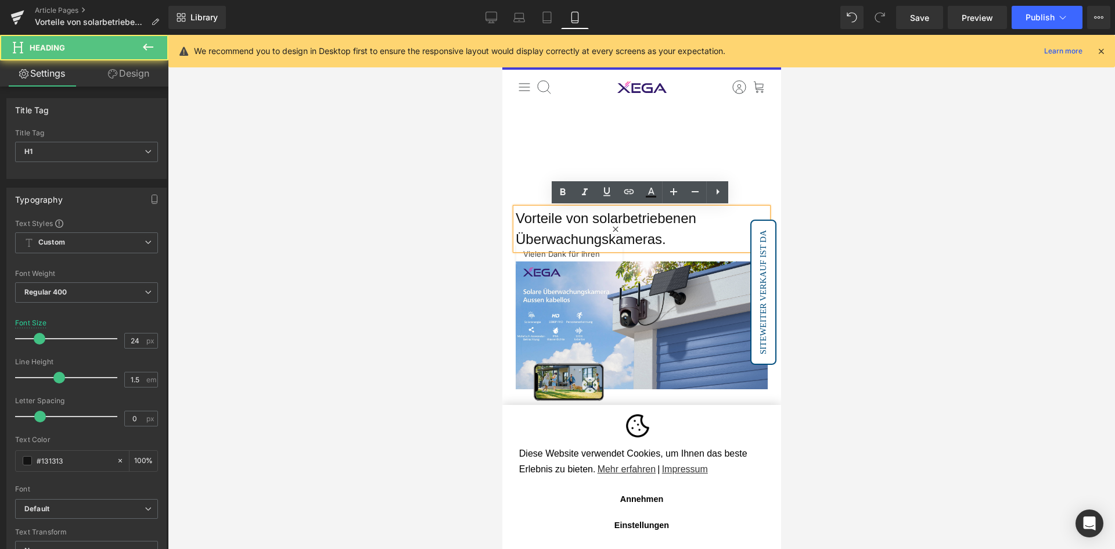
drag, startPoint x: 131, startPoint y: 67, endPoint x: 109, endPoint y: 143, distance: 79.2
click at [131, 67] on link "Design" at bounding box center [129, 73] width 84 height 26
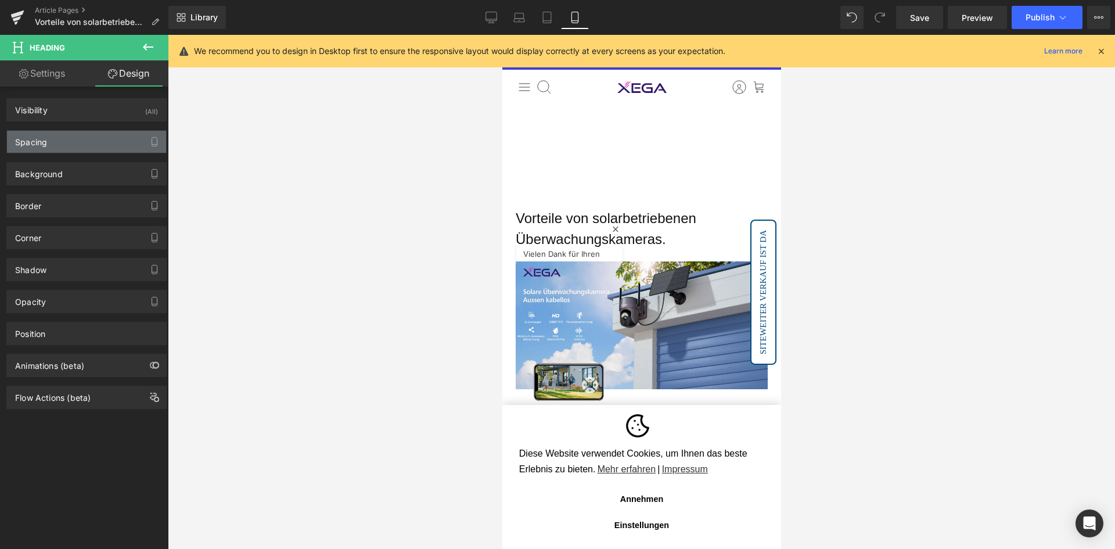
click at [109, 143] on div "Spacing" at bounding box center [86, 142] width 159 height 22
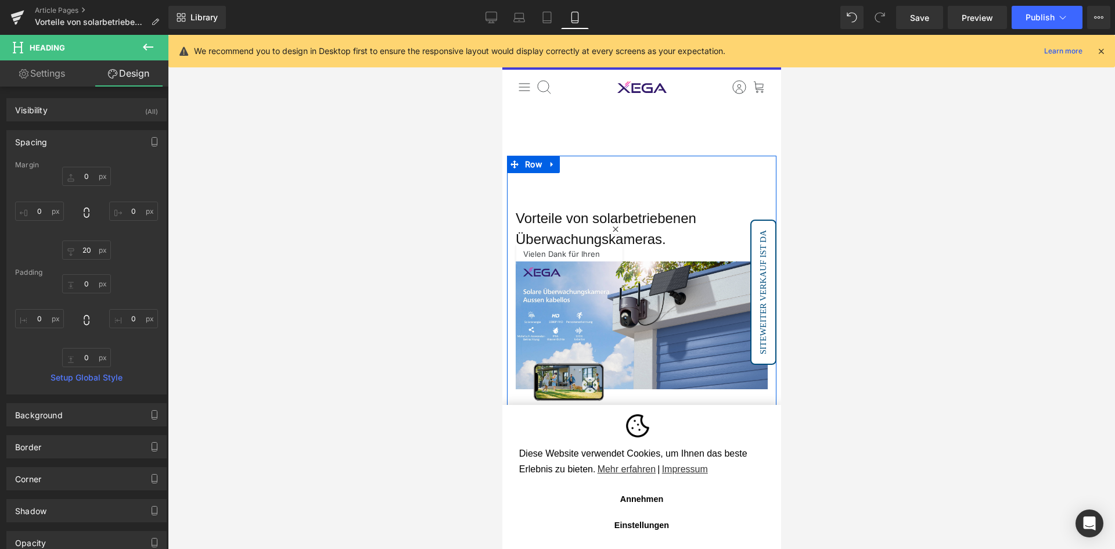
click at [696, 237] on h1 "Vorteile von solarbetriebenen Überwachungskameras." at bounding box center [641, 229] width 252 height 42
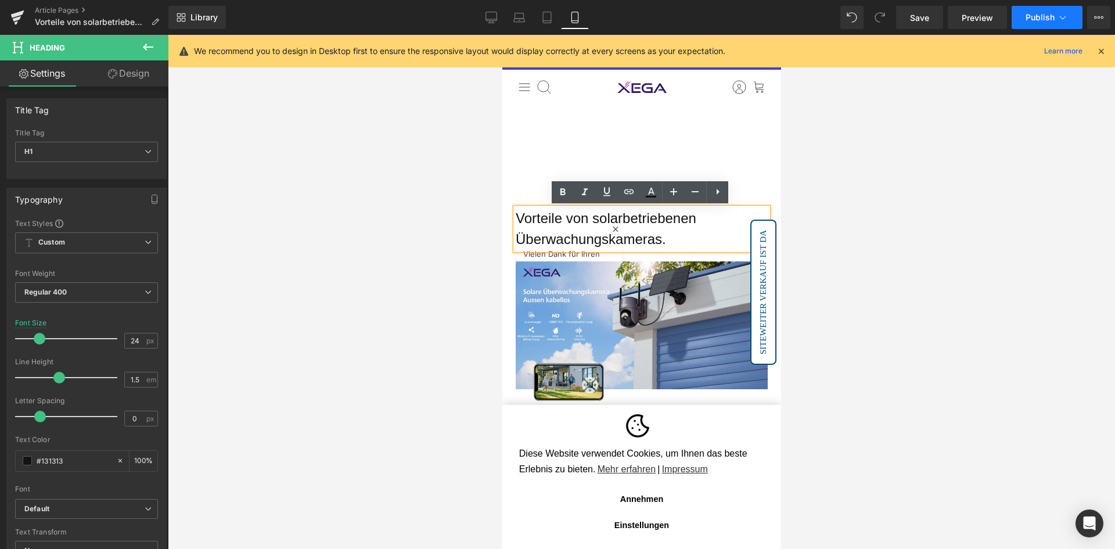
click at [1036, 17] on span "Publish" at bounding box center [1039, 17] width 29 height 9
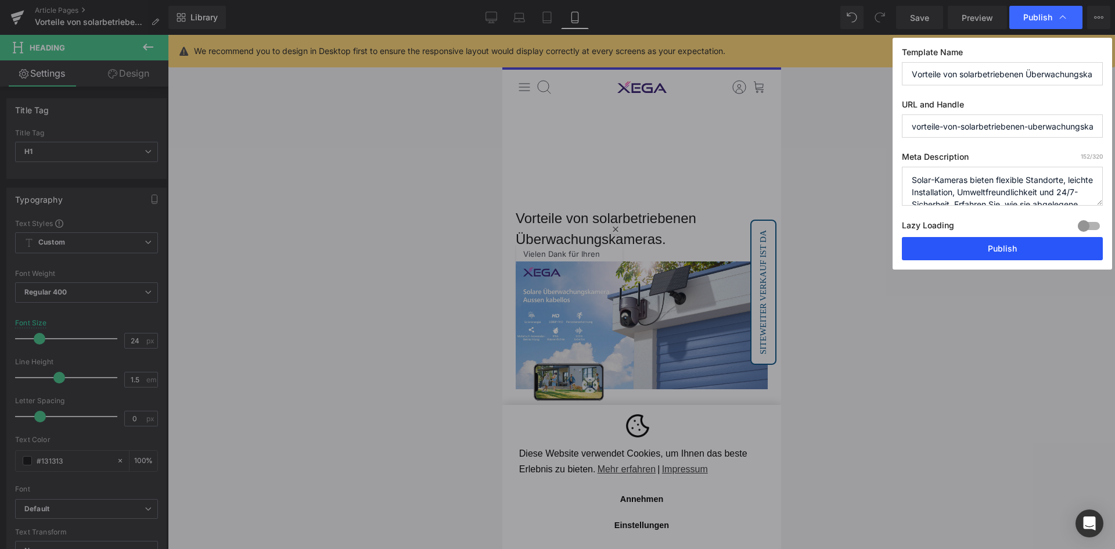
click at [998, 250] on button "Publish" at bounding box center [1002, 248] width 201 height 23
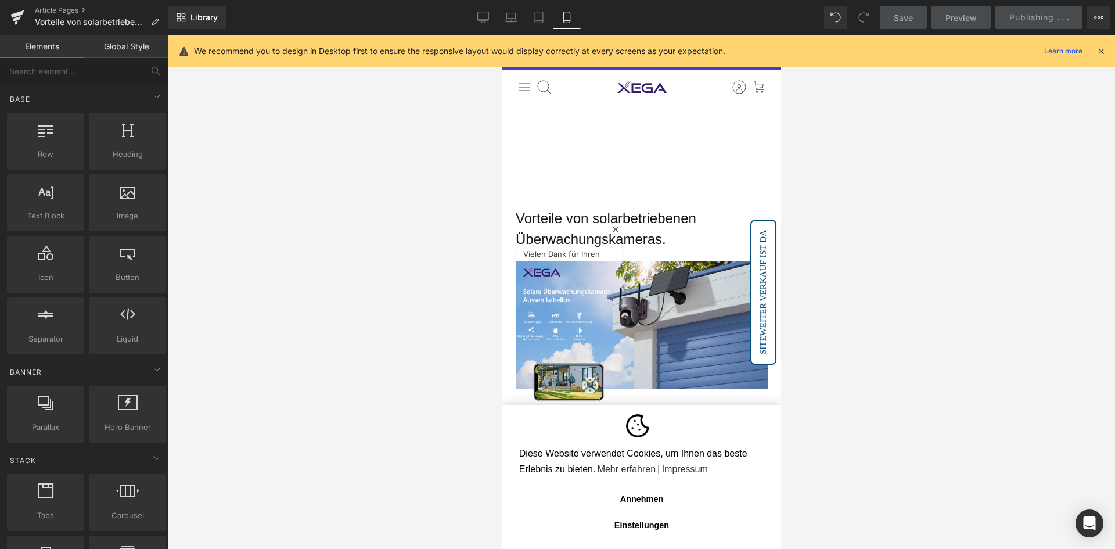
click at [953, 301] on div at bounding box center [641, 292] width 947 height 514
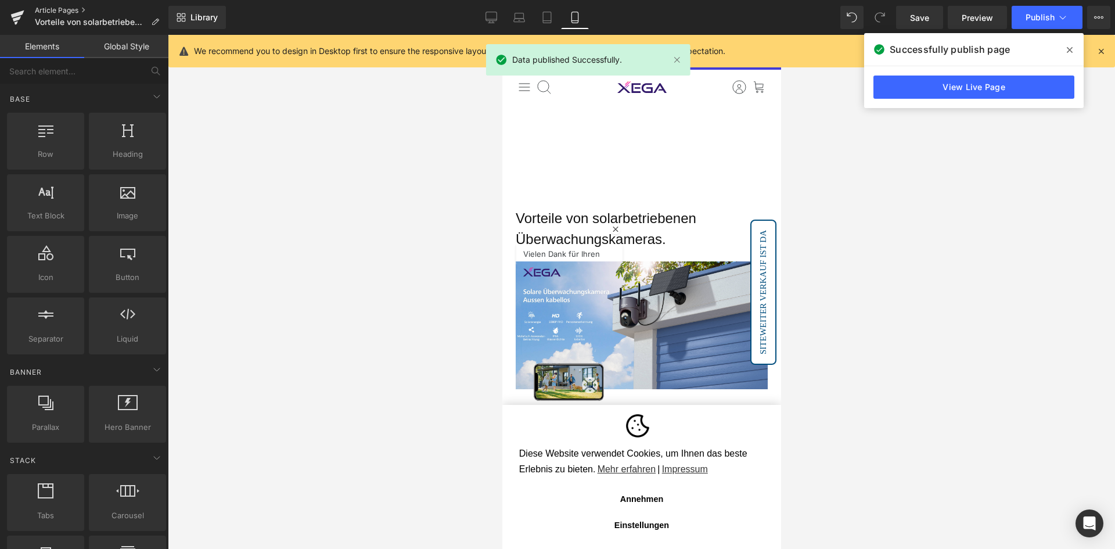
click at [69, 9] on link "Article Pages" at bounding box center [102, 10] width 134 height 9
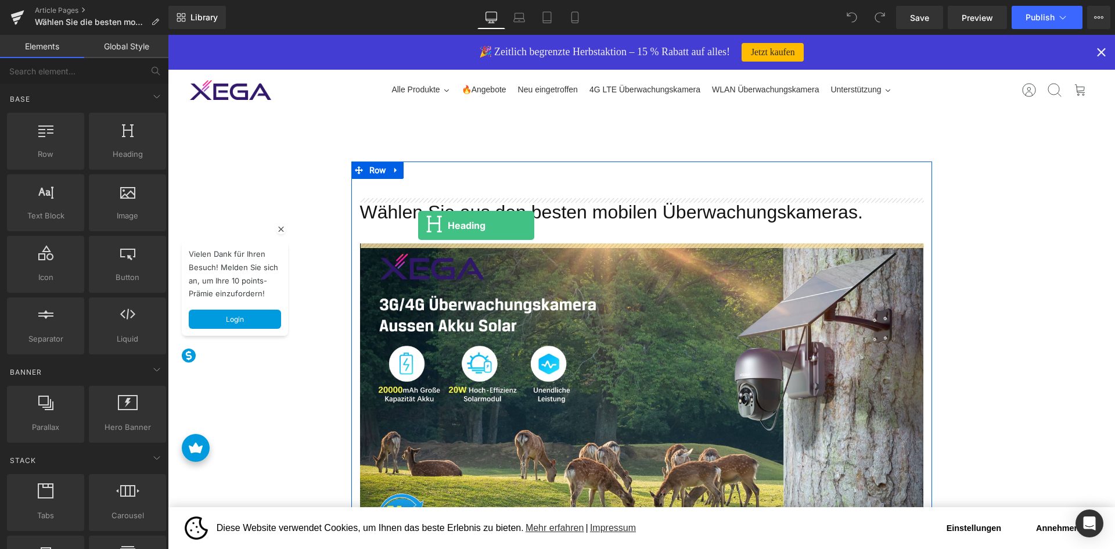
drag, startPoint x: 286, startPoint y: 170, endPoint x: 418, endPoint y: 225, distance: 143.4
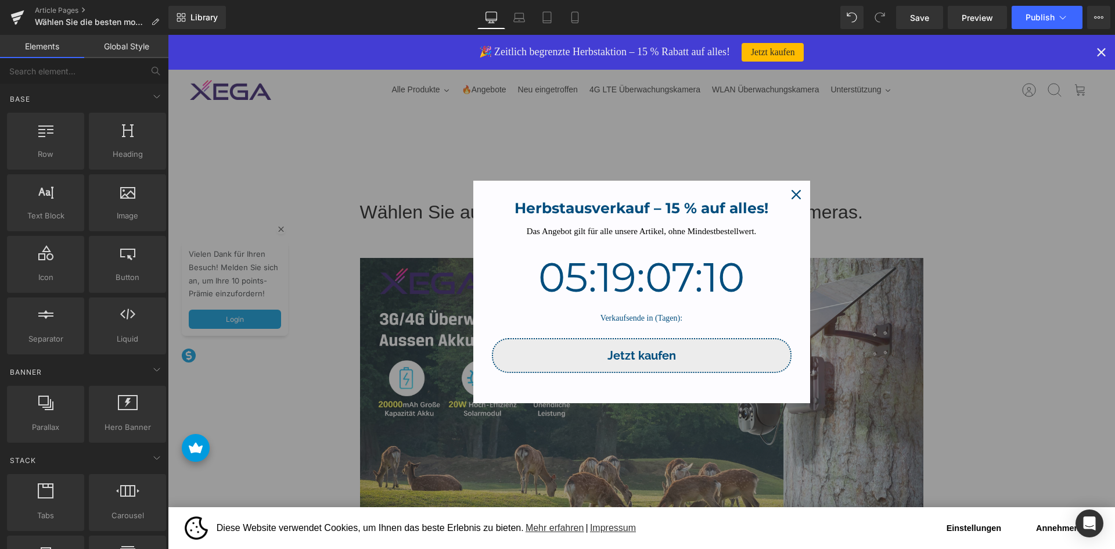
click at [795, 193] on icon "close icon" at bounding box center [795, 194] width 9 height 9
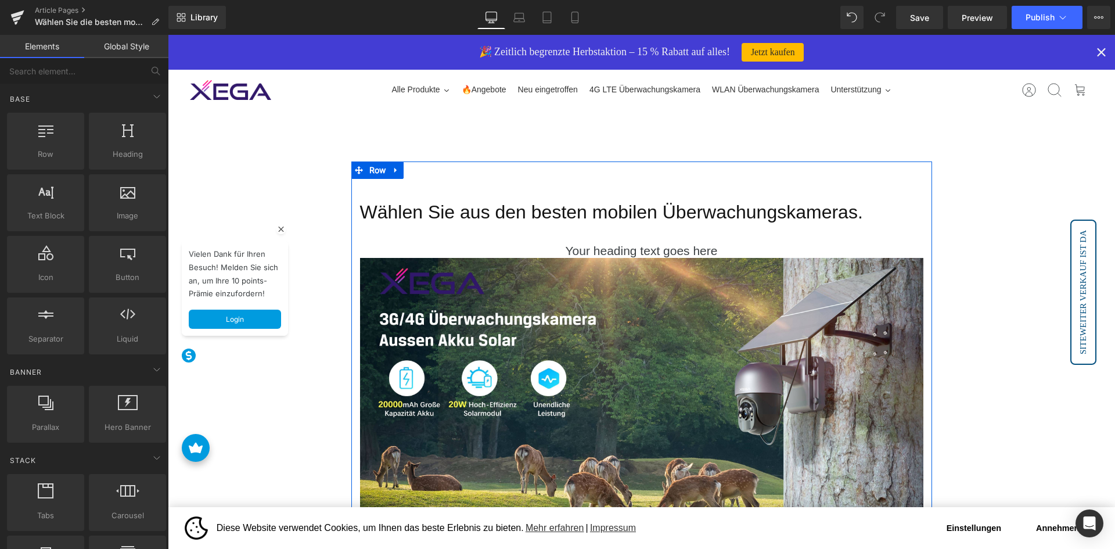
click at [542, 210] on font "Wählen Sie aus den besten mobilen Überwachungskameras." at bounding box center [611, 211] width 503 height 21
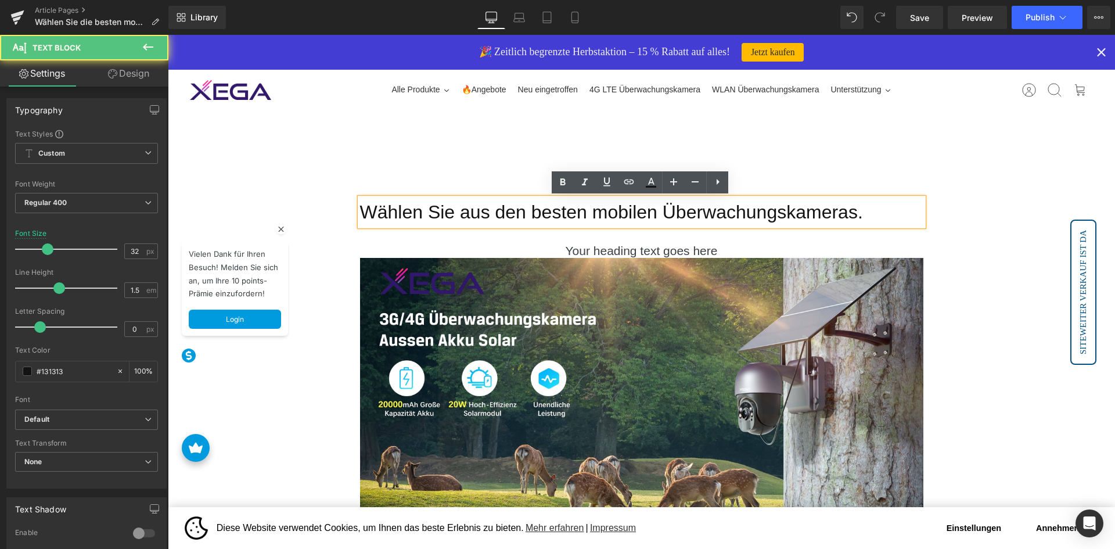
copy body "Lorem Ipsumdo sitametco Adipisc, el Seddo eiu tempo Incididu ut labore. Etdo ma…"
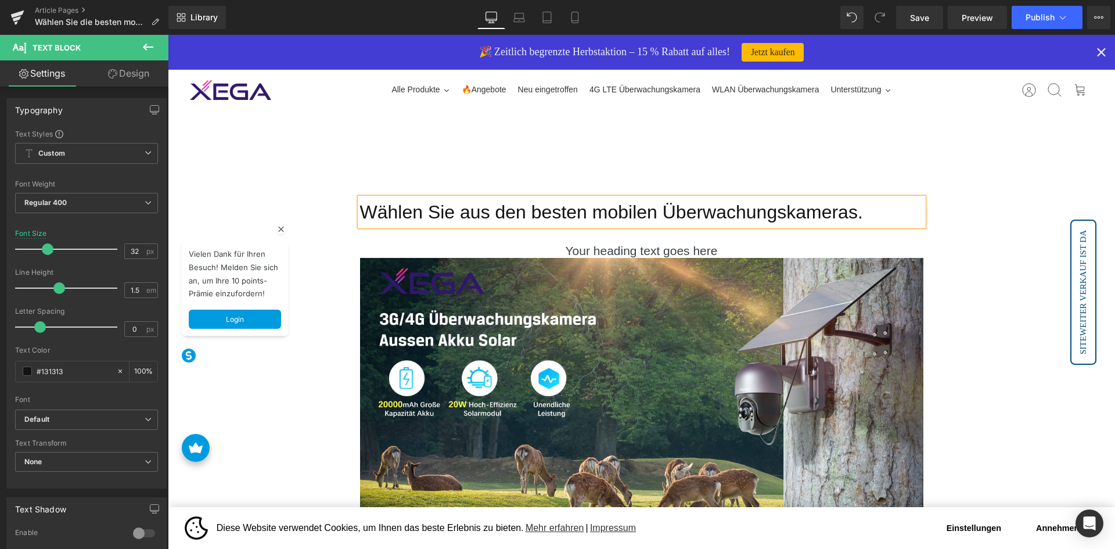
click at [471, 239] on div "Wählen Sie aus den besten mobilen Überwachungskameras. Text Block Your heading …" at bounding box center [641, 460] width 581 height 524
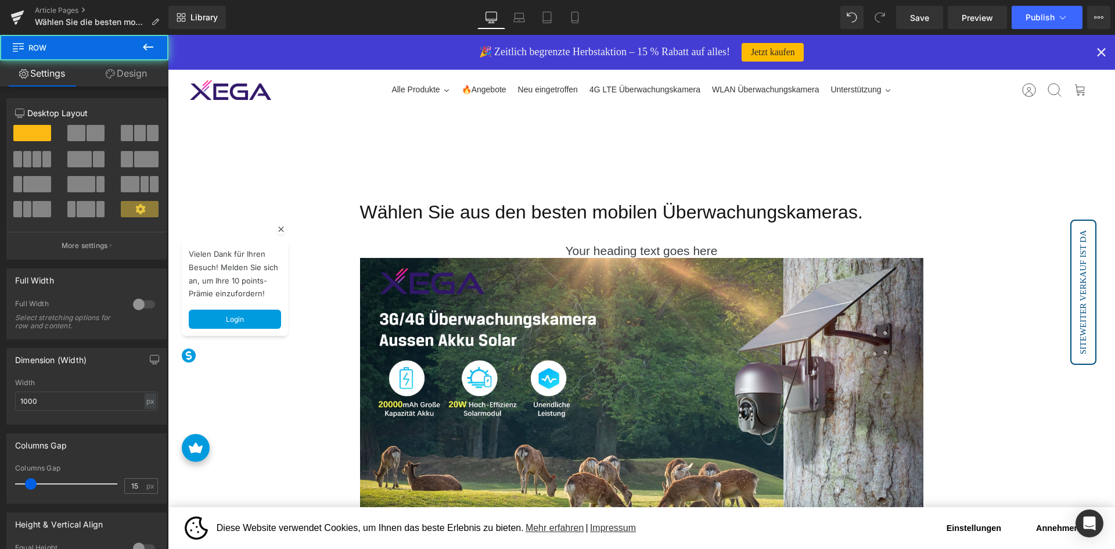
click at [474, 228] on div "Wählen Sie aus den besten mobilen Überwachungskameras. Text Block Your heading …" at bounding box center [641, 460] width 581 height 524
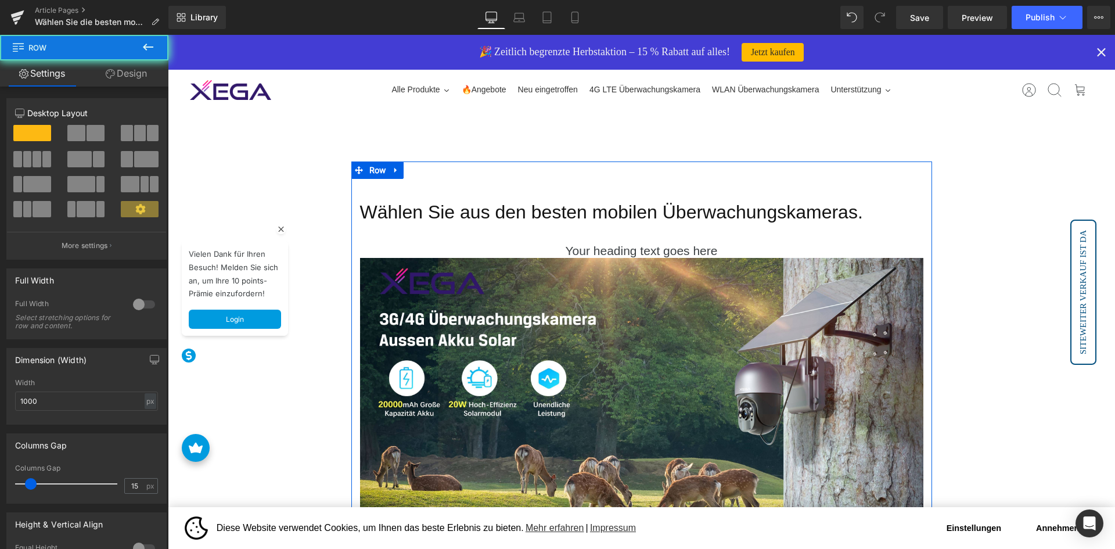
click at [480, 219] on font "Wählen Sie aus den besten mobilen Überwachungskameras." at bounding box center [611, 211] width 503 height 21
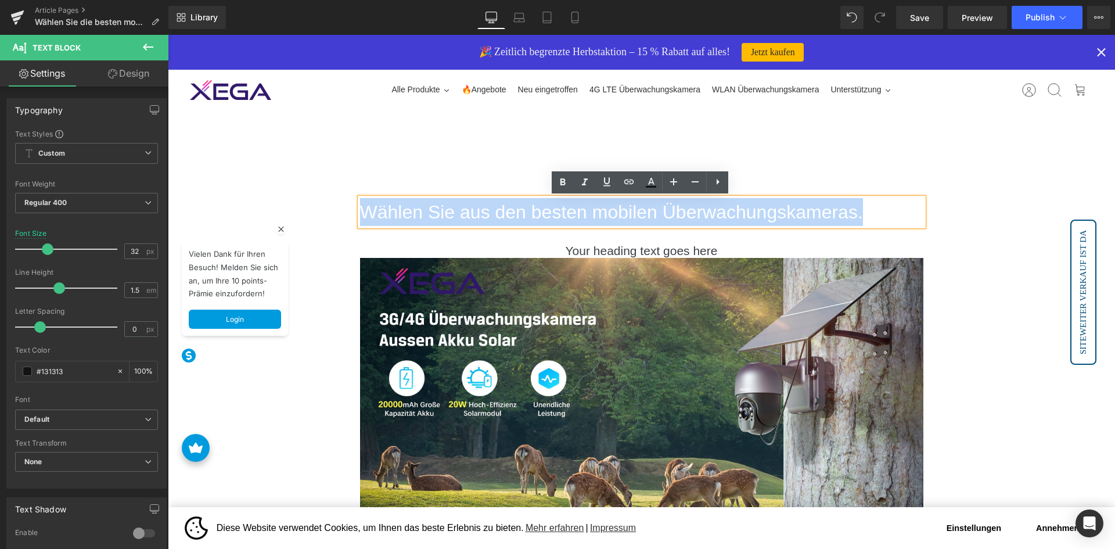
copy font "Wählen Sie aus den besten mobilen Überwachungskameras."
click at [589, 253] on h1 "Your heading text goes here" at bounding box center [641, 250] width 563 height 15
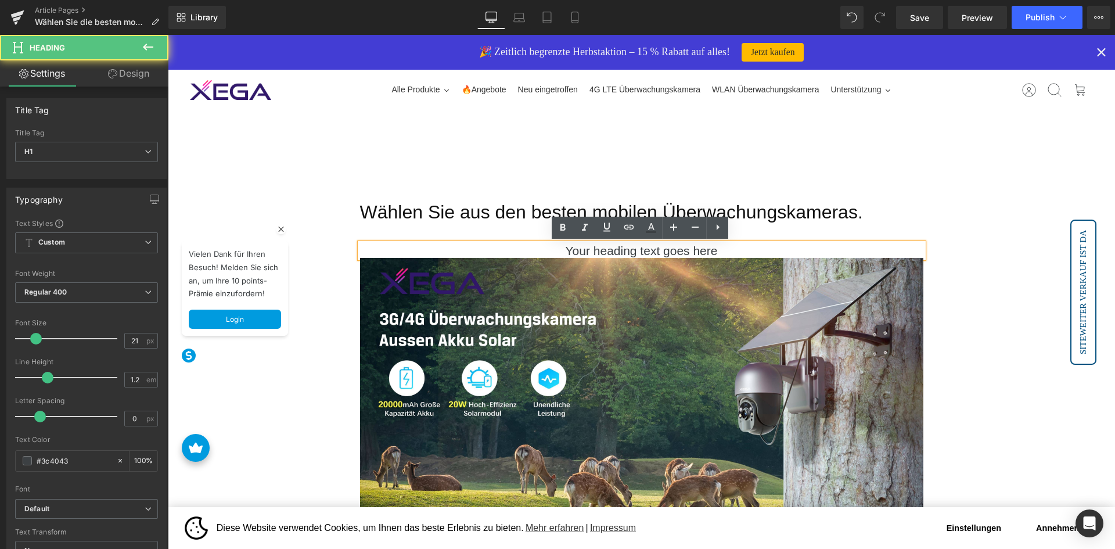
paste div
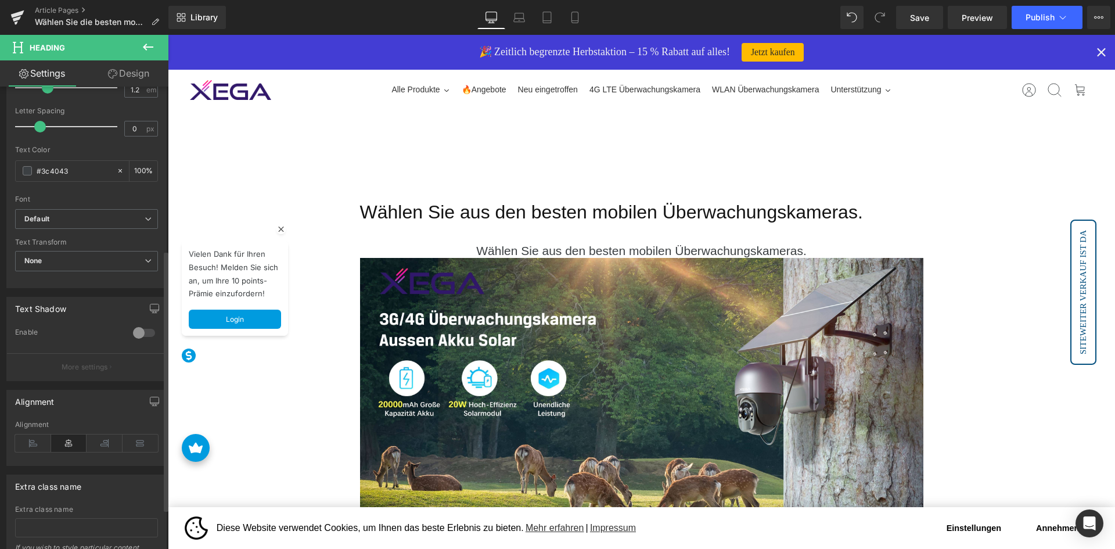
scroll to position [290, 0]
click at [29, 436] on icon at bounding box center [33, 442] width 36 height 17
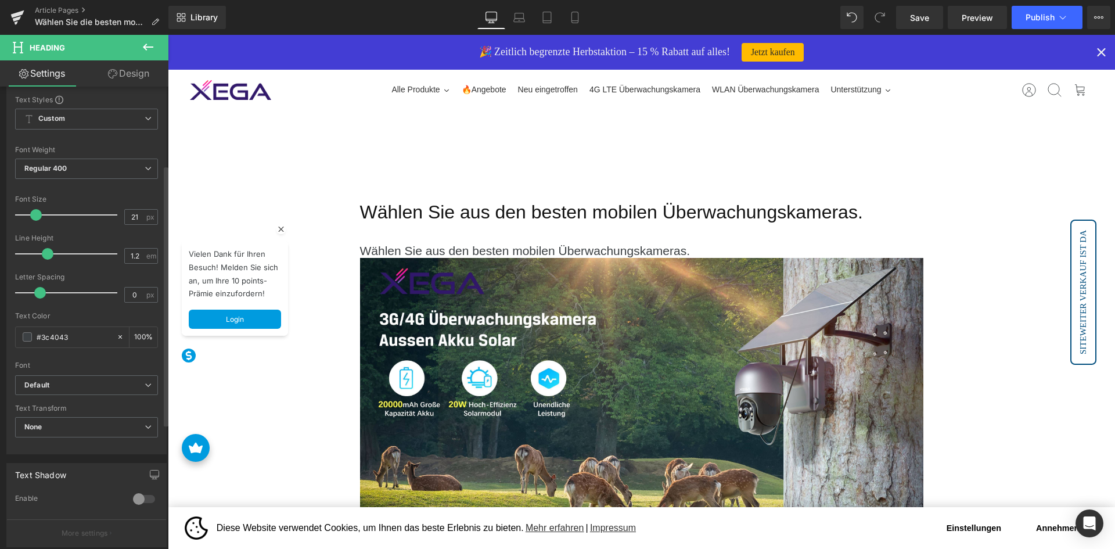
scroll to position [0, 0]
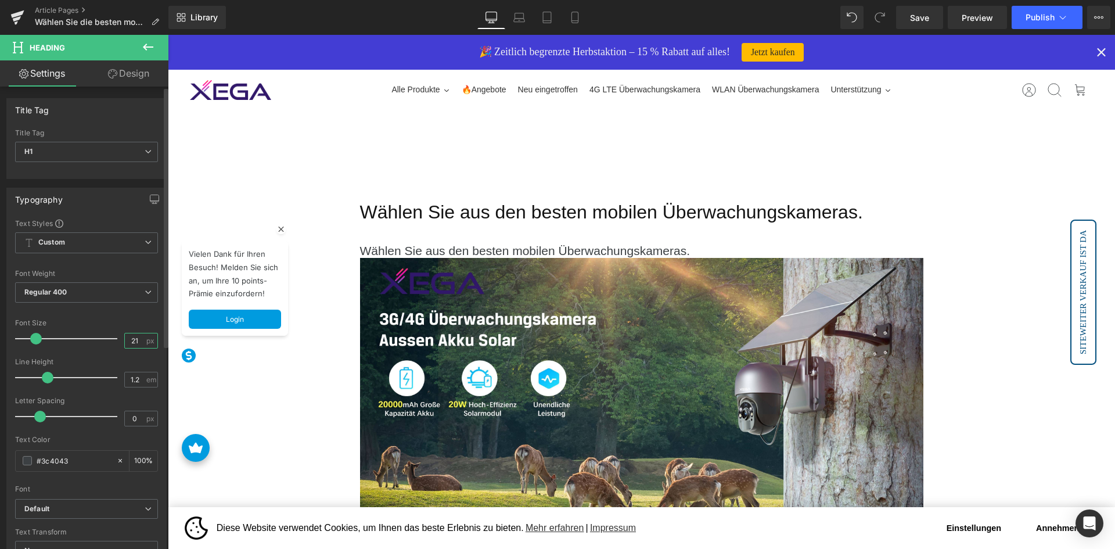
click at [138, 345] on input "21" at bounding box center [135, 340] width 20 height 15
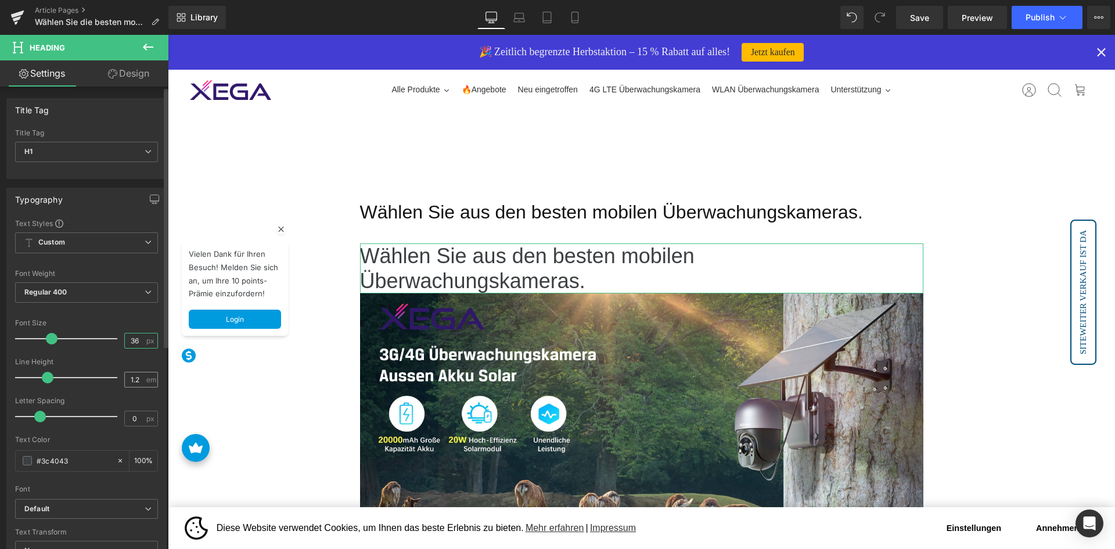
type input "36"
drag, startPoint x: 138, startPoint y: 381, endPoint x: 45, endPoint y: 350, distance: 98.8
click at [138, 381] on input "1.2" at bounding box center [135, 379] width 20 height 15
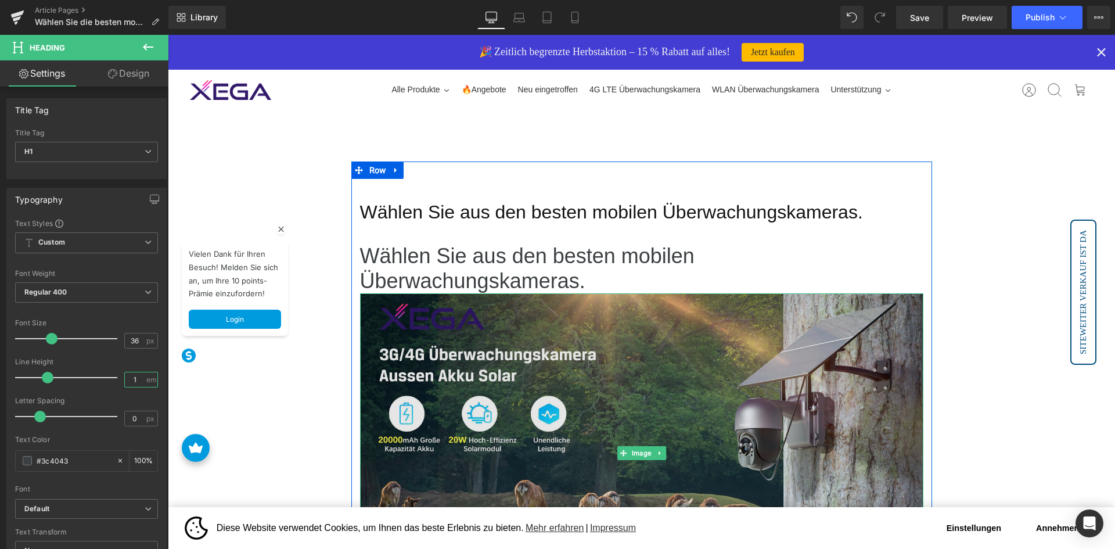
type input "1.5"
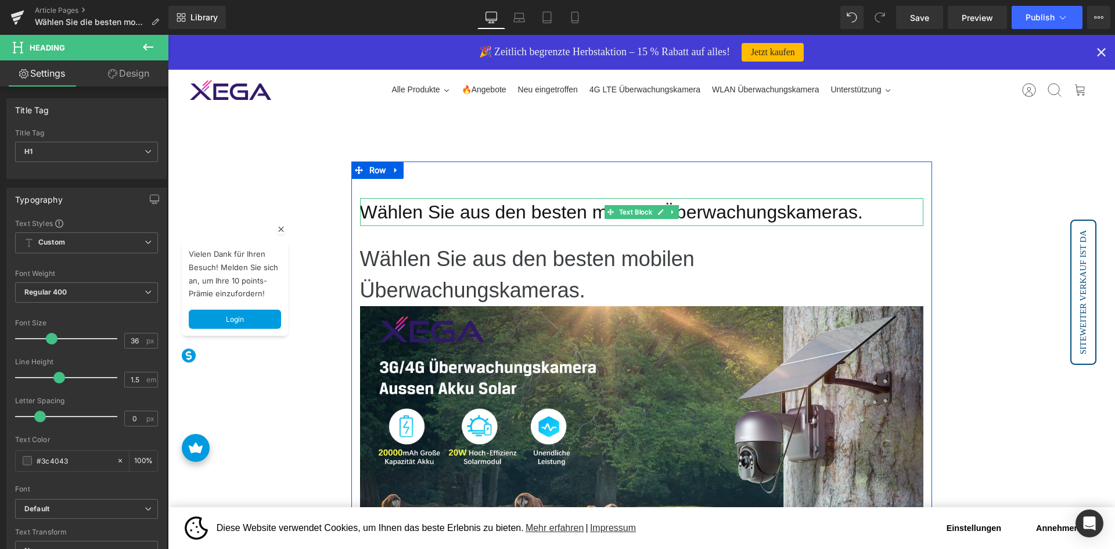
click at [698, 210] on font "Wählen Sie aus den besten mobilen Überwachungskameras." at bounding box center [611, 211] width 503 height 21
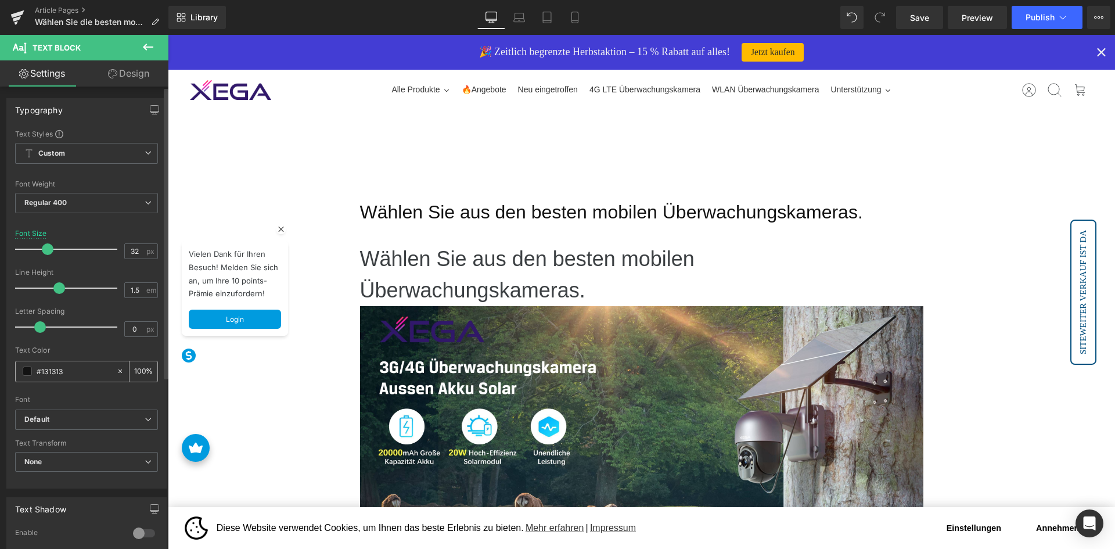
click at [75, 366] on input "#131313" at bounding box center [74, 371] width 74 height 13
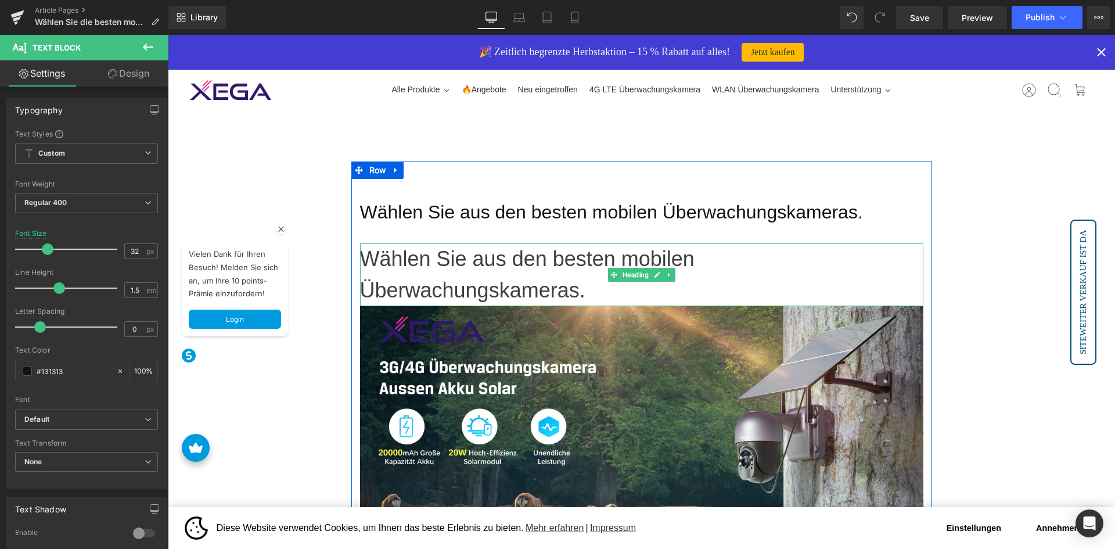
click at [558, 265] on h1 "Wählen Sie aus den besten mobilen Überwachungskameras." at bounding box center [641, 274] width 563 height 63
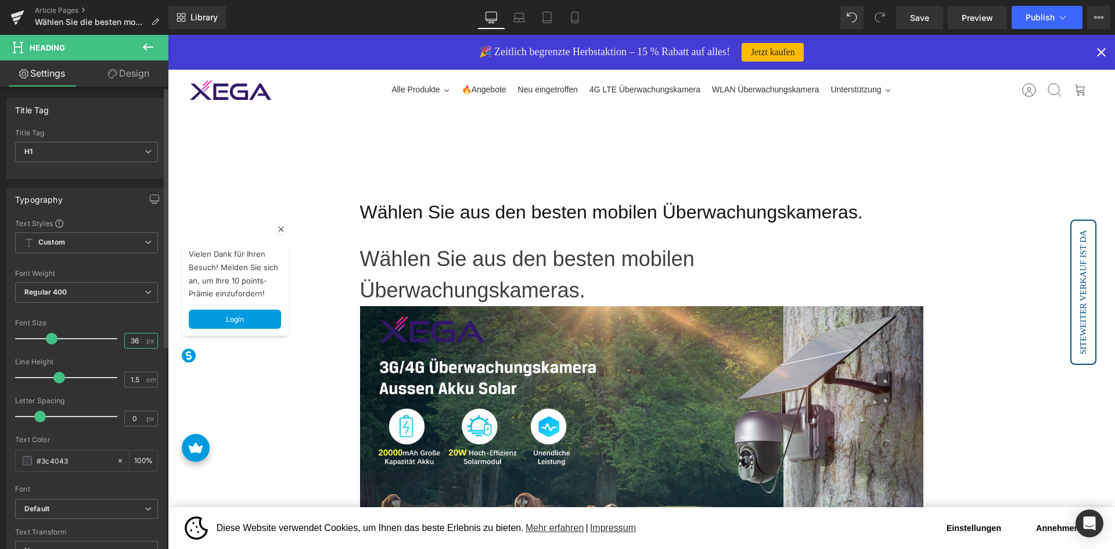
click at [135, 336] on input "36" at bounding box center [135, 340] width 20 height 15
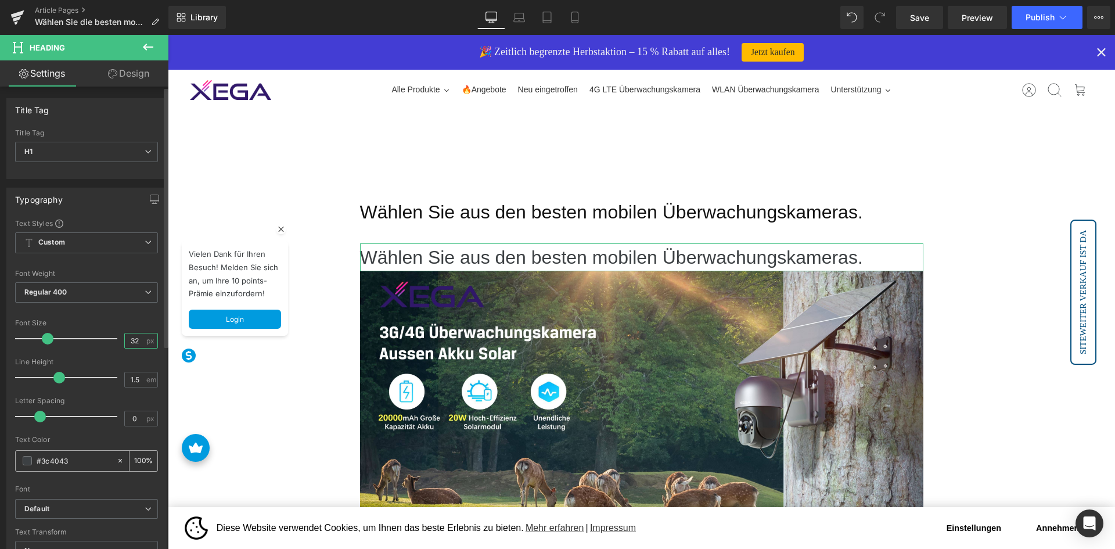
type input "32"
click at [66, 458] on input "#3c4043" at bounding box center [74, 460] width 74 height 13
paste input "13131"
type input "#131313"
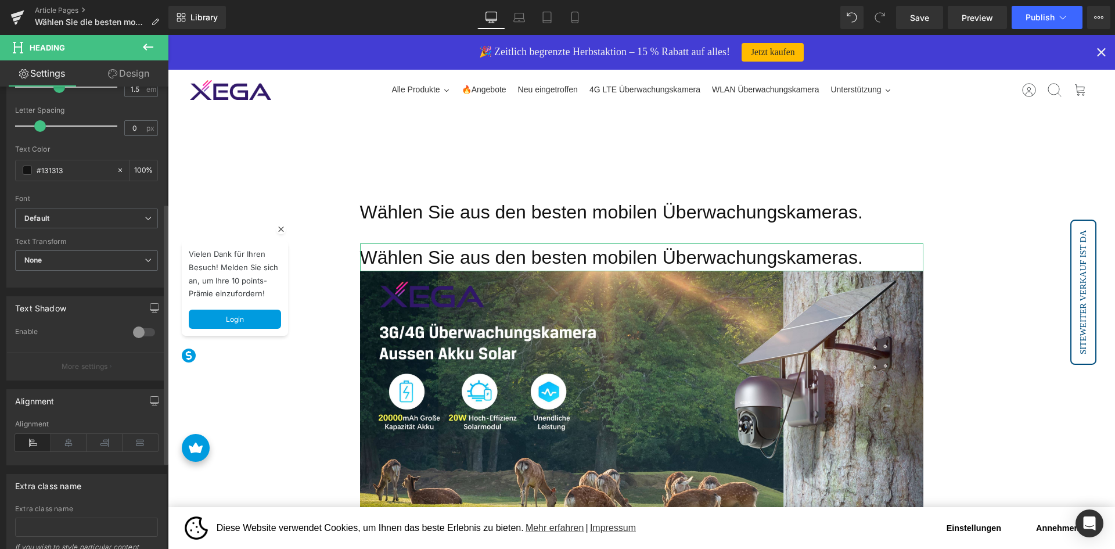
scroll to position [58, 0]
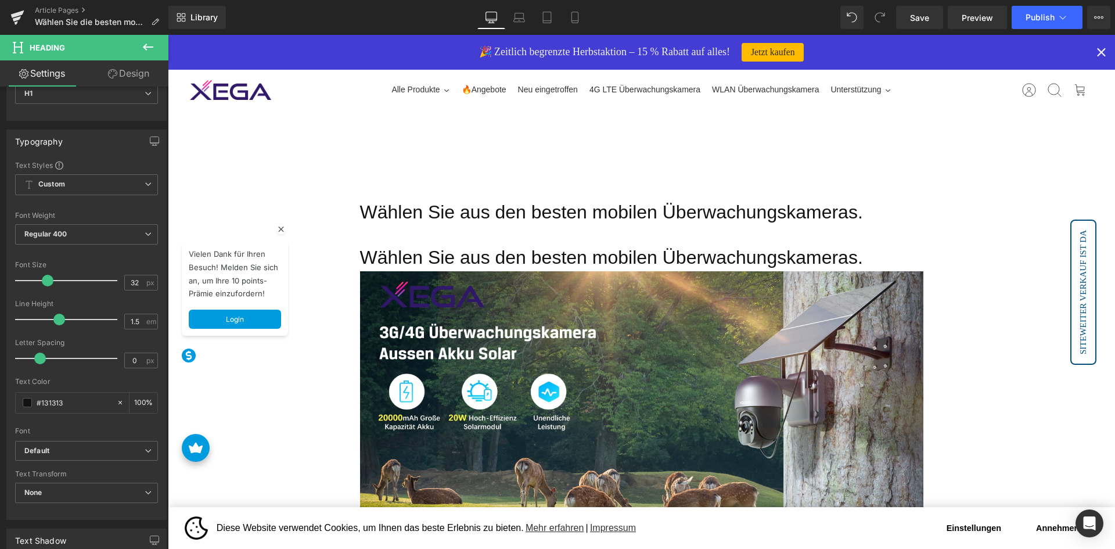
click at [431, 209] on font "Wählen Sie aus den besten mobilen Überwachungskameras." at bounding box center [611, 211] width 503 height 21
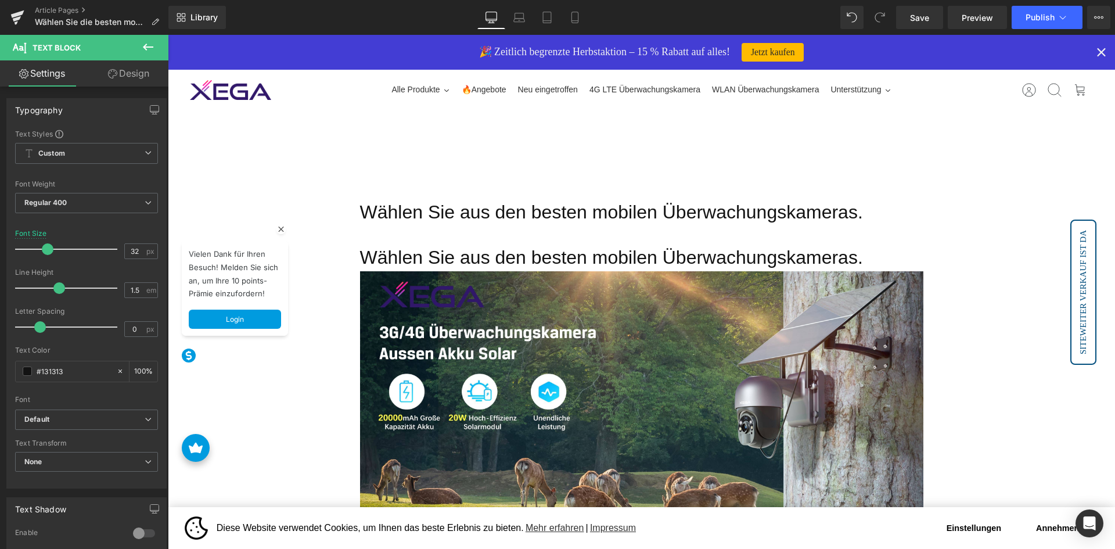
click at [123, 65] on link "Design" at bounding box center [129, 73] width 84 height 26
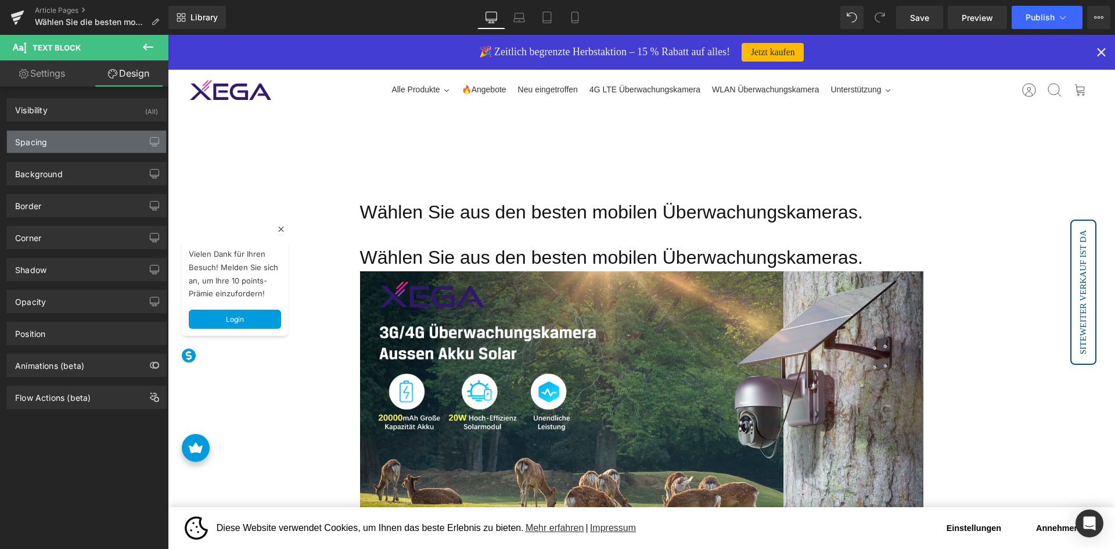
click at [94, 140] on div "Spacing" at bounding box center [86, 142] width 159 height 22
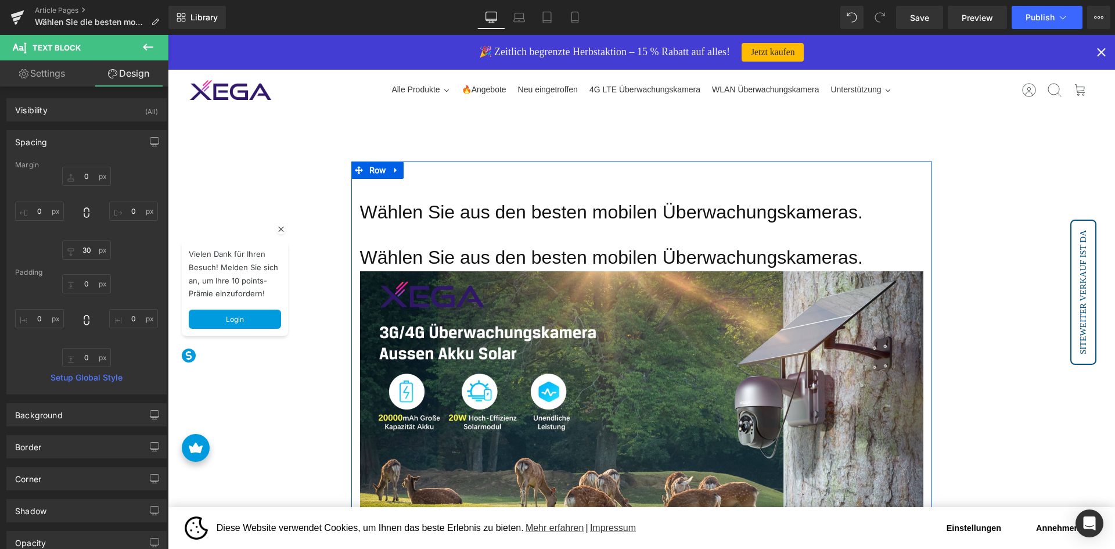
click at [465, 249] on h1 "Wählen Sie aus den besten mobilen Überwachungskameras." at bounding box center [641, 257] width 563 height 28
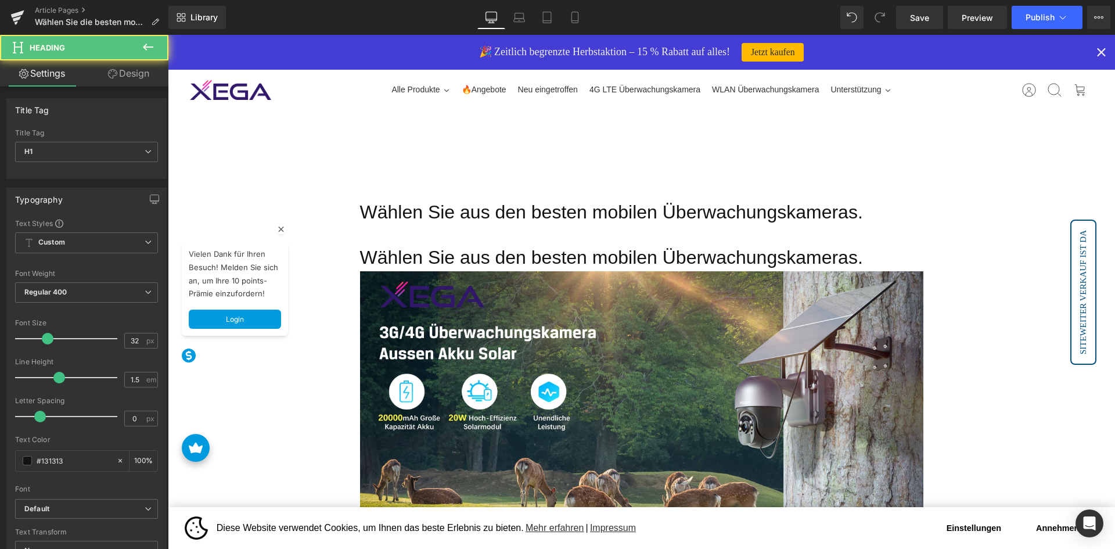
click at [133, 81] on link "Design" at bounding box center [129, 73] width 84 height 26
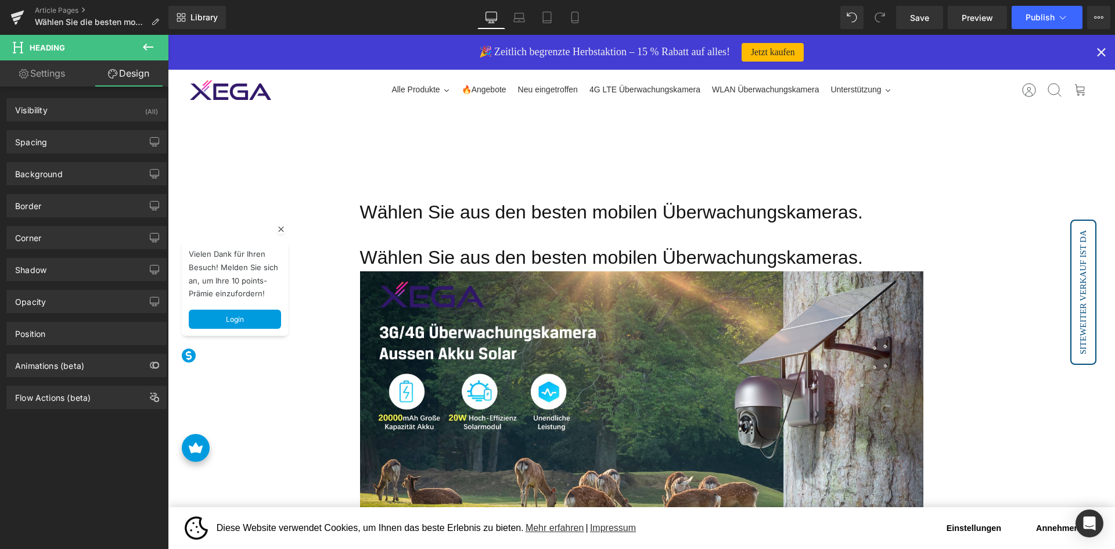
click at [112, 123] on div "Spacing [GEOGRAPHIC_DATA] 0px 0 0px 0 0px 0 0px 0 [GEOGRAPHIC_DATA] 0px 0 0px 0…" at bounding box center [87, 137] width 174 height 32
click at [109, 141] on div "Spacing" at bounding box center [86, 142] width 159 height 22
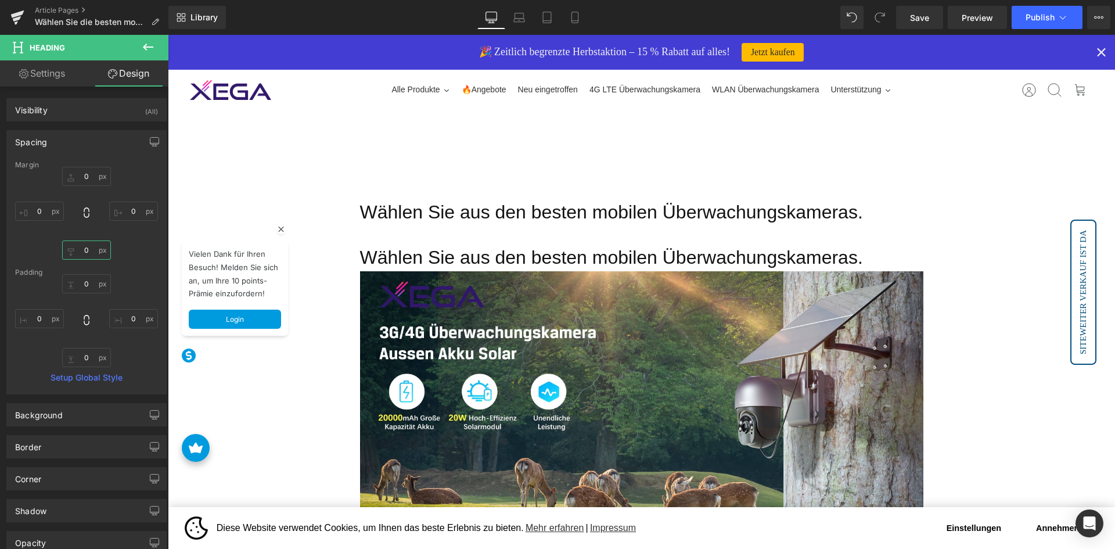
click at [84, 253] on input "0" at bounding box center [86, 249] width 49 height 19
type input "30"
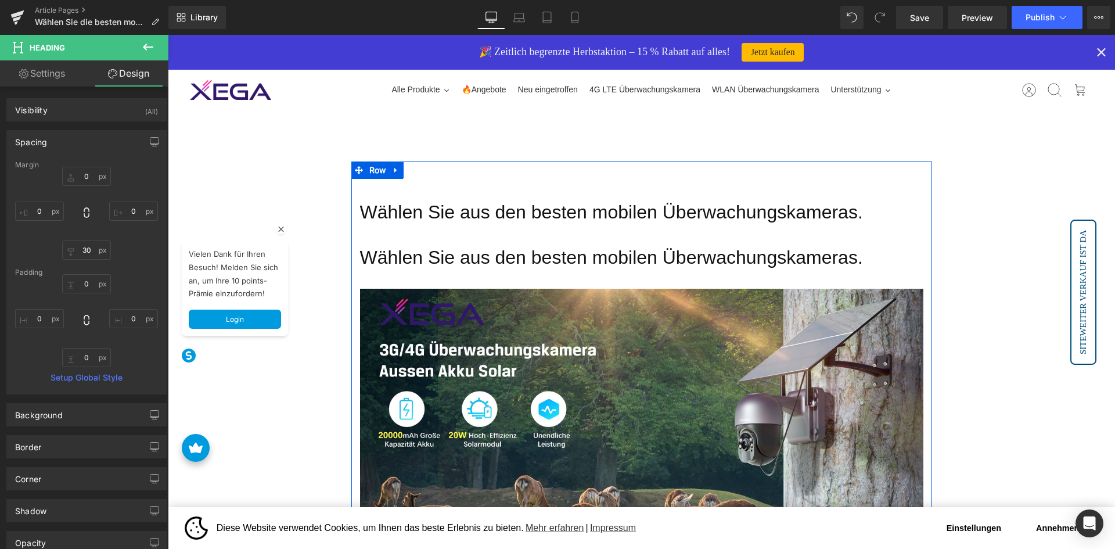
click at [424, 236] on div "Wählen Sie aus den besten mobilen Überwachungskameras. Text Block Wählen Sie au…" at bounding box center [641, 475] width 581 height 555
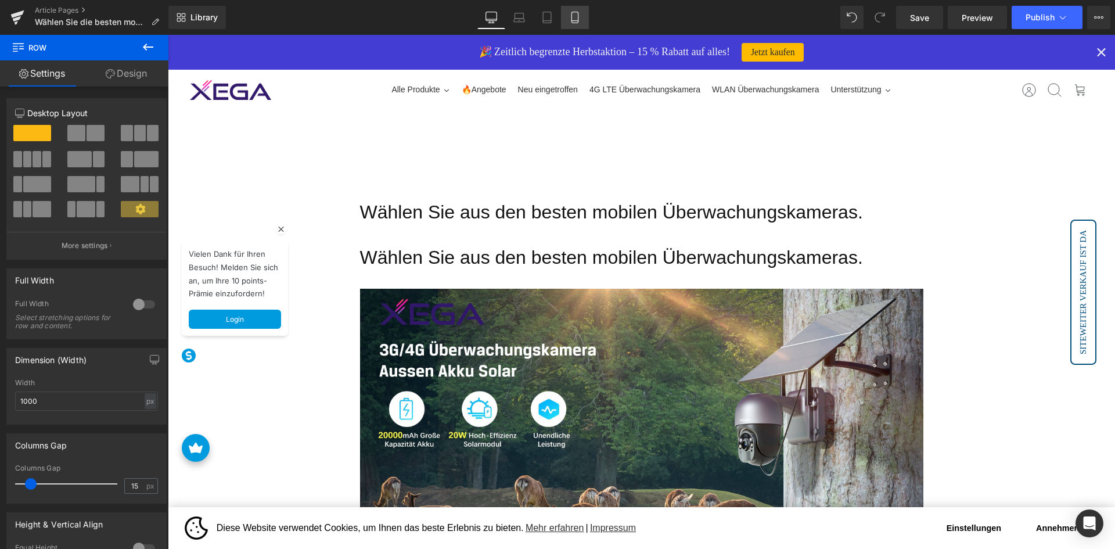
click at [575, 21] on icon at bounding box center [574, 21] width 6 height 0
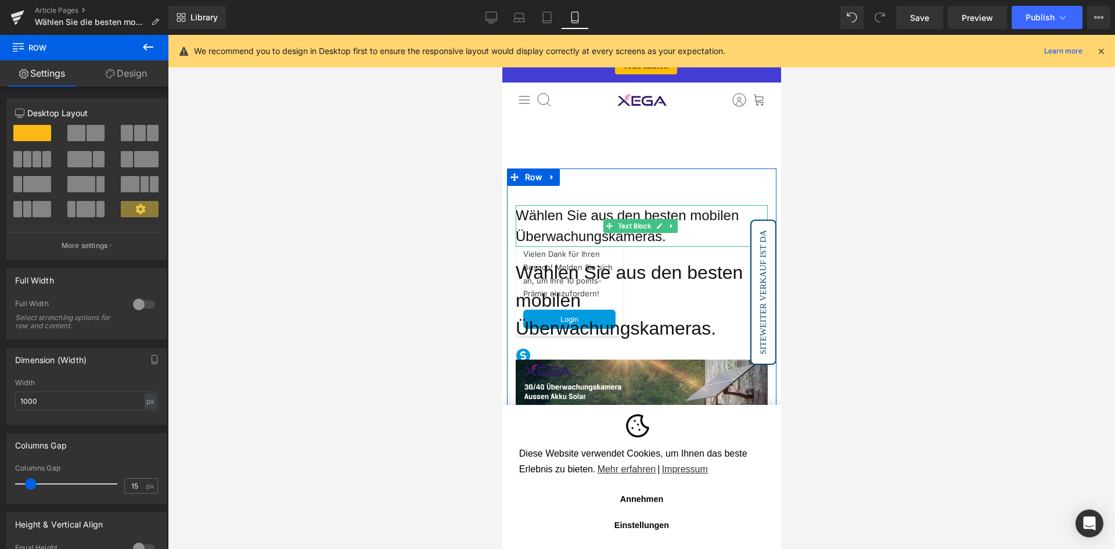
click at [573, 231] on font "Wählen Sie aus den besten mobilen Überwachungskameras." at bounding box center [626, 225] width 223 height 37
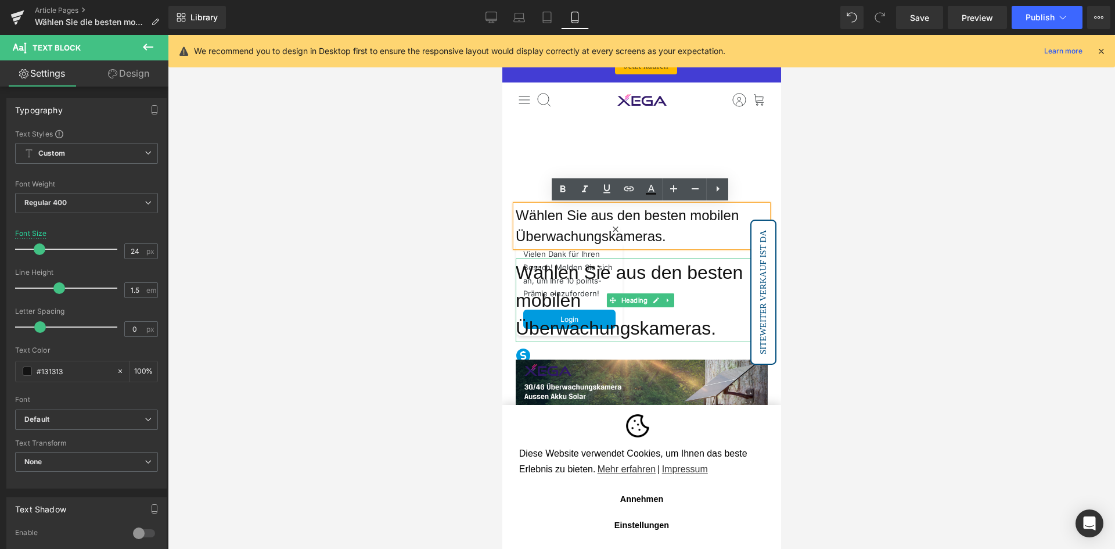
click at [585, 287] on h1 "Wählen Sie aus den besten mobilen Überwachungskameras." at bounding box center [641, 300] width 252 height 84
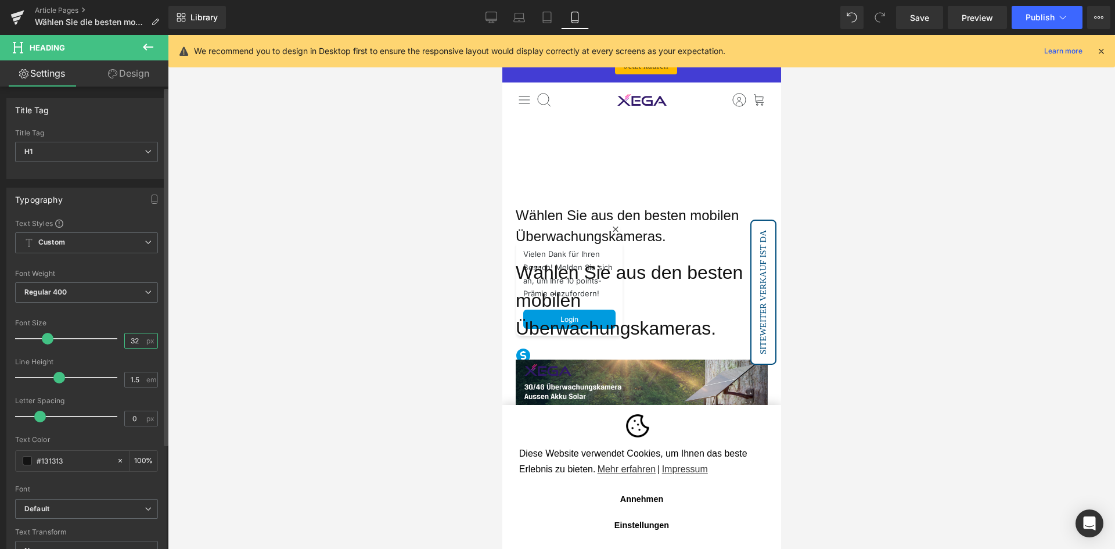
click at [134, 336] on input "32" at bounding box center [135, 340] width 20 height 15
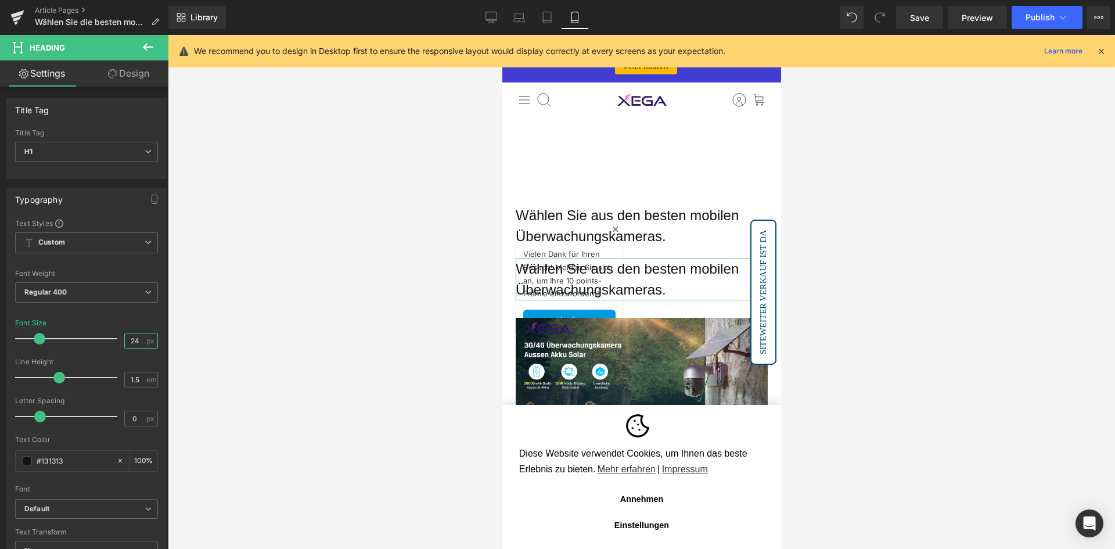
type input "24"
click at [155, 80] on link "Design" at bounding box center [129, 73] width 84 height 26
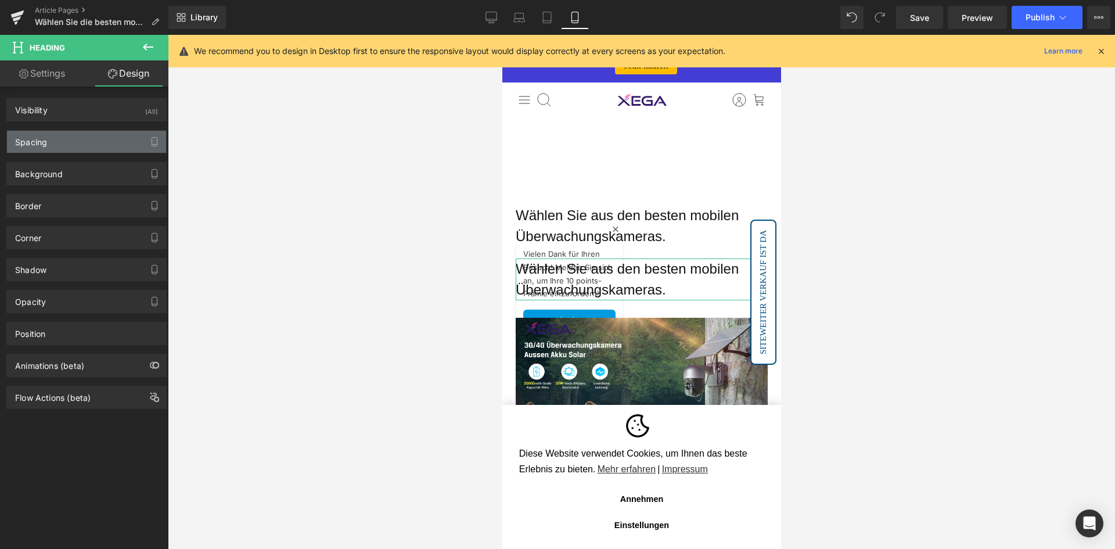
type input "0"
type input "30"
type input "0"
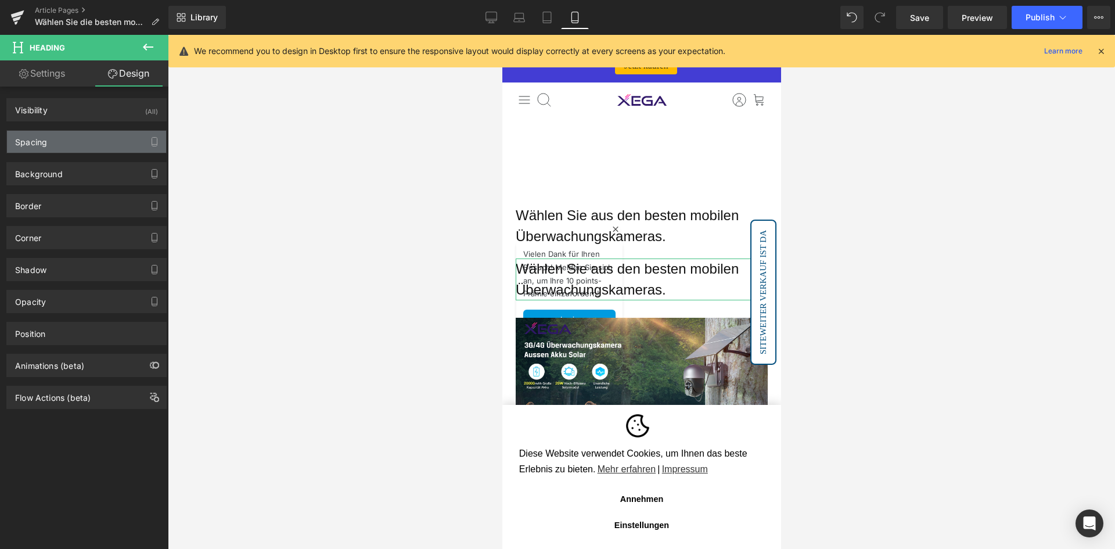
type input "0"
click at [83, 139] on div "Spacing" at bounding box center [86, 142] width 159 height 22
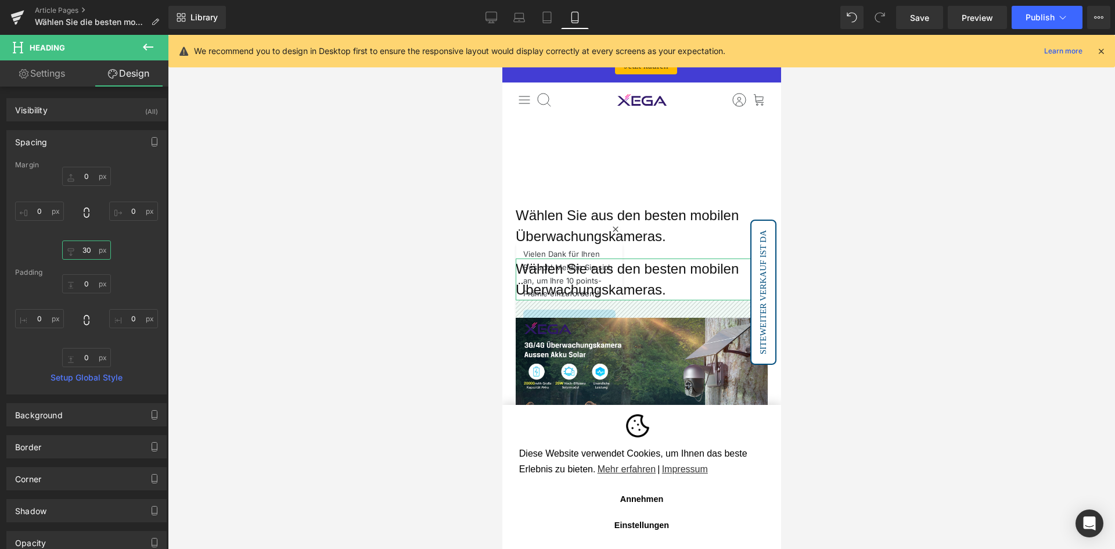
click at [84, 251] on input "30" at bounding box center [86, 249] width 49 height 19
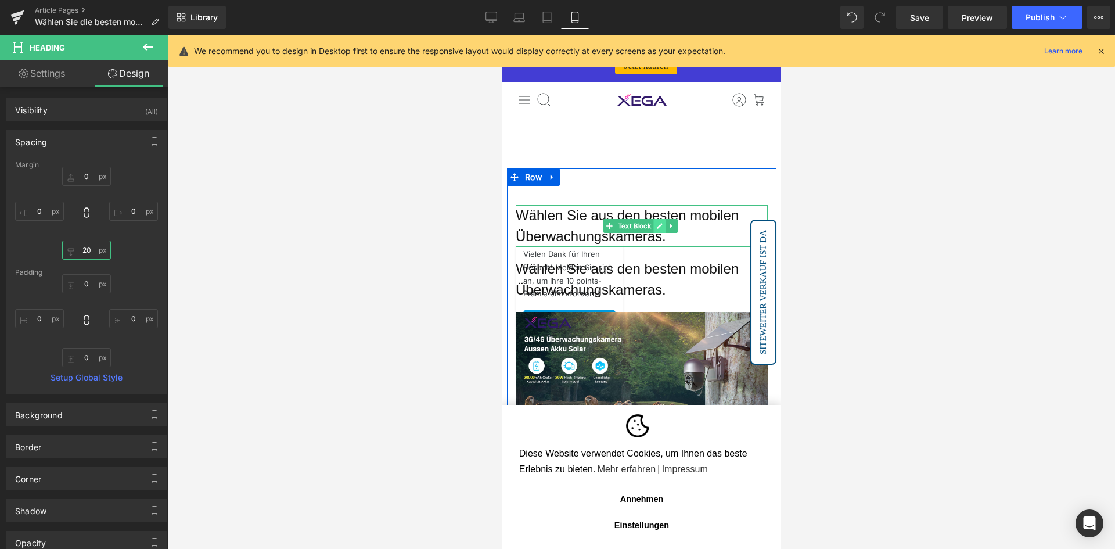
type input "20"
click at [657, 221] on link at bounding box center [659, 226] width 12 height 14
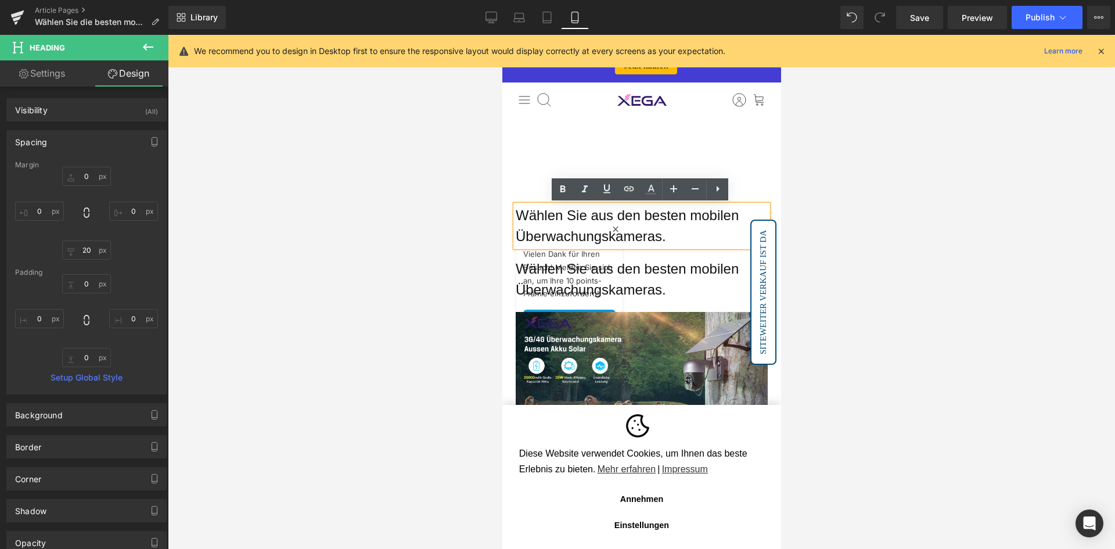
click at [672, 222] on font "Wählen Sie aus den besten mobilen Überwachungskameras." at bounding box center [626, 225] width 223 height 37
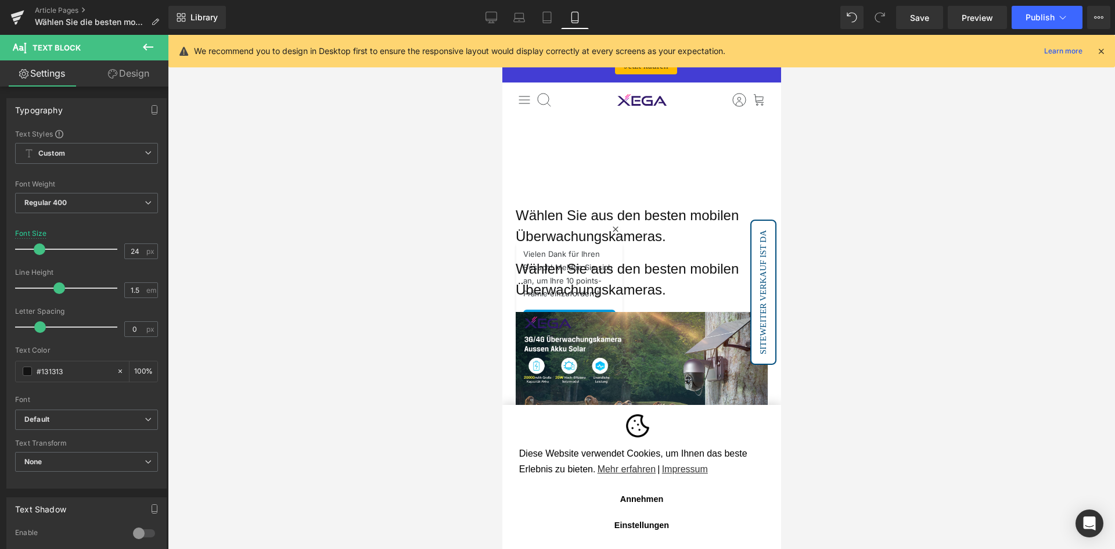
drag, startPoint x: 124, startPoint y: 79, endPoint x: 104, endPoint y: 127, distance: 52.3
click at [124, 79] on link "Design" at bounding box center [129, 73] width 84 height 26
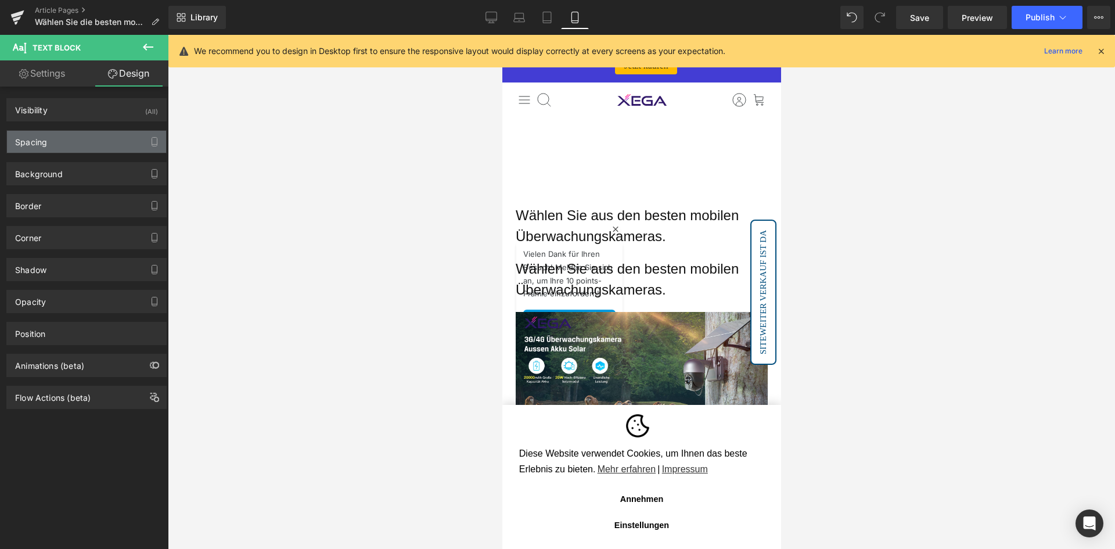
click at [98, 145] on div "Spacing" at bounding box center [86, 142] width 159 height 22
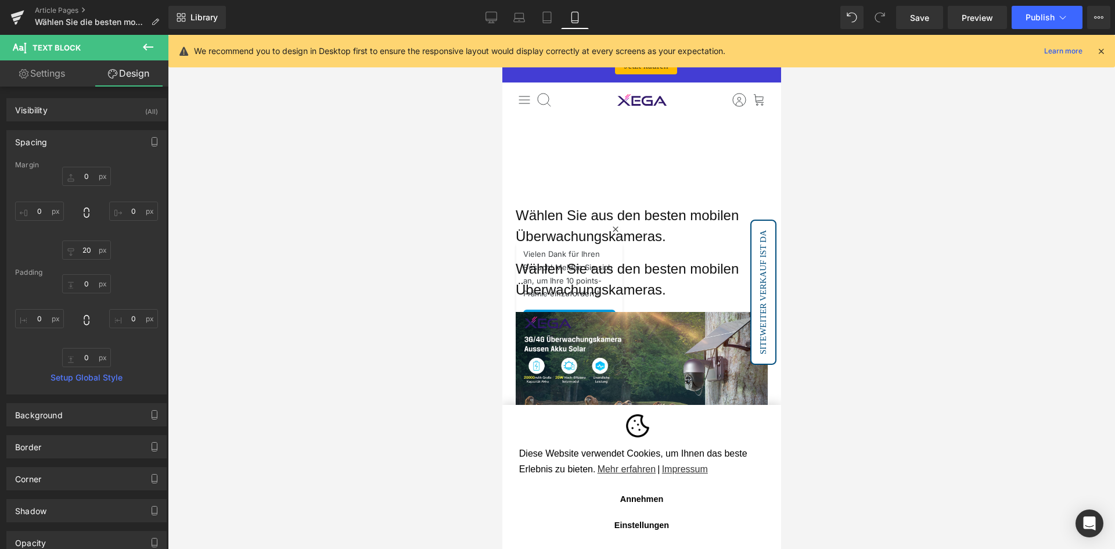
click at [105, 142] on div "Spacing" at bounding box center [86, 142] width 159 height 22
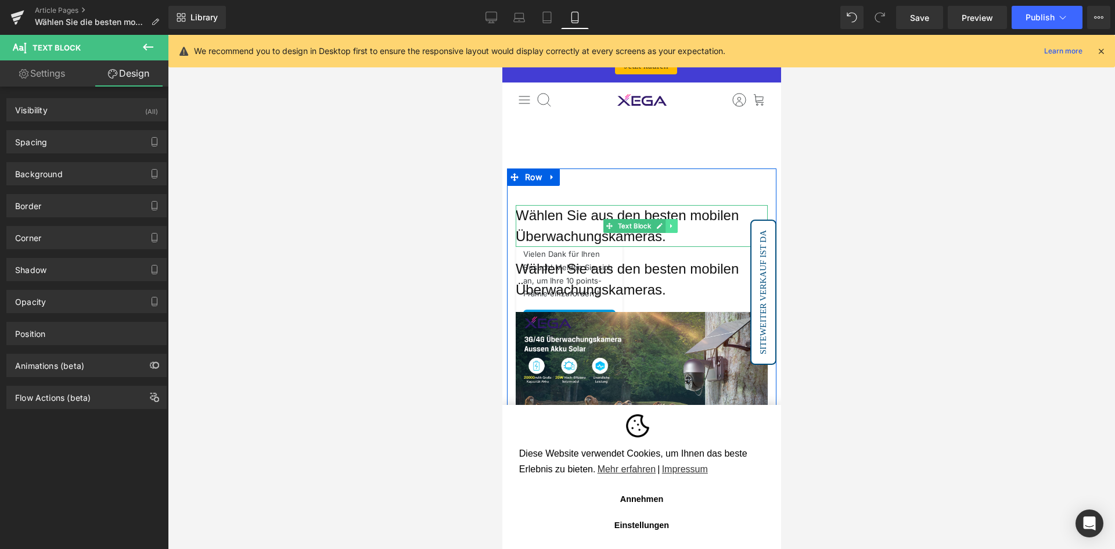
click at [668, 226] on icon at bounding box center [671, 225] width 6 height 7
click at [681, 228] on link at bounding box center [677, 226] width 12 height 14
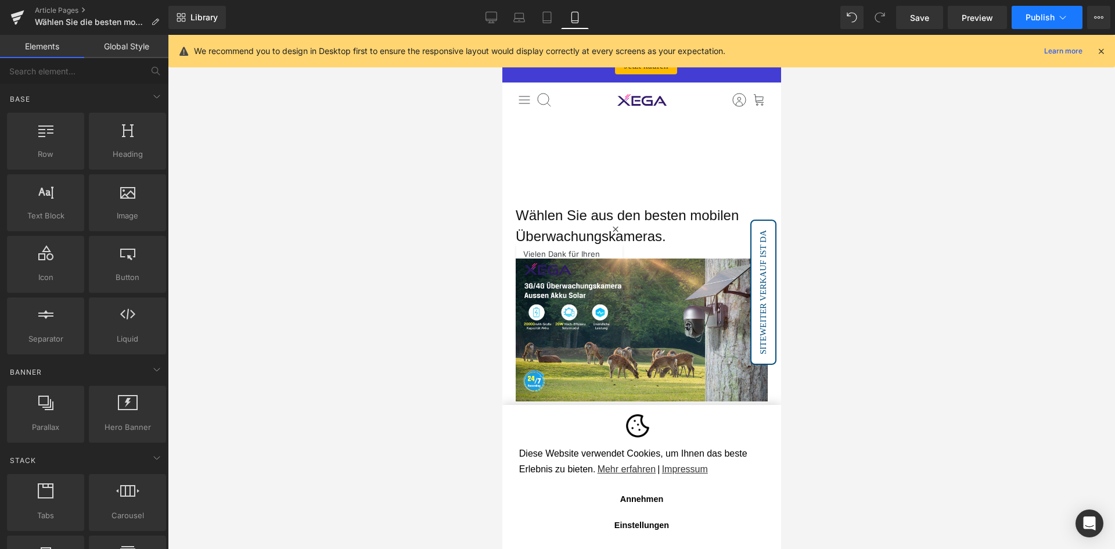
click at [1042, 13] on span "Publish" at bounding box center [1039, 17] width 29 height 9
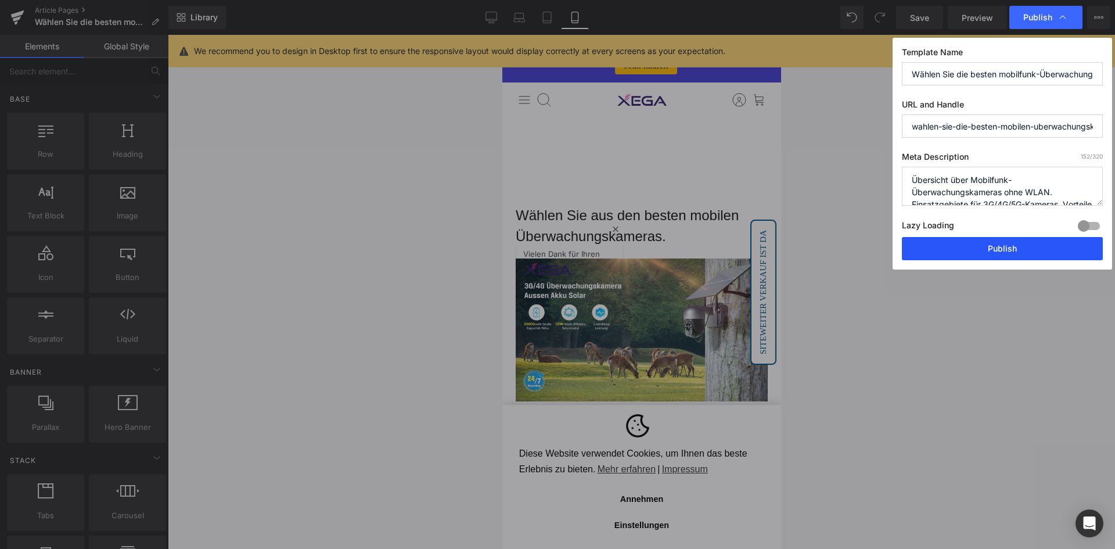
click at [944, 247] on button "Publish" at bounding box center [1002, 248] width 201 height 23
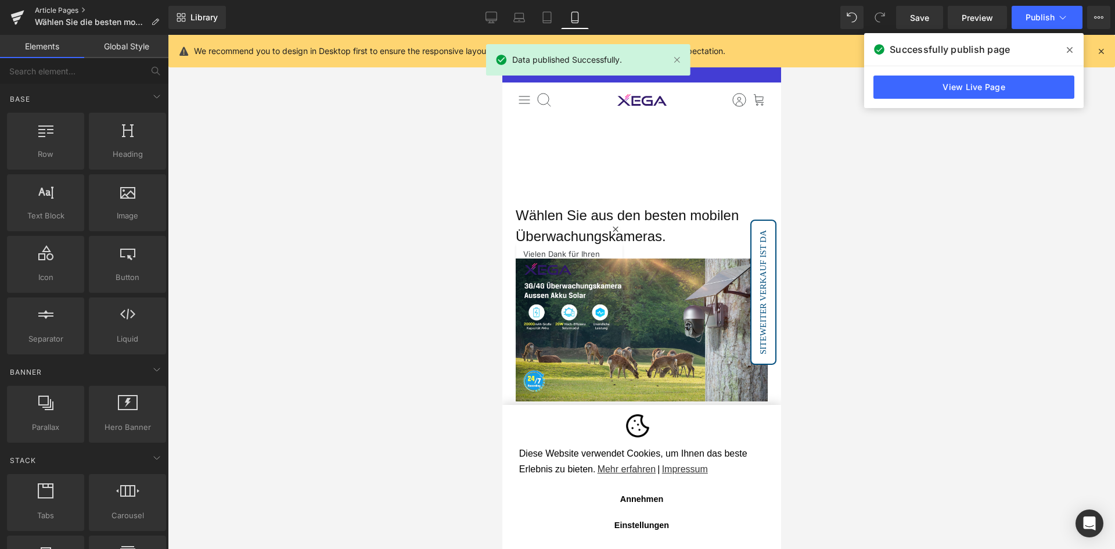
click at [59, 6] on link "Article Pages" at bounding box center [102, 10] width 134 height 9
